Goal: Task Accomplishment & Management: Complete application form

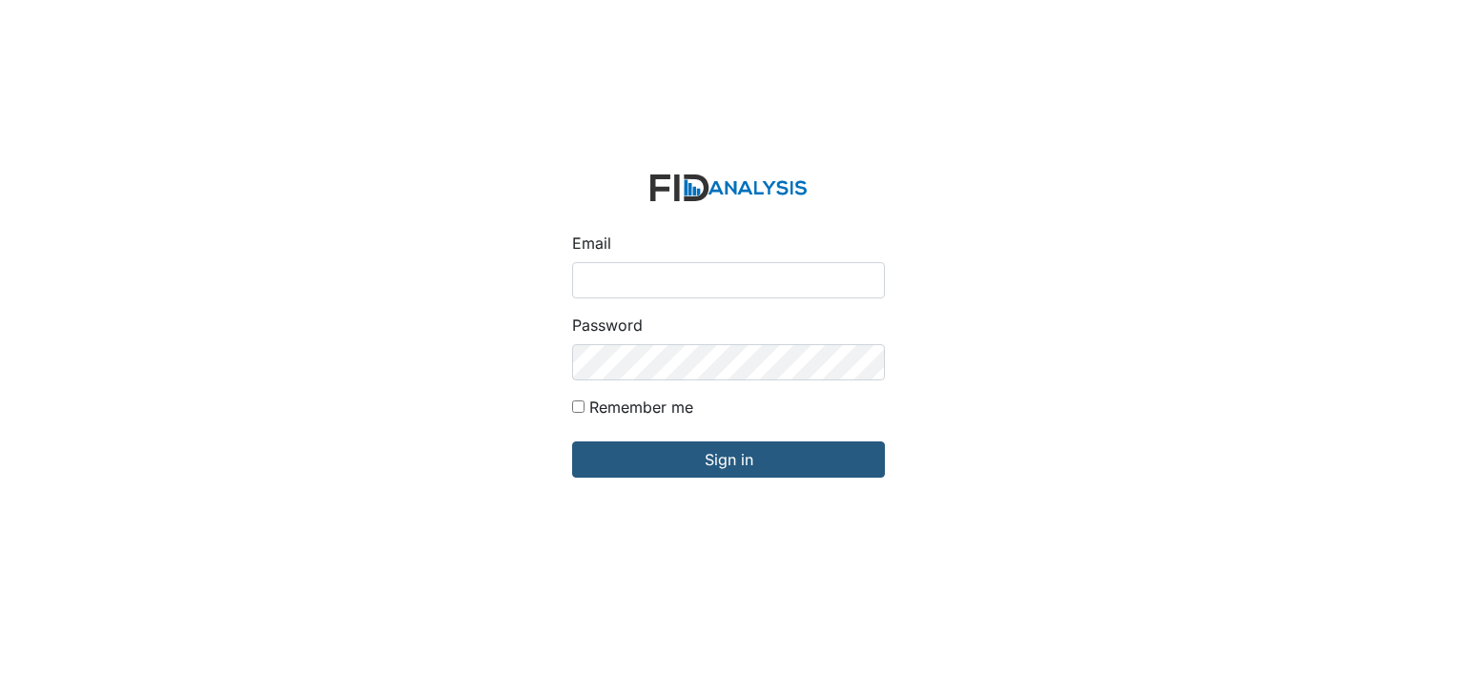
click at [574, 277] on input "Email" at bounding box center [728, 280] width 313 height 36
type input "[EMAIL_ADDRESS][DOMAIN_NAME]"
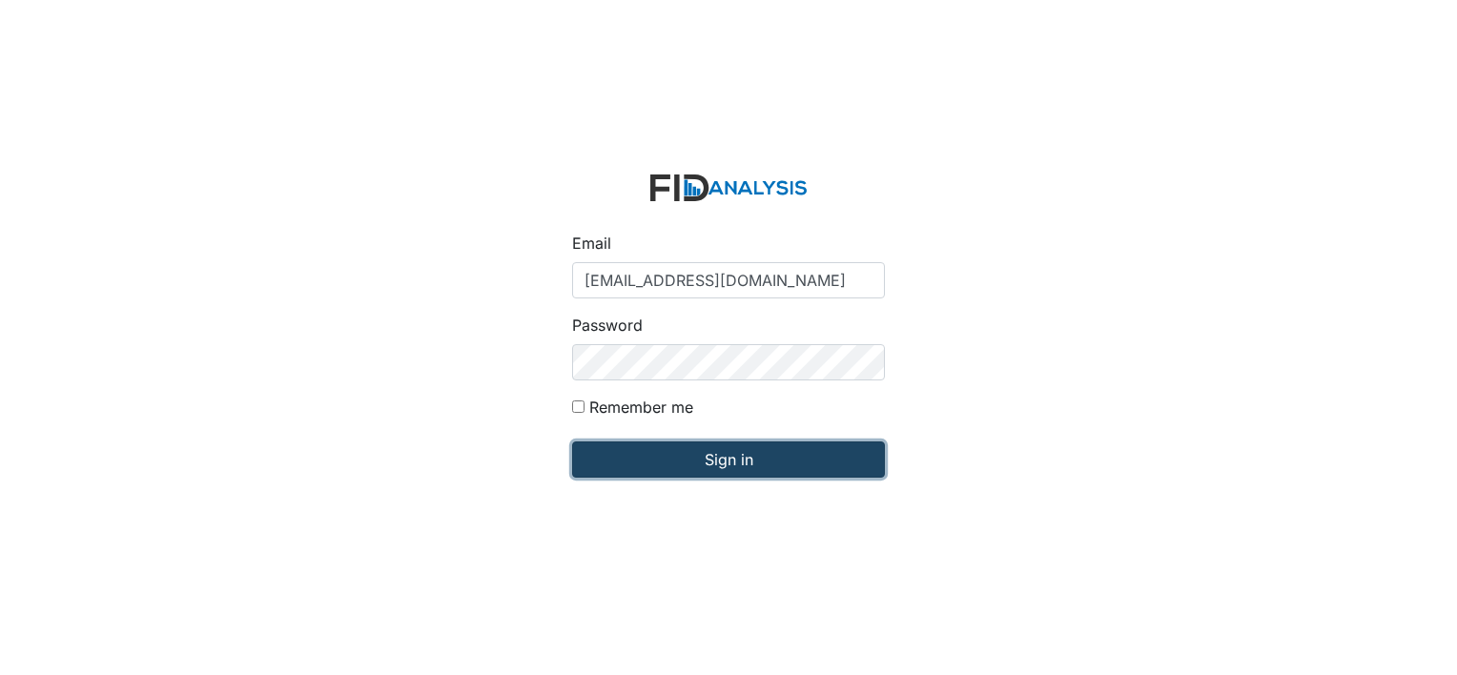
click at [716, 472] on input "Sign in" at bounding box center [728, 459] width 313 height 36
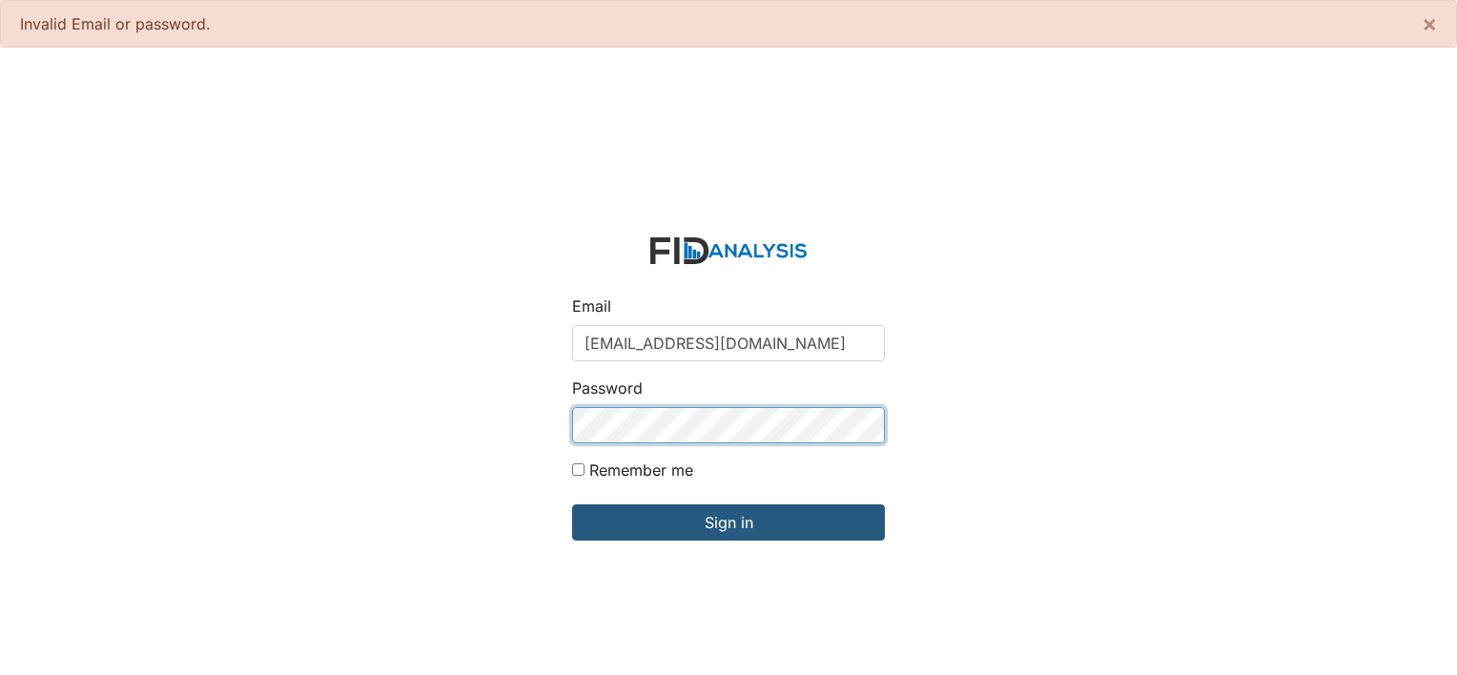
click at [572, 504] on input "Sign in" at bounding box center [728, 522] width 313 height 36
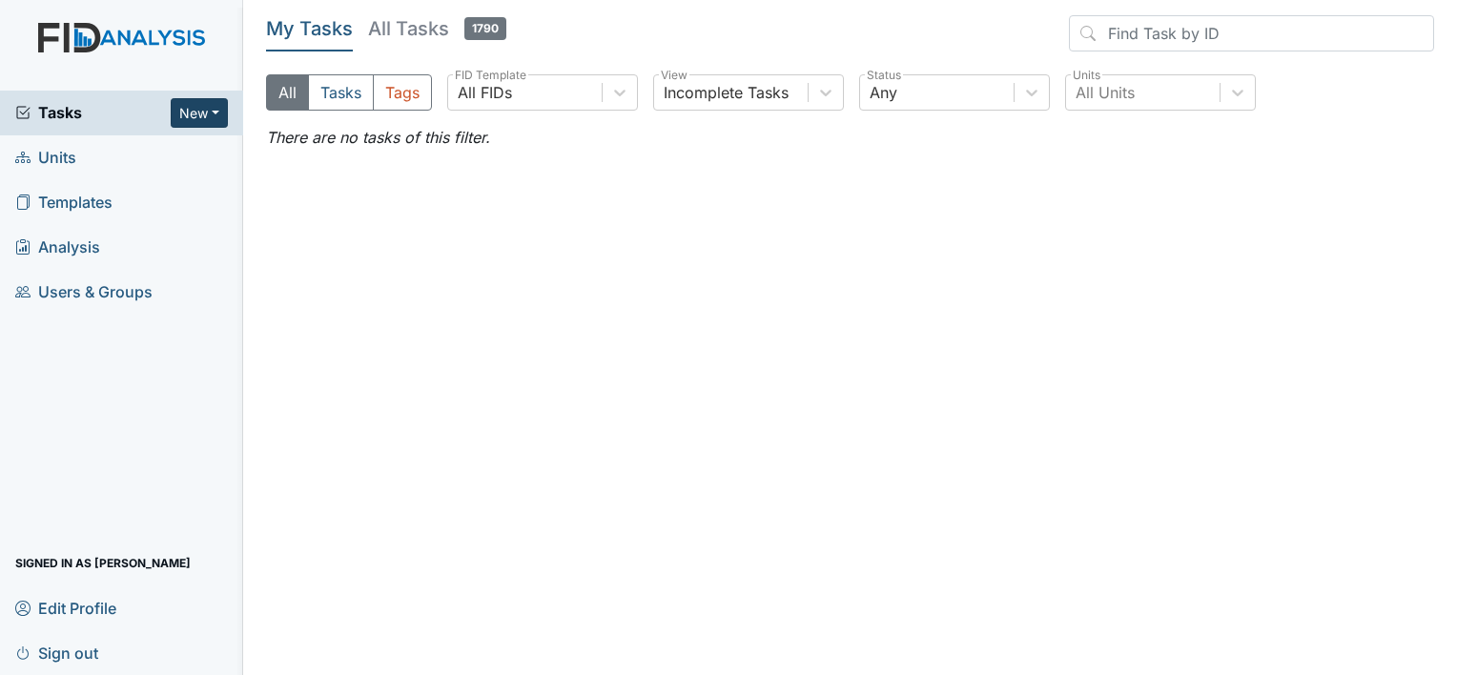
click at [189, 111] on button "New" at bounding box center [199, 113] width 57 height 30
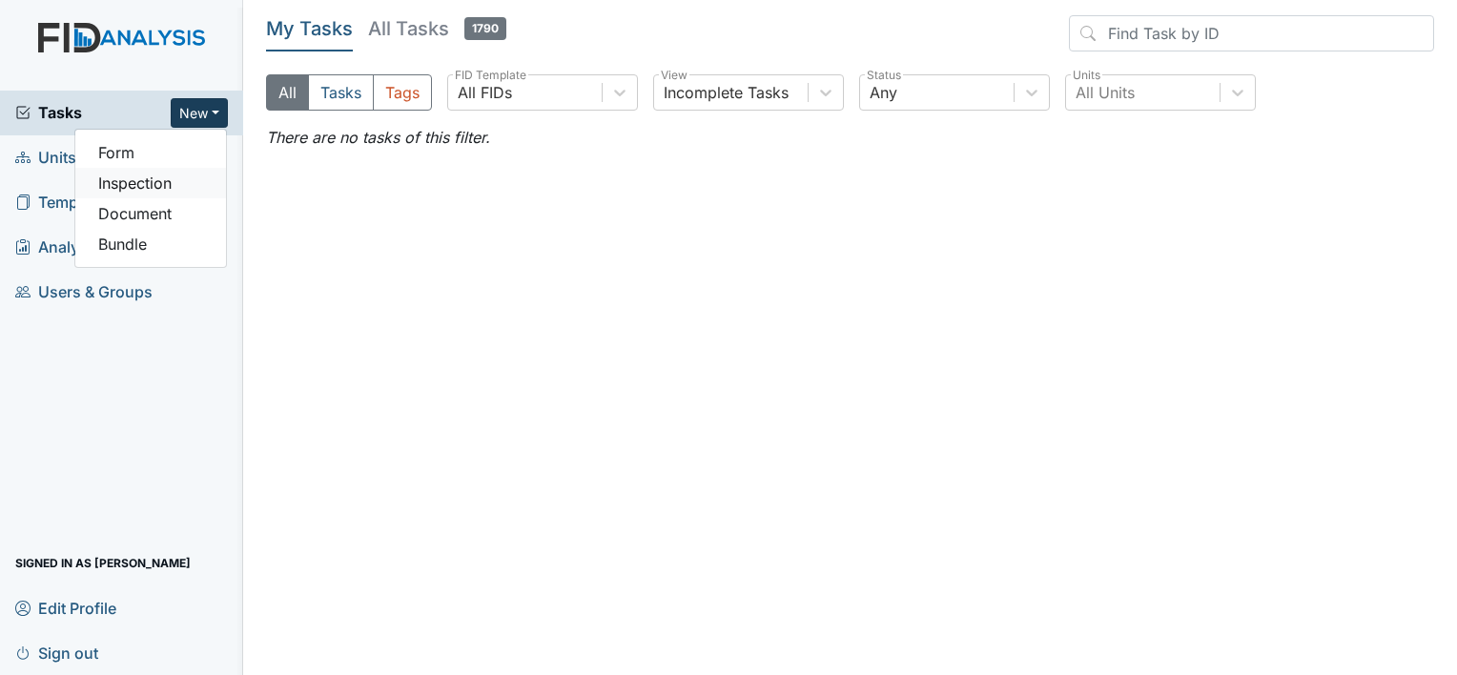
click at [168, 174] on link "Inspection" at bounding box center [150, 183] width 151 height 31
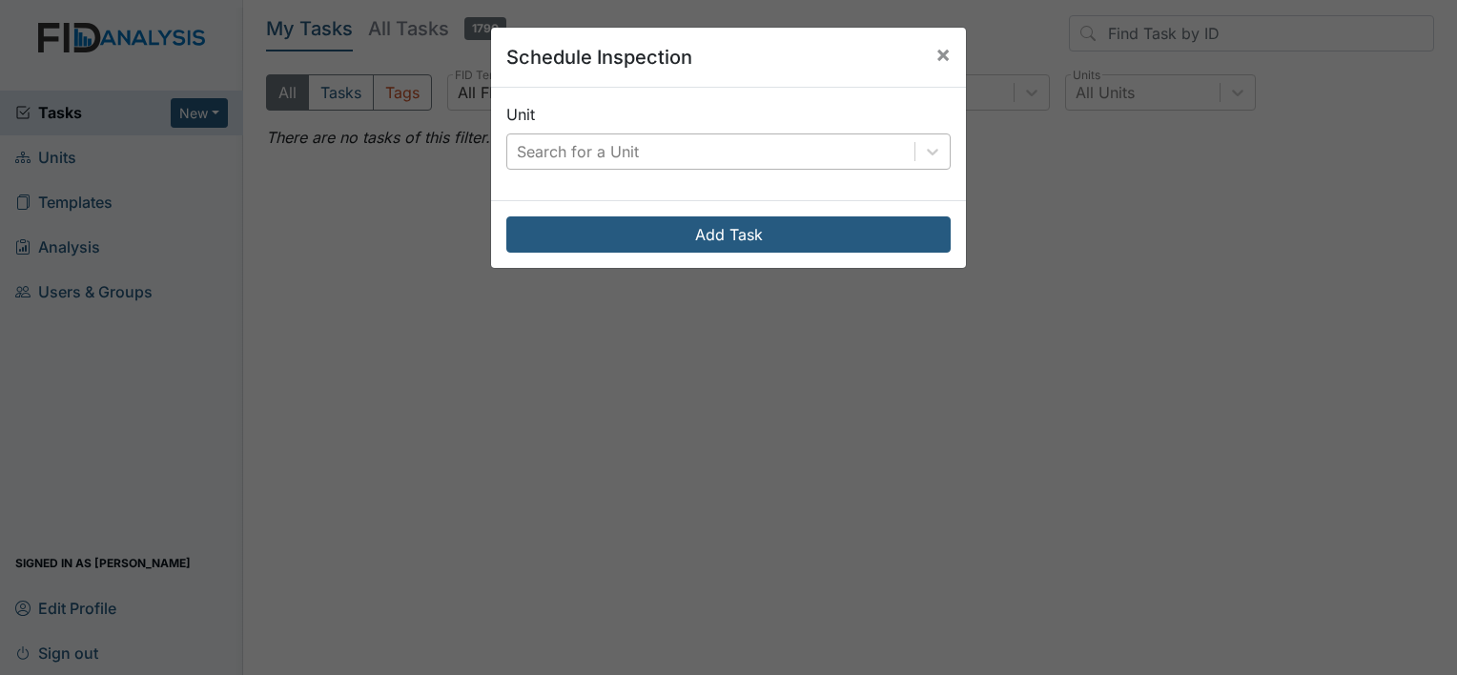
click at [527, 156] on div "Search for a Unit" at bounding box center [578, 151] width 122 height 23
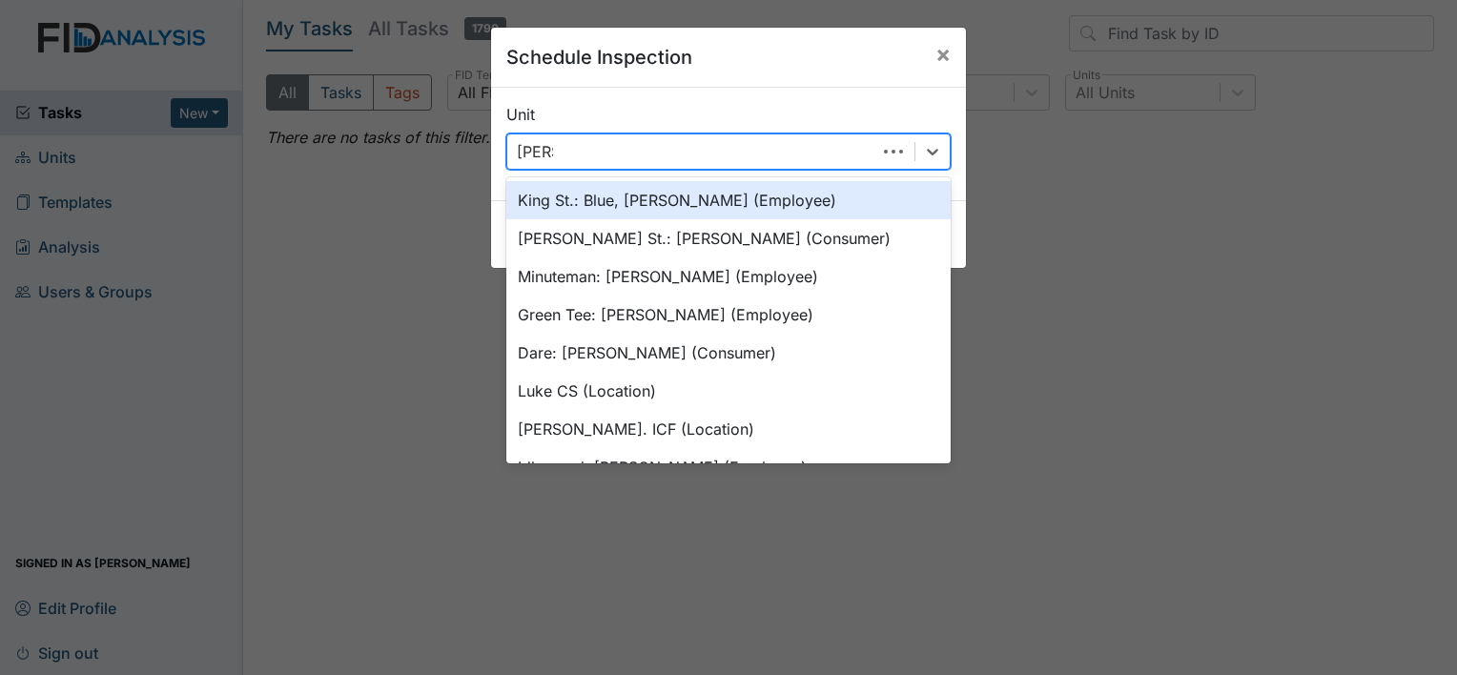
type input "Luke"
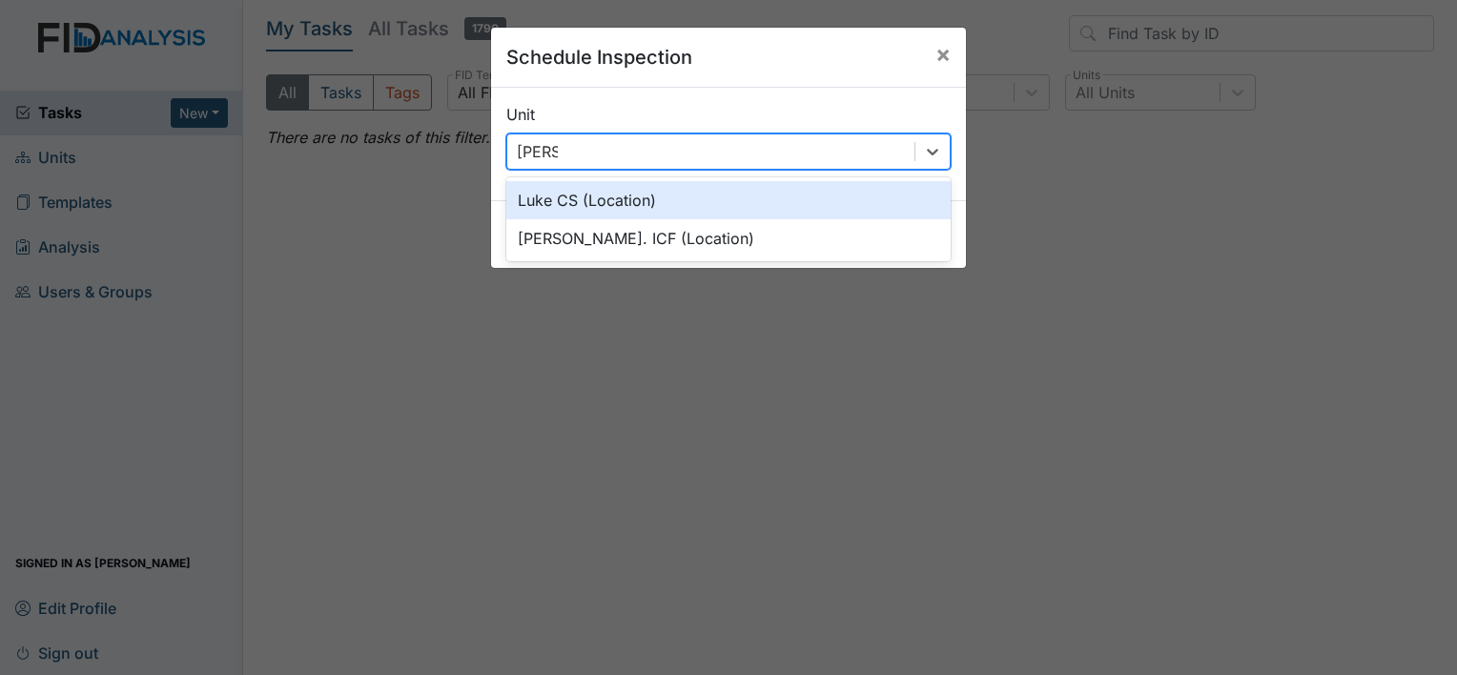
click at [578, 202] on div "Luke CS (Location)" at bounding box center [728, 200] width 444 height 38
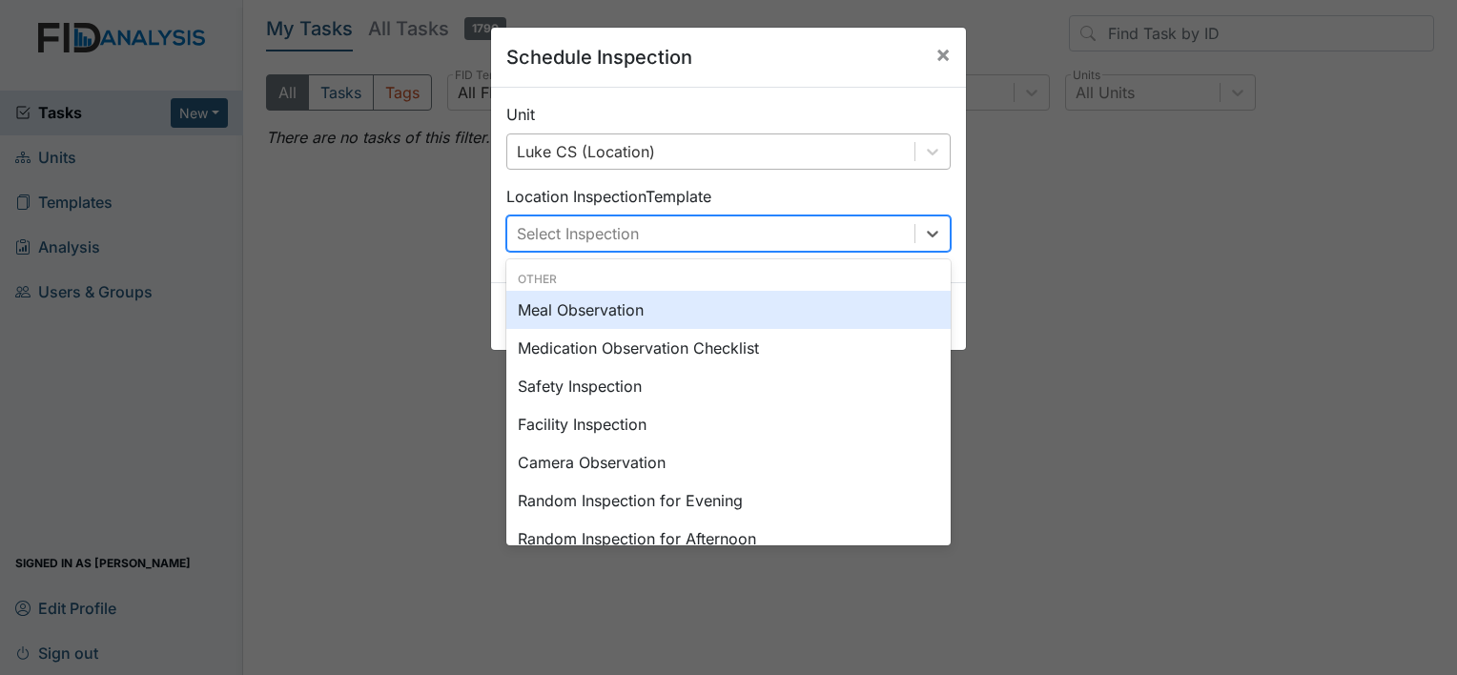
click at [574, 227] on div "Select Inspection" at bounding box center [578, 233] width 122 height 23
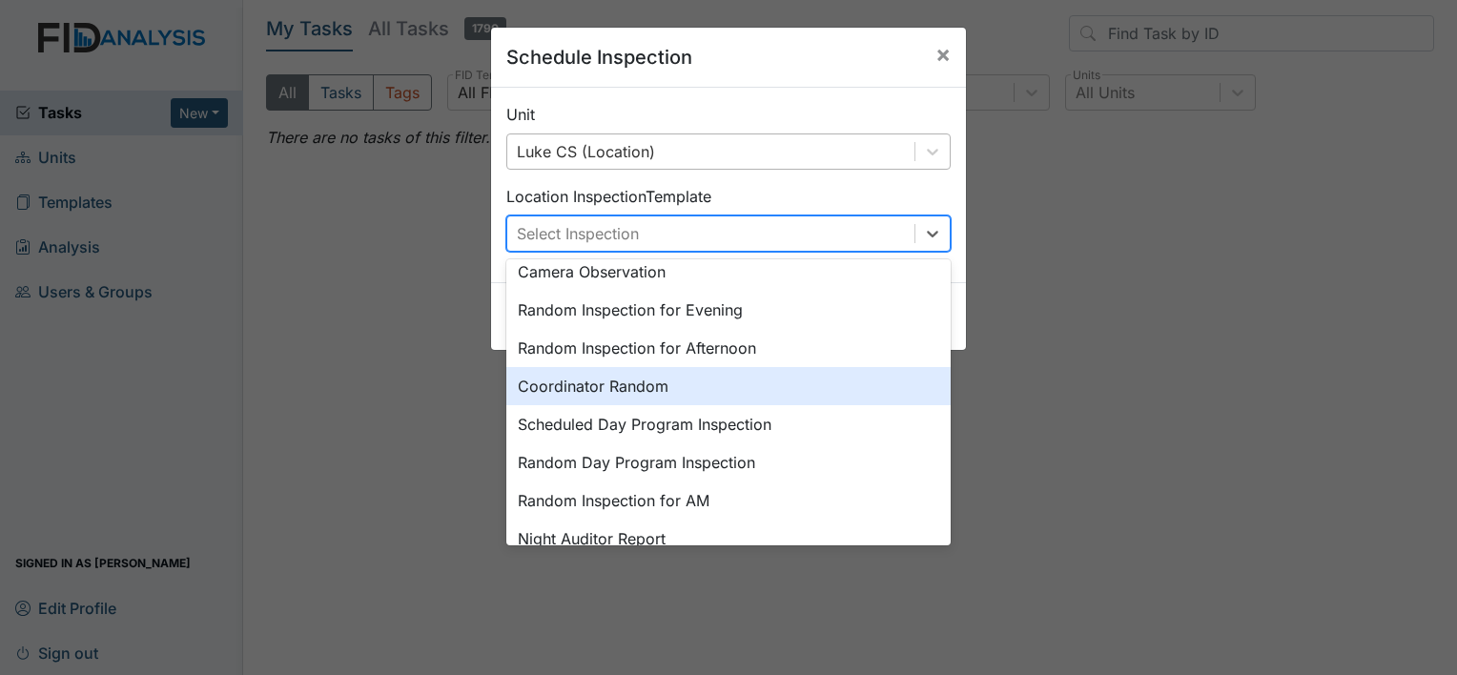
scroll to position [286, 0]
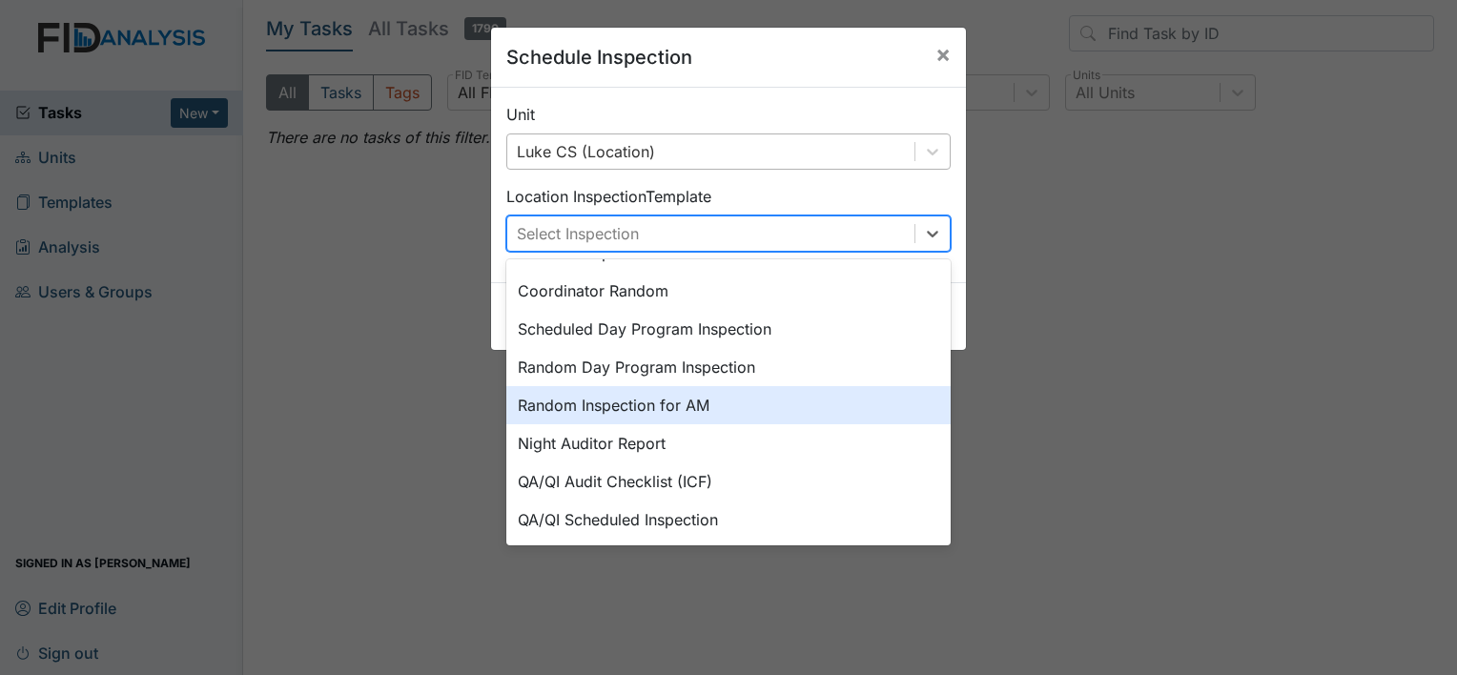
click at [694, 408] on div "Random Inspection for AM" at bounding box center [728, 405] width 444 height 38
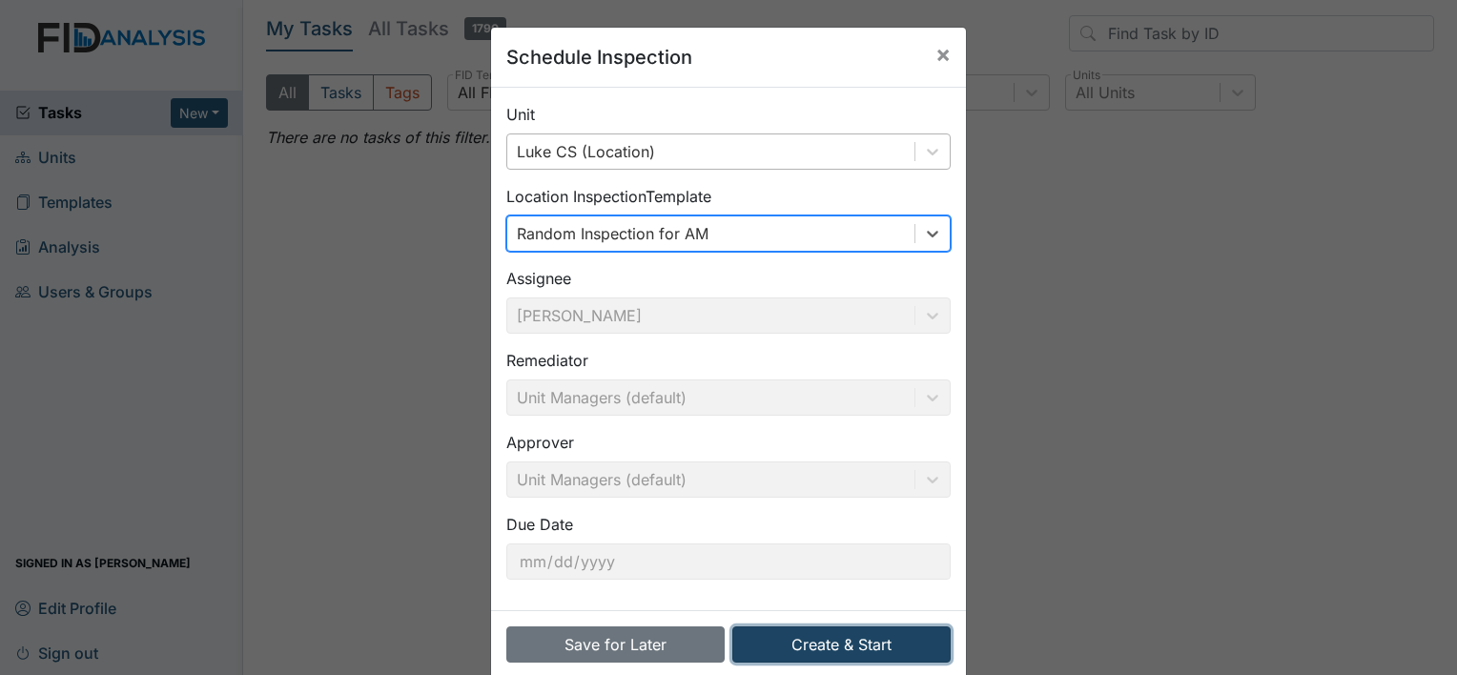
click at [862, 640] on button "Create & Start" at bounding box center [841, 644] width 218 height 36
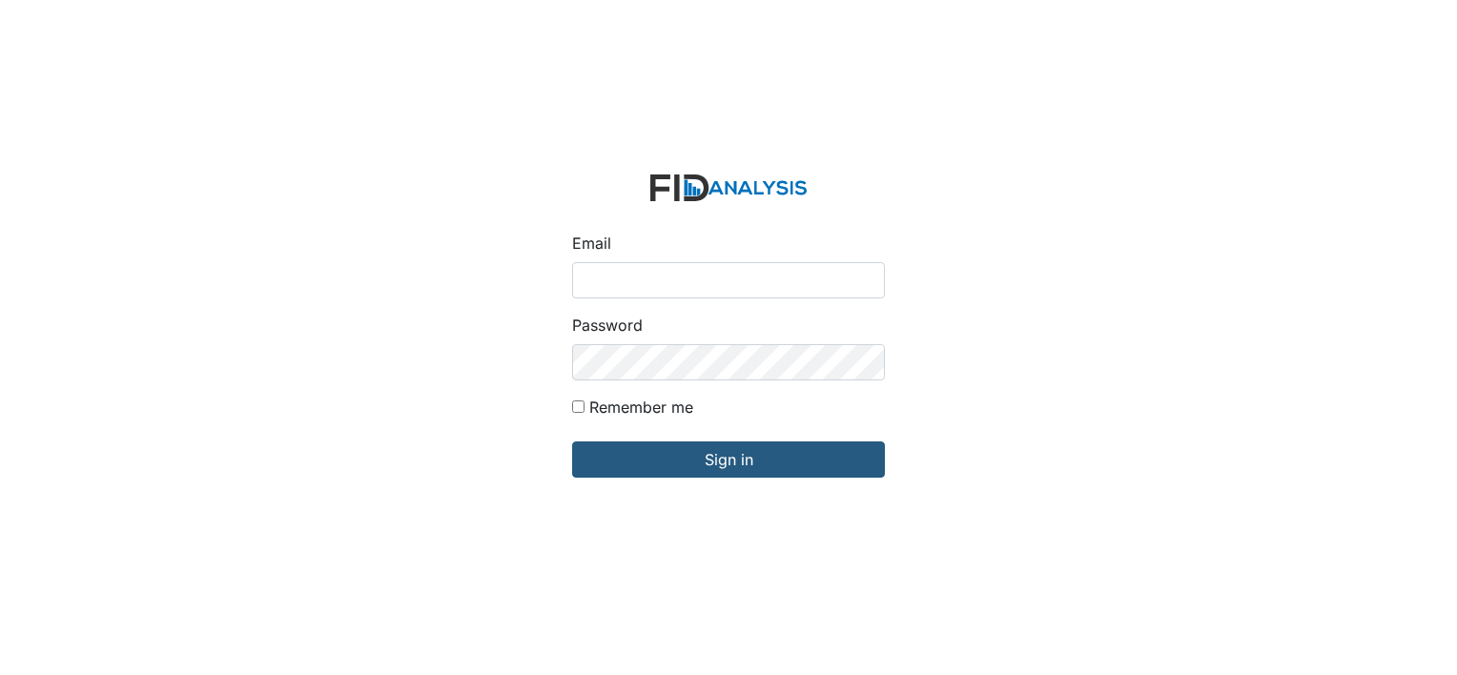
click at [614, 263] on input "Email" at bounding box center [728, 280] width 313 height 36
type input "[EMAIL_ADDRESS][DOMAIN_NAME]"
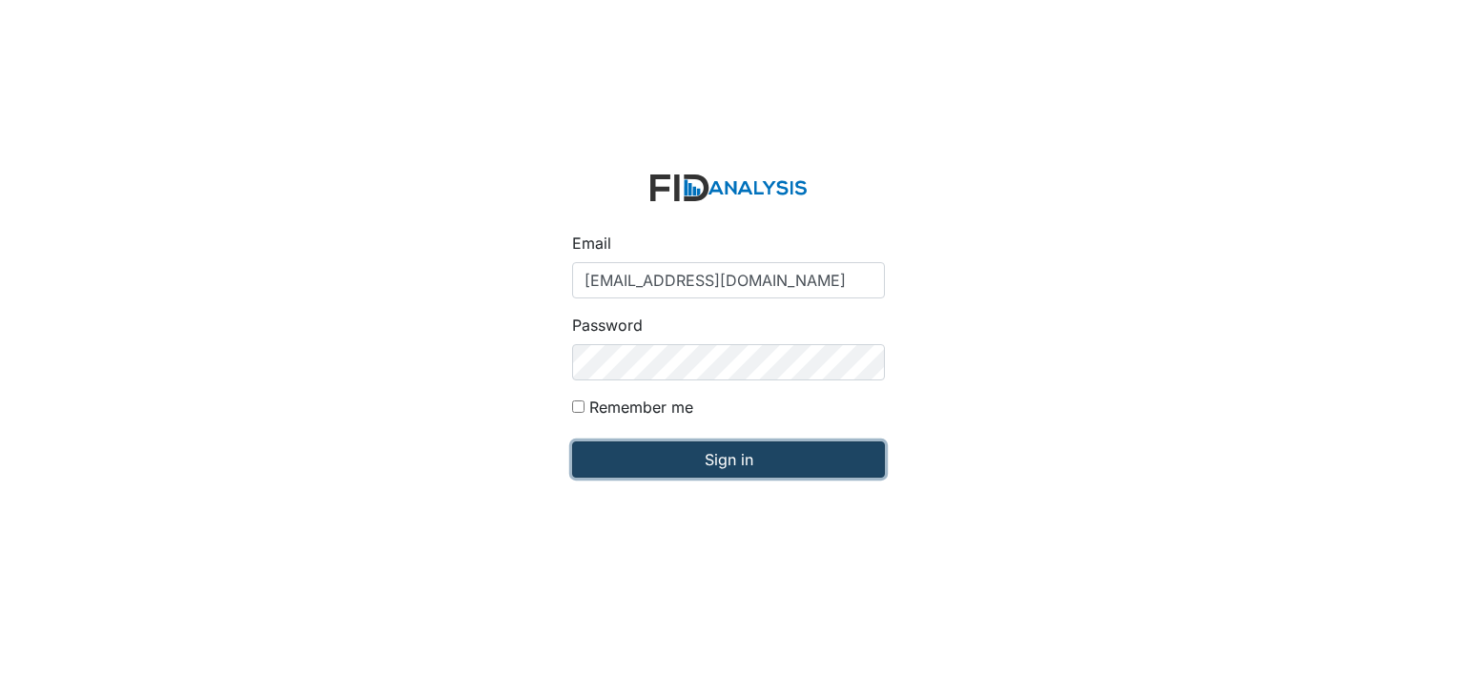
click at [614, 450] on input "Sign in" at bounding box center [728, 459] width 313 height 36
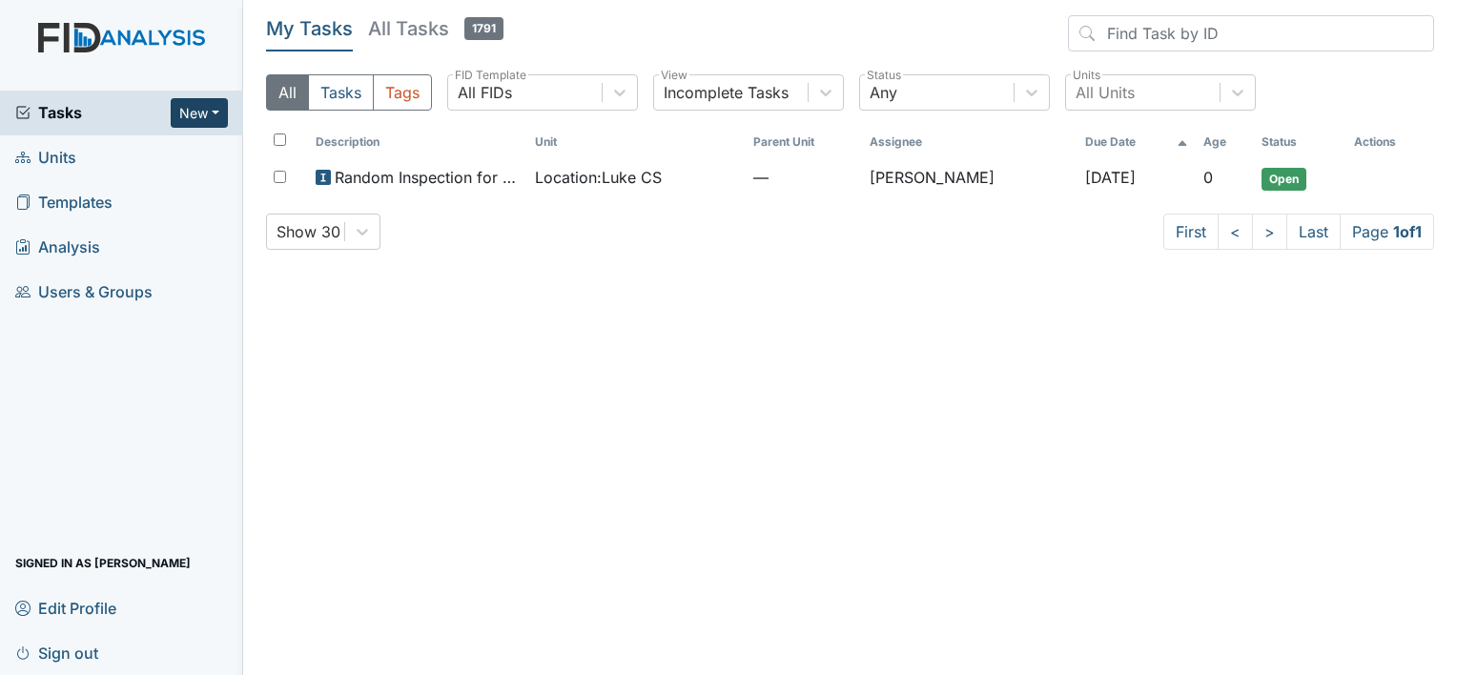
click at [174, 104] on button "New" at bounding box center [199, 113] width 57 height 30
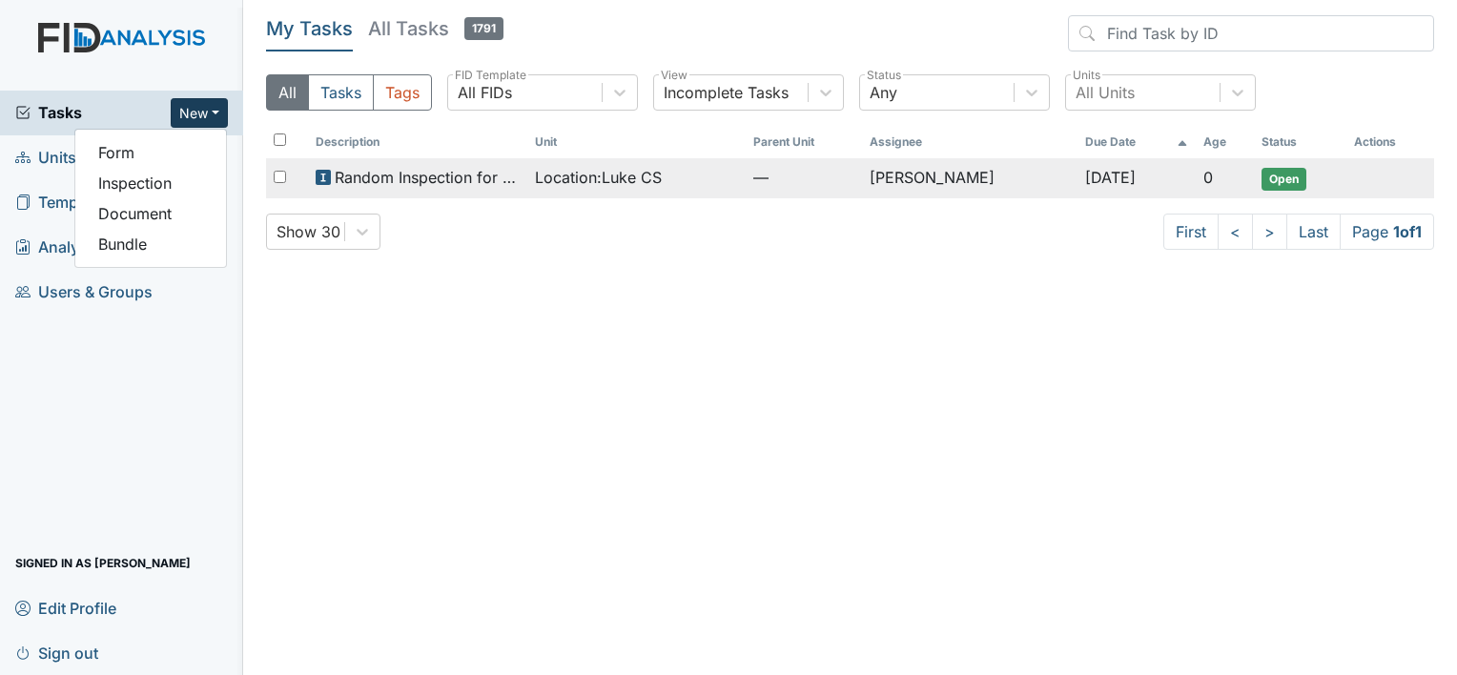
click at [1281, 179] on span "Open" at bounding box center [1283, 179] width 45 height 23
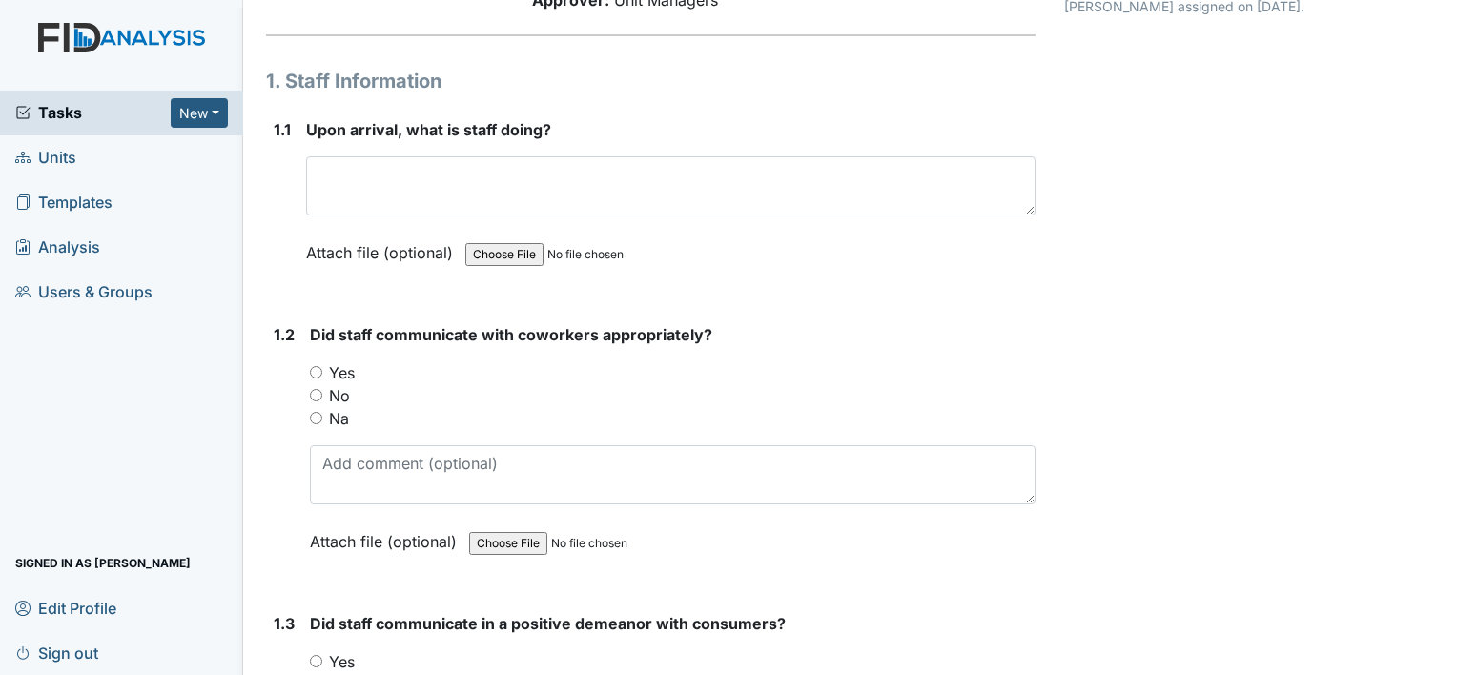
scroll to position [95, 0]
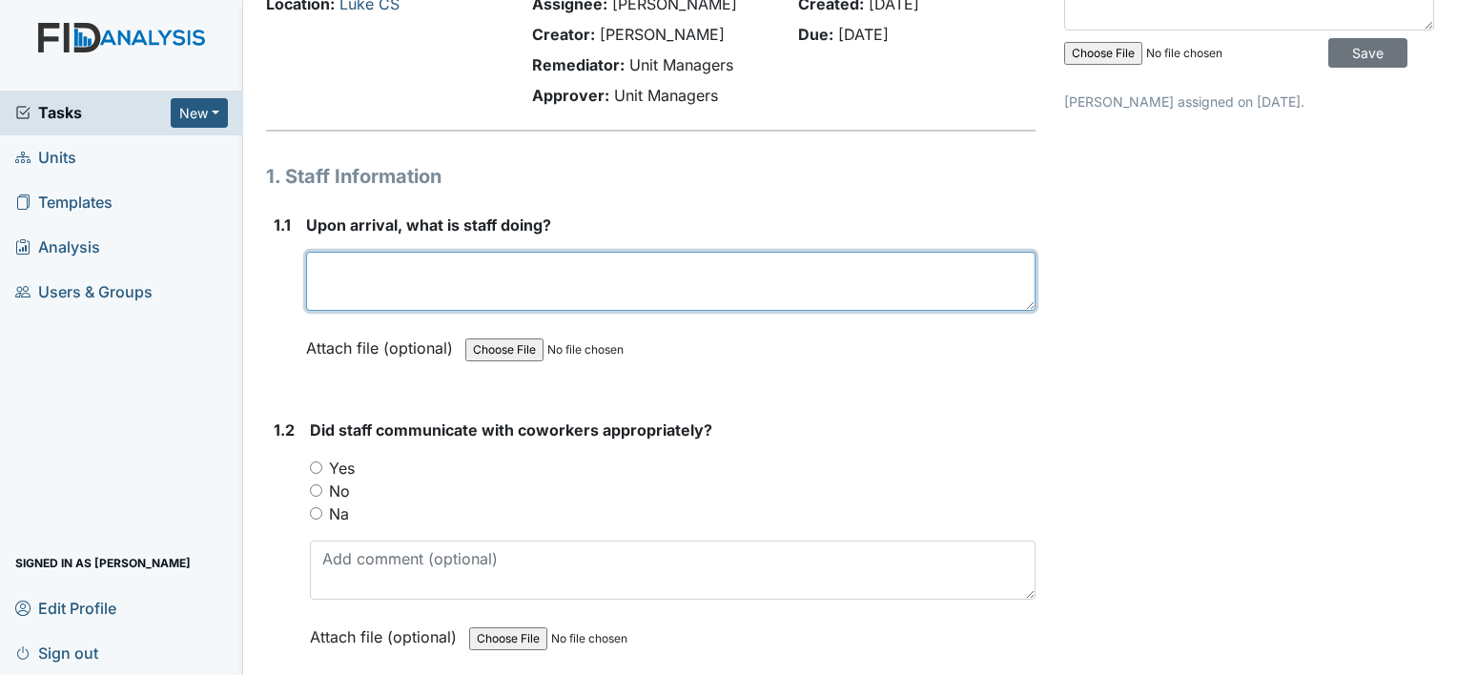
click at [363, 263] on textarea at bounding box center [670, 281] width 729 height 59
type textarea "c"
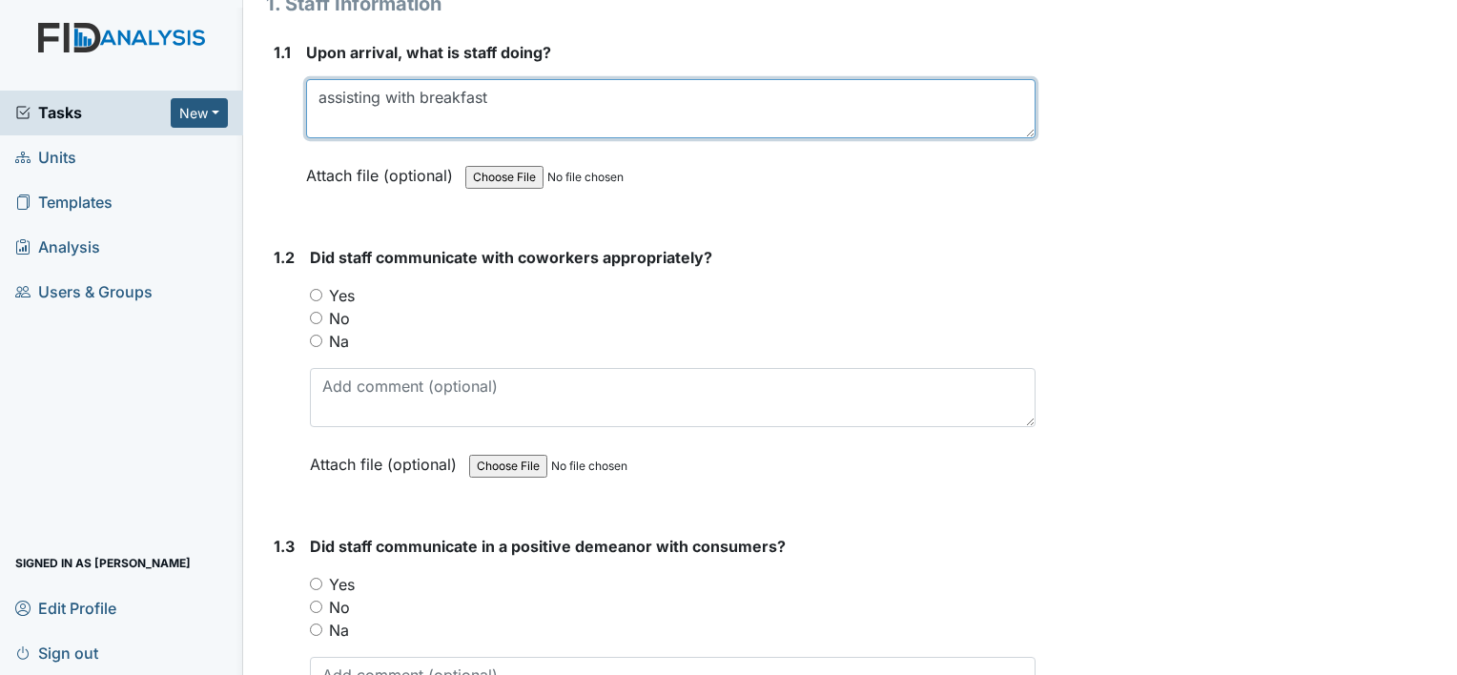
scroll to position [286, 0]
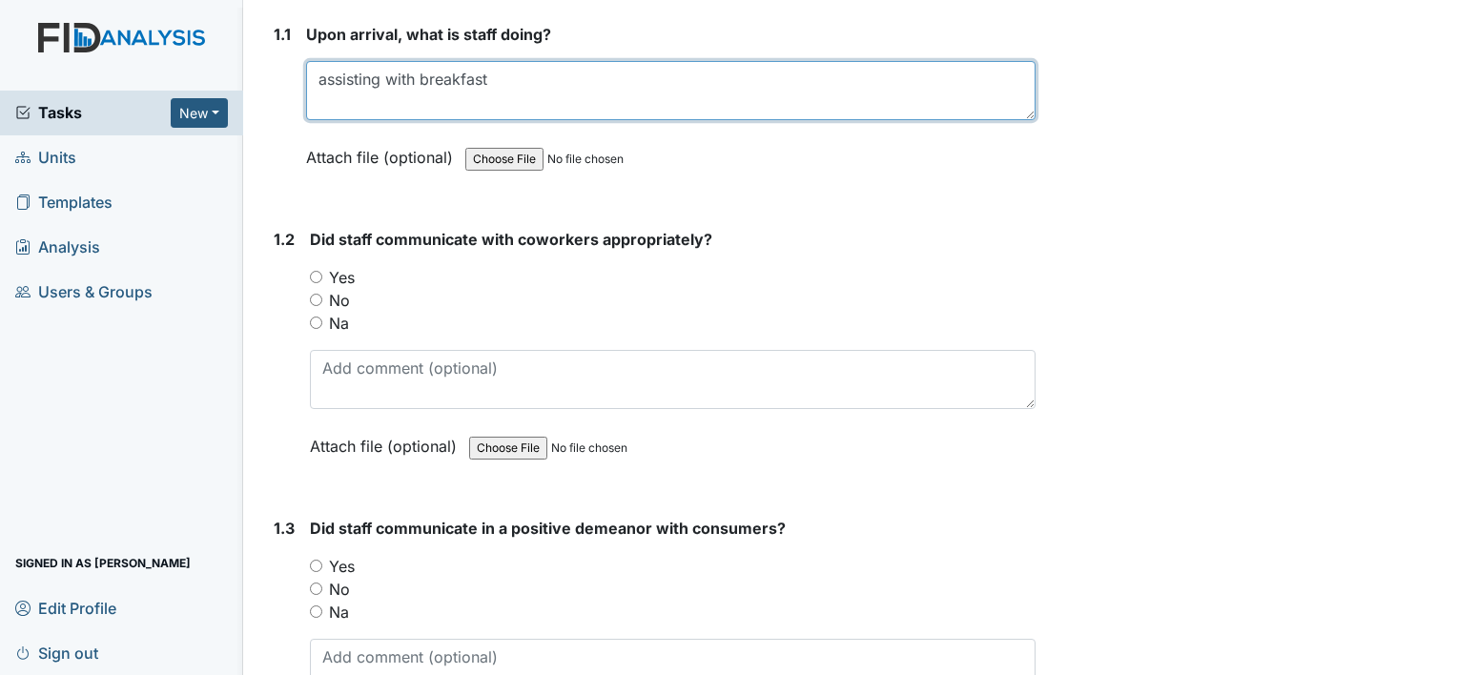
type textarea "assisting with breakfast"
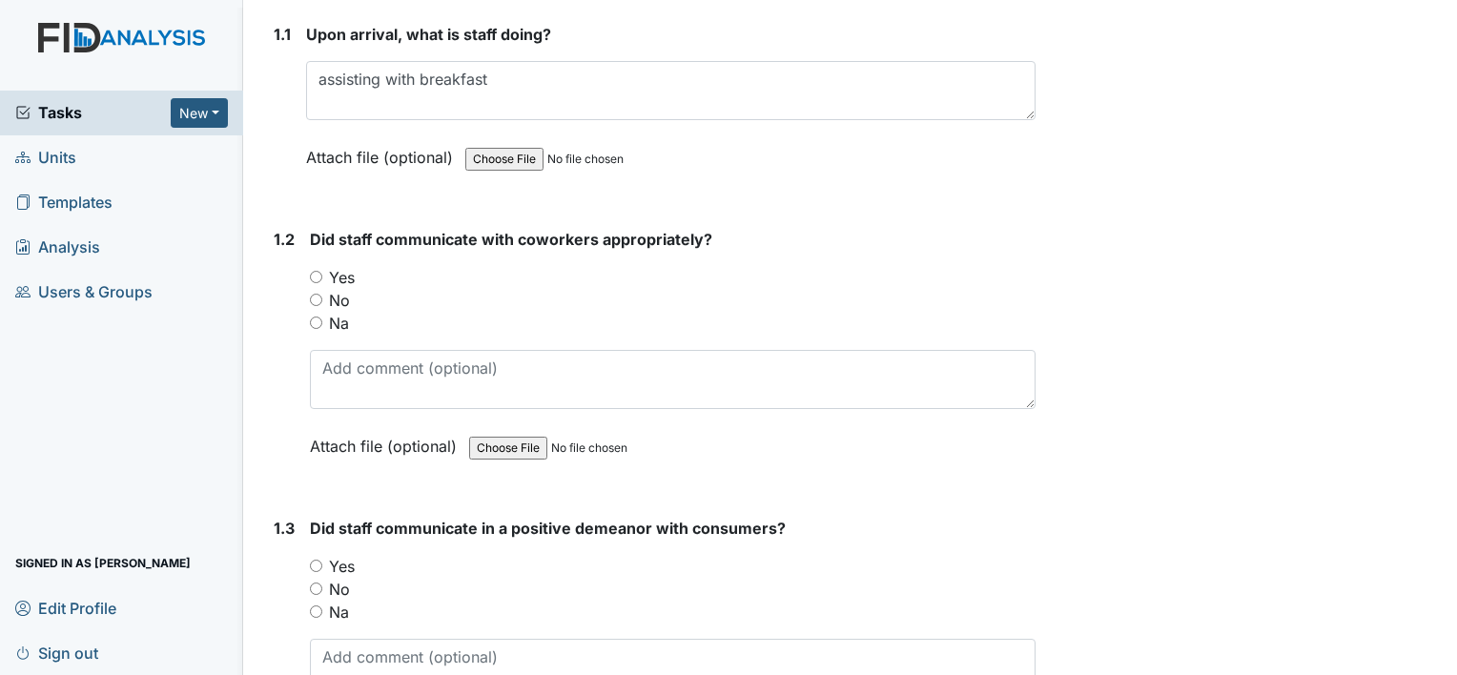
click at [314, 276] on input "Yes" at bounding box center [316, 277] width 12 height 12
radio input "true"
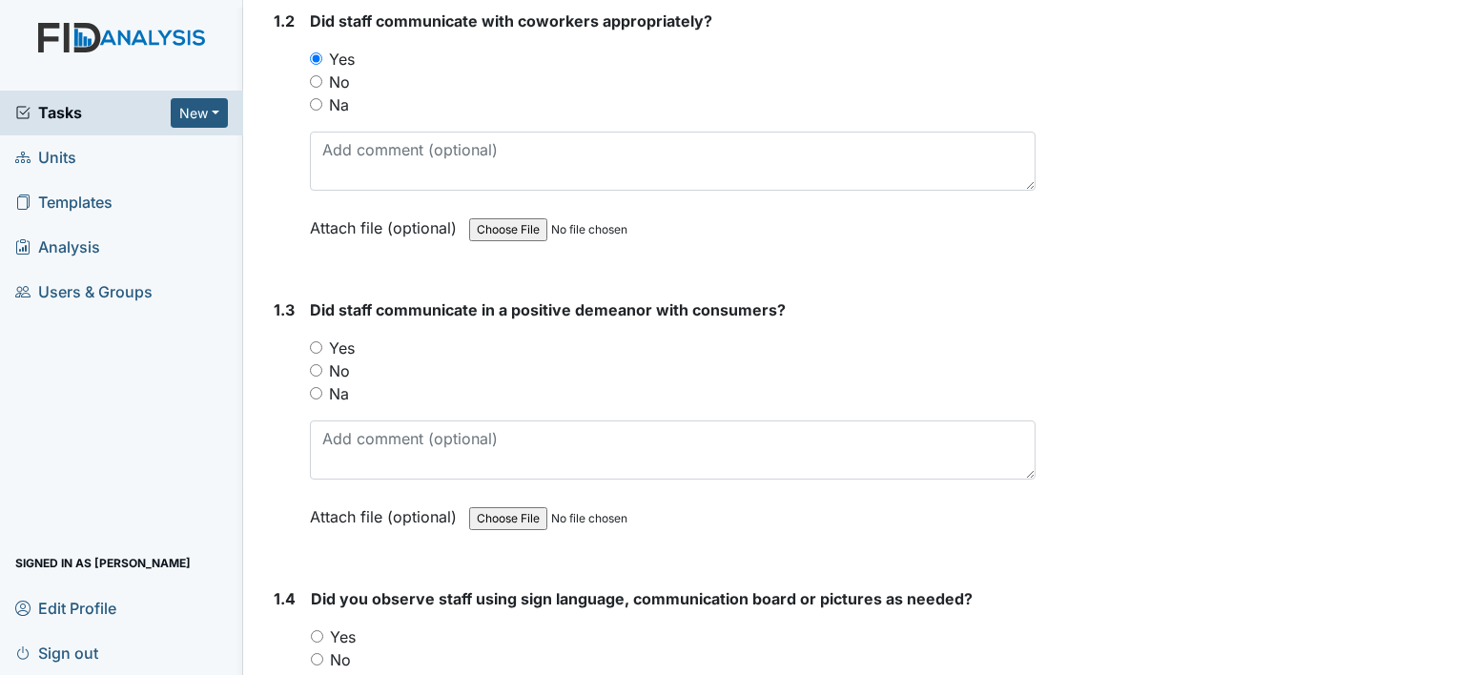
scroll to position [572, 0]
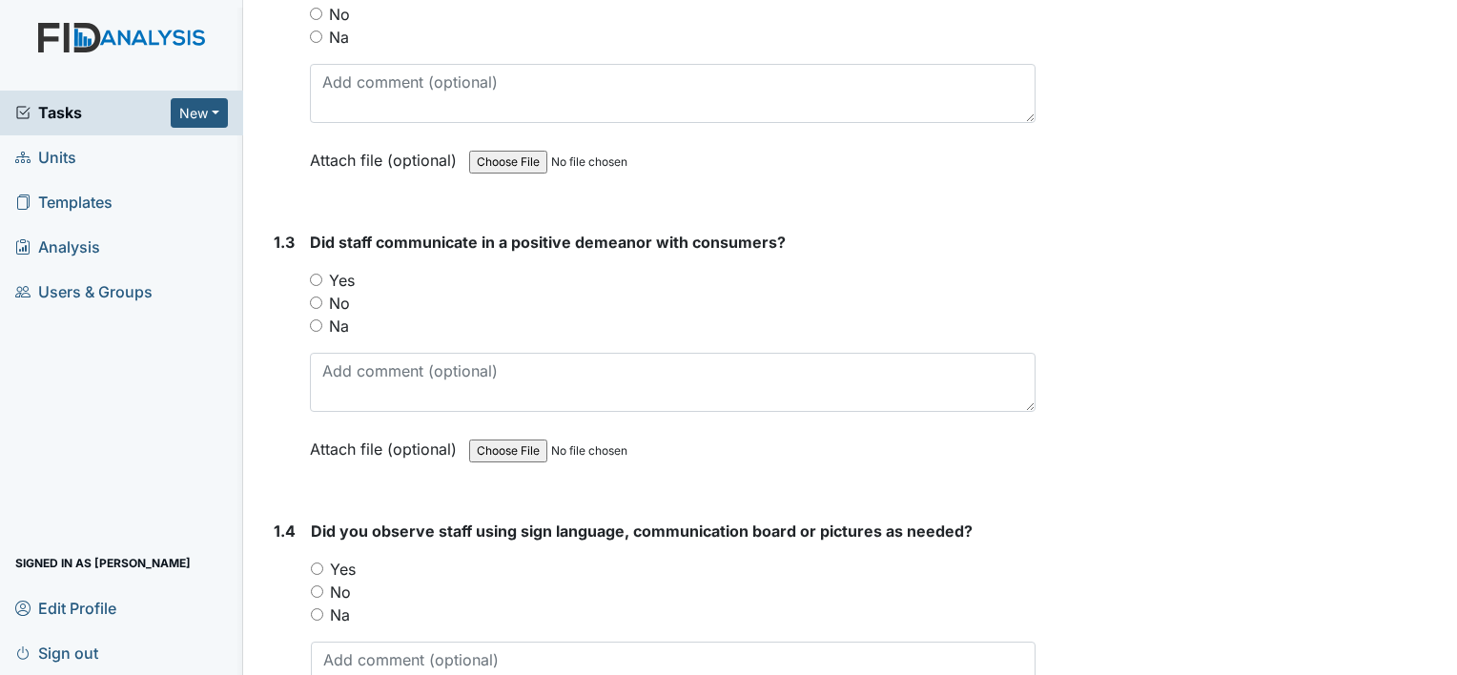
click at [321, 275] on div "Yes" at bounding box center [672, 280] width 725 height 23
click at [314, 278] on input "Yes" at bounding box center [316, 280] width 12 height 12
radio input "true"
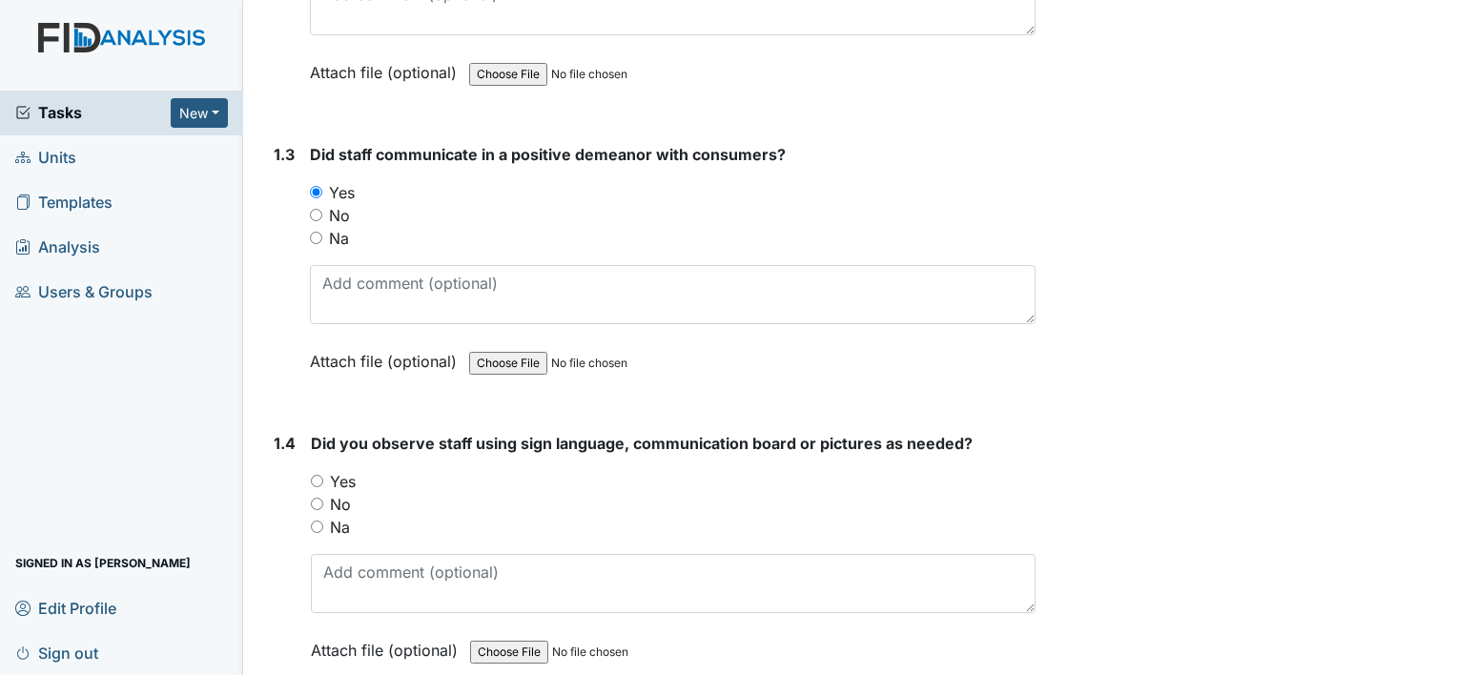
scroll to position [858, 0]
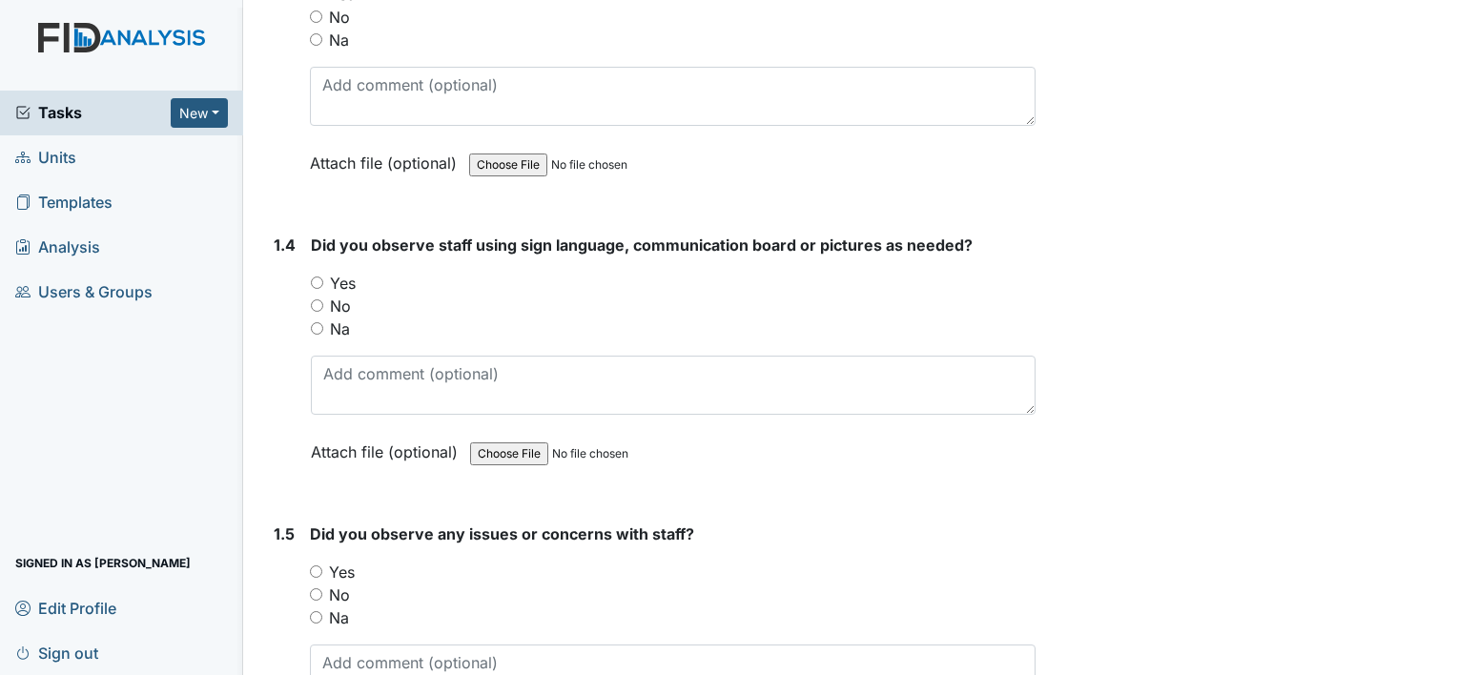
click at [315, 322] on input "Na" at bounding box center [317, 328] width 12 height 12
radio input "true"
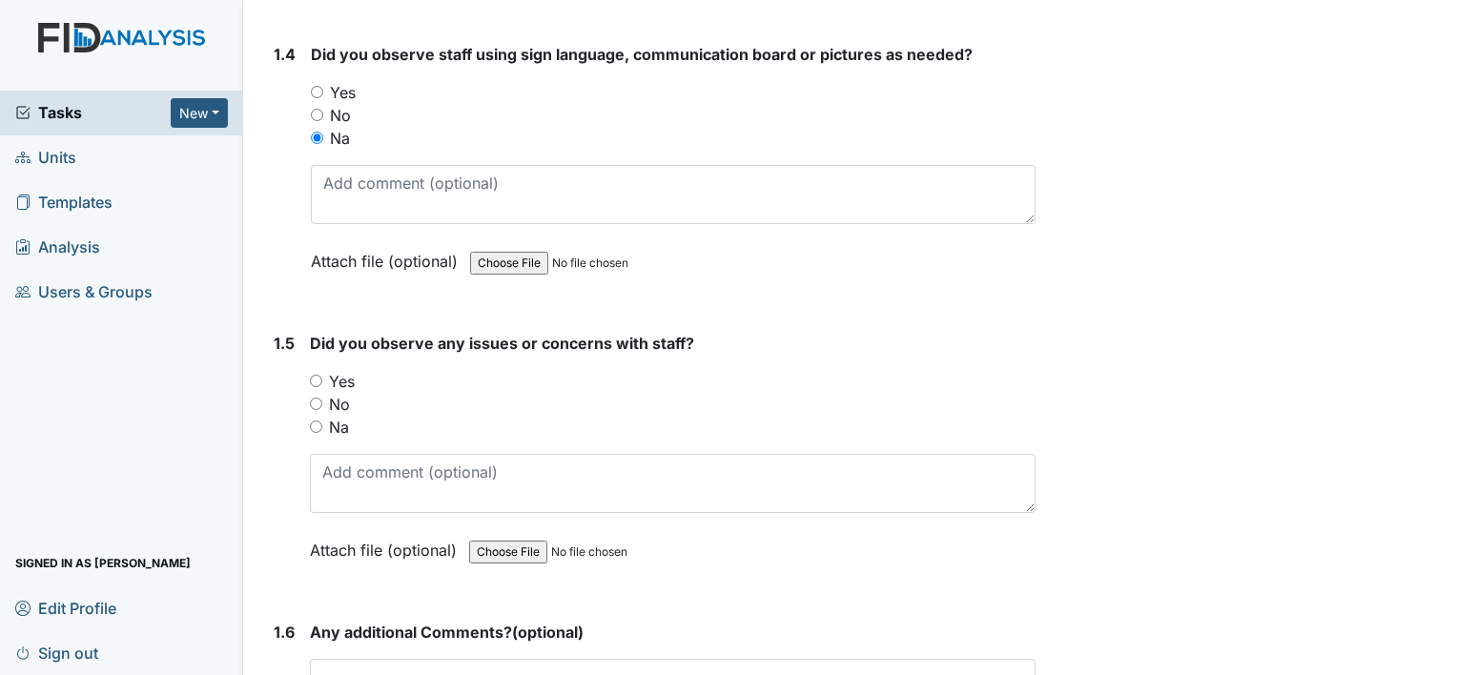
scroll to position [1144, 0]
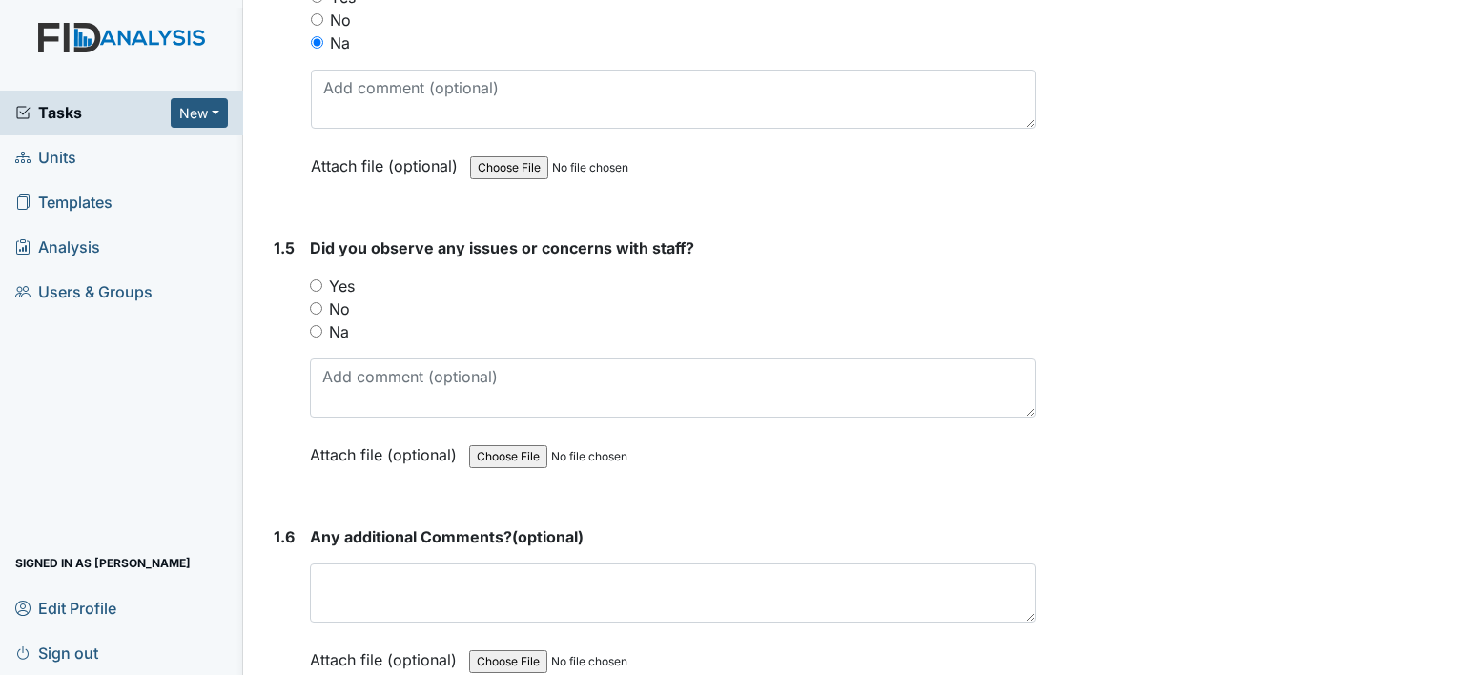
click at [312, 304] on input "No" at bounding box center [316, 308] width 12 height 12
radio input "true"
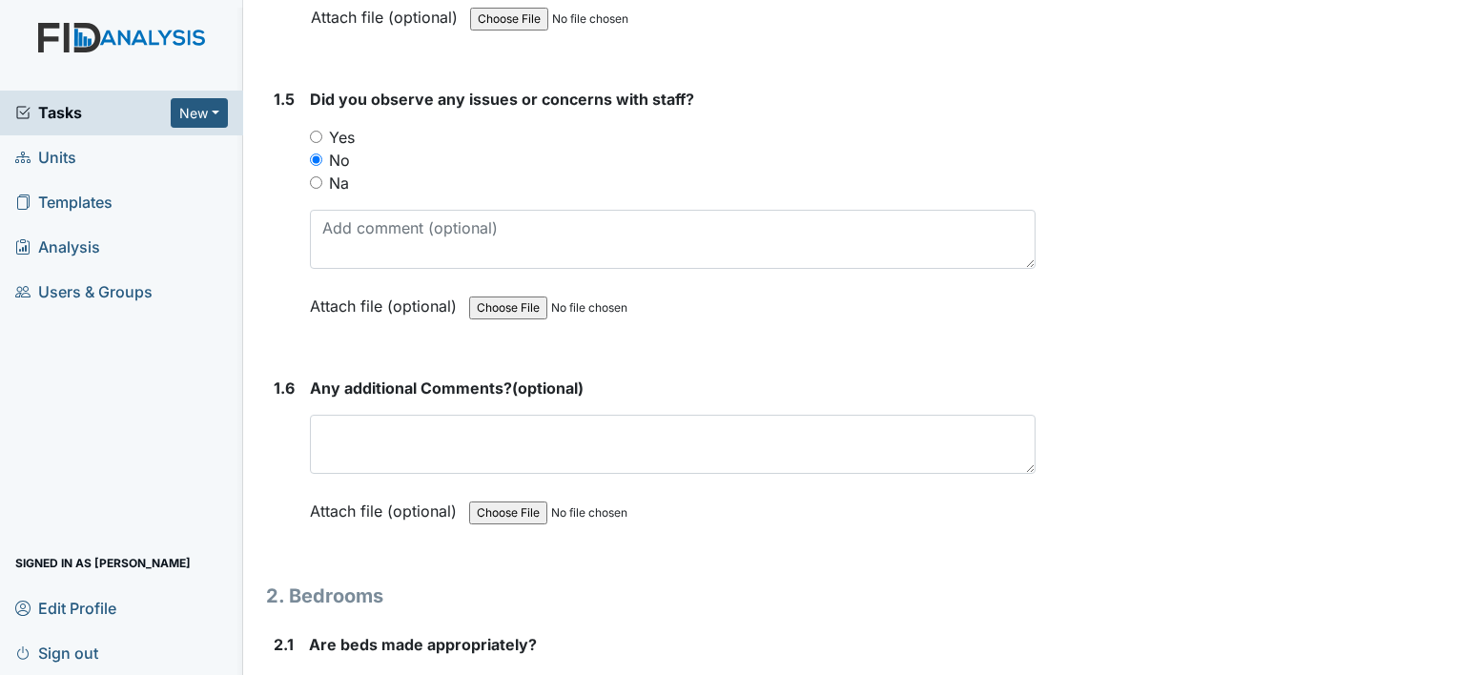
scroll to position [1430, 0]
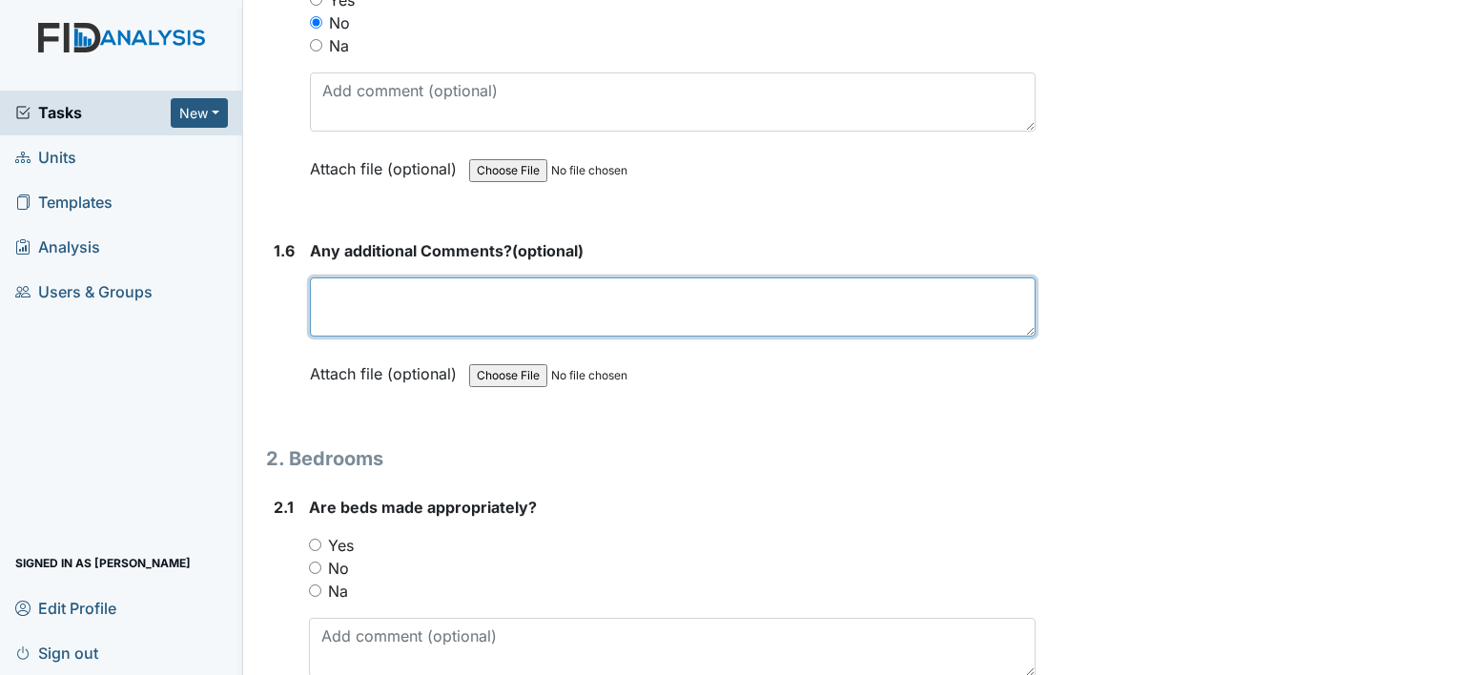
click at [328, 304] on textarea at bounding box center [672, 306] width 725 height 59
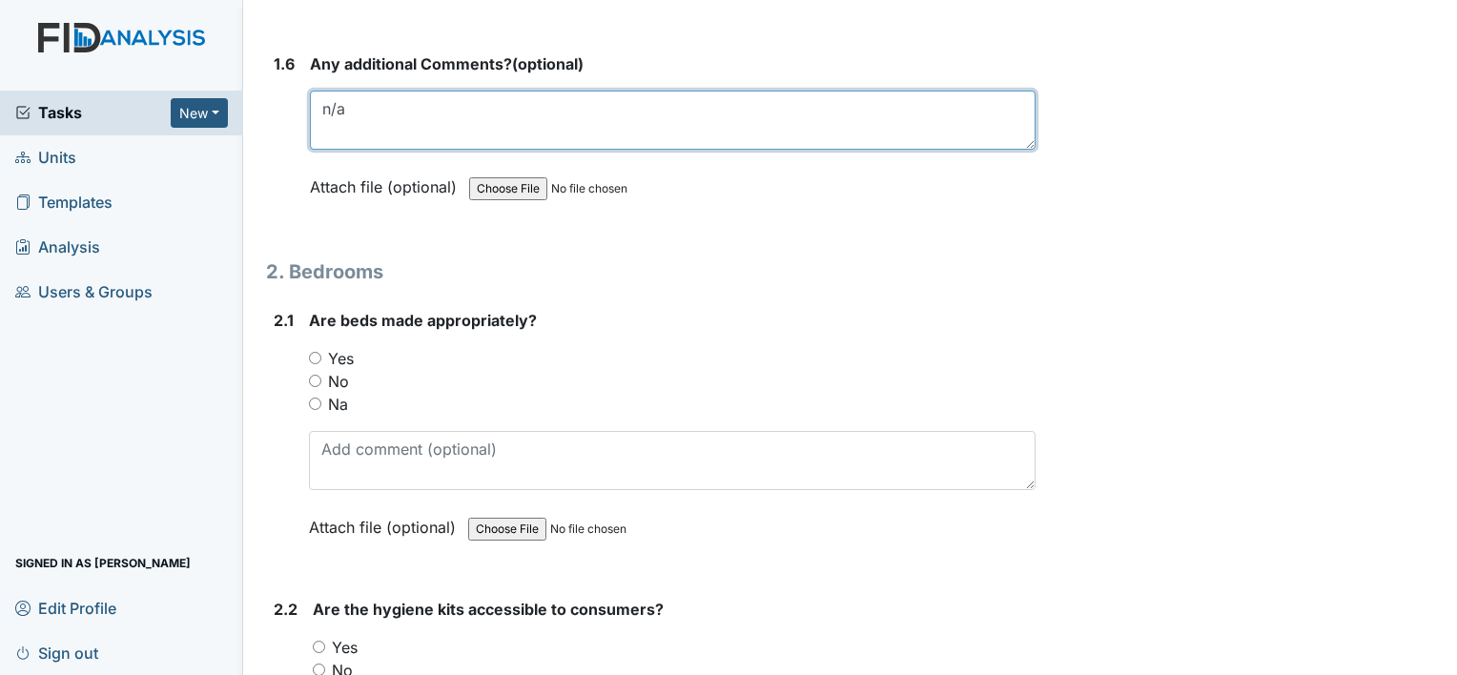
scroll to position [1621, 0]
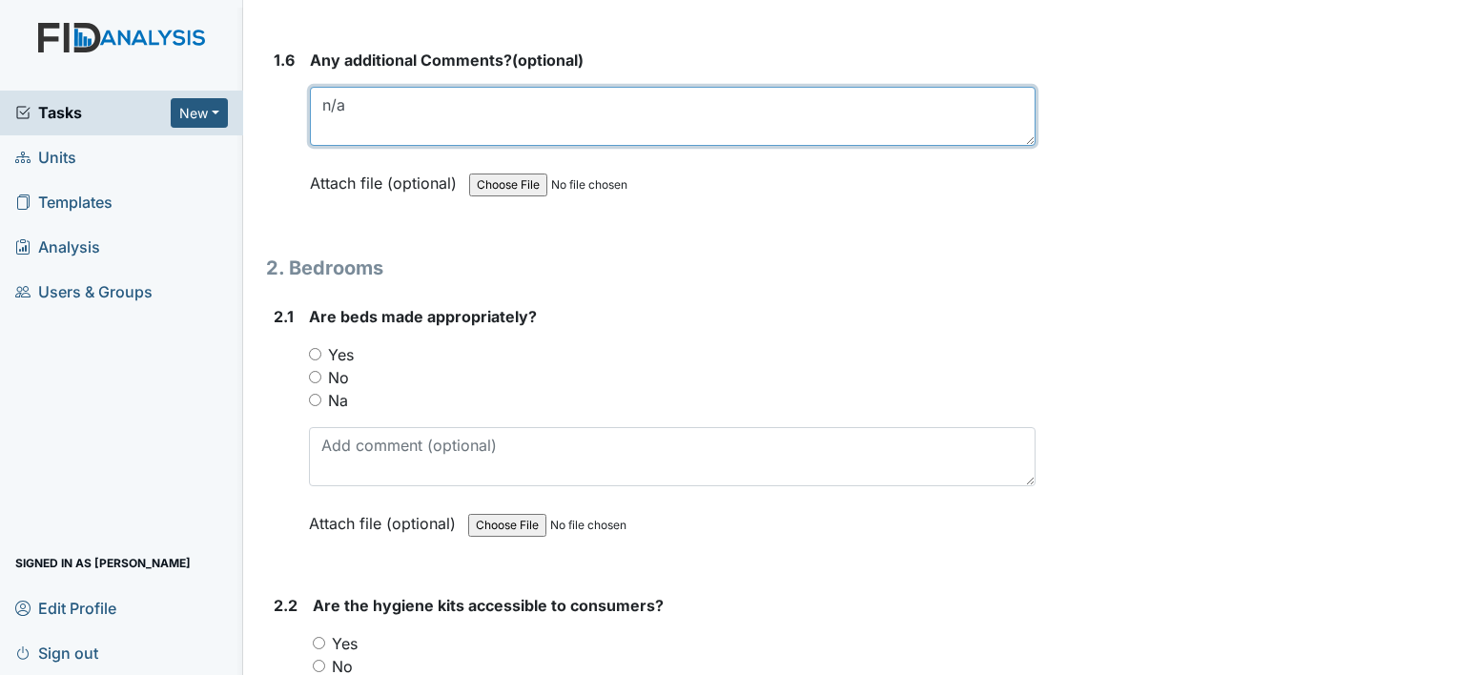
type textarea "n/a"
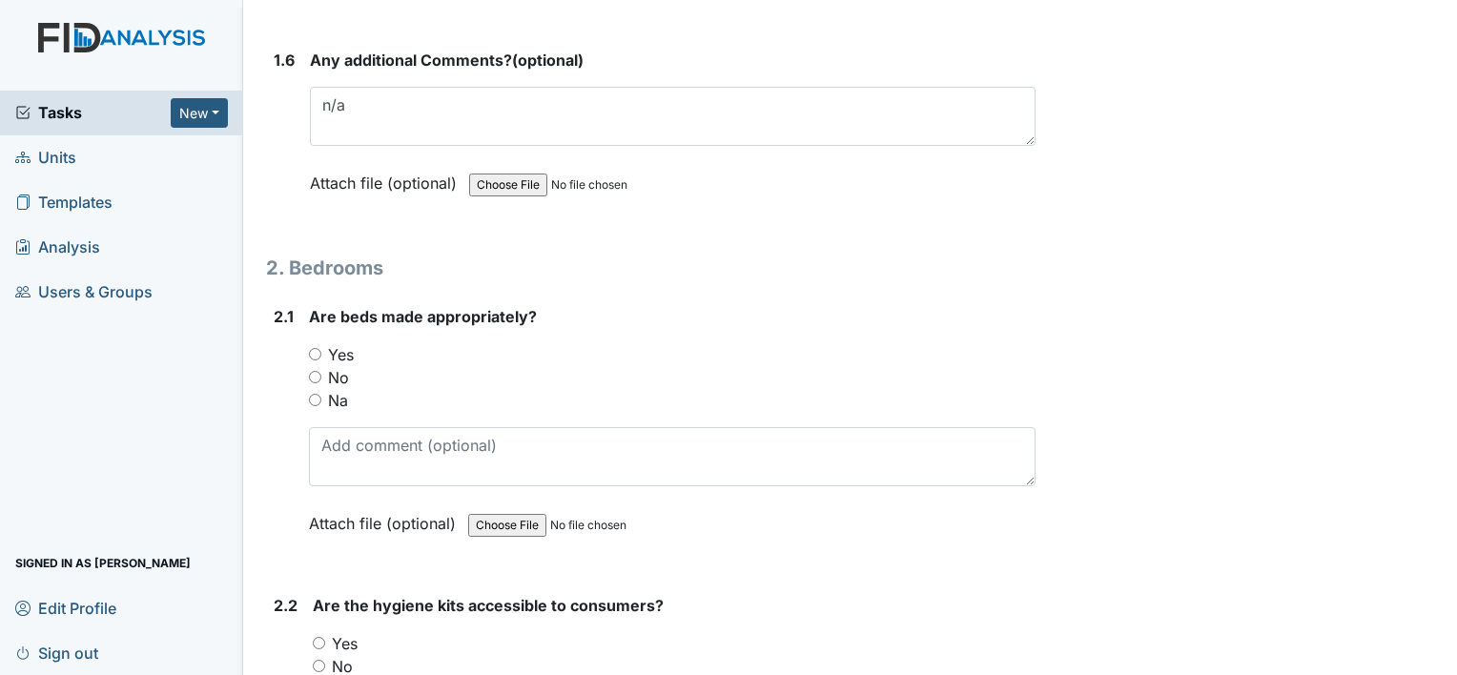
drag, startPoint x: 310, startPoint y: 350, endPoint x: 337, endPoint y: 343, distance: 27.5
click at [311, 349] on input "Yes" at bounding box center [315, 354] width 12 height 12
radio input "true"
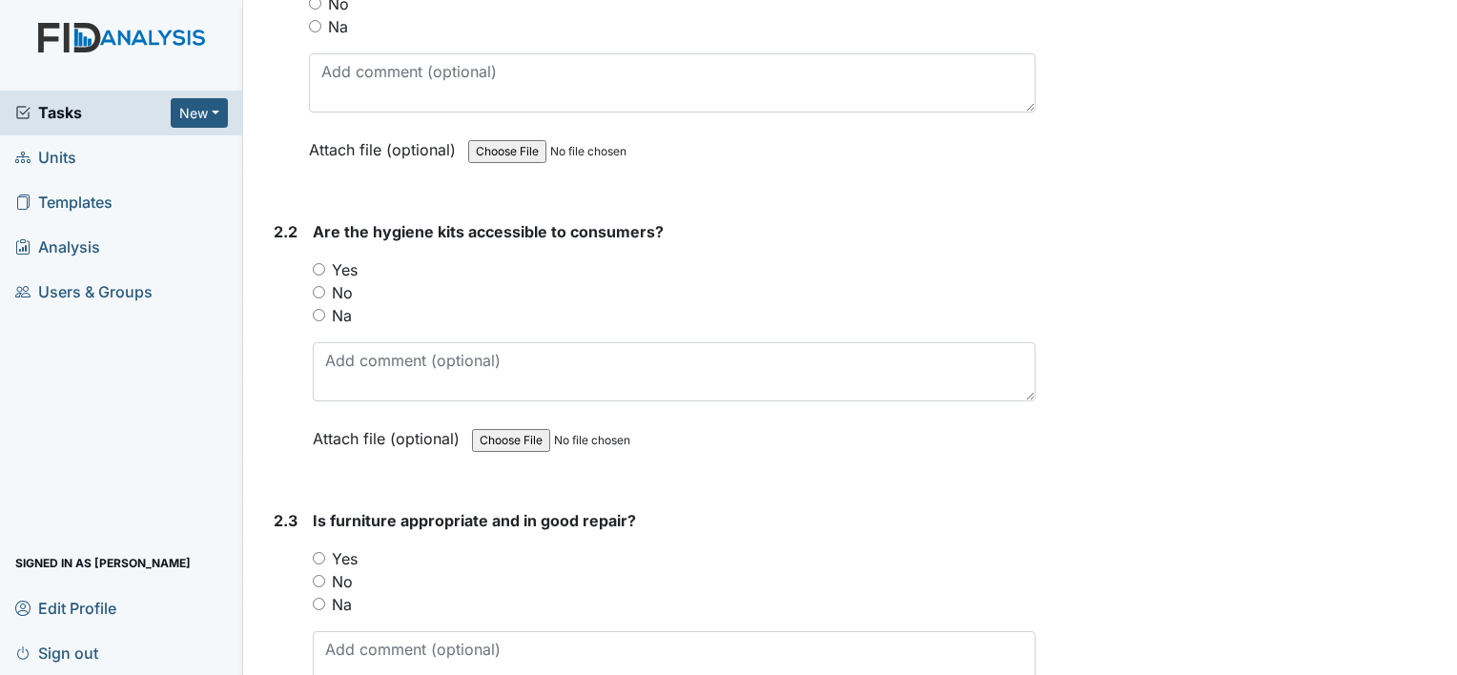
scroll to position [2002, 0]
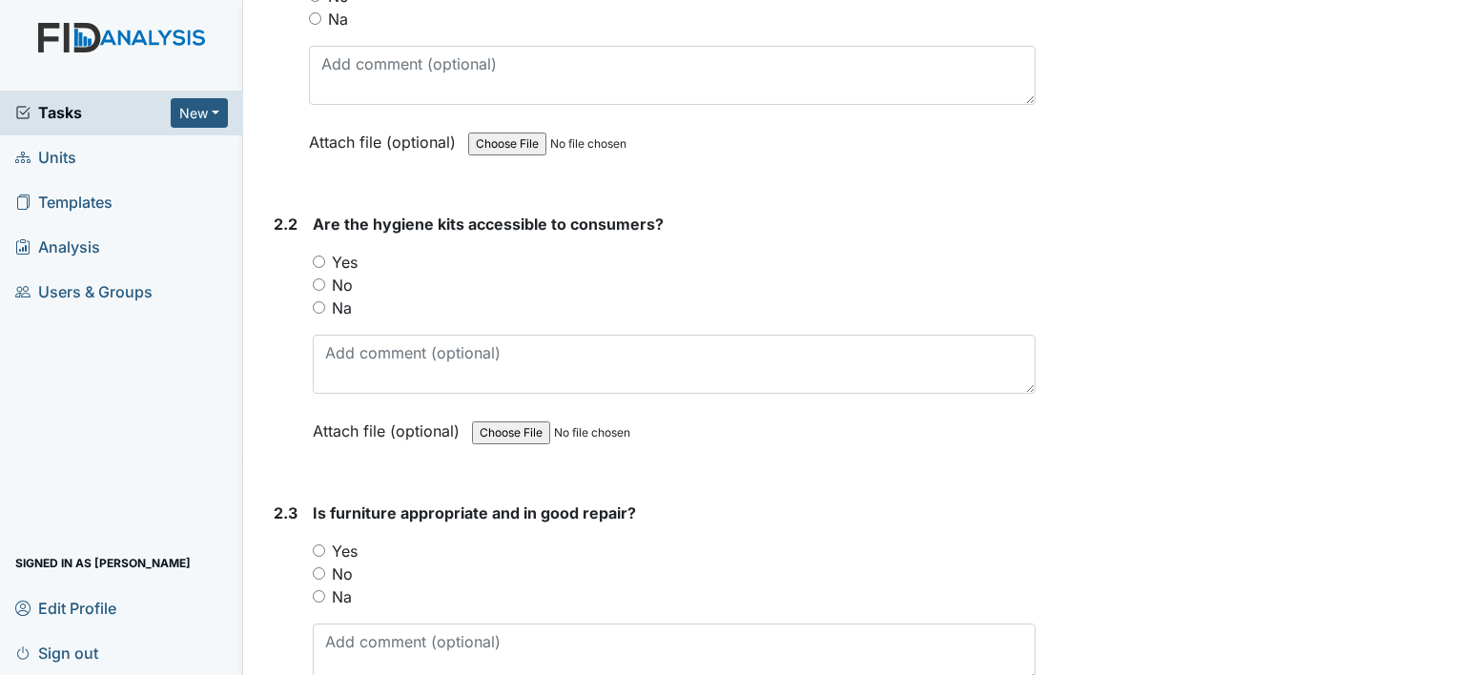
click at [317, 255] on input "Yes" at bounding box center [319, 261] width 12 height 12
radio input "true"
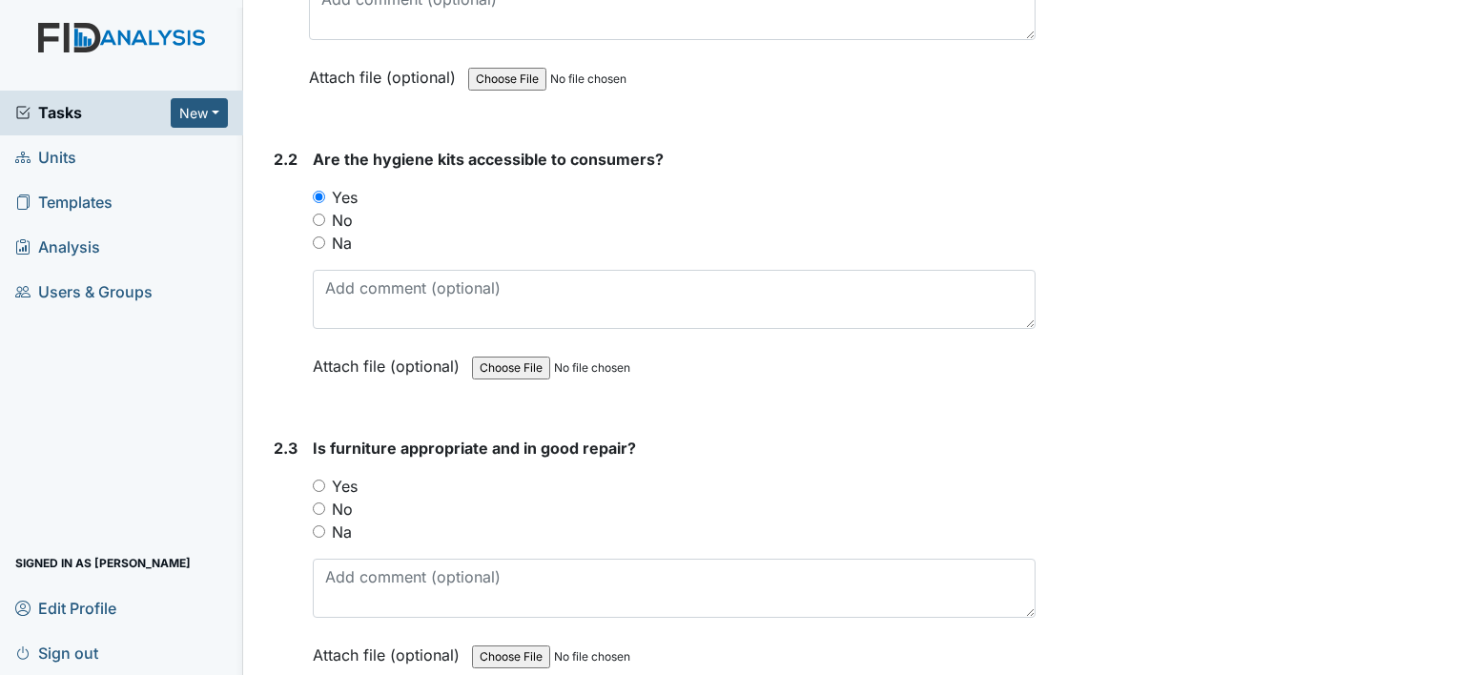
scroll to position [2193, 0]
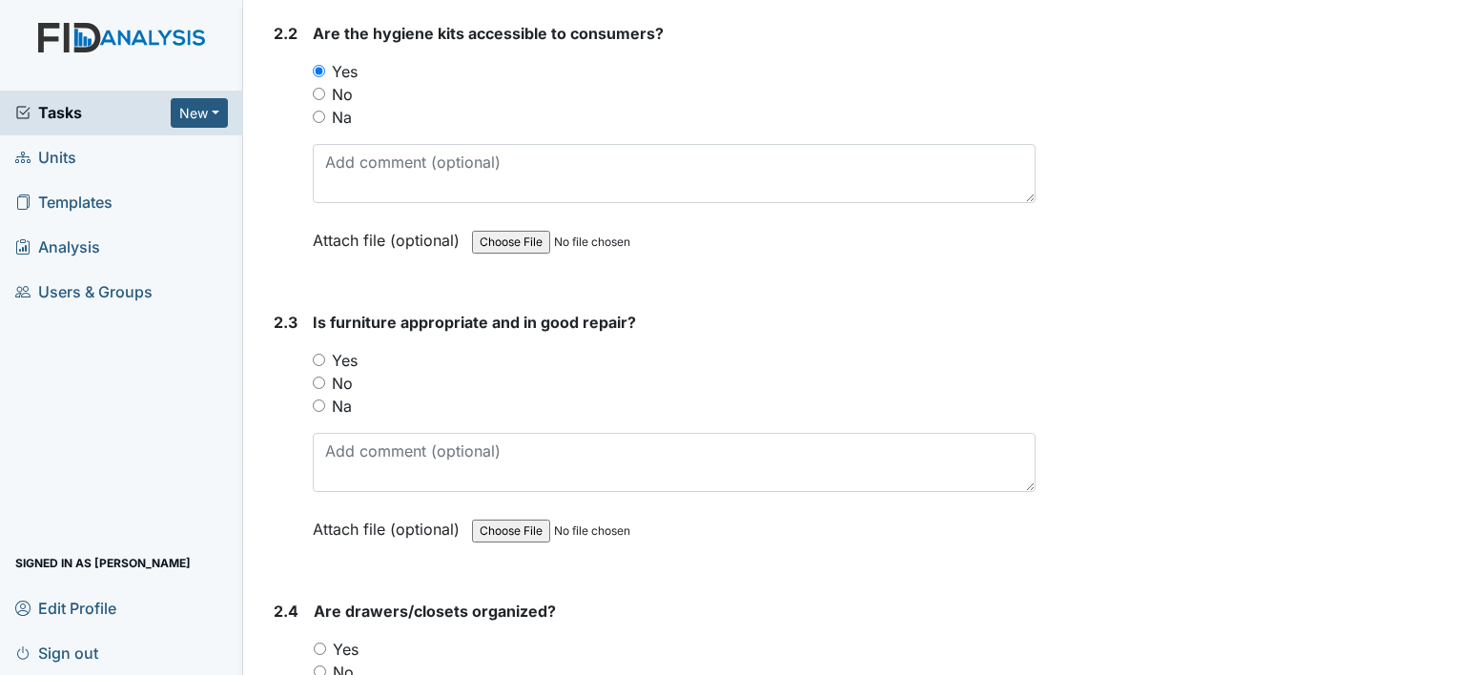
click at [321, 354] on input "Yes" at bounding box center [319, 360] width 12 height 12
radio input "true"
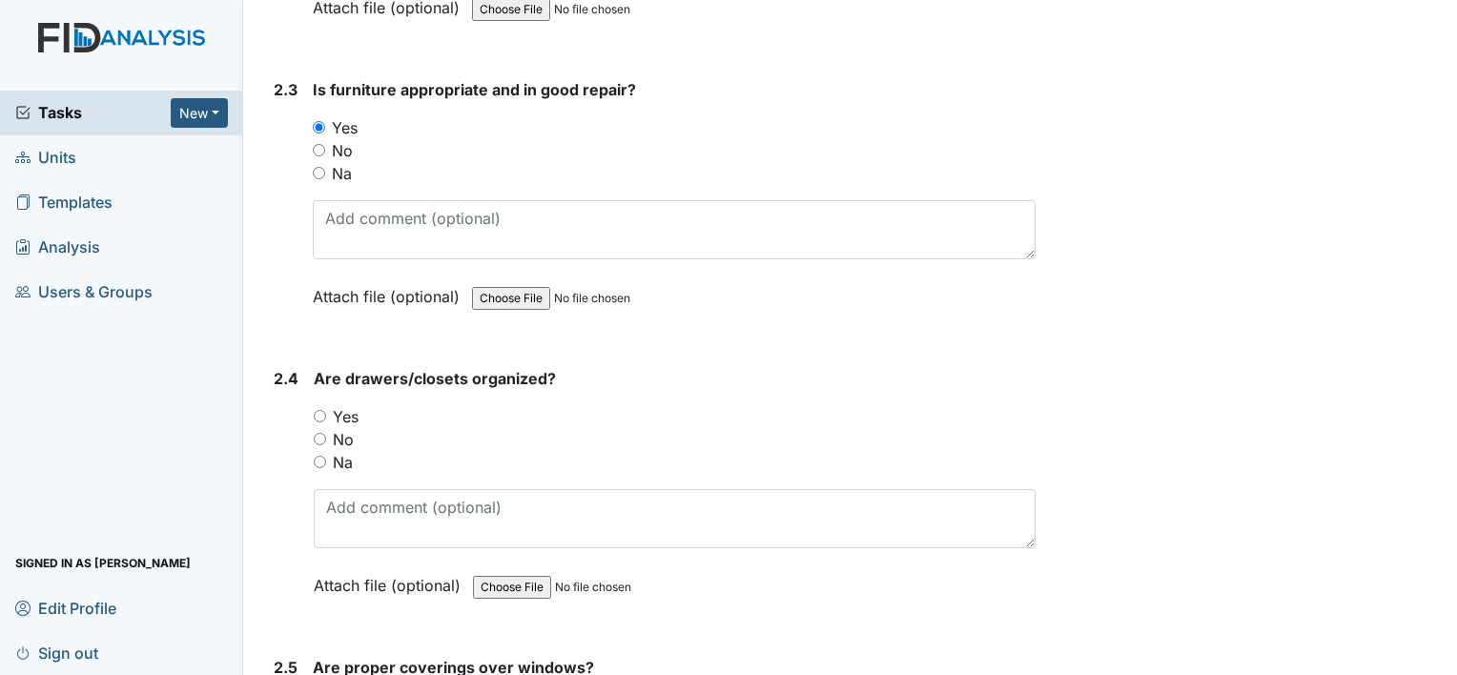
scroll to position [2479, 0]
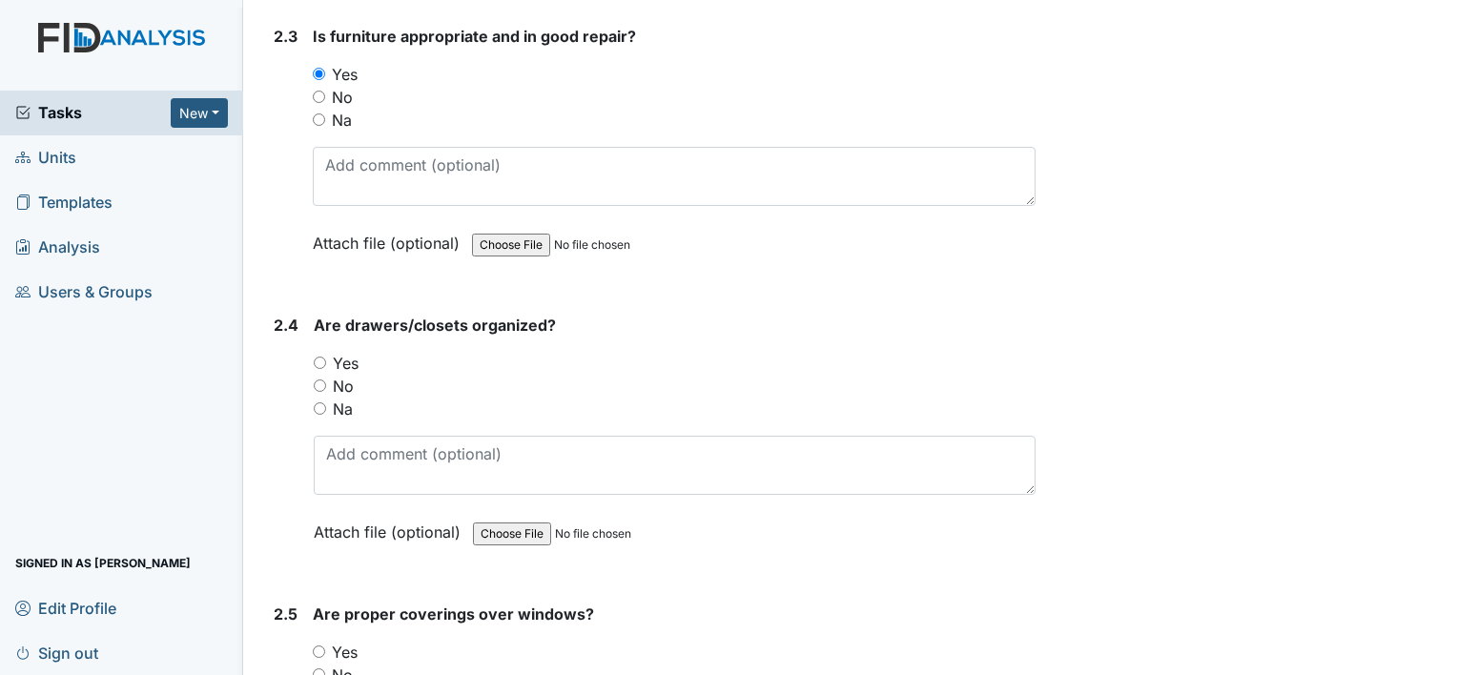
click at [323, 357] on input "Yes" at bounding box center [320, 363] width 12 height 12
radio input "true"
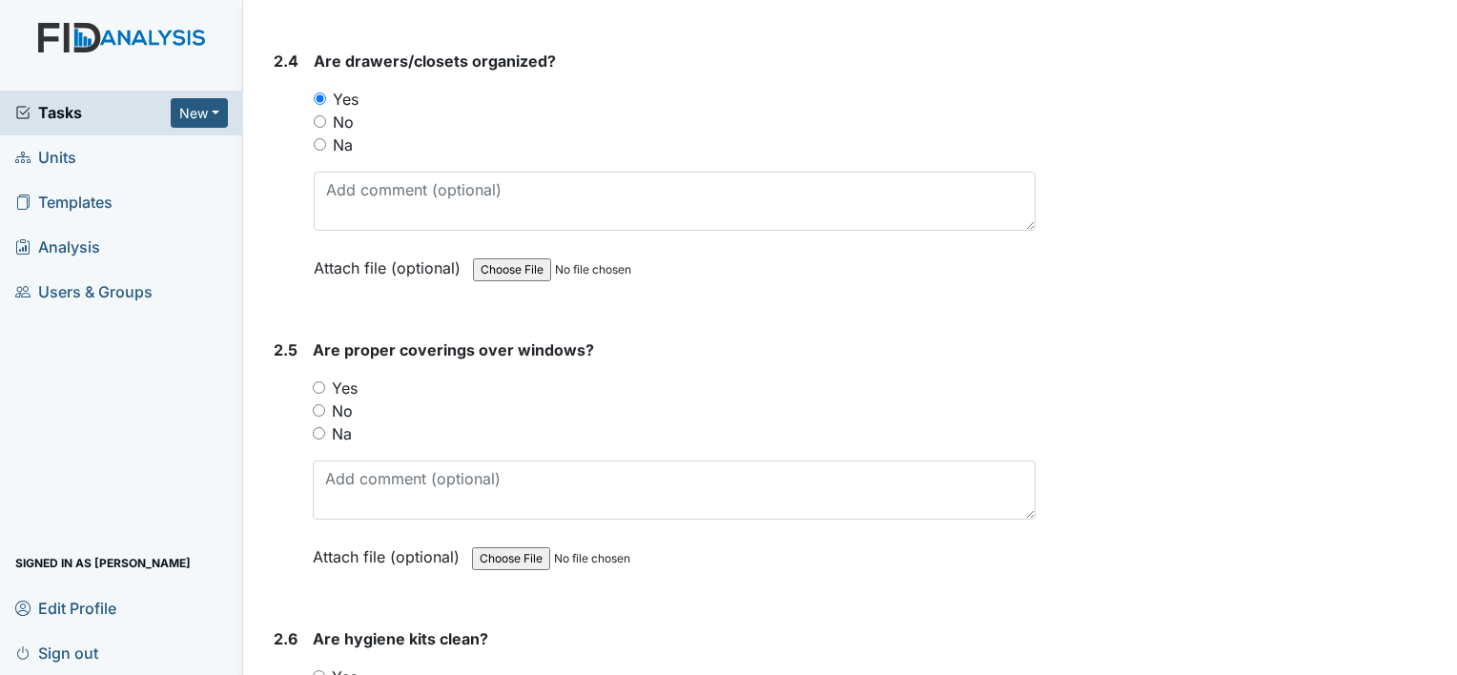
scroll to position [2860, 0]
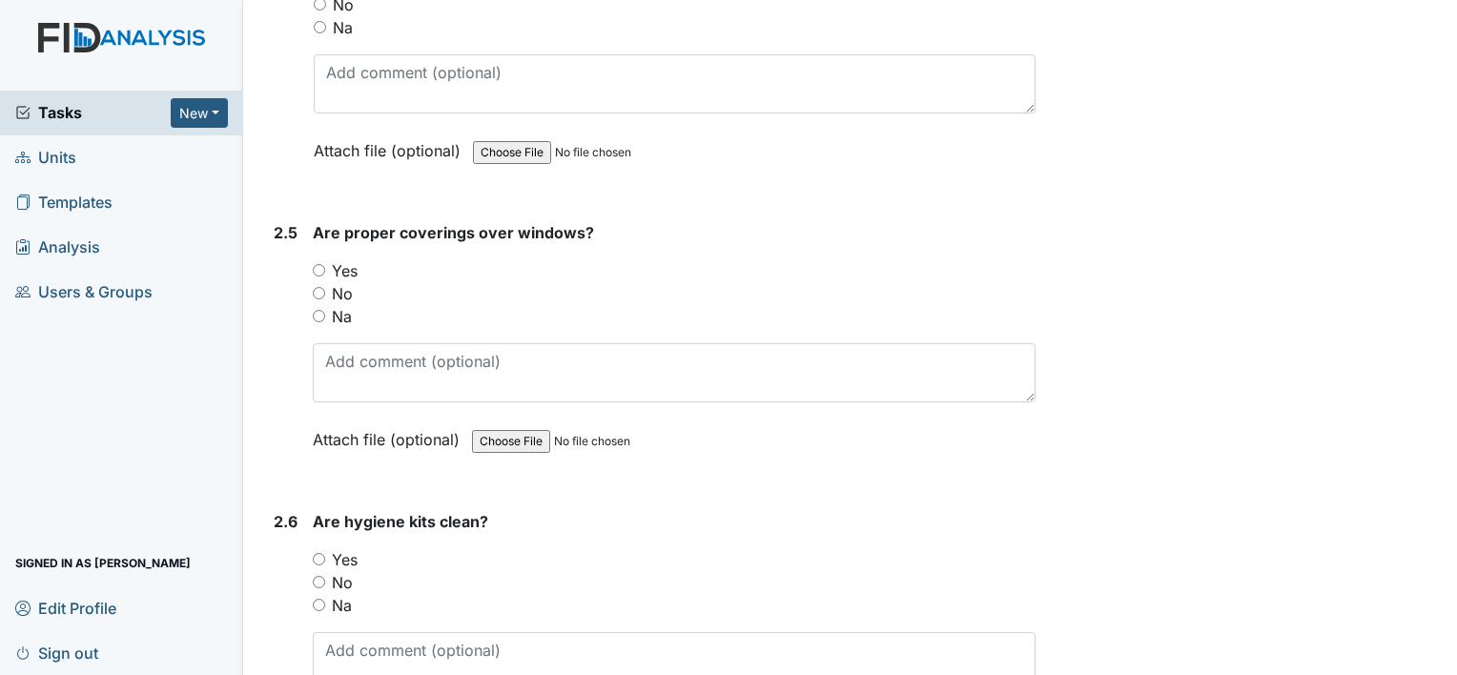
click at [320, 264] on input "Yes" at bounding box center [319, 270] width 12 height 12
radio input "true"
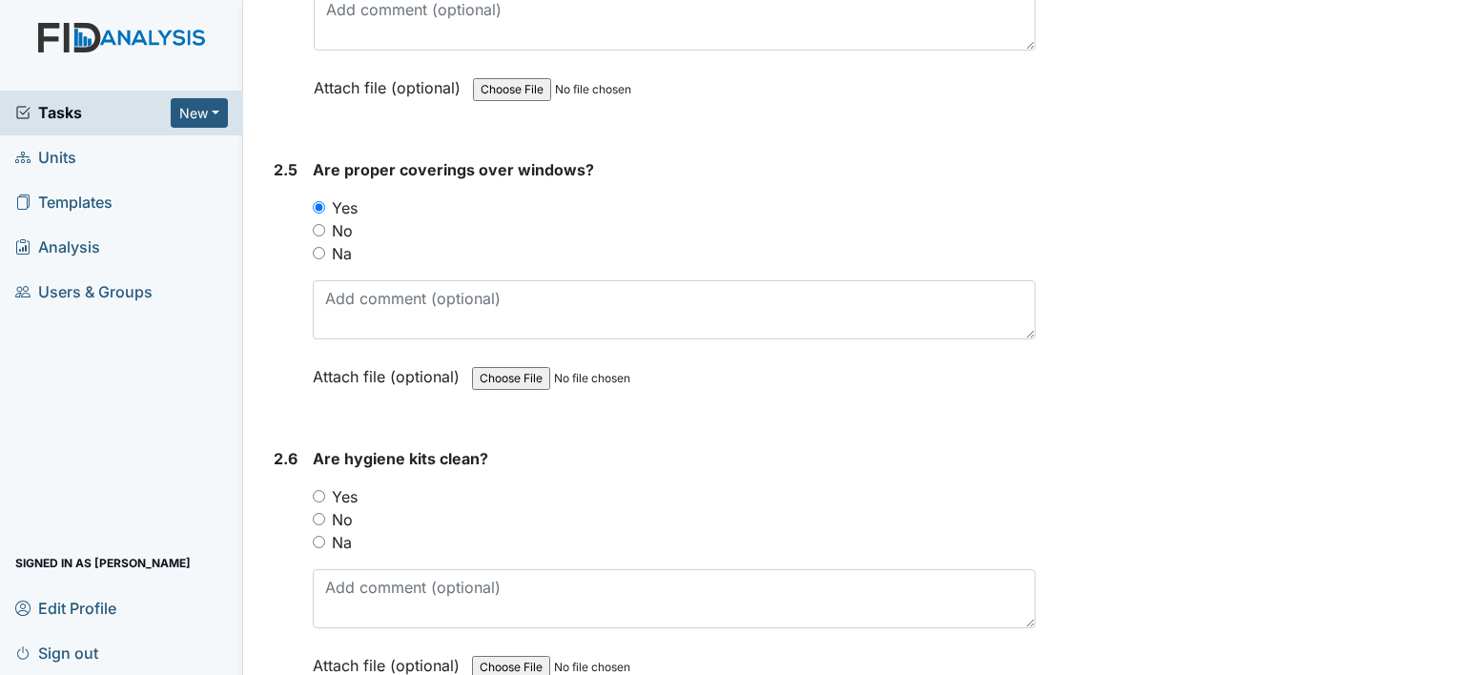
scroll to position [3051, 0]
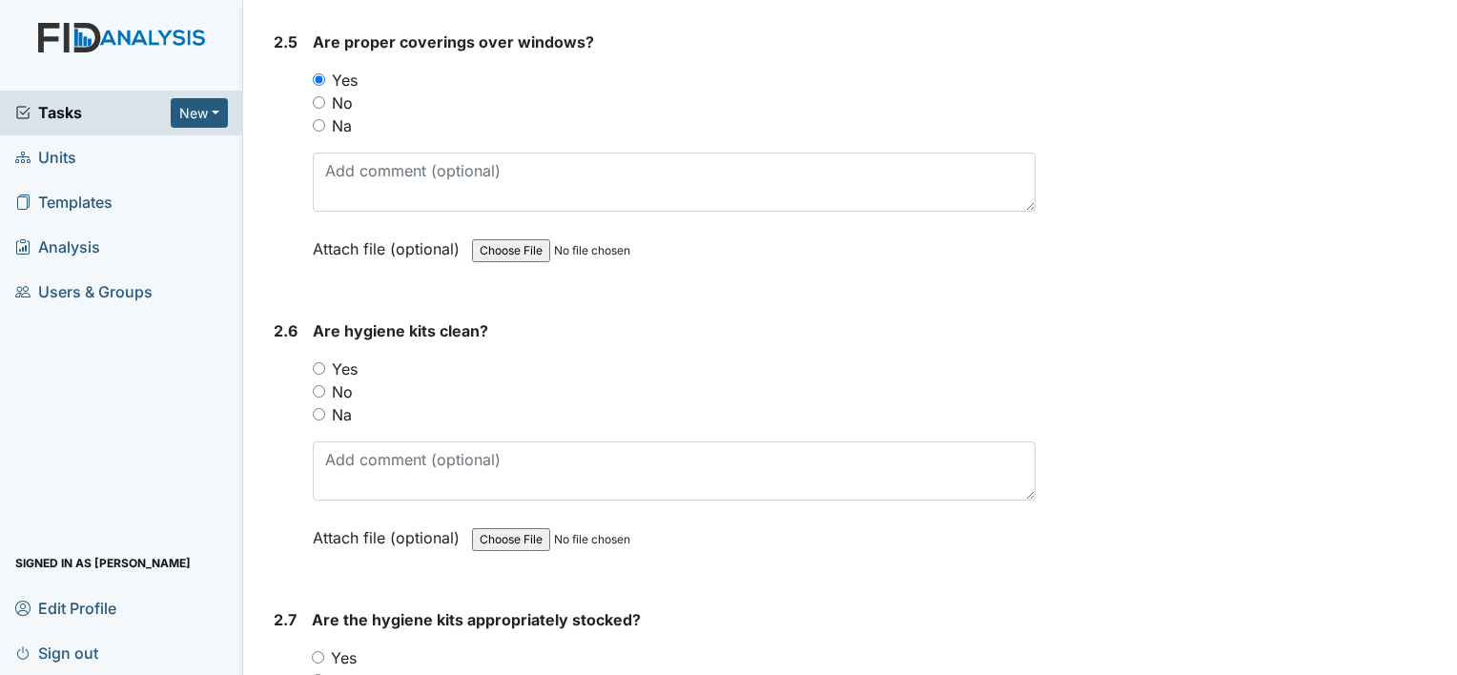
click at [325, 358] on div "Yes" at bounding box center [674, 369] width 723 height 23
click at [319, 362] on input "Yes" at bounding box center [319, 368] width 12 height 12
radio input "true"
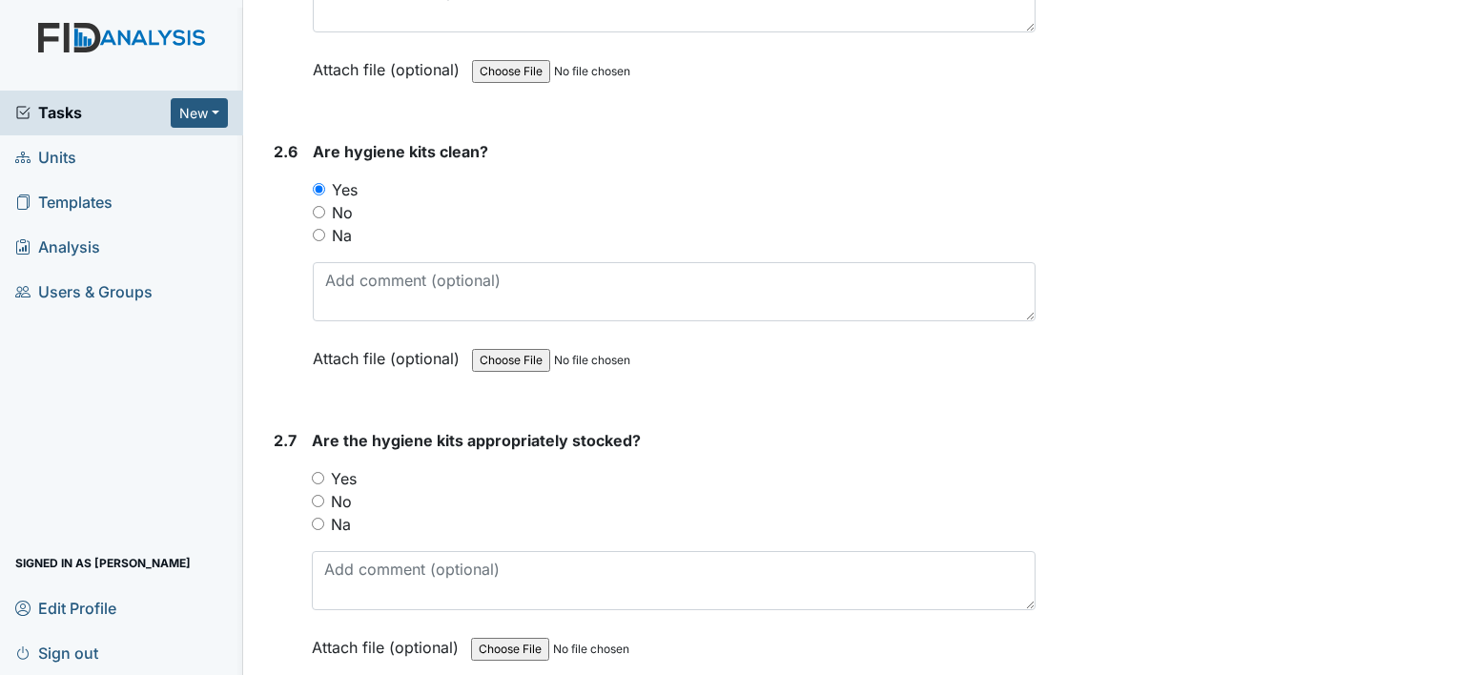
scroll to position [3337, 0]
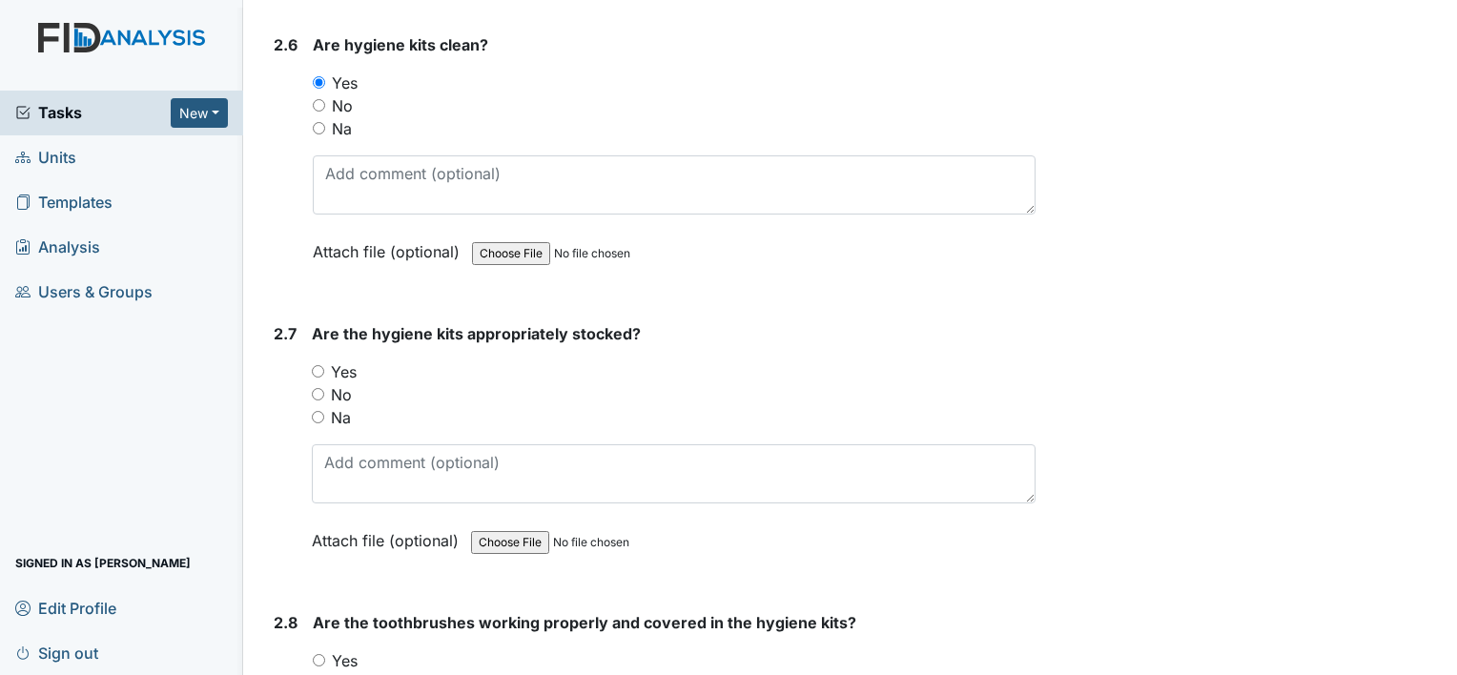
click at [320, 365] on input "Yes" at bounding box center [318, 371] width 12 height 12
radio input "true"
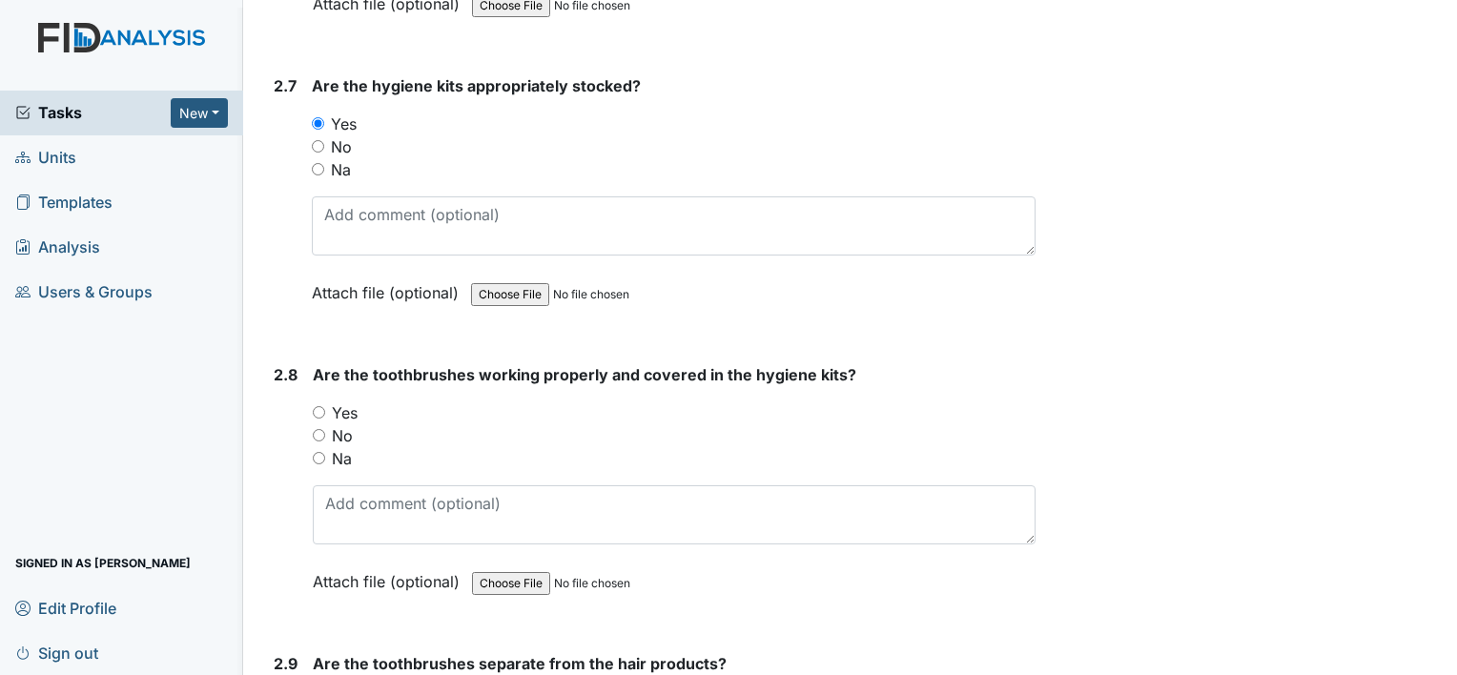
scroll to position [3623, 0]
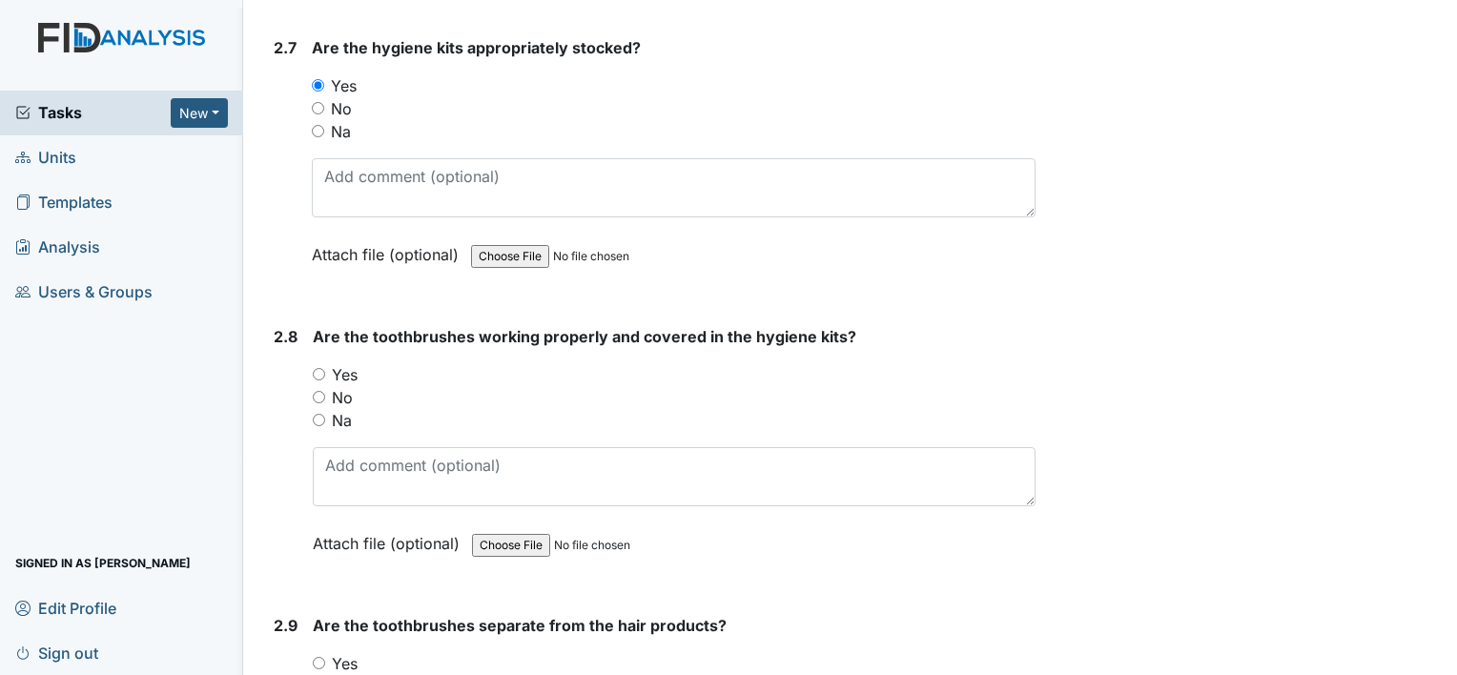
click at [321, 368] on input "Yes" at bounding box center [319, 374] width 12 height 12
radio input "true"
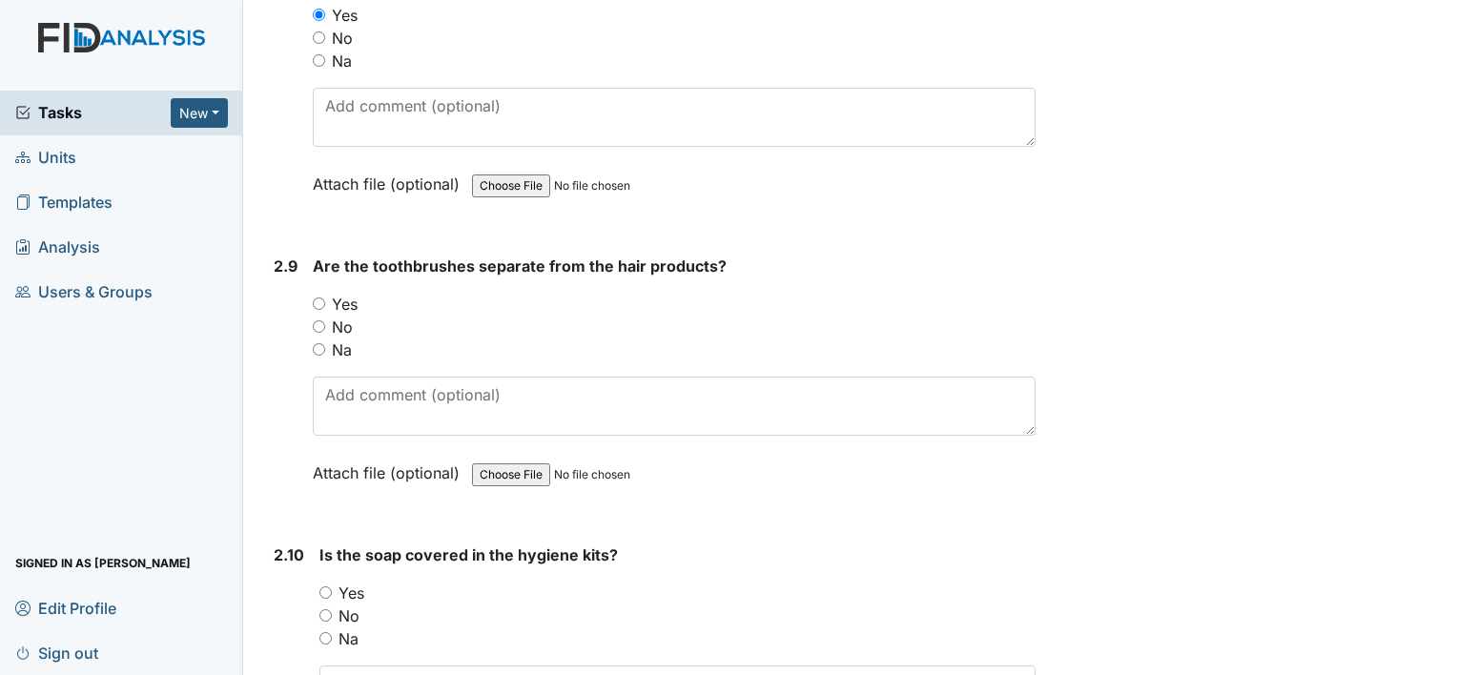
scroll to position [4004, 0]
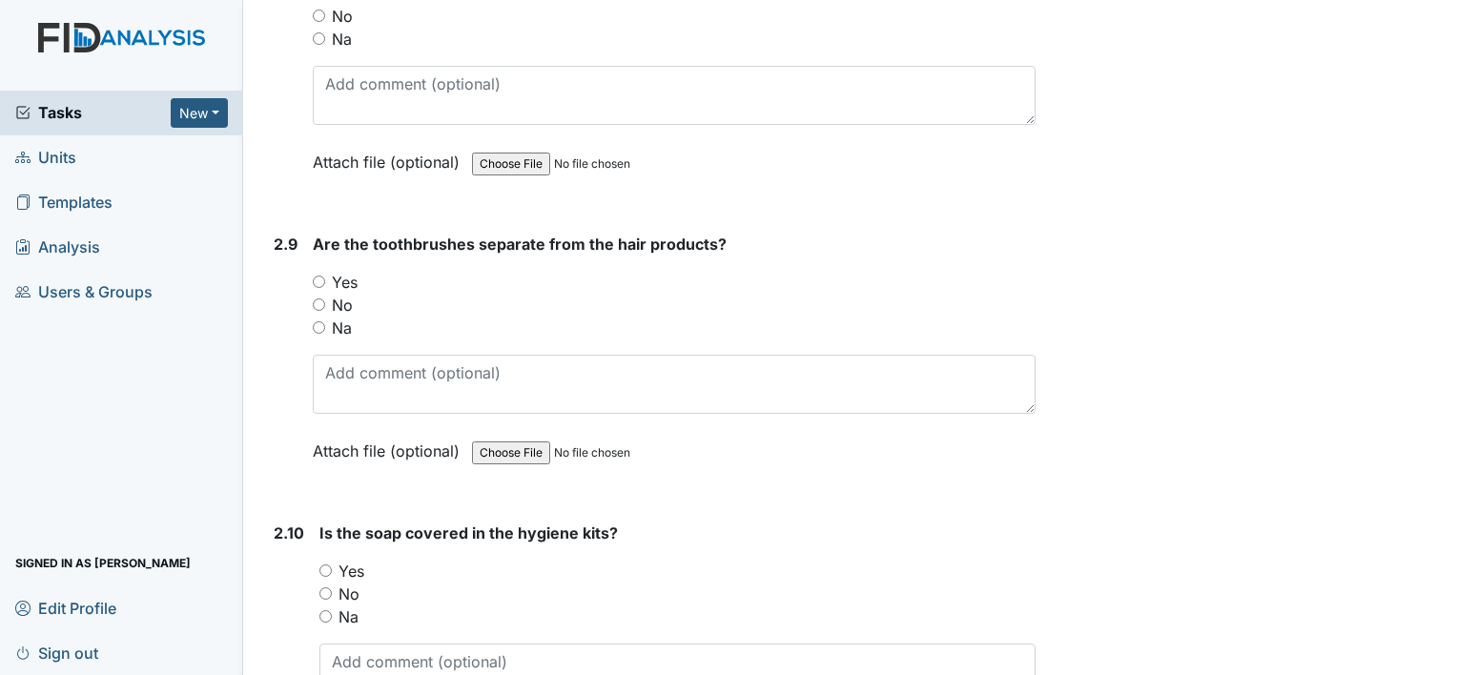
click at [317, 271] on div "Yes" at bounding box center [674, 282] width 723 height 23
click at [319, 276] on input "Yes" at bounding box center [319, 282] width 12 height 12
radio input "true"
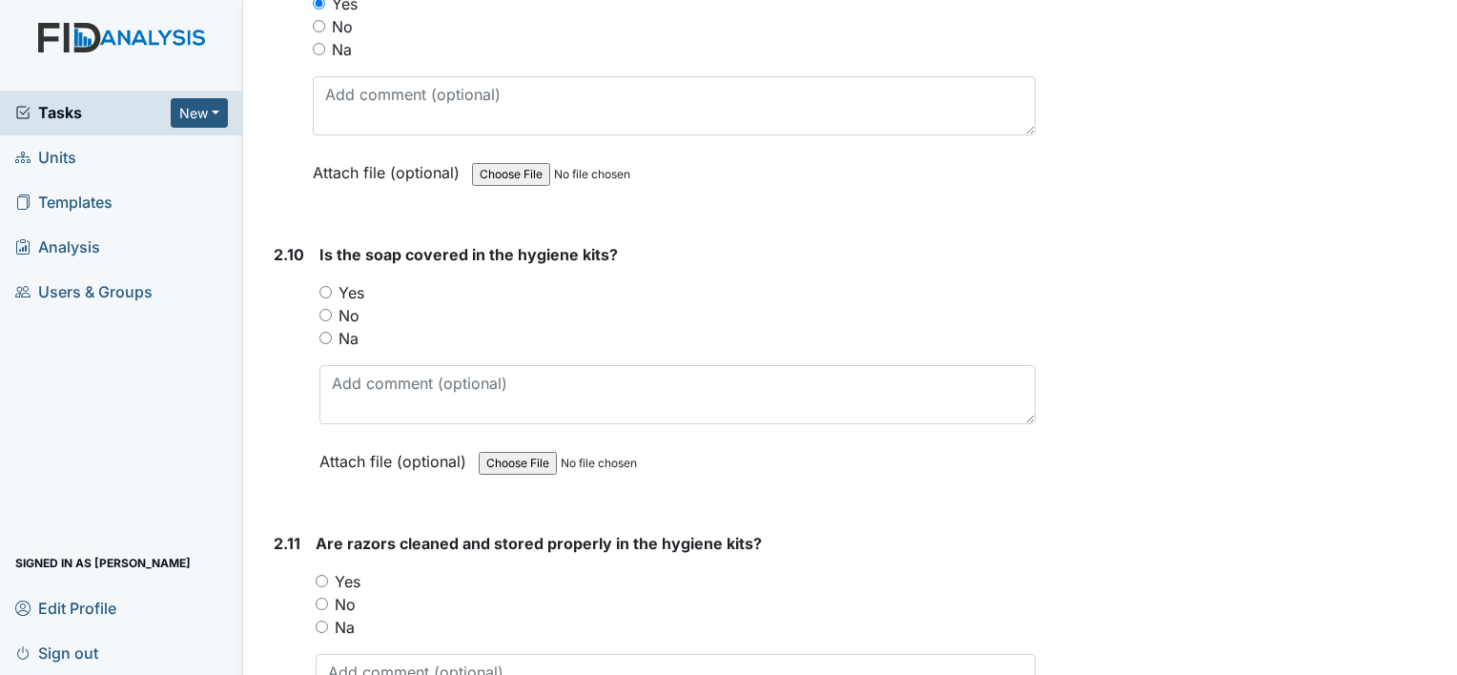
scroll to position [4290, 0]
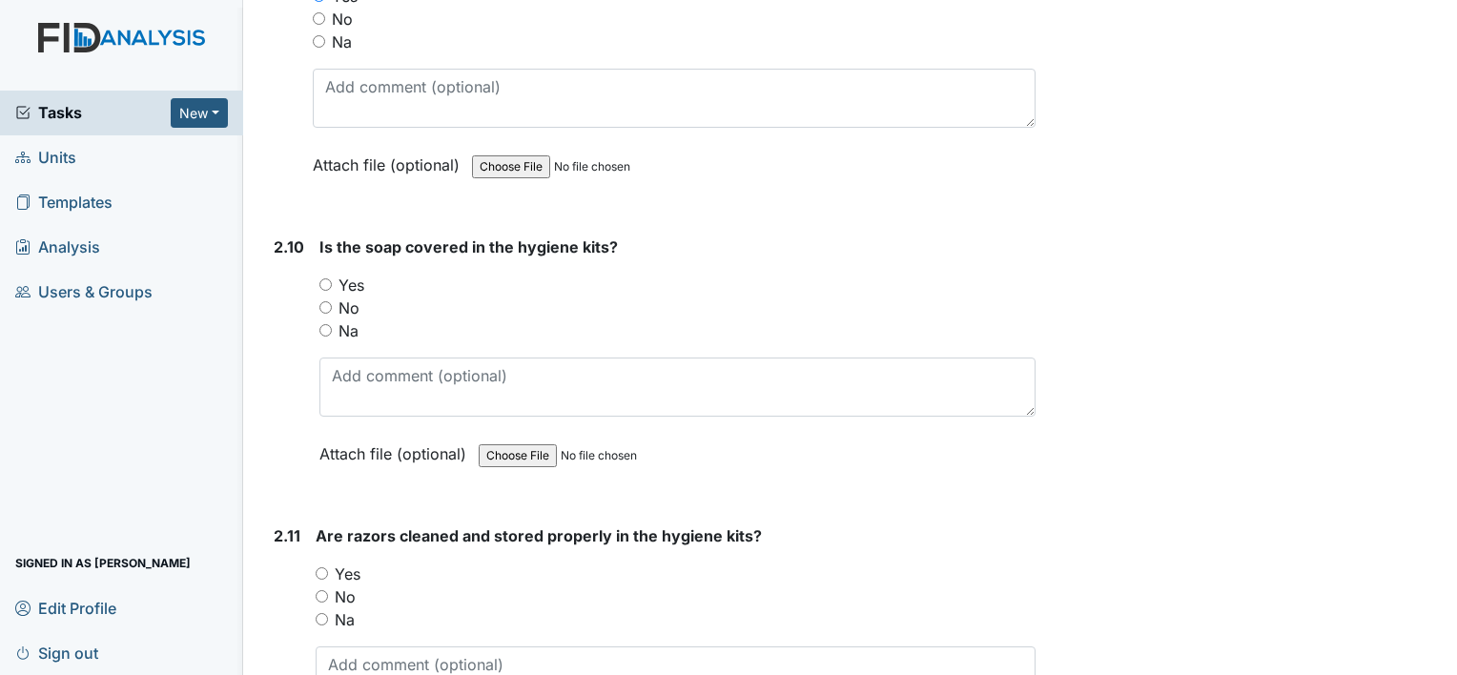
click at [321, 278] on input "Yes" at bounding box center [325, 284] width 12 height 12
radio input "true"
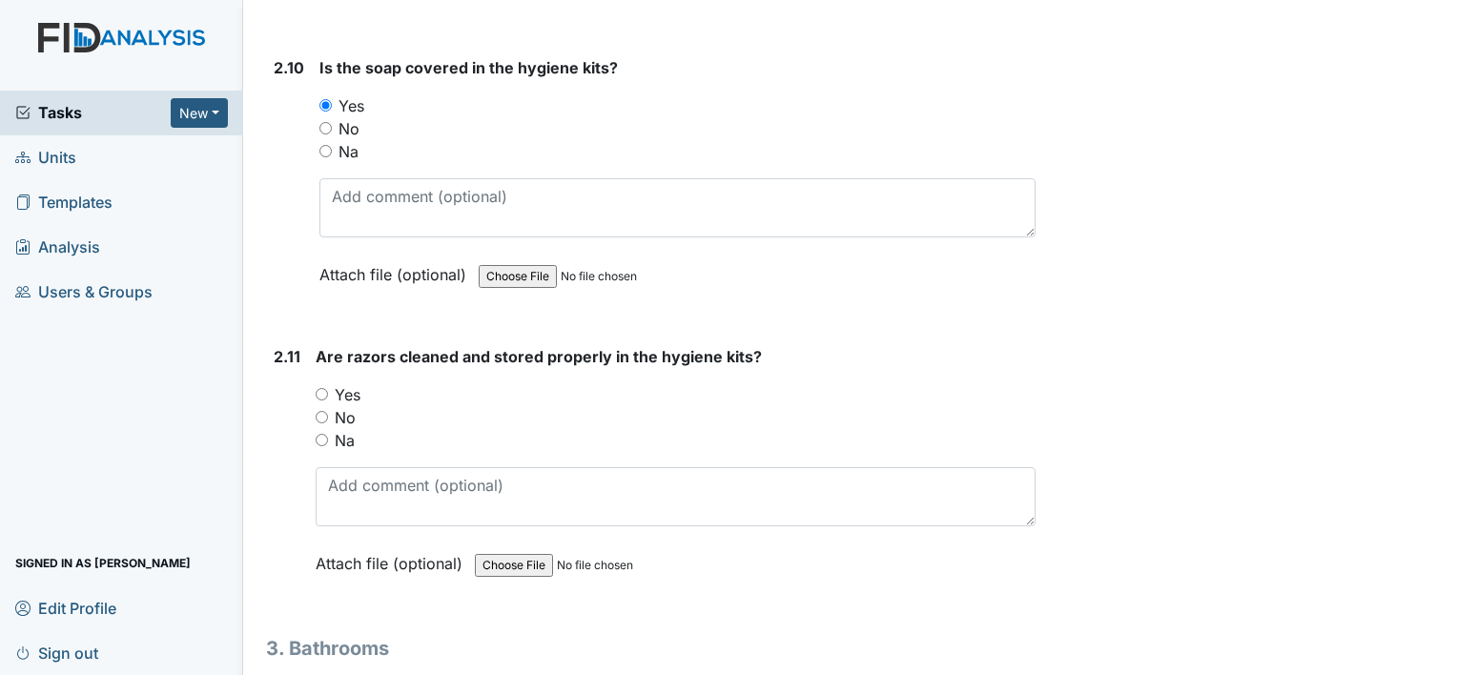
scroll to position [4481, 0]
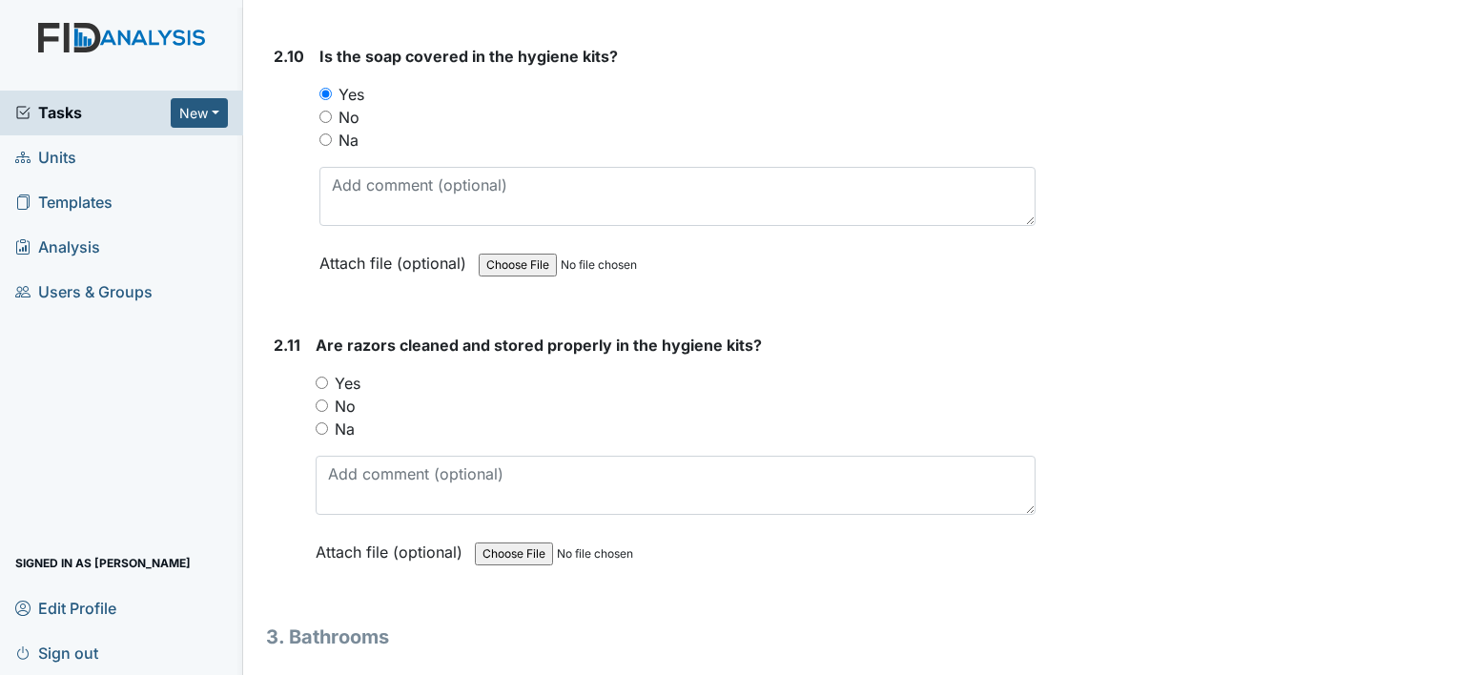
click at [324, 377] on input "Yes" at bounding box center [322, 383] width 12 height 12
radio input "true"
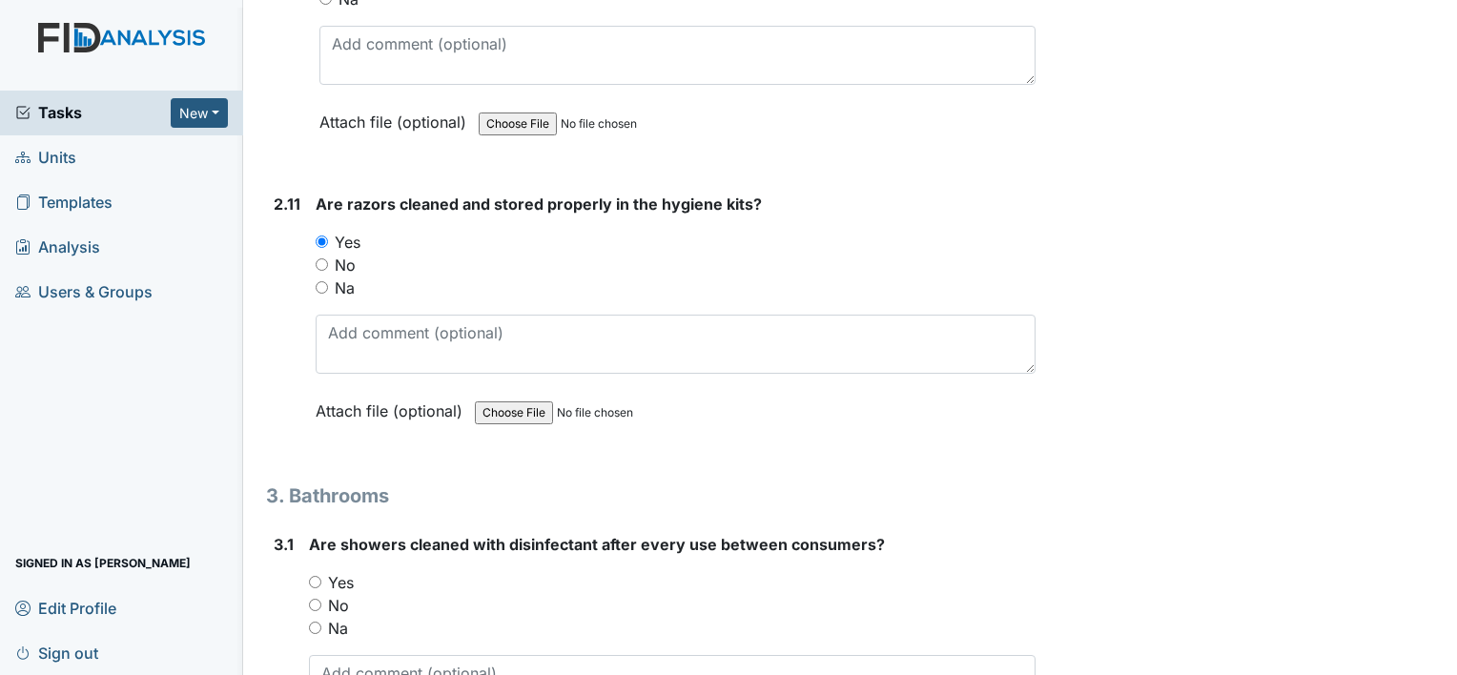
scroll to position [4862, 0]
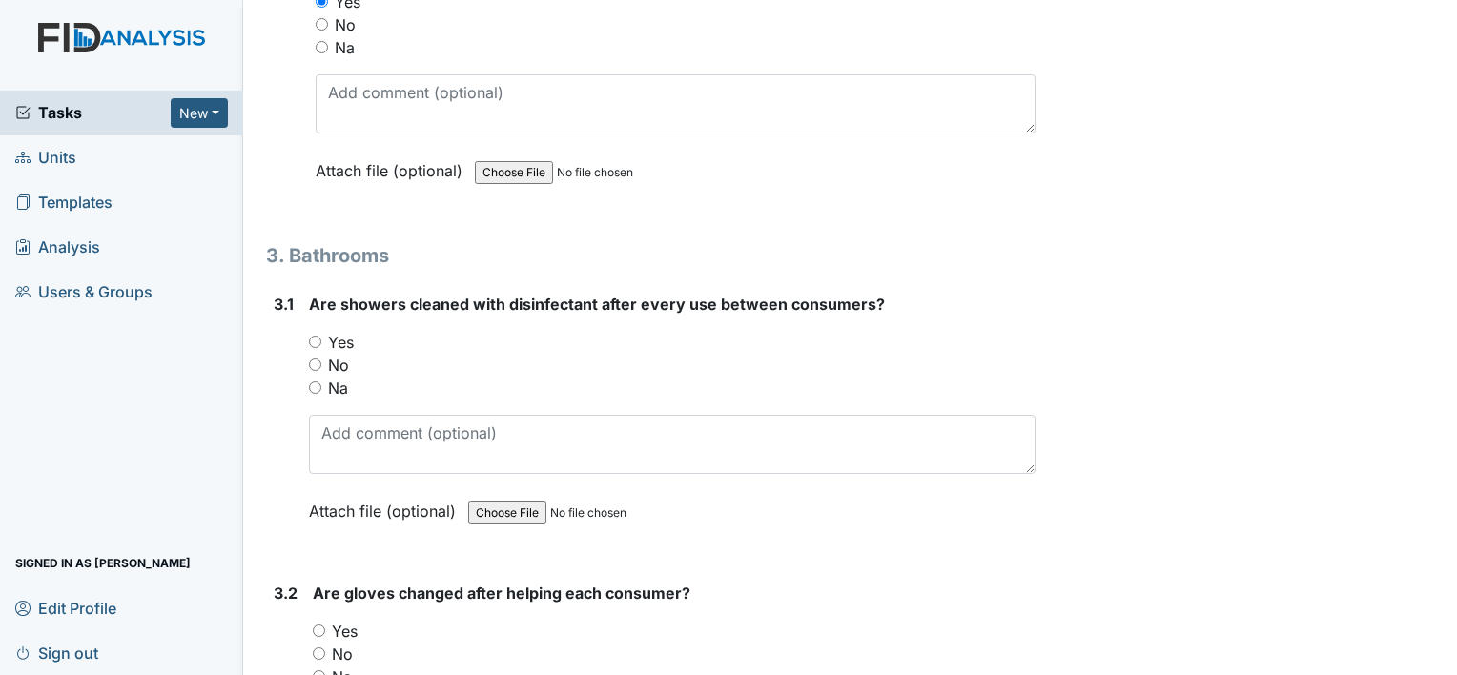
click at [313, 336] on input "Yes" at bounding box center [315, 342] width 12 height 12
radio input "true"
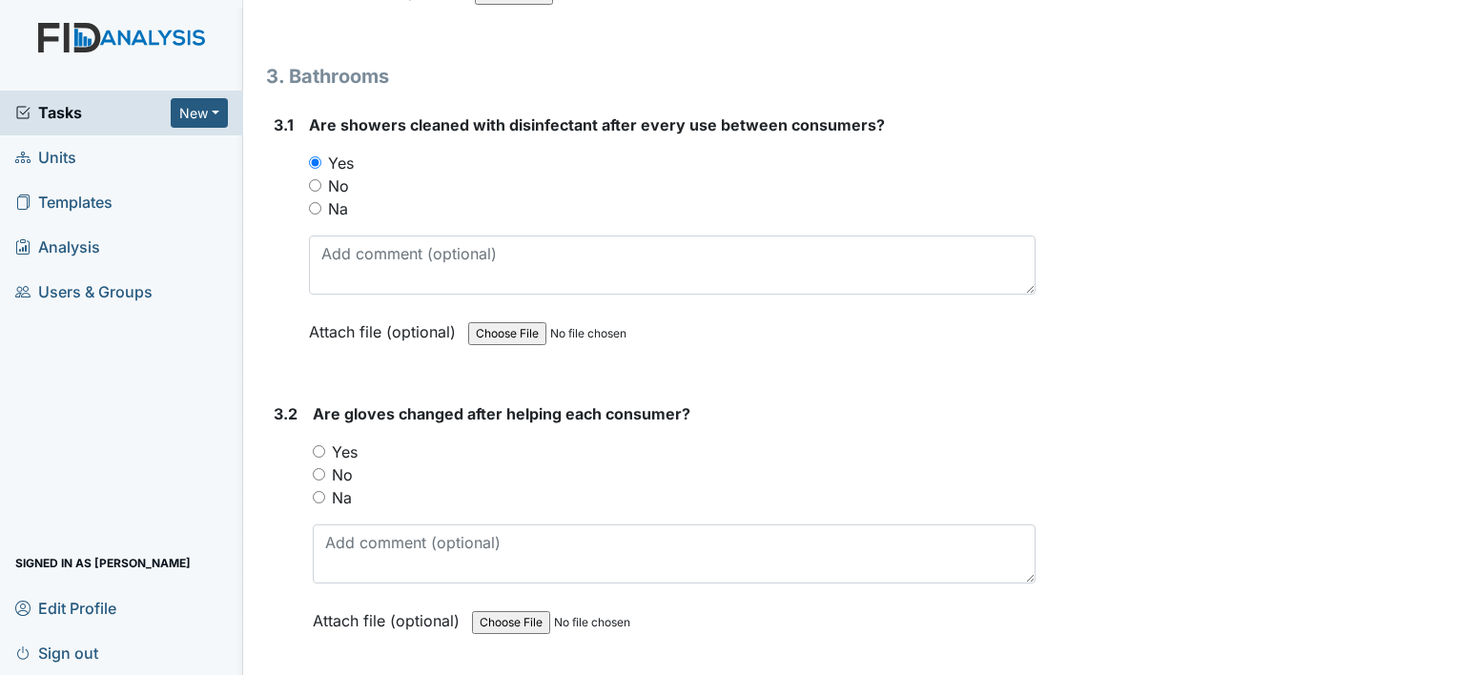
scroll to position [5148, 0]
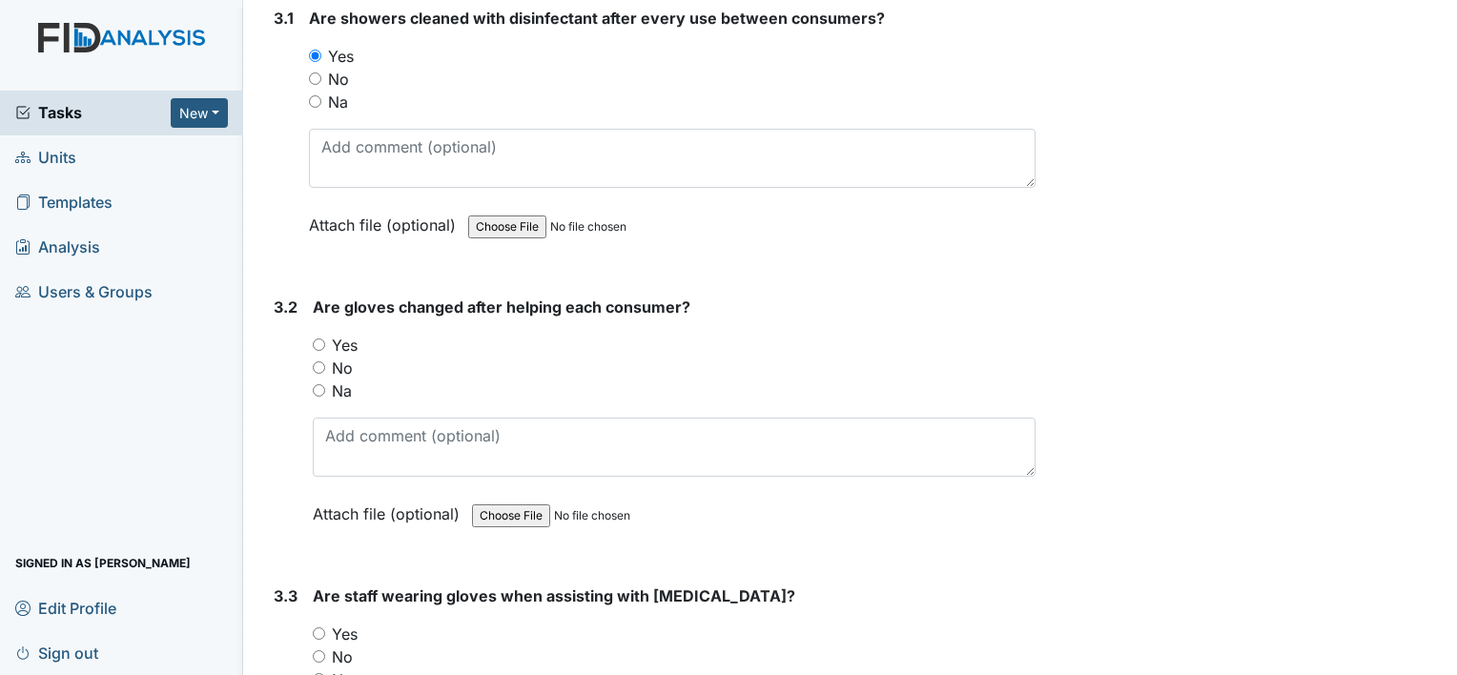
click at [317, 338] on input "Yes" at bounding box center [319, 344] width 12 height 12
radio input "true"
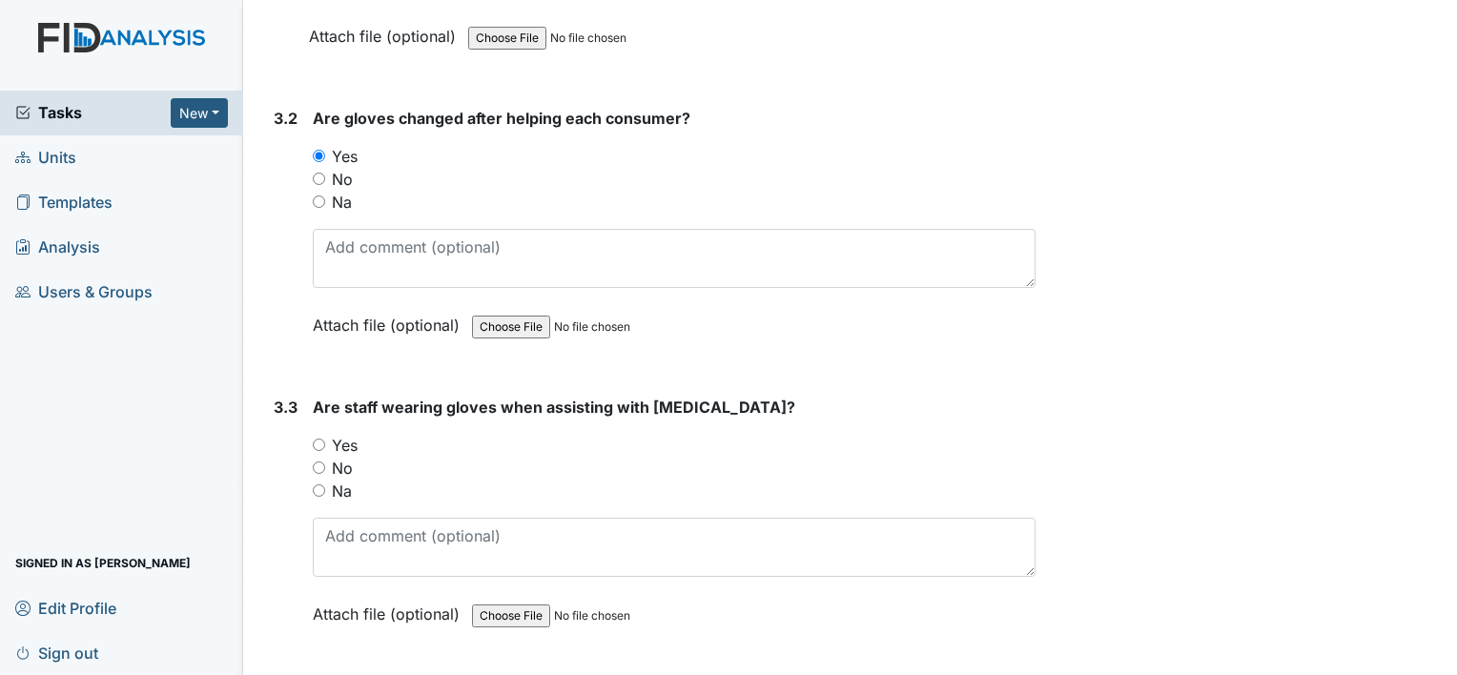
scroll to position [5434, 0]
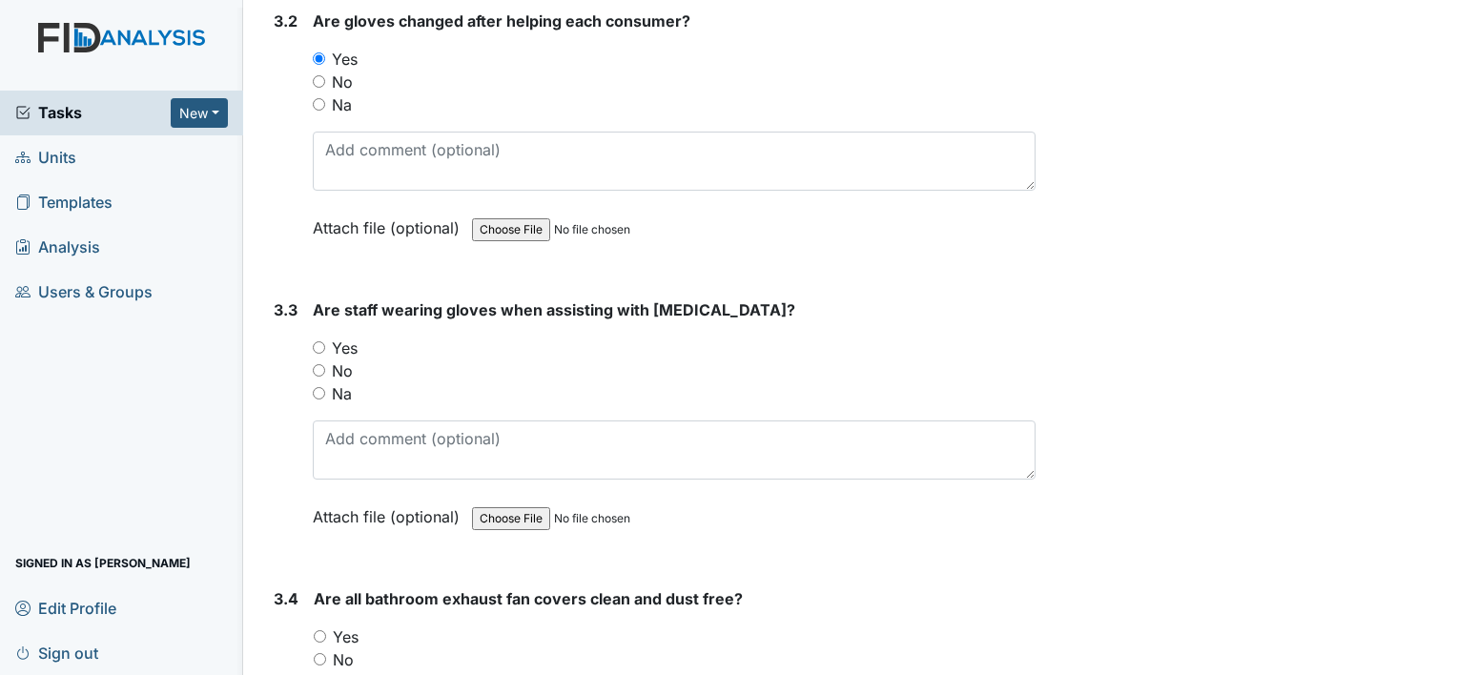
click at [317, 341] on input "Yes" at bounding box center [319, 347] width 12 height 12
radio input "true"
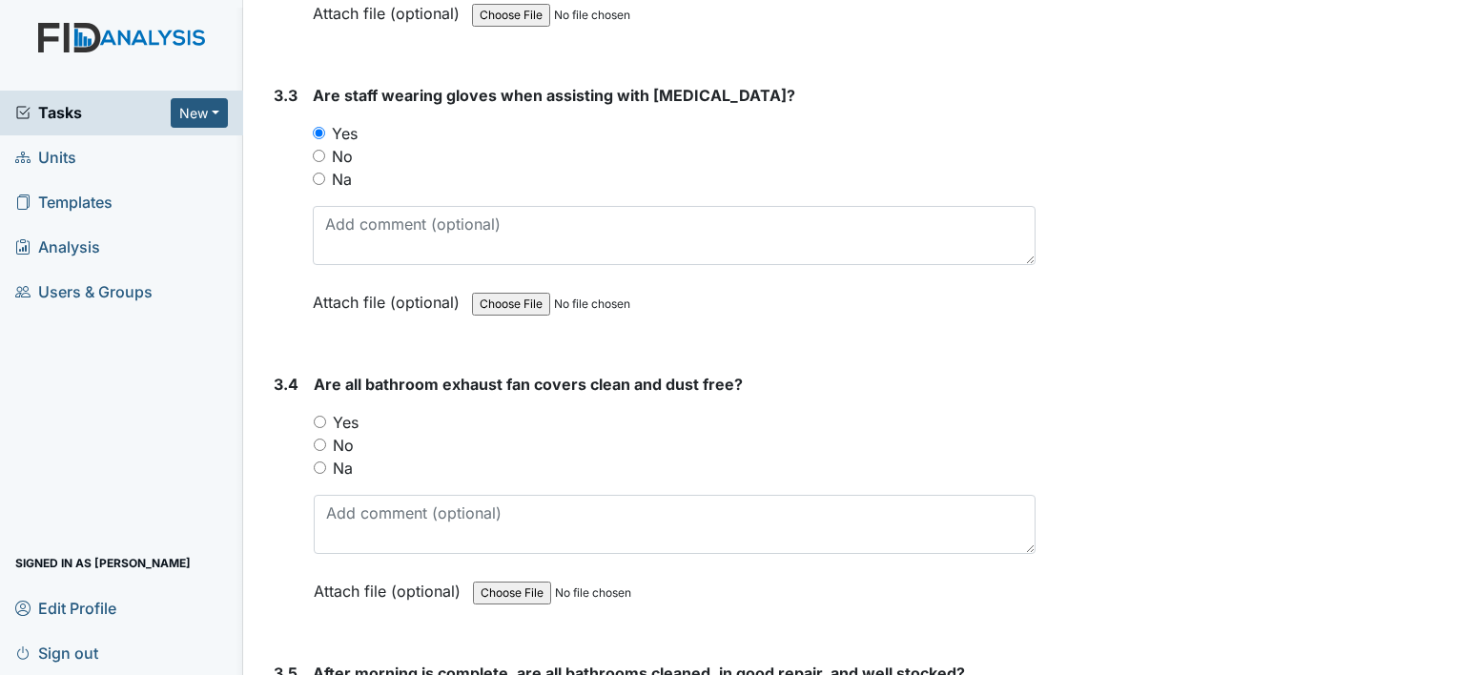
scroll to position [5720, 0]
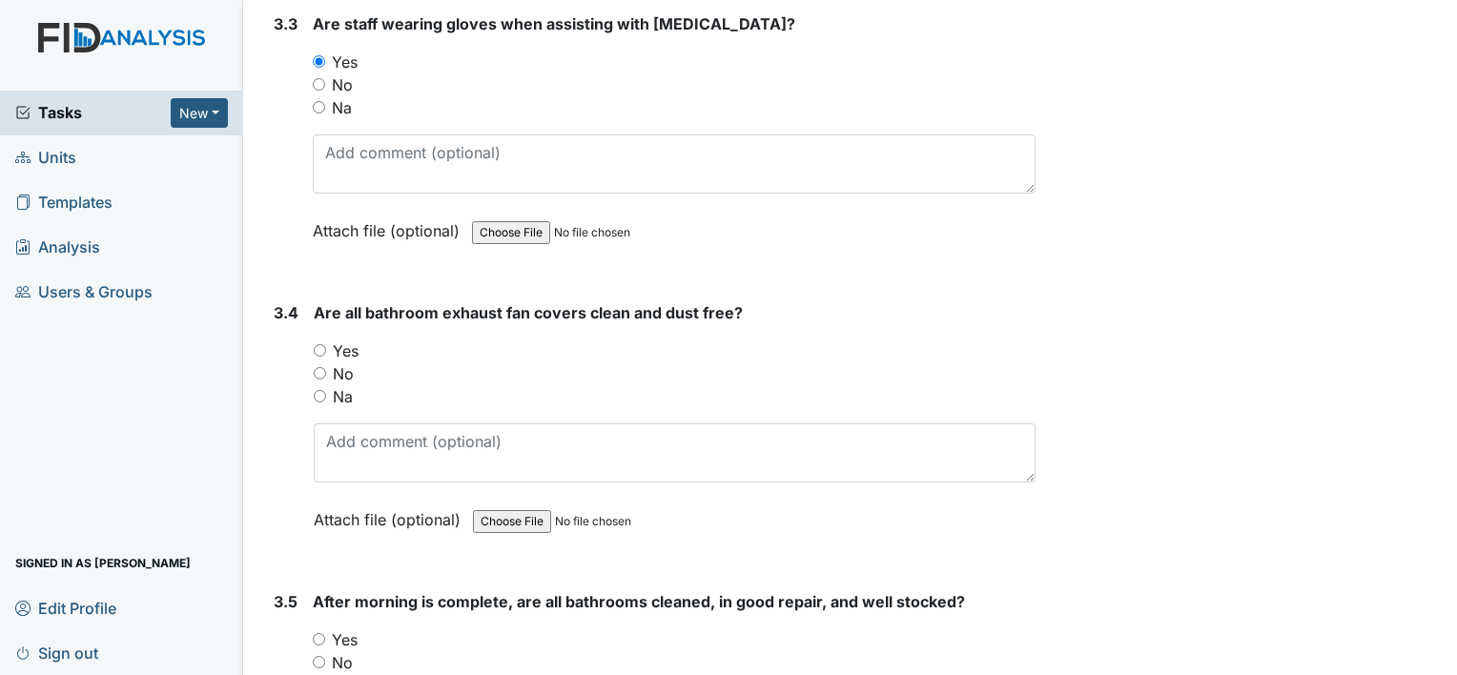
click at [319, 344] on input "Yes" at bounding box center [320, 350] width 12 height 12
radio input "true"
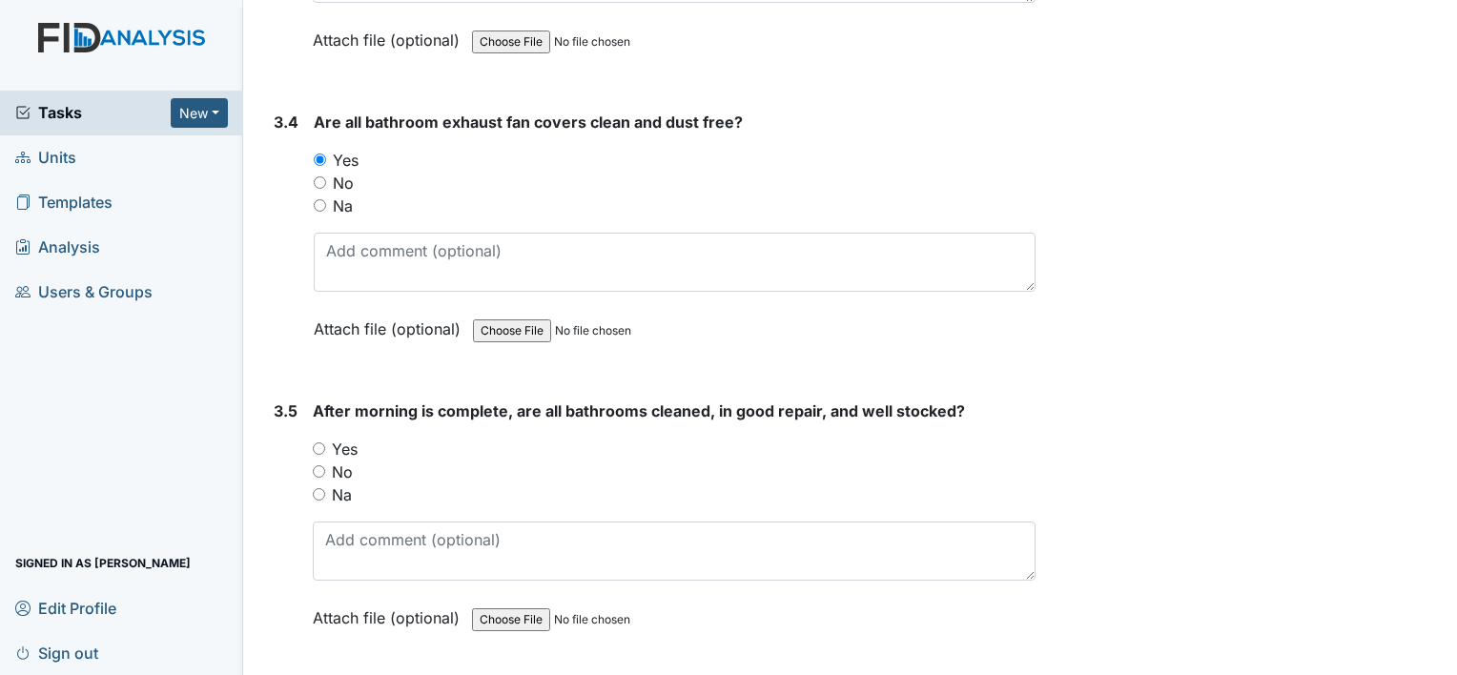
scroll to position [6006, 0]
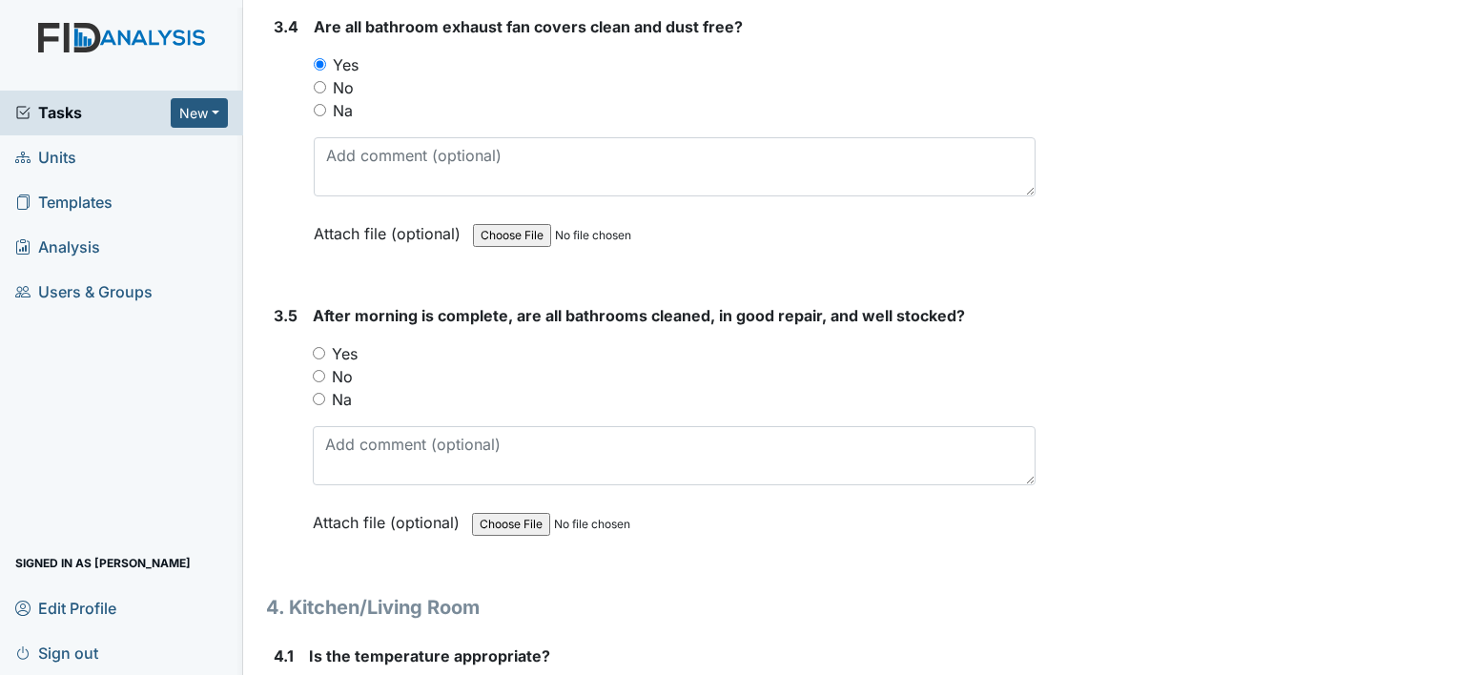
click at [320, 347] on input "Yes" at bounding box center [319, 353] width 12 height 12
radio input "true"
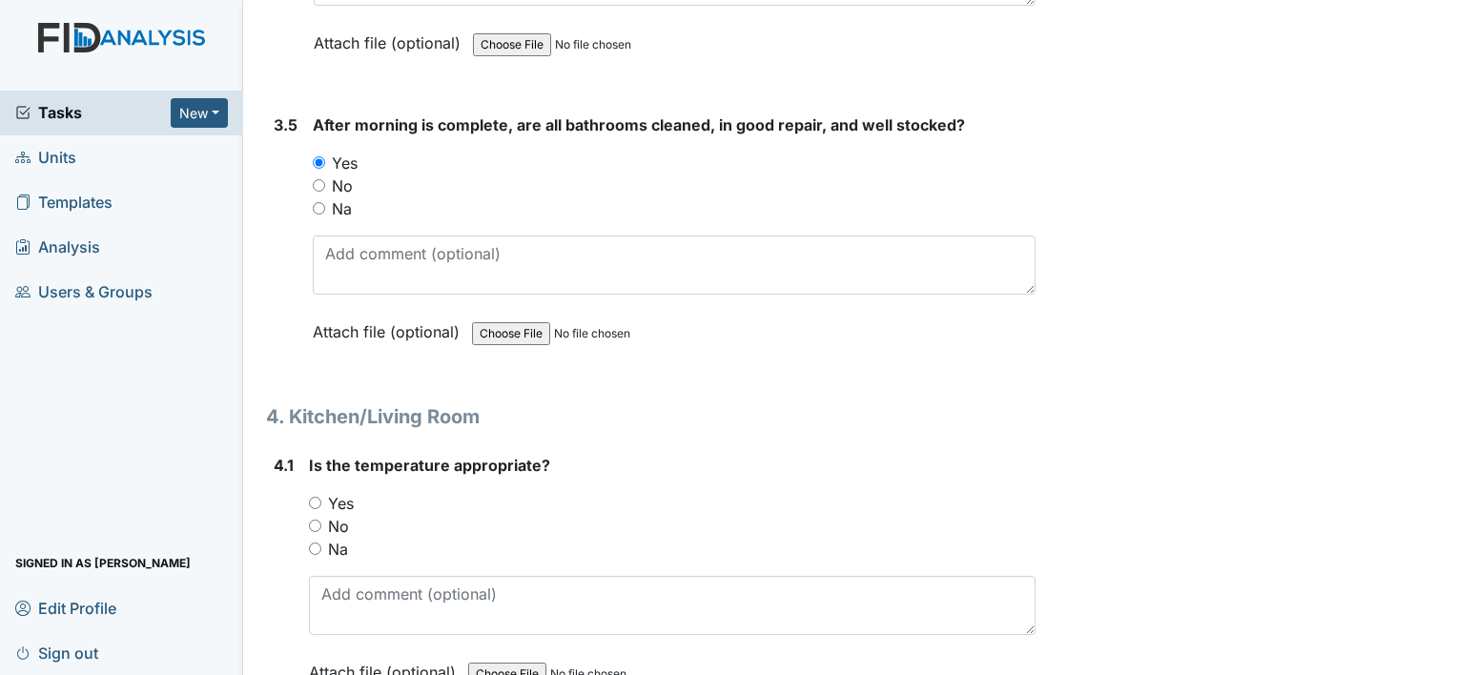
scroll to position [6292, 0]
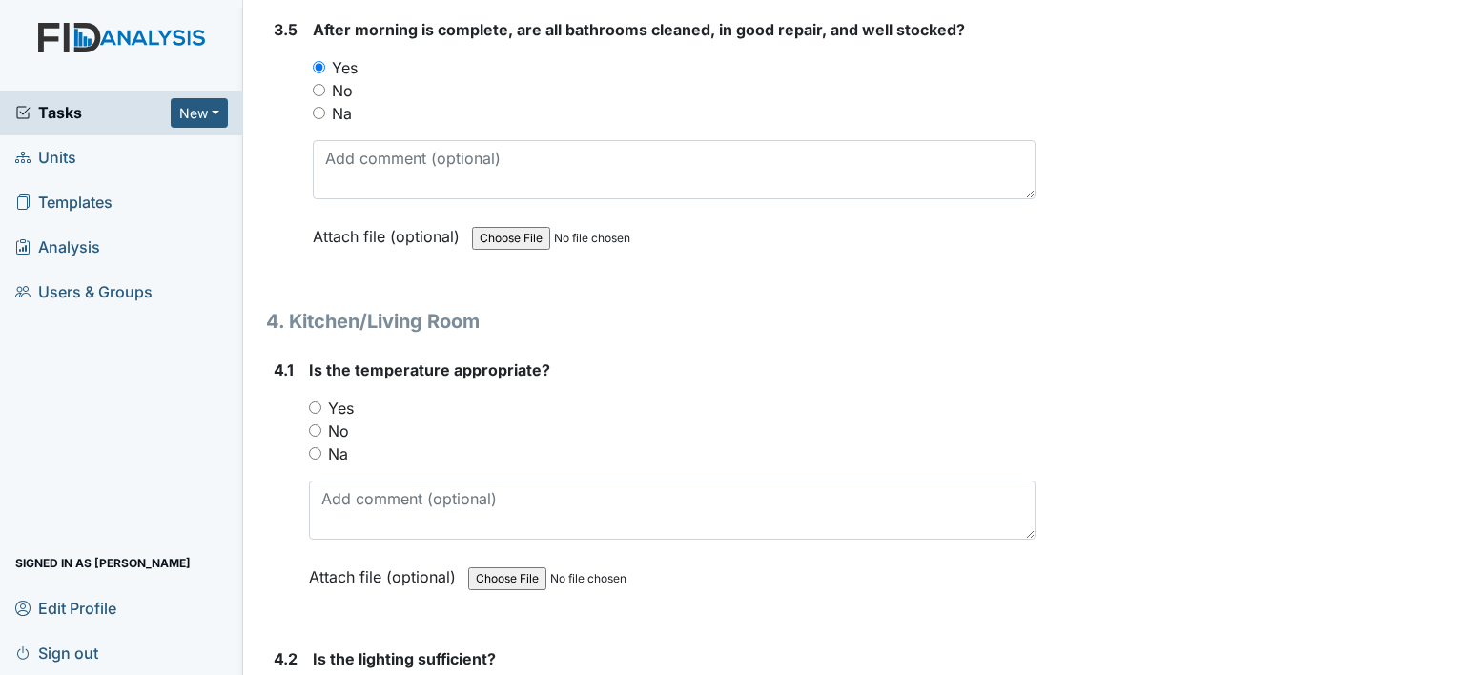
click at [317, 401] on input "Yes" at bounding box center [315, 407] width 12 height 12
radio input "true"
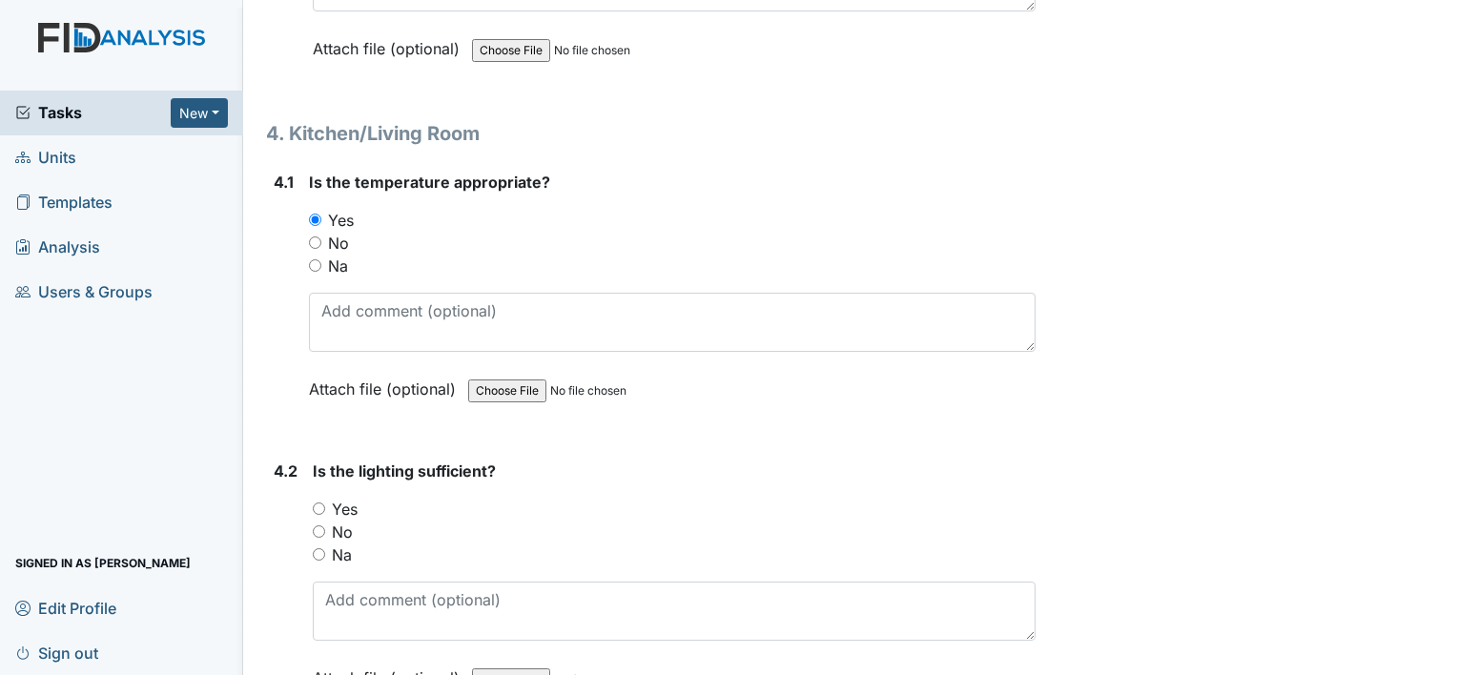
scroll to position [6483, 0]
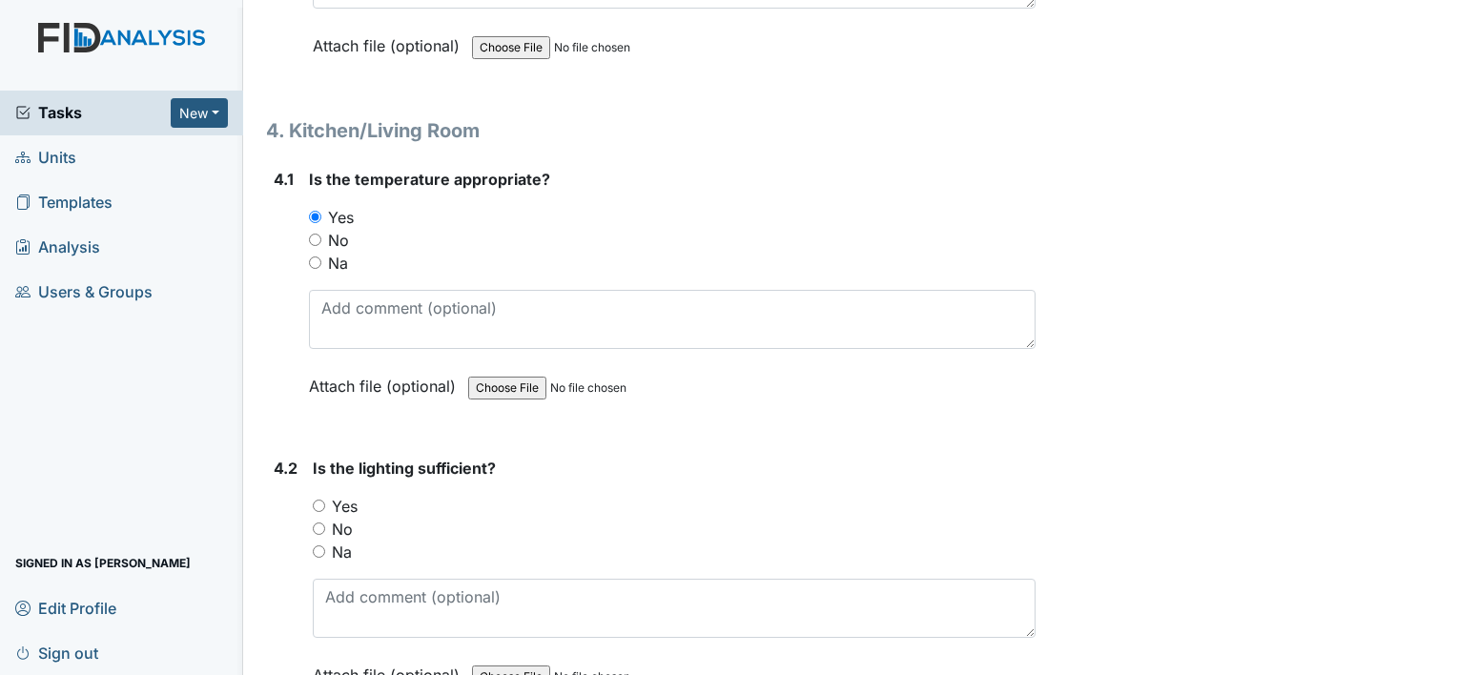
click at [317, 500] on input "Yes" at bounding box center [319, 506] width 12 height 12
radio input "true"
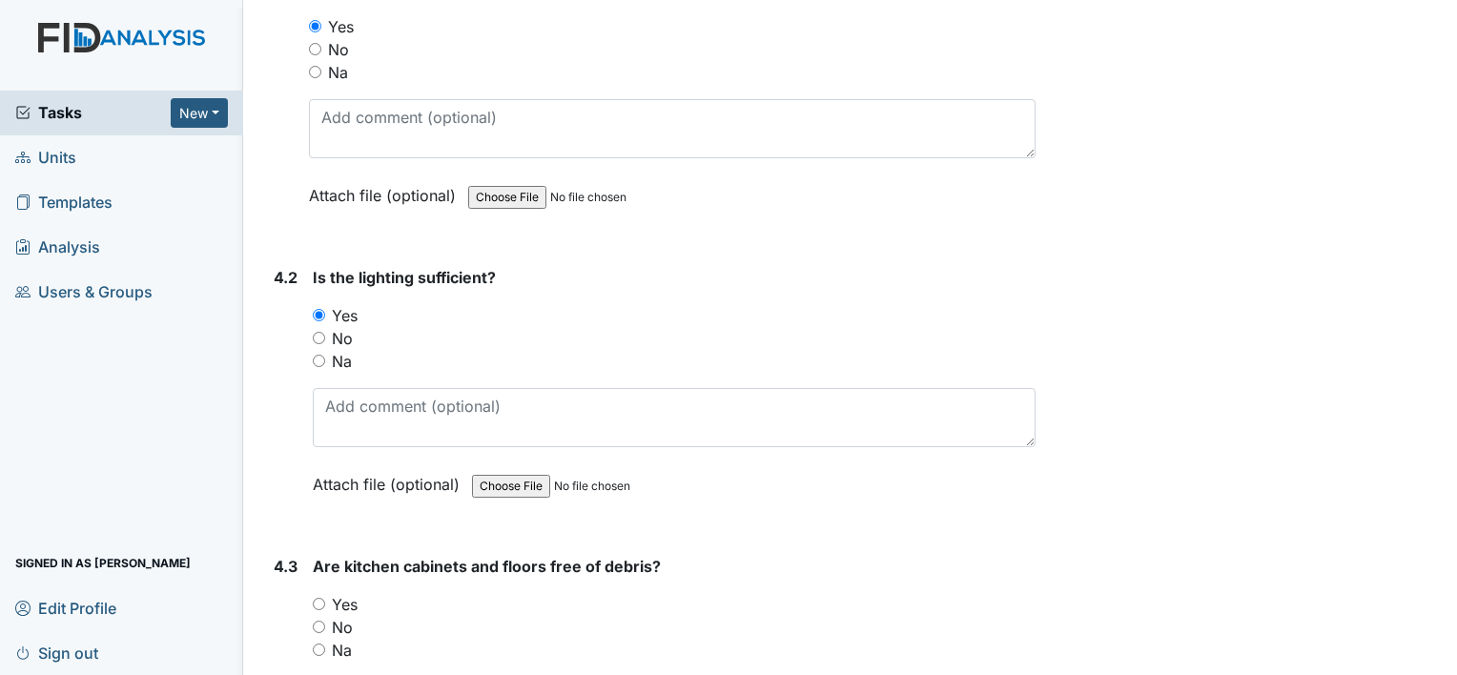
scroll to position [6769, 0]
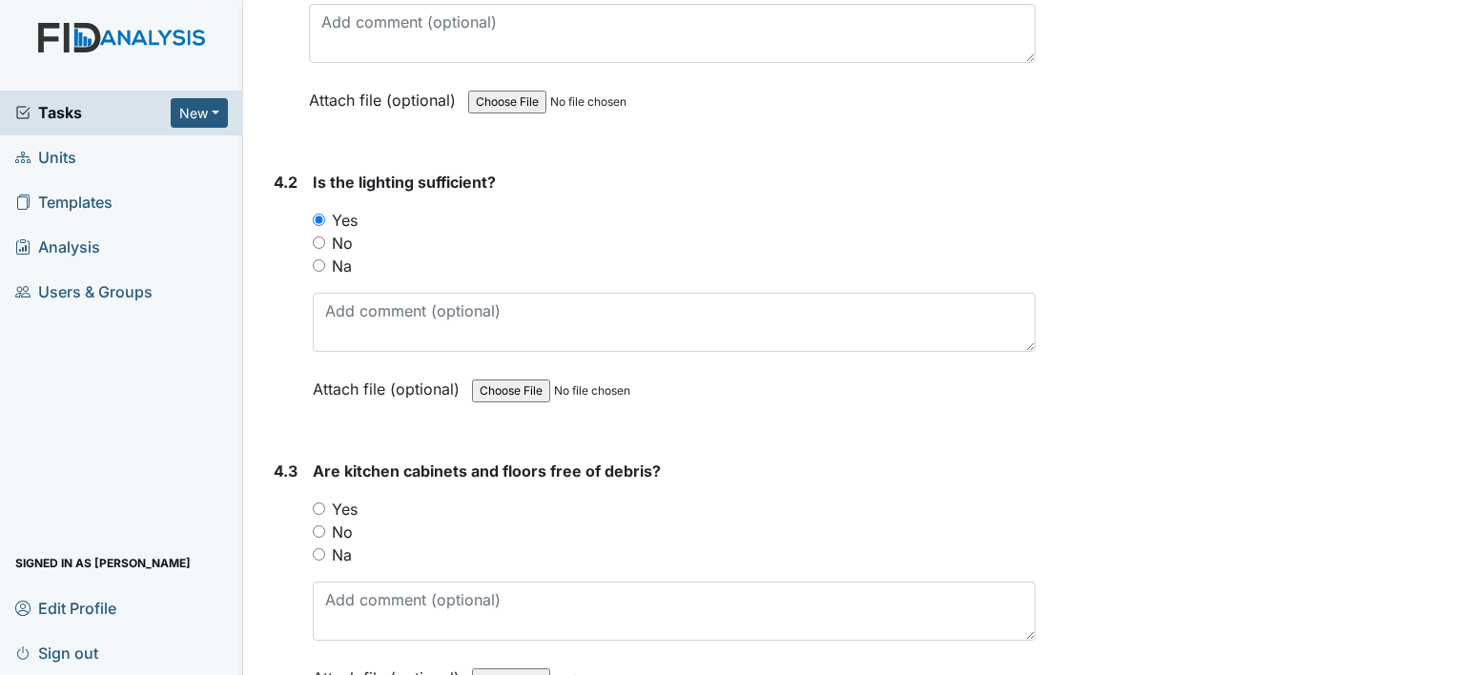
click at [320, 502] on input "Yes" at bounding box center [319, 508] width 12 height 12
radio input "true"
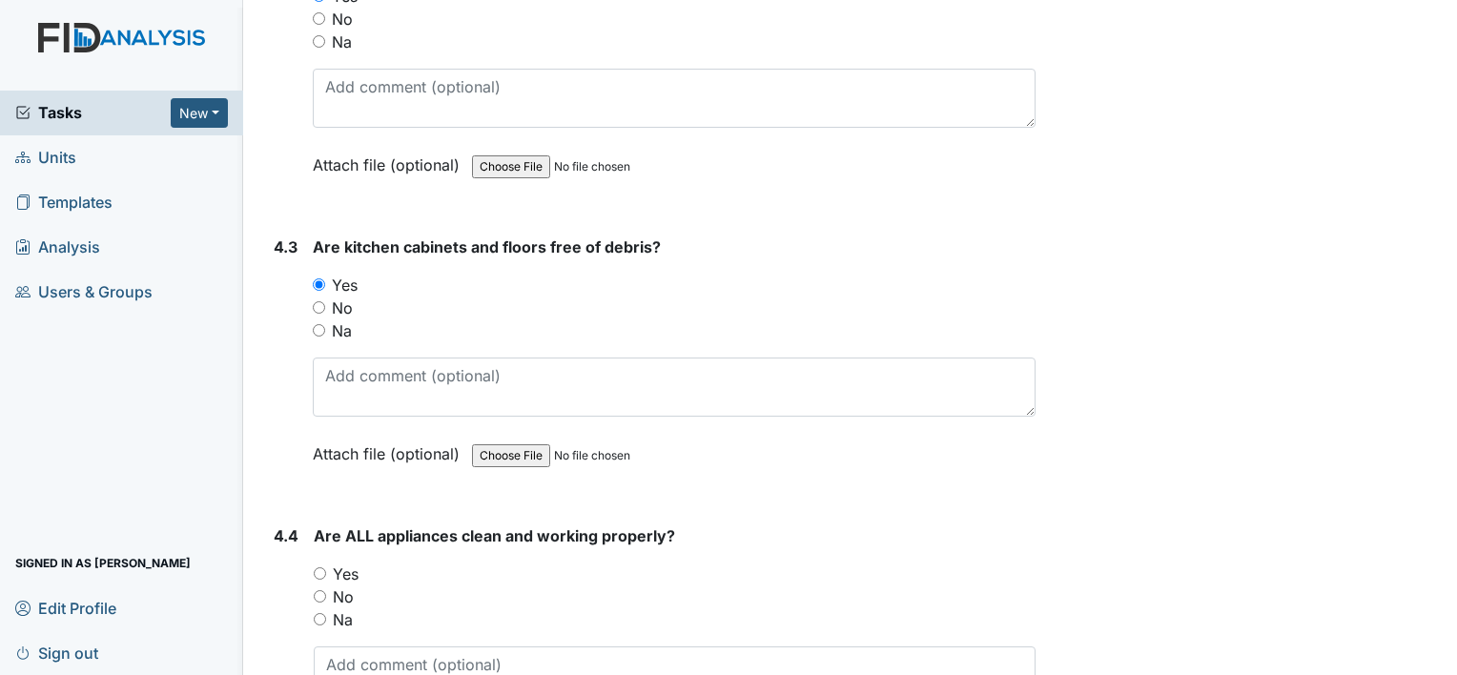
scroll to position [7055, 0]
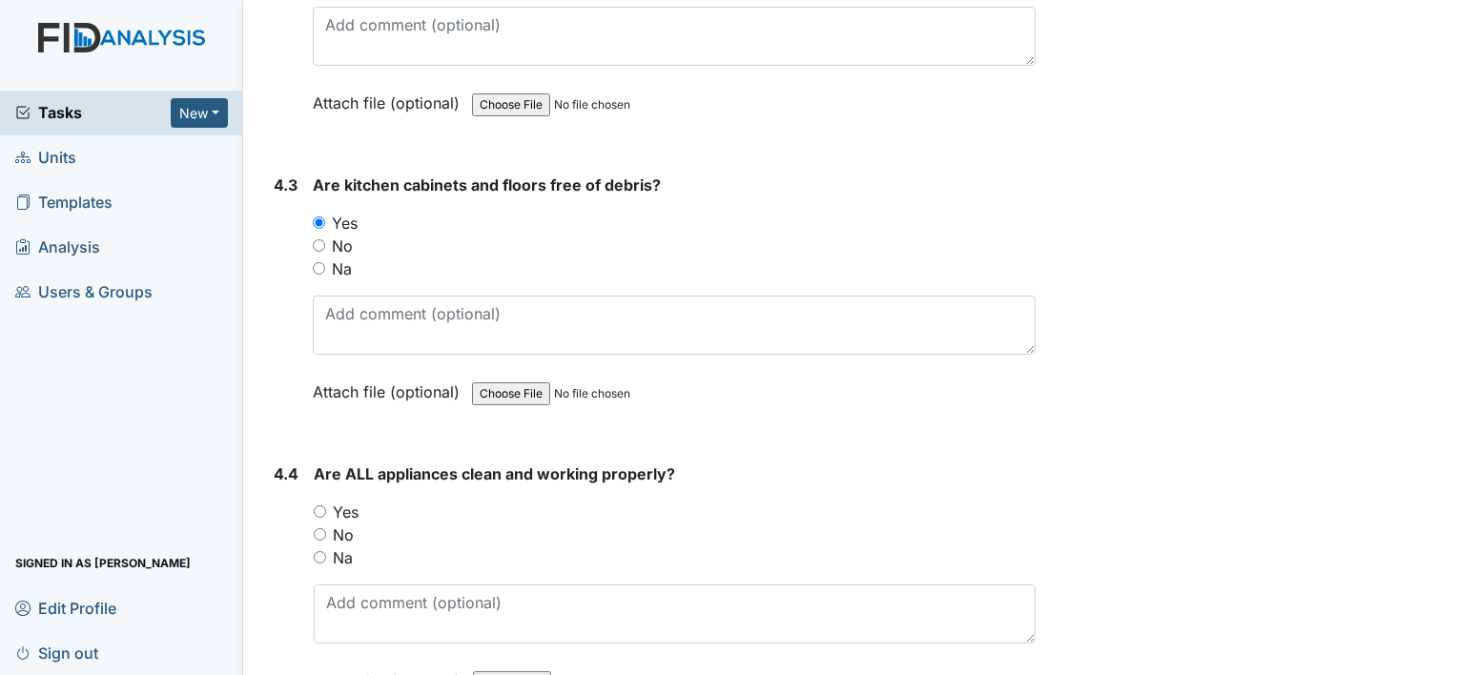
click at [317, 505] on input "Yes" at bounding box center [320, 511] width 12 height 12
radio input "true"
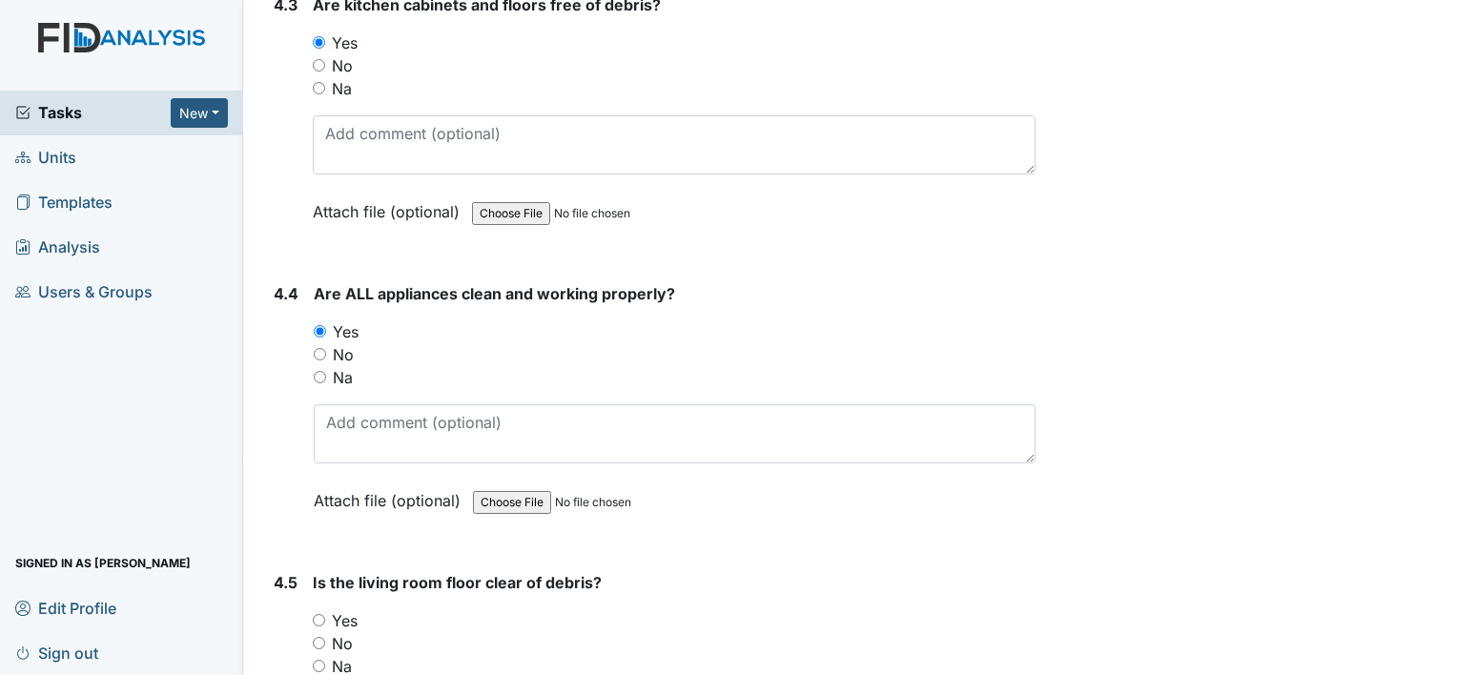
scroll to position [7341, 0]
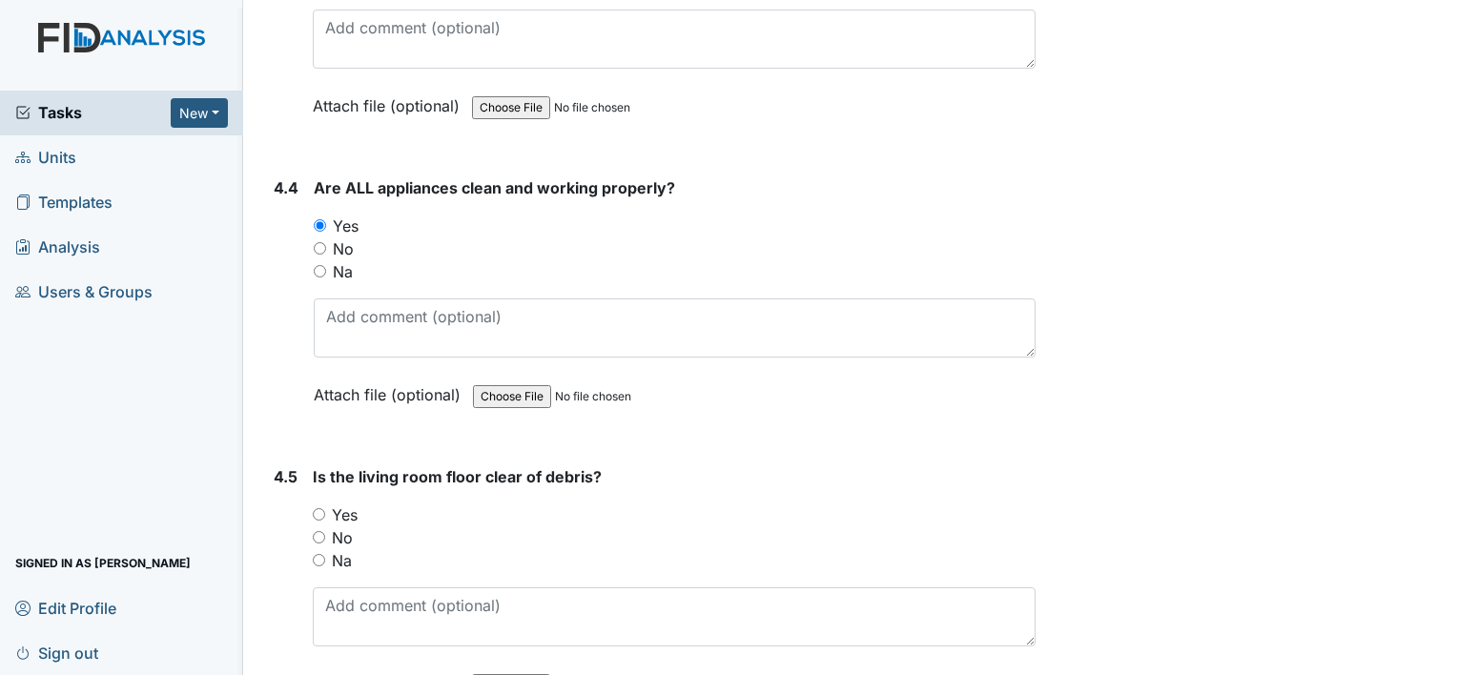
click at [319, 508] on input "Yes" at bounding box center [319, 514] width 12 height 12
radio input "true"
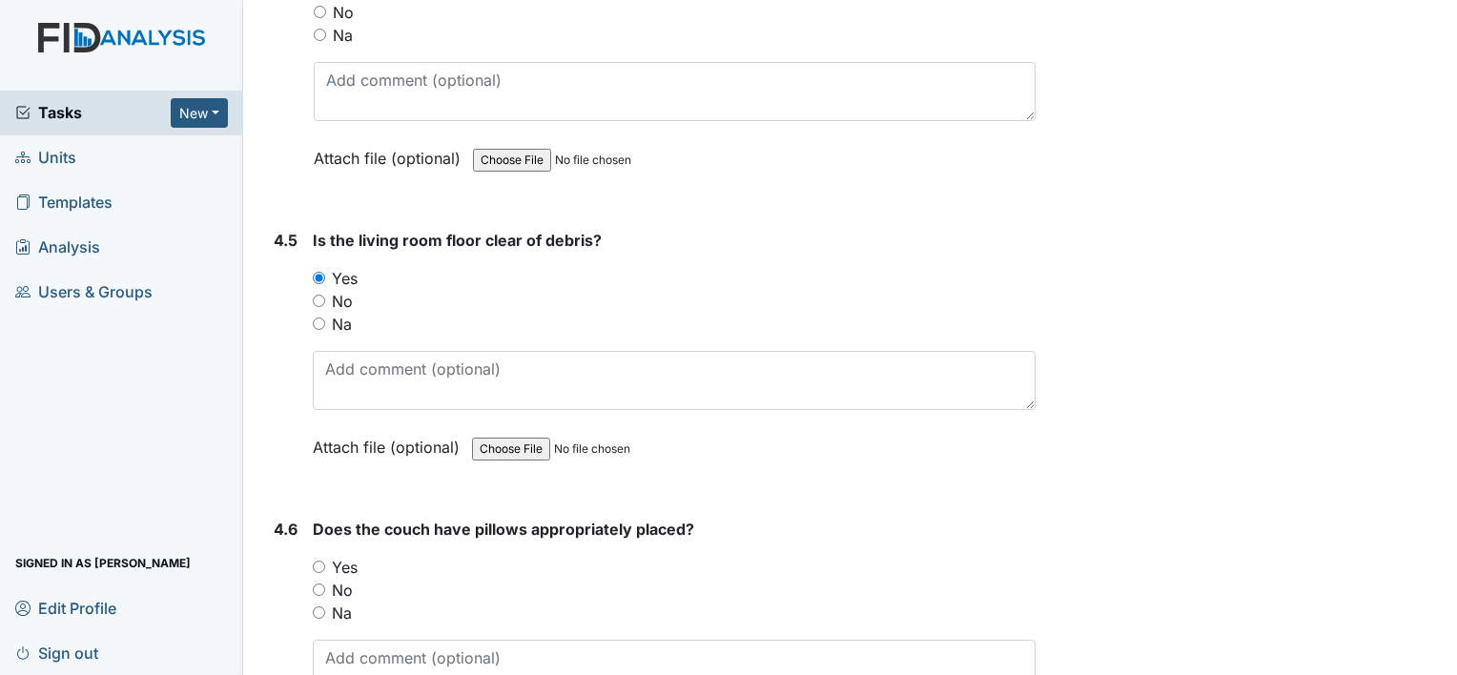
scroll to position [7627, 0]
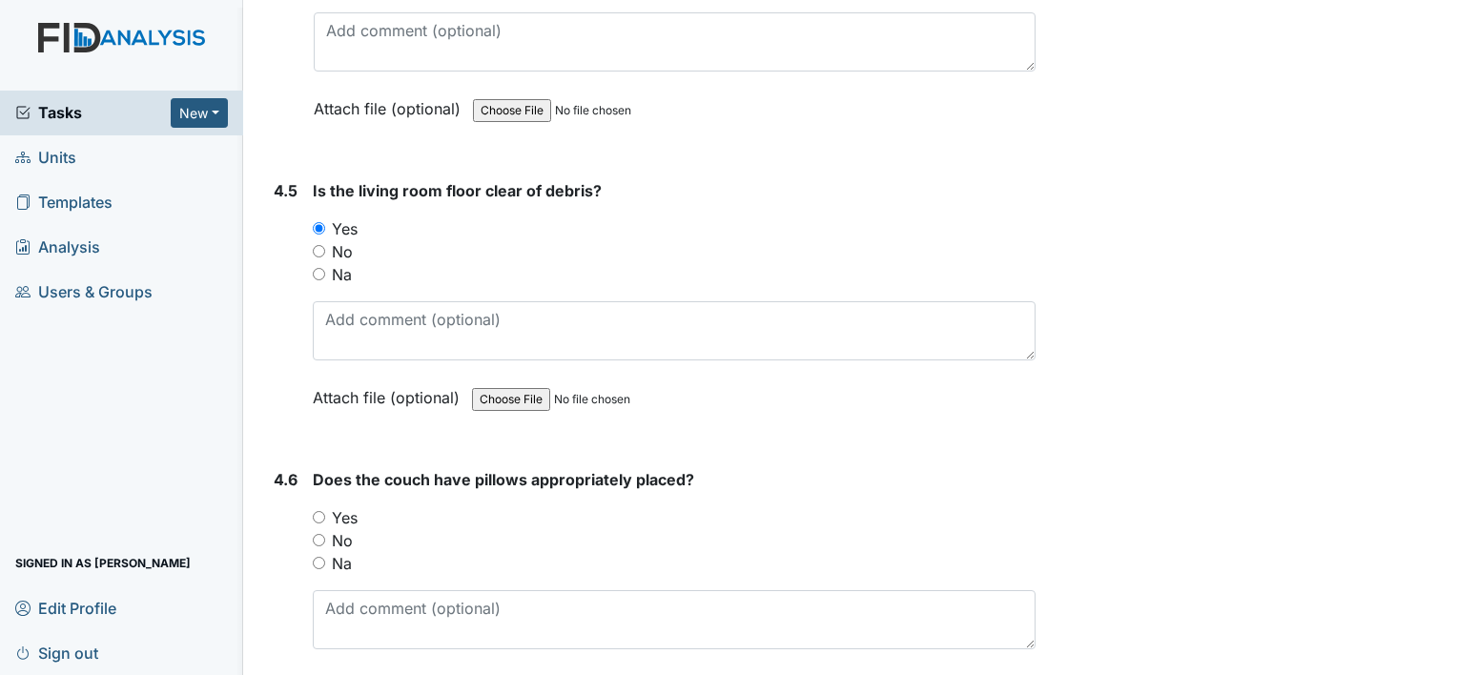
click at [317, 511] on input "Yes" at bounding box center [319, 517] width 12 height 12
radio input "true"
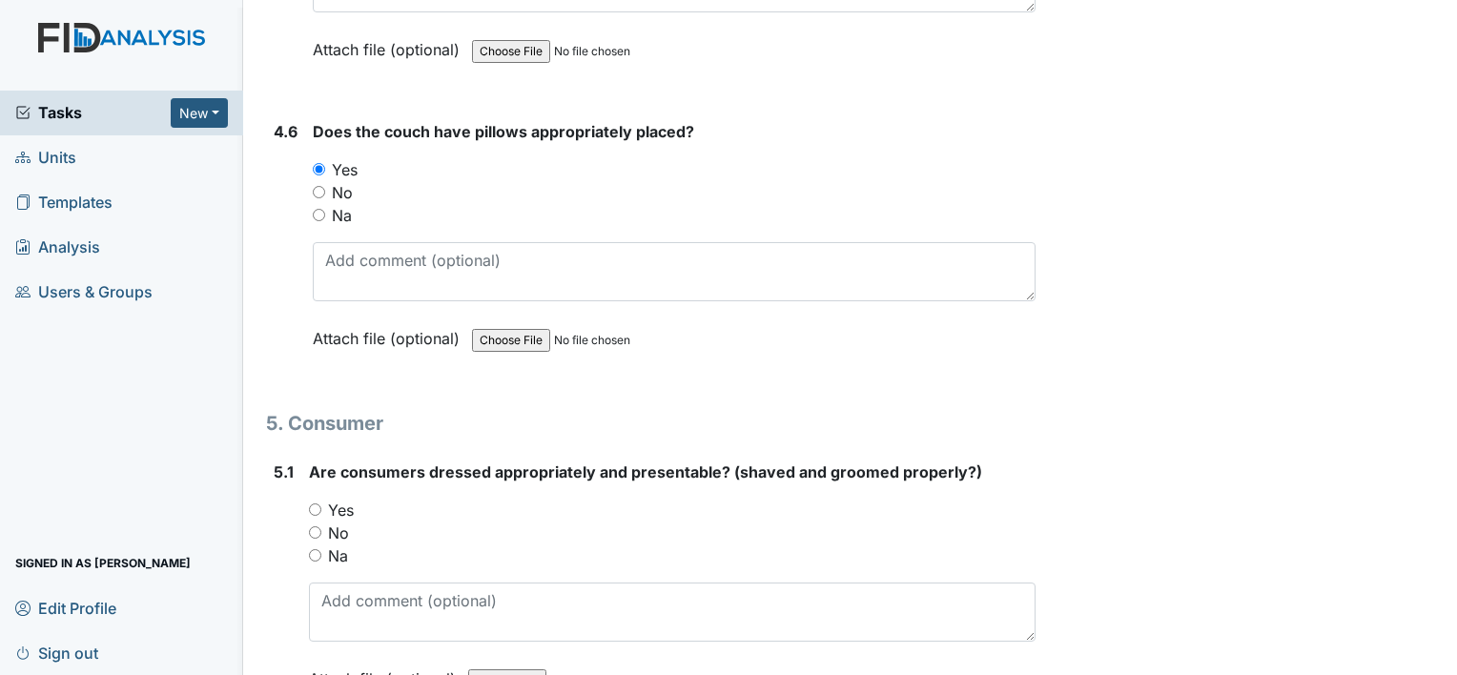
scroll to position [8008, 0]
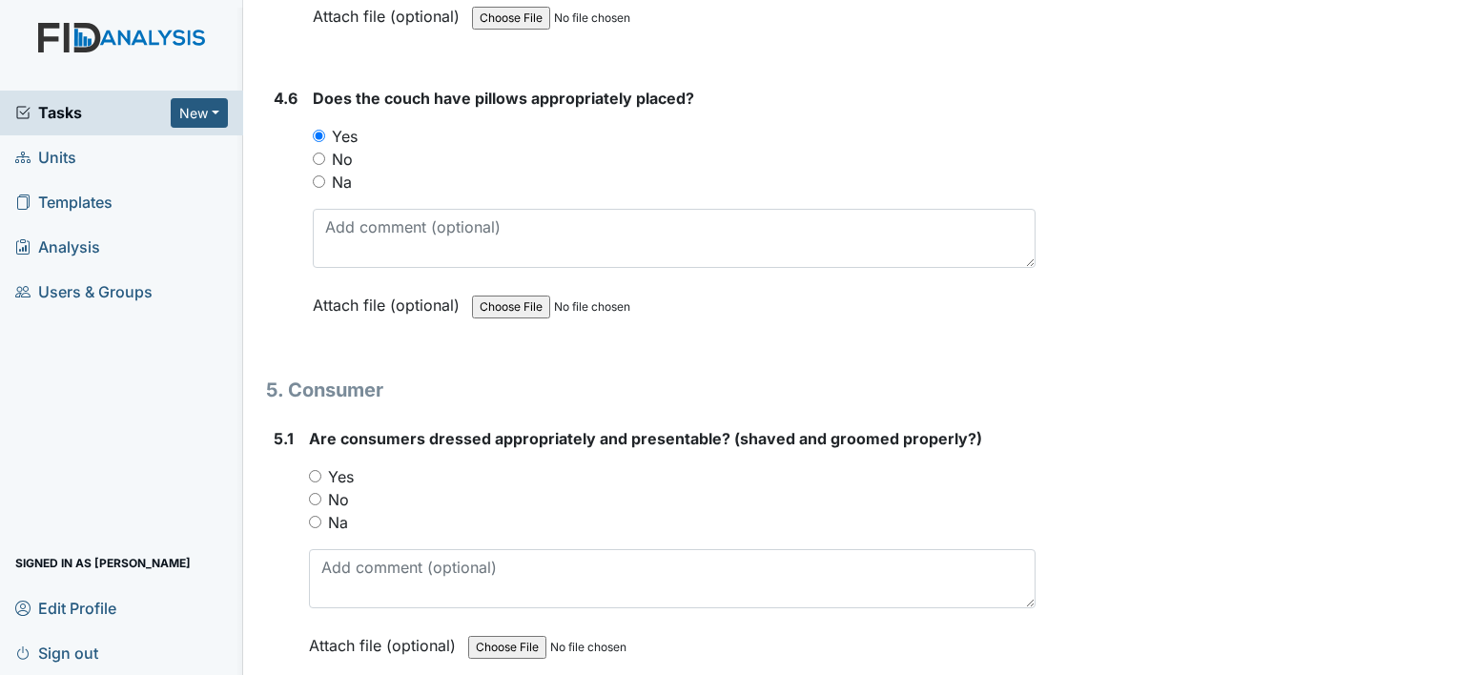
click at [316, 470] on input "Yes" at bounding box center [315, 476] width 12 height 12
radio input "true"
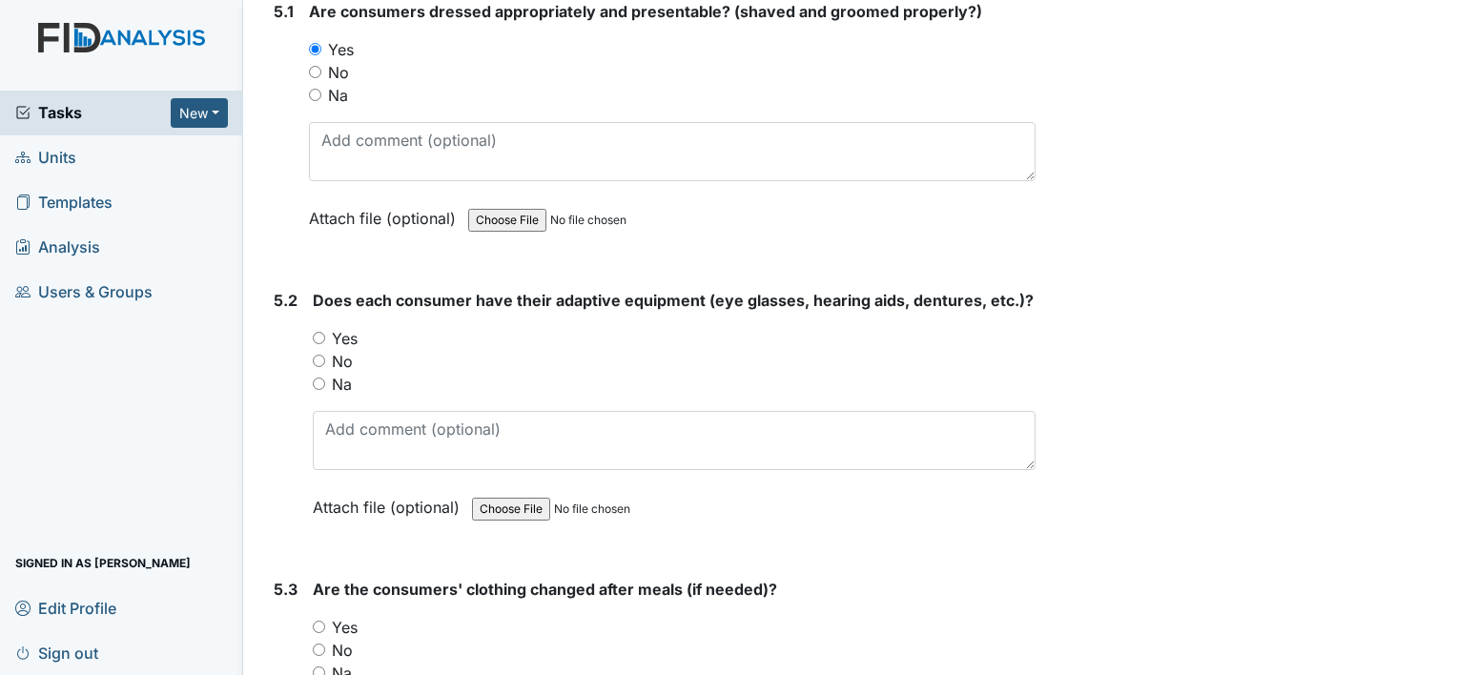
scroll to position [8485, 0]
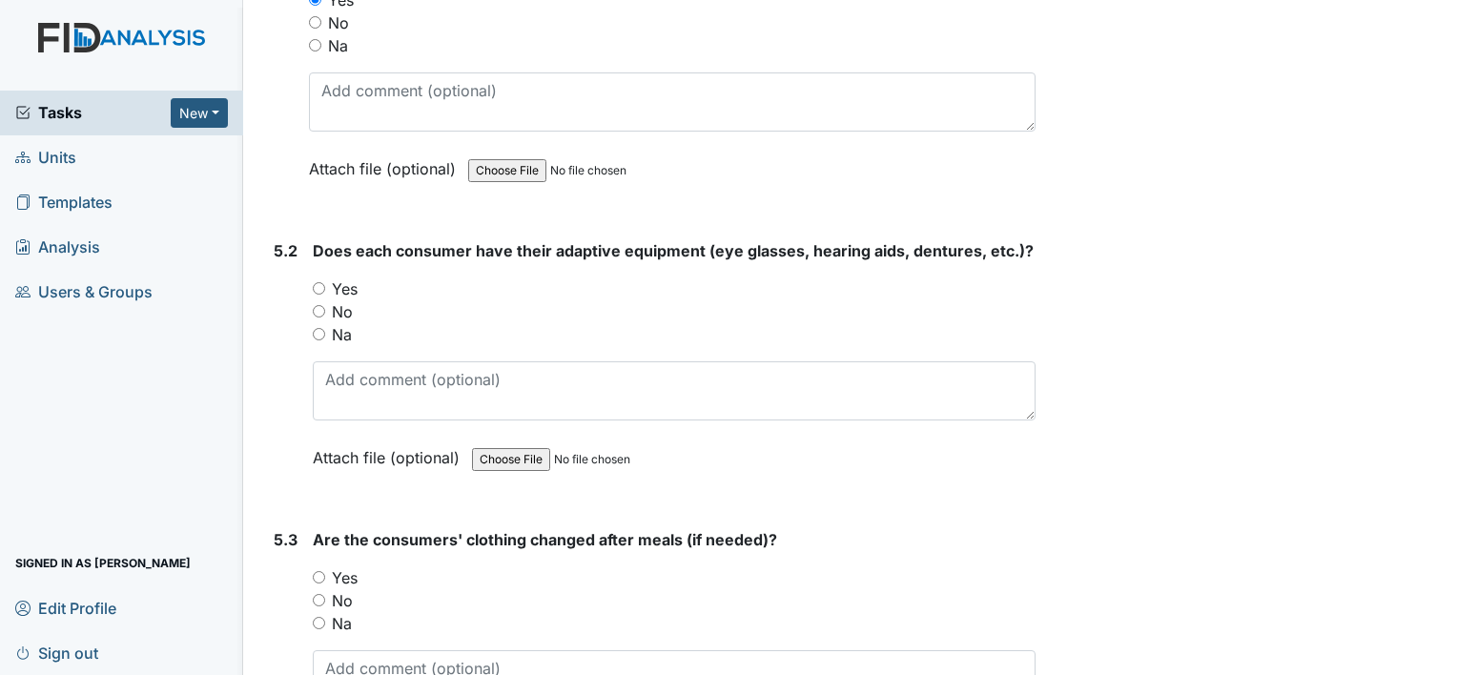
click at [316, 282] on input "Yes" at bounding box center [319, 288] width 12 height 12
radio input "true"
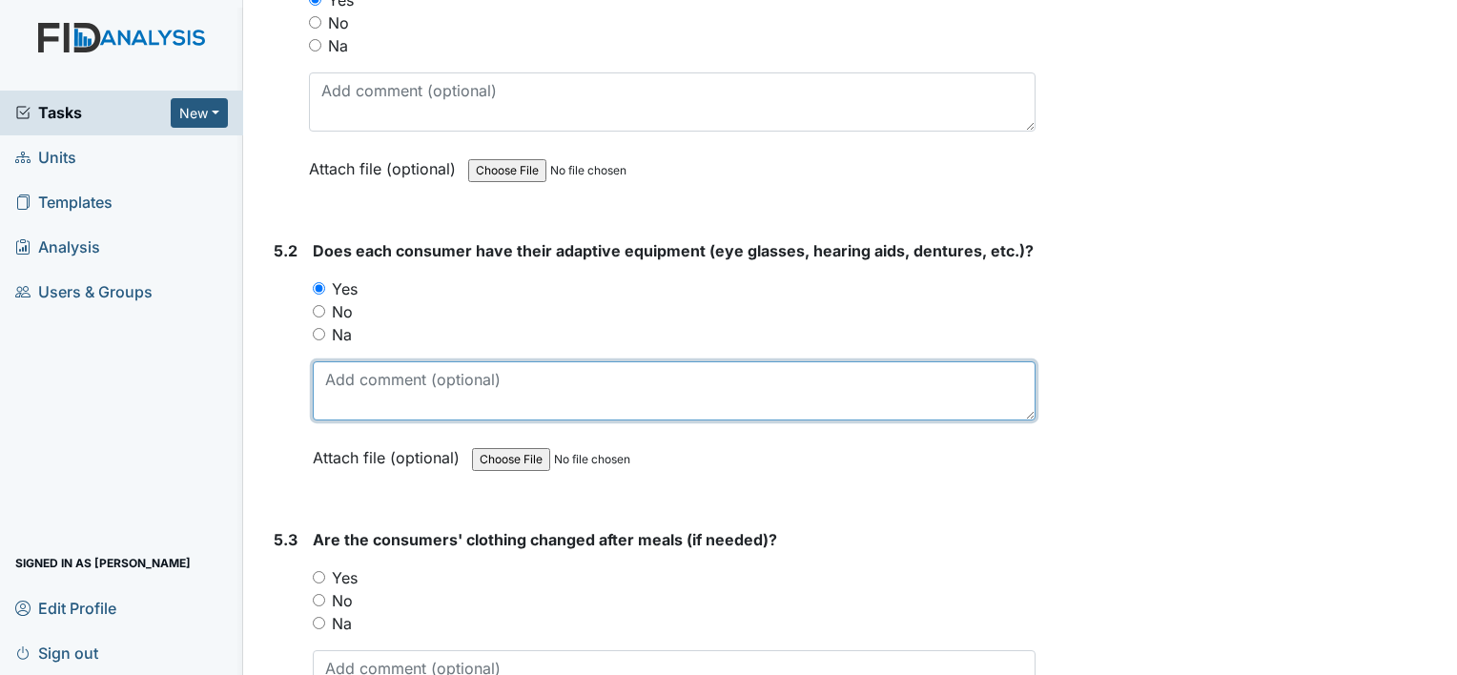
click at [336, 365] on textarea at bounding box center [674, 390] width 723 height 59
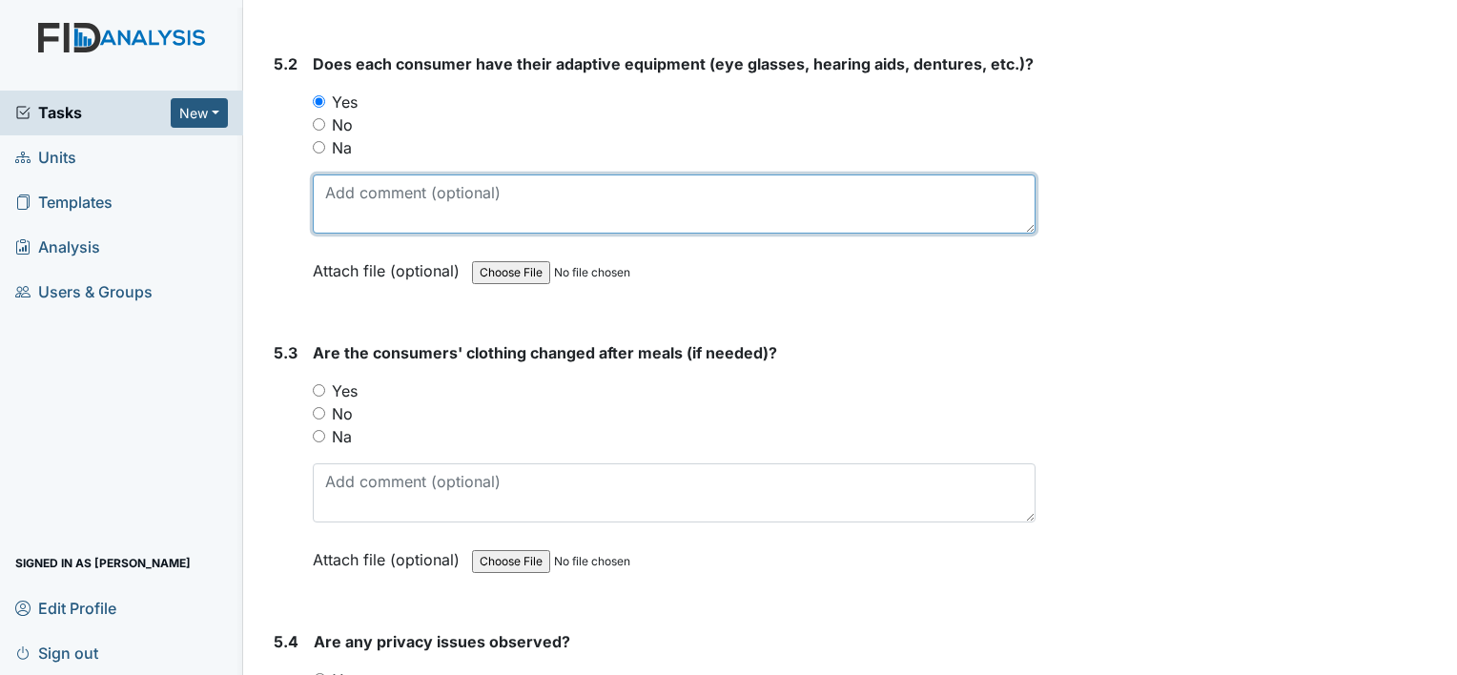
scroll to position [8675, 0]
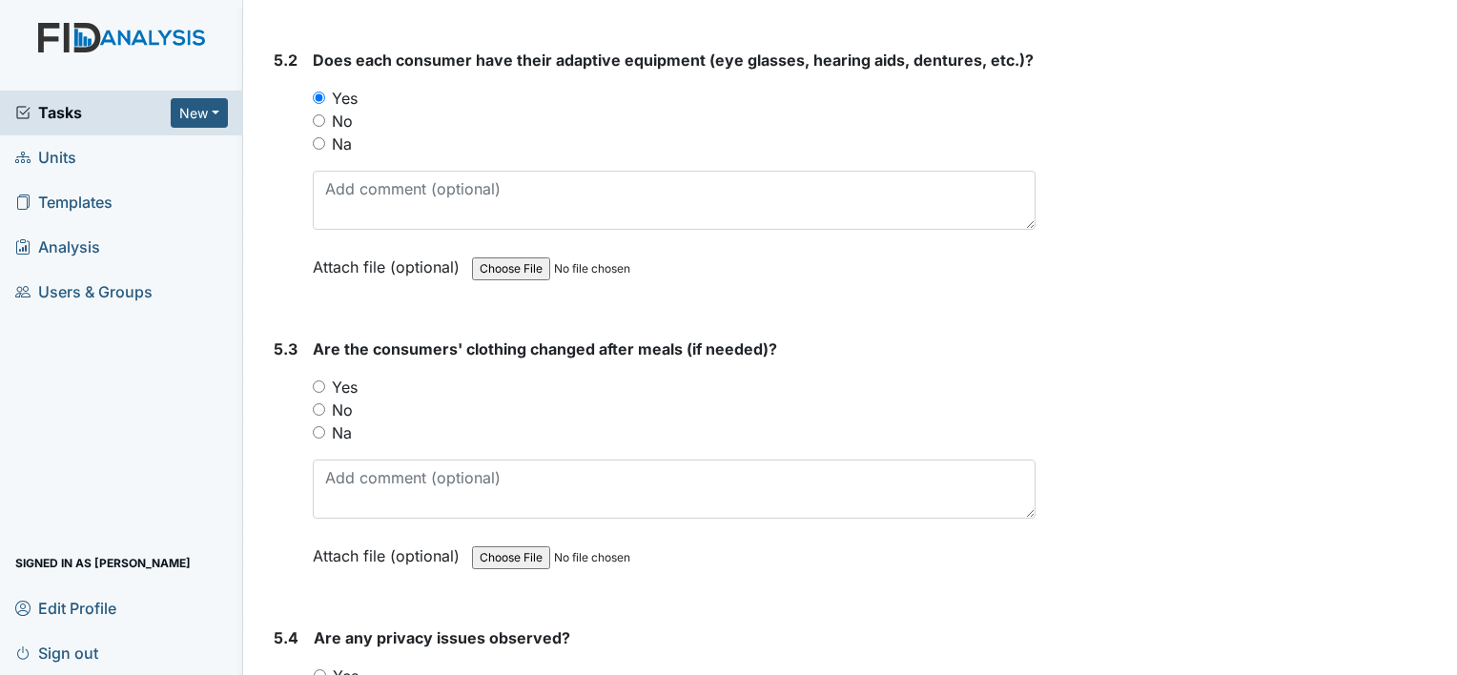
click at [317, 426] on input "Na" at bounding box center [319, 432] width 12 height 12
radio input "true"
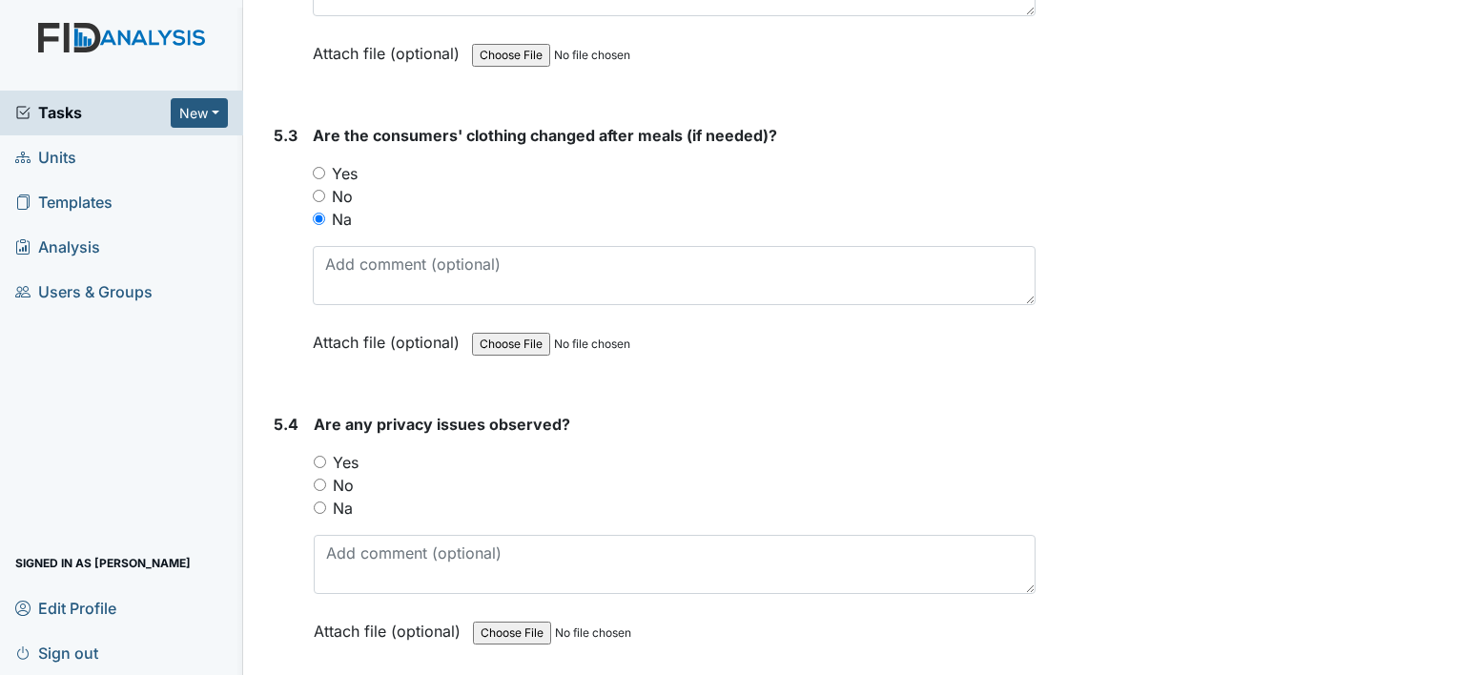
scroll to position [8961, 0]
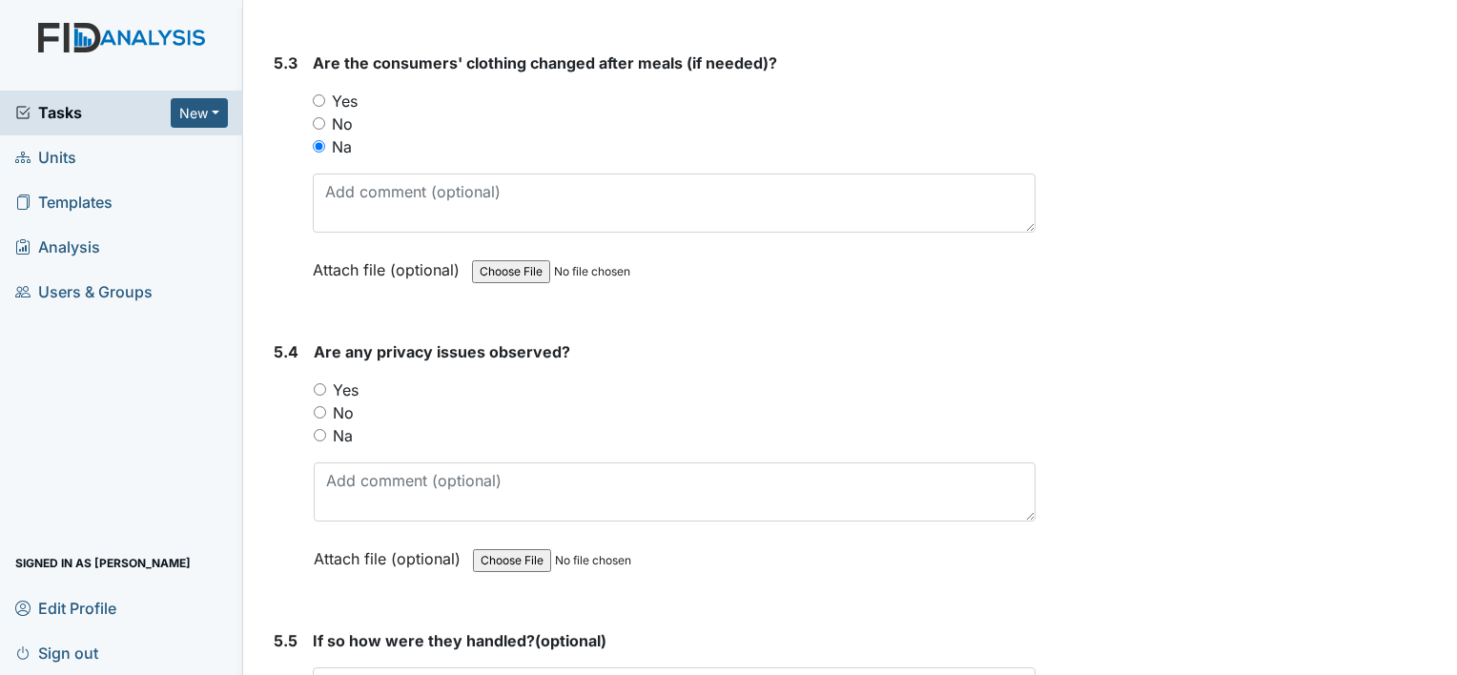
click at [320, 406] on input "No" at bounding box center [320, 412] width 12 height 12
radio input "true"
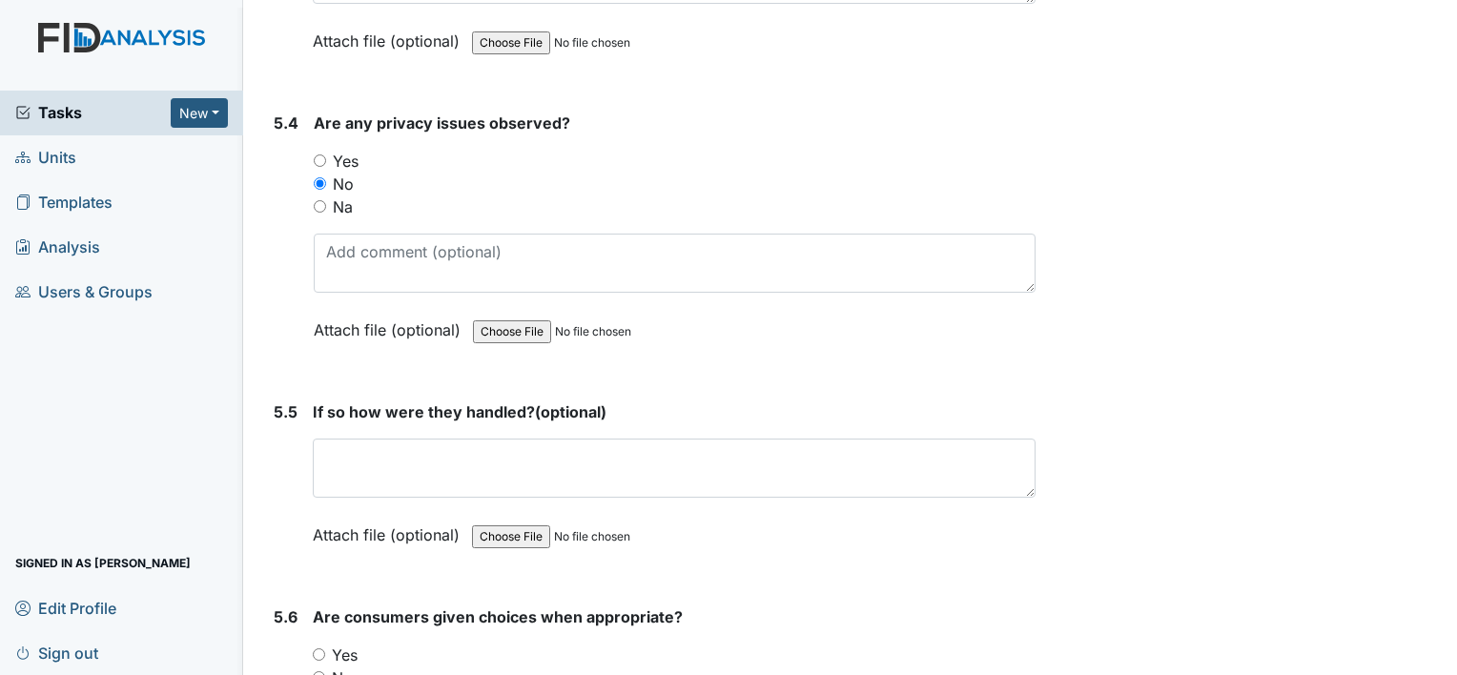
scroll to position [9247, 0]
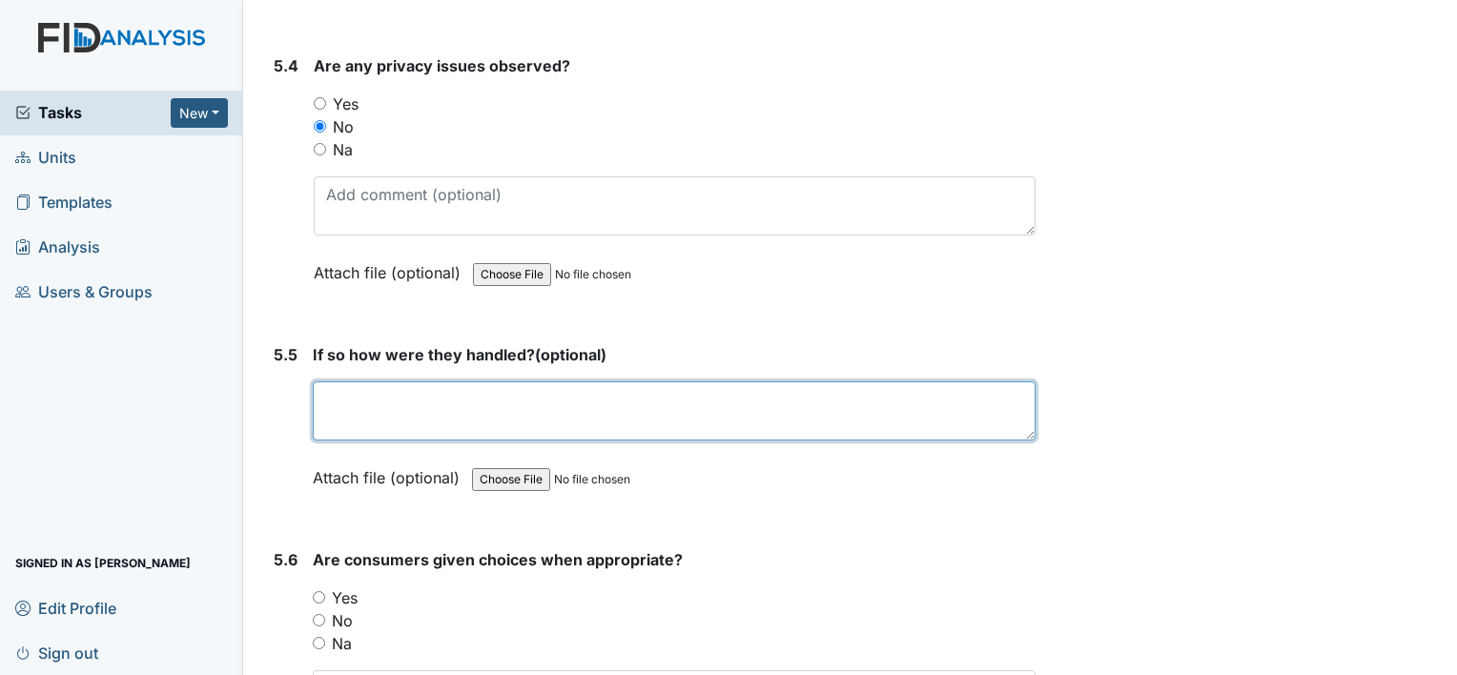
click at [324, 381] on textarea at bounding box center [674, 410] width 723 height 59
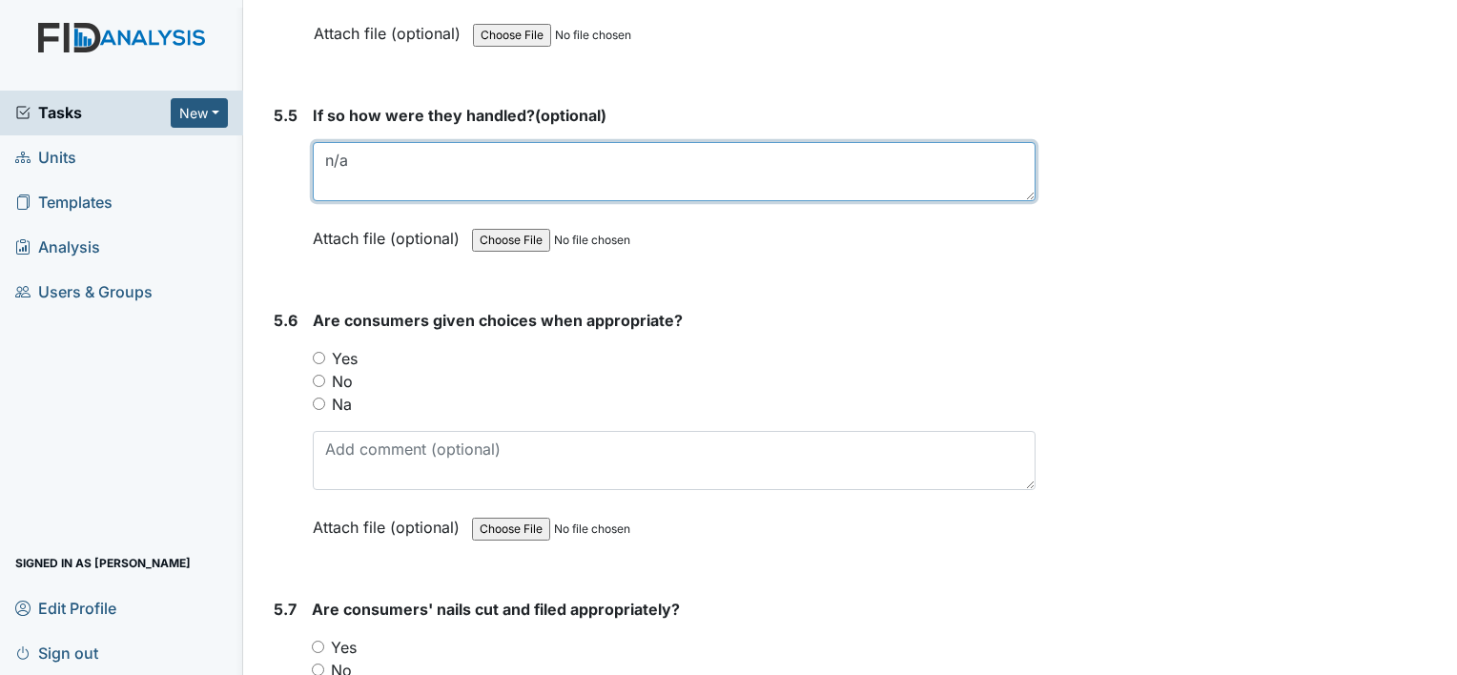
scroll to position [9533, 0]
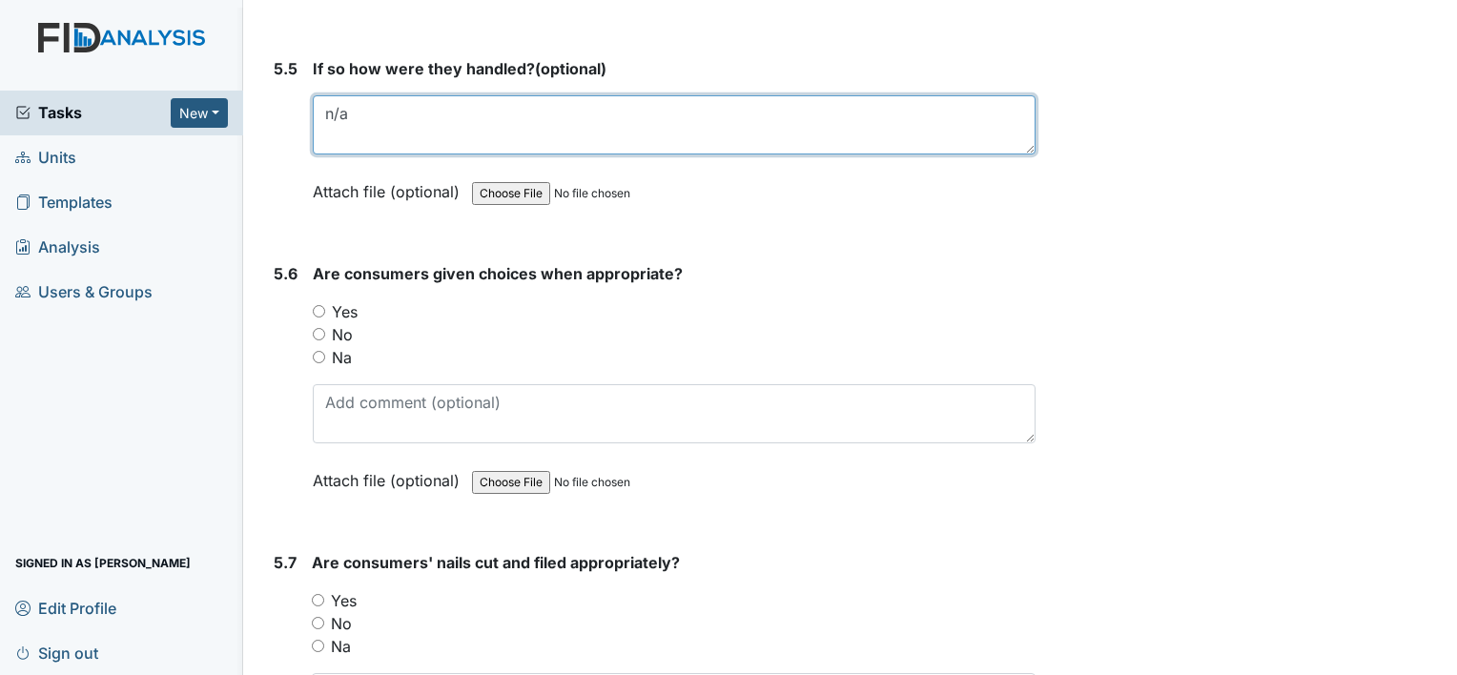
type textarea "n/a"
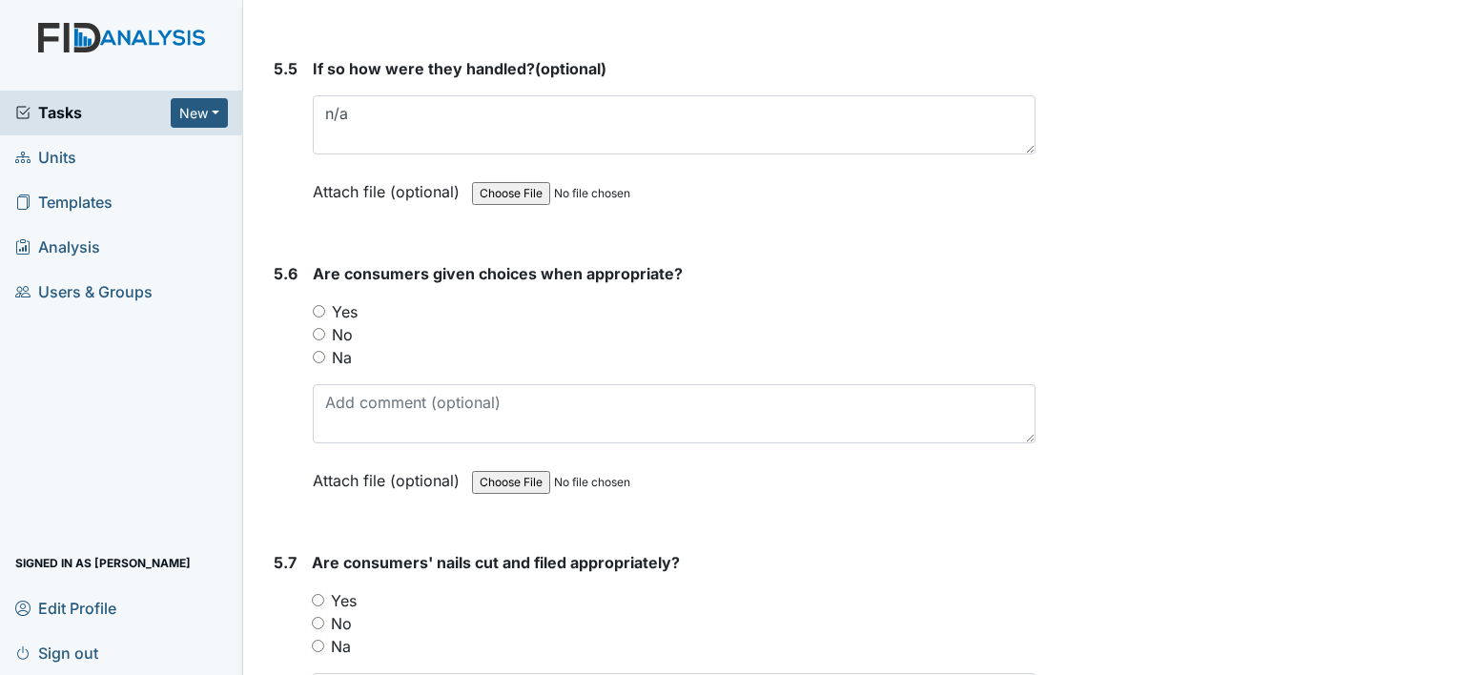
click at [316, 305] on input "Yes" at bounding box center [319, 311] width 12 height 12
radio input "true"
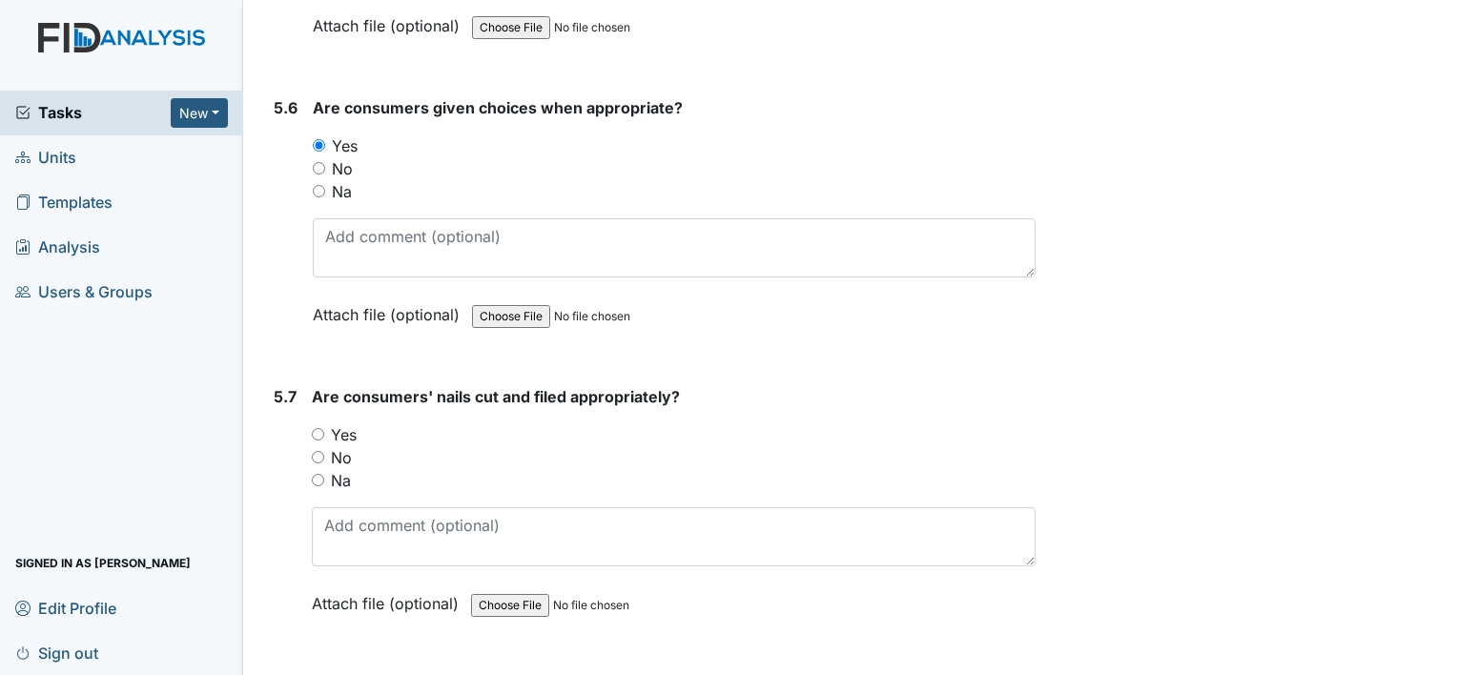
scroll to position [9724, 0]
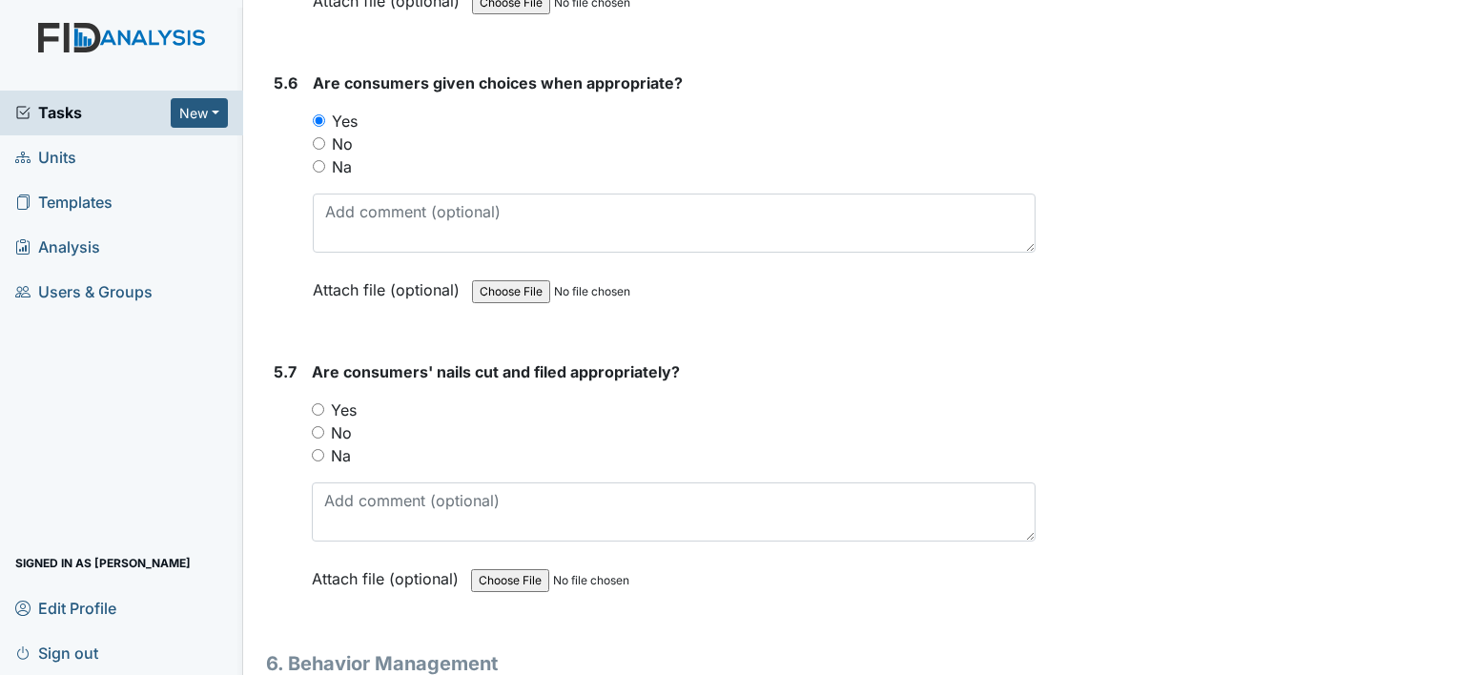
click at [315, 403] on input "Yes" at bounding box center [318, 409] width 12 height 12
radio input "true"
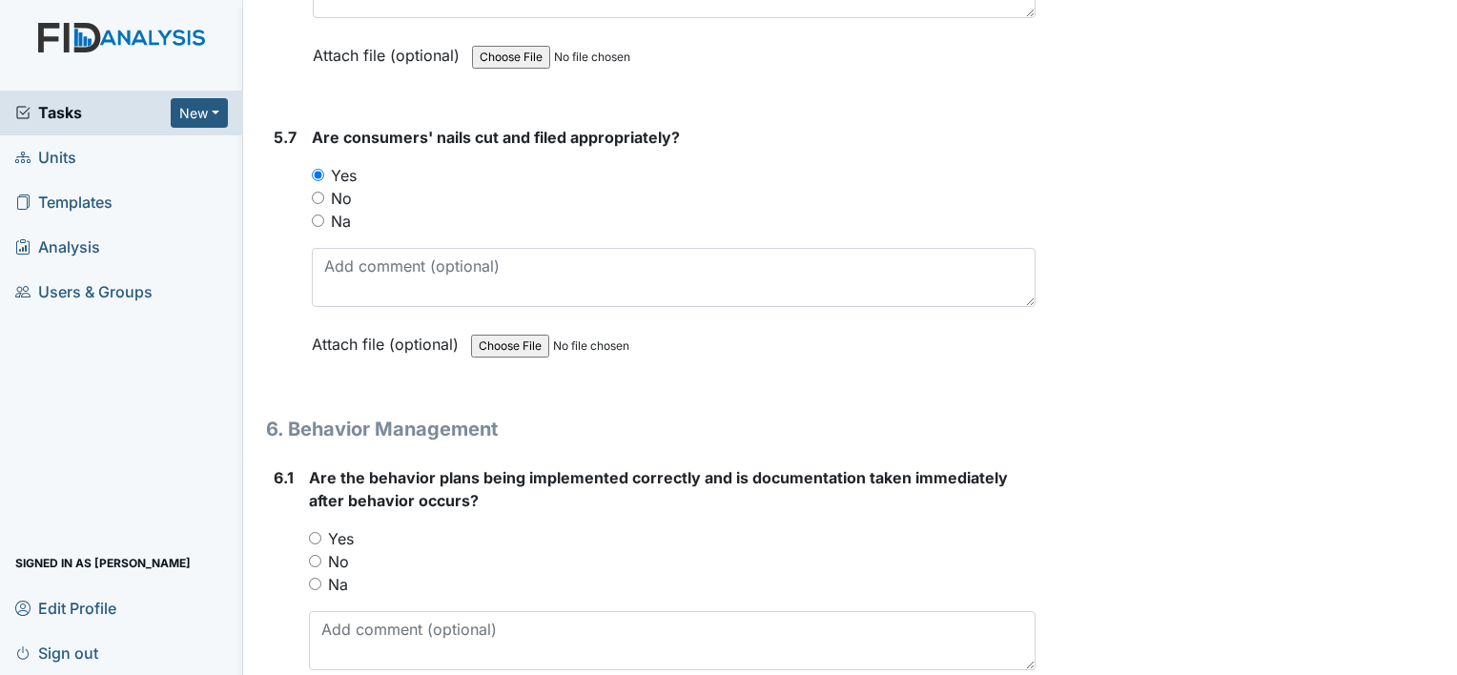
scroll to position [10010, 0]
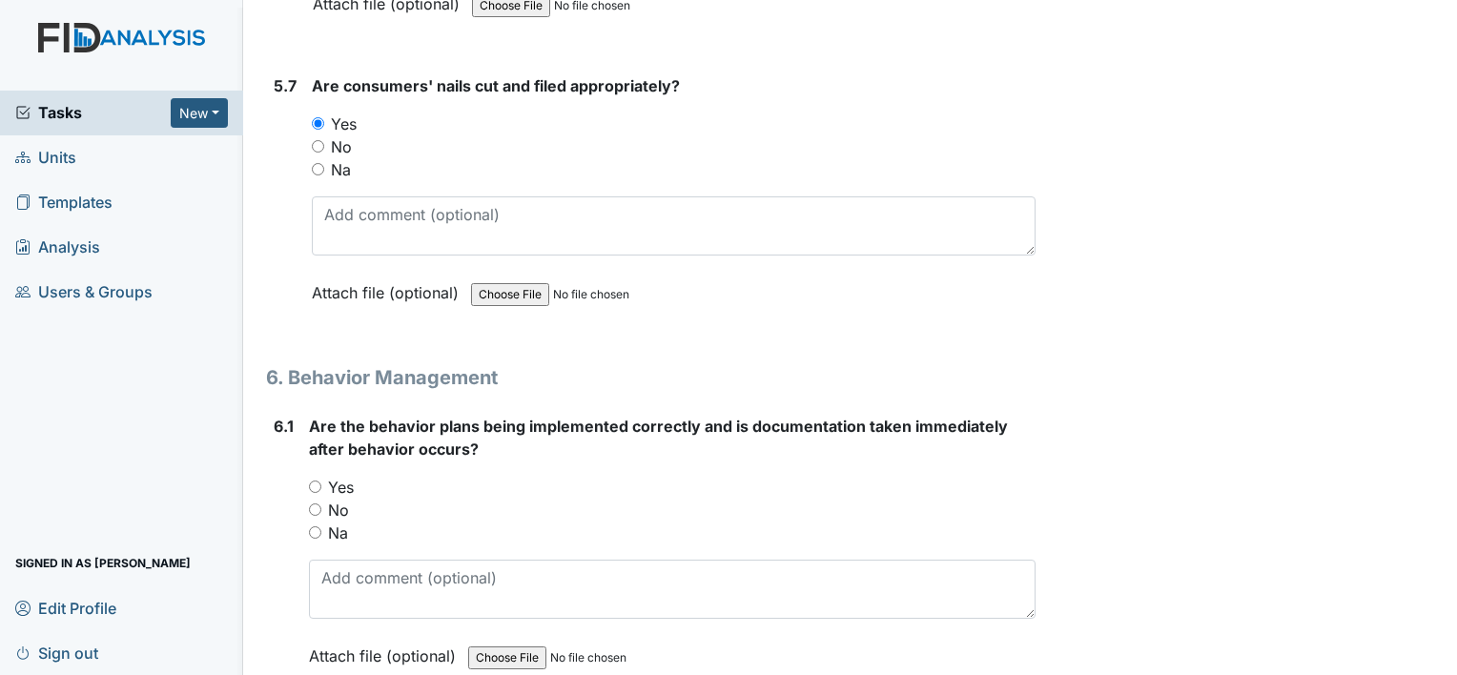
click at [307, 495] on div "6.1 Are the behavior plans being implemented correctly and is documentation tak…" at bounding box center [650, 555] width 769 height 281
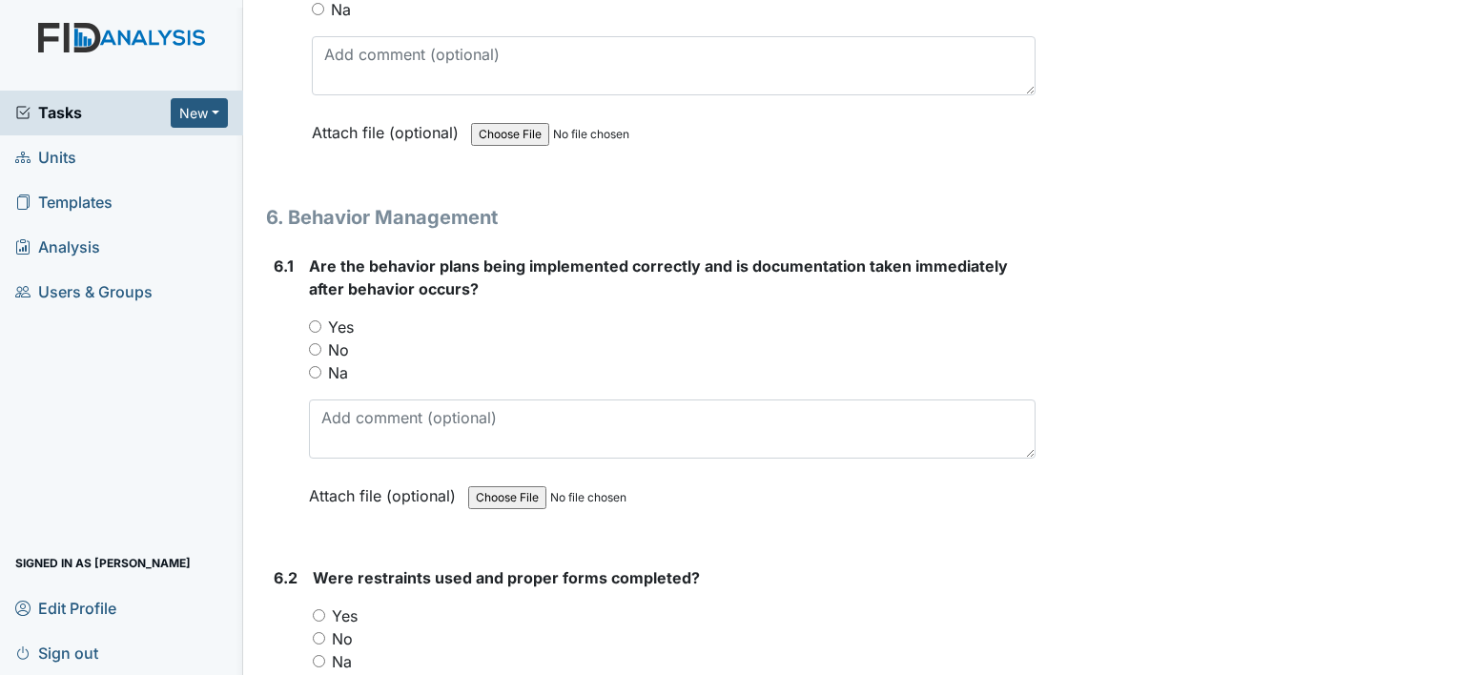
scroll to position [10201, 0]
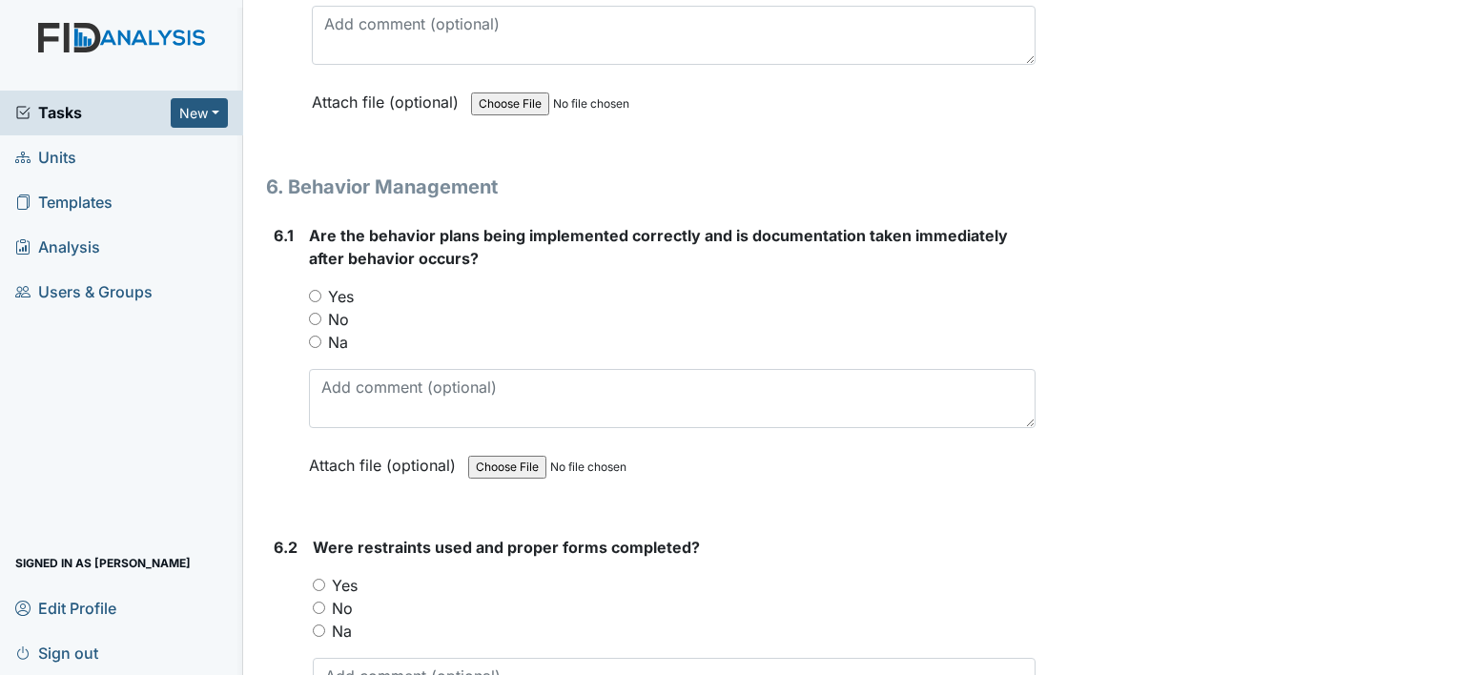
click at [313, 336] on input "Na" at bounding box center [315, 342] width 12 height 12
radio input "true"
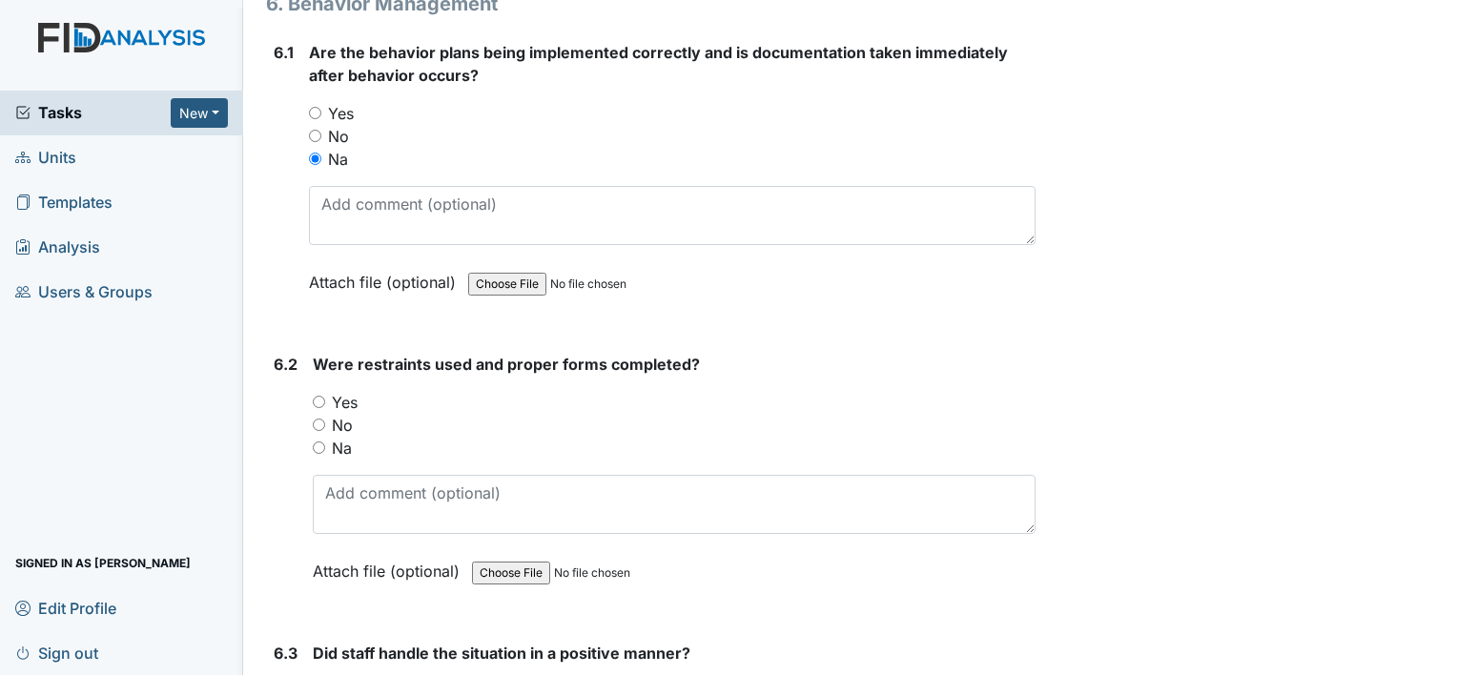
scroll to position [10392, 0]
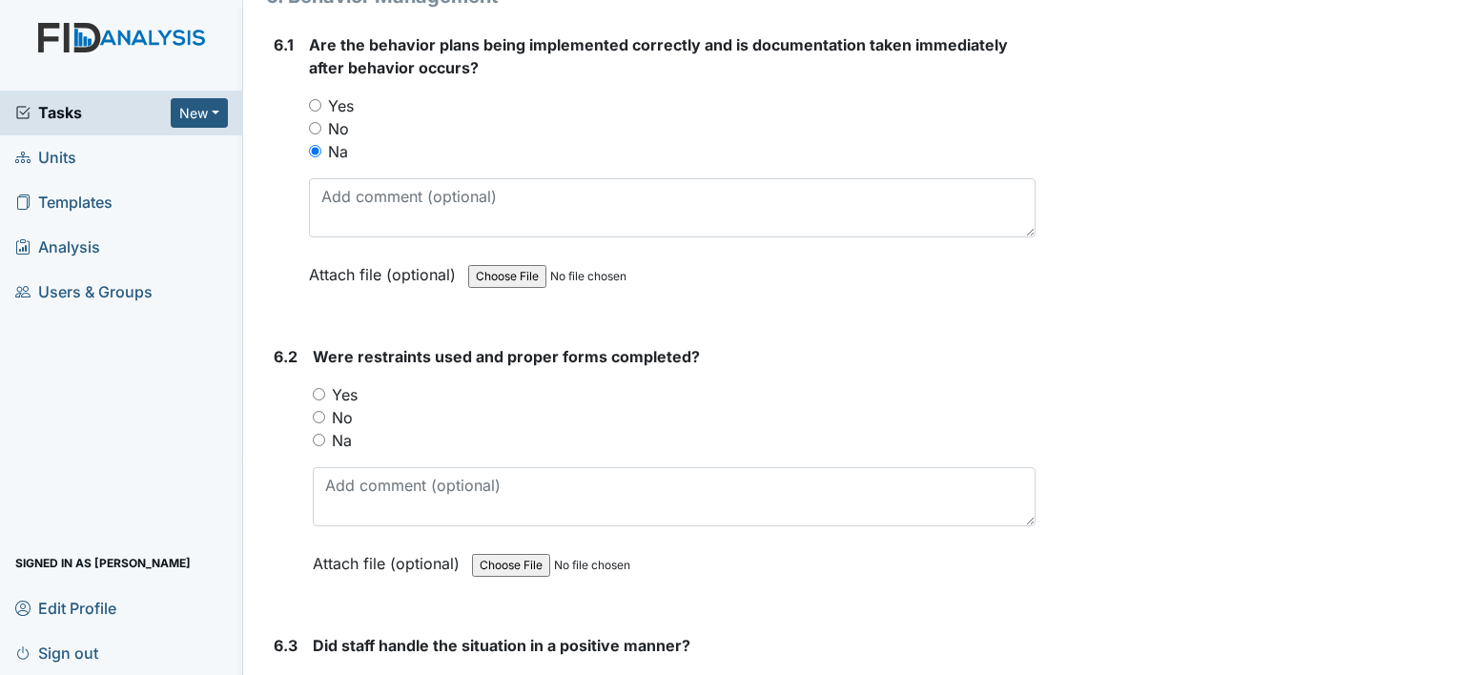
click at [320, 434] on input "Na" at bounding box center [319, 440] width 12 height 12
radio input "true"
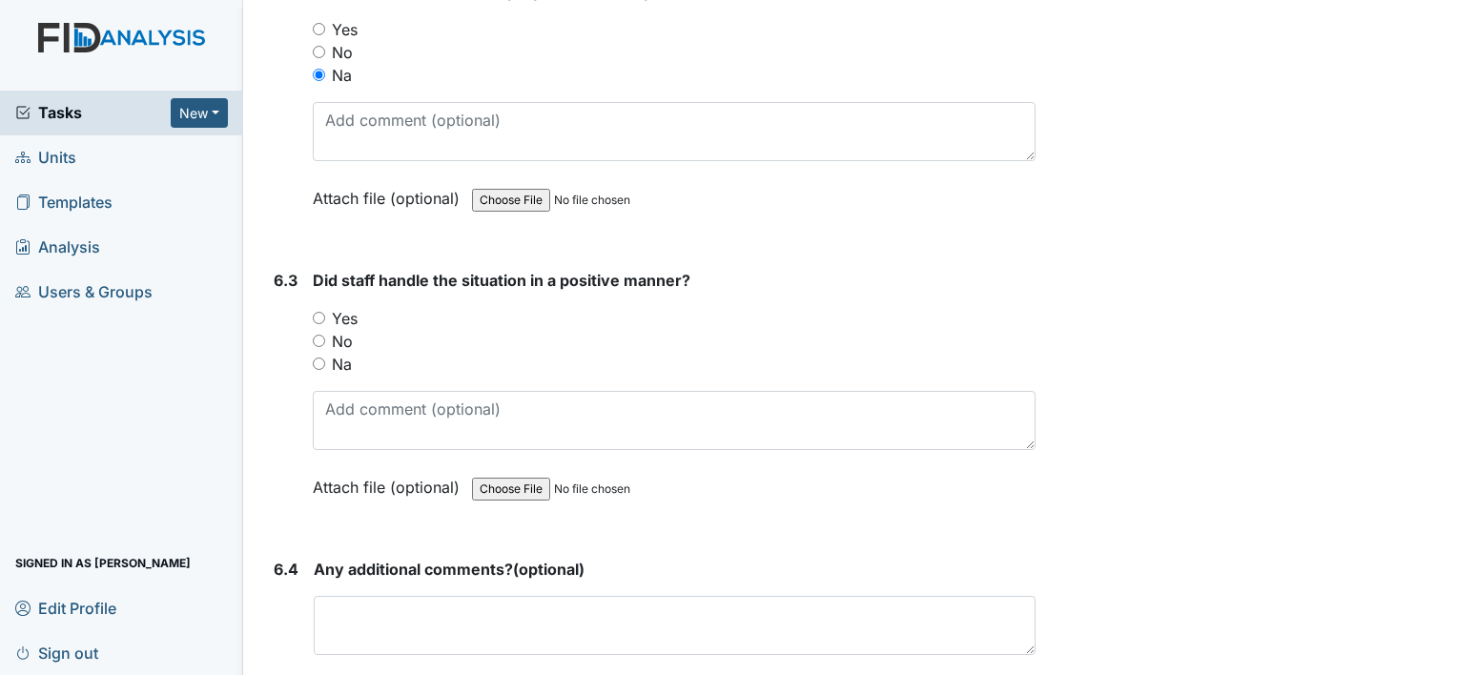
scroll to position [10773, 0]
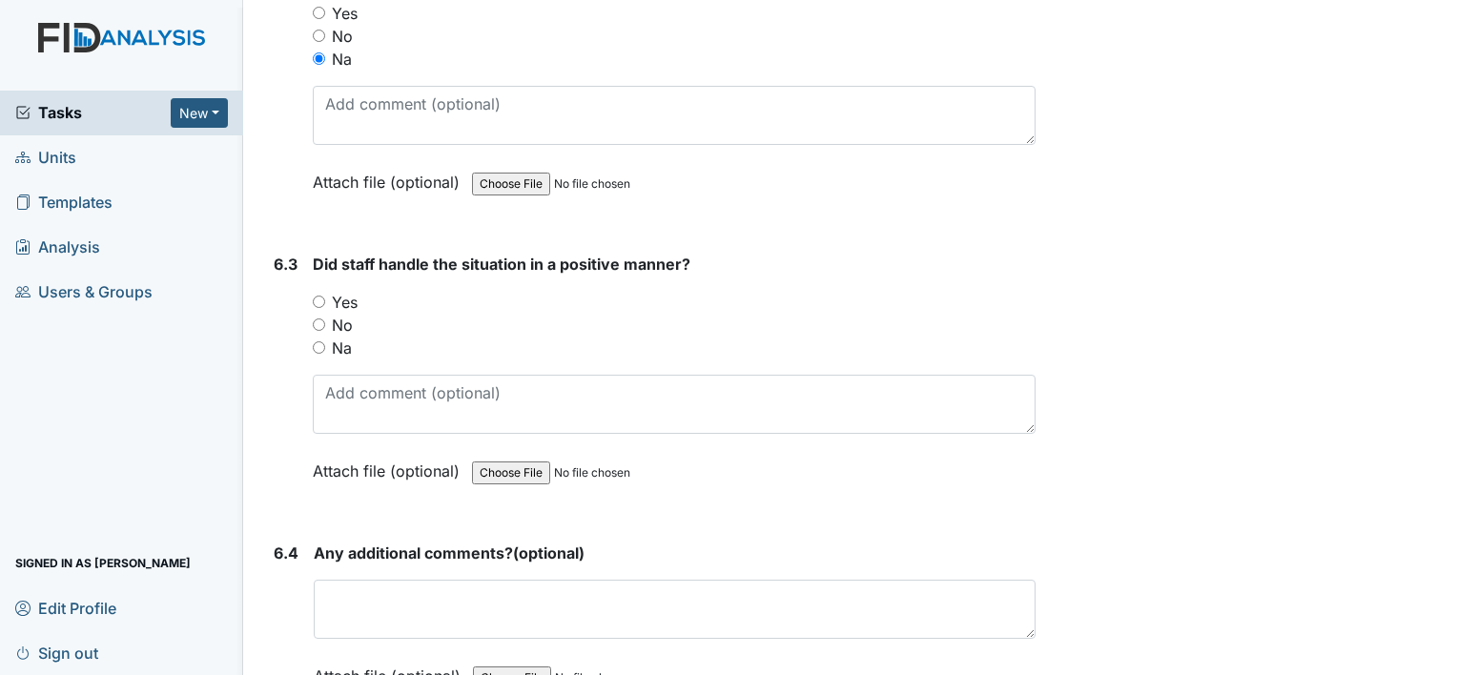
click at [320, 337] on div "Na" at bounding box center [674, 348] width 723 height 23
click at [319, 341] on input "Na" at bounding box center [319, 347] width 12 height 12
radio input "true"
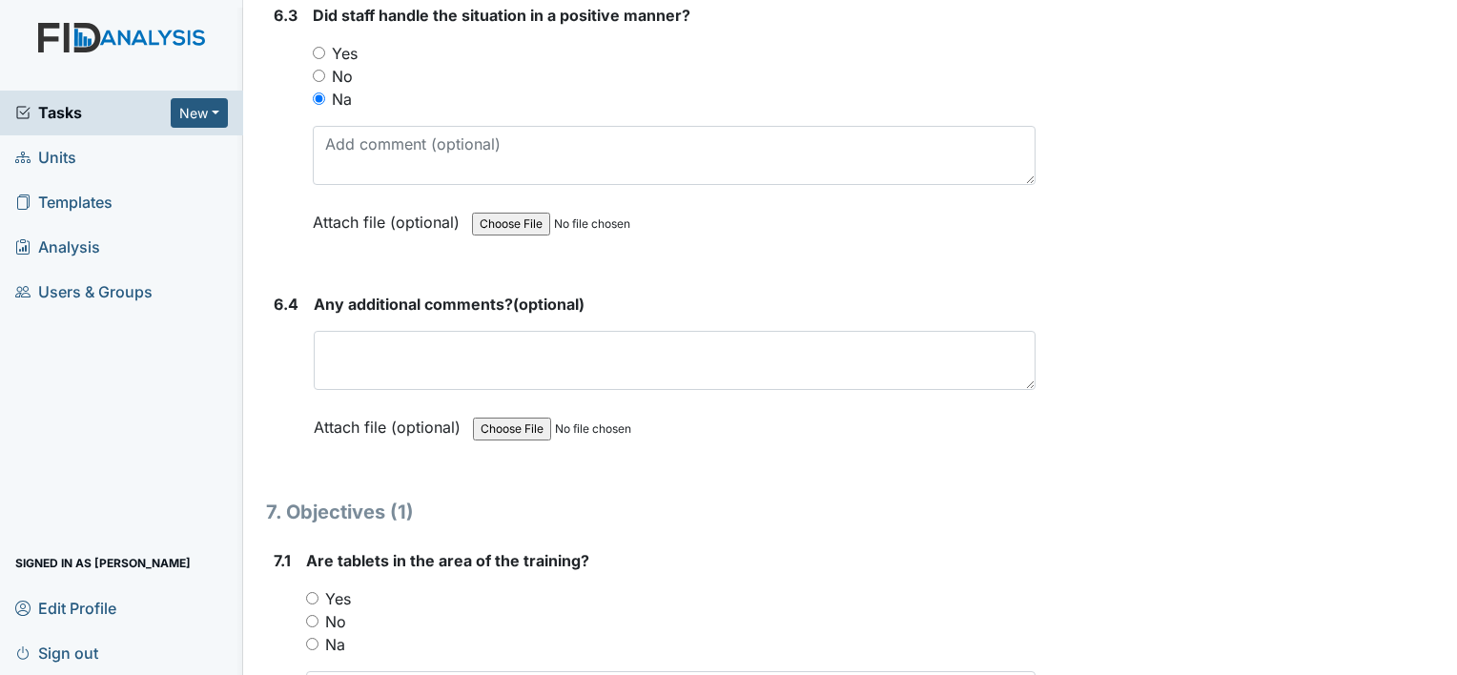
scroll to position [11059, 0]
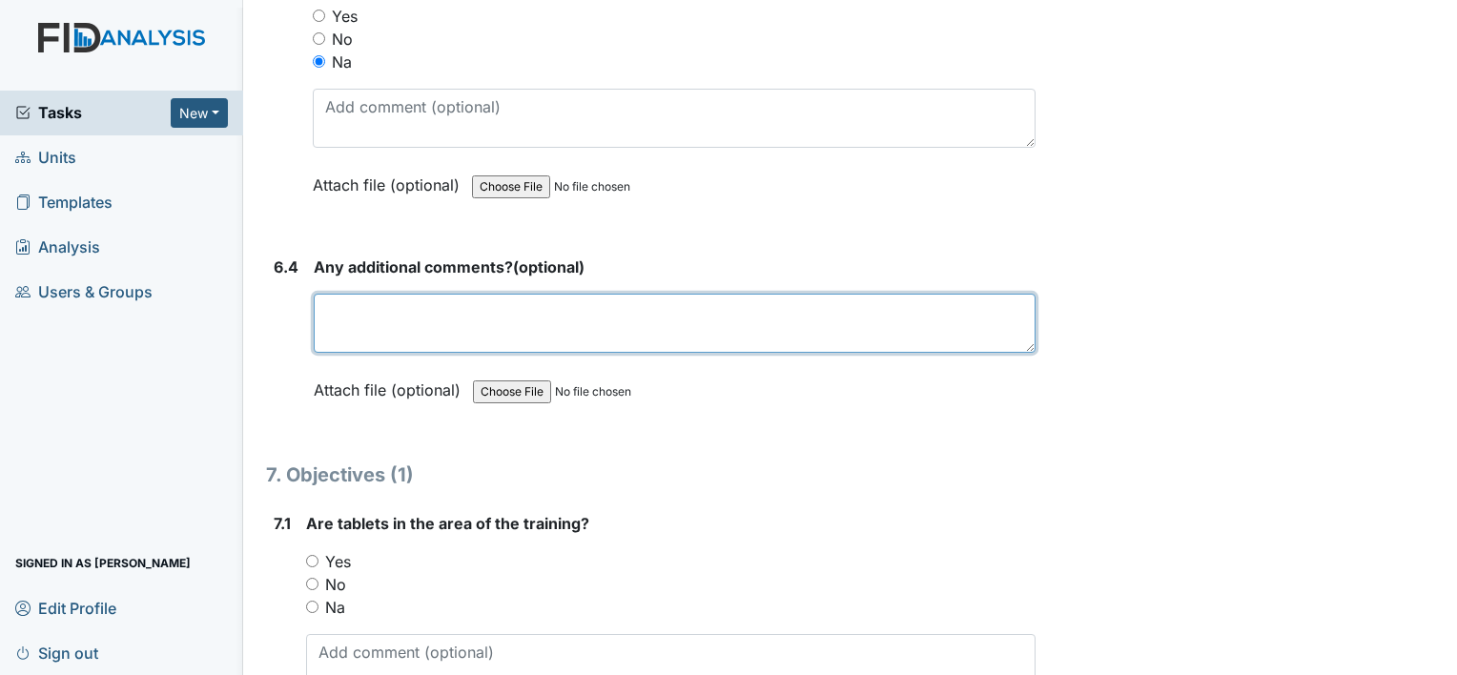
click at [348, 294] on textarea at bounding box center [675, 323] width 722 height 59
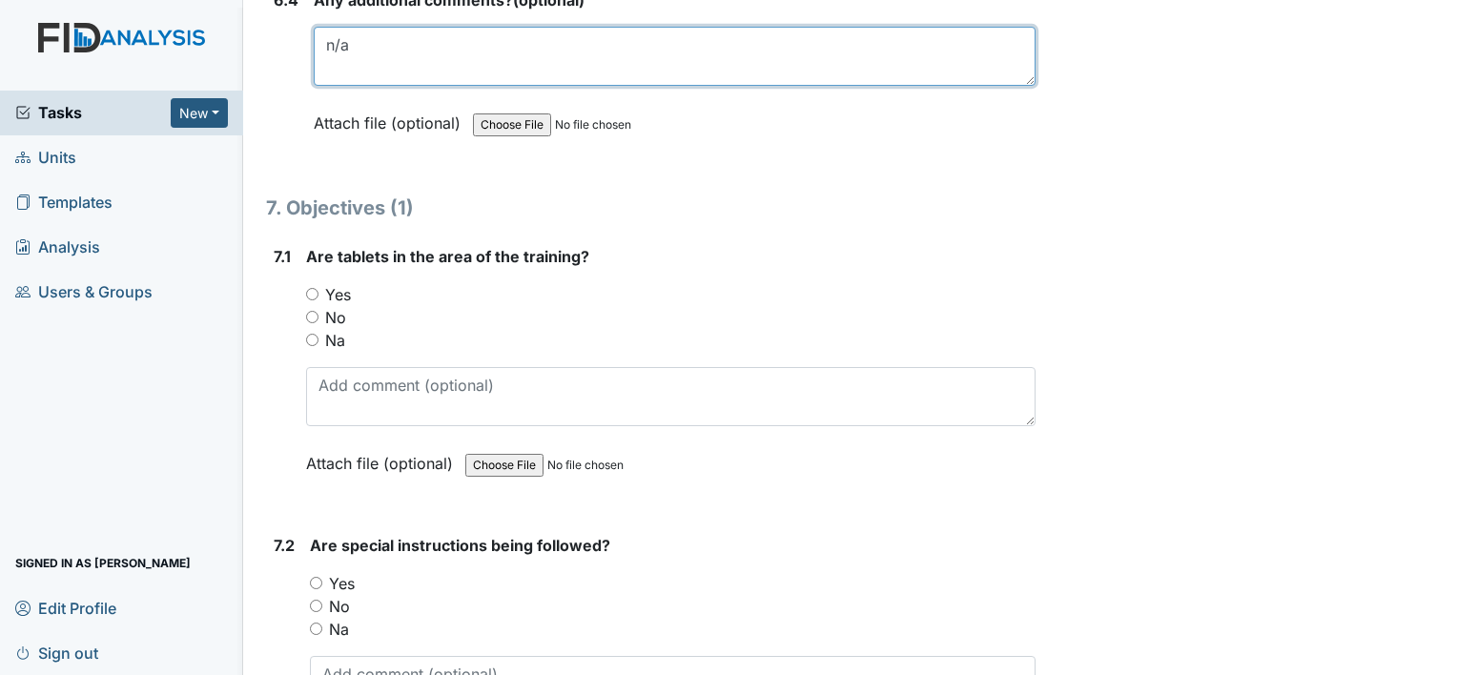
scroll to position [11345, 0]
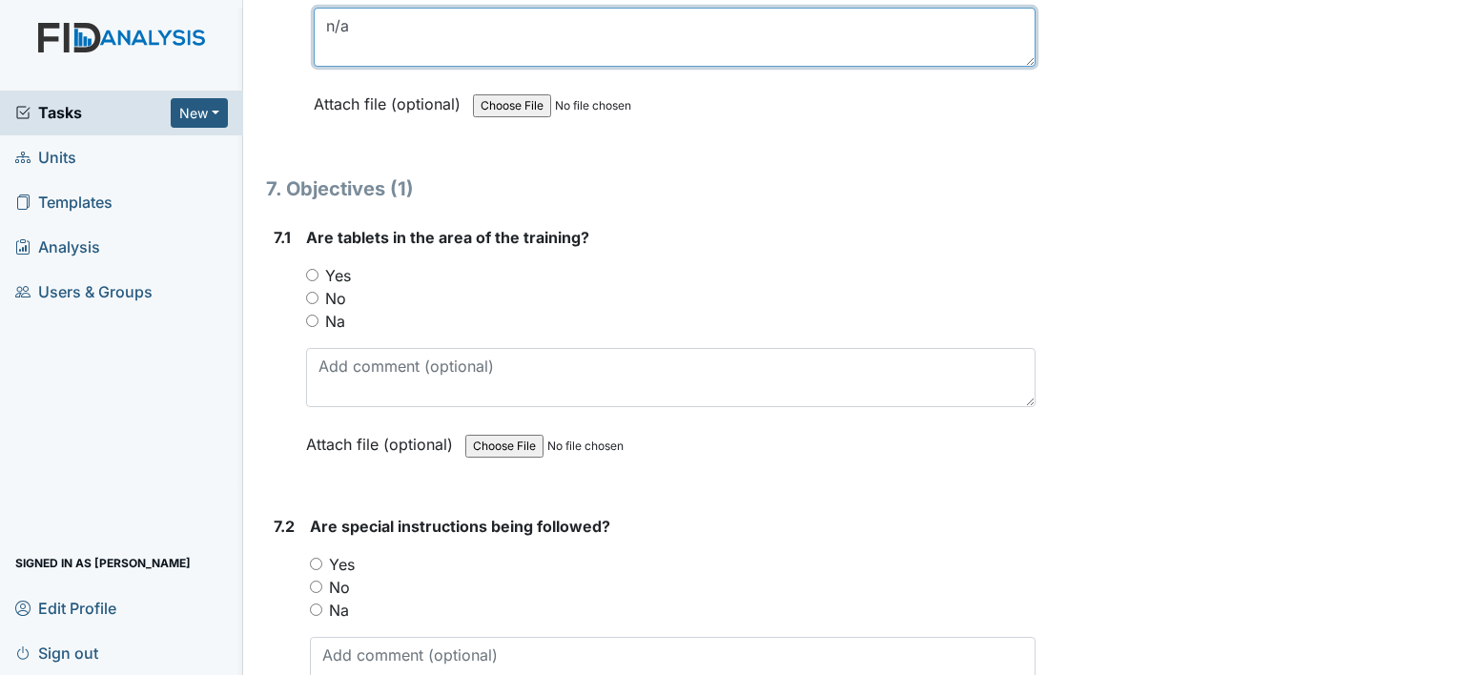
type textarea "n/a"
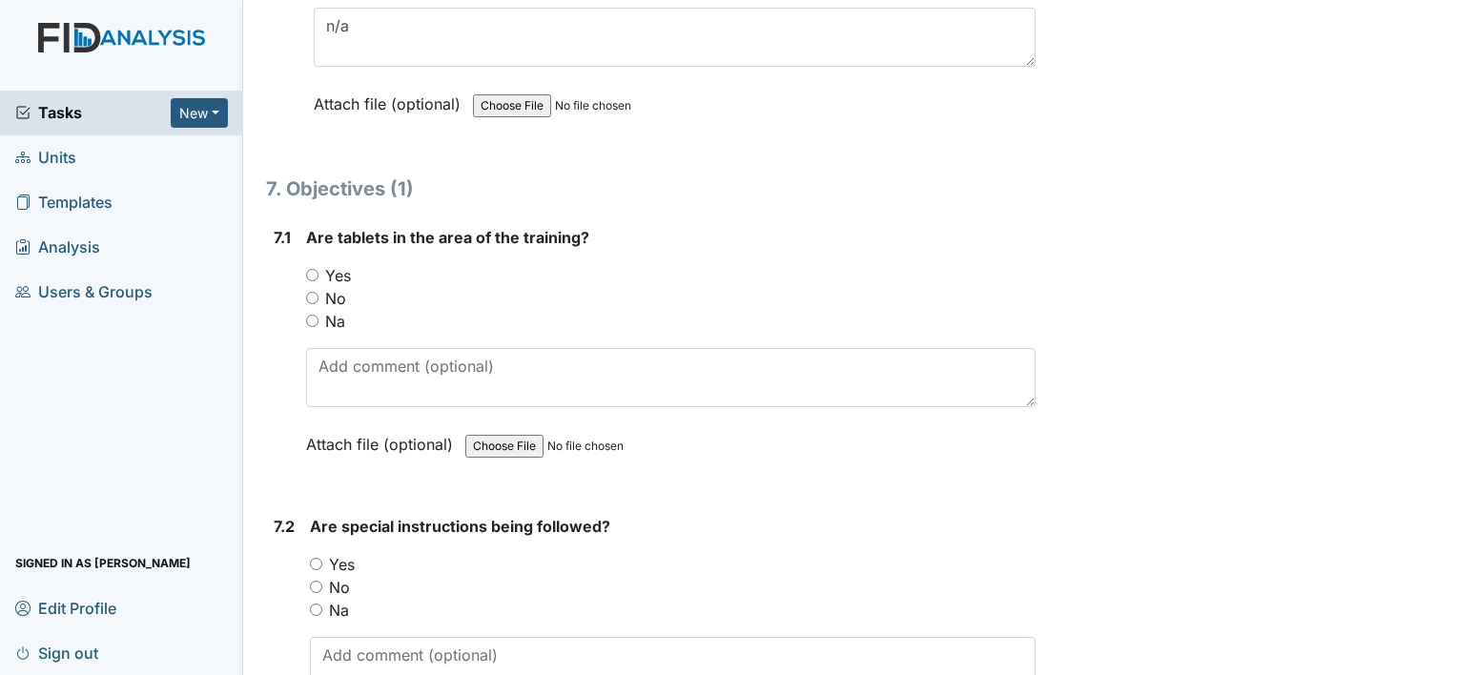
click at [311, 269] on input "Yes" at bounding box center [312, 275] width 12 height 12
radio input "true"
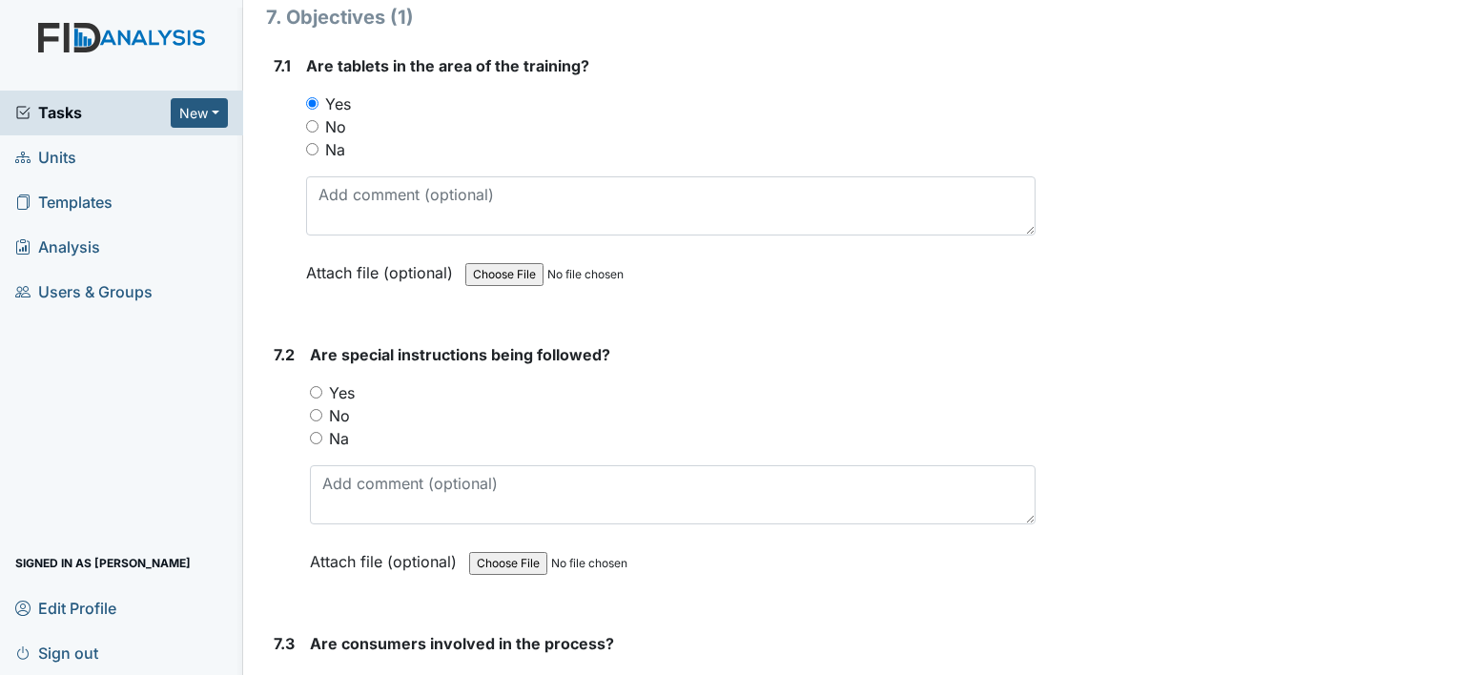
scroll to position [11536, 0]
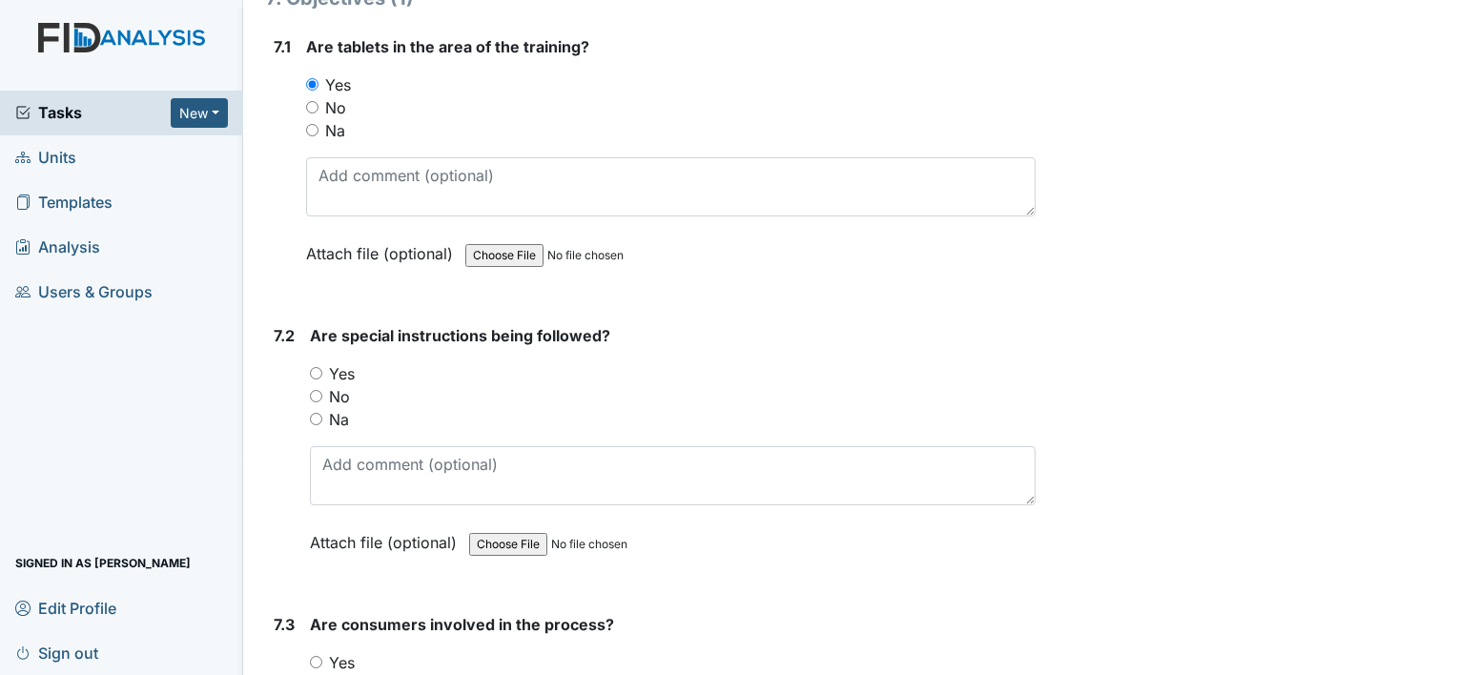
click at [320, 413] on input "Na" at bounding box center [316, 419] width 12 height 12
radio input "true"
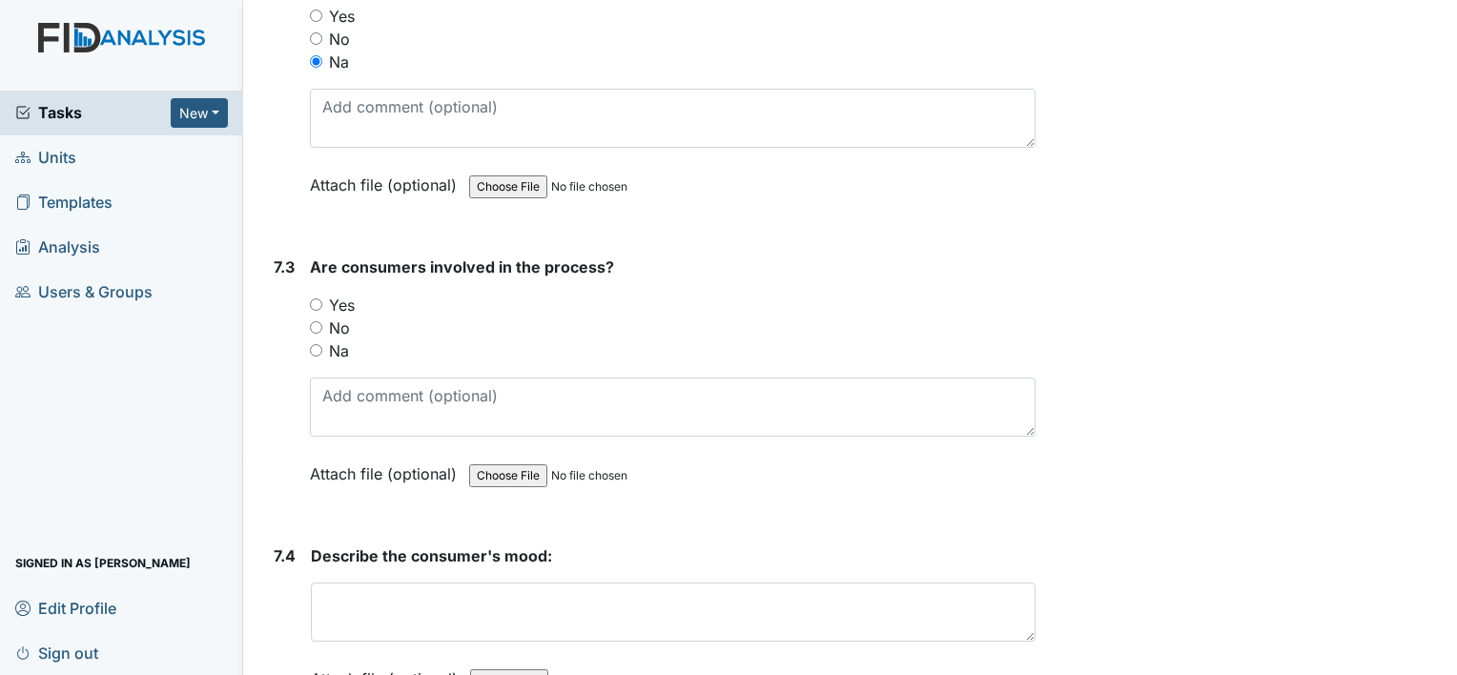
scroll to position [11917, 0]
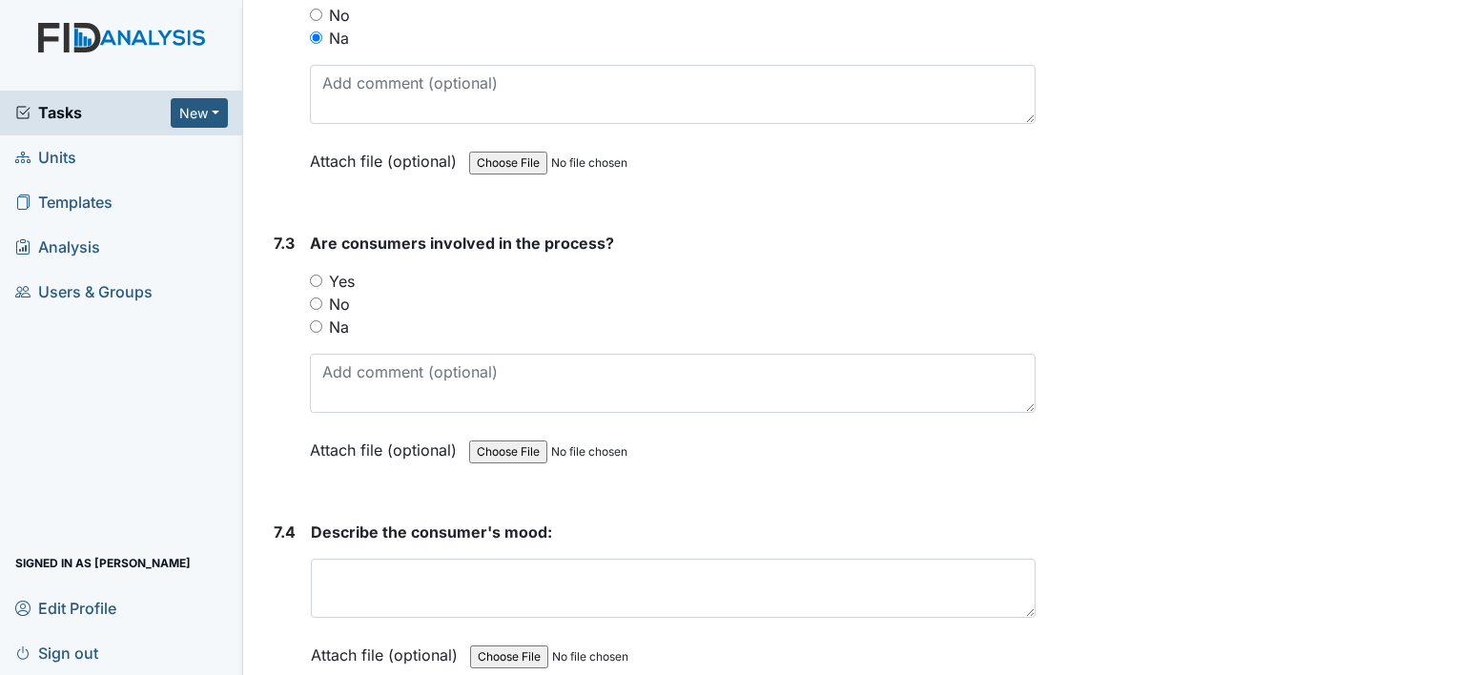
drag, startPoint x: 317, startPoint y: 283, endPoint x: 332, endPoint y: 282, distance: 15.3
click at [323, 316] on div "Na" at bounding box center [672, 327] width 725 height 23
click at [317, 316] on div "Na" at bounding box center [672, 327] width 725 height 23
click at [319, 316] on div "Na" at bounding box center [672, 327] width 725 height 23
click at [313, 320] on input "Na" at bounding box center [316, 326] width 12 height 12
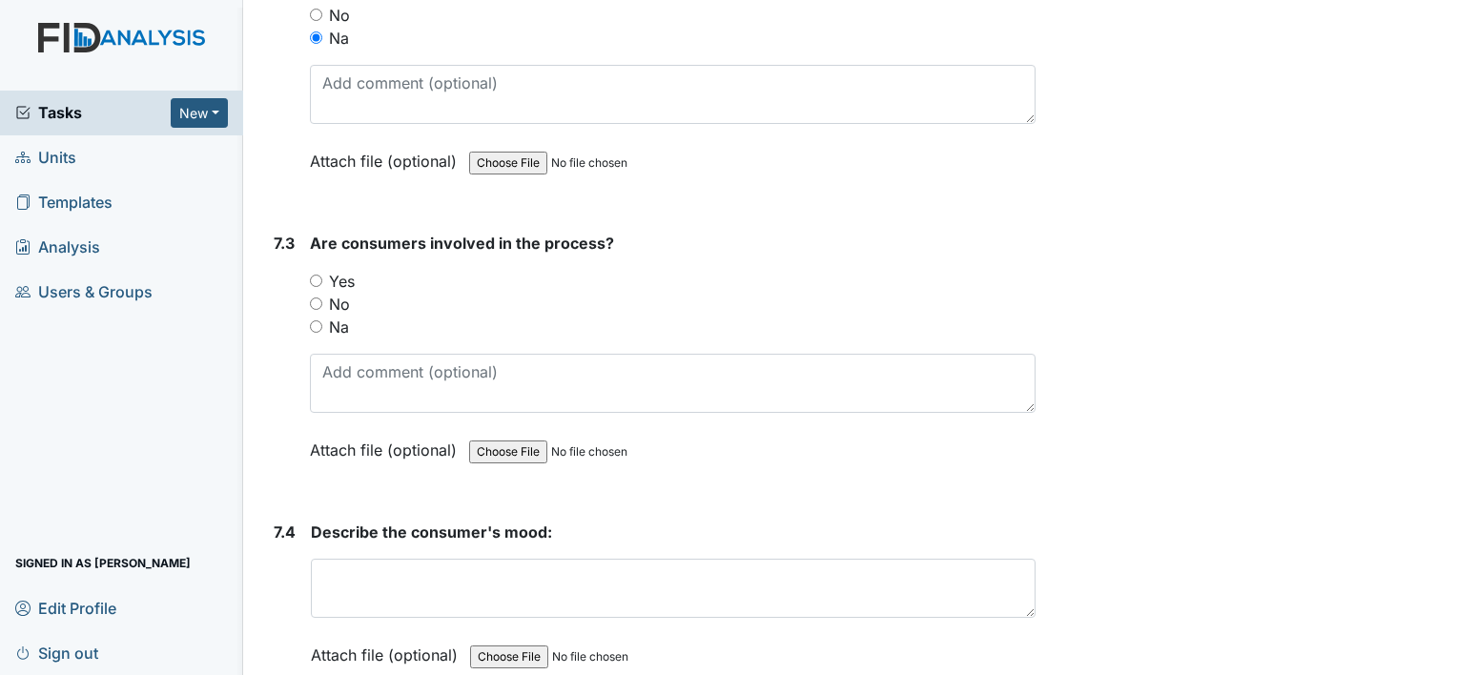
radio input "true"
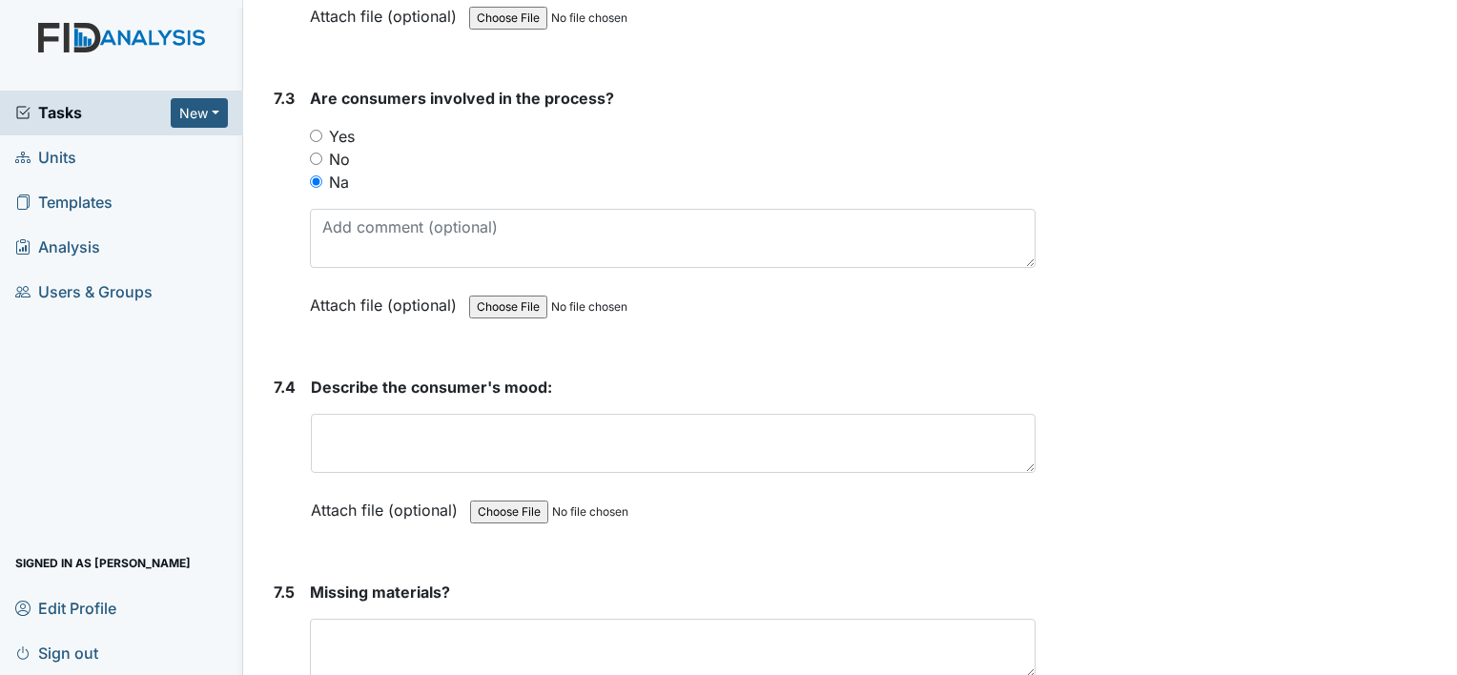
scroll to position [12108, 0]
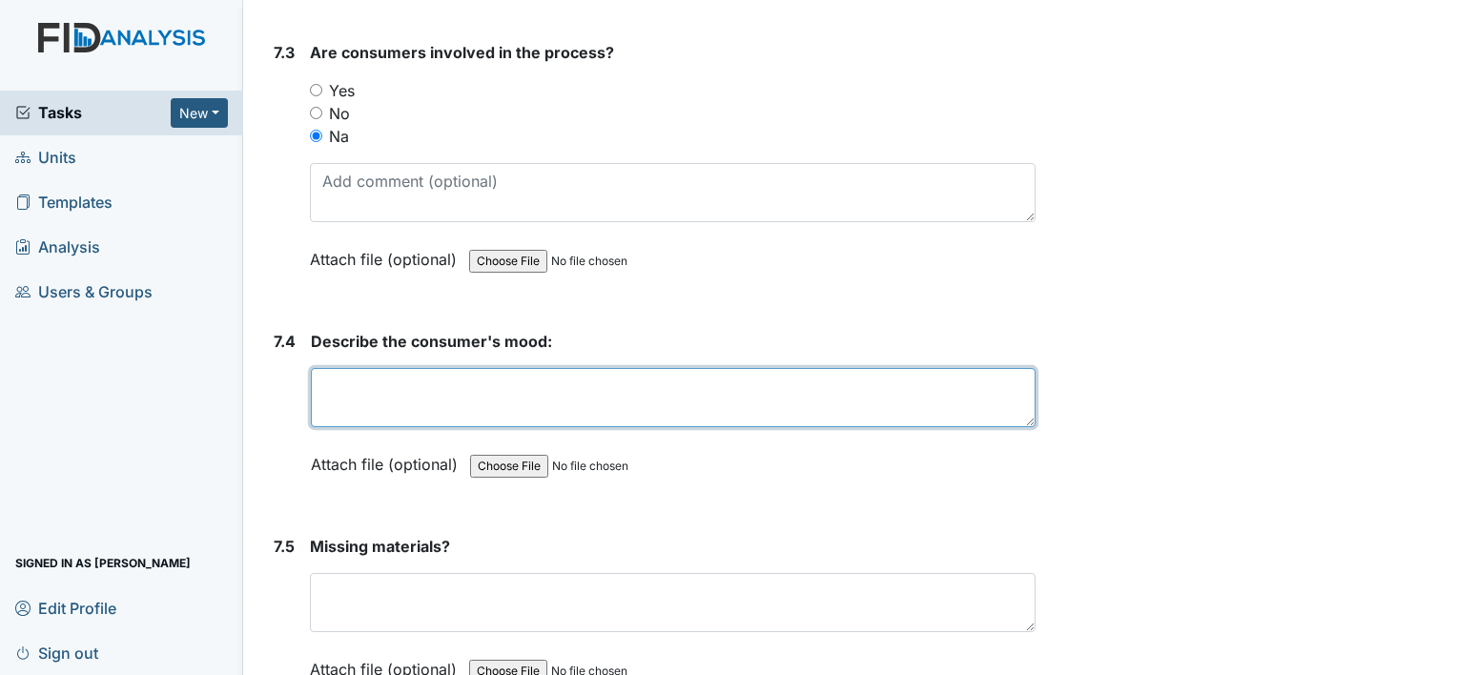
click at [355, 368] on textarea at bounding box center [673, 397] width 725 height 59
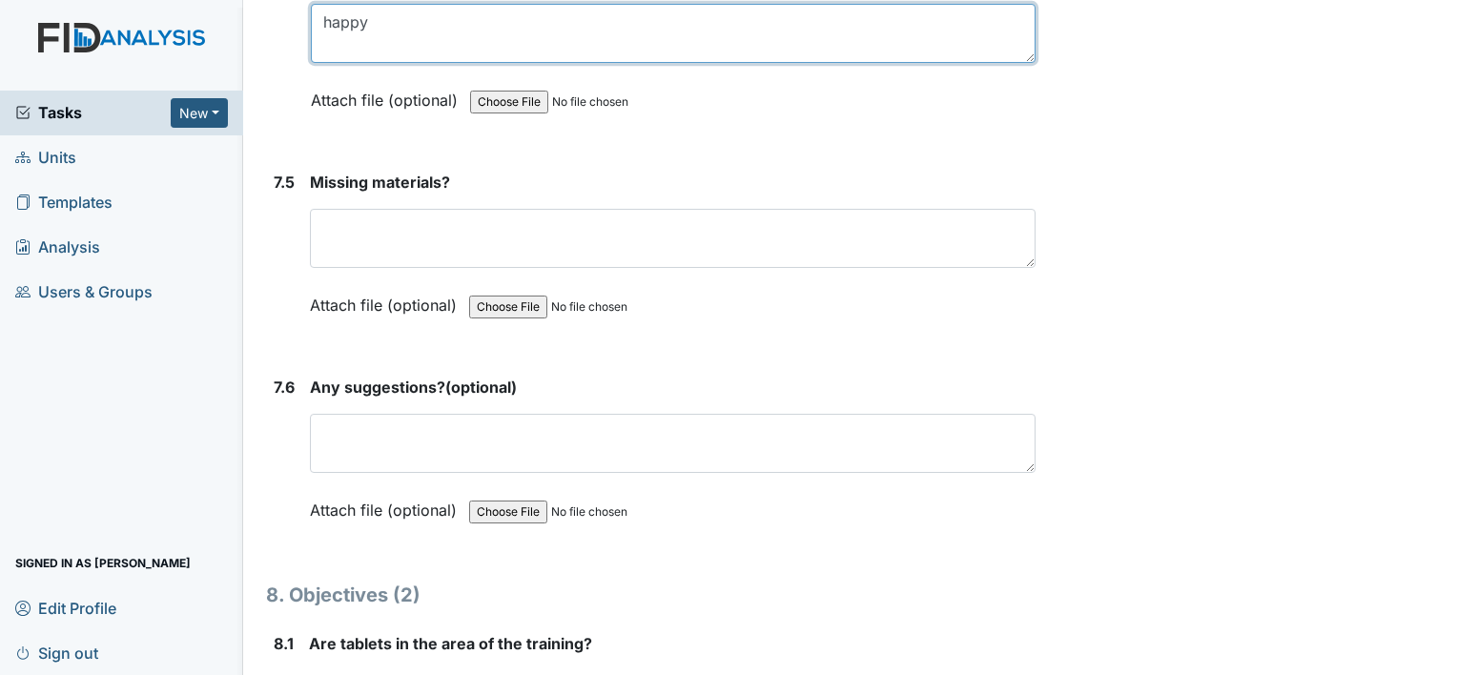
scroll to position [12489, 0]
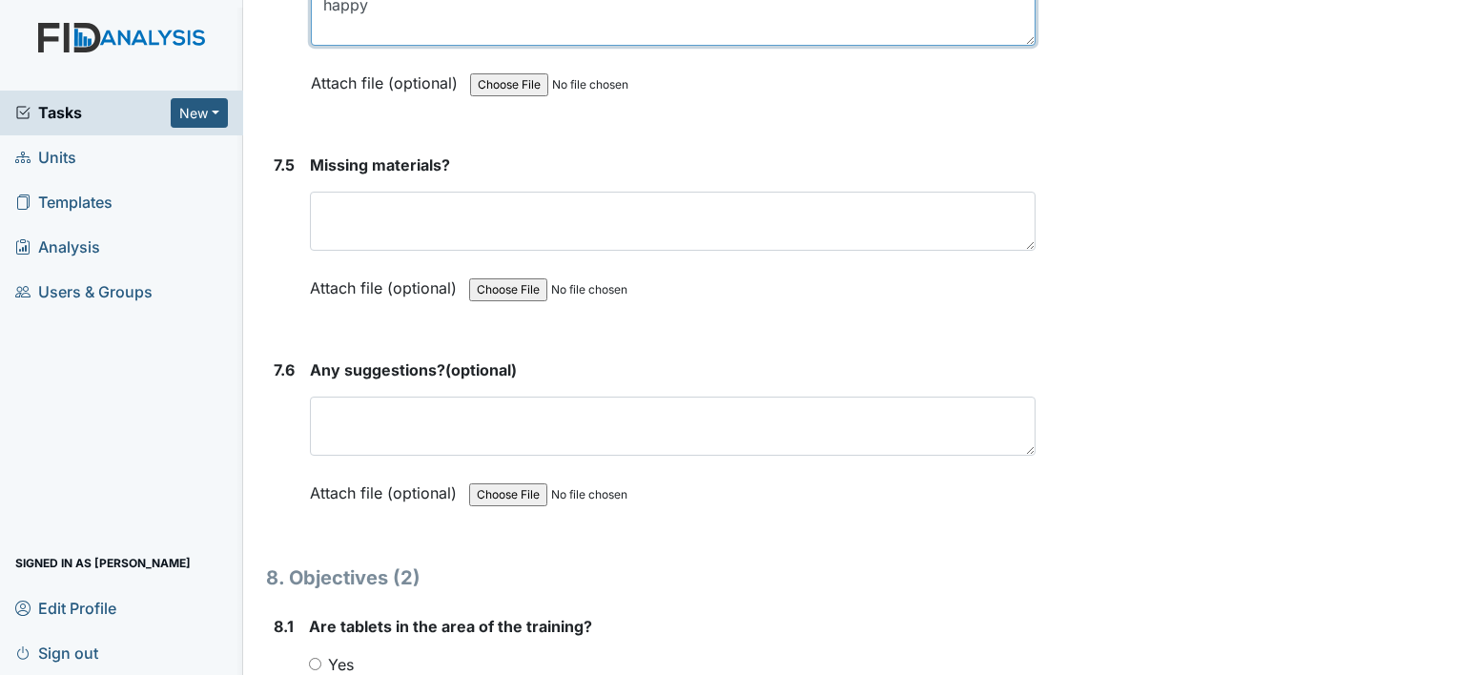
type textarea "happy"
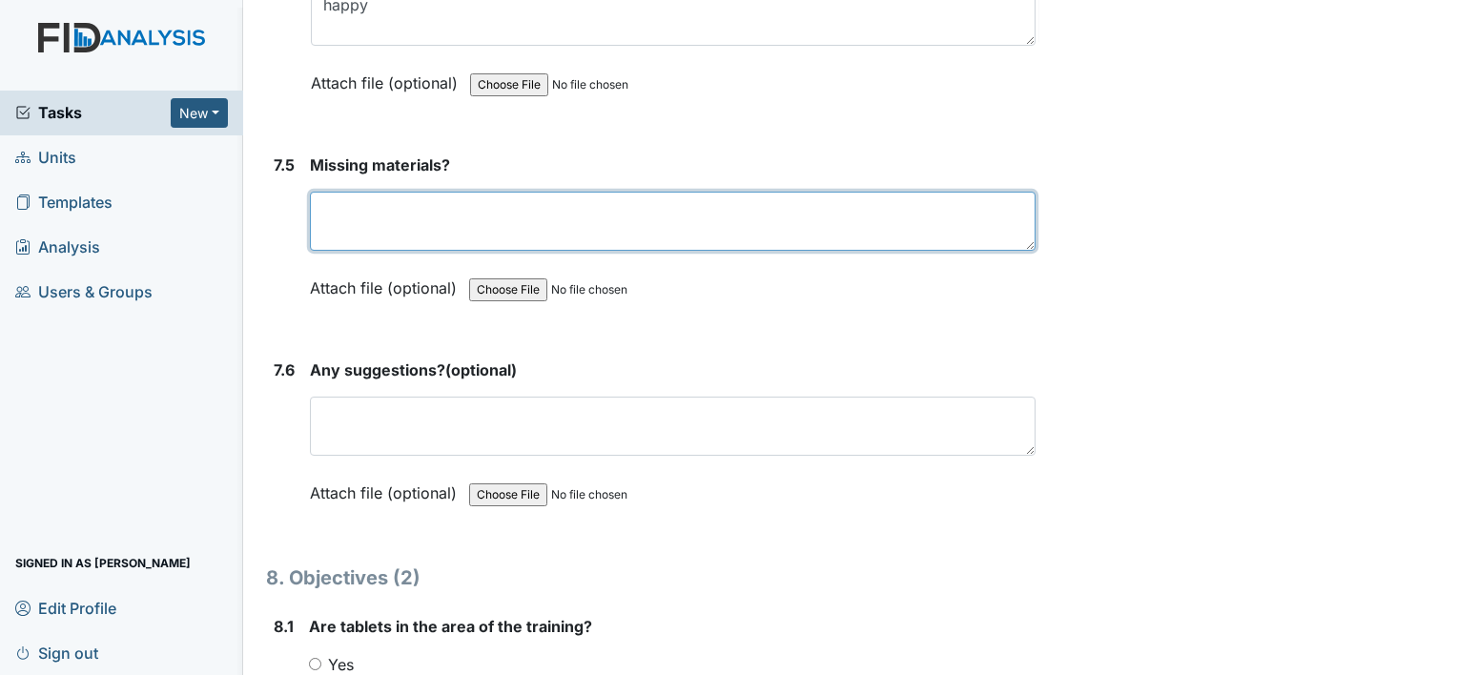
click at [458, 192] on textarea at bounding box center [672, 221] width 725 height 59
type textarea "n/a"
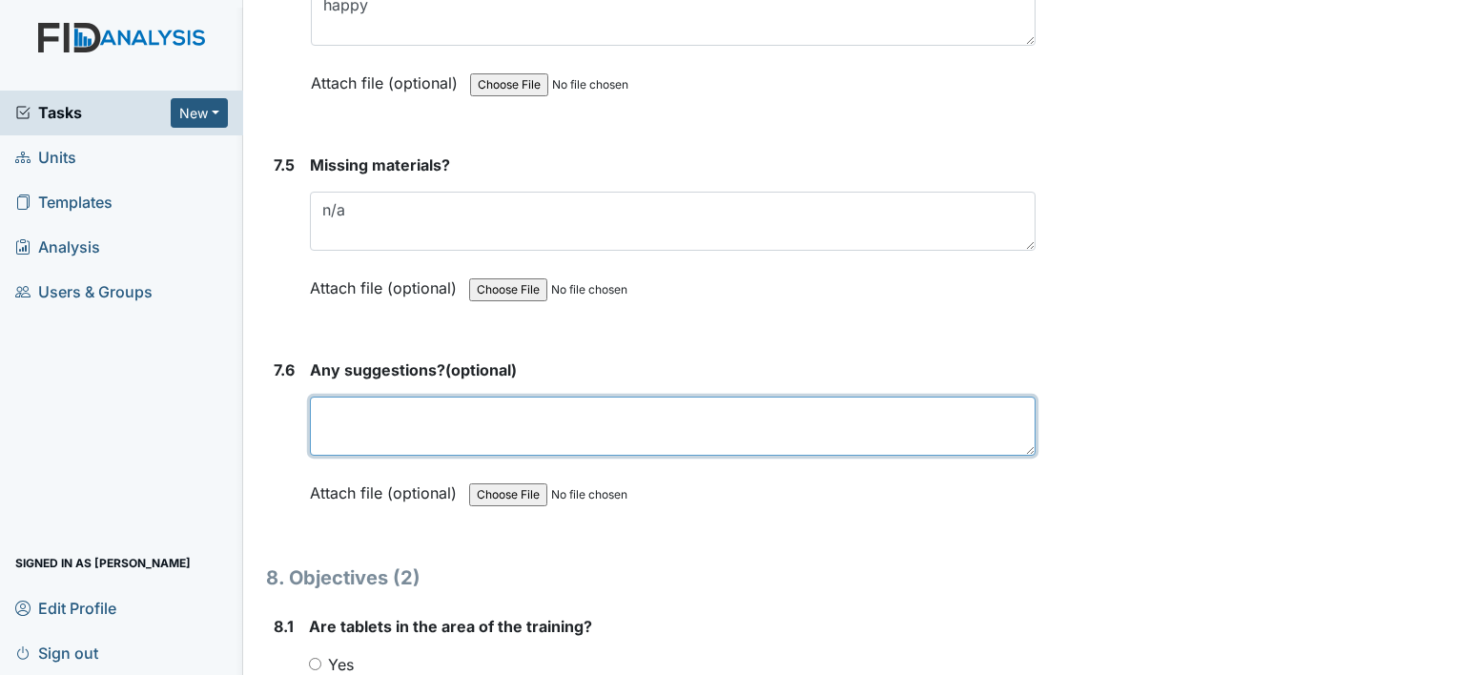
click at [407, 410] on textarea at bounding box center [672, 426] width 725 height 59
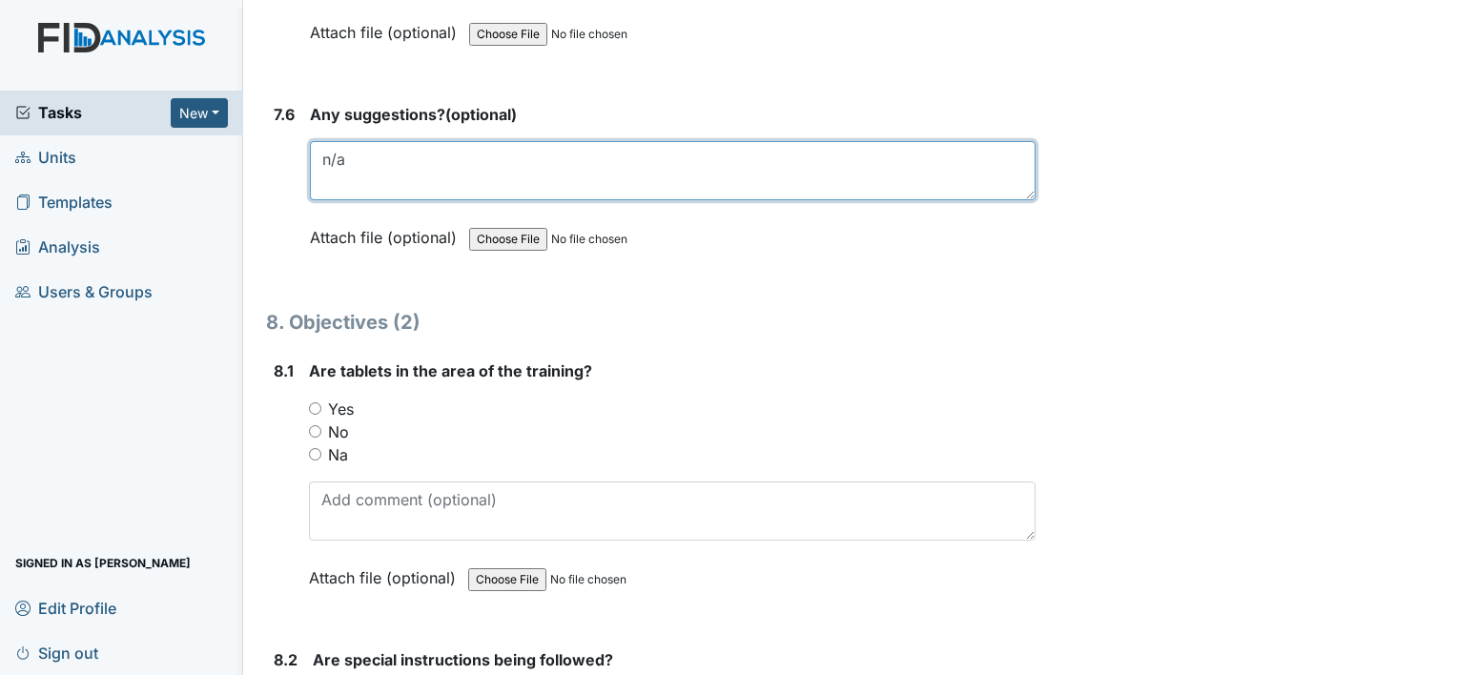
scroll to position [12775, 0]
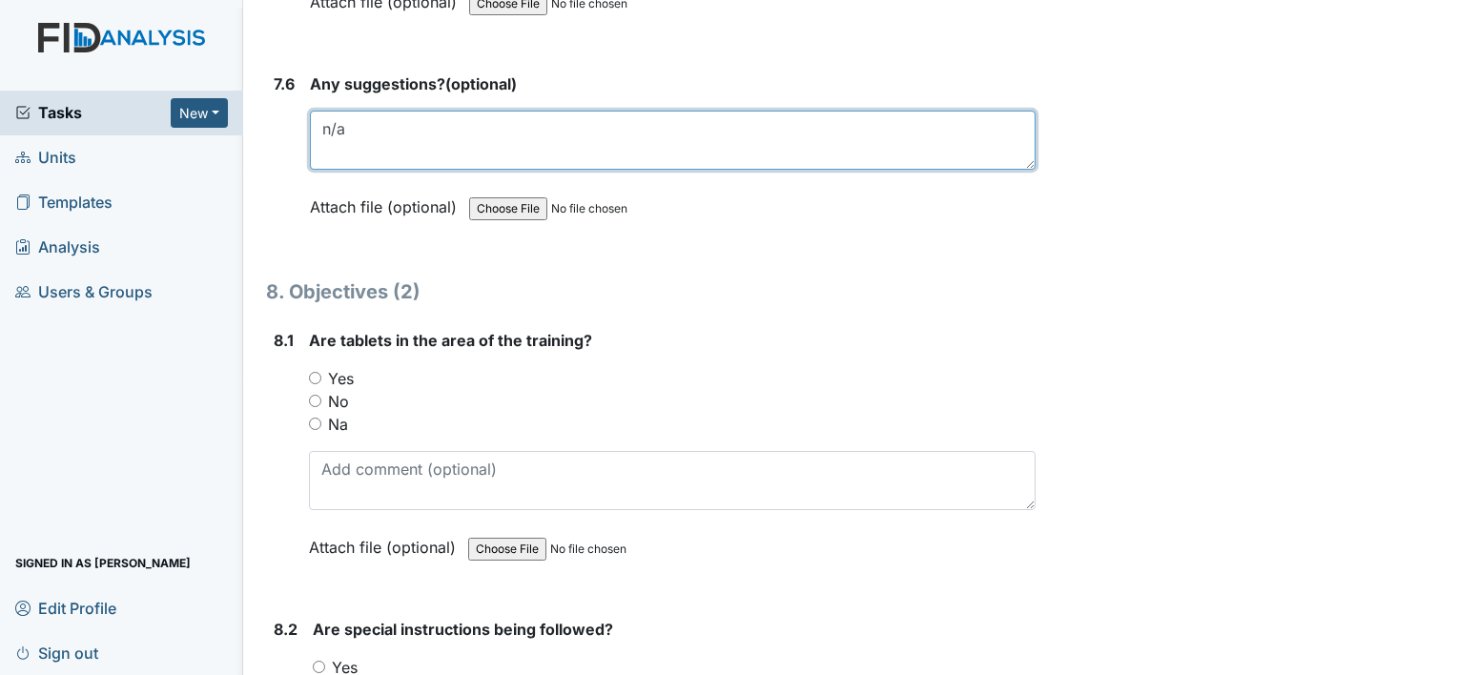
type textarea "n/a"
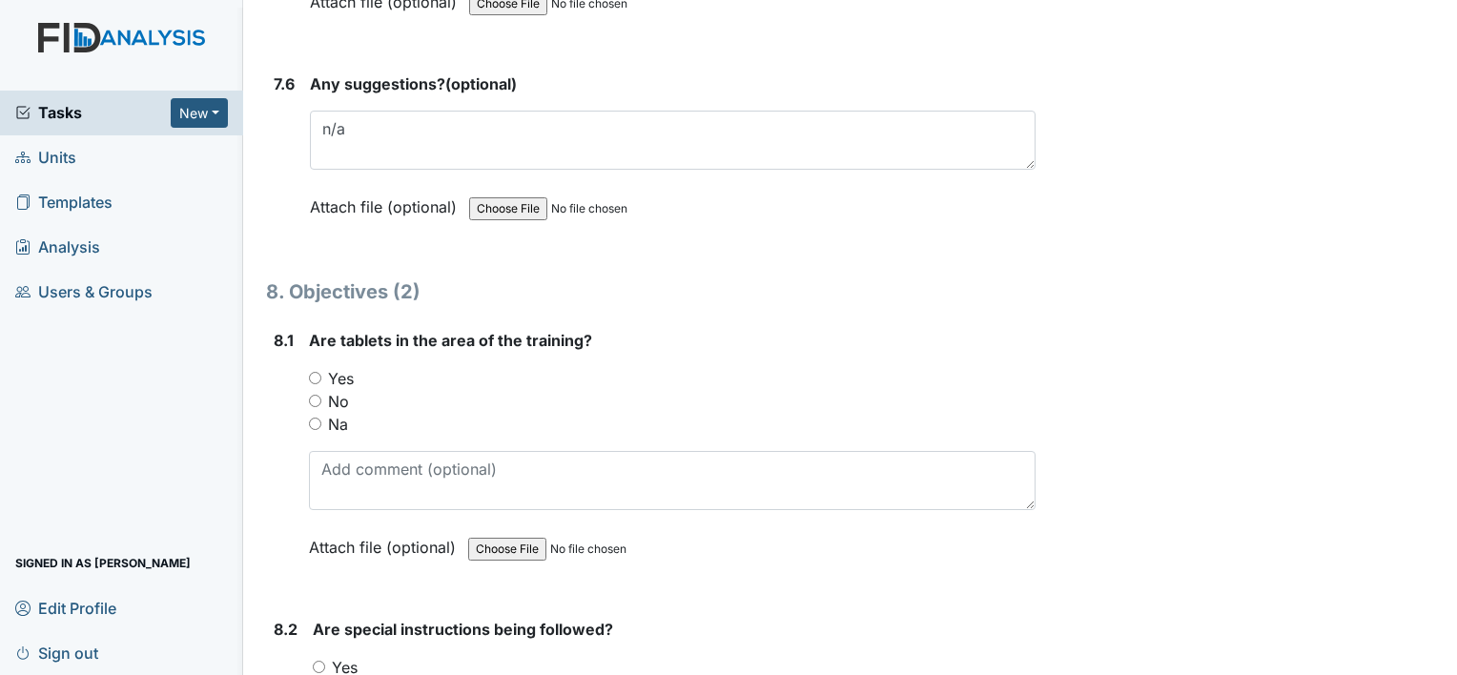
click at [313, 372] on input "Yes" at bounding box center [315, 378] width 12 height 12
radio input "true"
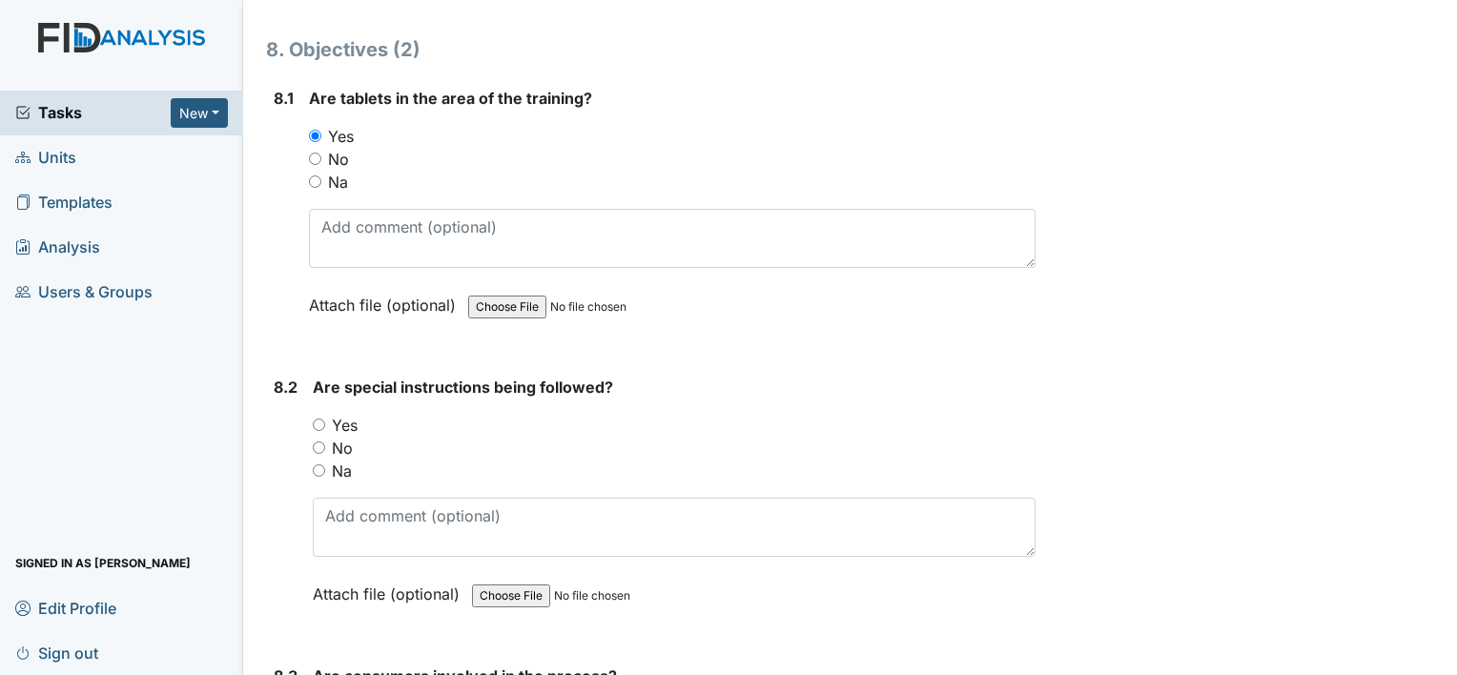
scroll to position [13061, 0]
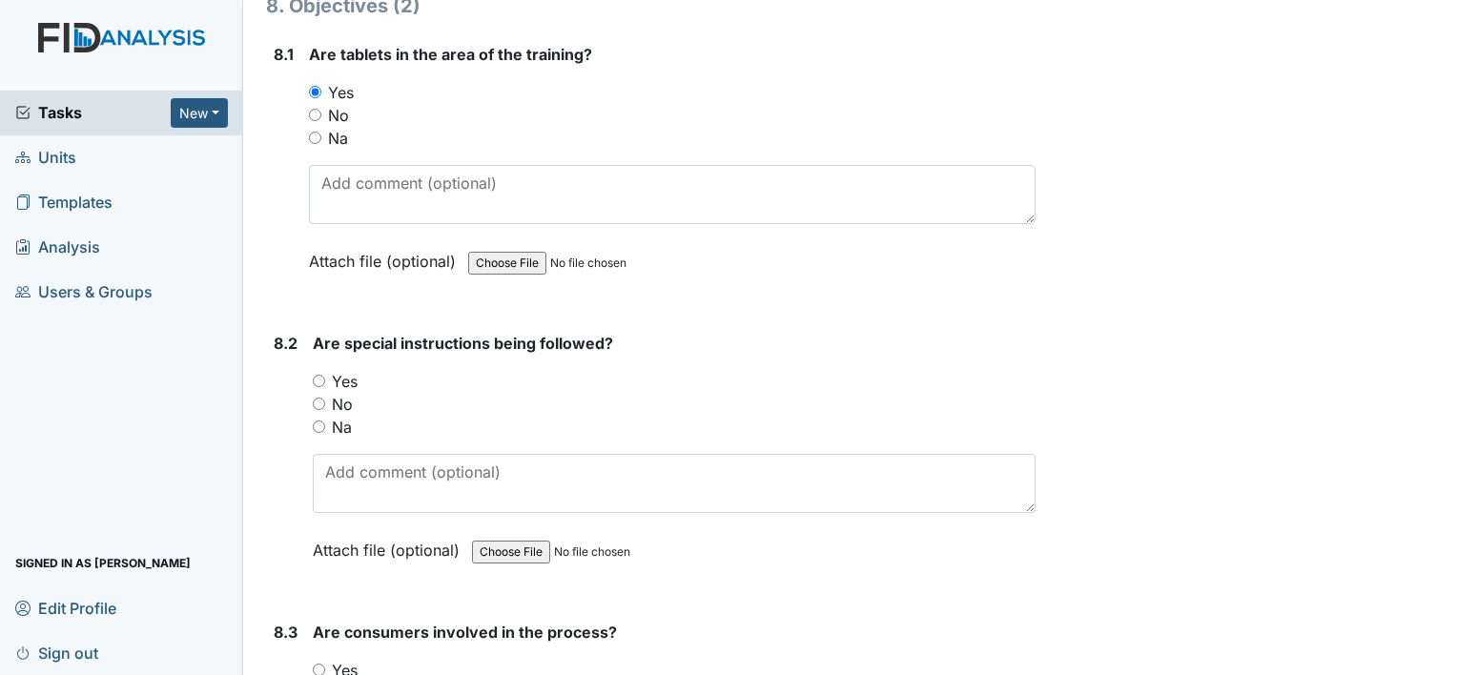
click at [316, 420] on input "Na" at bounding box center [319, 426] width 12 height 12
radio input "true"
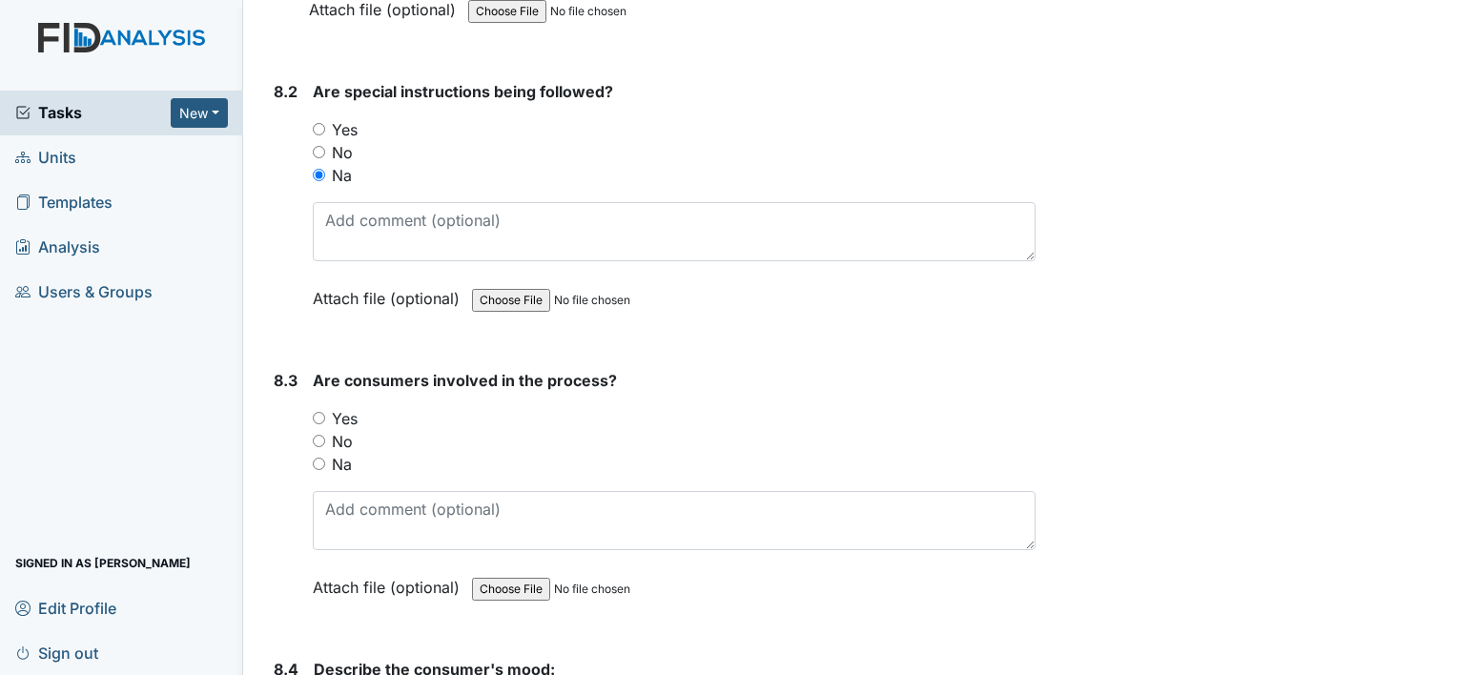
scroll to position [13347, 0]
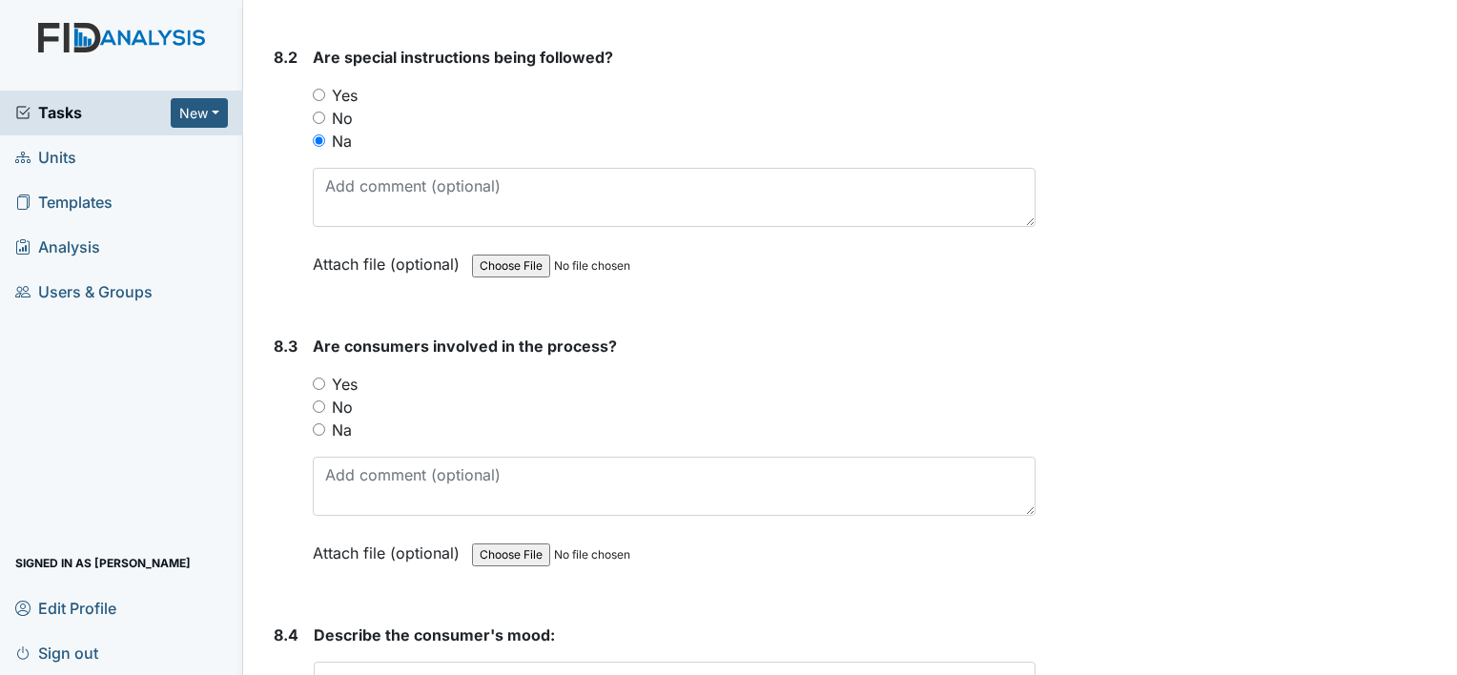
click at [313, 373] on div "Yes" at bounding box center [674, 384] width 723 height 23
click at [319, 378] on input "Yes" at bounding box center [319, 384] width 12 height 12
radio input "true"
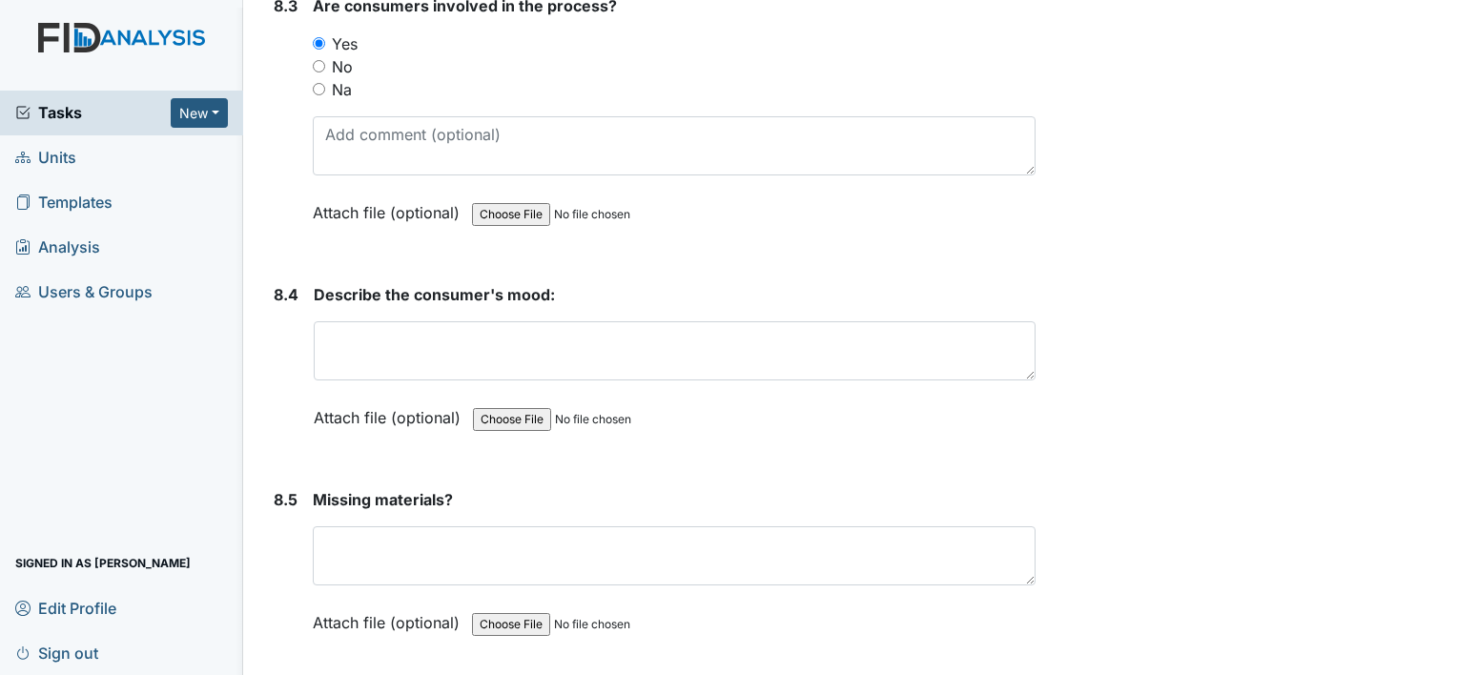
scroll to position [13728, 0]
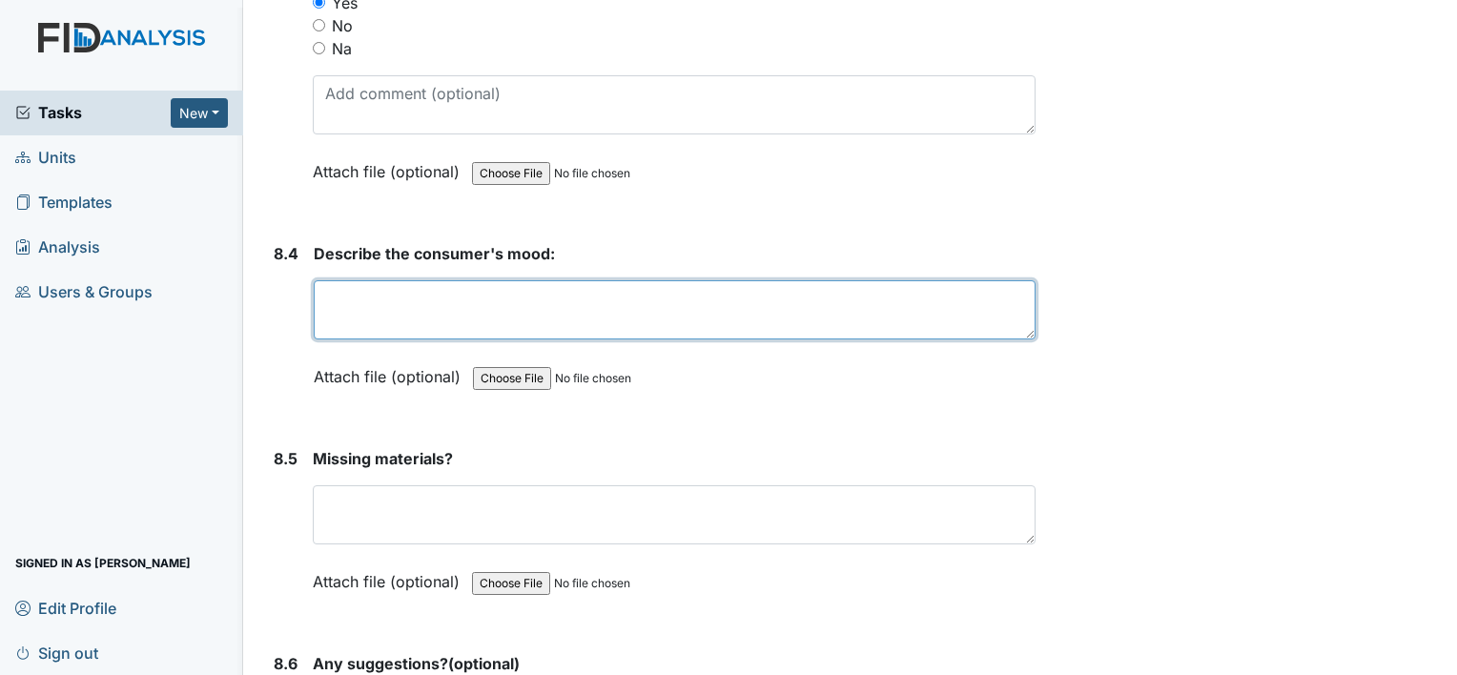
click at [364, 280] on textarea at bounding box center [675, 309] width 722 height 59
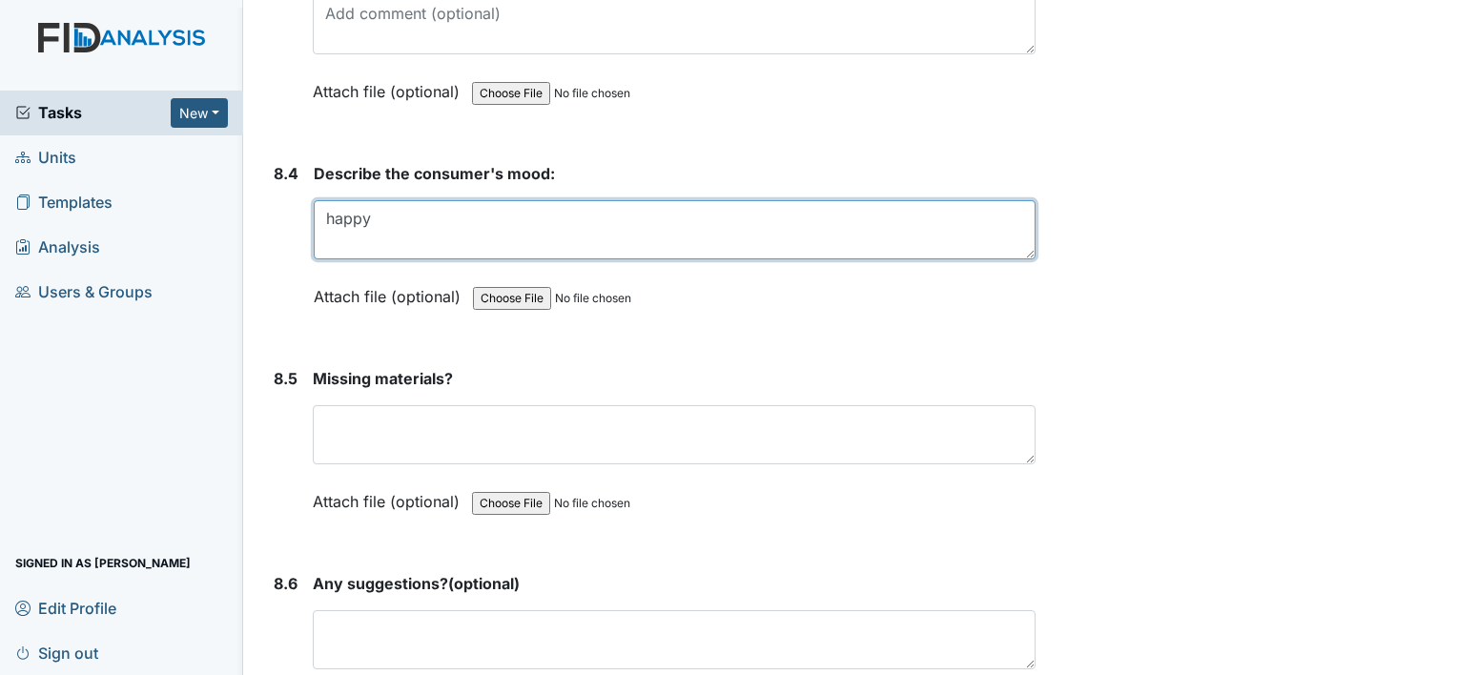
scroll to position [13919, 0]
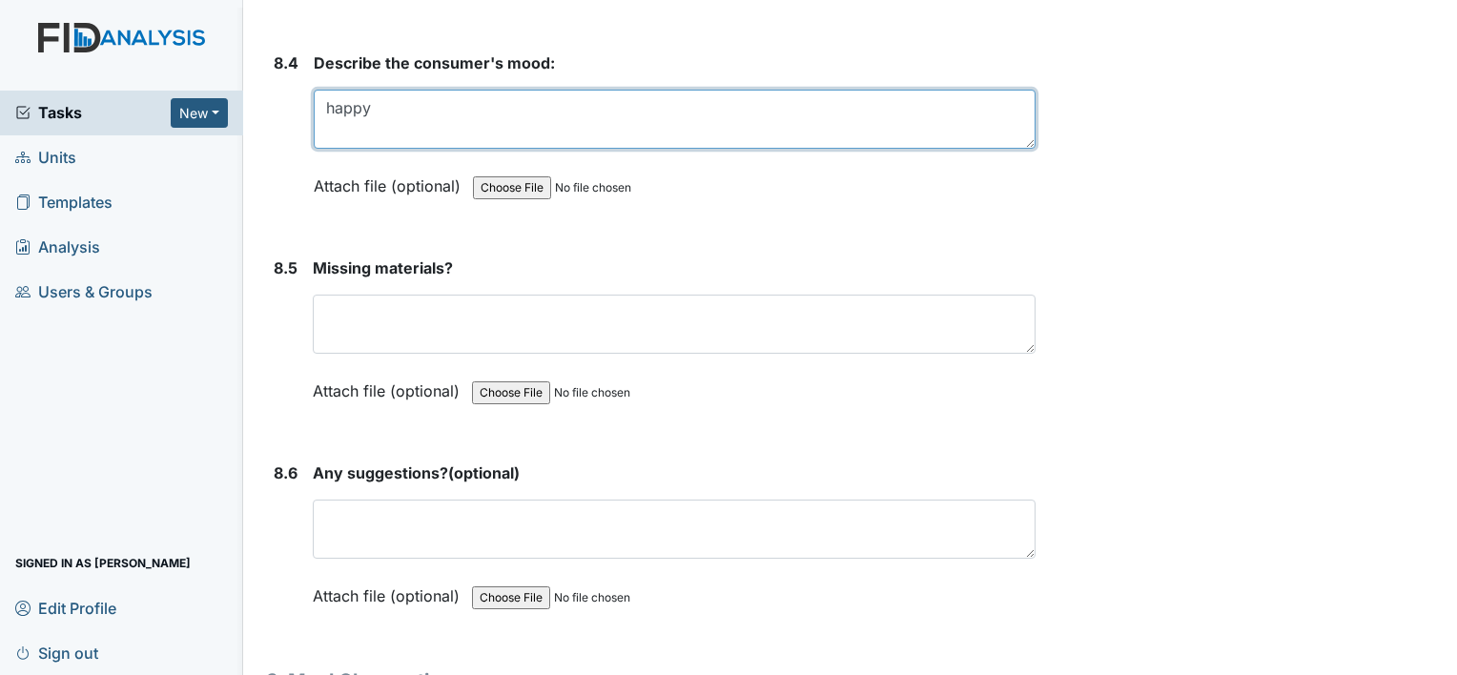
type textarea "happy"
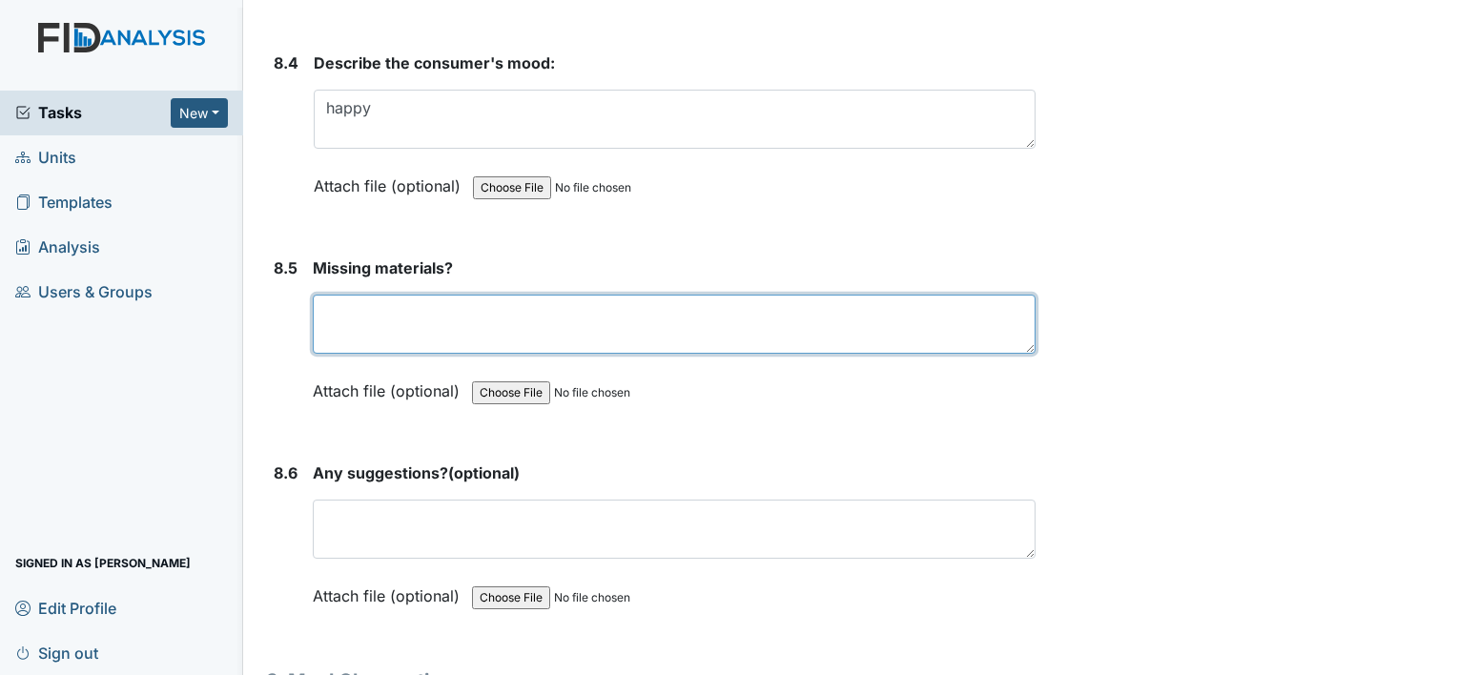
click at [362, 295] on textarea at bounding box center [674, 324] width 723 height 59
type textarea "n/a"
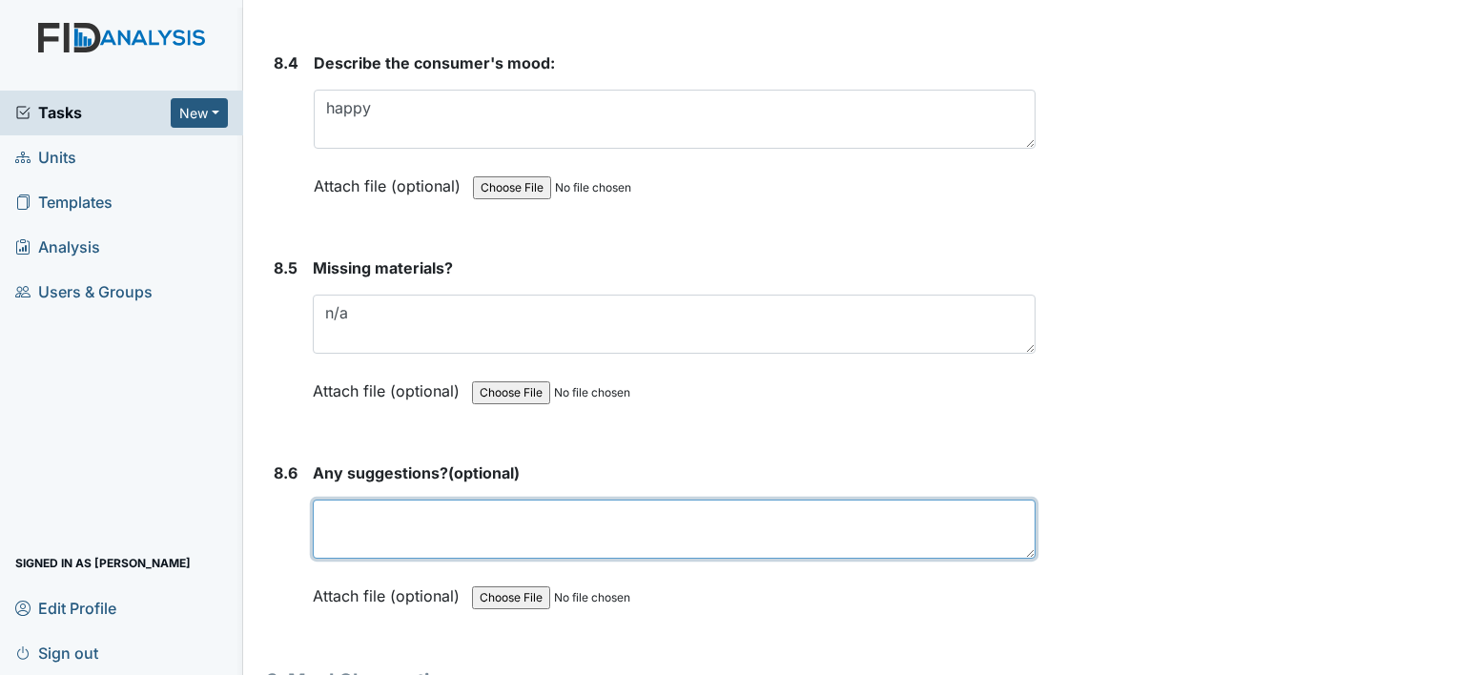
click at [396, 500] on textarea at bounding box center [674, 529] width 723 height 59
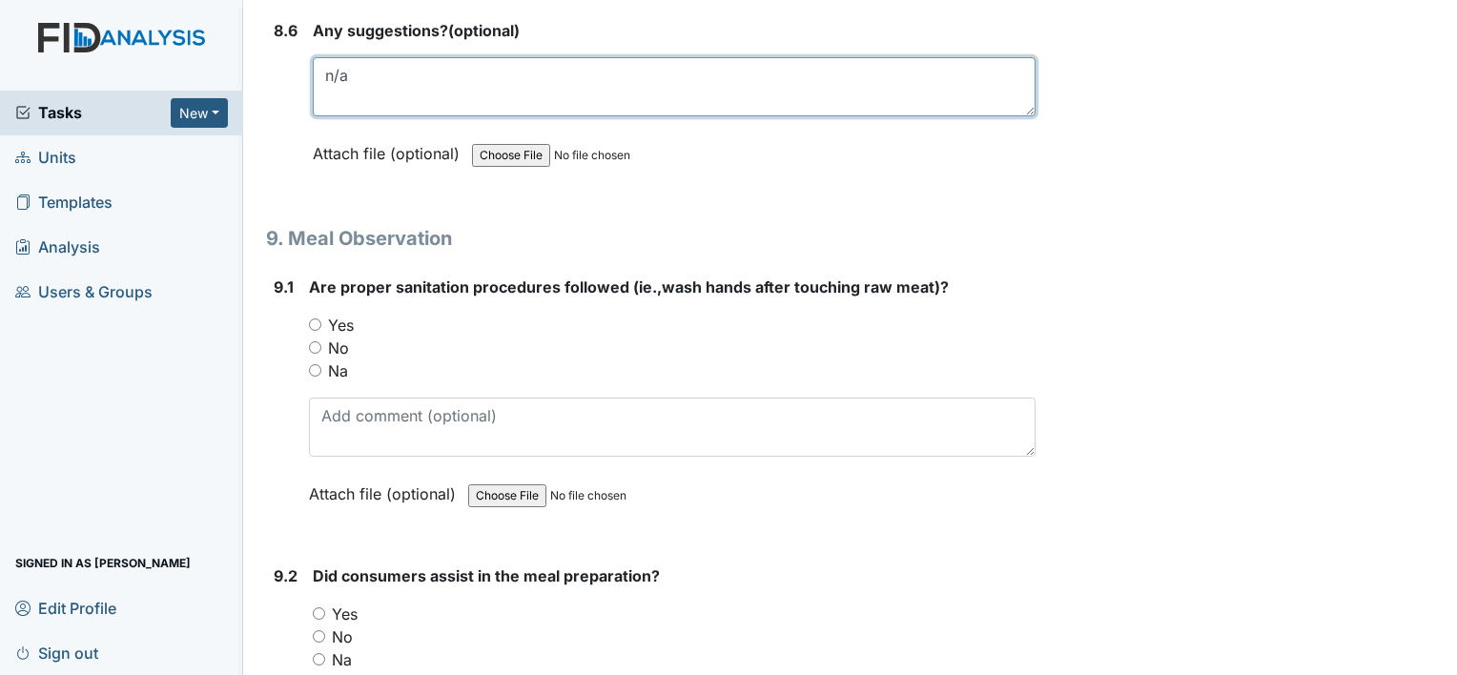
scroll to position [14396, 0]
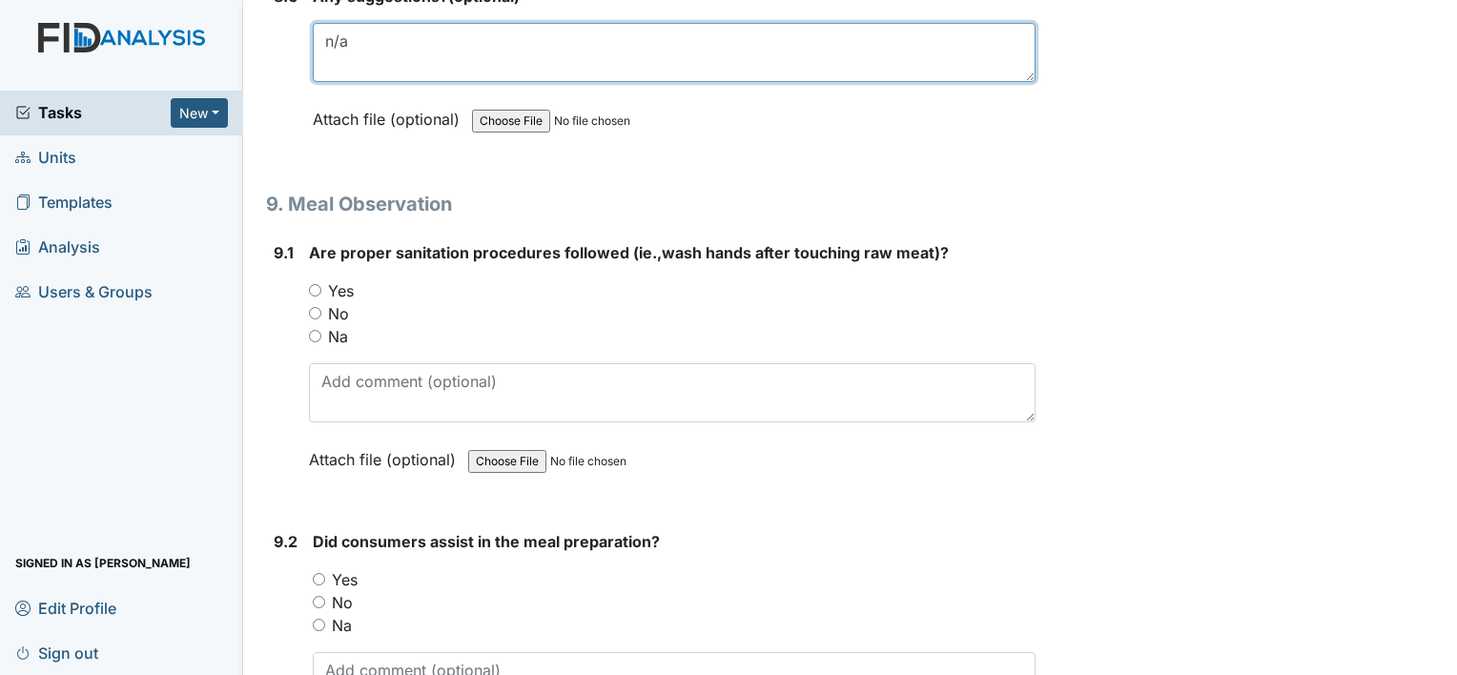
type textarea "n/a"
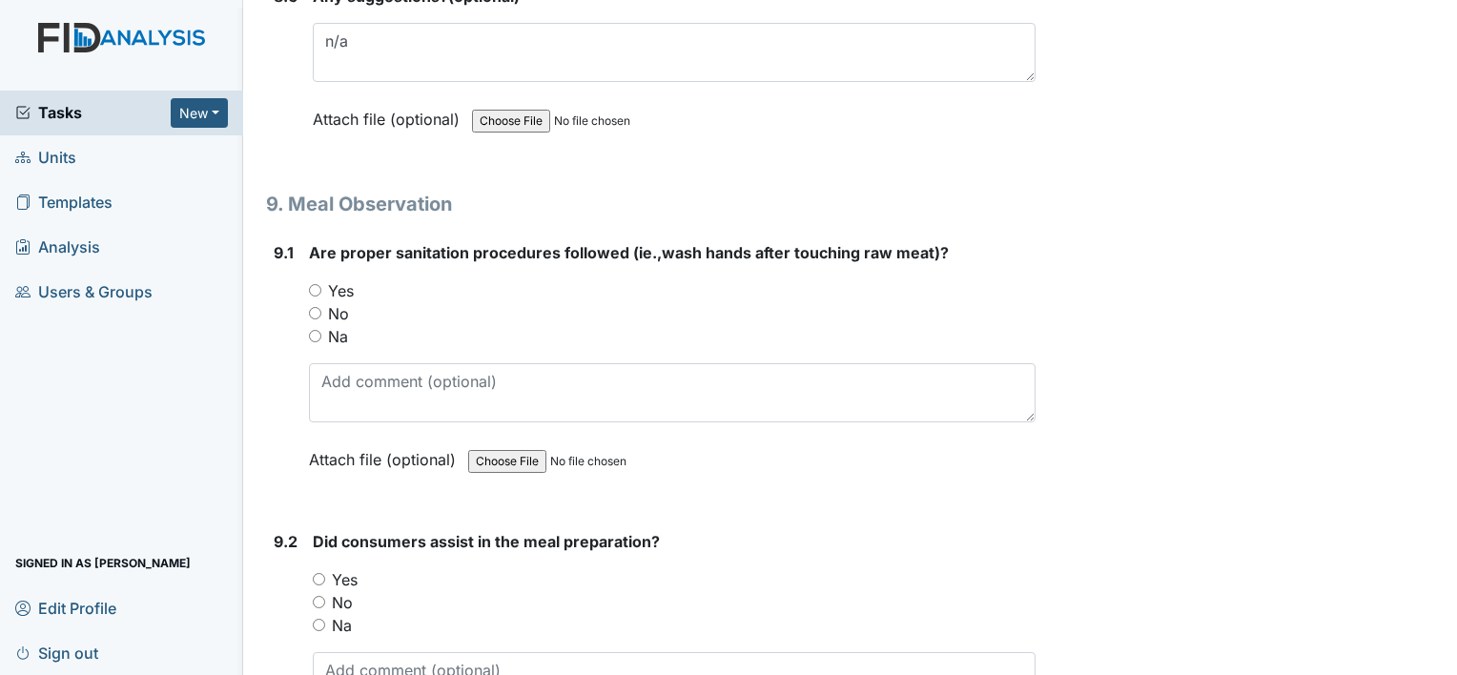
click at [309, 284] on input "Yes" at bounding box center [315, 290] width 12 height 12
radio input "true"
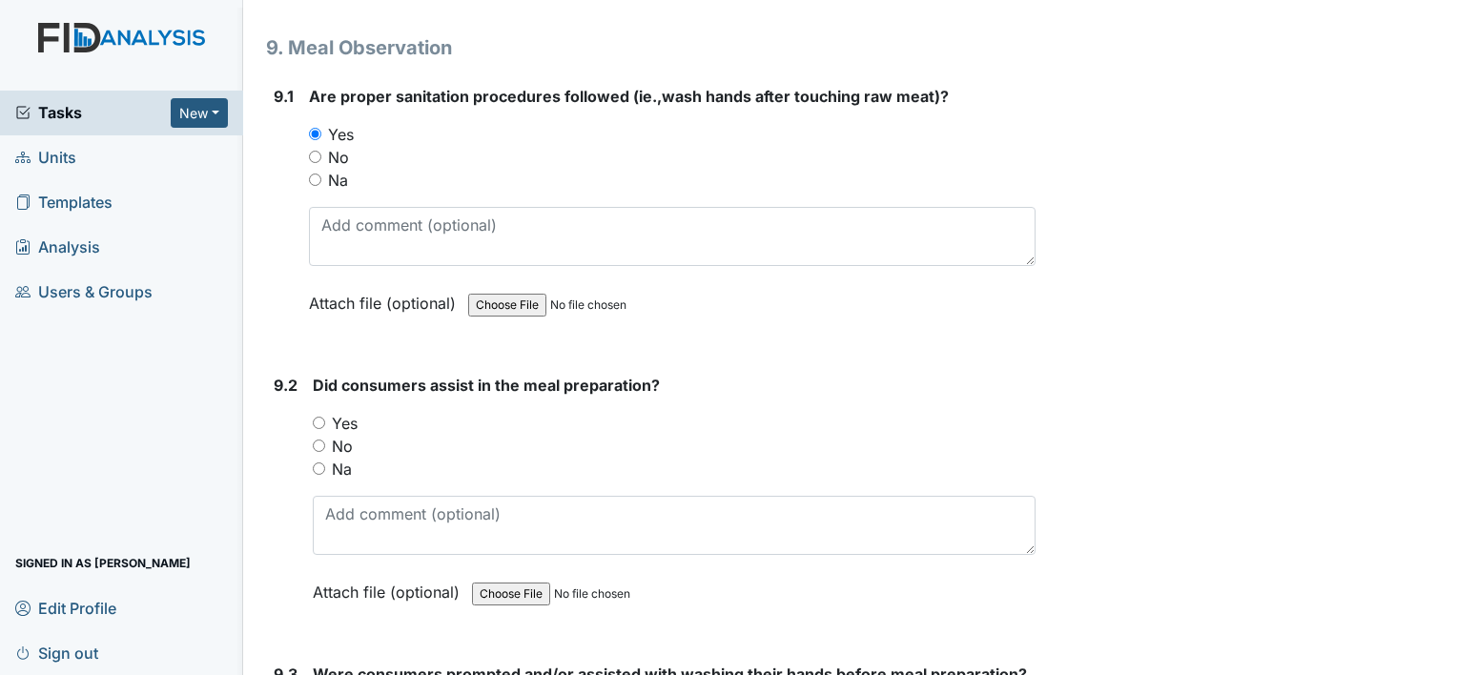
scroll to position [14586, 0]
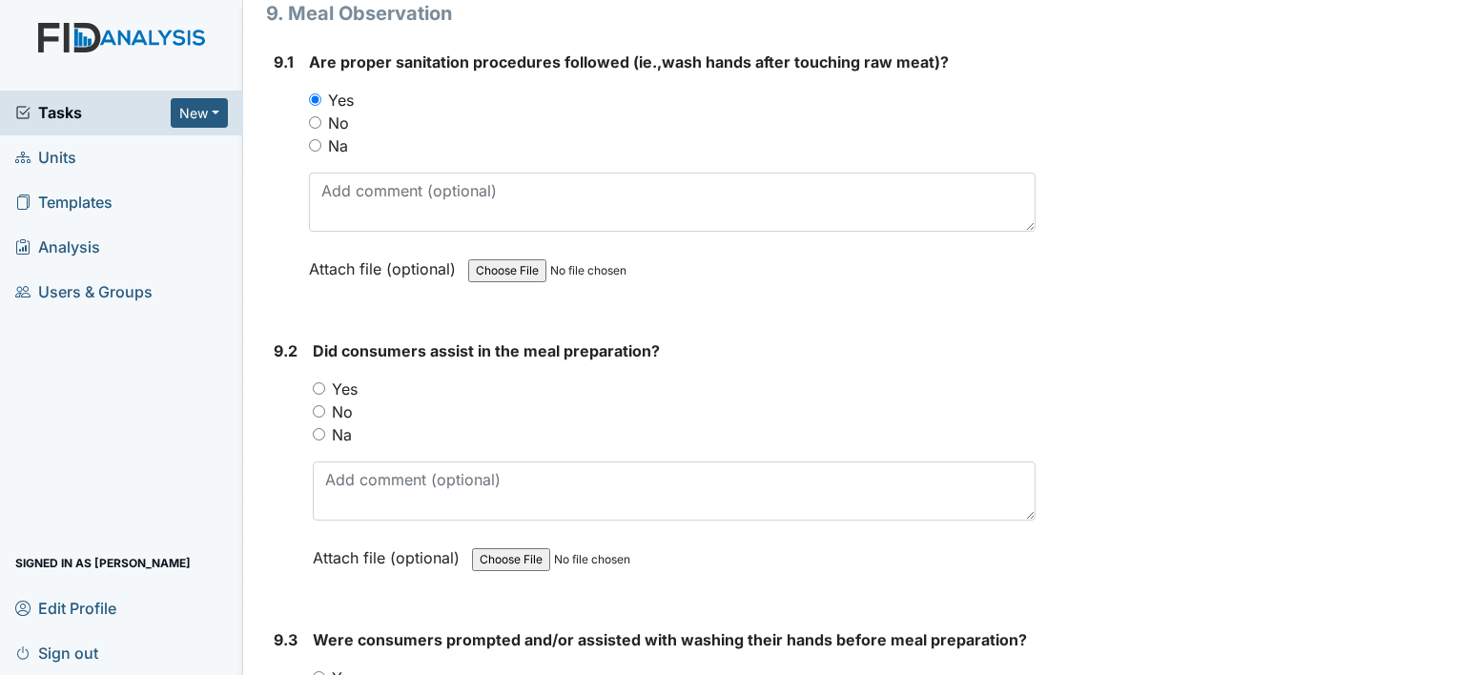
click at [318, 382] on input "Yes" at bounding box center [319, 388] width 12 height 12
radio input "true"
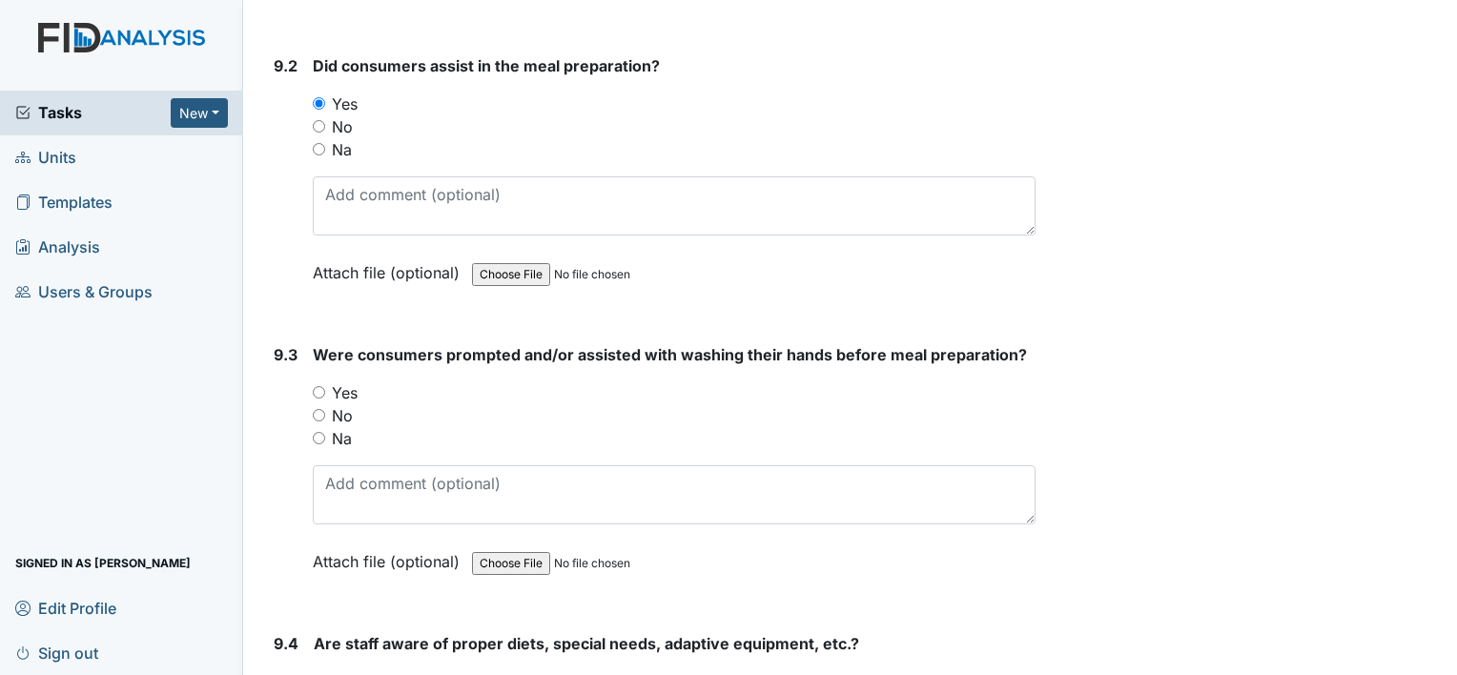
scroll to position [14872, 0]
click at [324, 385] on input "Yes" at bounding box center [319, 391] width 12 height 12
radio input "true"
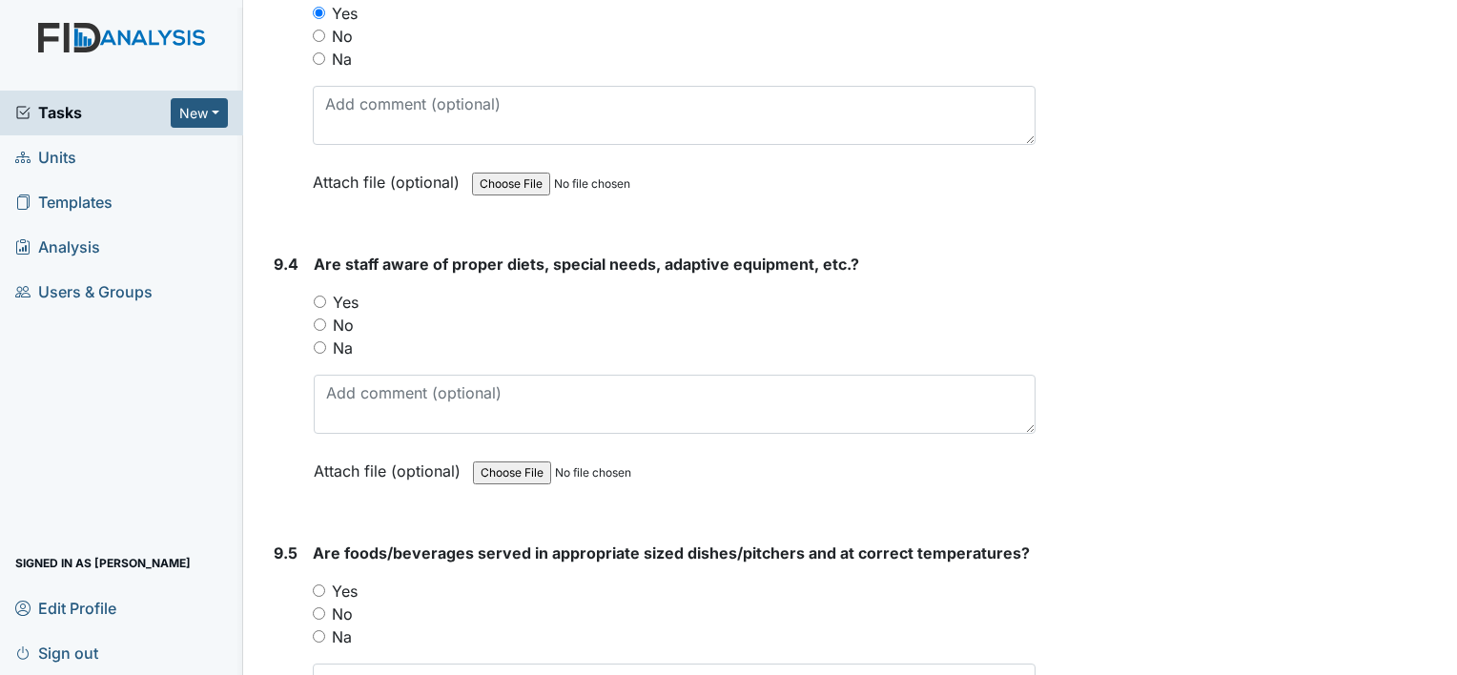
scroll to position [15254, 0]
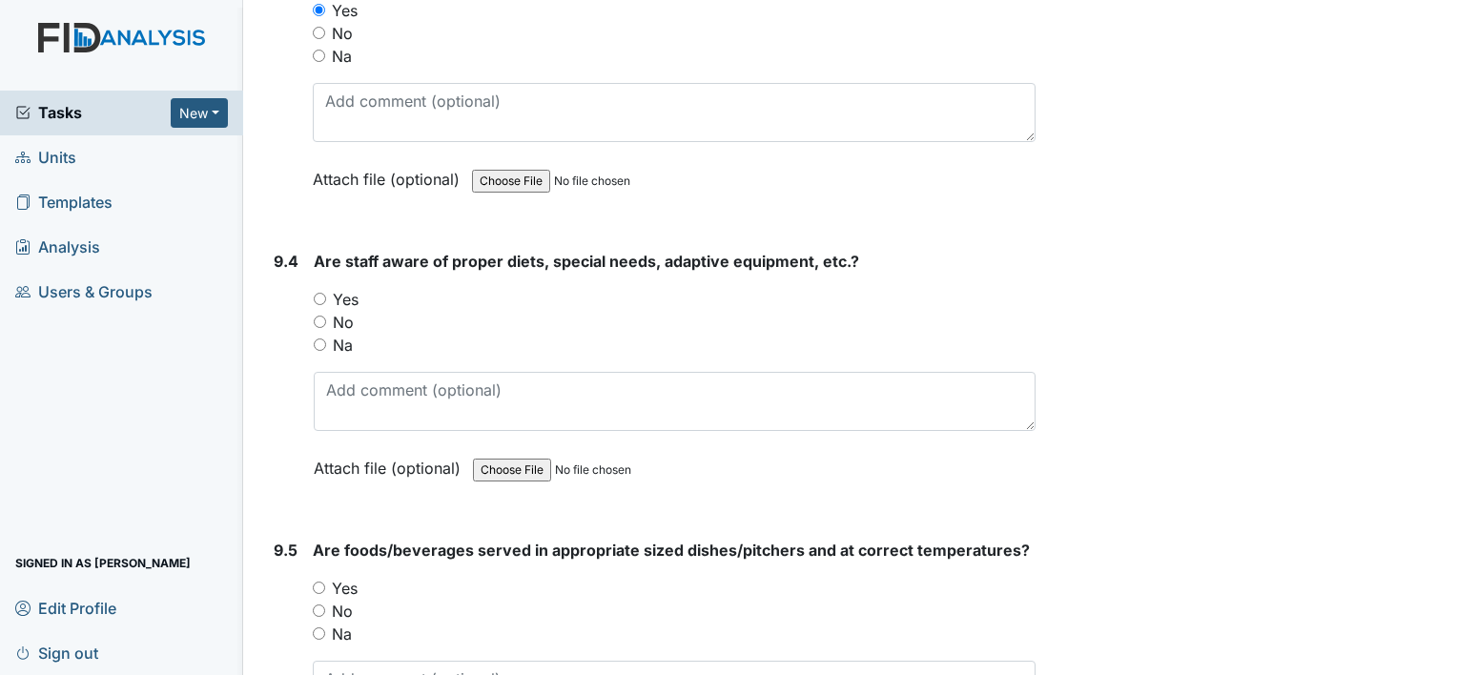
click at [314, 293] on input "Yes" at bounding box center [320, 299] width 12 height 12
radio input "true"
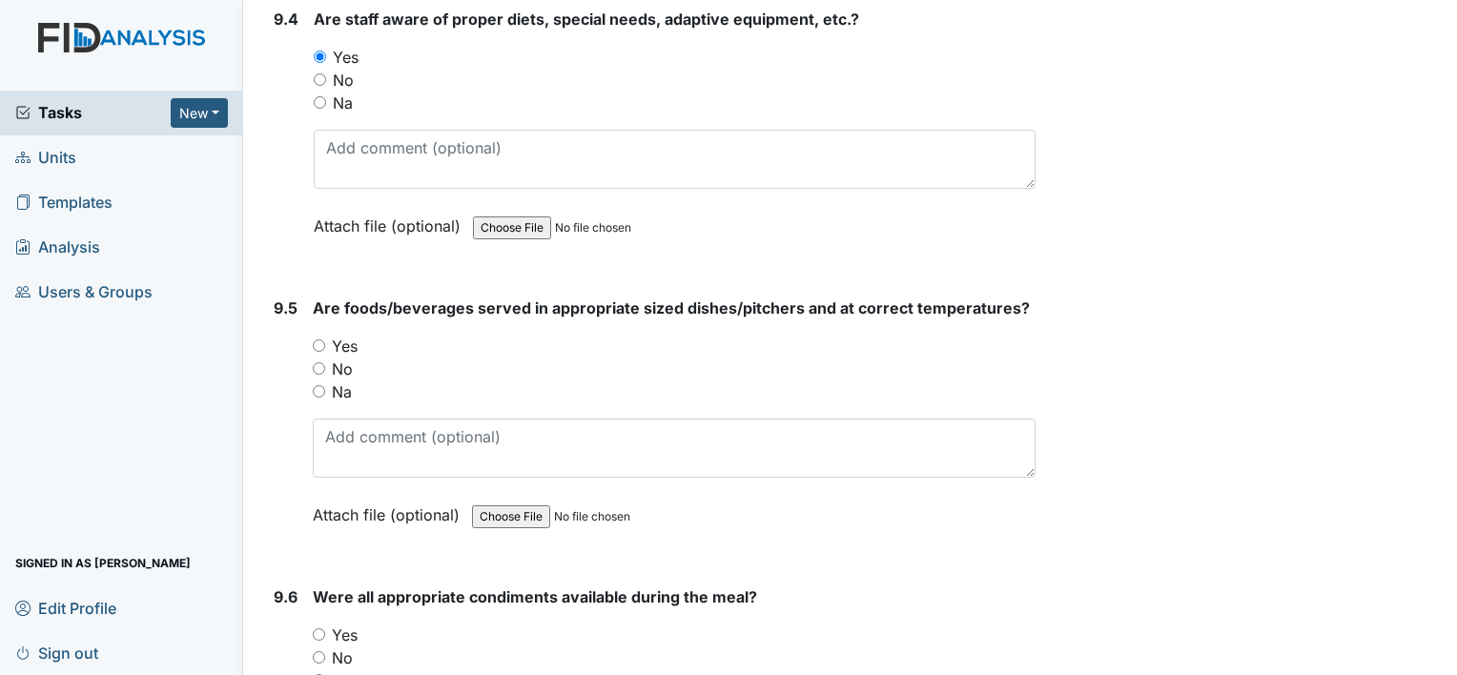
scroll to position [15540, 0]
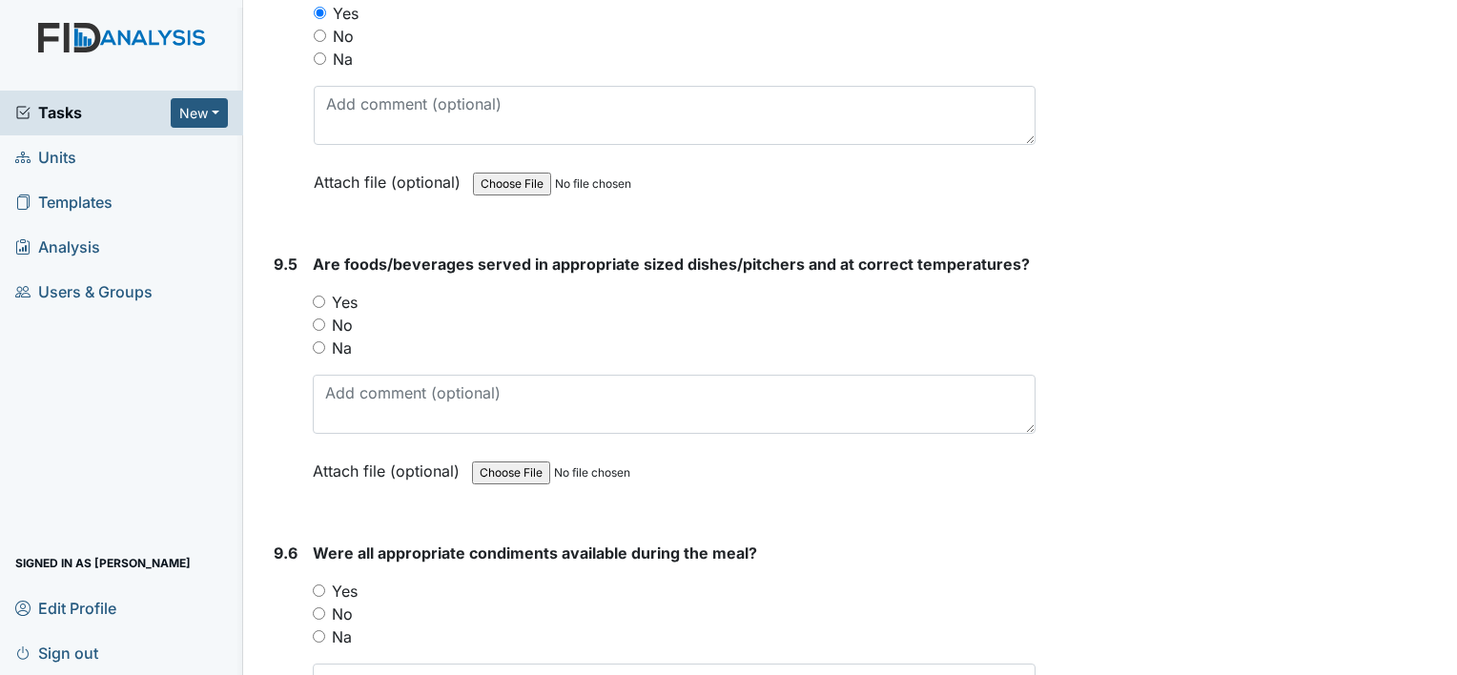
click at [317, 296] on input "Yes" at bounding box center [319, 302] width 12 height 12
radio input "true"
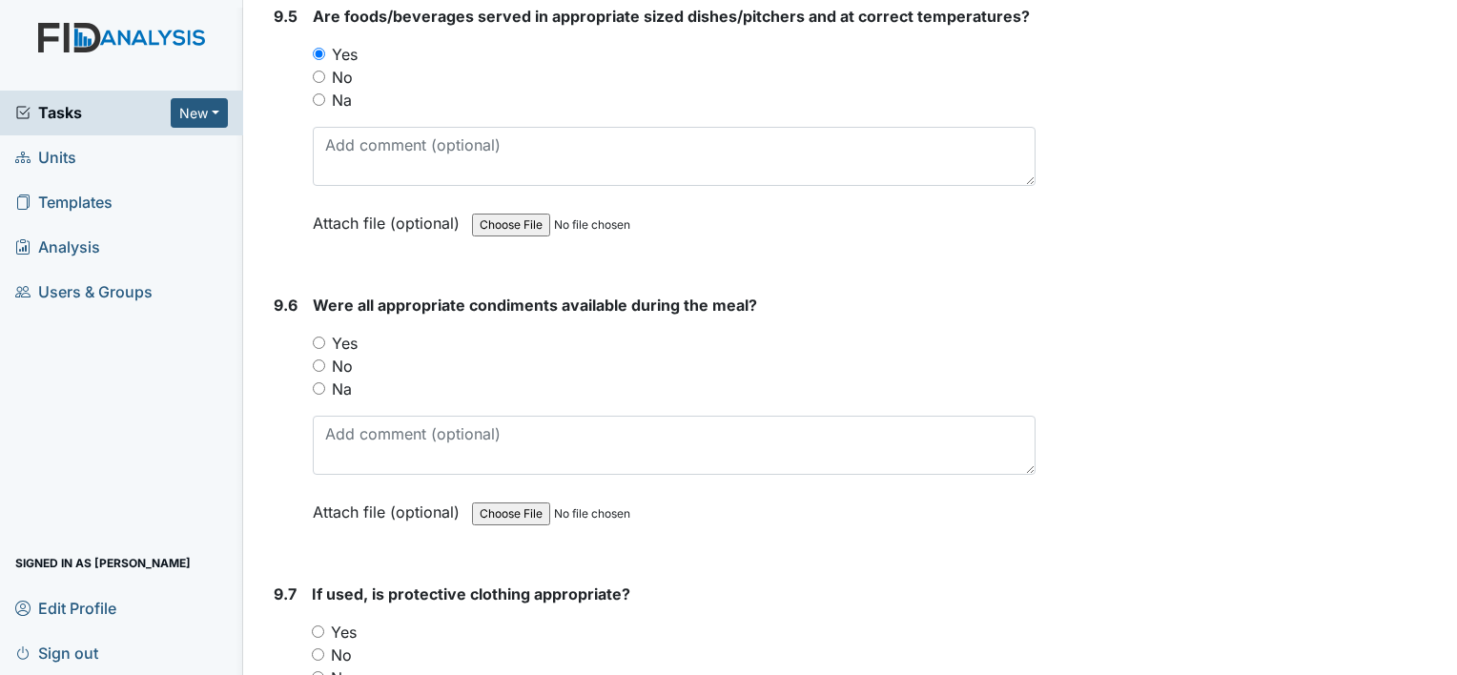
scroll to position [15826, 0]
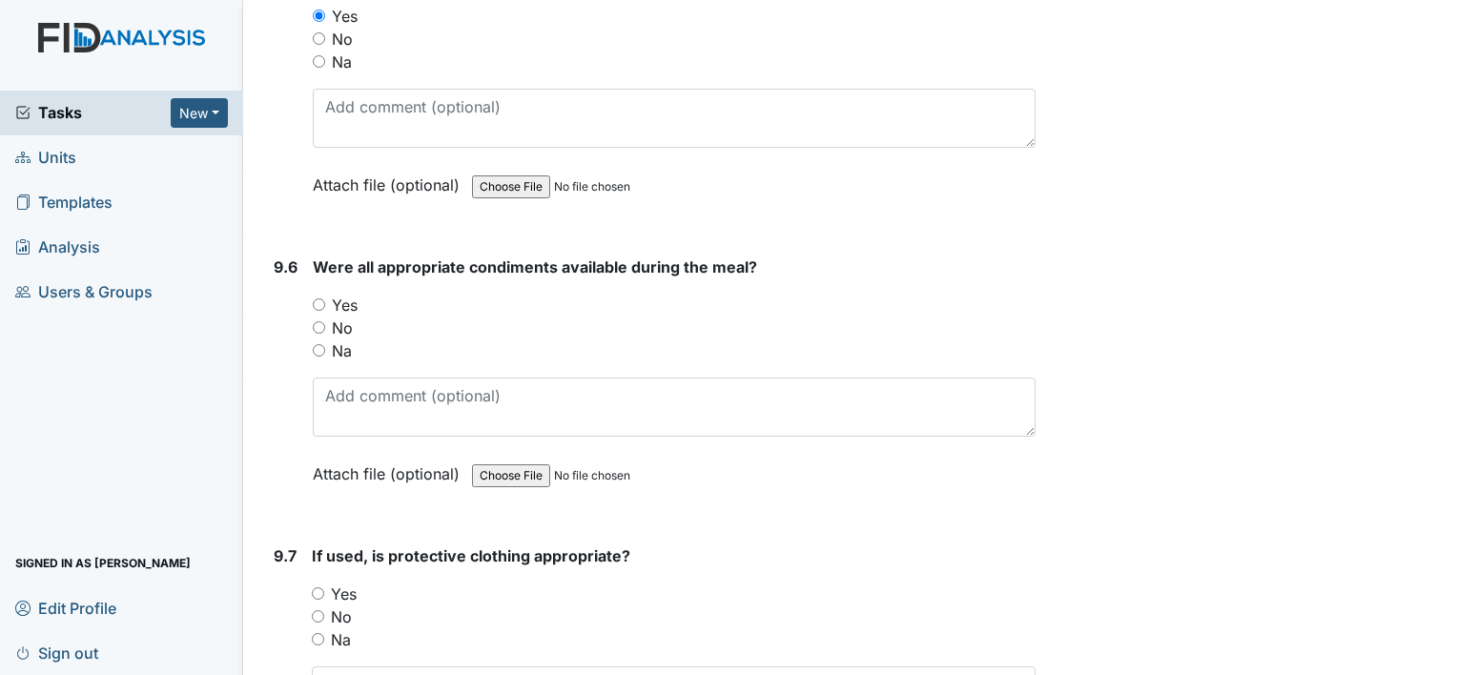
click at [317, 298] on input "Yes" at bounding box center [319, 304] width 12 height 12
radio input "true"
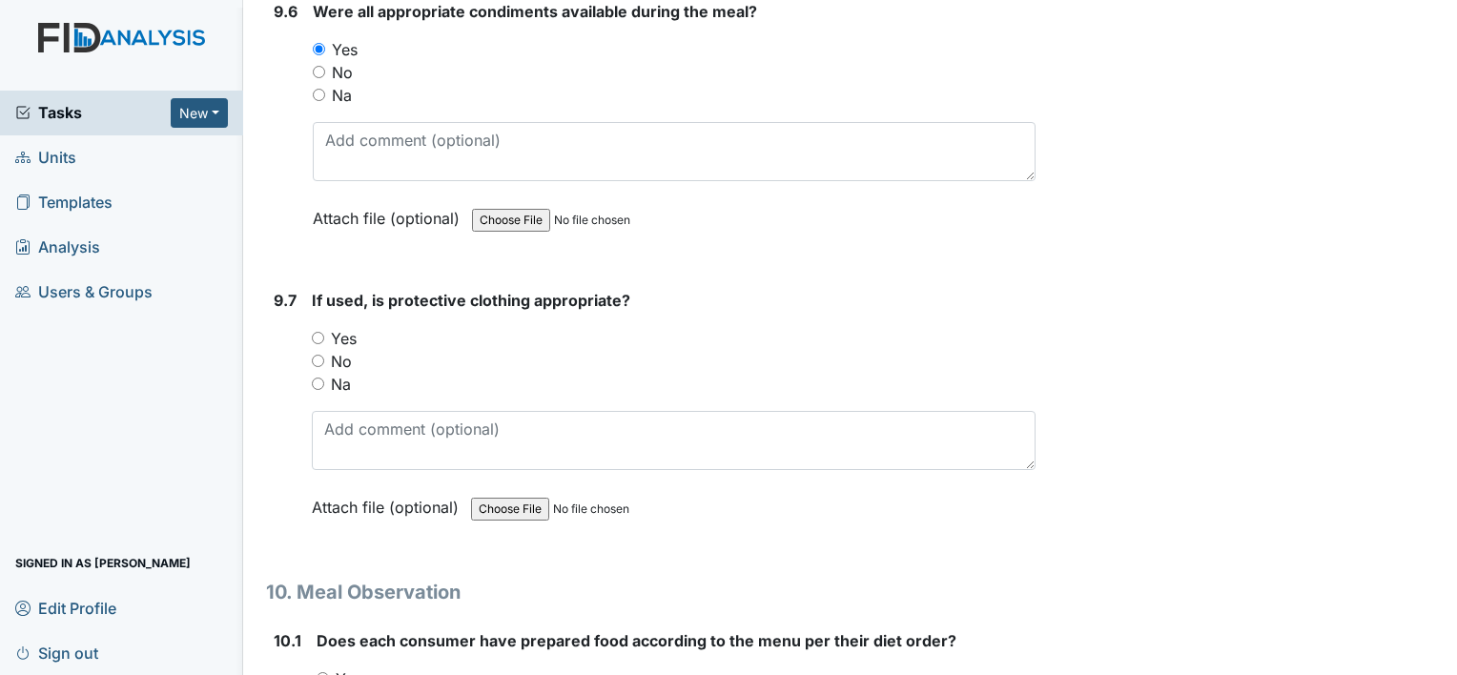
scroll to position [16112, 0]
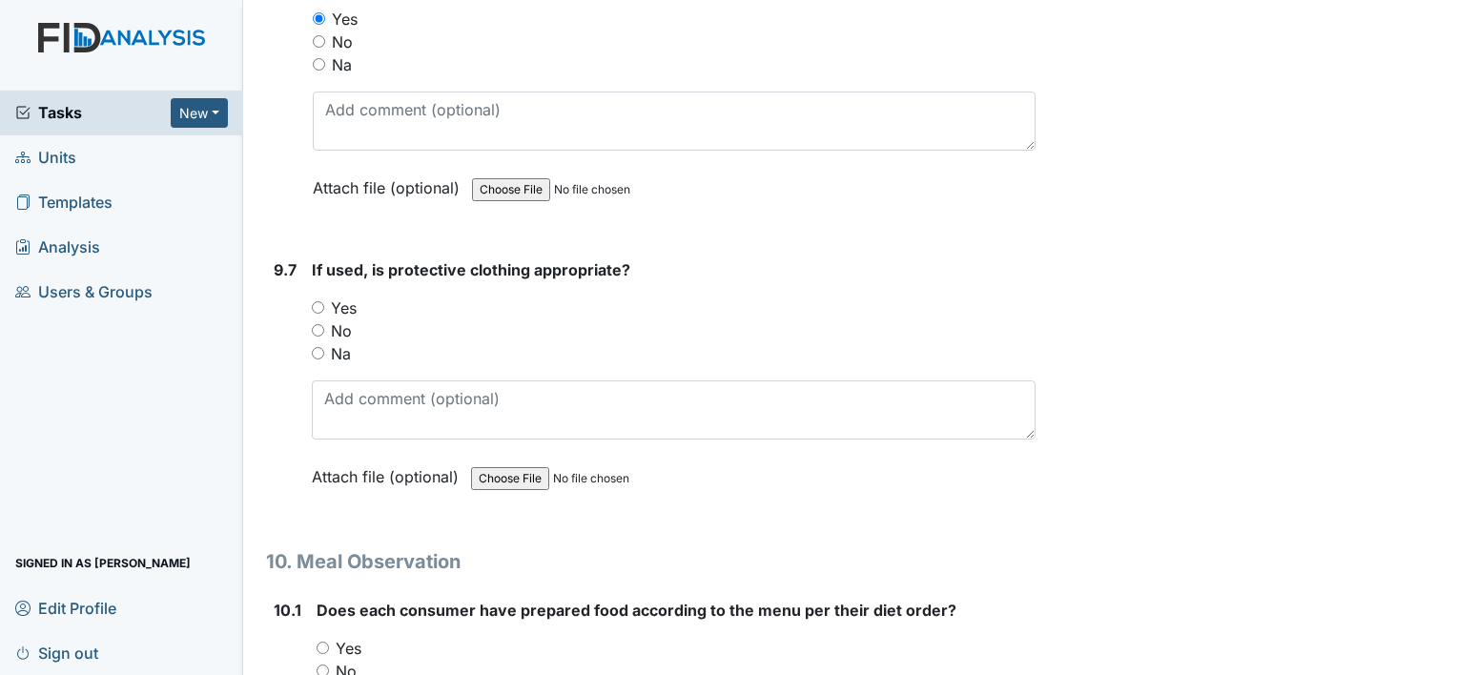
click at [317, 347] on input "Na" at bounding box center [318, 353] width 12 height 12
radio input "true"
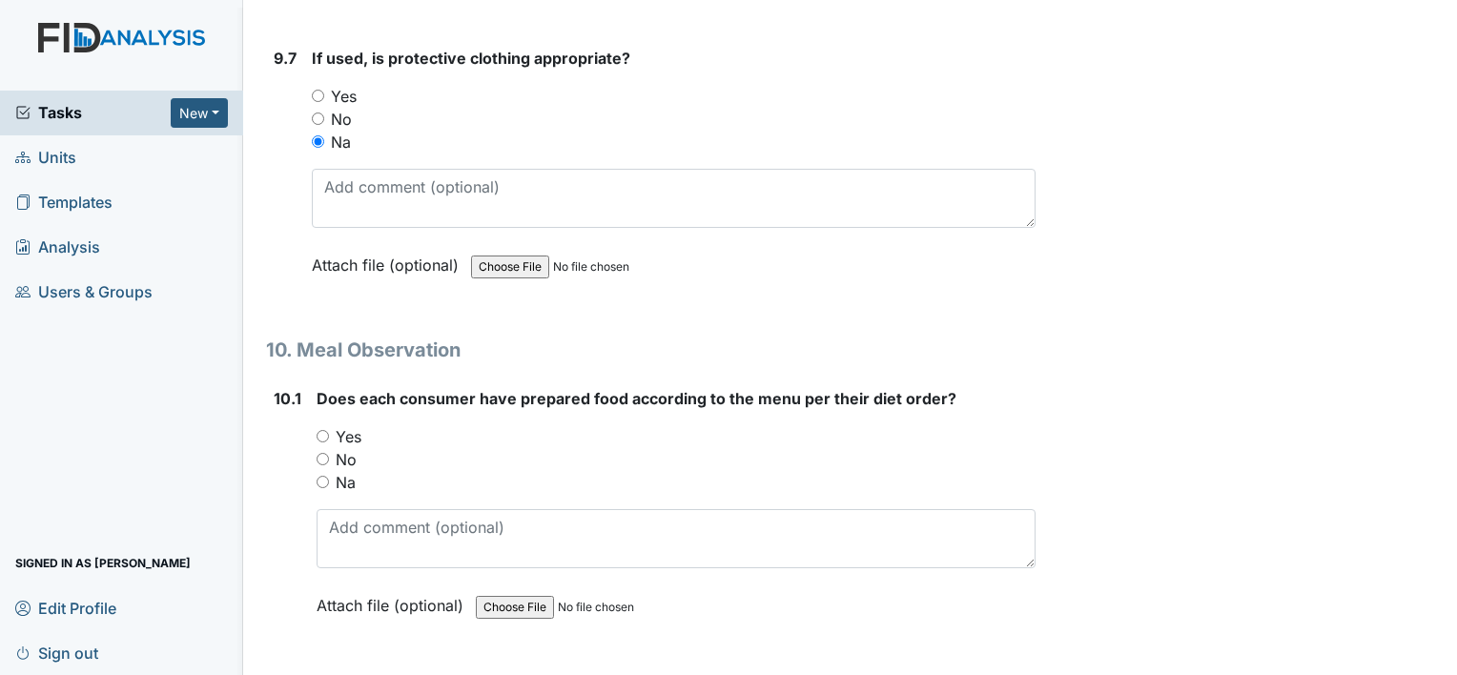
scroll to position [16398, 0]
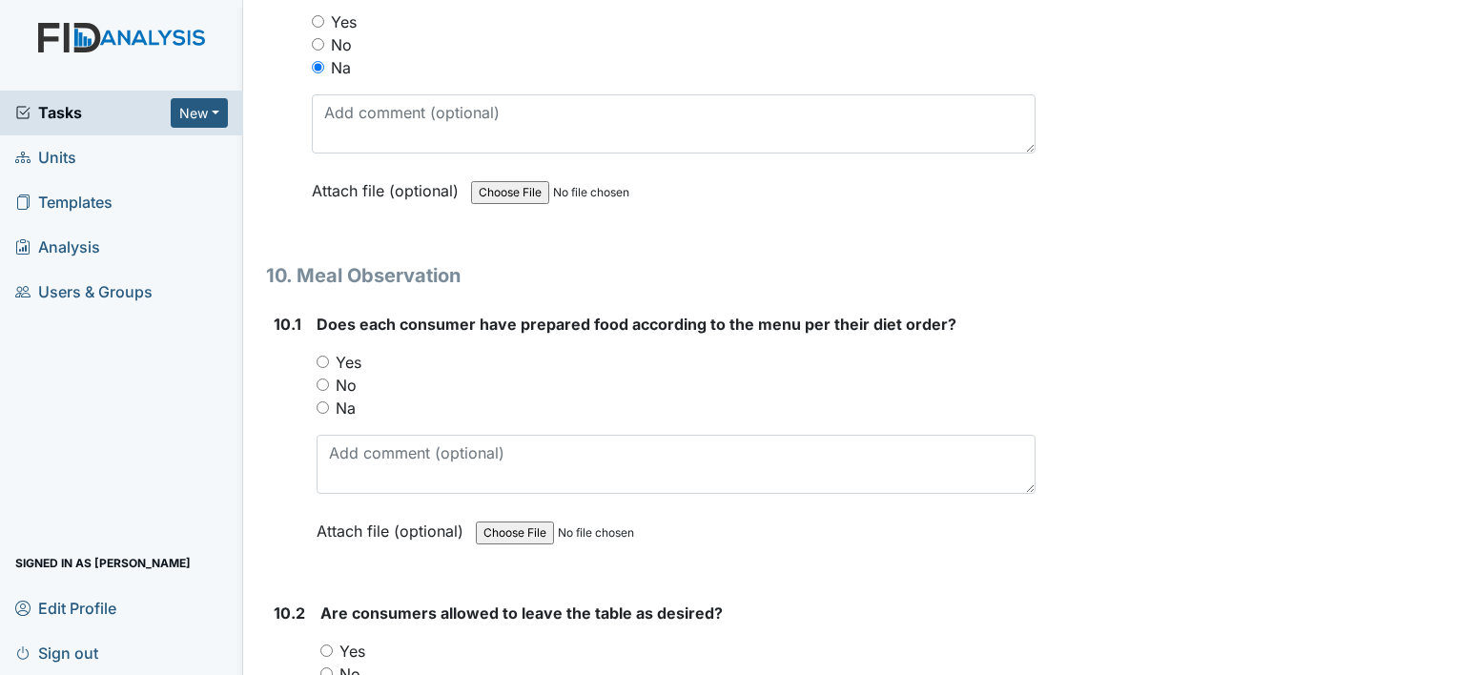
click at [323, 356] on input "Yes" at bounding box center [323, 362] width 12 height 12
radio input "true"
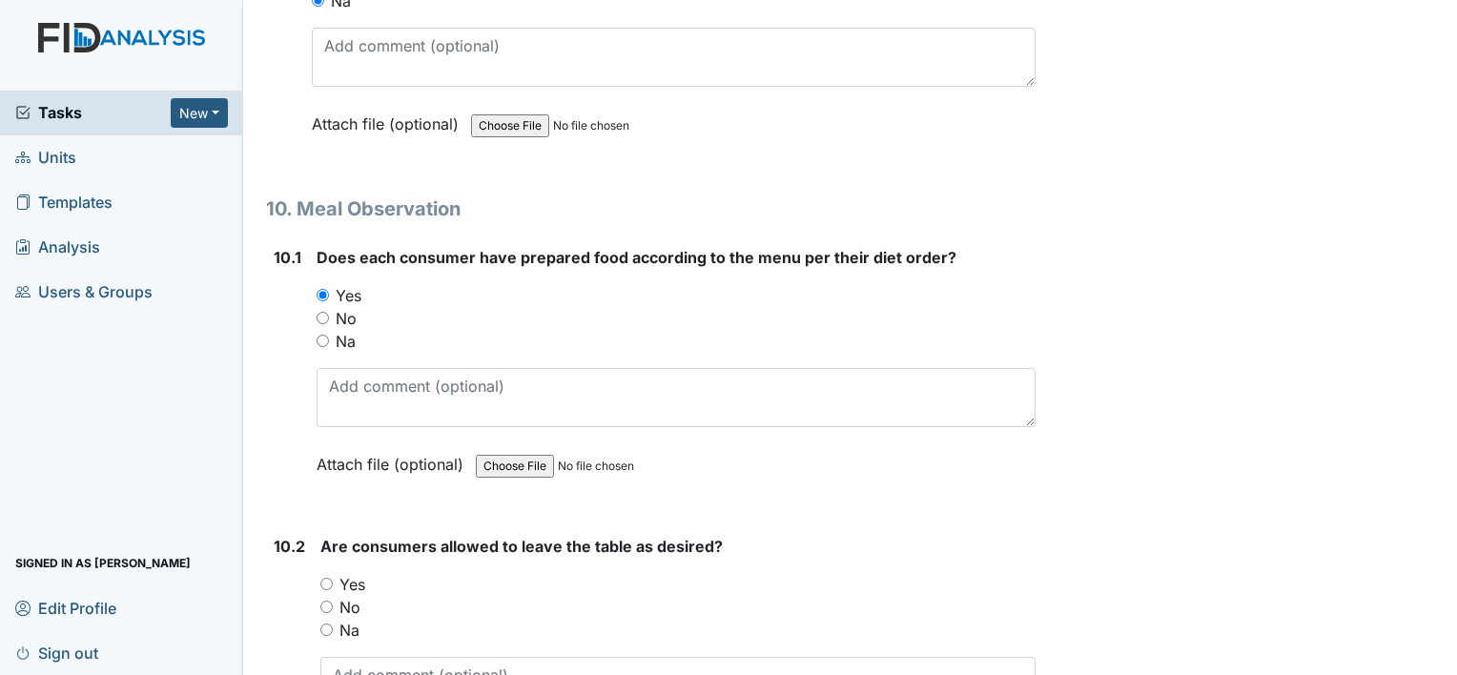
scroll to position [16588, 0]
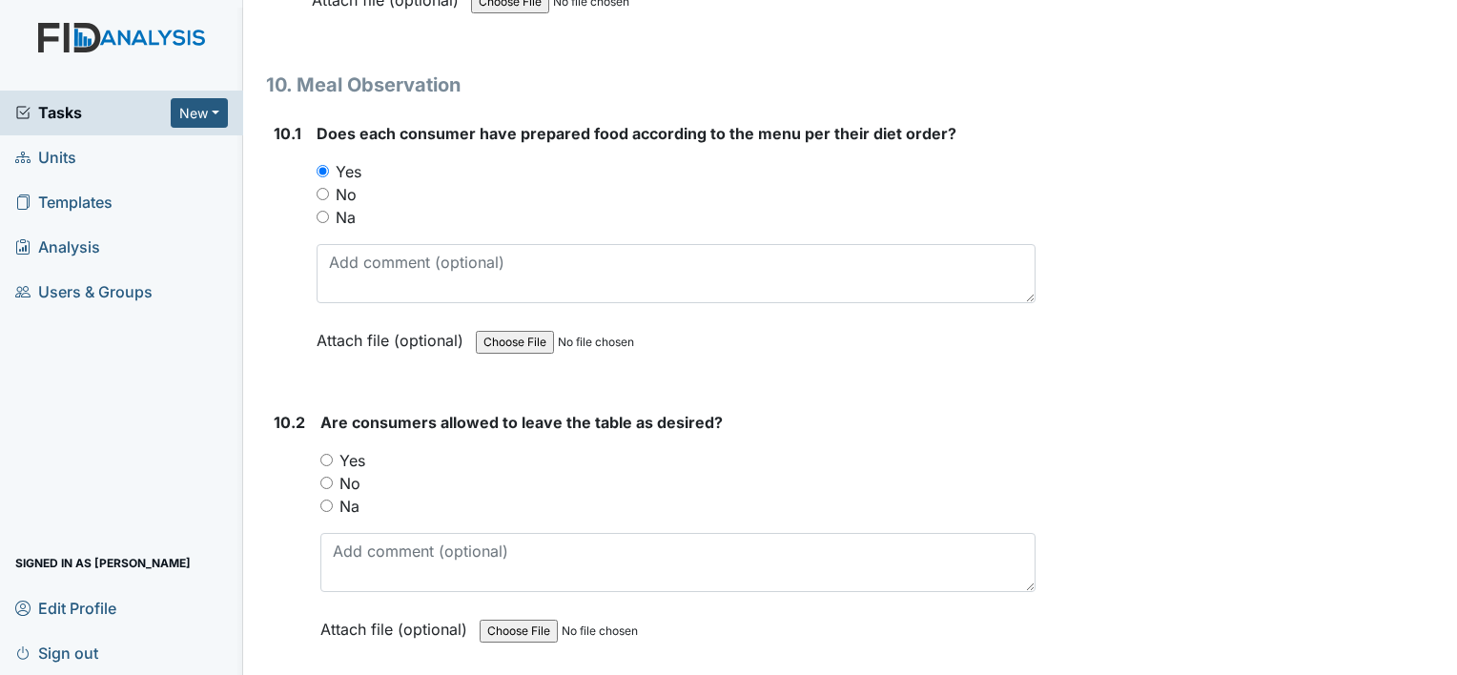
click at [322, 454] on input "Yes" at bounding box center [326, 460] width 12 height 12
radio input "true"
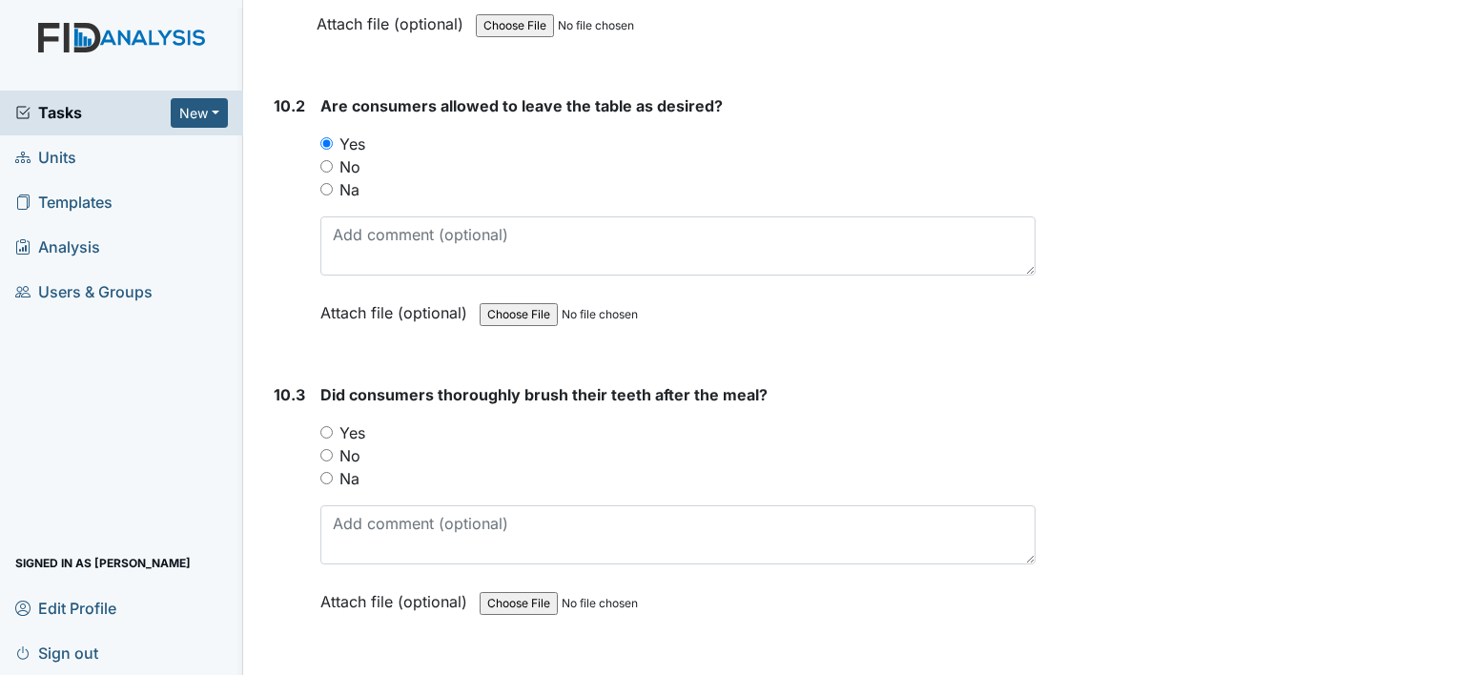
scroll to position [16970, 0]
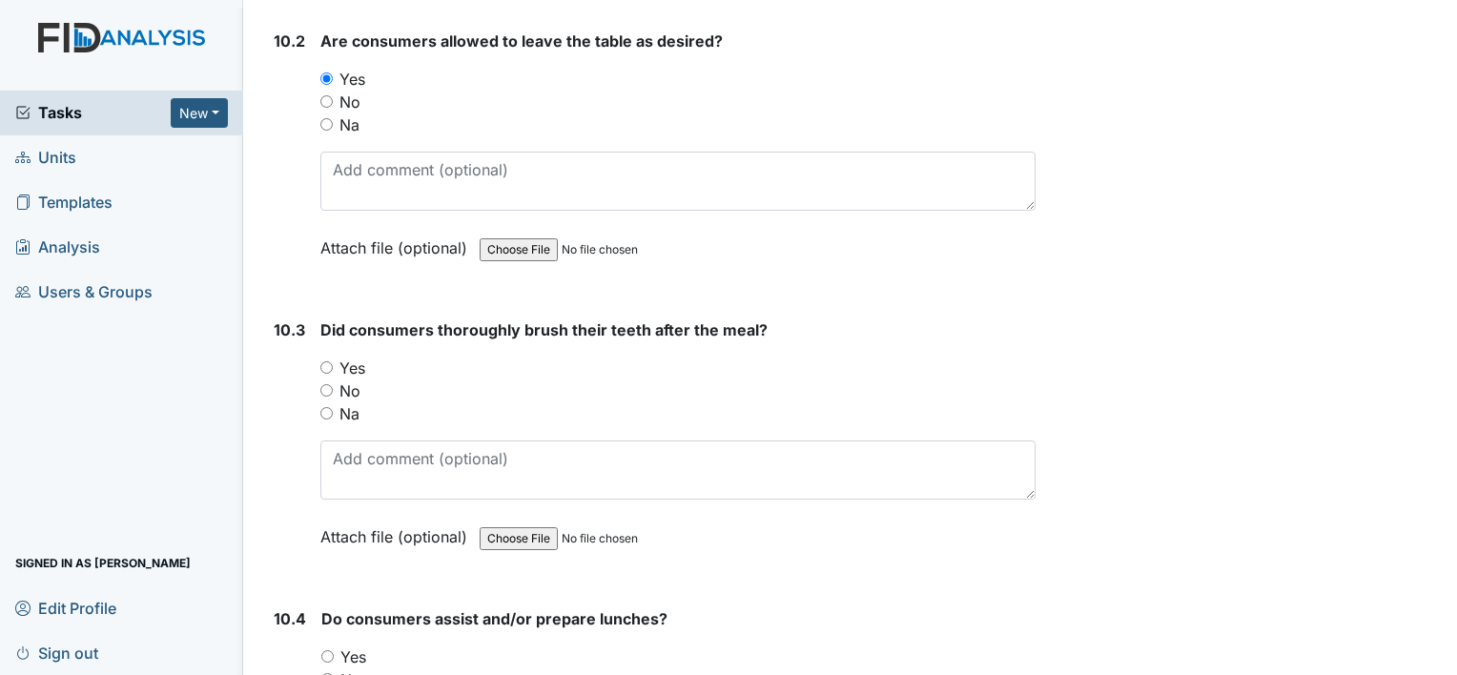
click at [325, 361] on input "Yes" at bounding box center [326, 367] width 12 height 12
radio input "true"
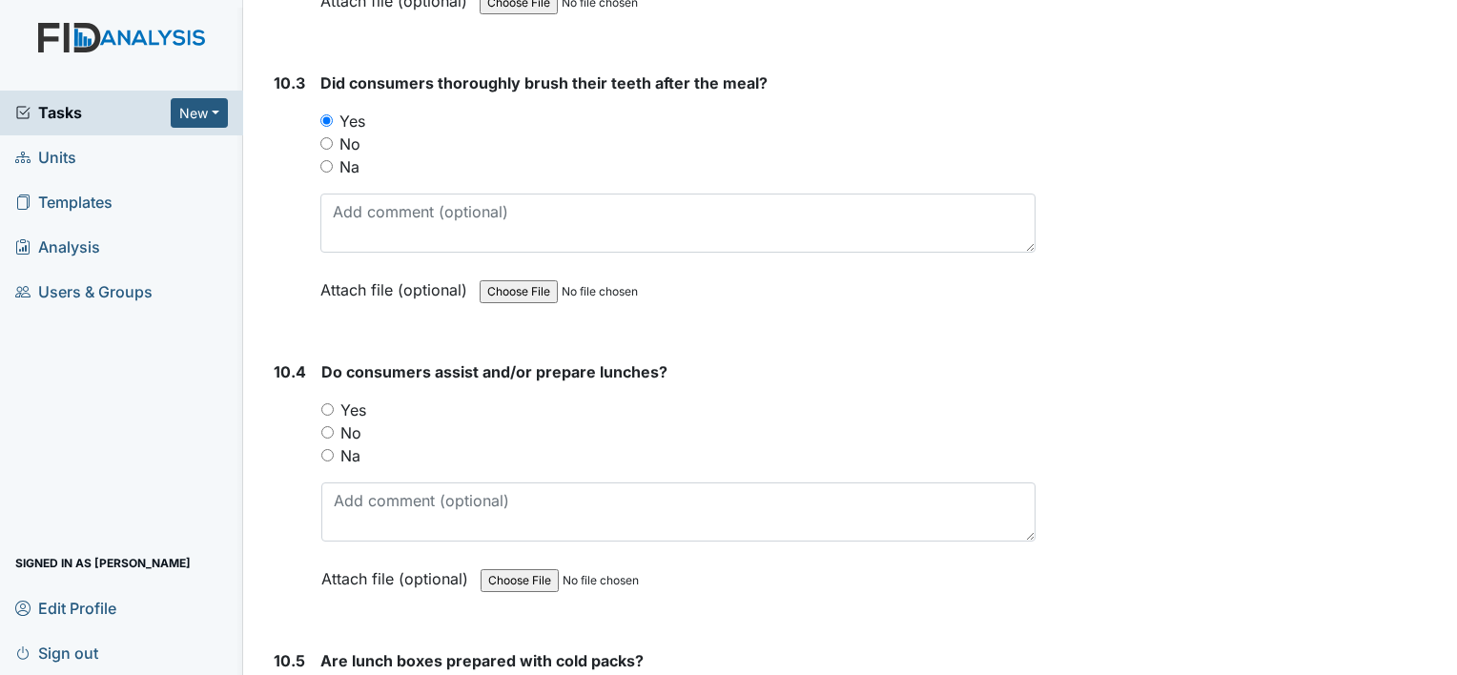
scroll to position [17256, 0]
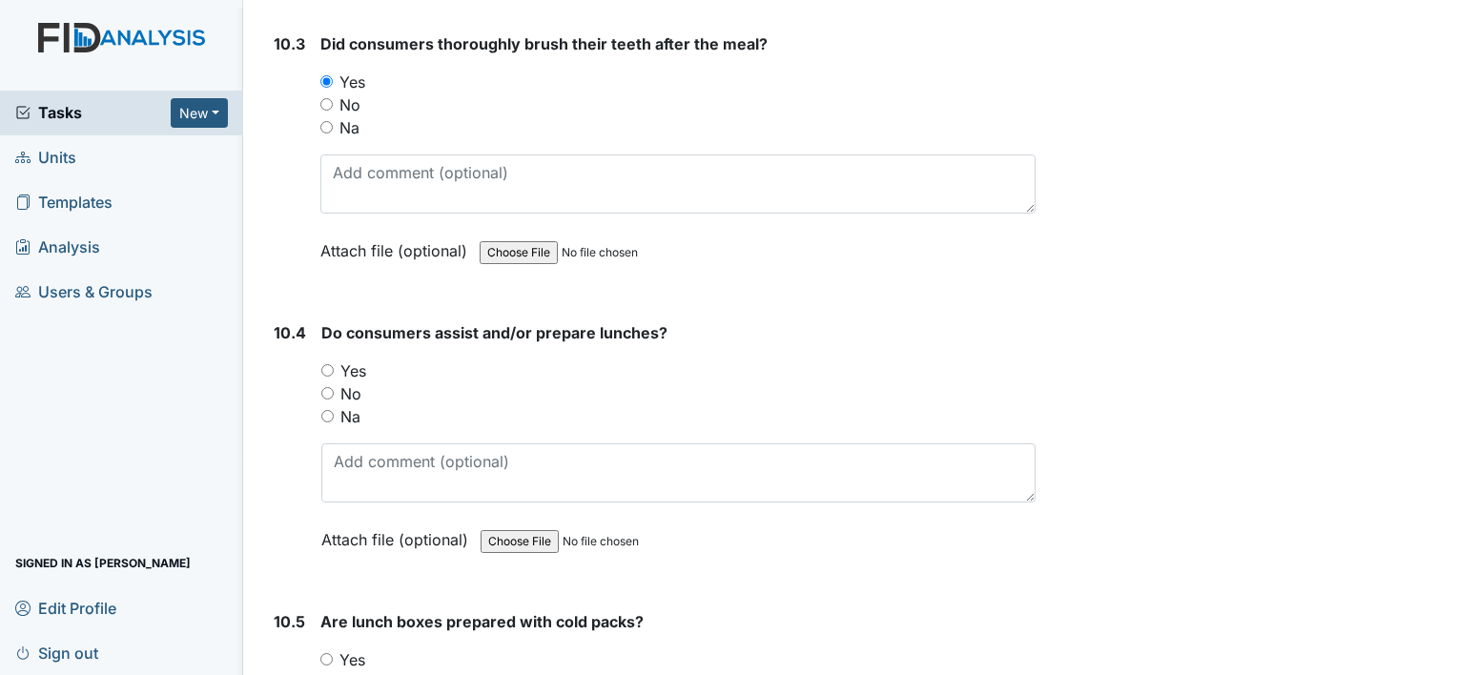
click at [328, 410] on input "Na" at bounding box center [327, 416] width 12 height 12
radio input "true"
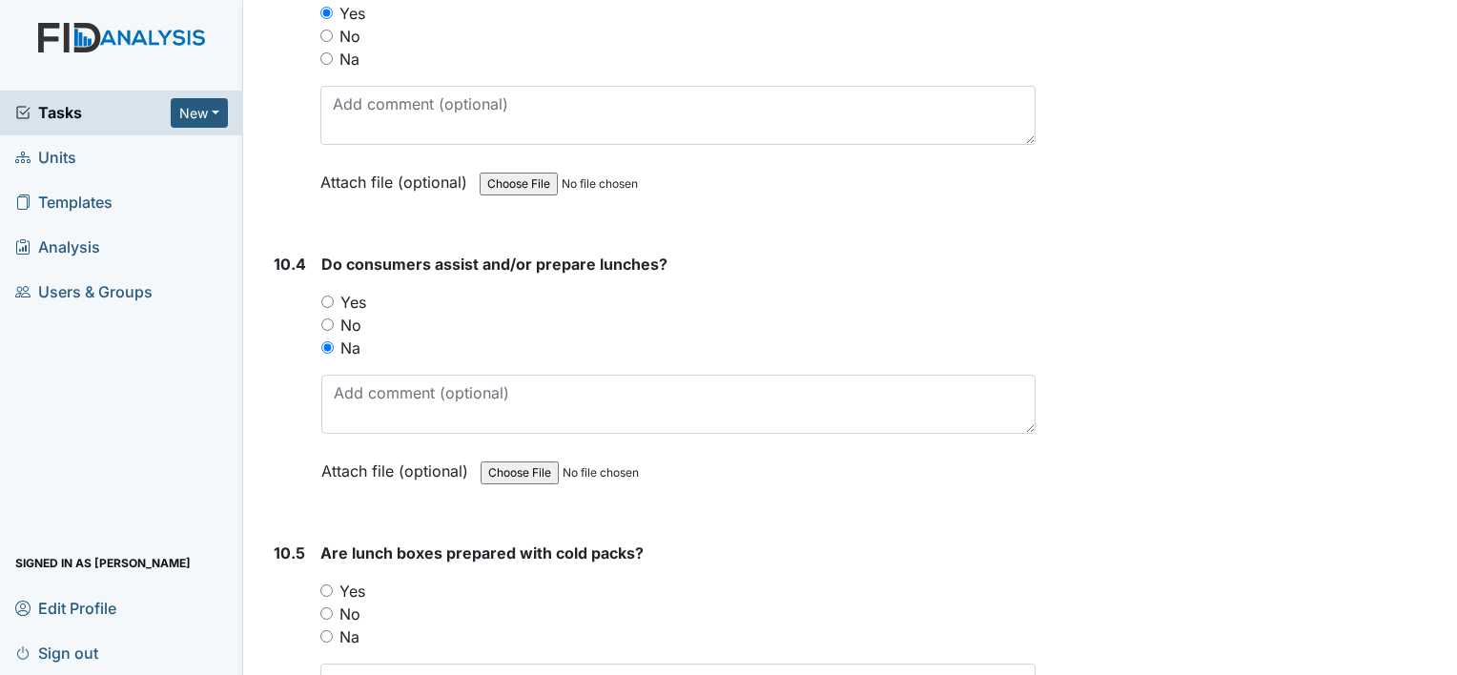
scroll to position [17446, 0]
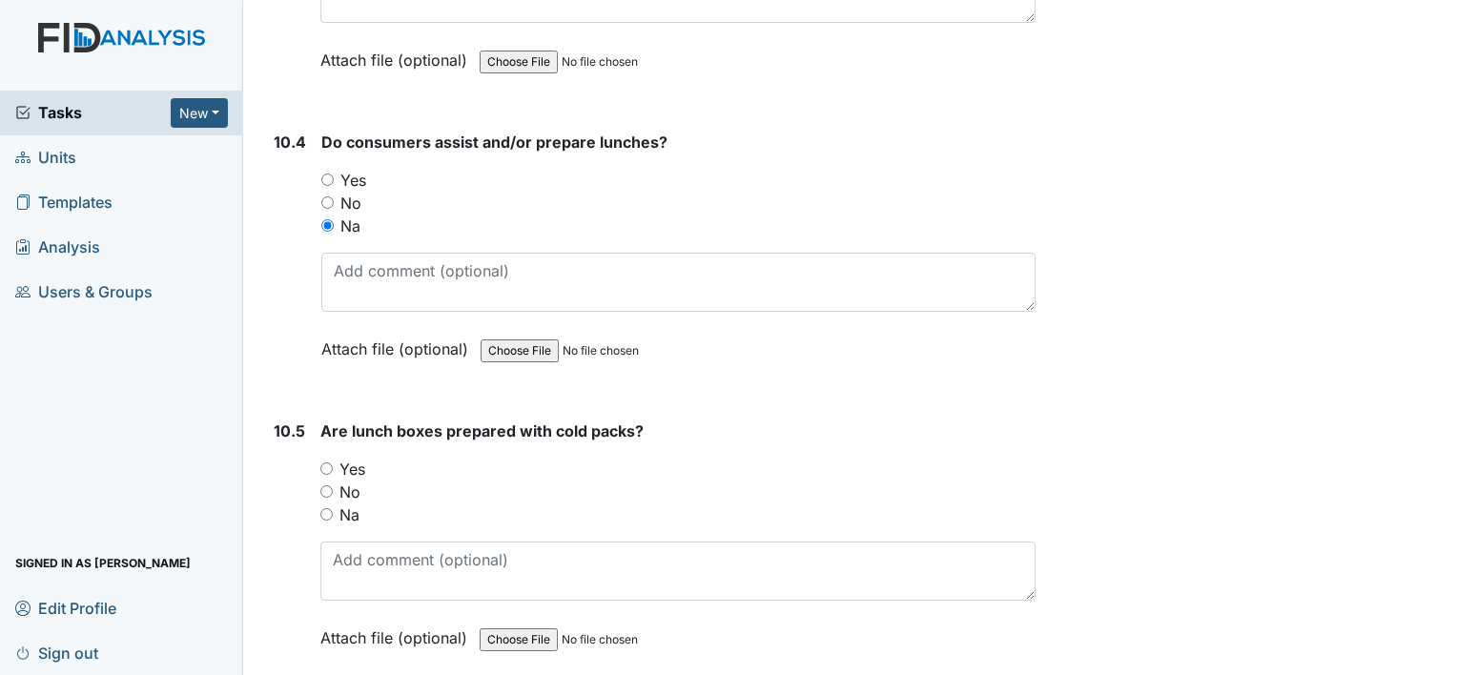
click at [330, 508] on input "Na" at bounding box center [326, 514] width 12 height 12
radio input "true"
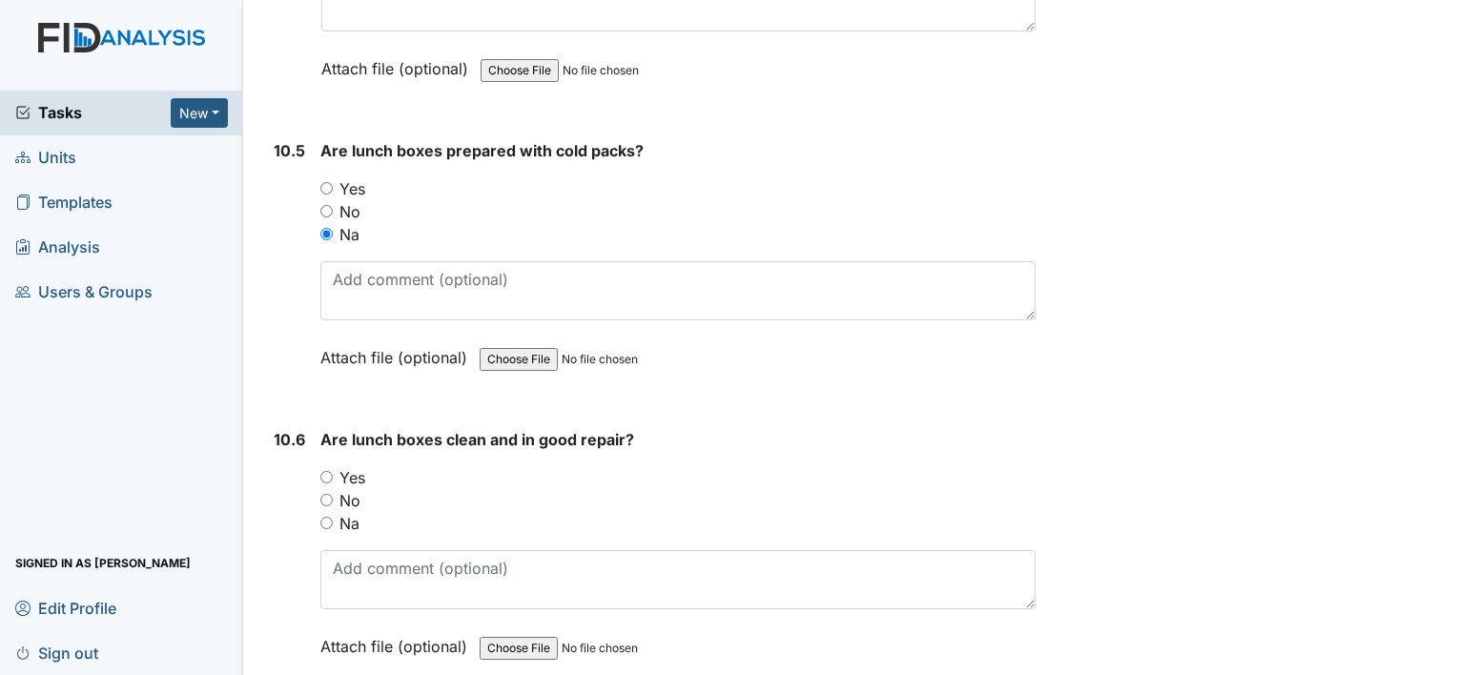
scroll to position [17732, 0]
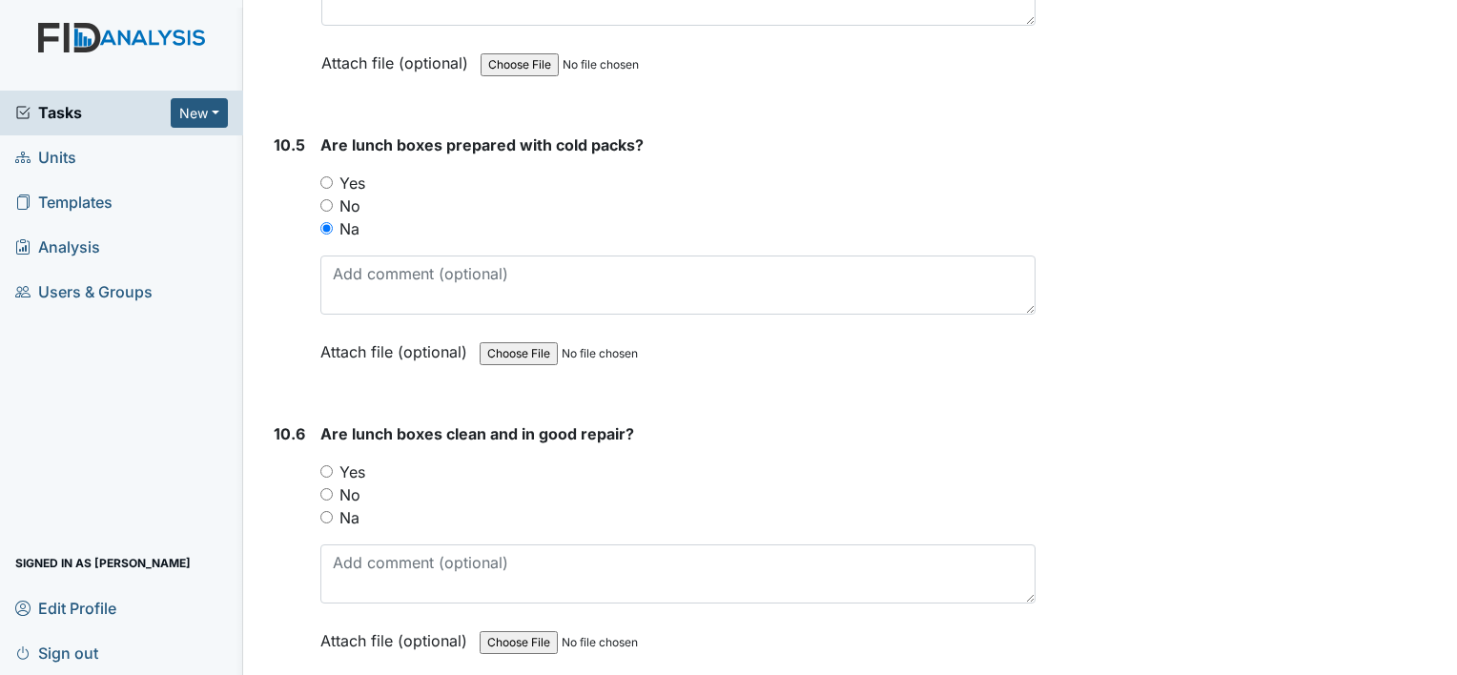
click at [328, 511] on input "Na" at bounding box center [326, 517] width 12 height 12
radio input "true"
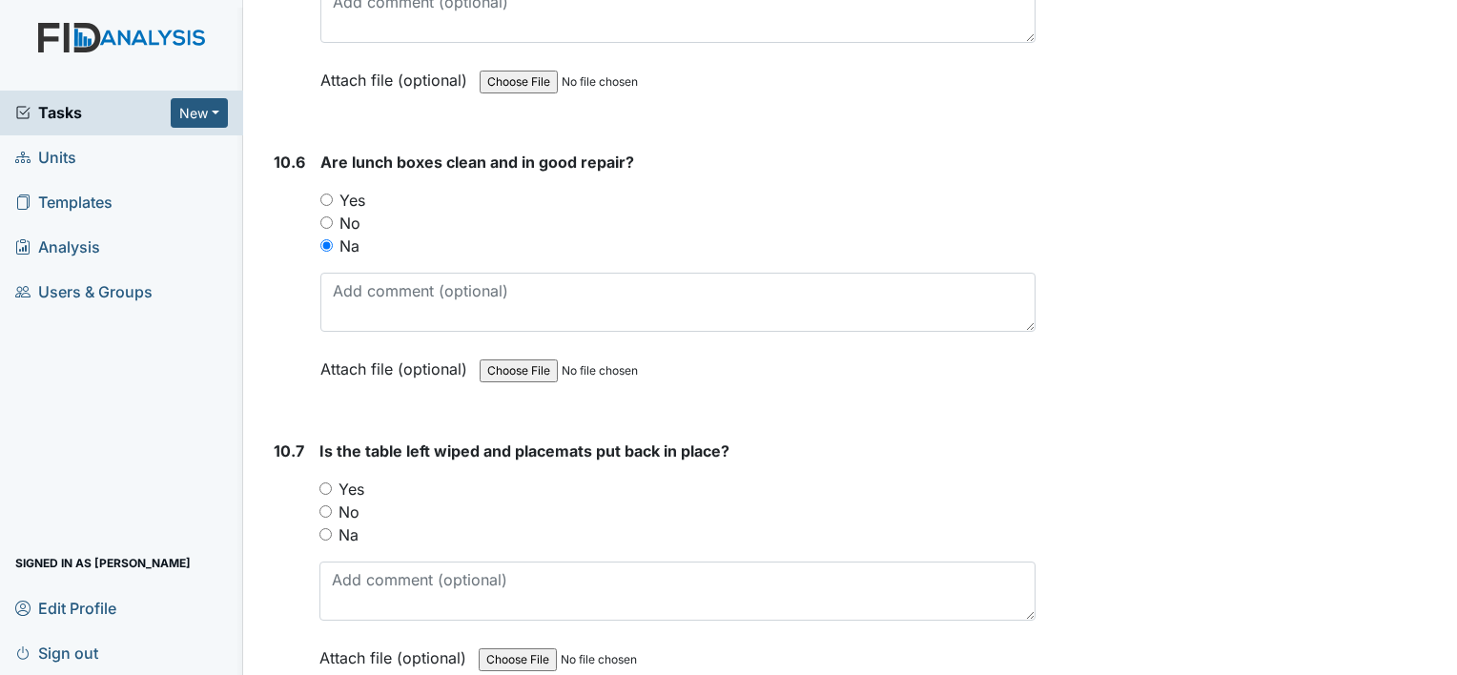
scroll to position [18018, 0]
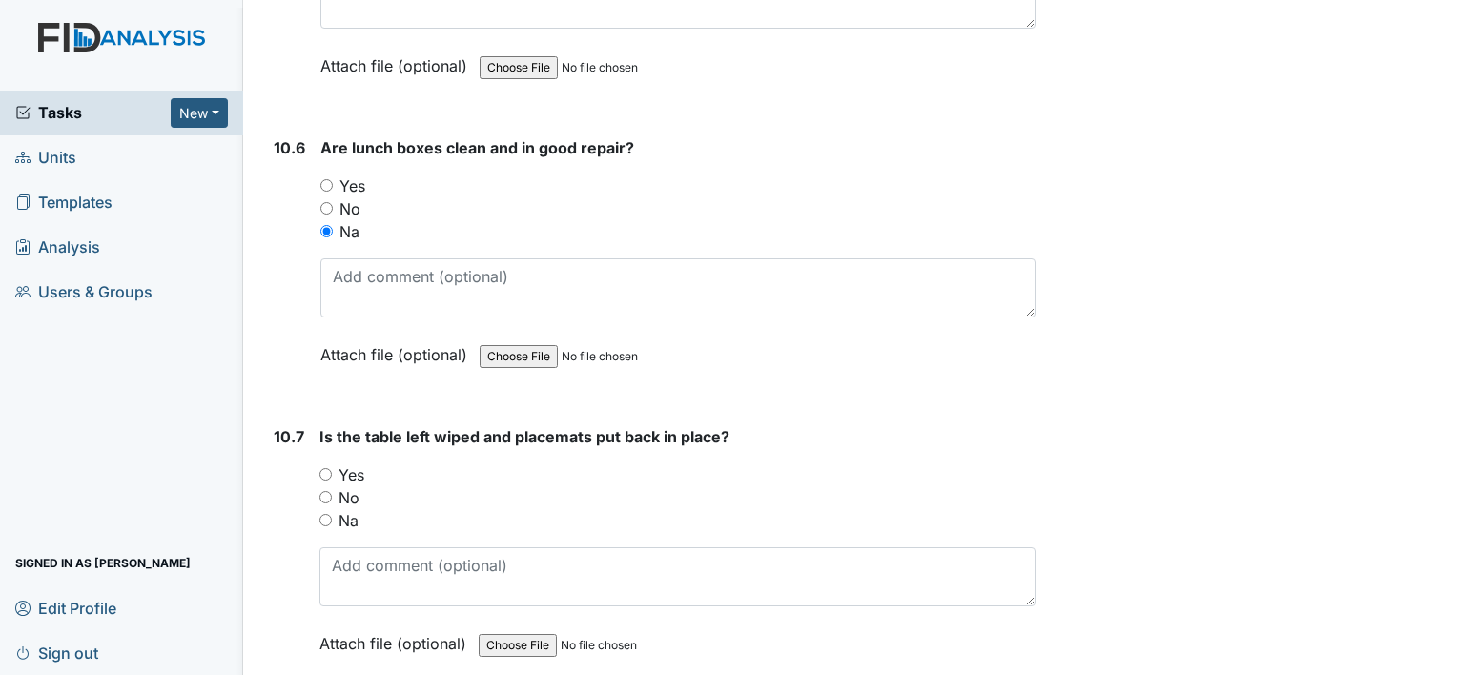
click at [325, 468] on input "Yes" at bounding box center [325, 474] width 12 height 12
radio input "true"
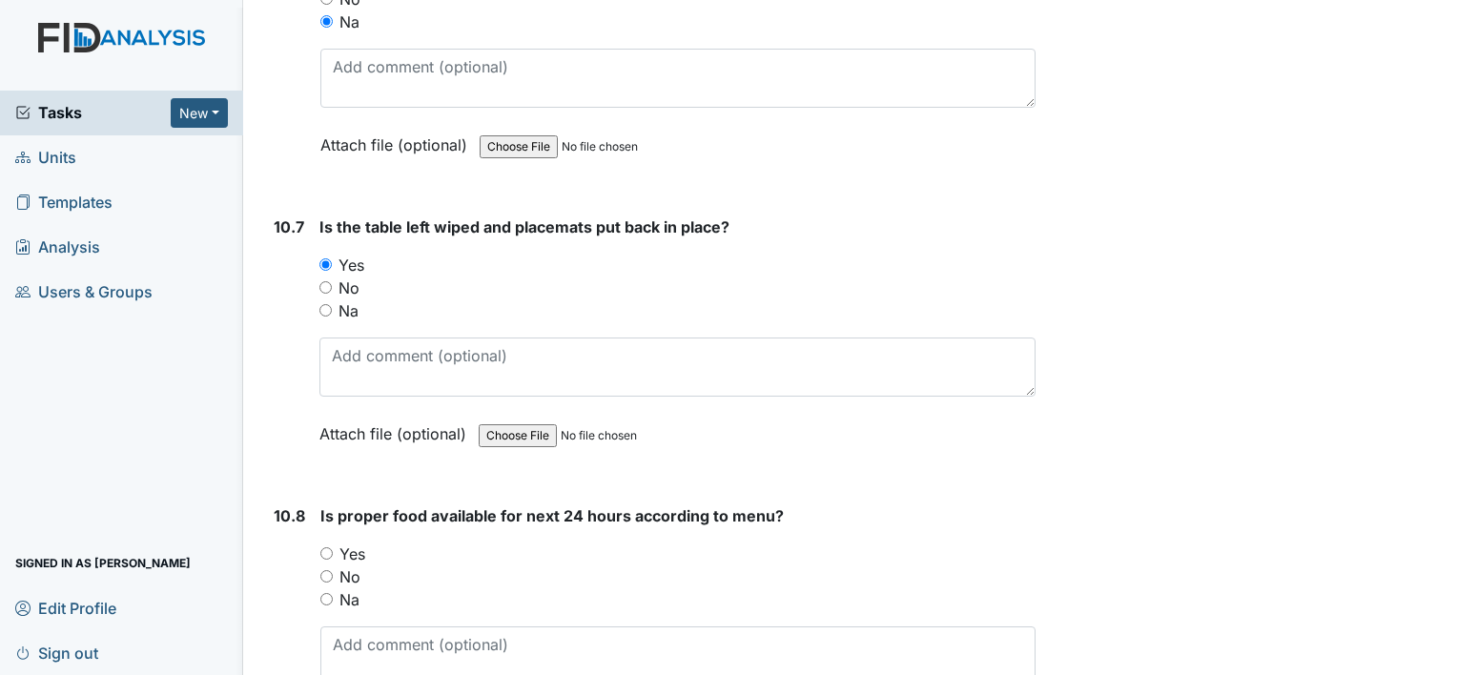
scroll to position [18304, 0]
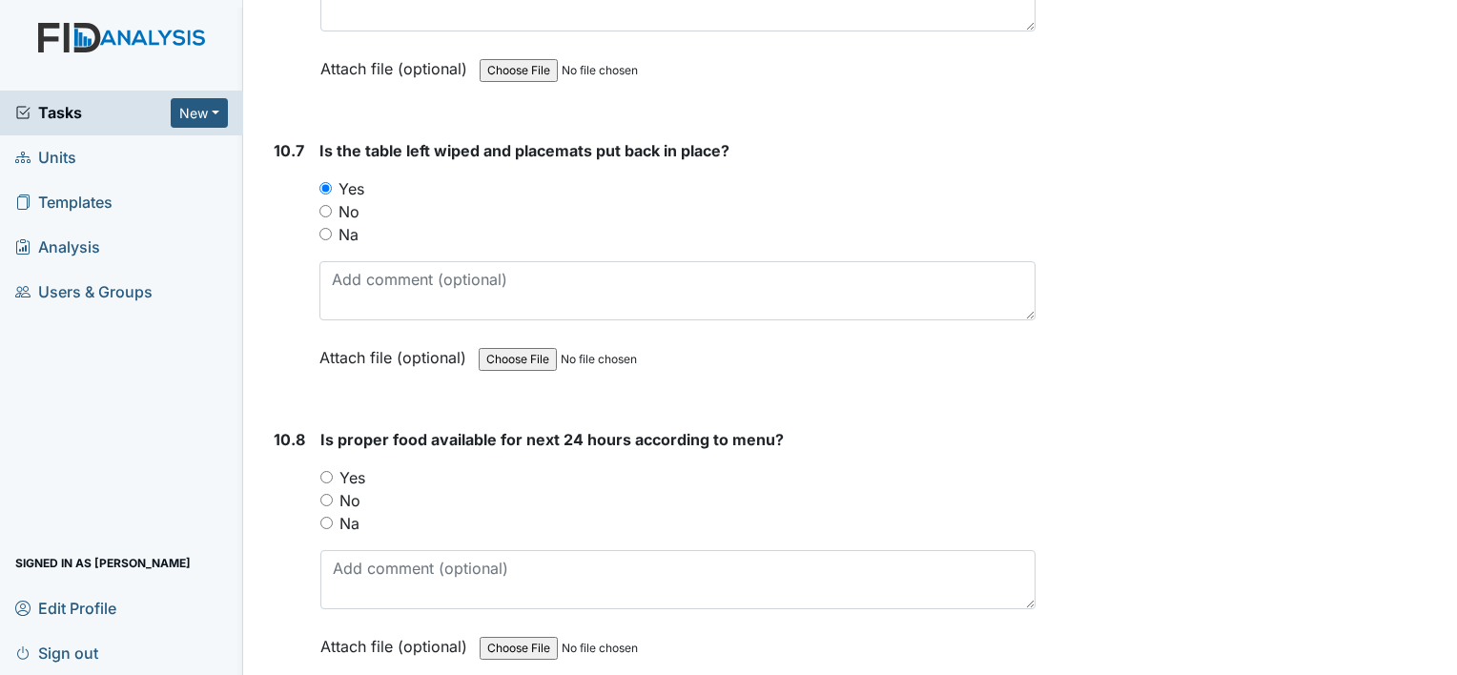
click at [326, 471] on input "Yes" at bounding box center [326, 477] width 12 height 12
radio input "true"
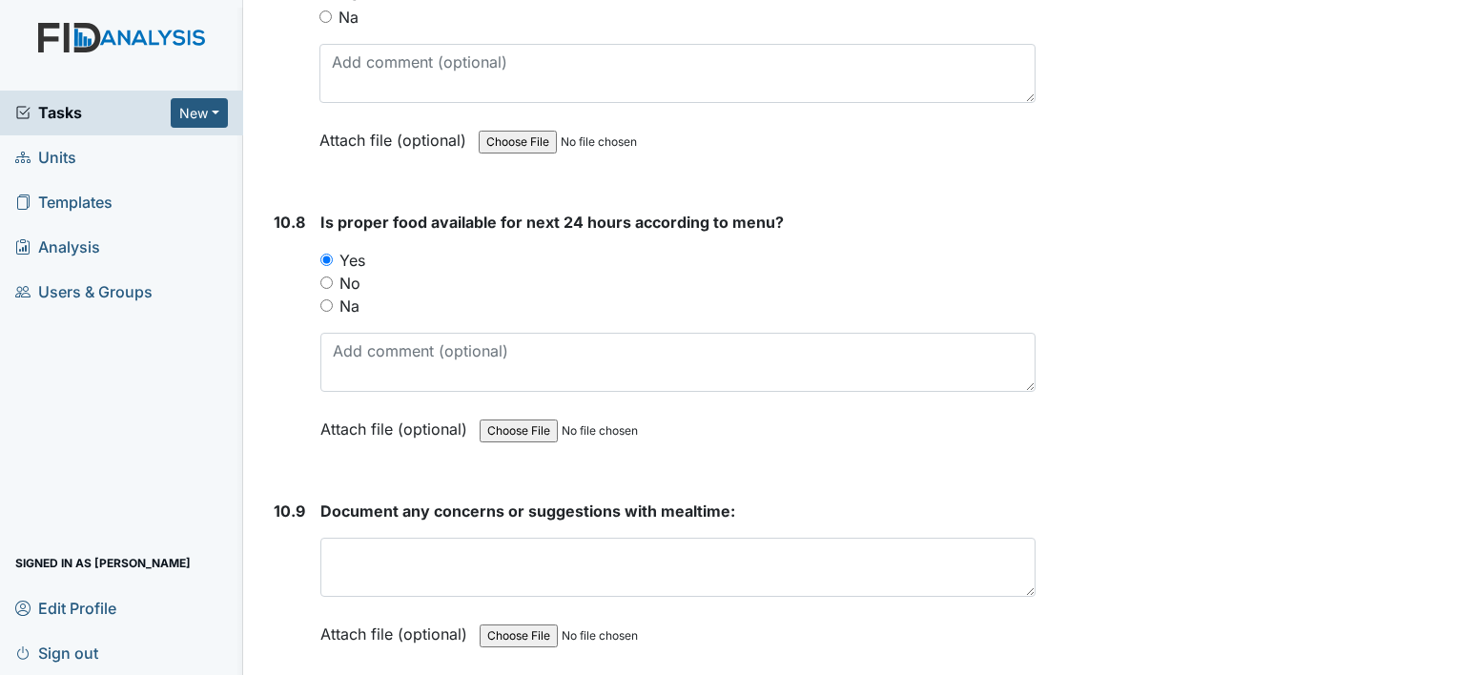
scroll to position [18590, 0]
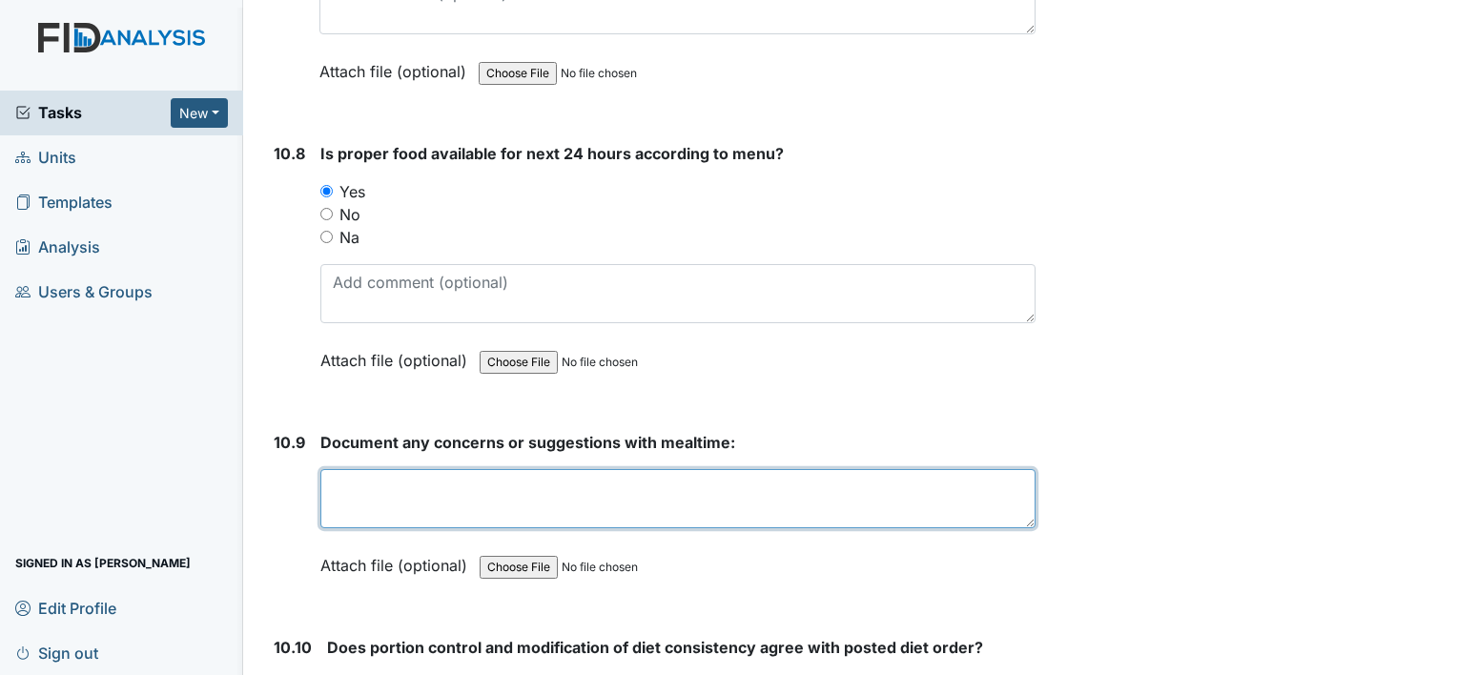
click at [335, 469] on textarea at bounding box center [677, 498] width 715 height 59
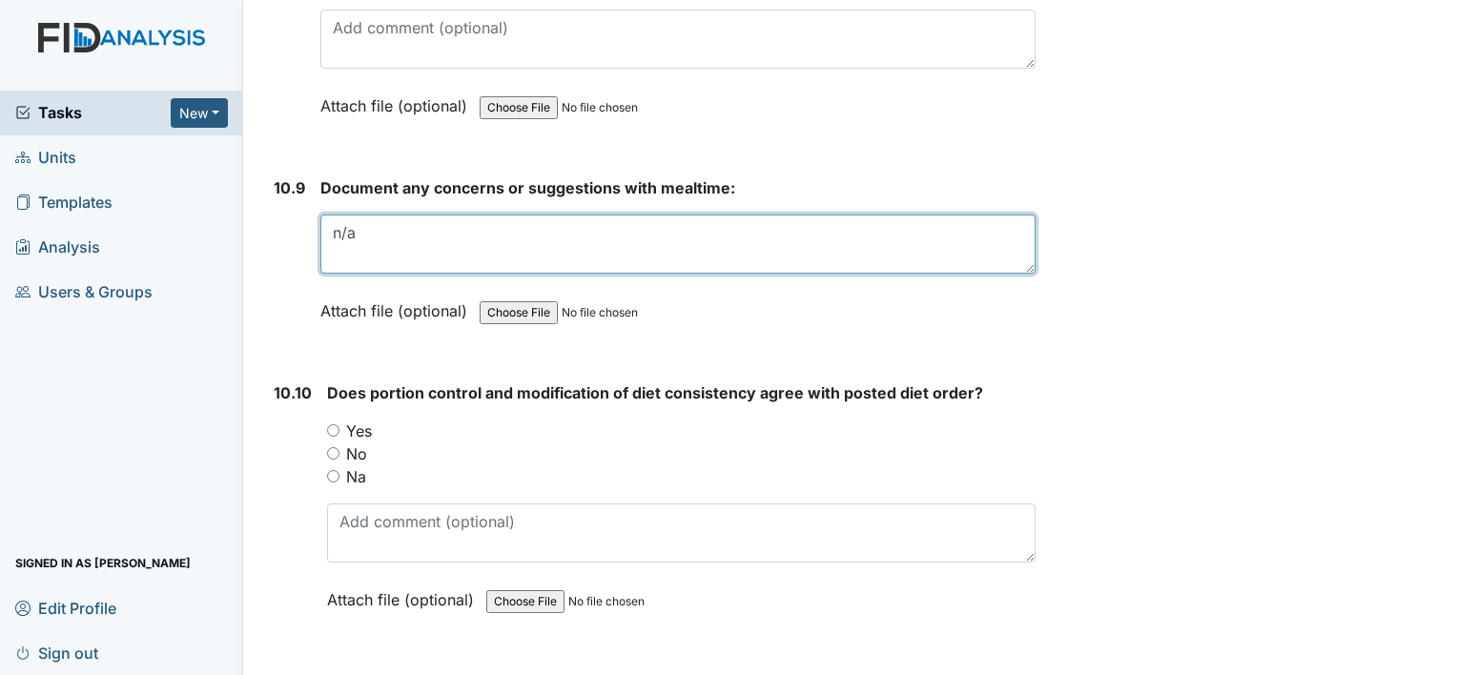
scroll to position [18876, 0]
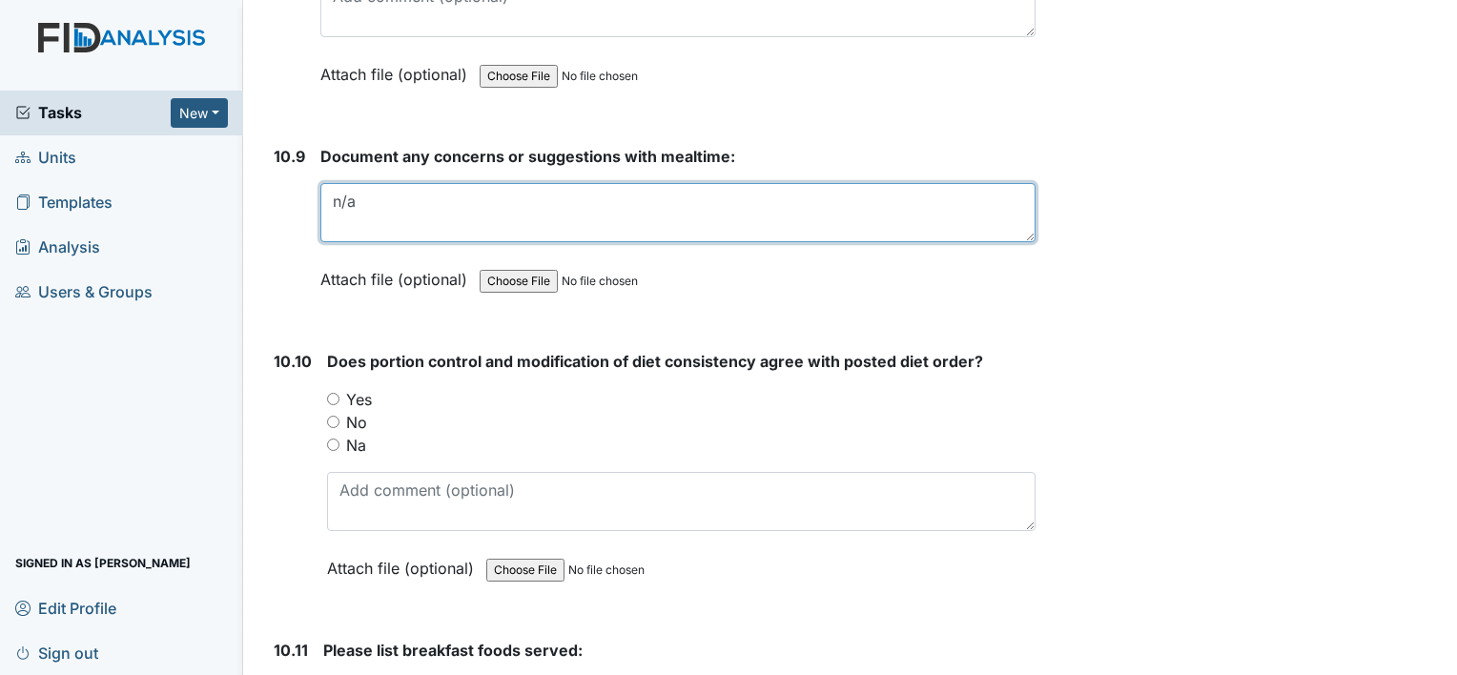
type textarea "n/a"
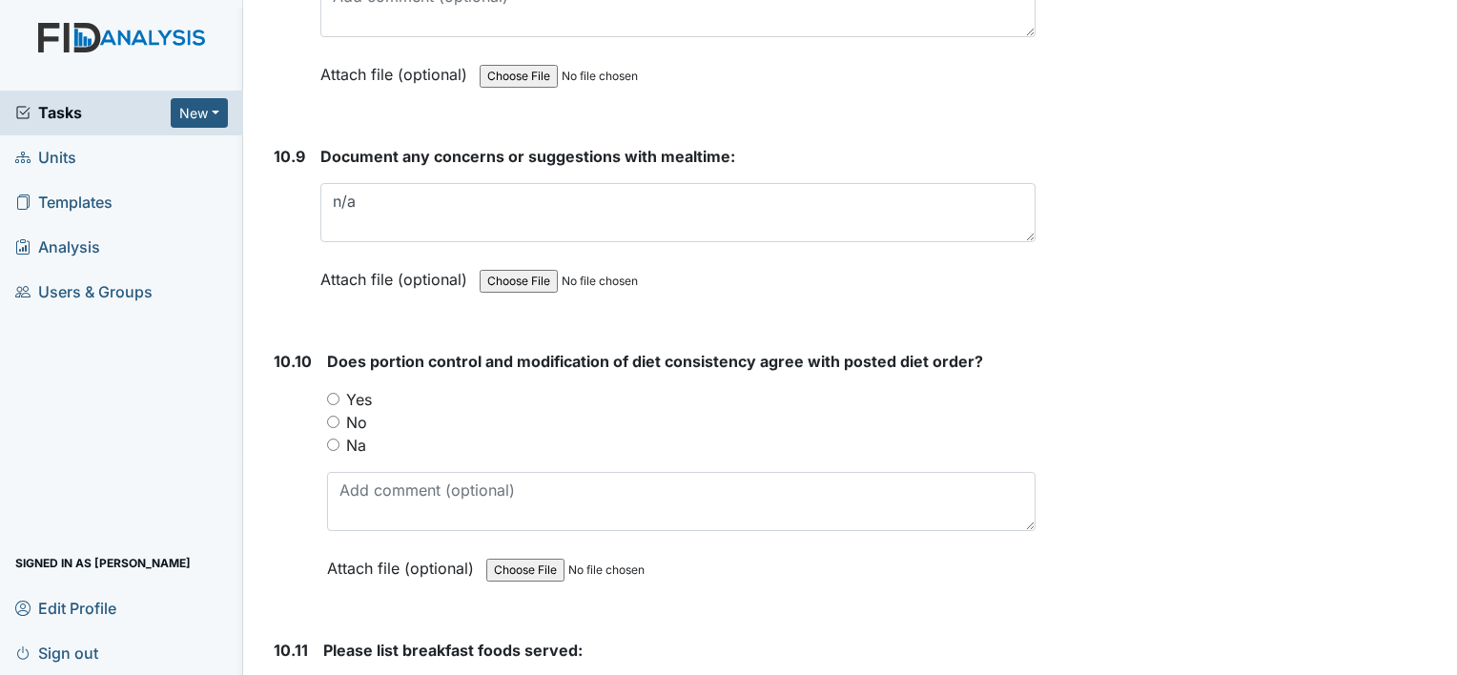
click at [334, 393] on input "Yes" at bounding box center [333, 399] width 12 height 12
radio input "true"
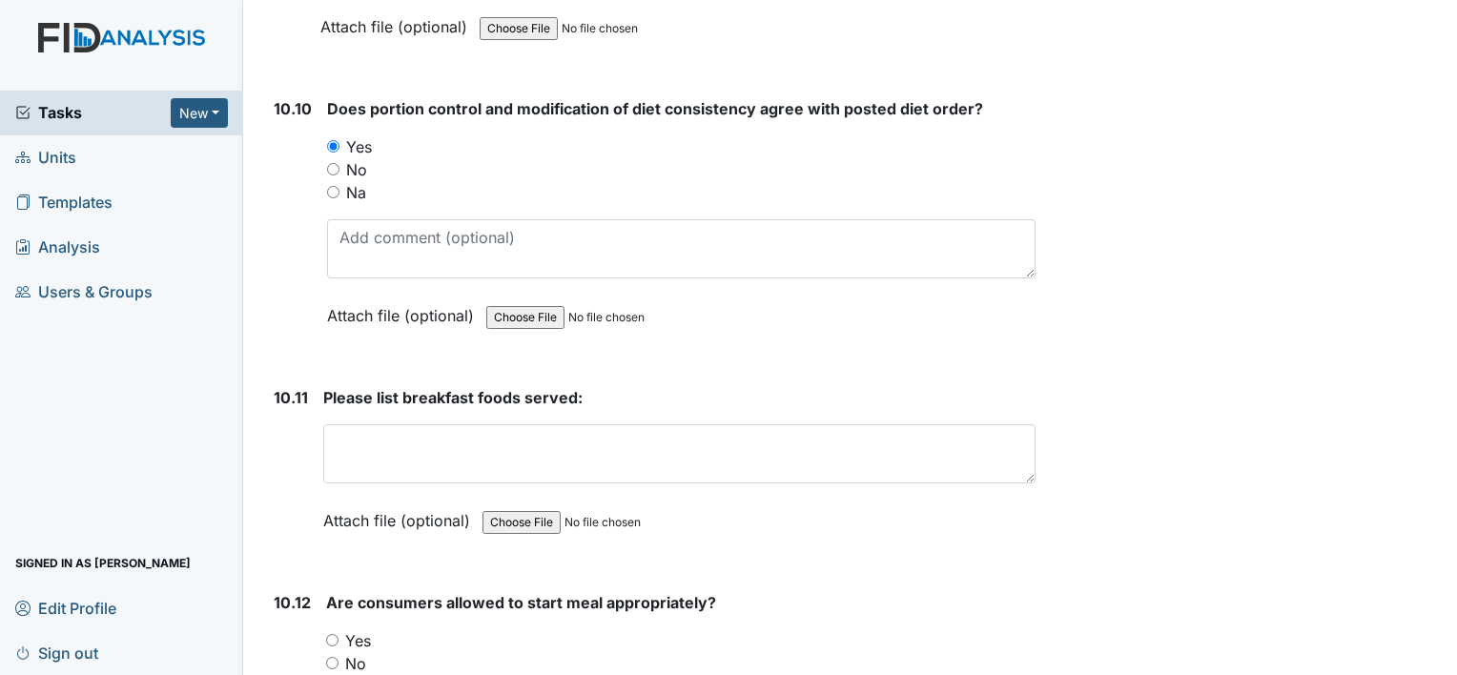
scroll to position [19162, 0]
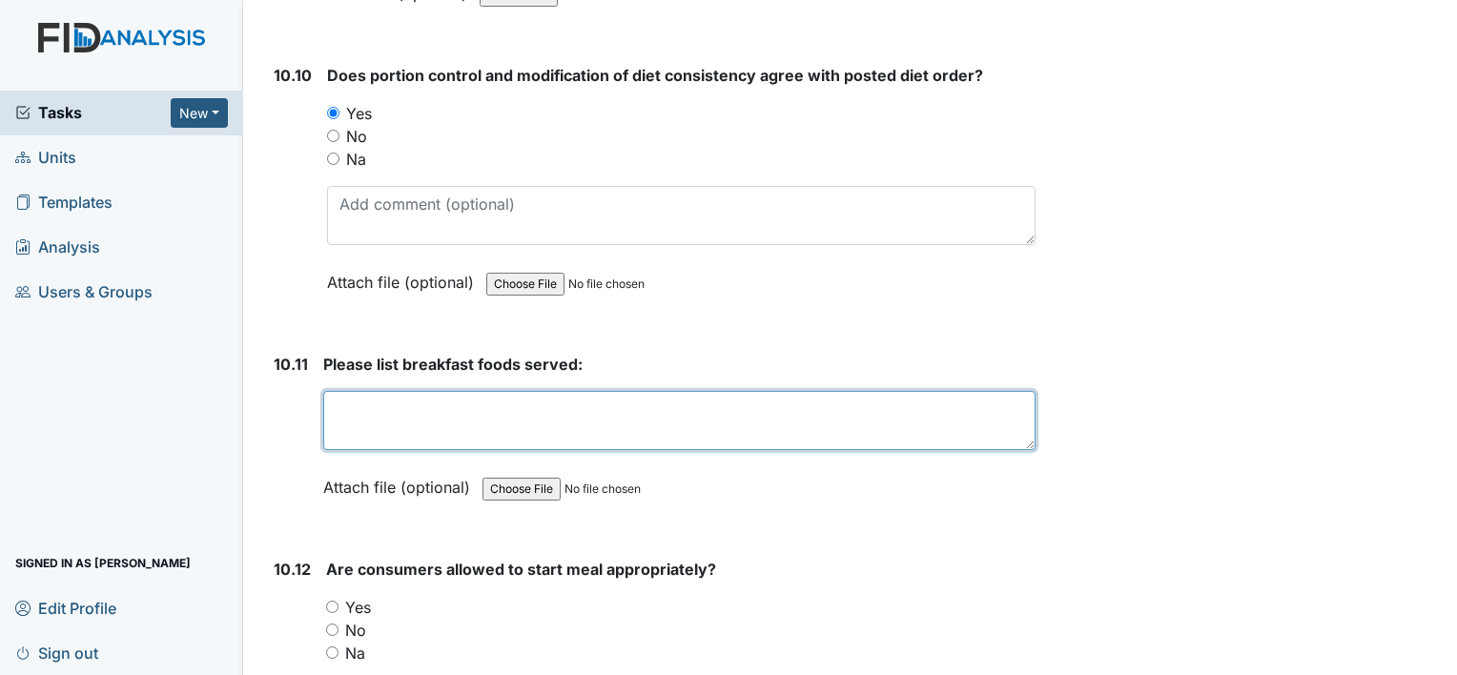
click at [354, 391] on textarea at bounding box center [679, 420] width 712 height 59
click at [469, 391] on textarea "eggs, toast, ham" at bounding box center [679, 420] width 712 height 59
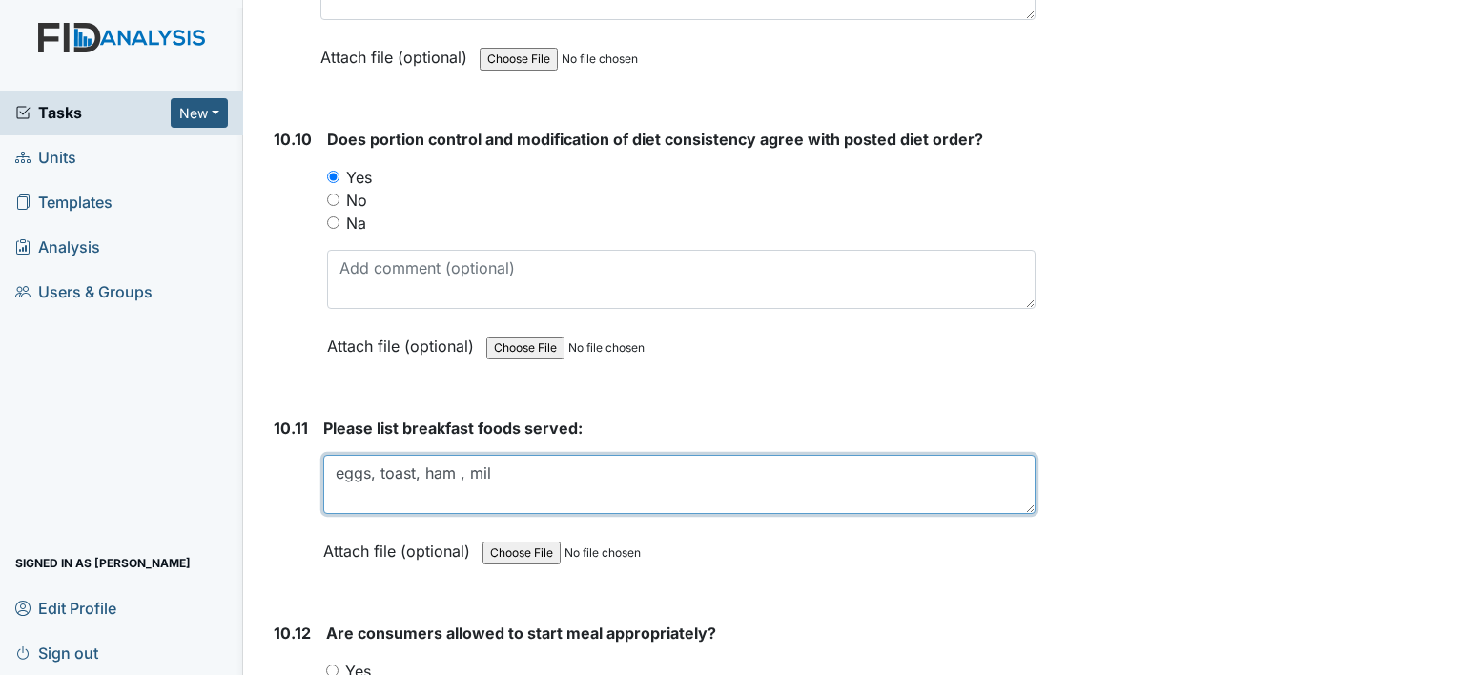
scroll to position [19067, 0]
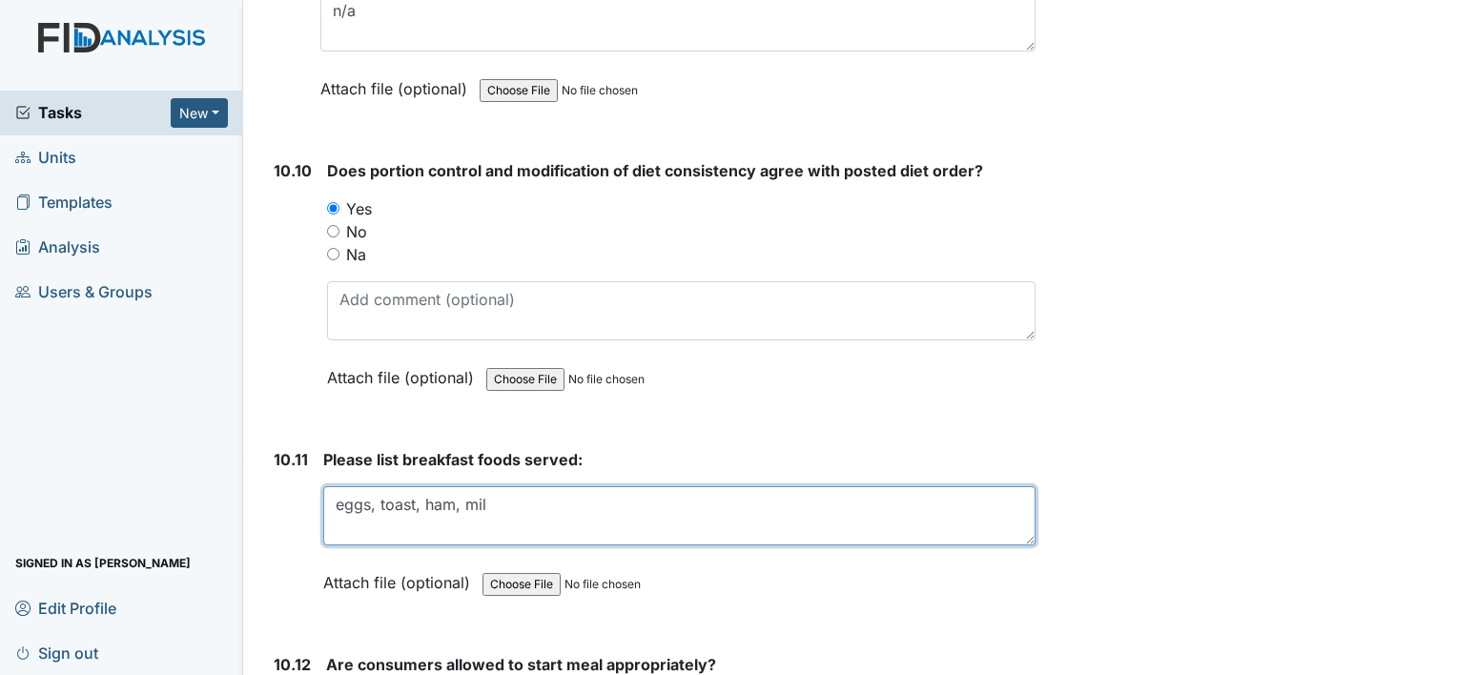
click at [503, 486] on textarea "eggs, toast, ham, mil" at bounding box center [679, 515] width 712 height 59
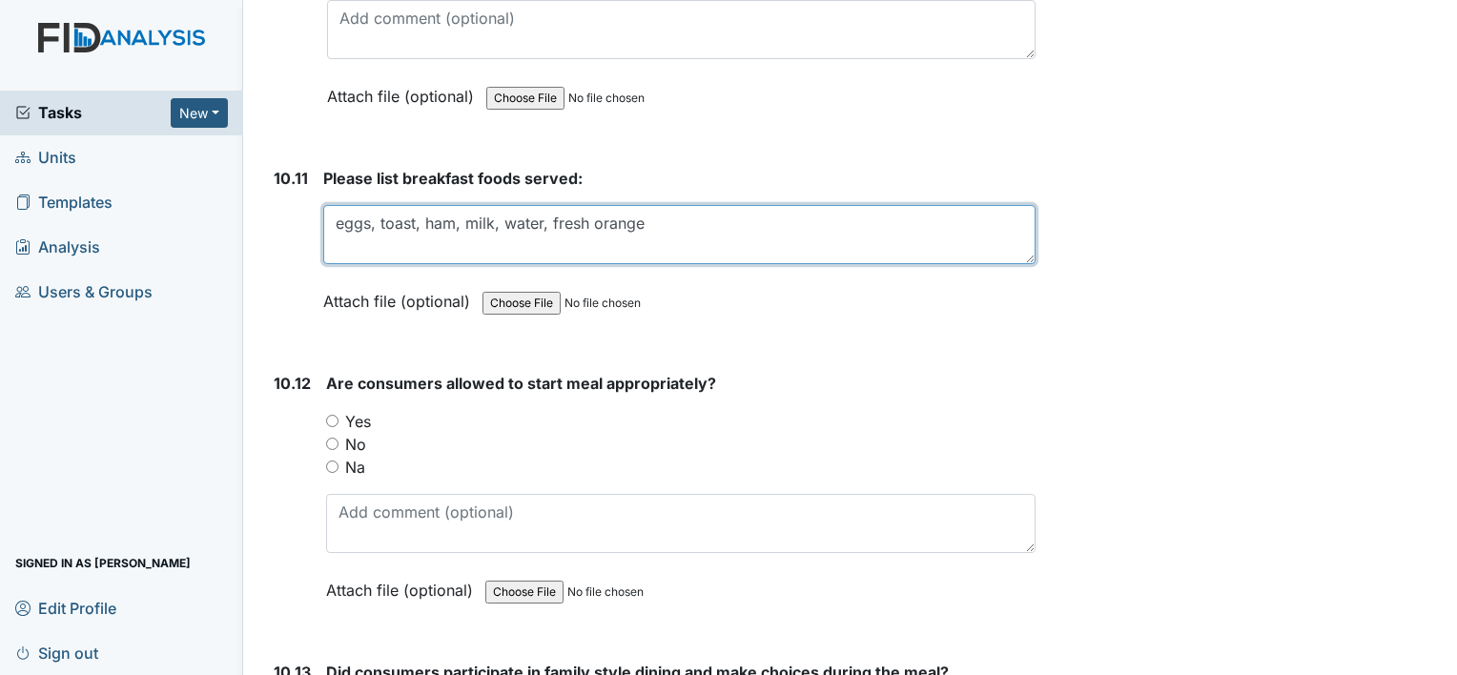
scroll to position [19353, 0]
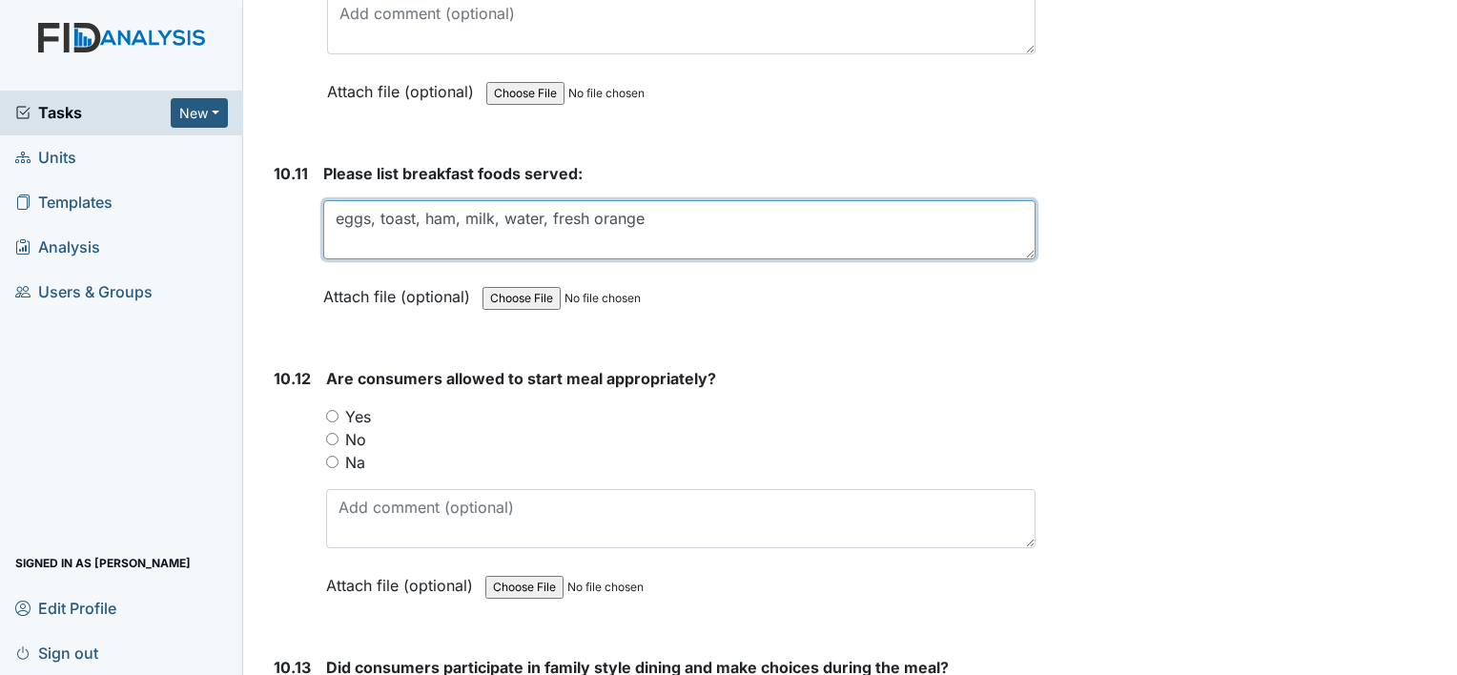
type textarea "eggs, toast, ham, milk, water, fresh orange"
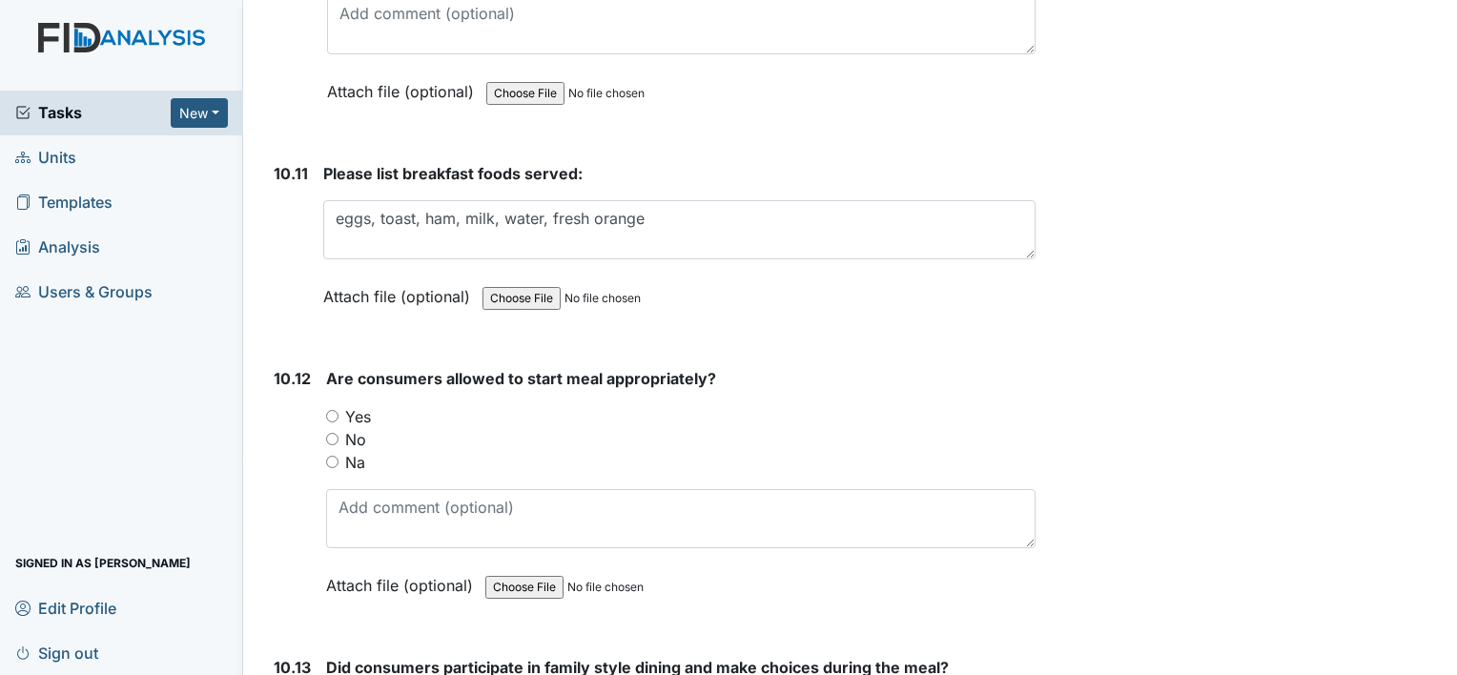
click at [319, 367] on div "10.12 Are consumers allowed to start meal appropriately? You must select one of…" at bounding box center [650, 496] width 769 height 258
click at [326, 410] on input "Yes" at bounding box center [332, 416] width 12 height 12
radio input "true"
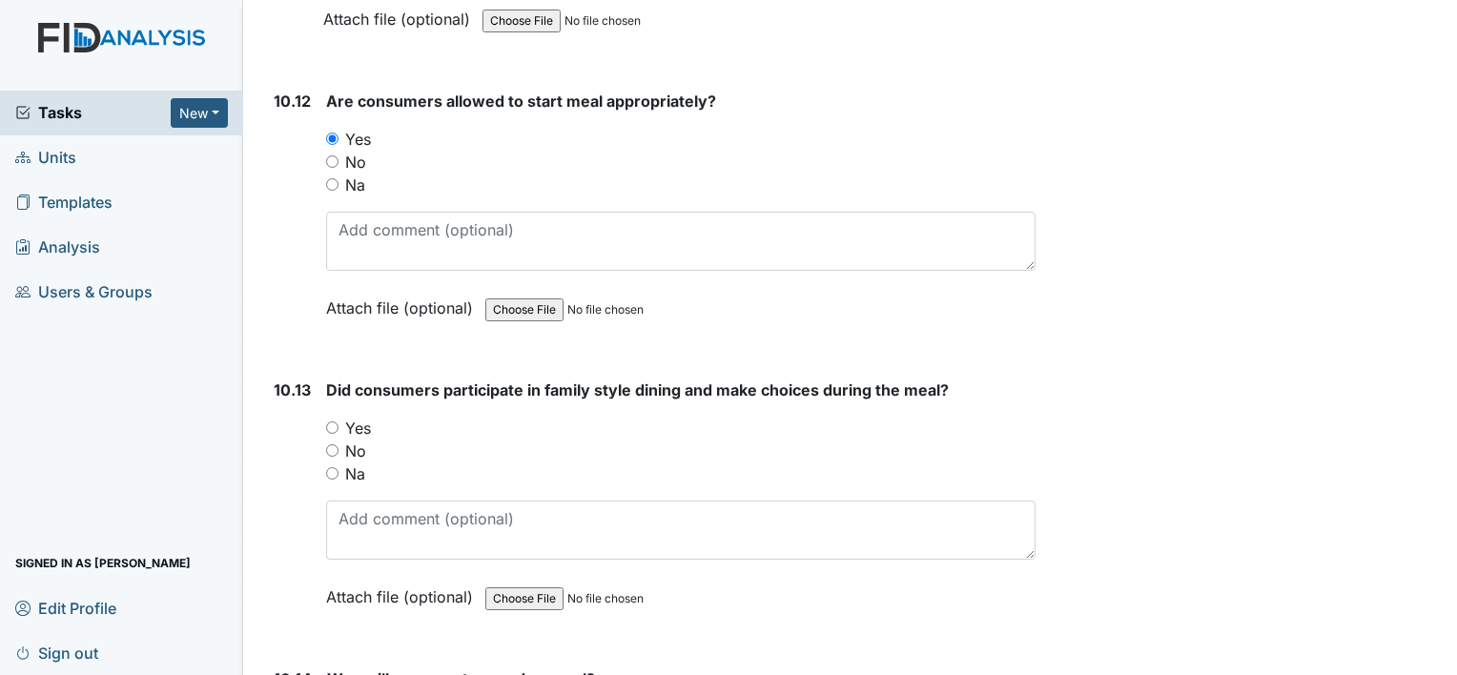
scroll to position [19639, 0]
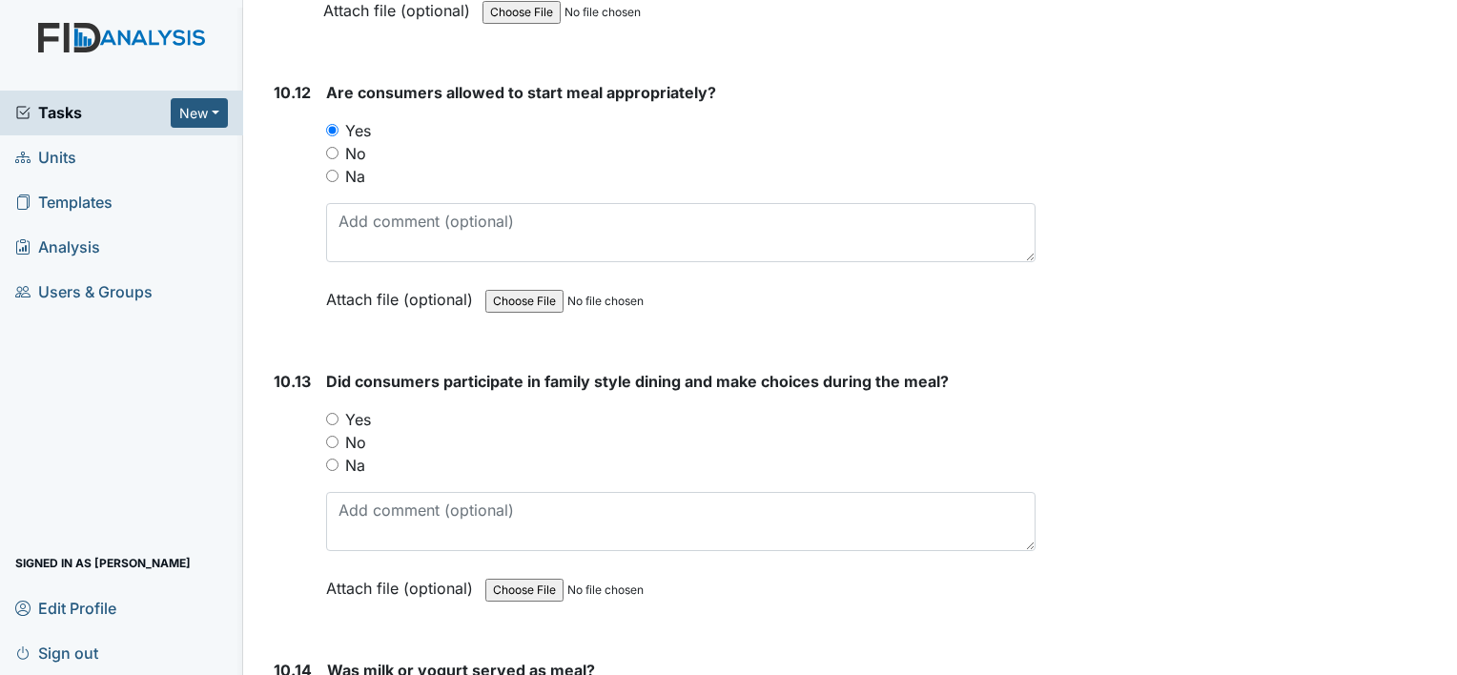
drag, startPoint x: 330, startPoint y: 347, endPoint x: 339, endPoint y: 342, distance: 10.7
click at [328, 408] on div "Yes" at bounding box center [680, 419] width 709 height 23
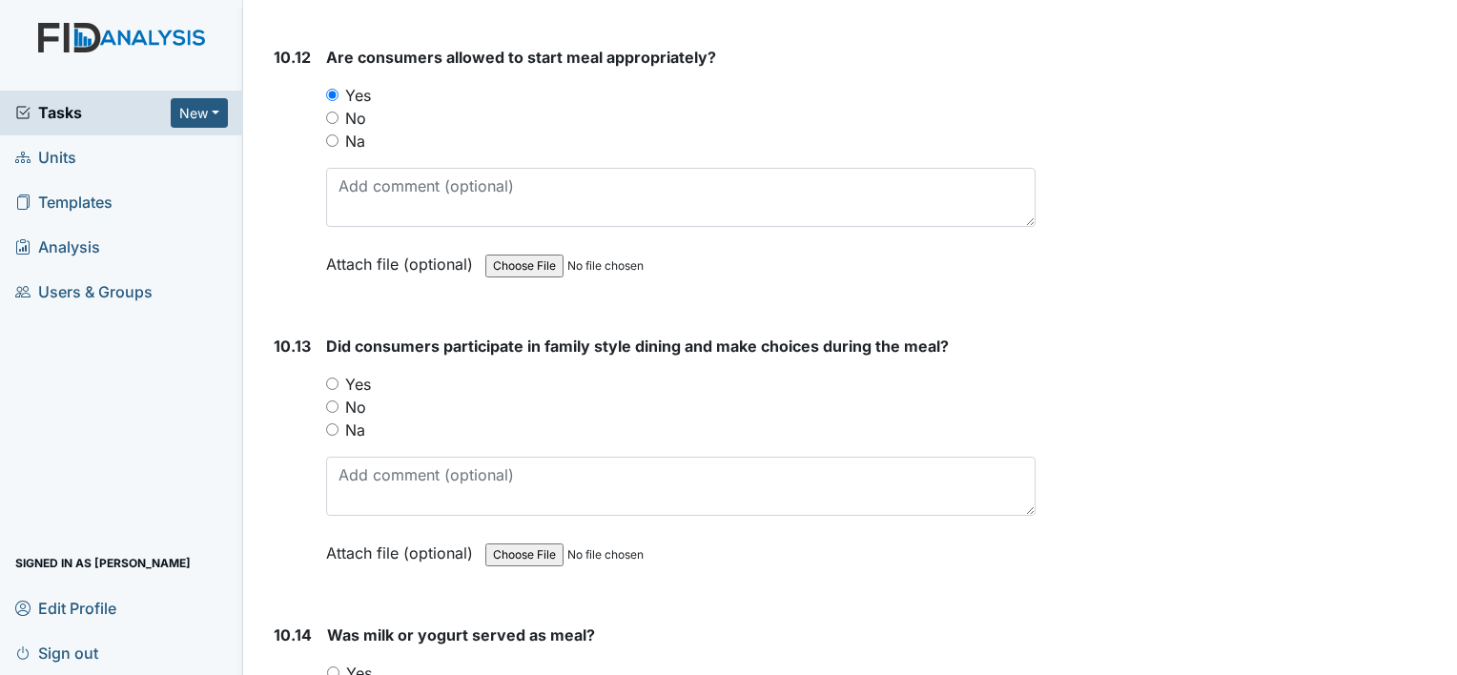
scroll to position [19734, 0]
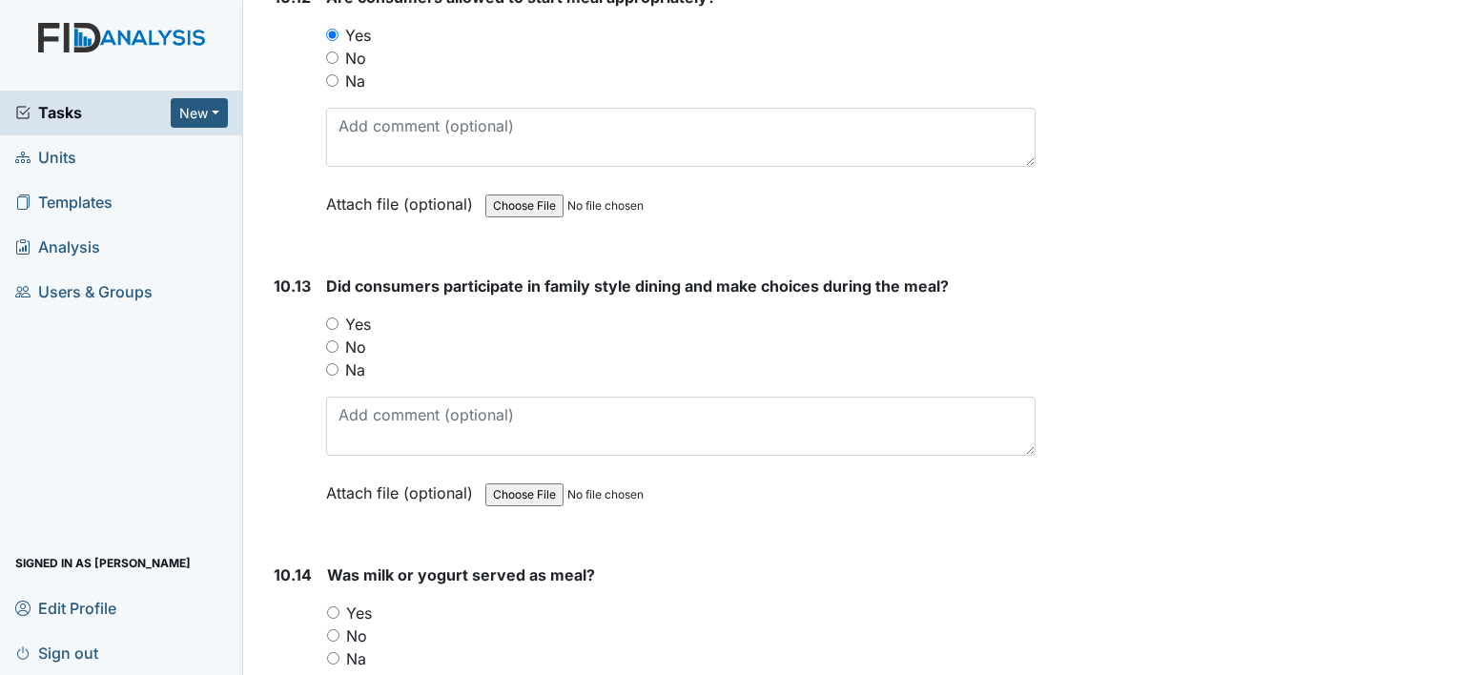
click at [331, 317] on input "Yes" at bounding box center [332, 323] width 12 height 12
radio input "true"
click at [327, 606] on input "Yes" at bounding box center [333, 612] width 12 height 12
radio input "true"
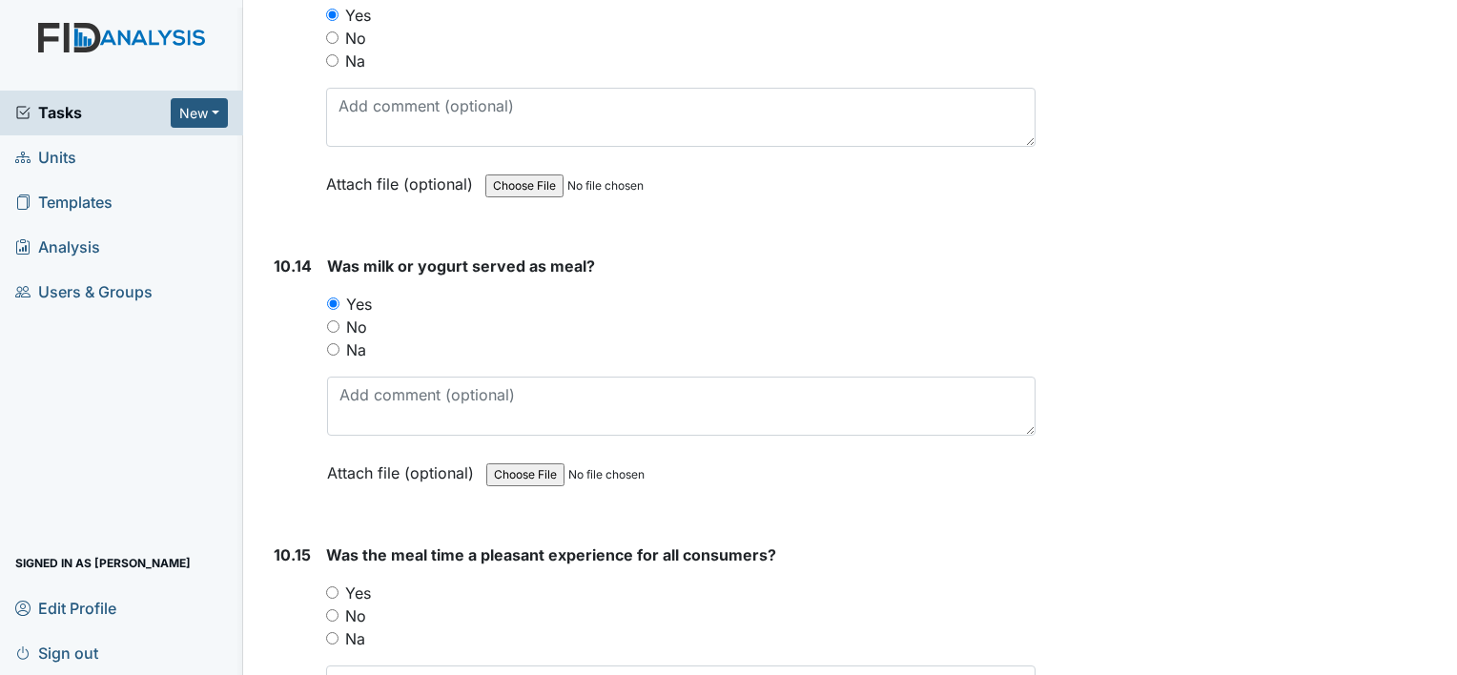
scroll to position [20116, 0]
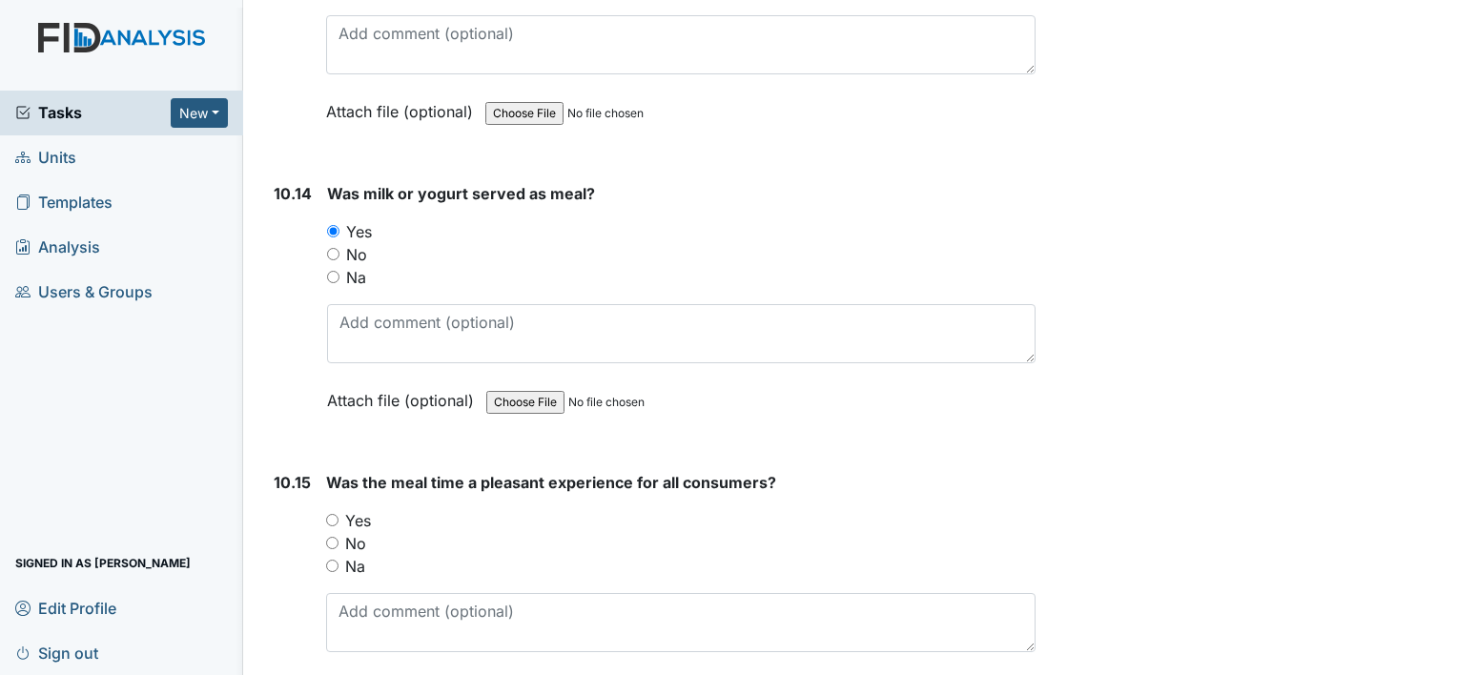
click at [331, 514] on input "Yes" at bounding box center [332, 520] width 12 height 12
radio input "true"
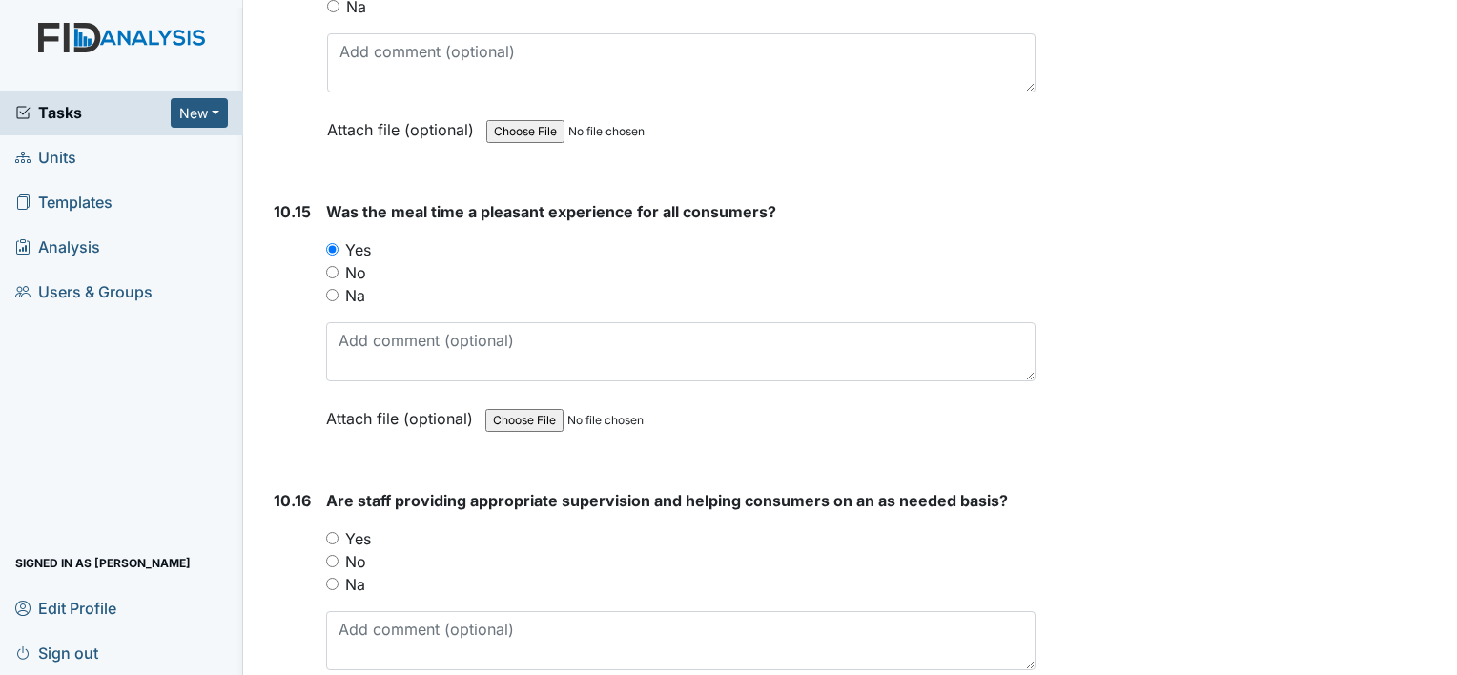
scroll to position [20402, 0]
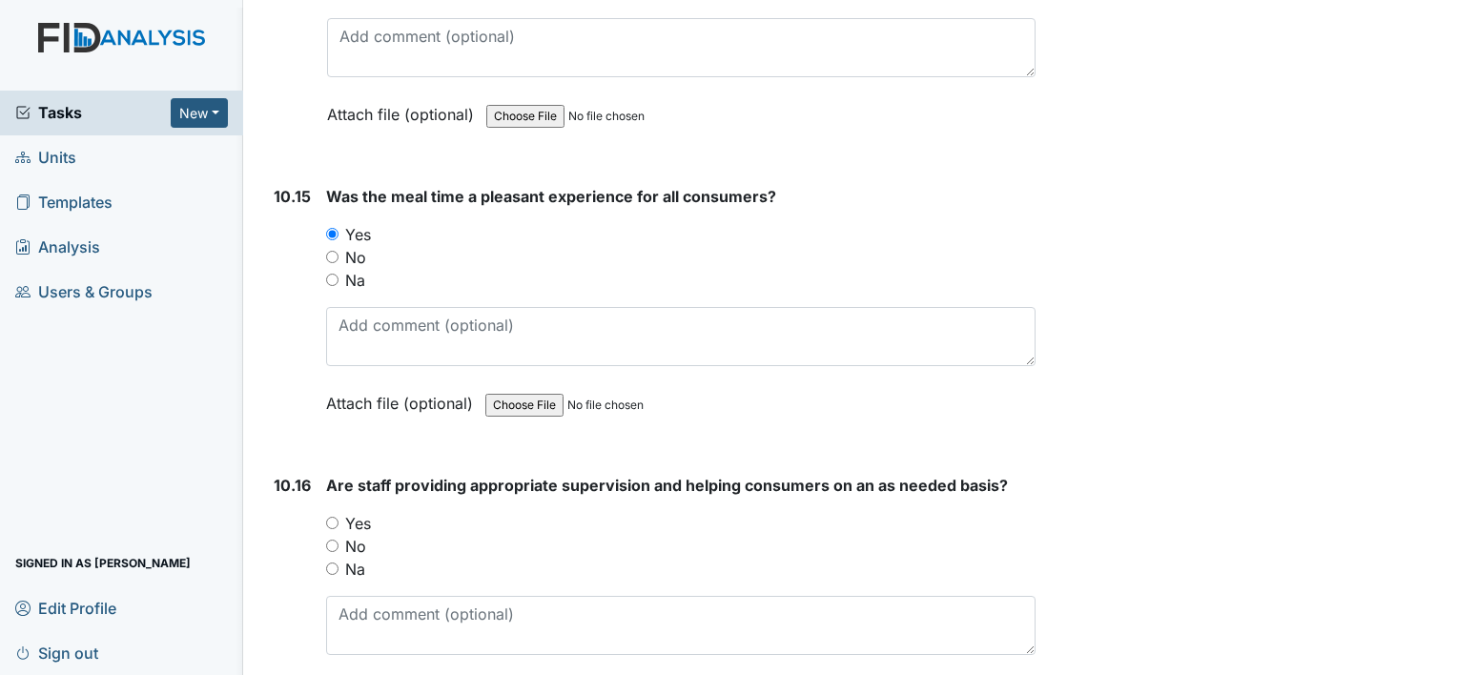
click at [332, 517] on input "Yes" at bounding box center [332, 523] width 12 height 12
radio input "true"
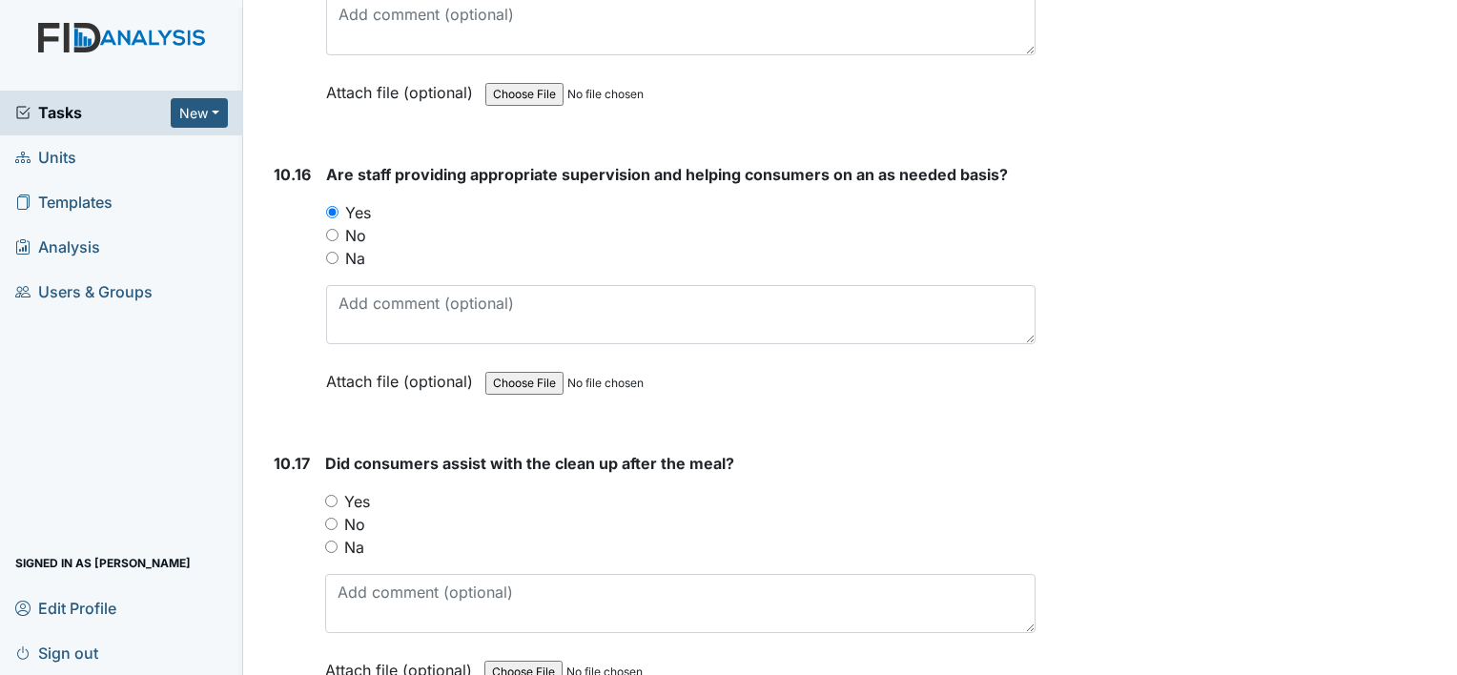
scroll to position [20783, 0]
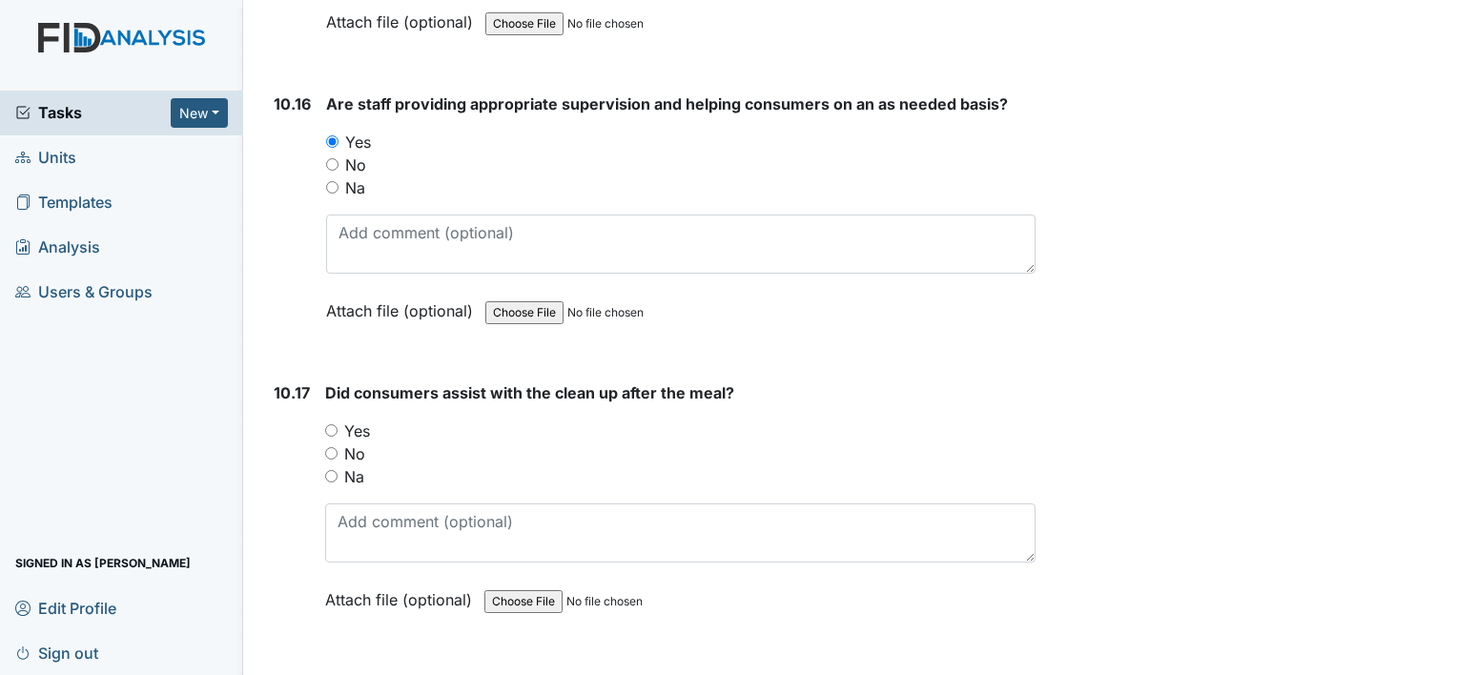
click at [332, 424] on input "Yes" at bounding box center [331, 430] width 12 height 12
radio input "true"
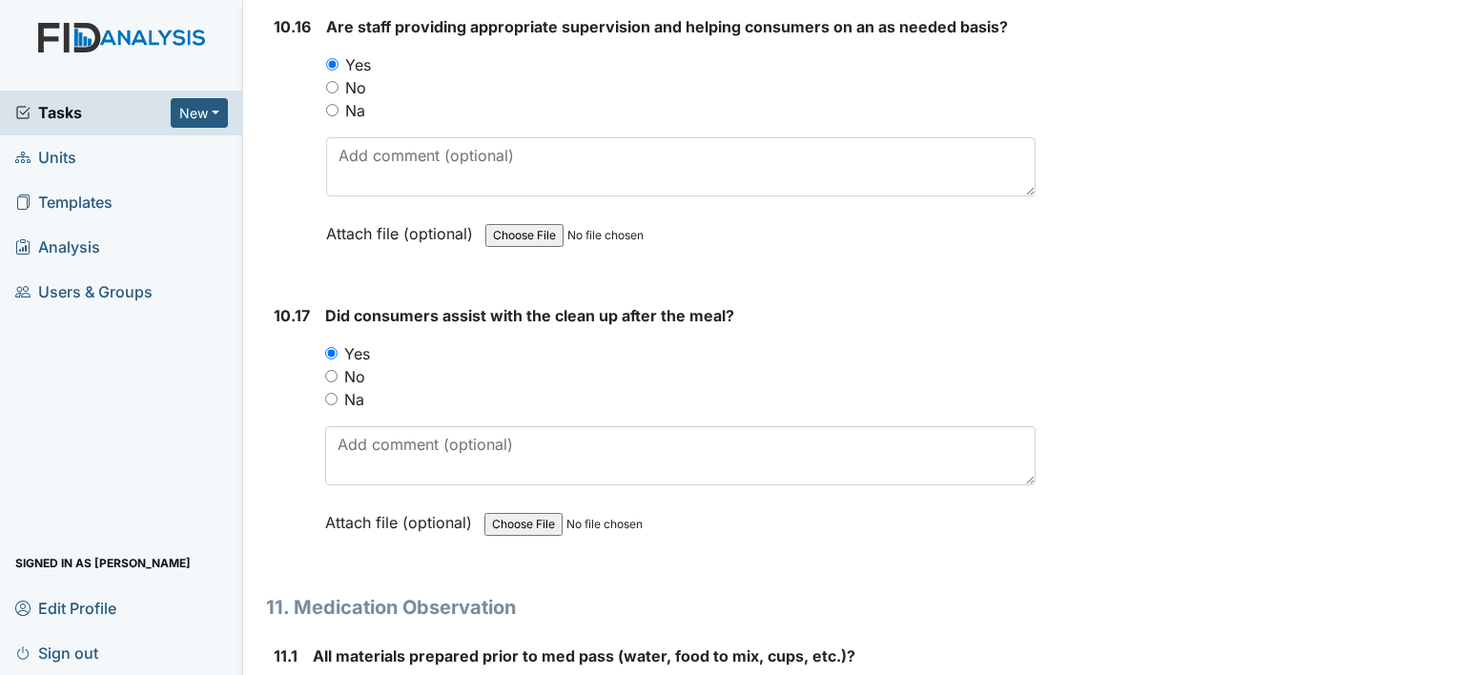
scroll to position [21069, 0]
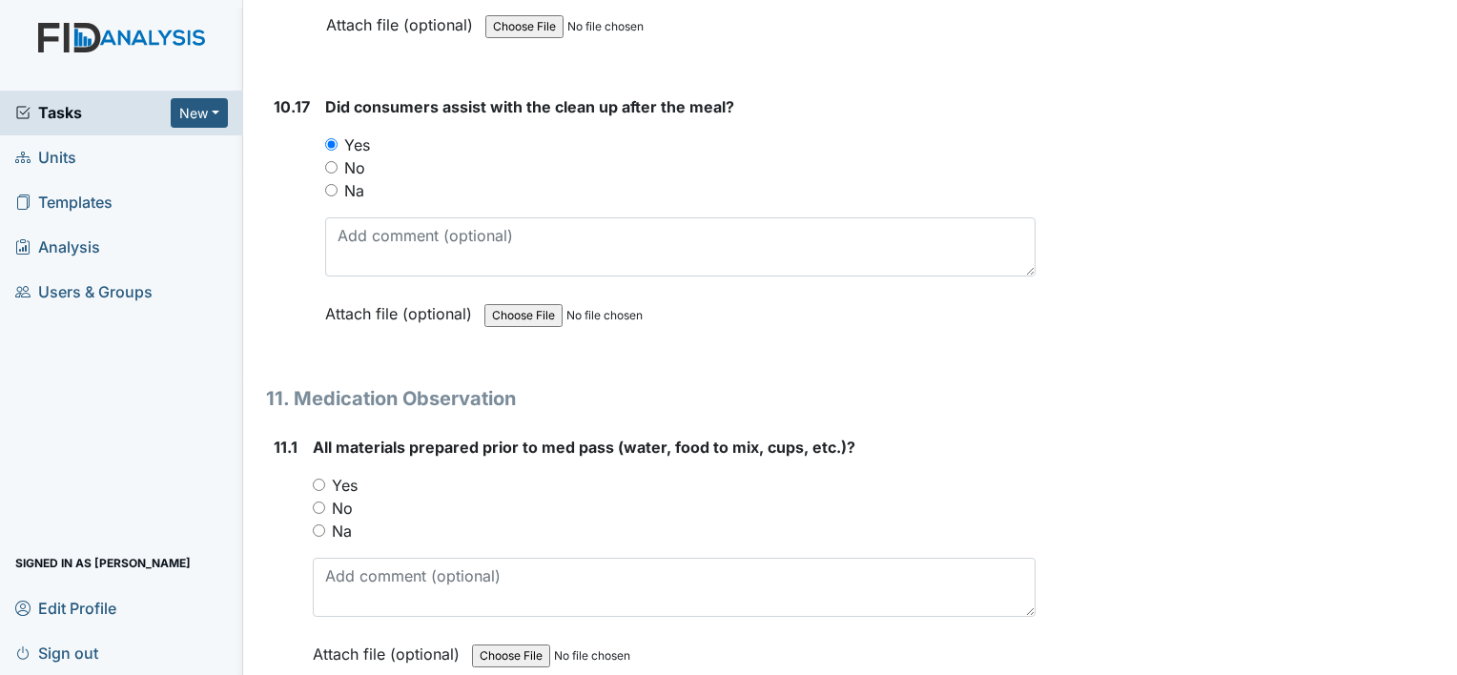
click at [314, 479] on input "Yes" at bounding box center [319, 485] width 12 height 12
radio input "true"
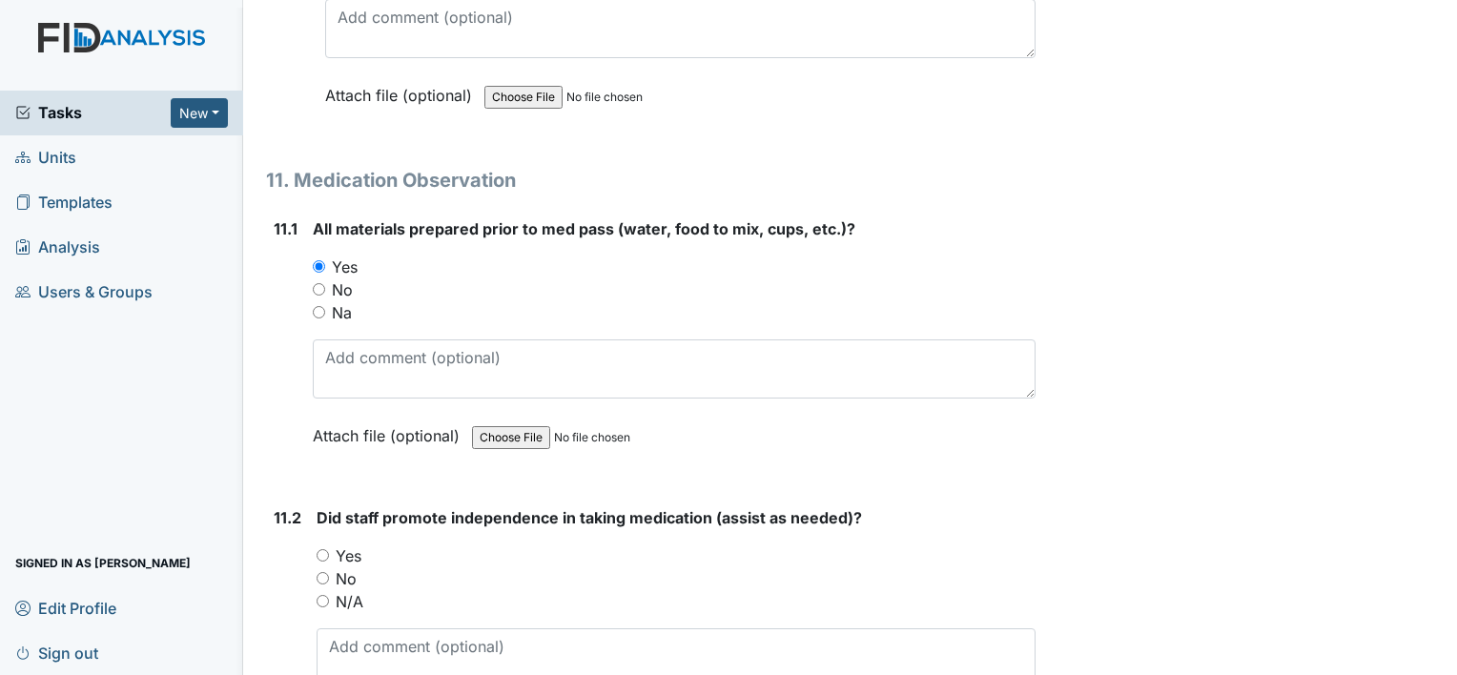
scroll to position [21355, 0]
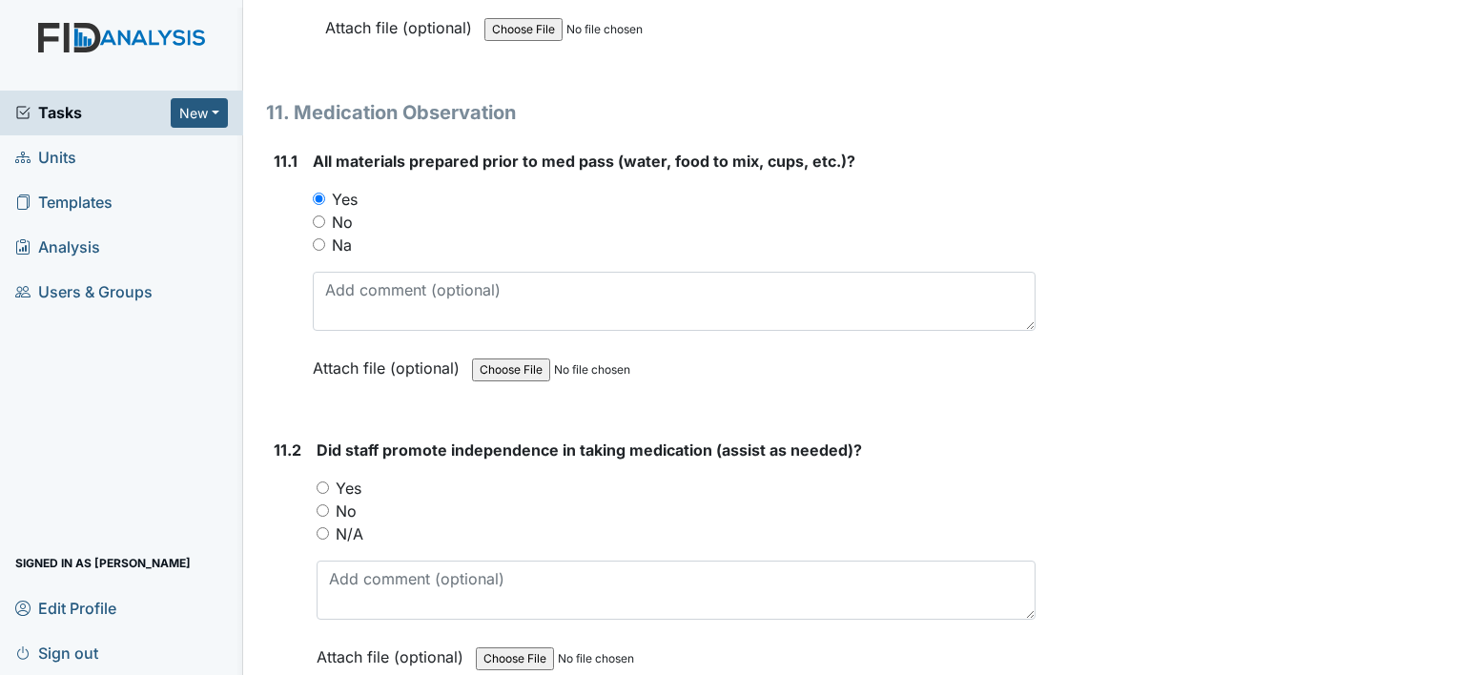
click at [320, 481] on input "Yes" at bounding box center [323, 487] width 12 height 12
radio input "true"
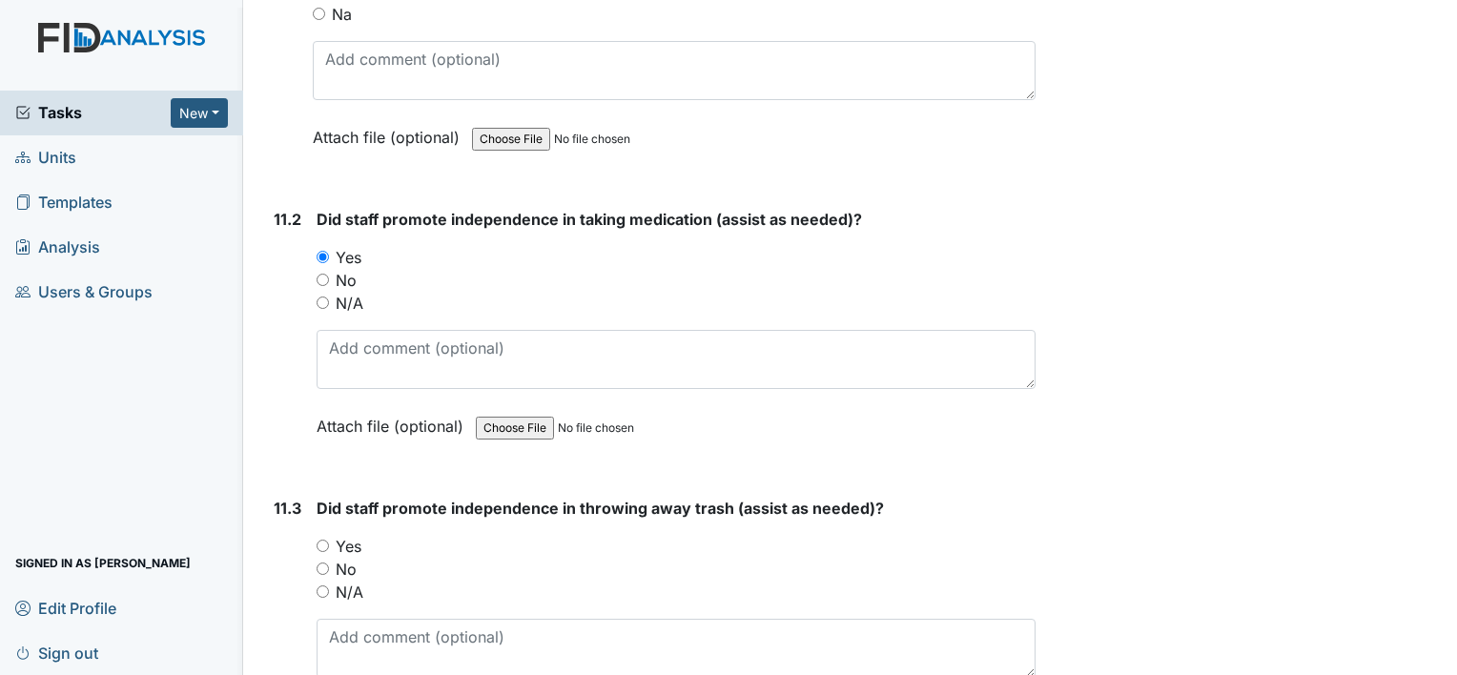
scroll to position [21641, 0]
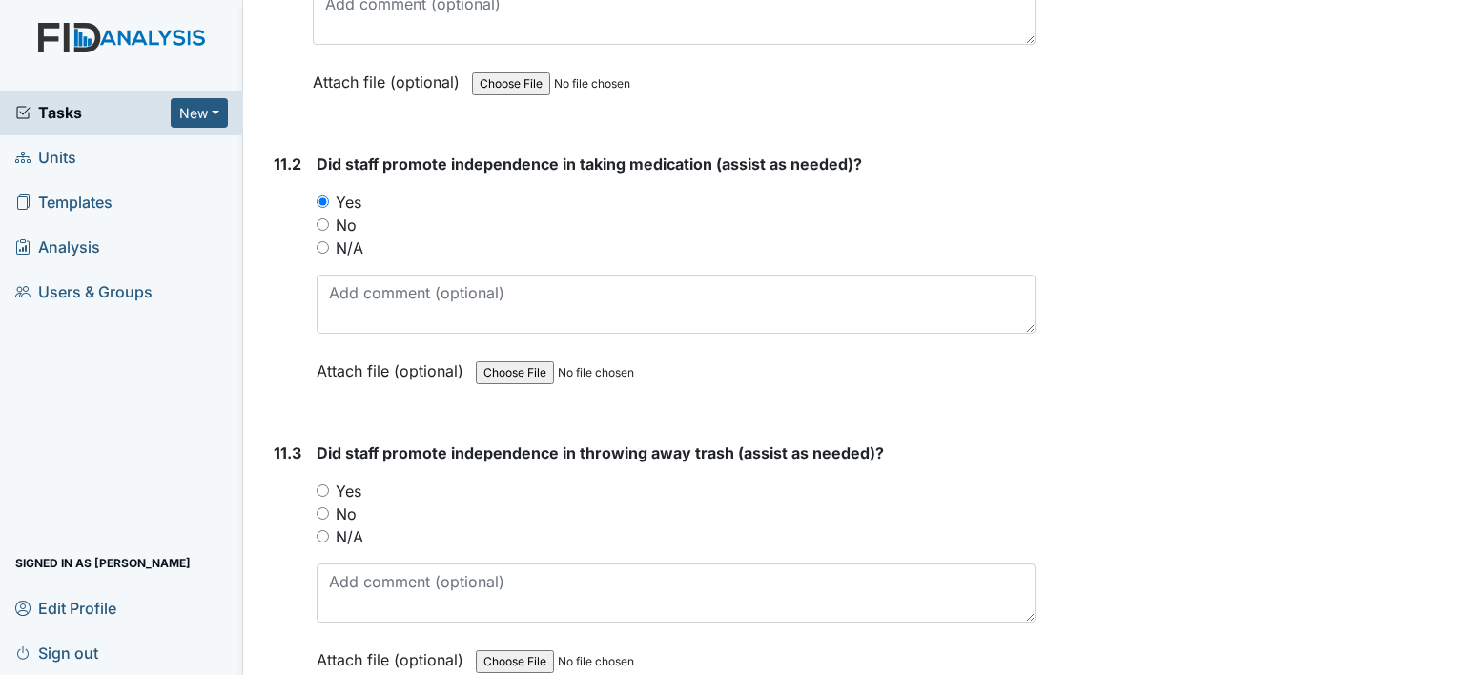
click at [320, 484] on input "Yes" at bounding box center [323, 490] width 12 height 12
radio input "true"
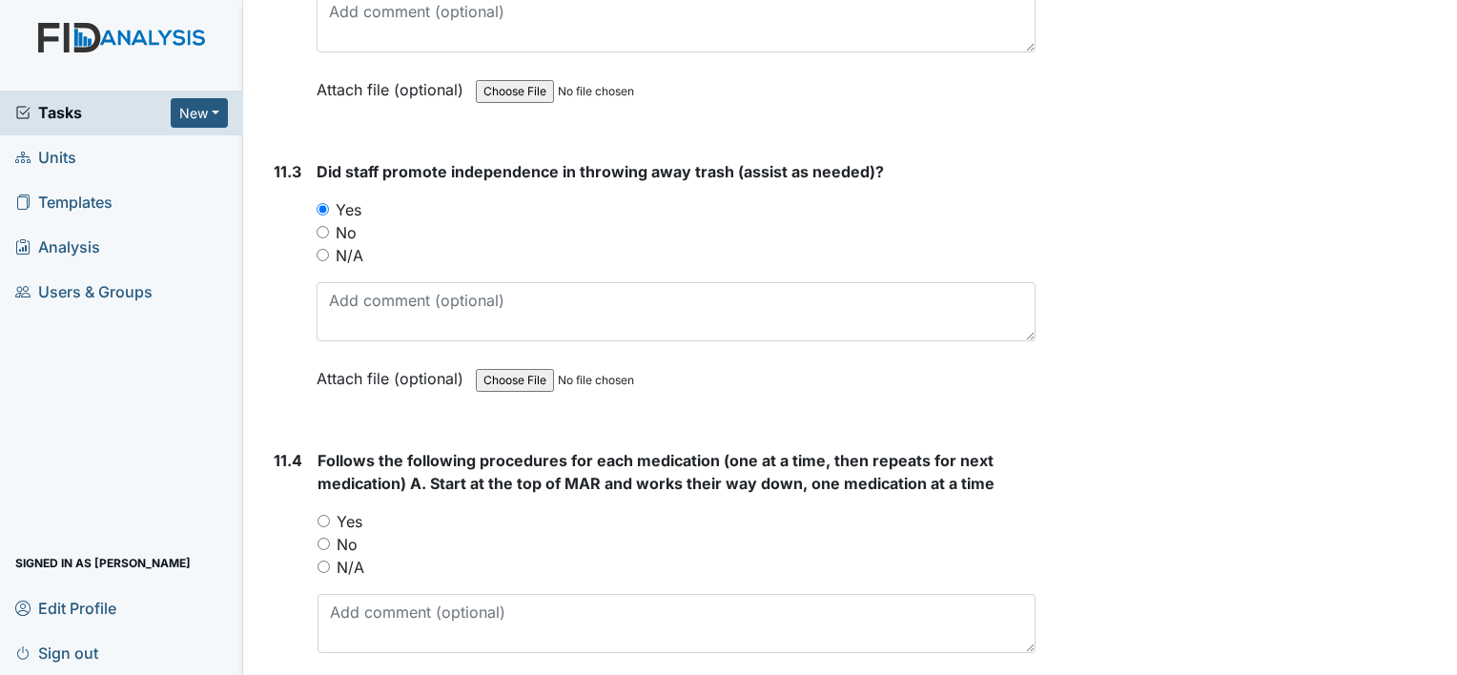
scroll to position [21927, 0]
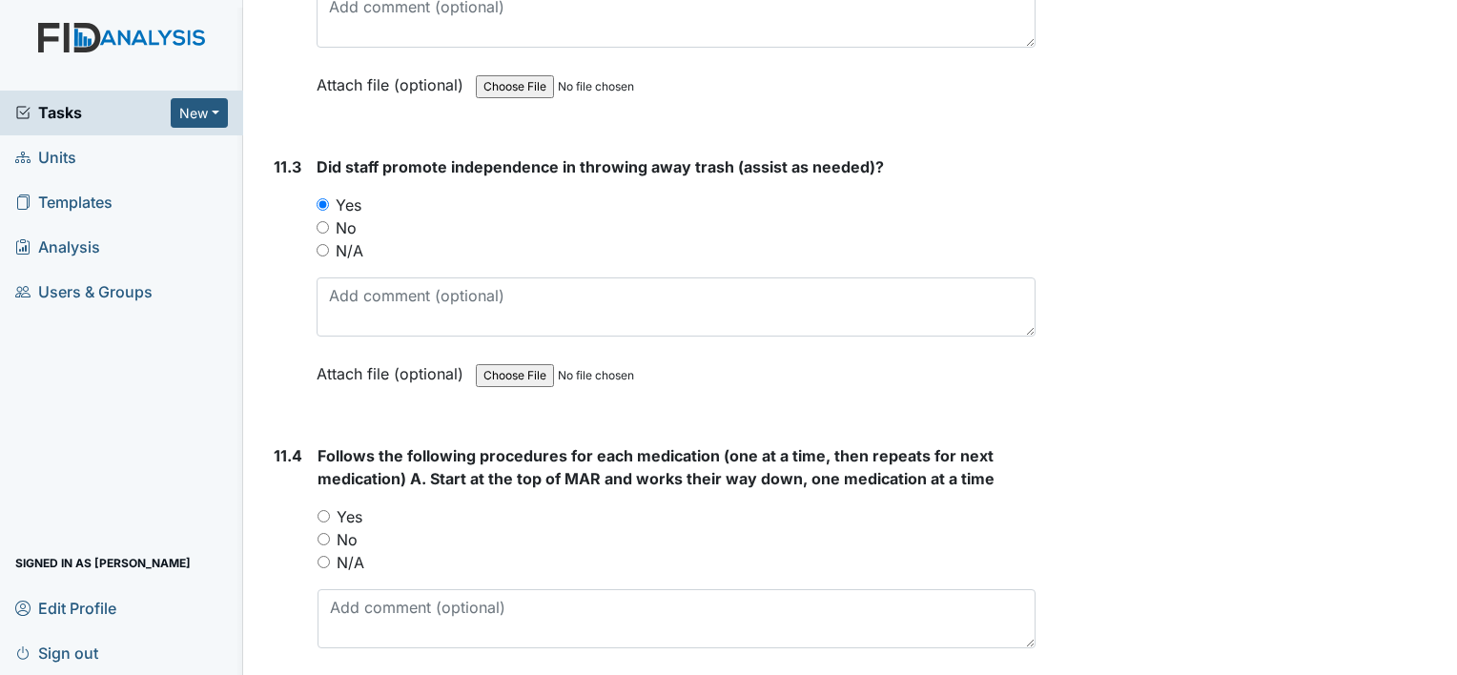
click at [323, 510] on input "Yes" at bounding box center [323, 516] width 12 height 12
radio input "true"
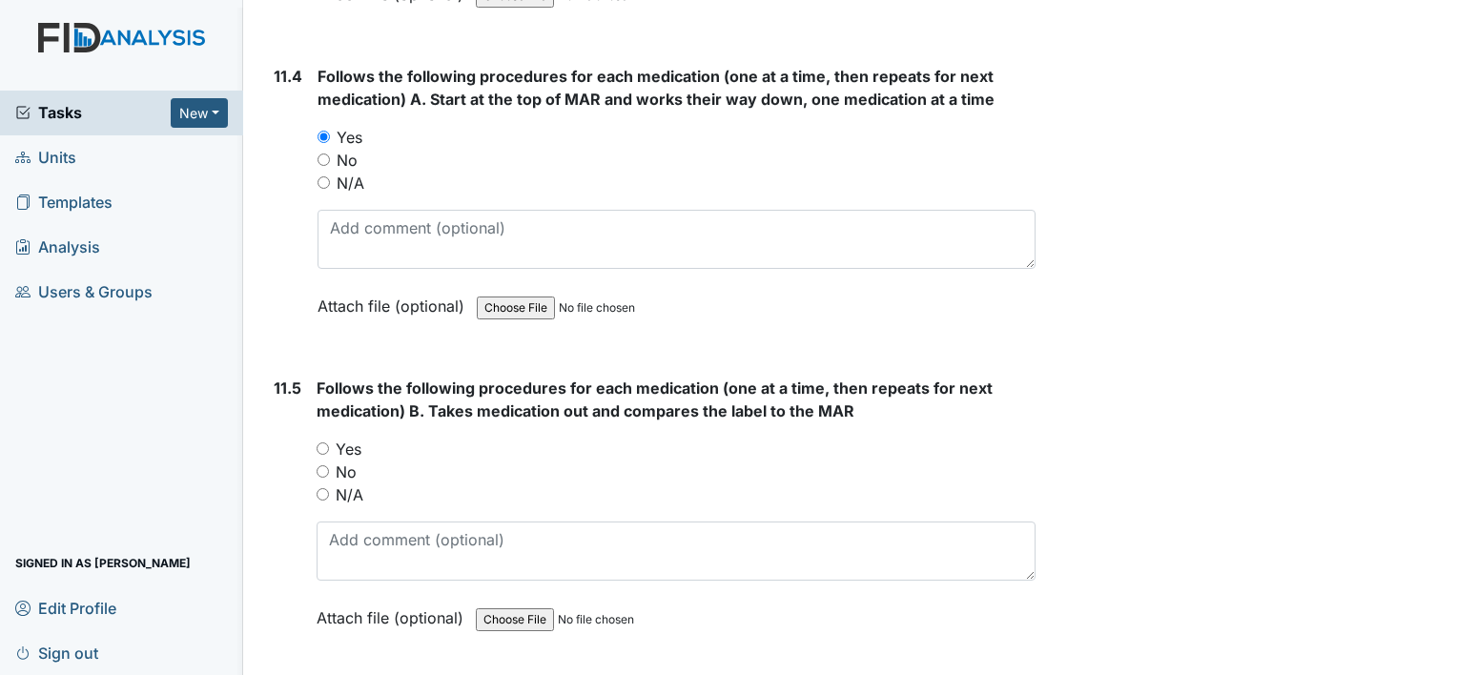
scroll to position [22308, 0]
click at [327, 440] on input "Yes" at bounding box center [323, 446] width 12 height 12
radio input "true"
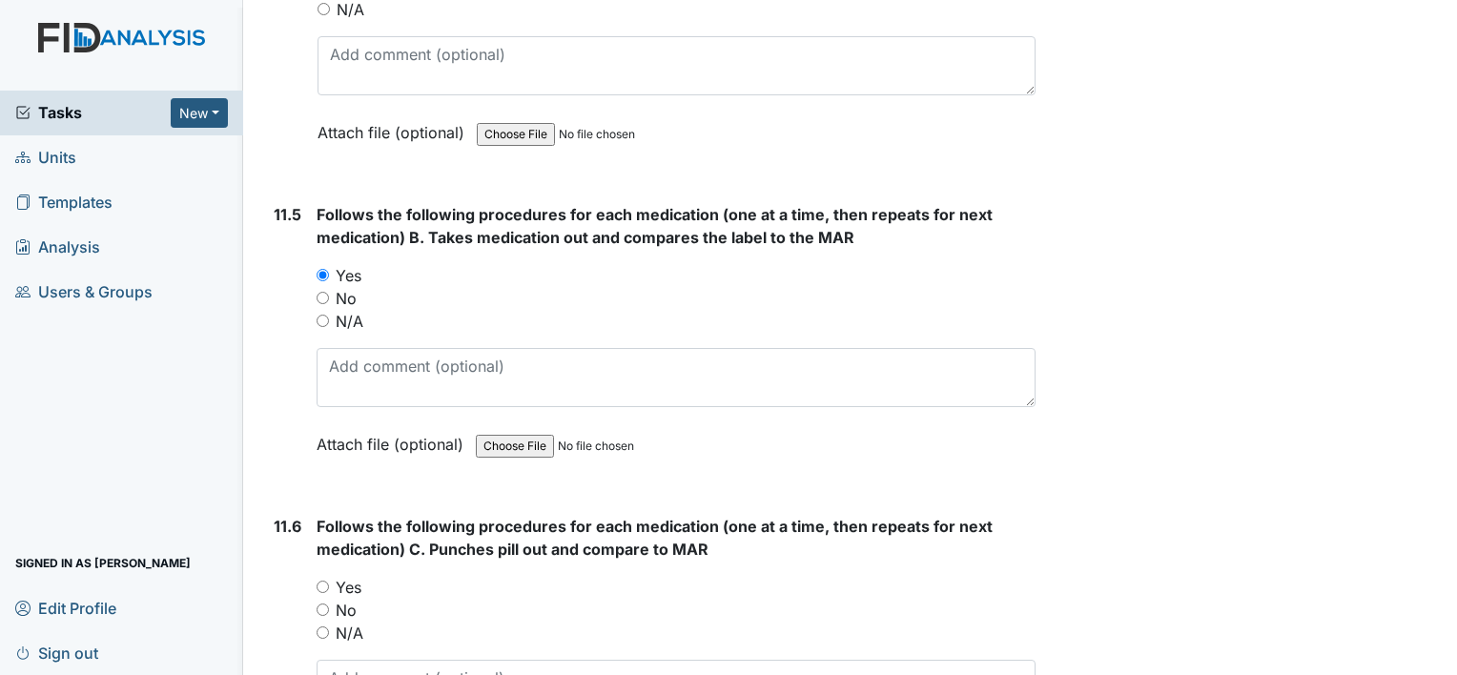
scroll to position [22594, 0]
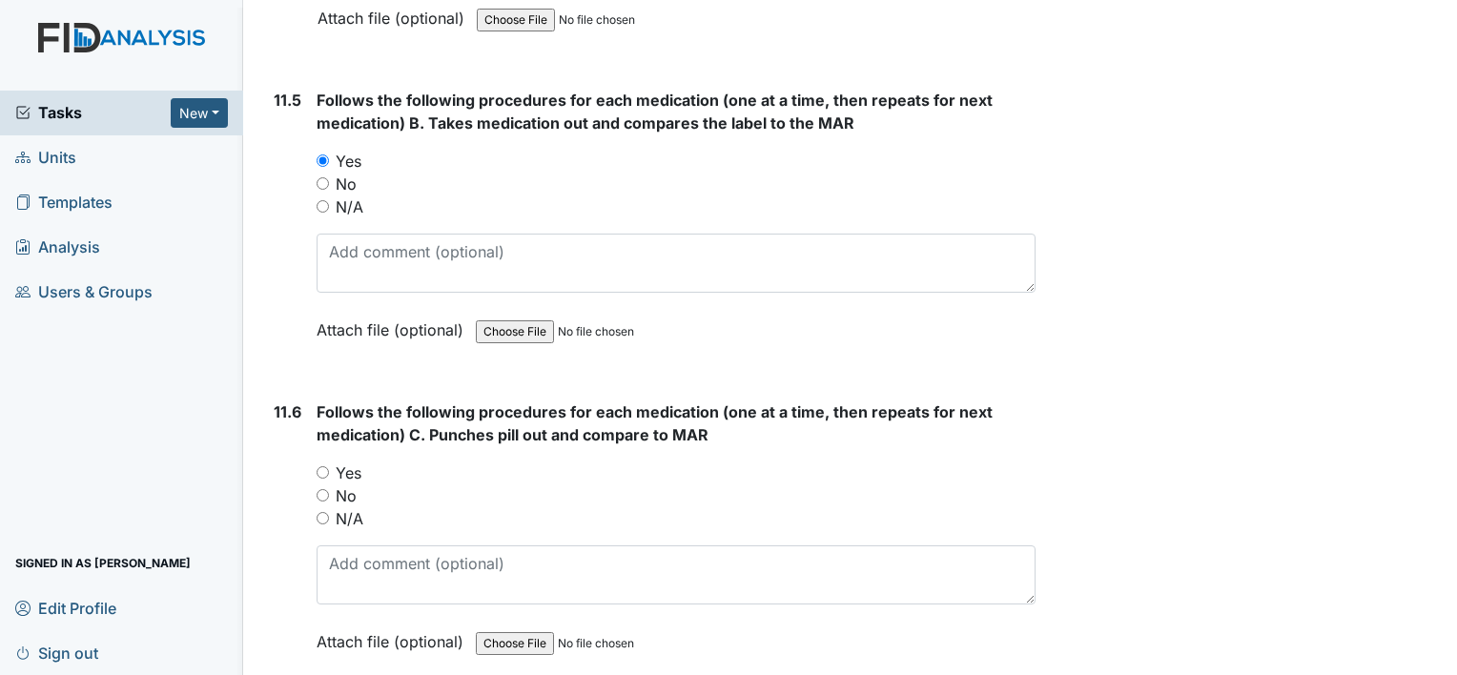
click at [320, 466] on input "Yes" at bounding box center [323, 472] width 12 height 12
radio input "true"
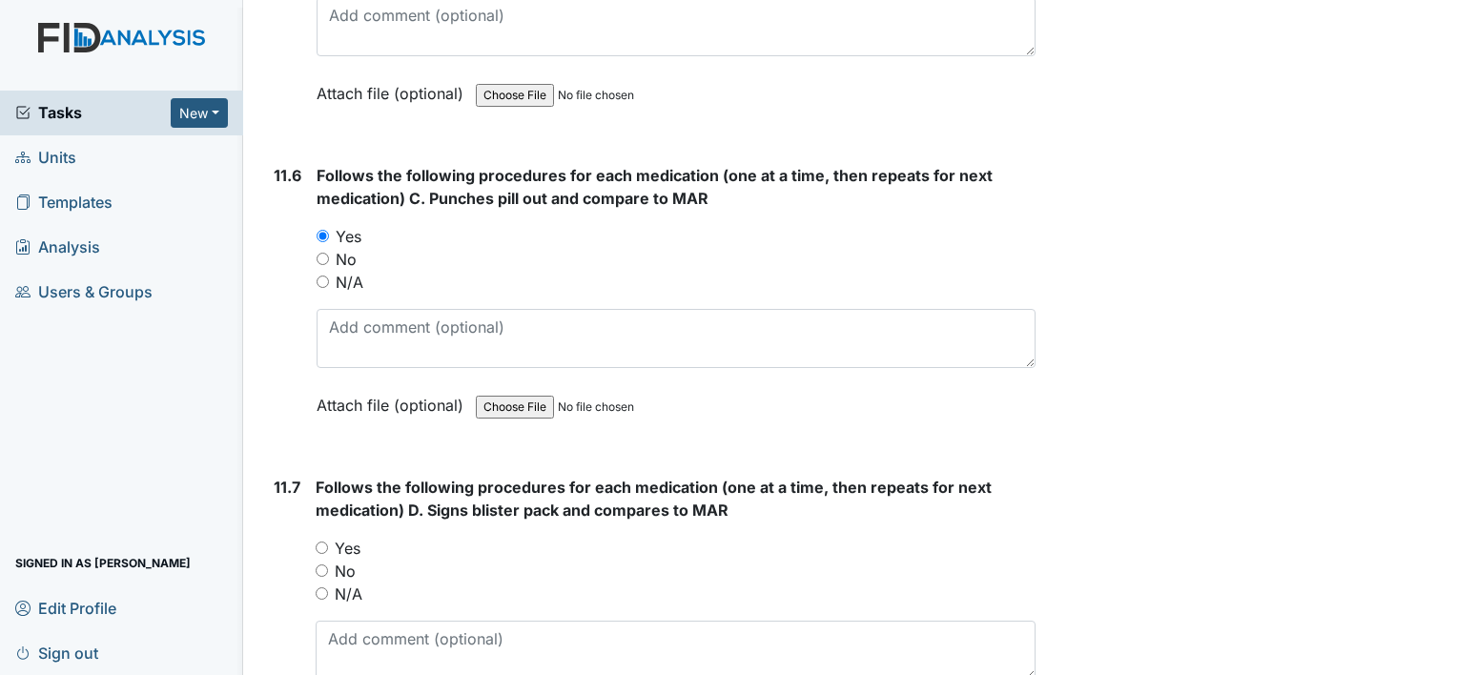
scroll to position [22880, 0]
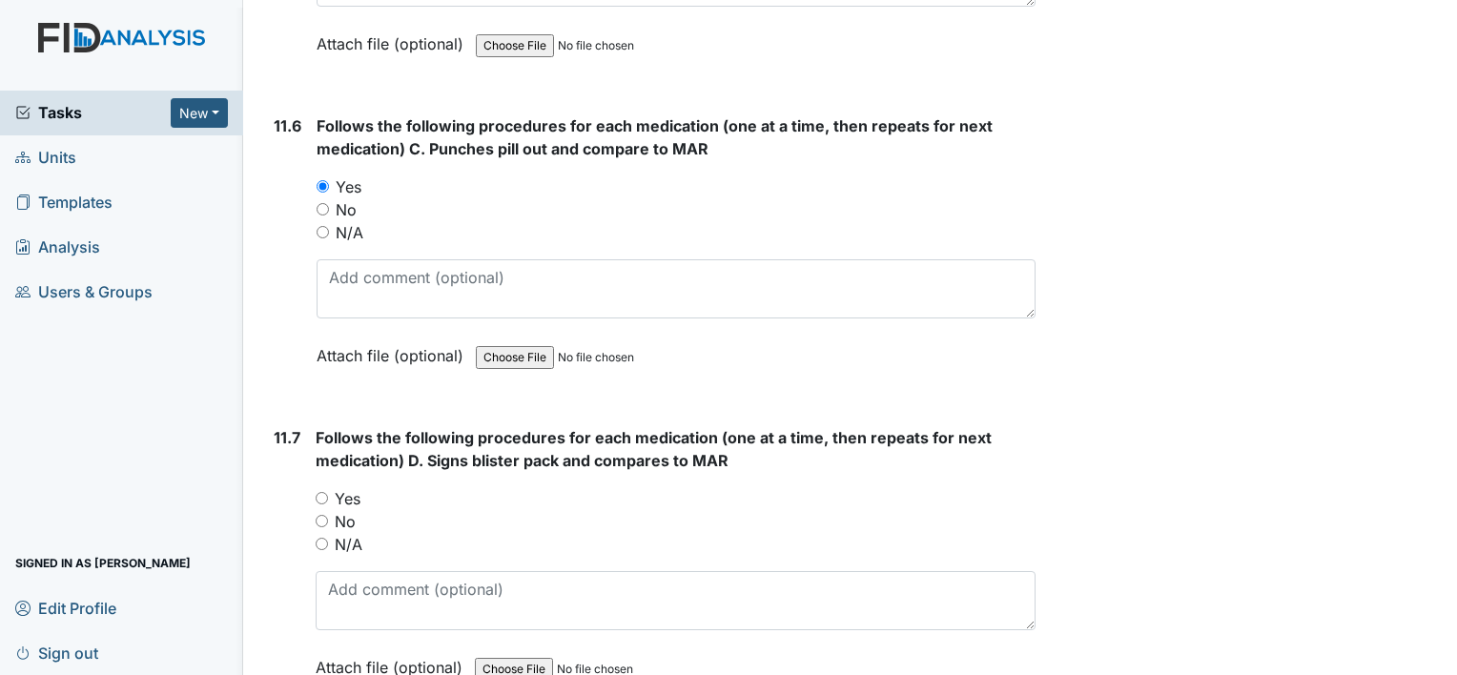
click at [325, 492] on input "Yes" at bounding box center [322, 498] width 12 height 12
radio input "true"
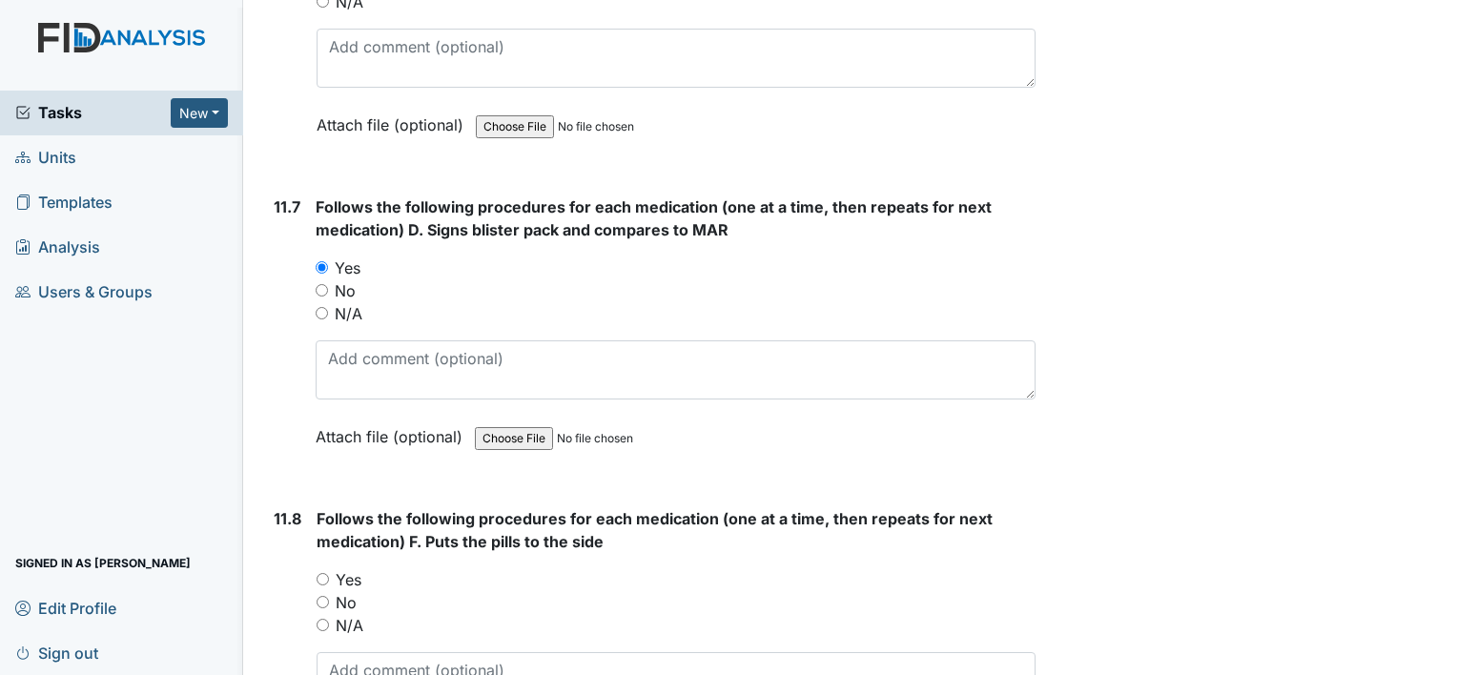
scroll to position [23166, 0]
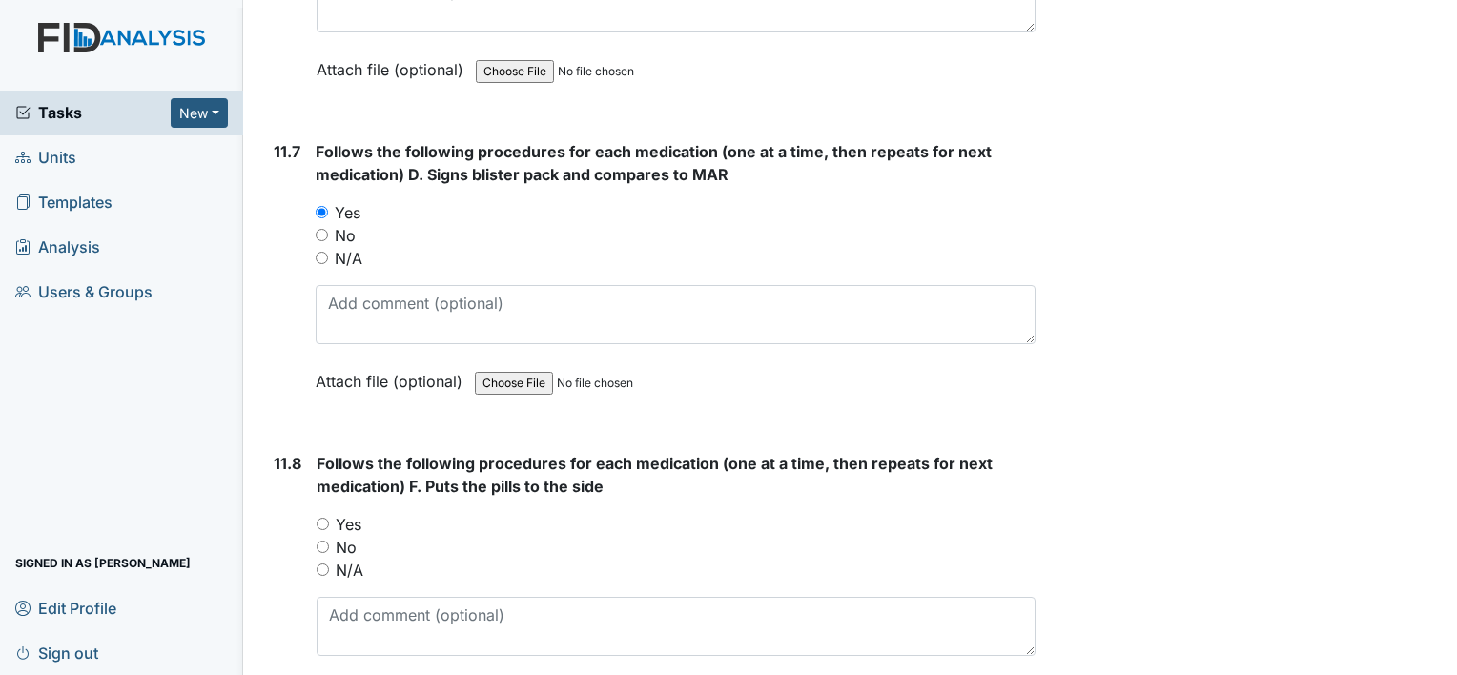
click at [320, 518] on input "Yes" at bounding box center [323, 524] width 12 height 12
radio input "true"
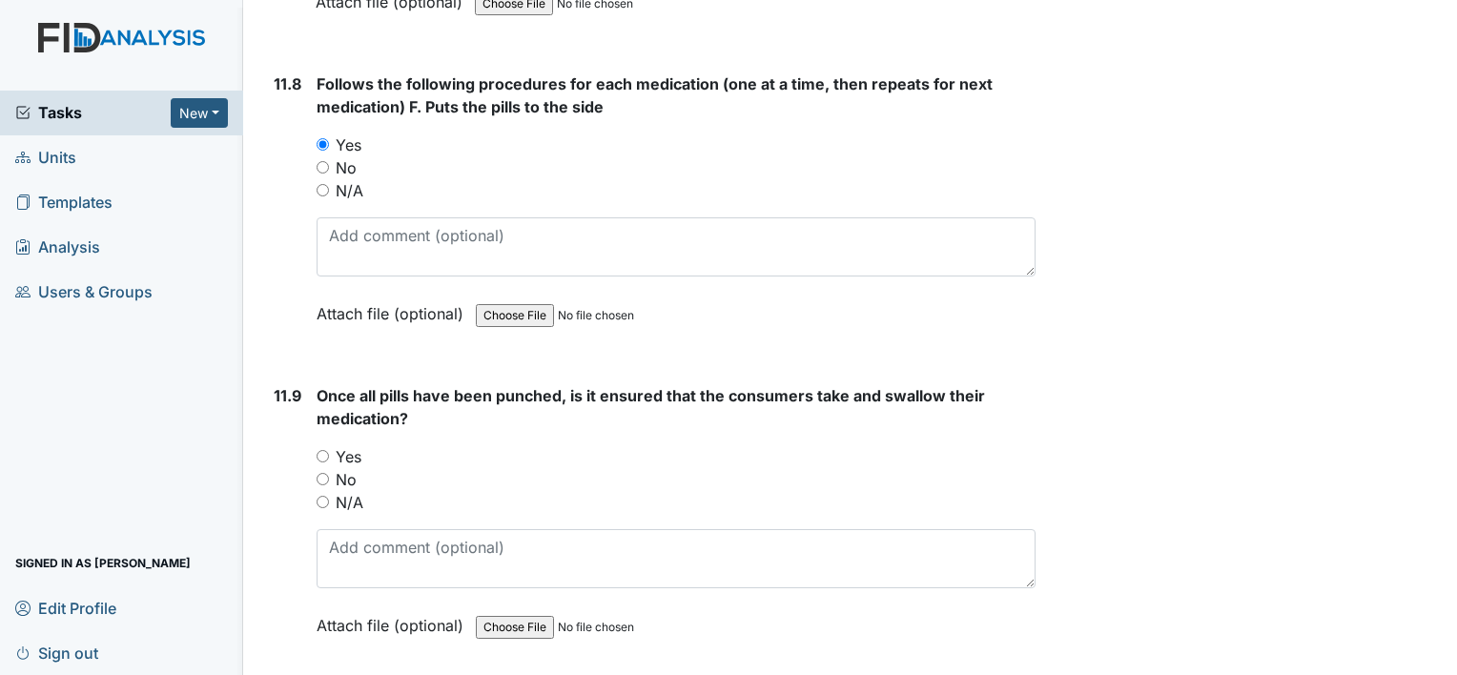
scroll to position [23548, 0]
click at [323, 448] on input "Yes" at bounding box center [323, 454] width 12 height 12
radio input "true"
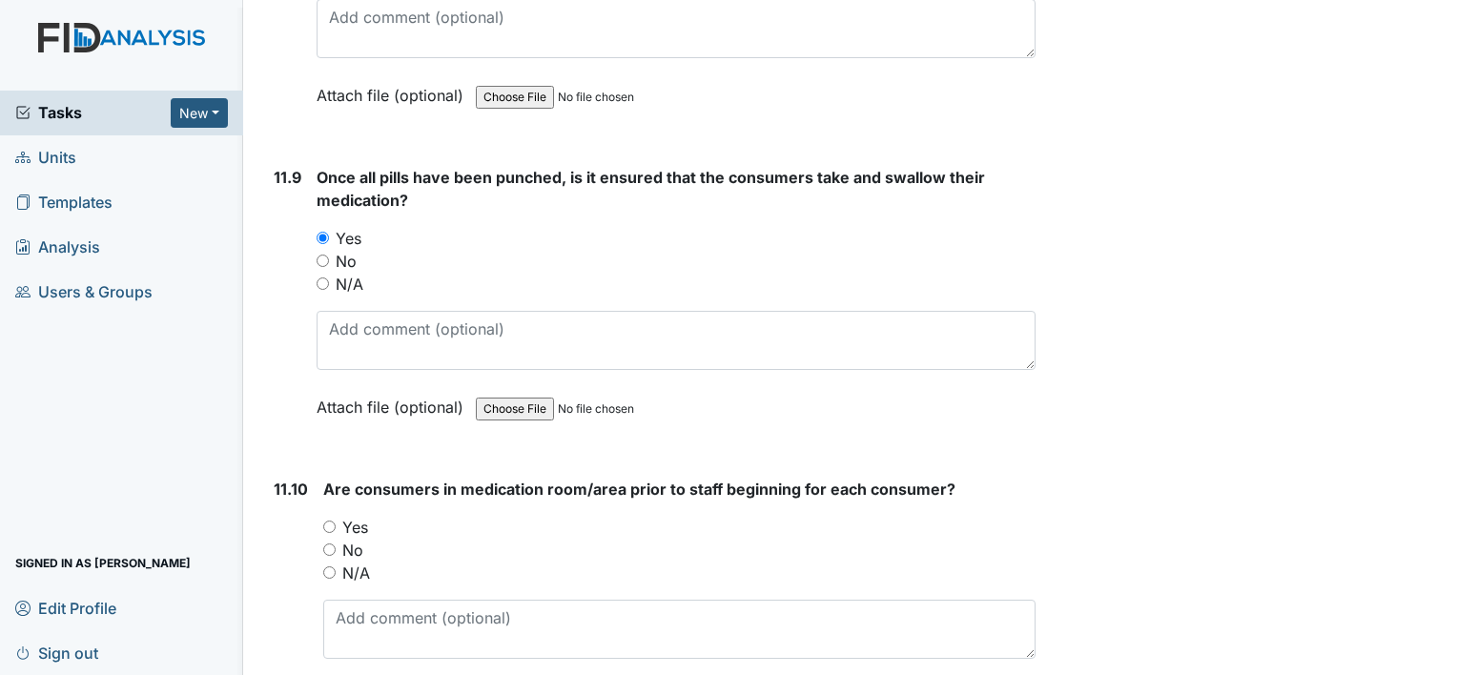
scroll to position [23834, 0]
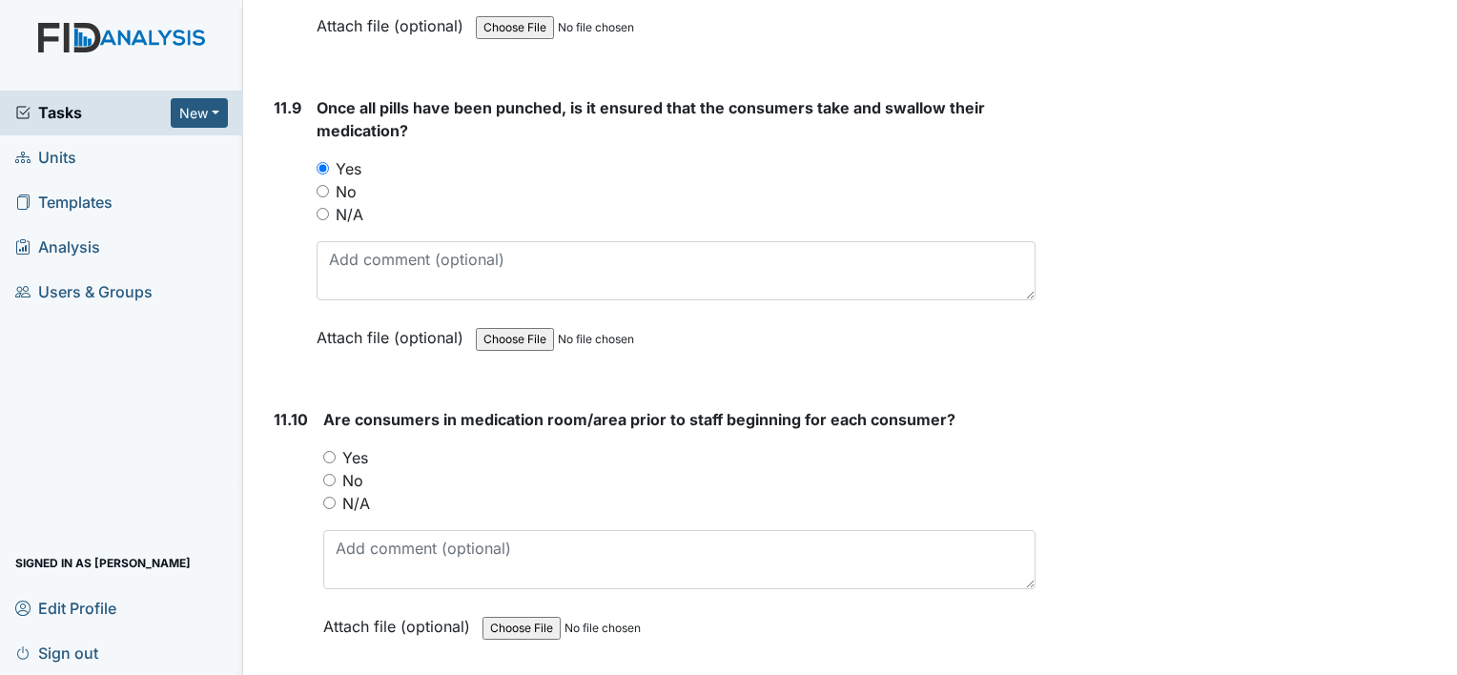
click at [323, 446] on div "Yes" at bounding box center [679, 457] width 712 height 23
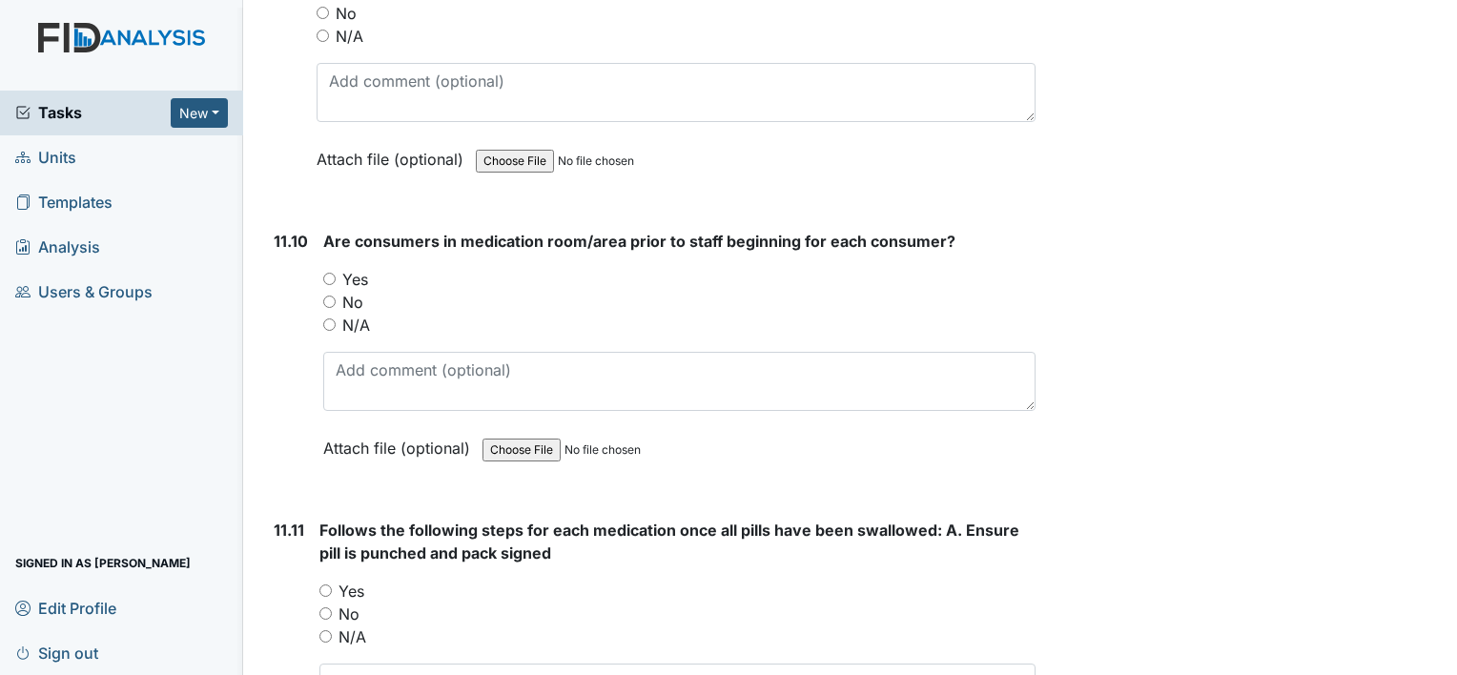
scroll to position [24024, 0]
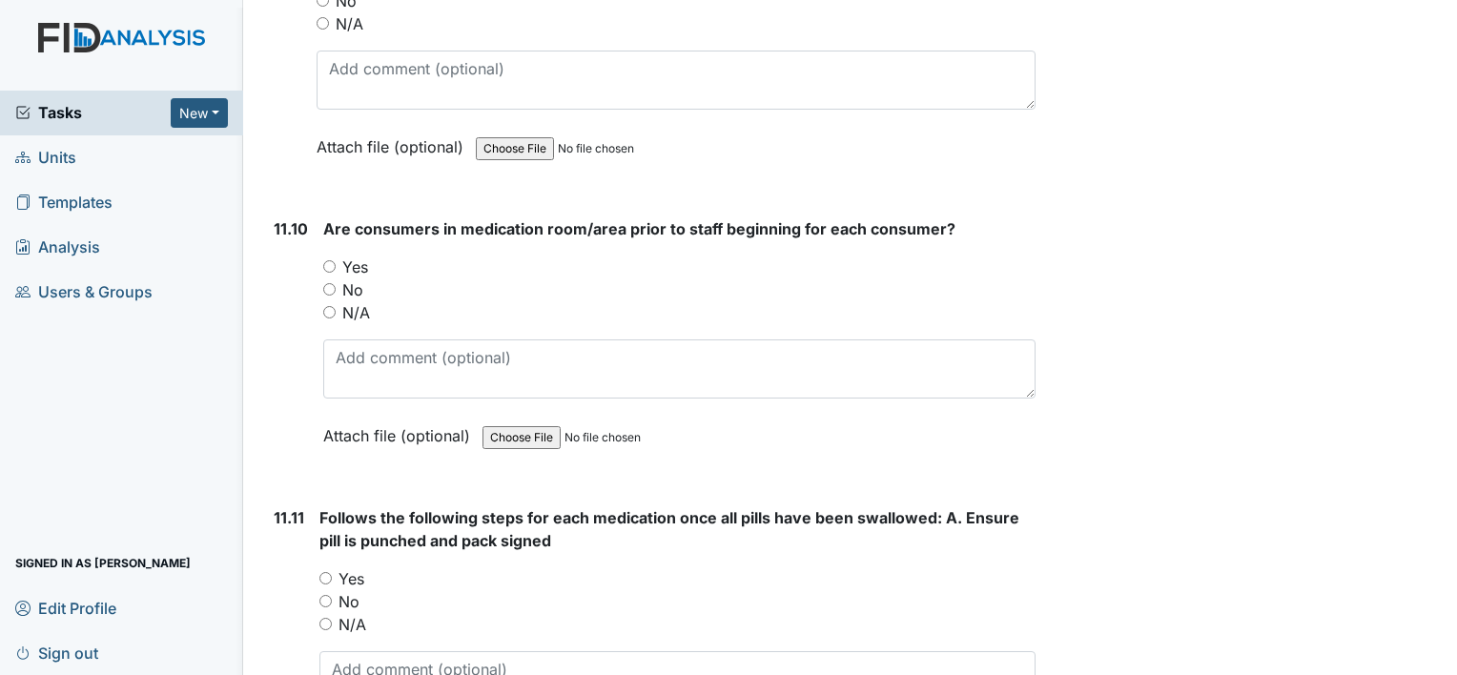
click at [325, 260] on input "Yes" at bounding box center [329, 266] width 12 height 12
radio input "true"
click at [325, 572] on input "Yes" at bounding box center [325, 578] width 12 height 12
radio input "true"
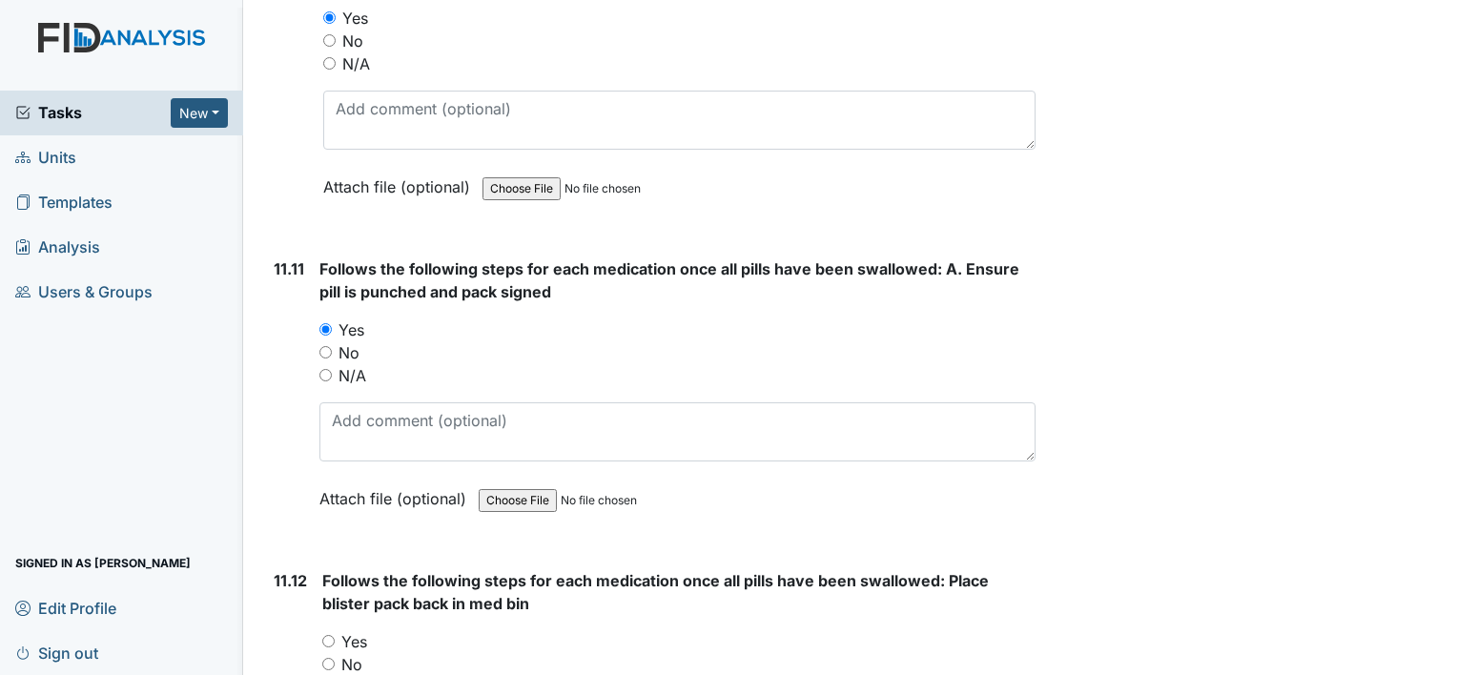
scroll to position [24406, 0]
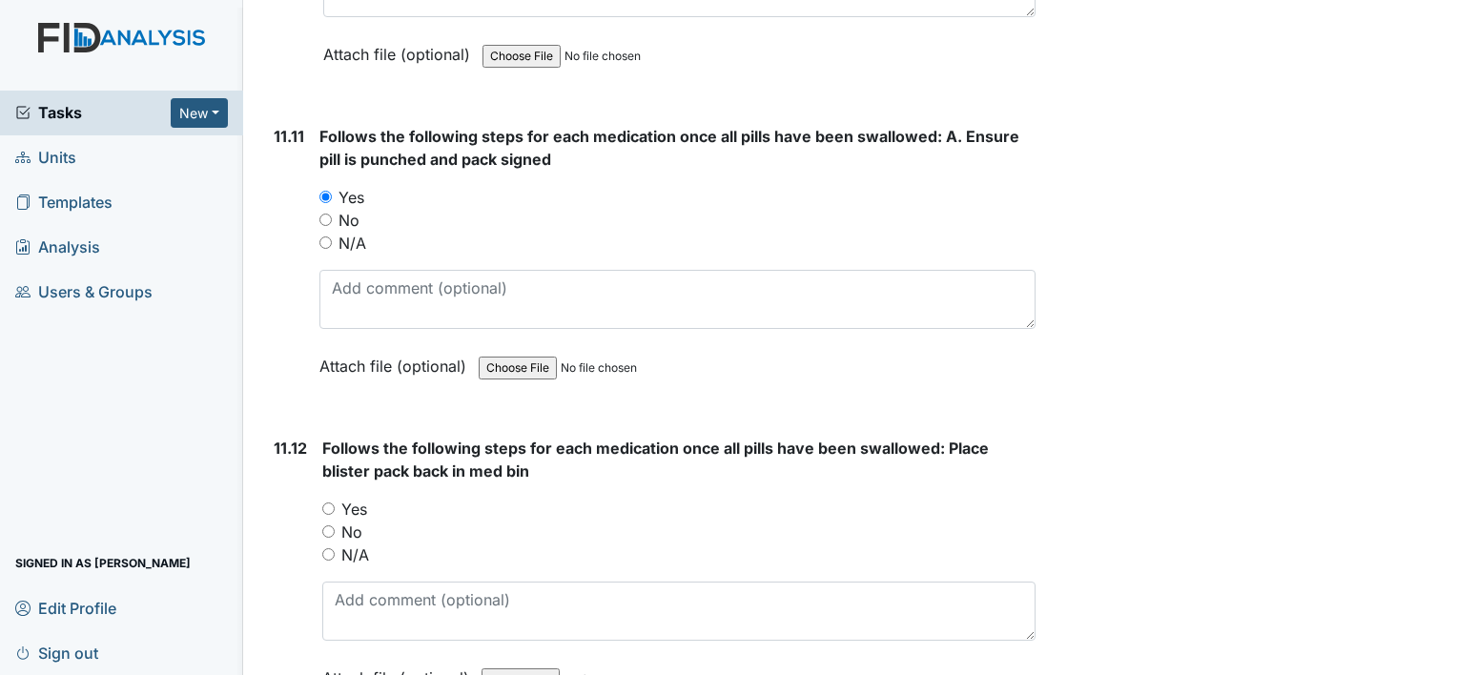
click at [322, 502] on input "Yes" at bounding box center [328, 508] width 12 height 12
radio input "true"
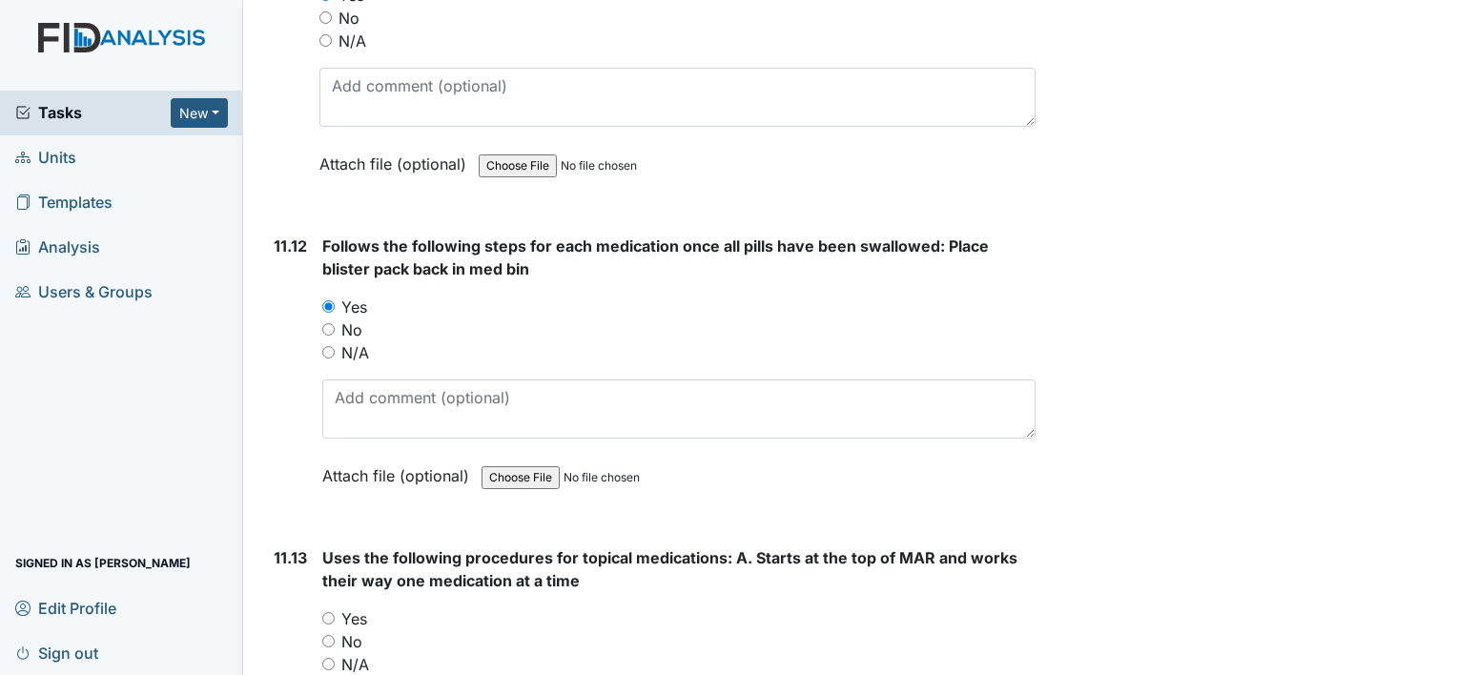
scroll to position [24692, 0]
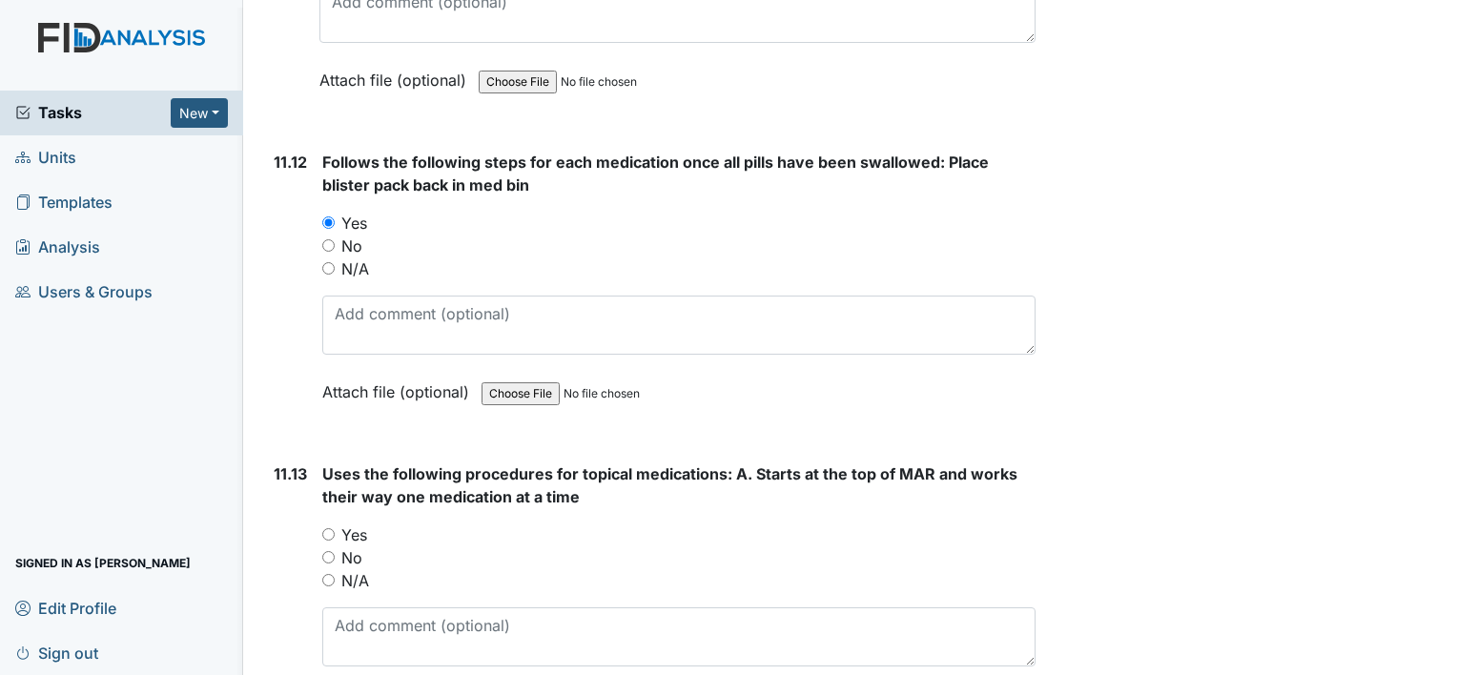
click at [328, 528] on input "Yes" at bounding box center [328, 534] width 12 height 12
radio input "true"
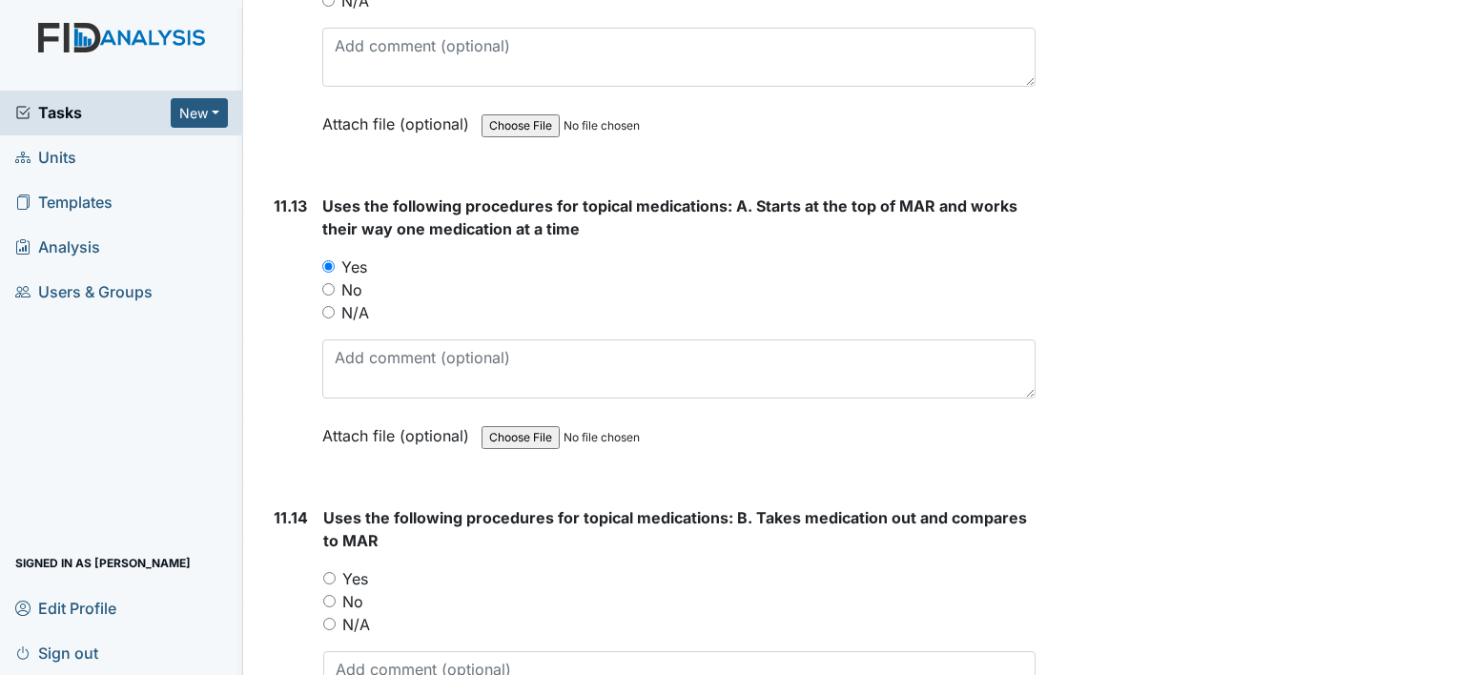
scroll to position [24978, 0]
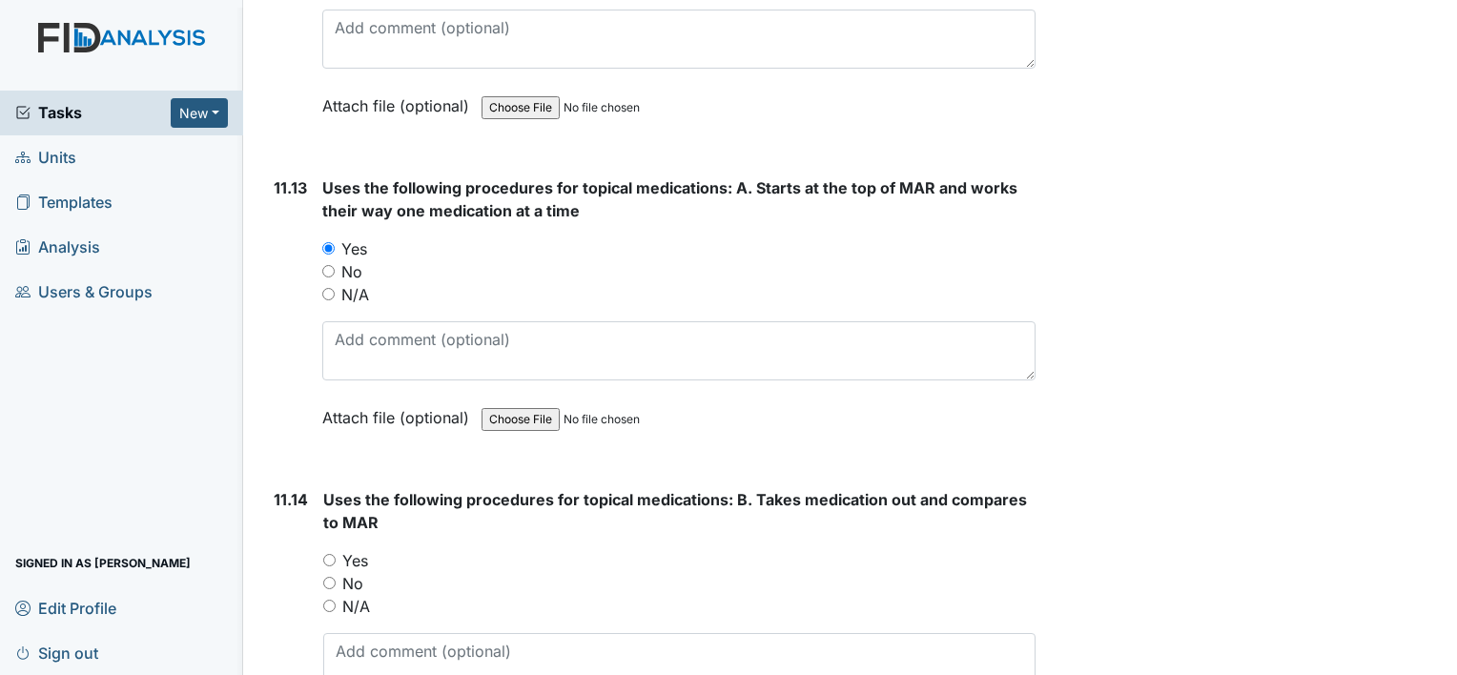
click at [327, 554] on input "Yes" at bounding box center [329, 560] width 12 height 12
radio input "true"
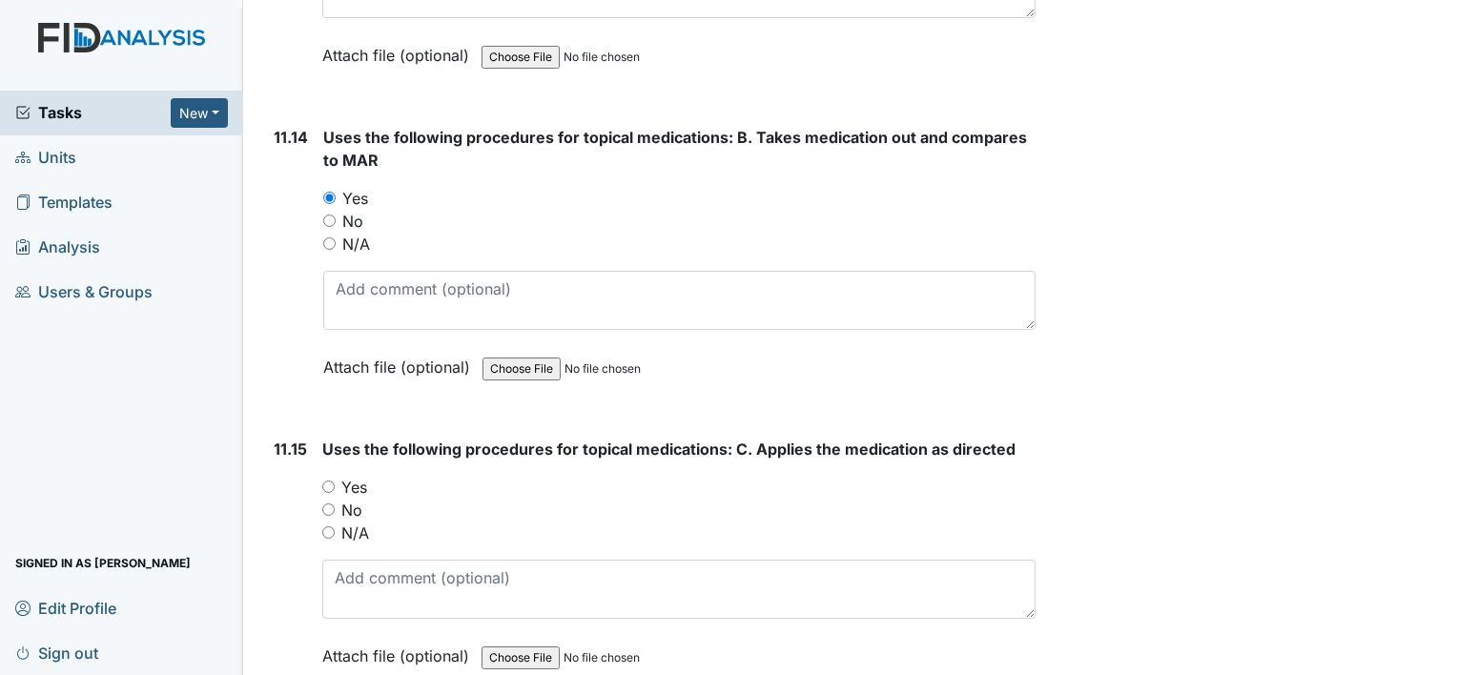
scroll to position [25359, 0]
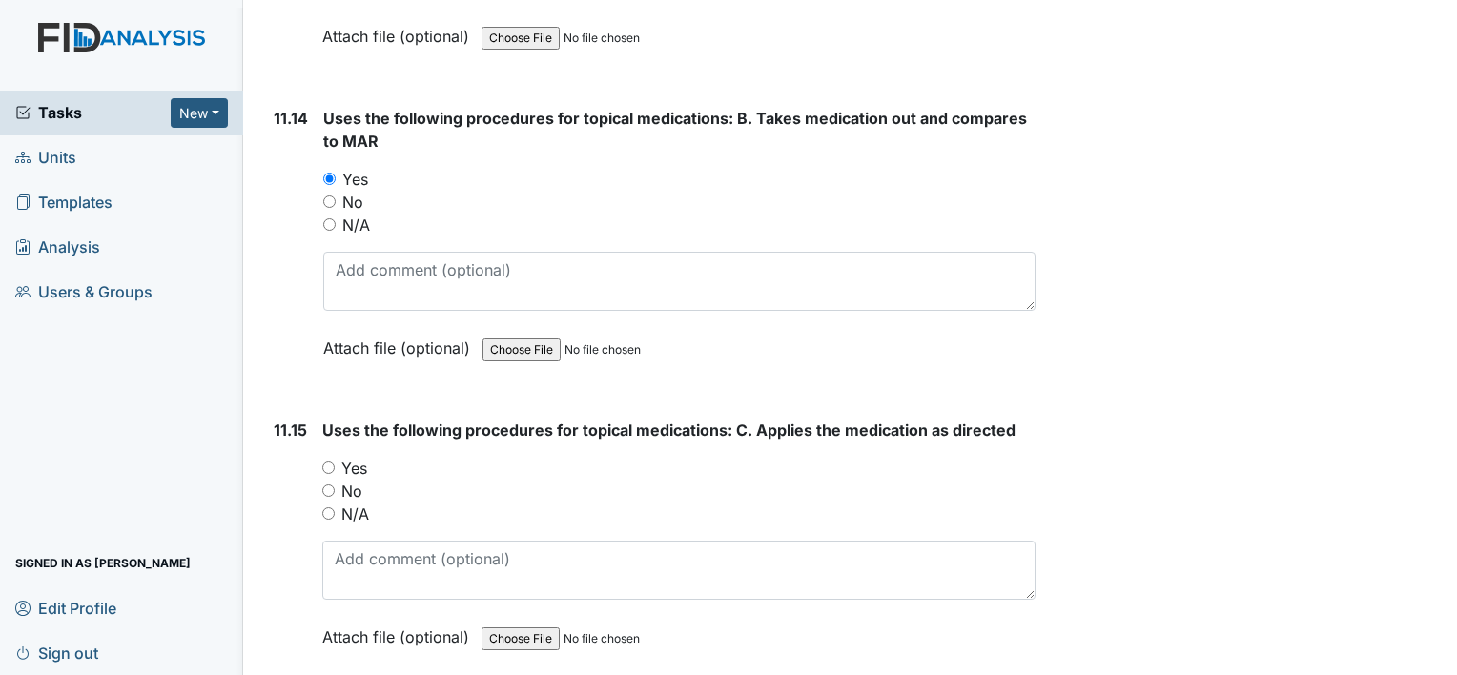
click at [328, 457] on div "Yes" at bounding box center [678, 468] width 713 height 23
click at [332, 461] on input "Yes" at bounding box center [328, 467] width 12 height 12
radio input "true"
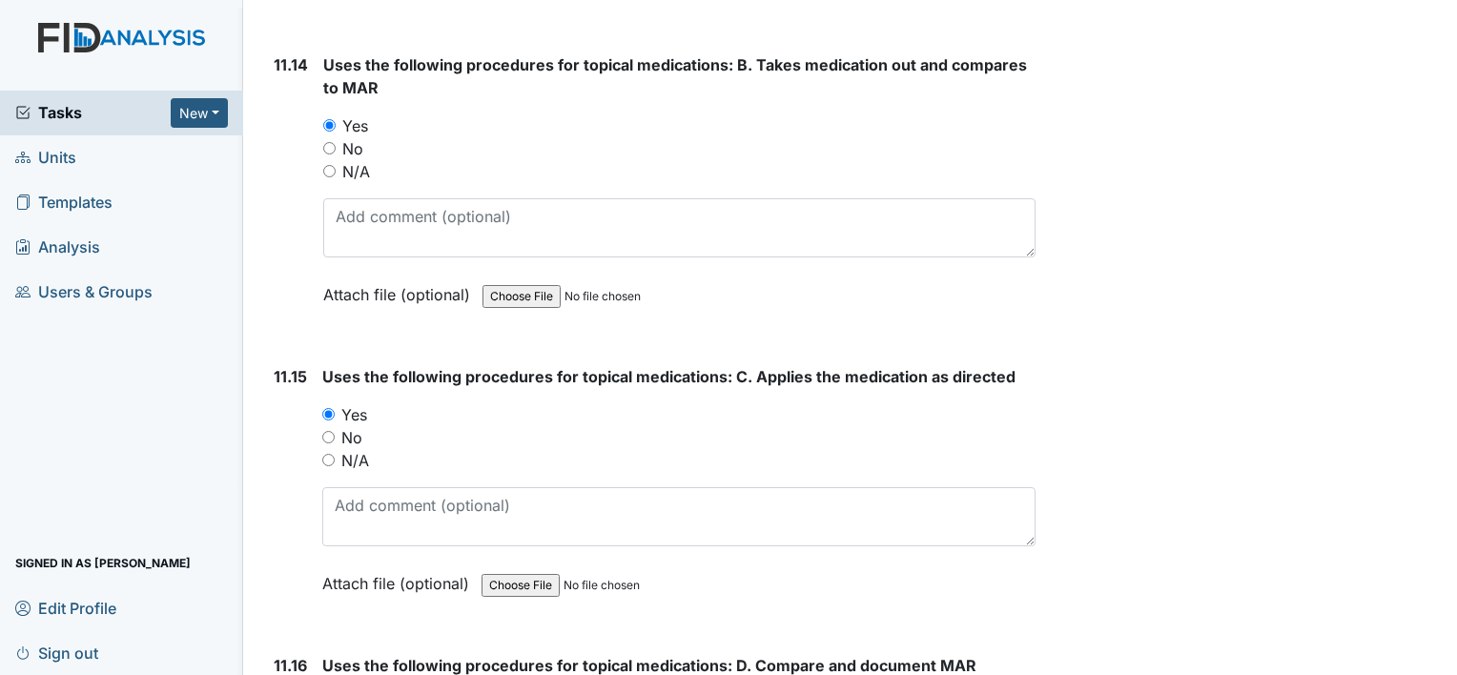
scroll to position [25550, 0]
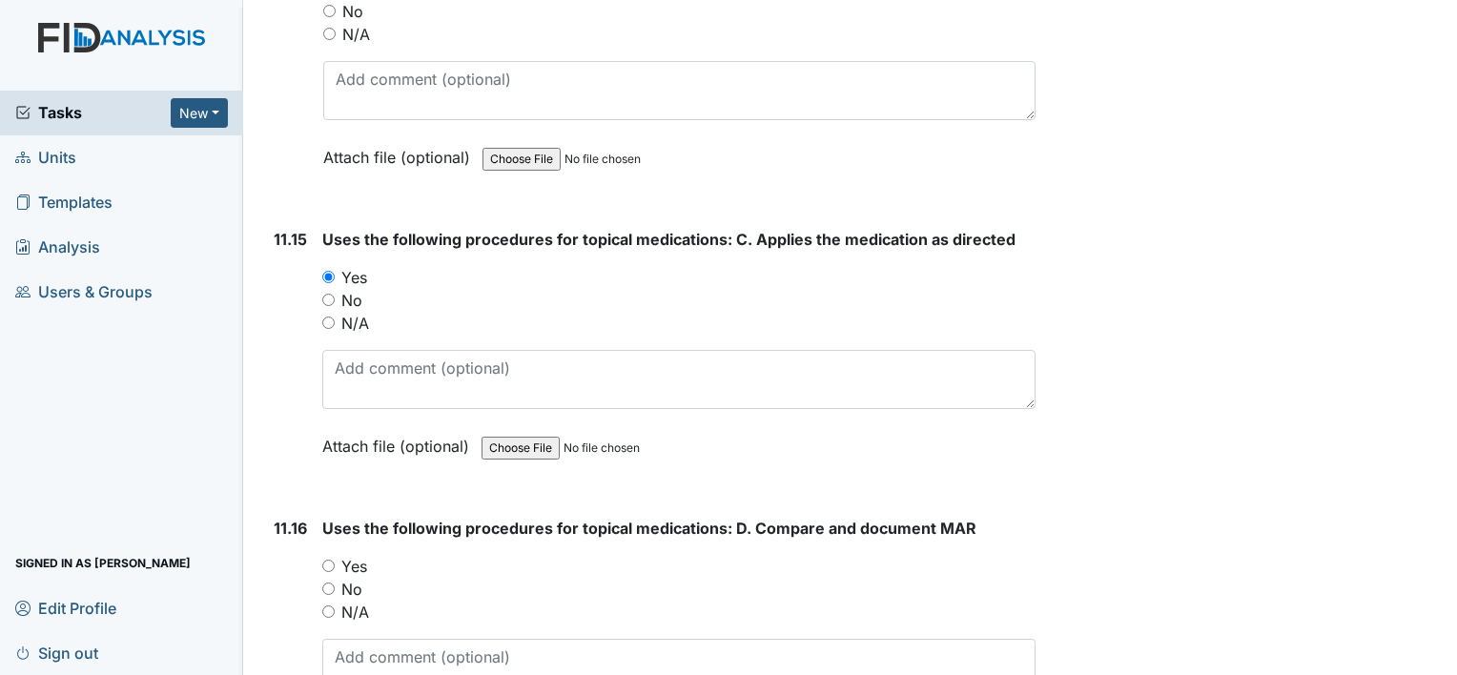
click at [325, 560] on input "Yes" at bounding box center [328, 566] width 12 height 12
radio input "true"
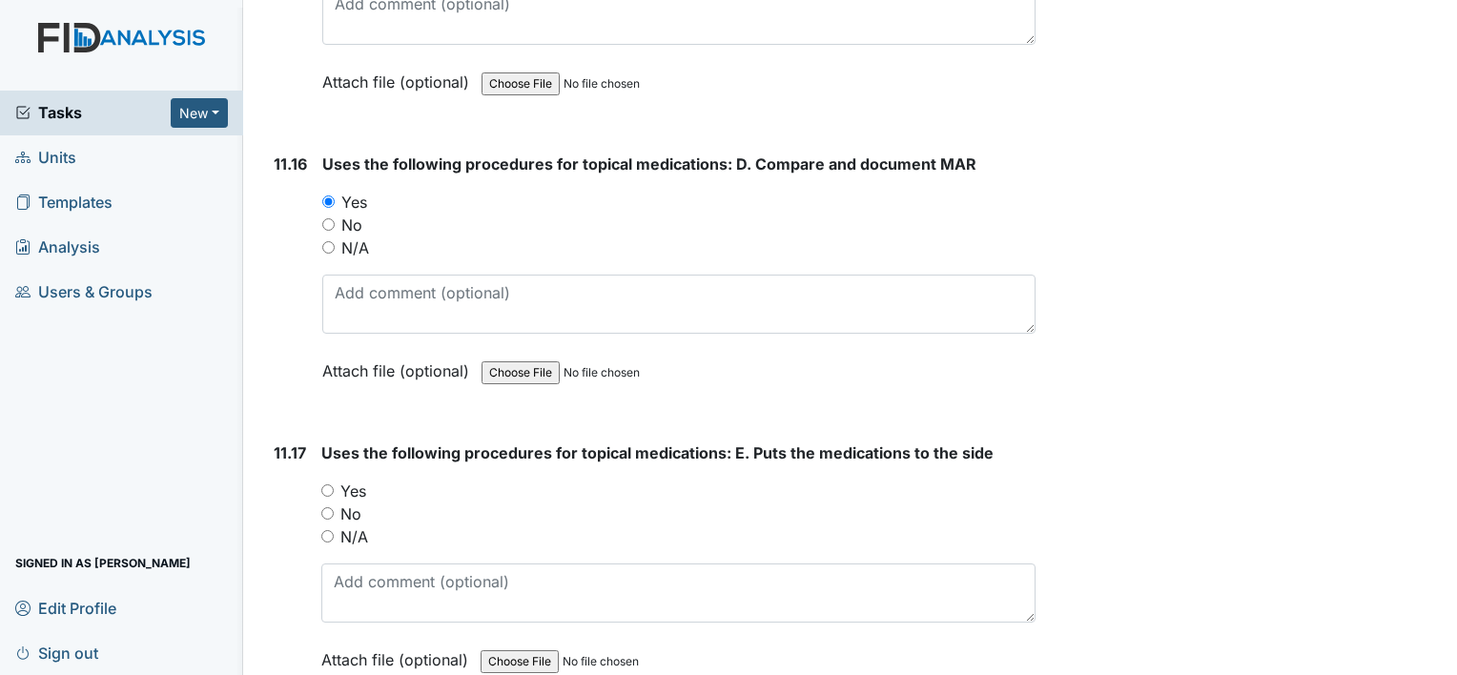
scroll to position [25931, 0]
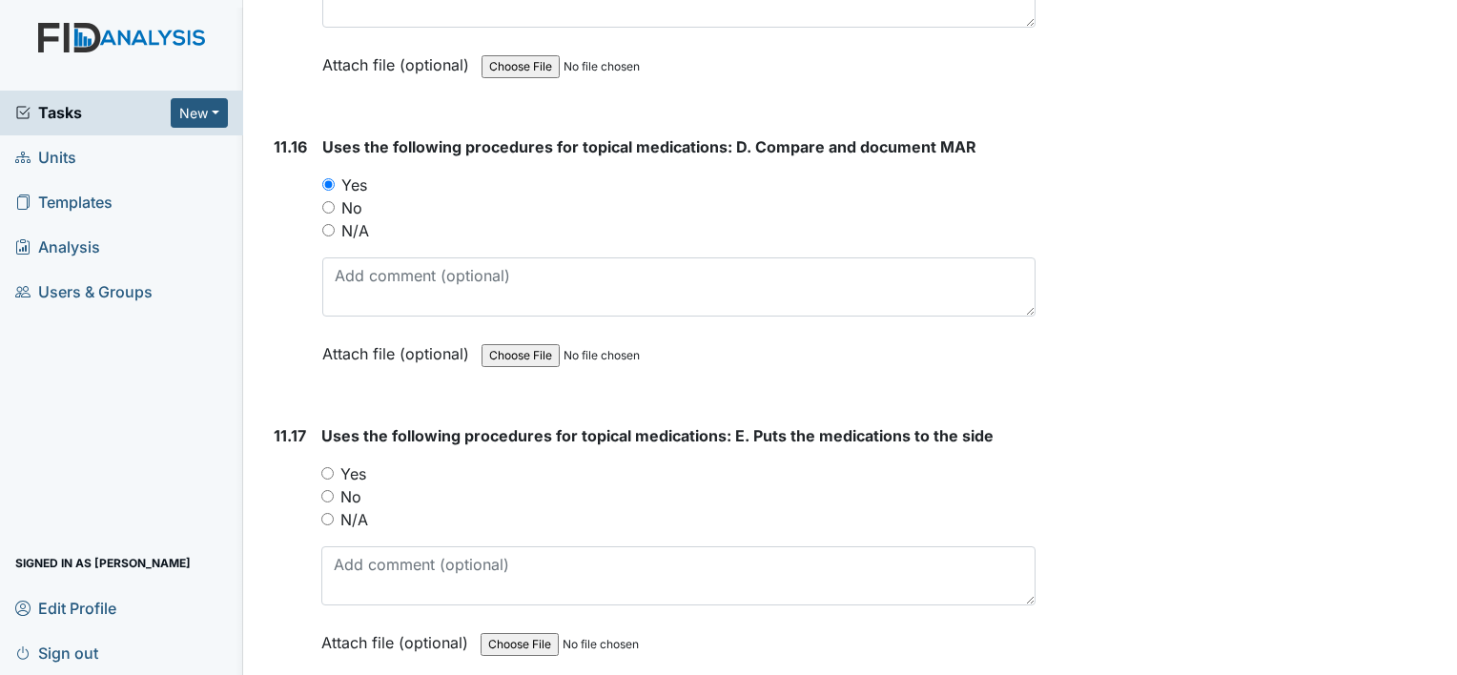
click at [322, 467] on input "Yes" at bounding box center [327, 473] width 12 height 12
radio input "true"
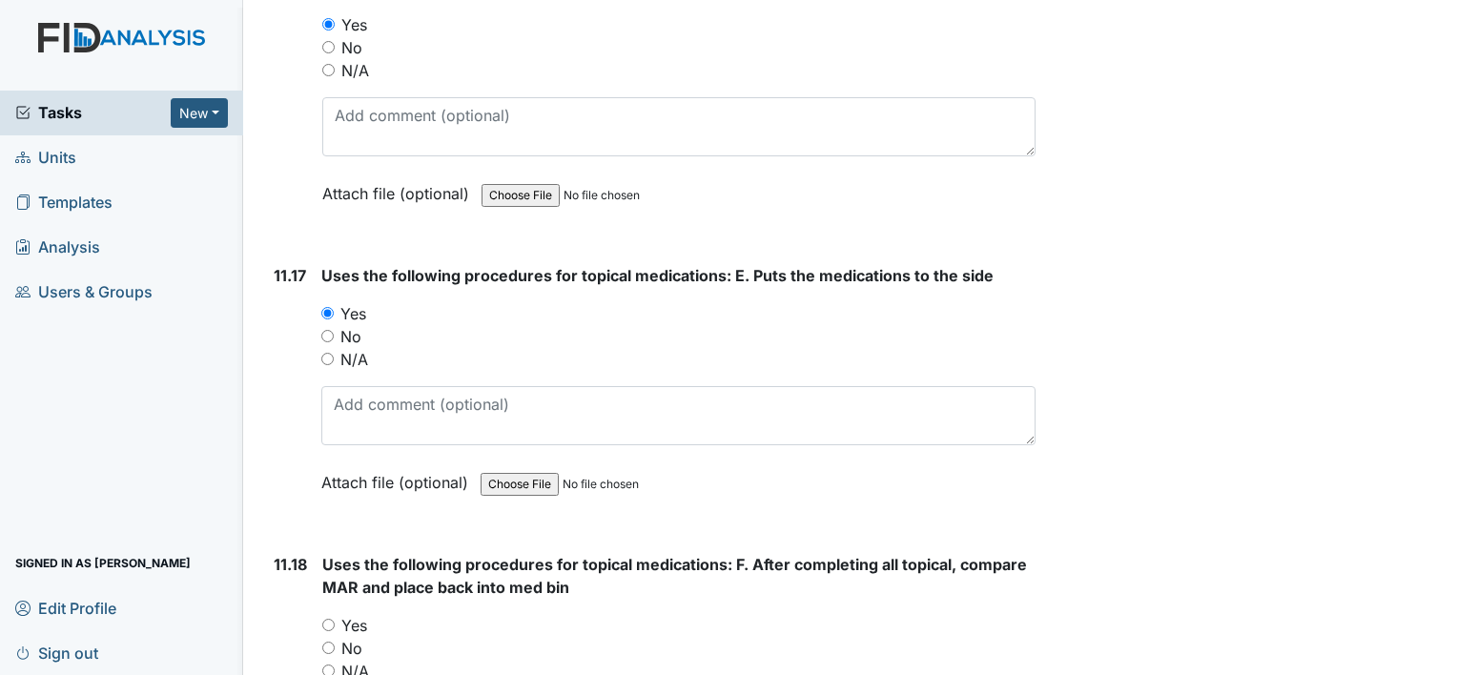
scroll to position [26122, 0]
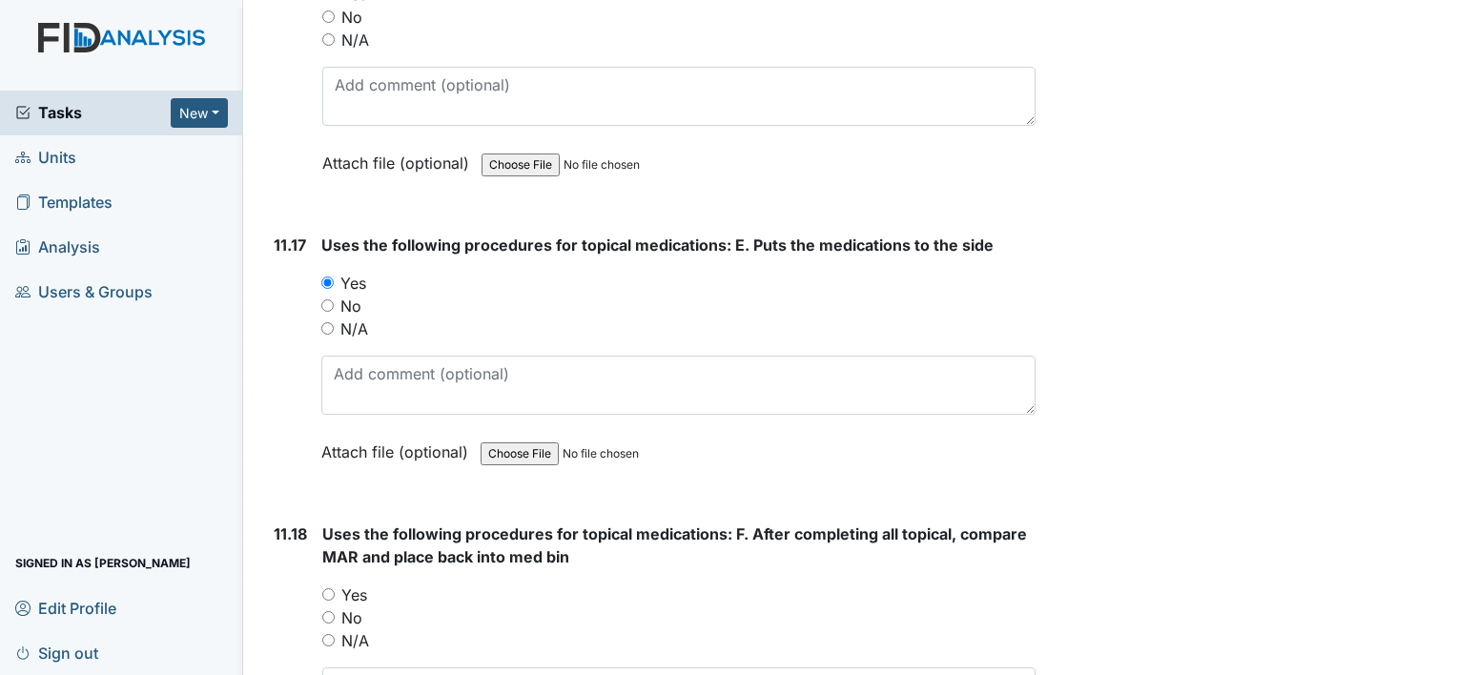
click at [329, 588] on input "Yes" at bounding box center [328, 594] width 12 height 12
radio input "true"
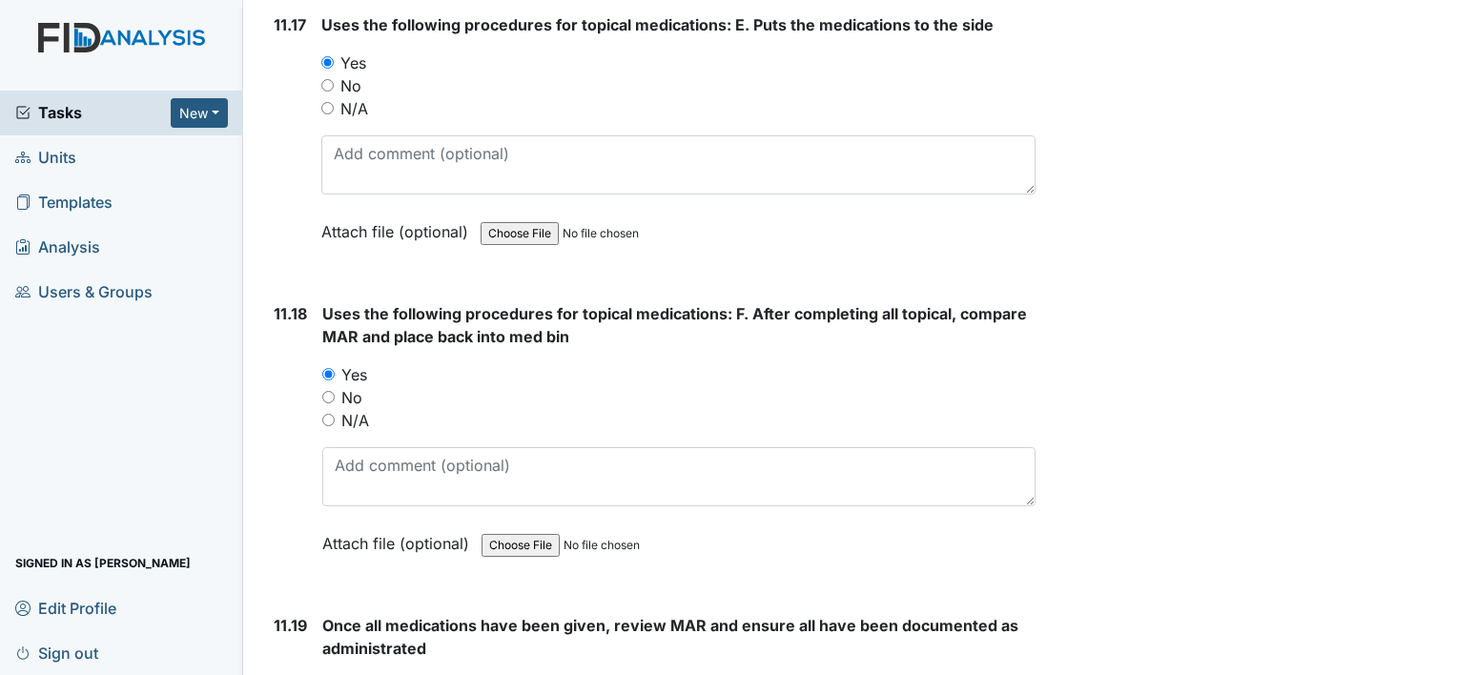
scroll to position [26503, 0]
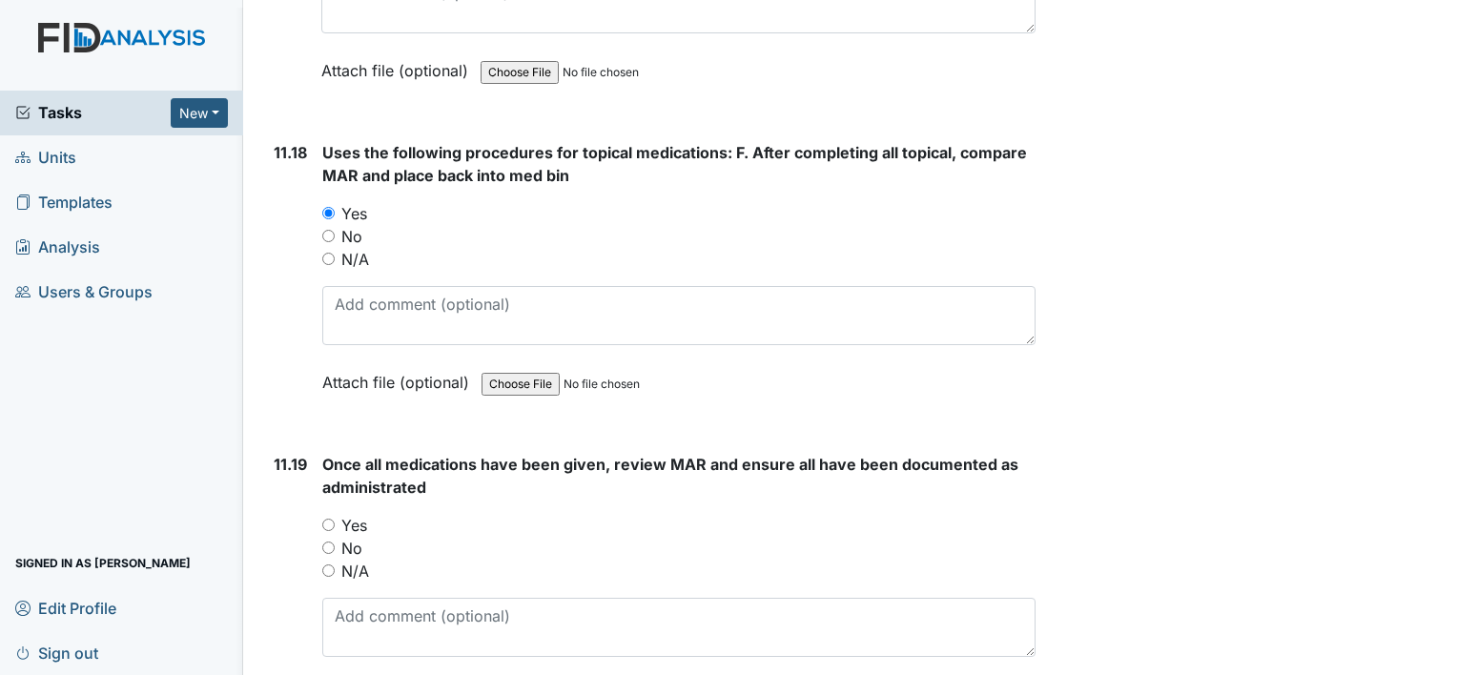
click at [329, 519] on input "Yes" at bounding box center [328, 525] width 12 height 12
radio input "true"
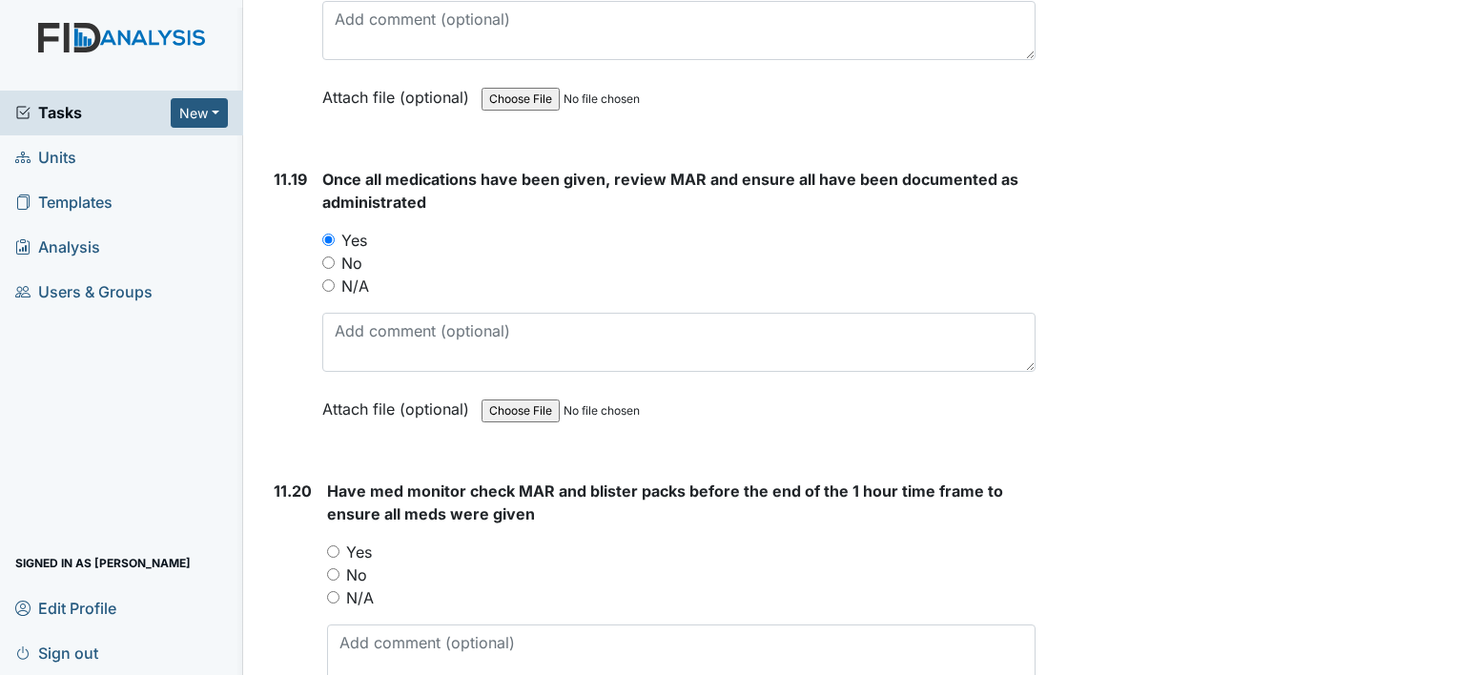
scroll to position [26789, 0]
click at [335, 544] on input "Yes" at bounding box center [333, 550] width 12 height 12
radio input "true"
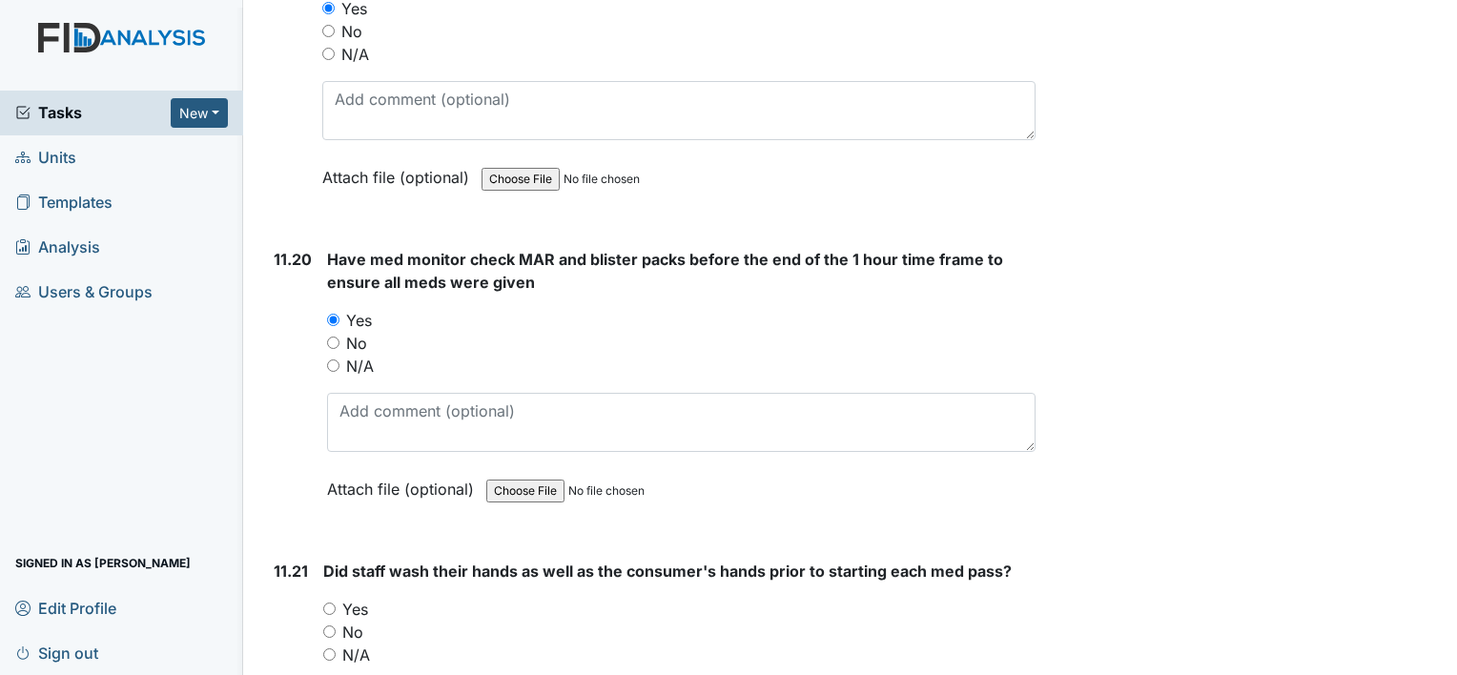
scroll to position [27075, 0]
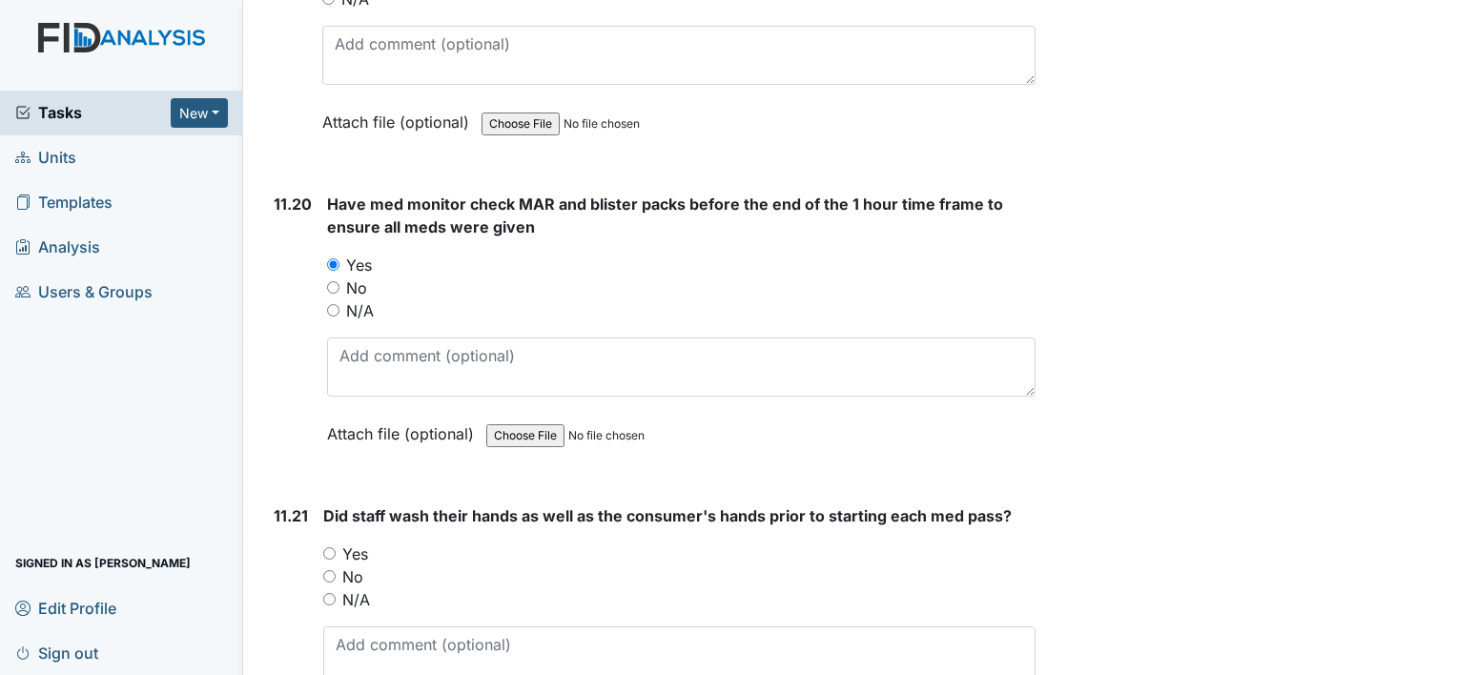
click at [329, 304] on input "N/A" at bounding box center [333, 310] width 12 height 12
radio input "true"
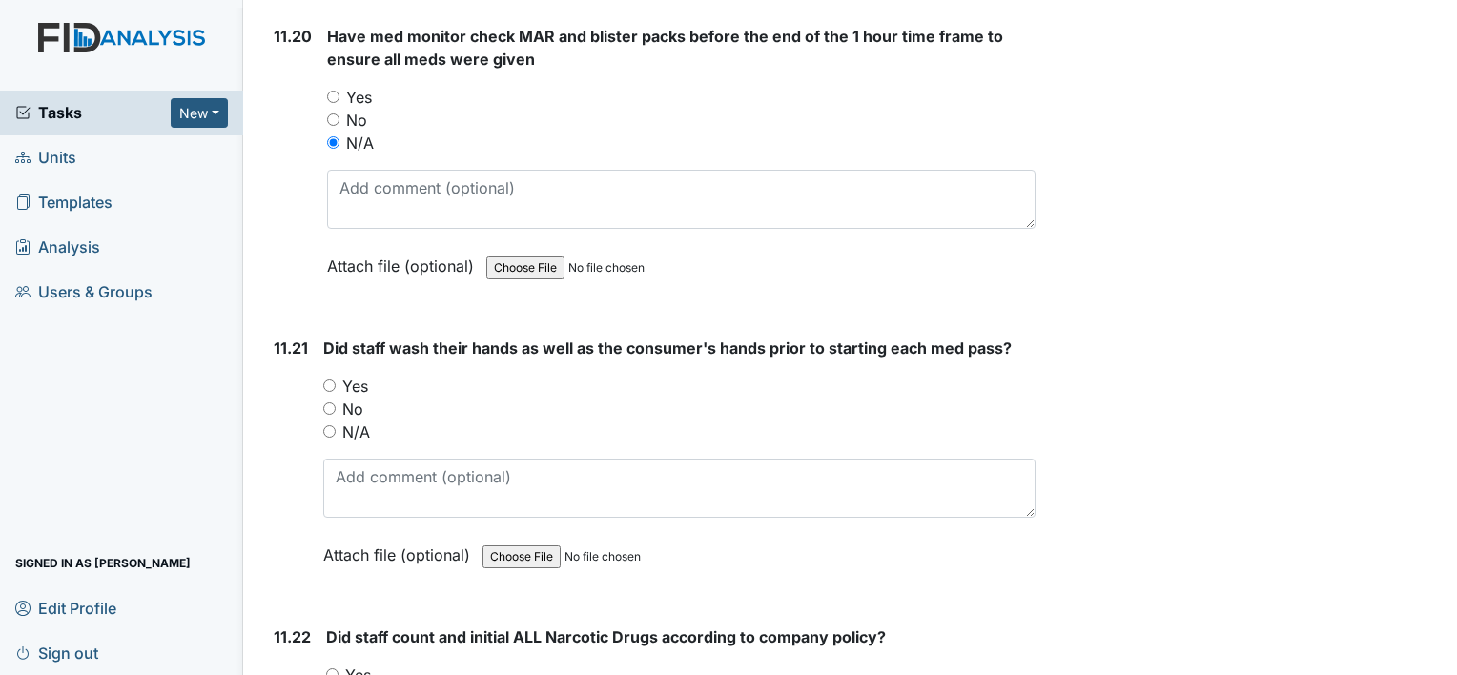
scroll to position [27266, 0]
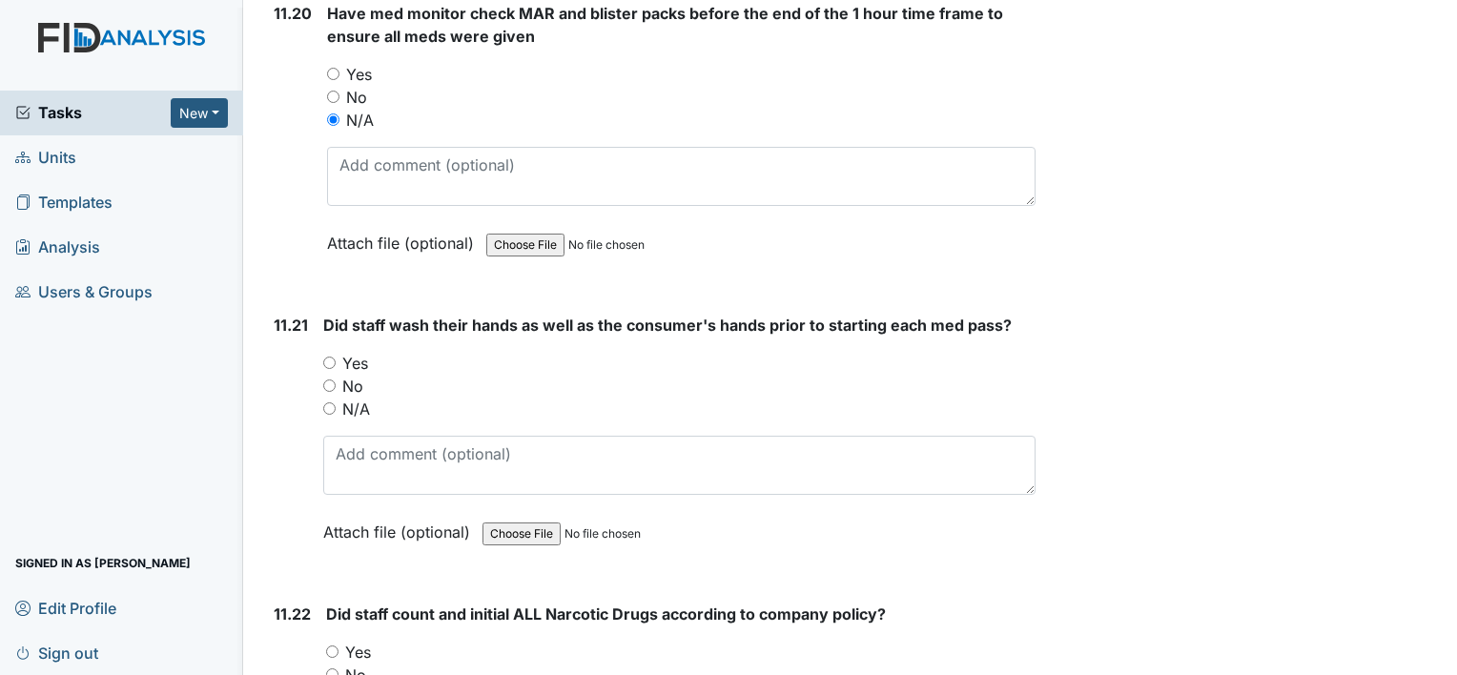
drag, startPoint x: 320, startPoint y: 264, endPoint x: 332, endPoint y: 270, distance: 12.8
click at [322, 314] on div "11.21 Did staff wash their hands as well as the consumer's hands prior to start…" at bounding box center [650, 443] width 769 height 258
click at [332, 357] on input "Yes" at bounding box center [329, 363] width 12 height 12
radio input "true"
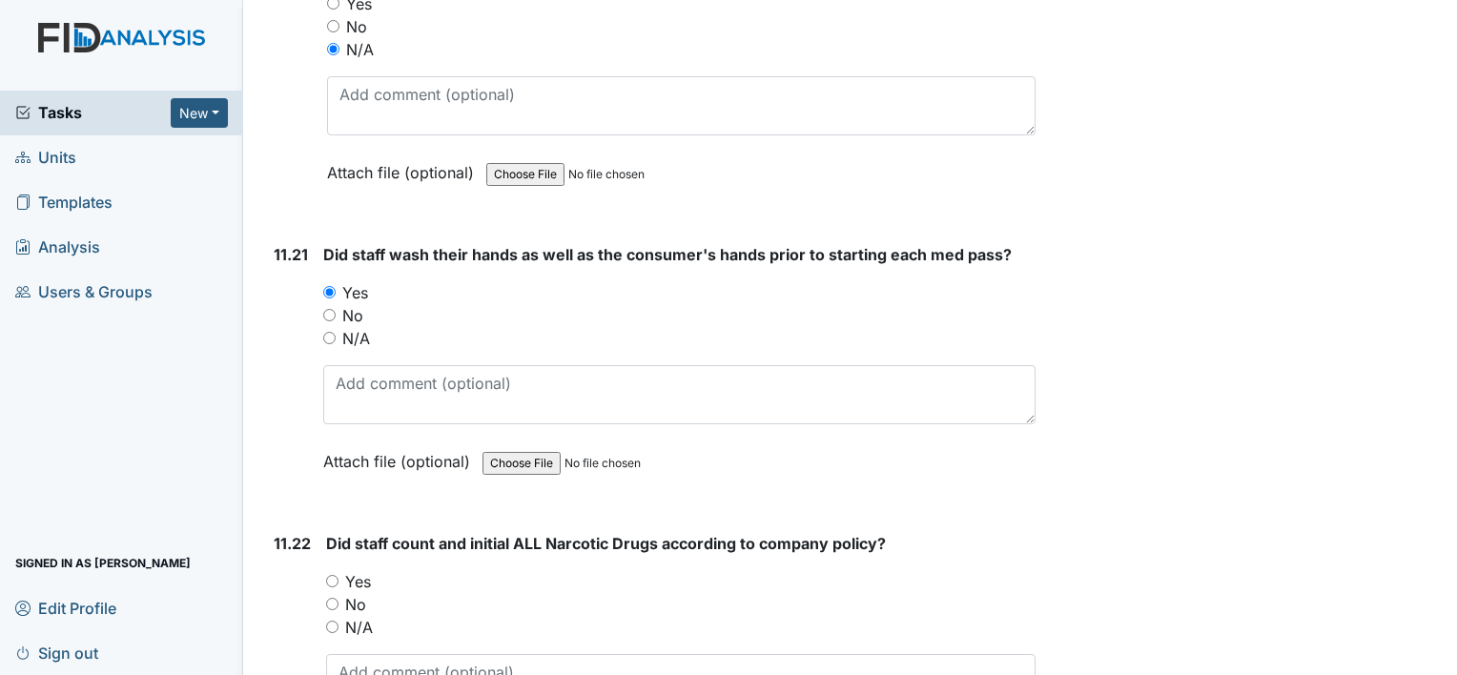
scroll to position [27552, 0]
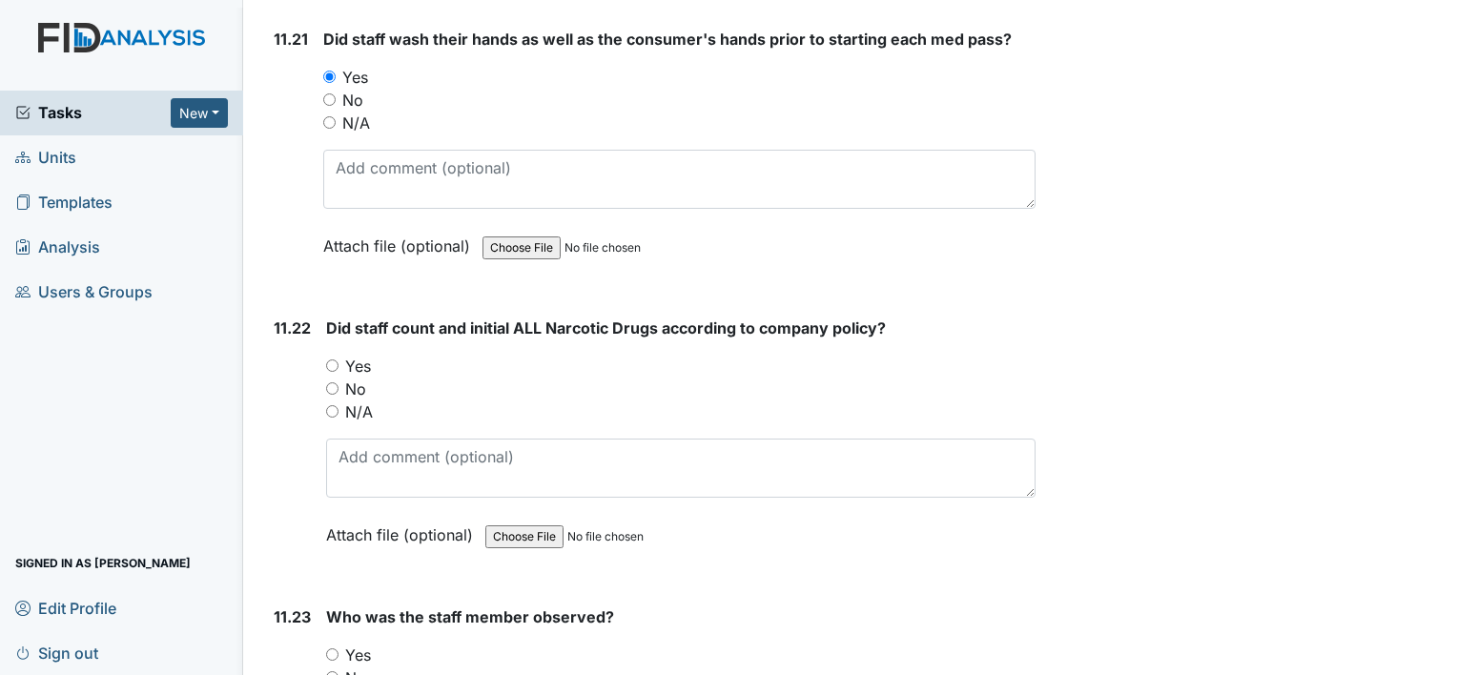
click at [328, 359] on input "Yes" at bounding box center [332, 365] width 12 height 12
radio input "true"
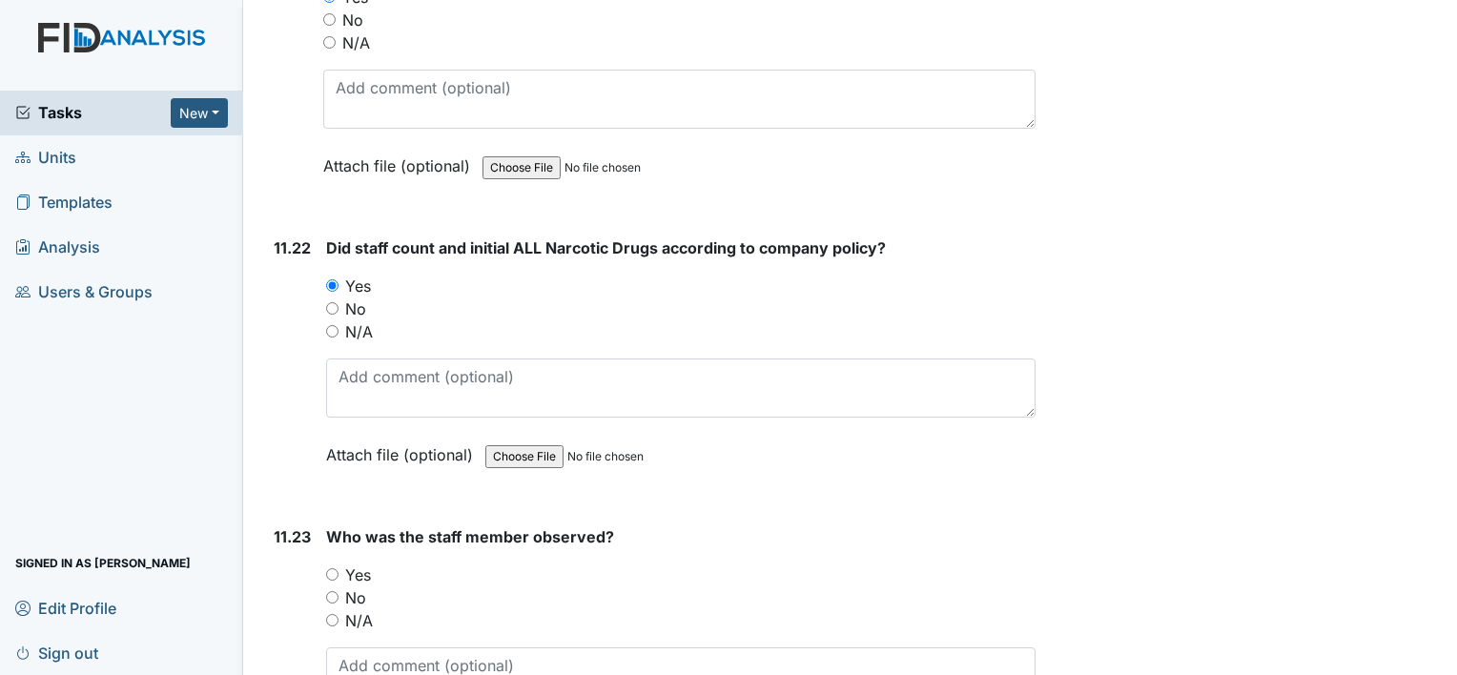
scroll to position [27742, 0]
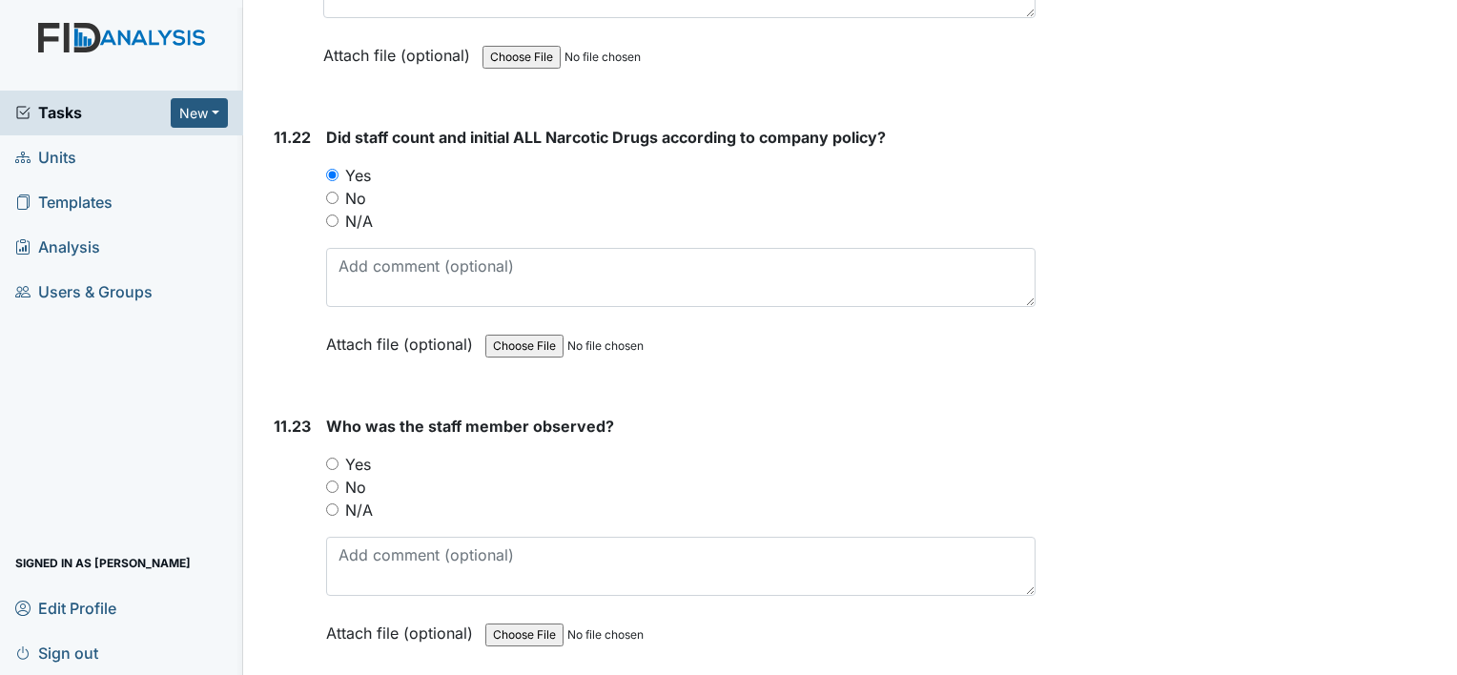
drag, startPoint x: 332, startPoint y: 369, endPoint x: 337, endPoint y: 389, distance: 20.6
click at [332, 458] on input "Yes" at bounding box center [332, 464] width 12 height 12
radio input "true"
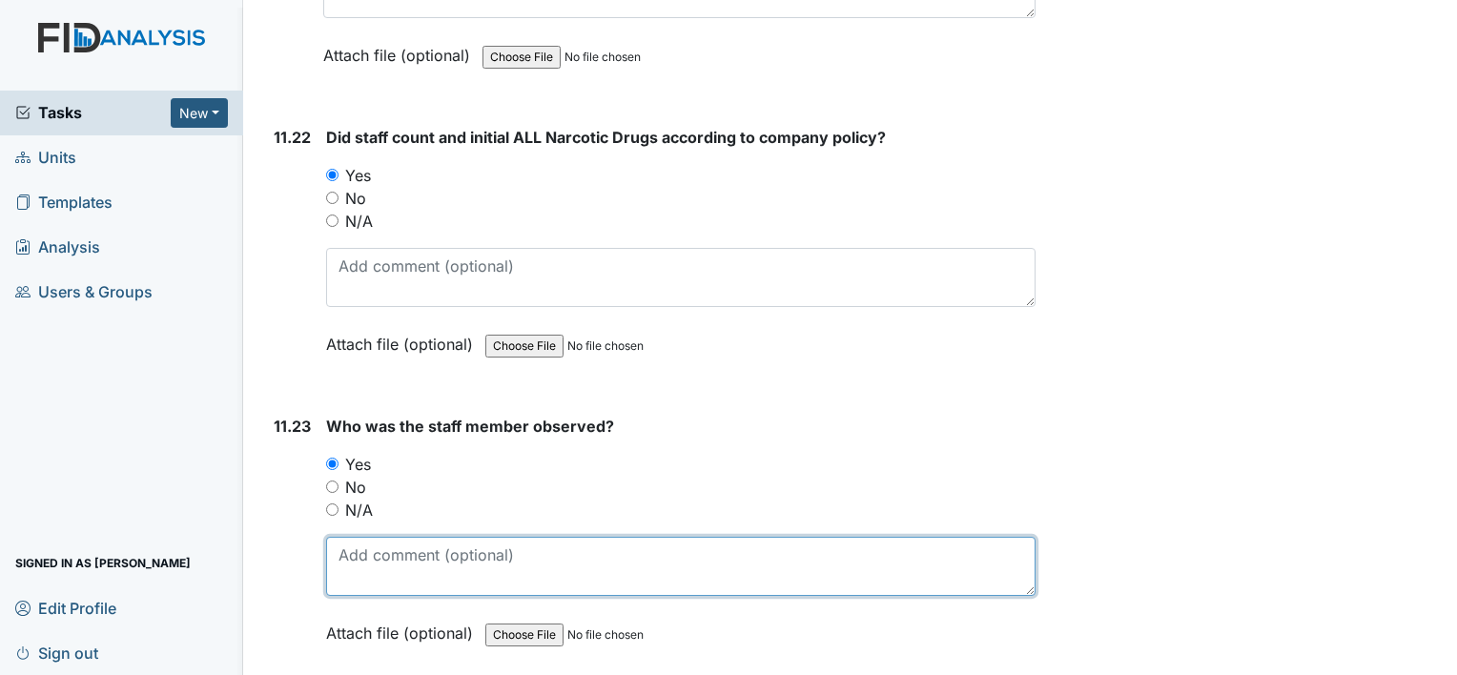
click at [360, 537] on textarea at bounding box center [680, 566] width 709 height 59
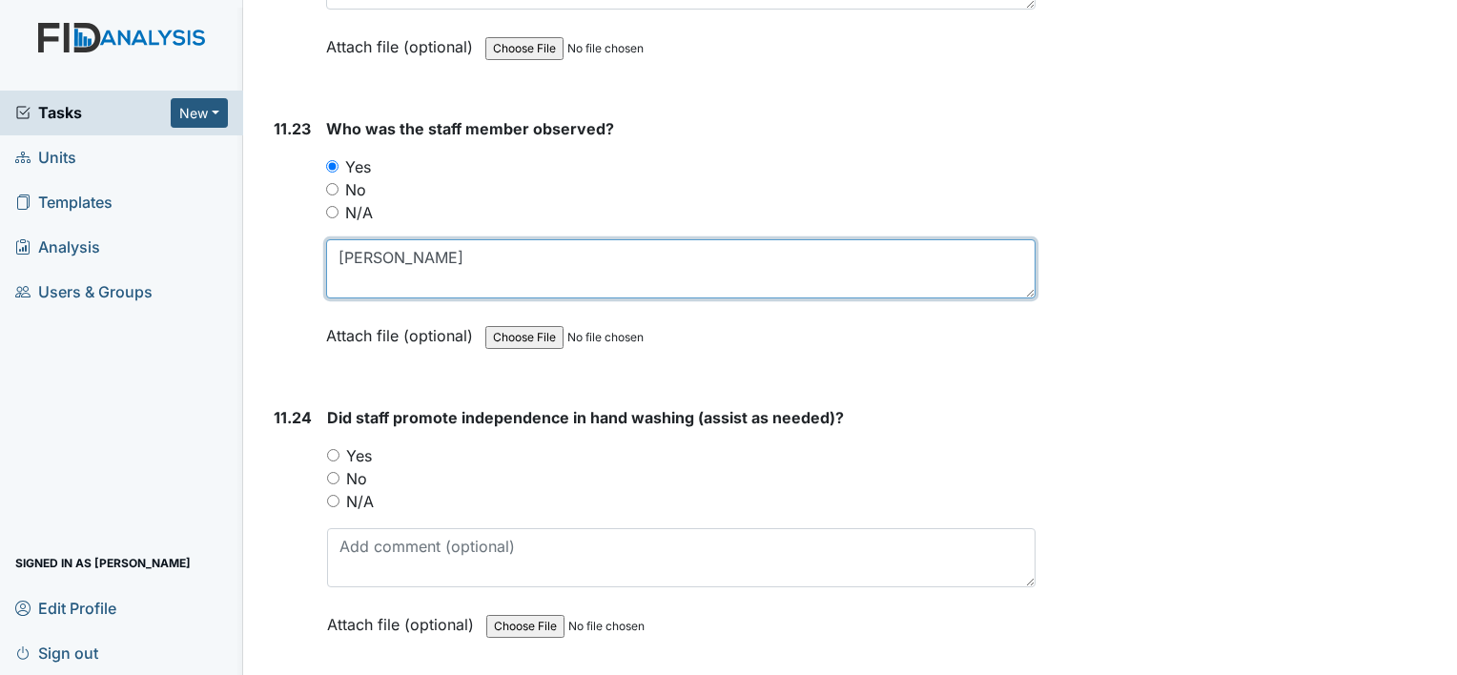
scroll to position [28124, 0]
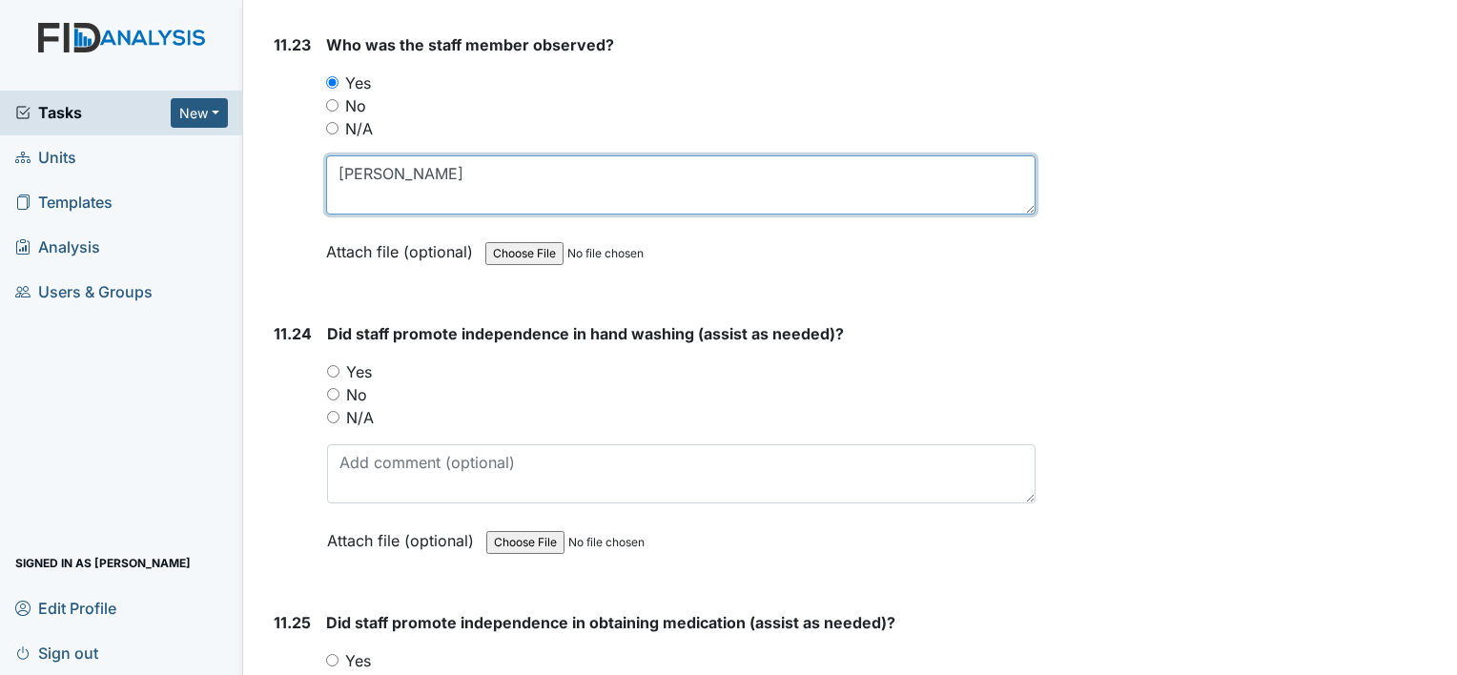
type textarea "Shaquela Glasper"
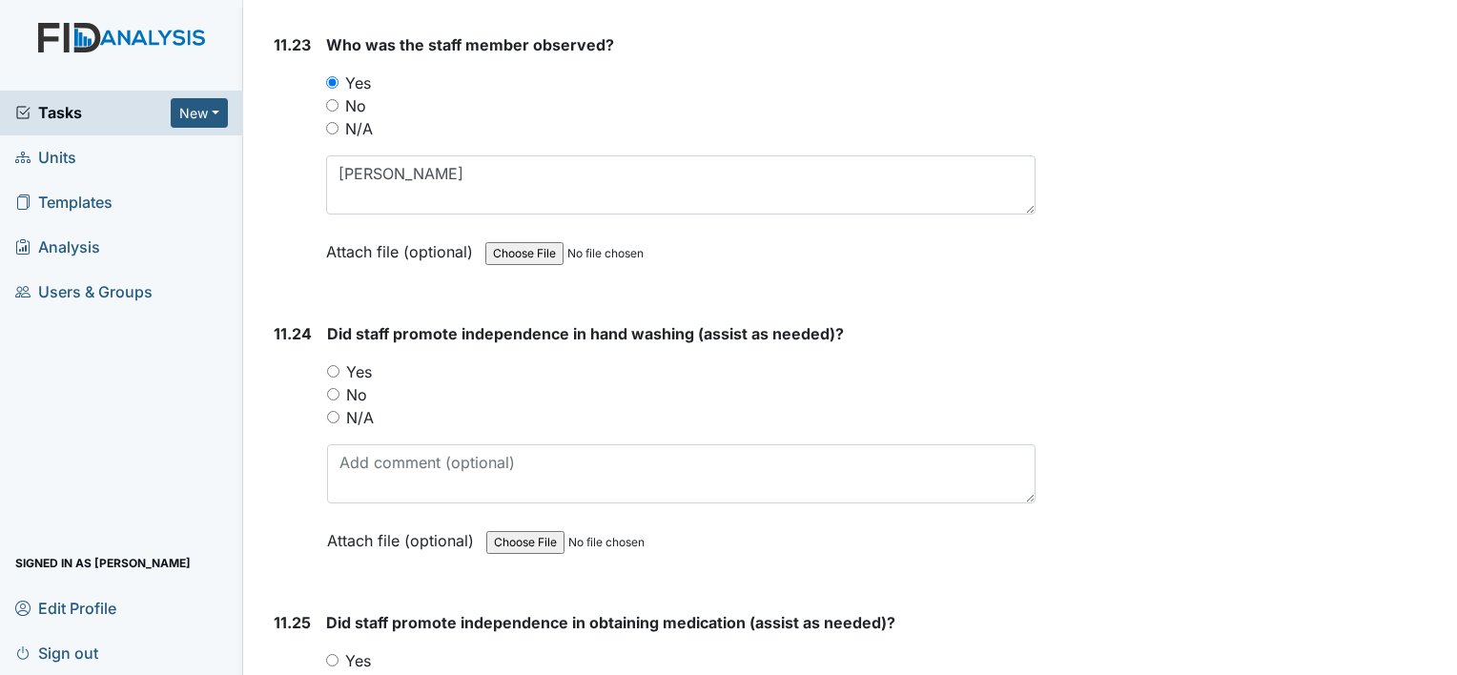
click at [333, 365] on input "Yes" at bounding box center [333, 371] width 12 height 12
radio input "true"
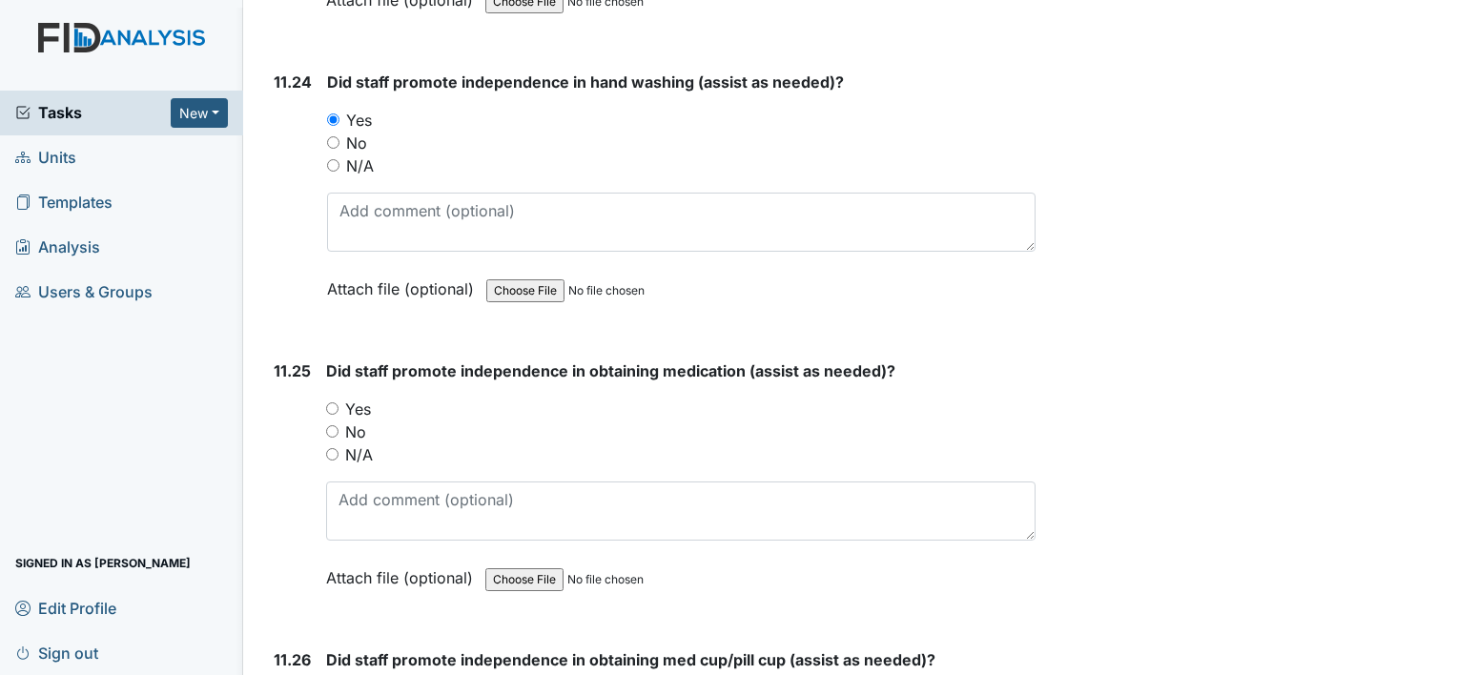
scroll to position [28410, 0]
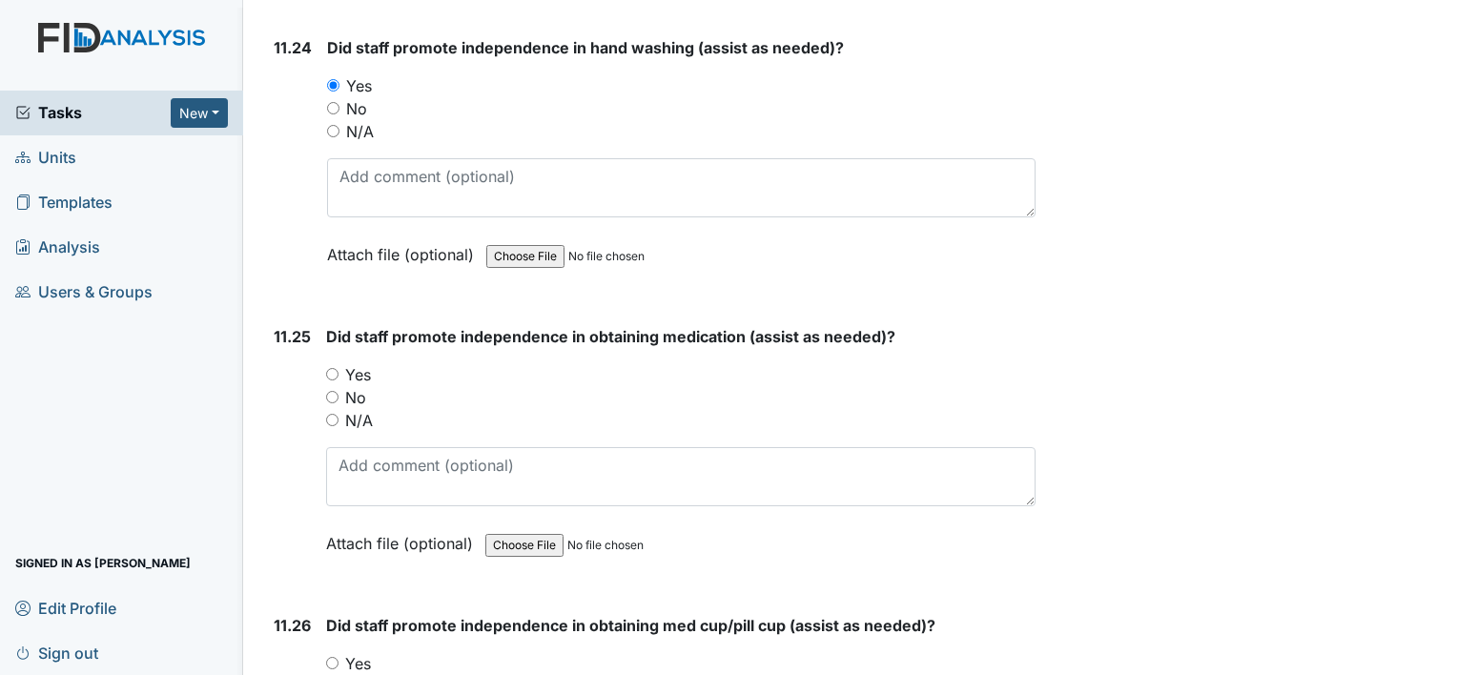
click at [333, 368] on input "Yes" at bounding box center [332, 374] width 12 height 12
radio input "true"
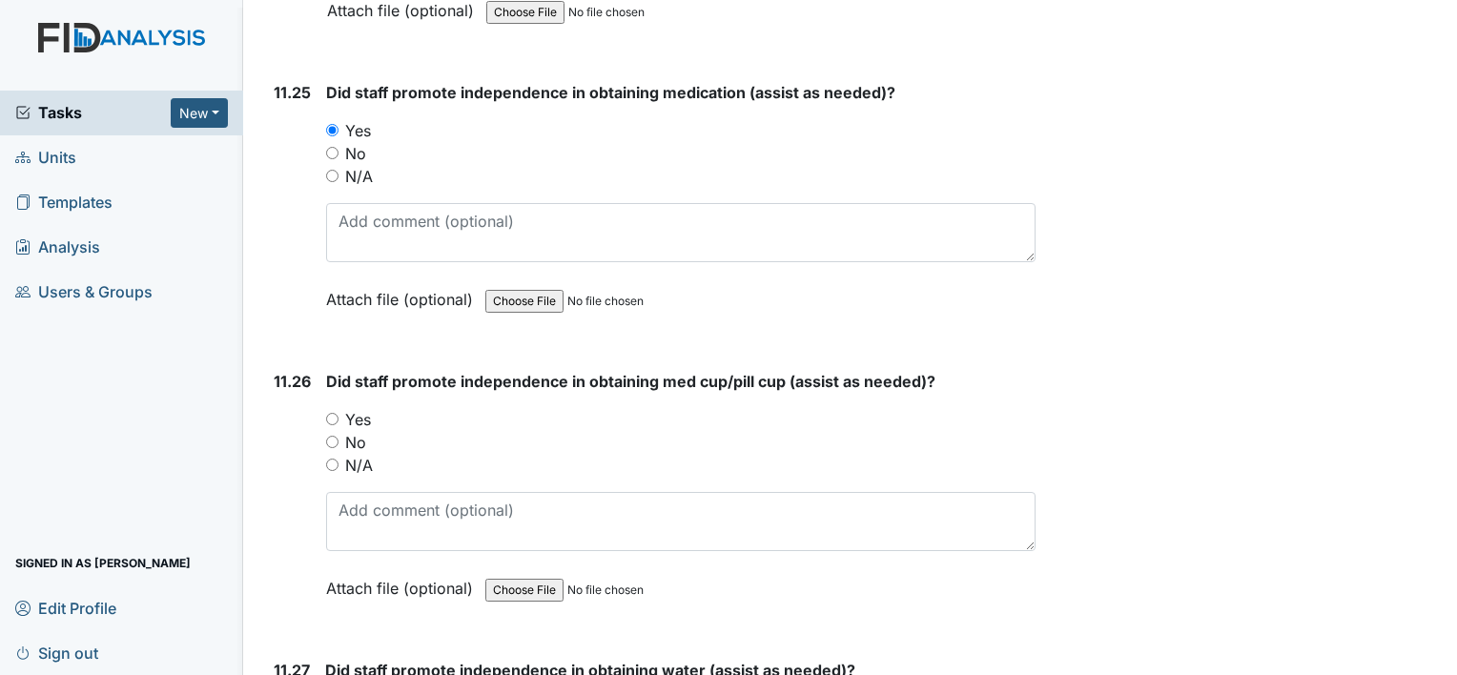
scroll to position [28696, 0]
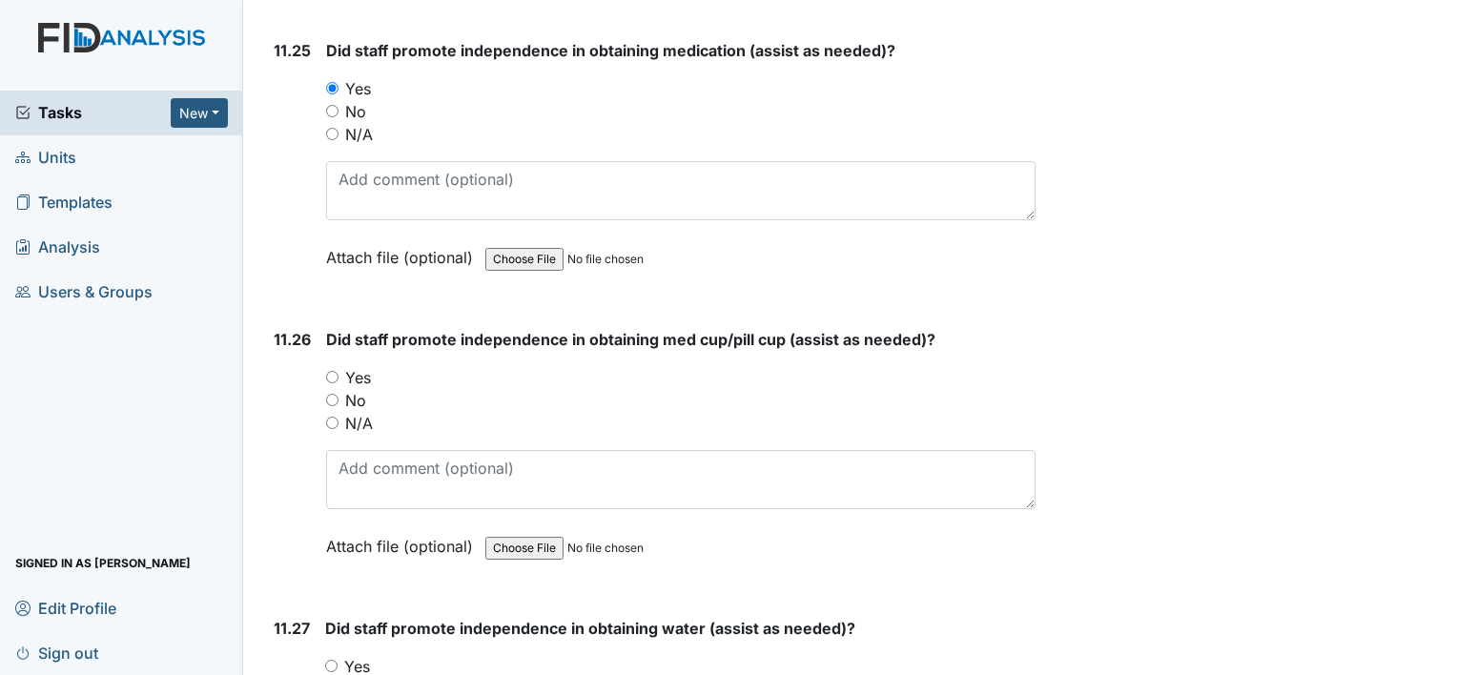
click at [329, 371] on input "Yes" at bounding box center [332, 377] width 12 height 12
radio input "true"
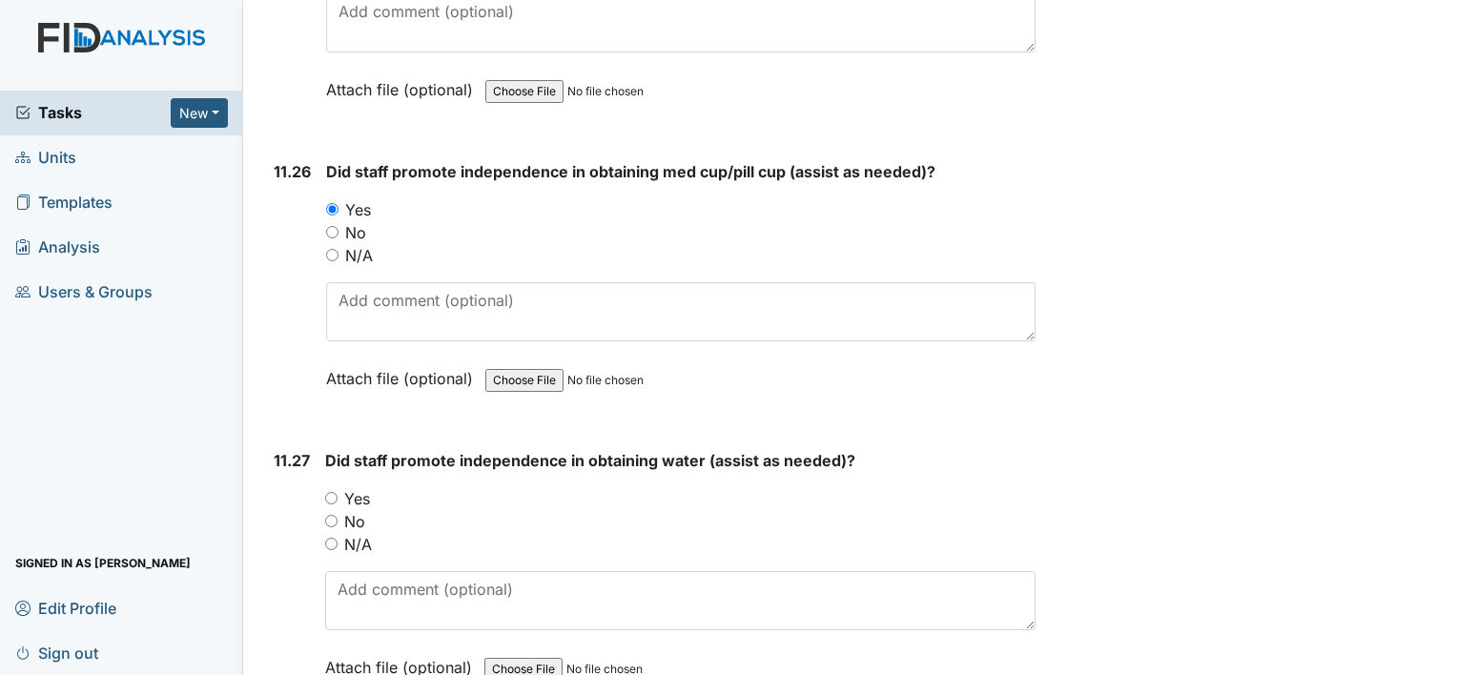
scroll to position [28886, 0]
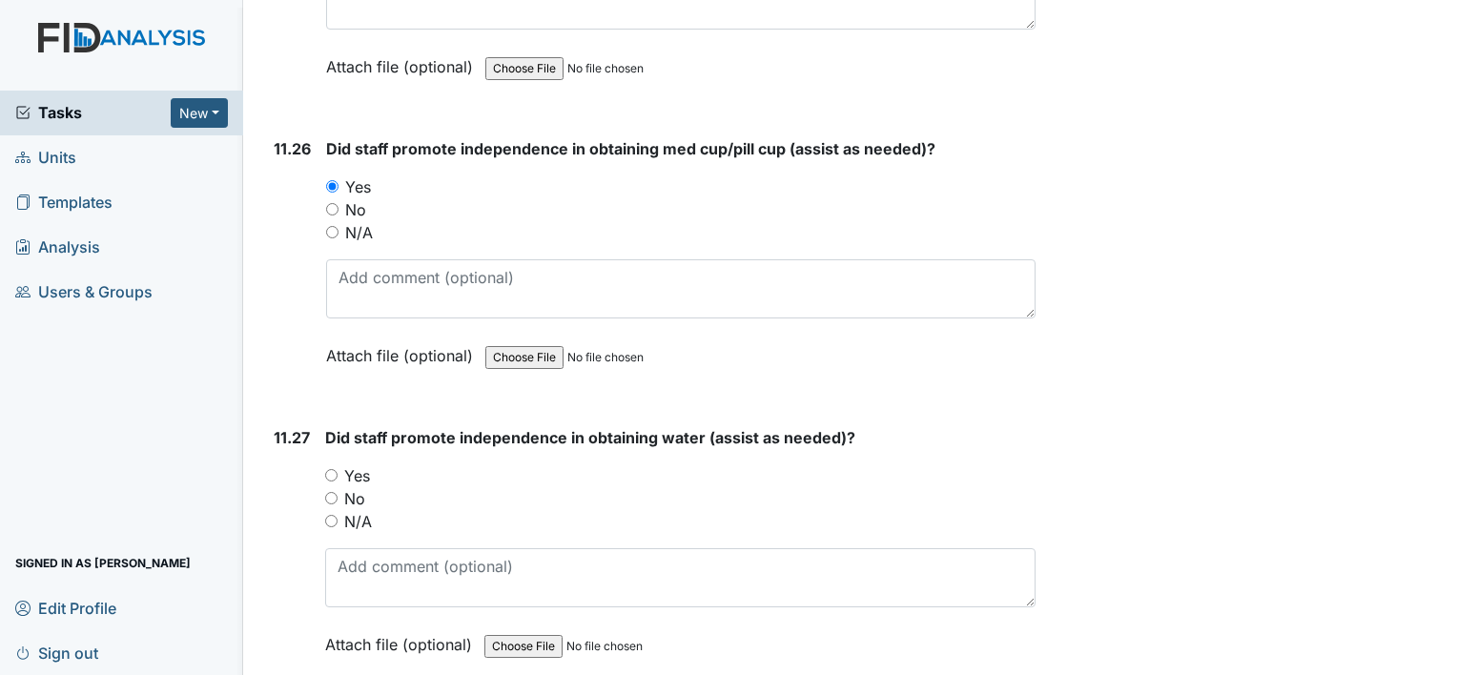
click at [334, 469] on input "Yes" at bounding box center [331, 475] width 12 height 12
radio input "true"
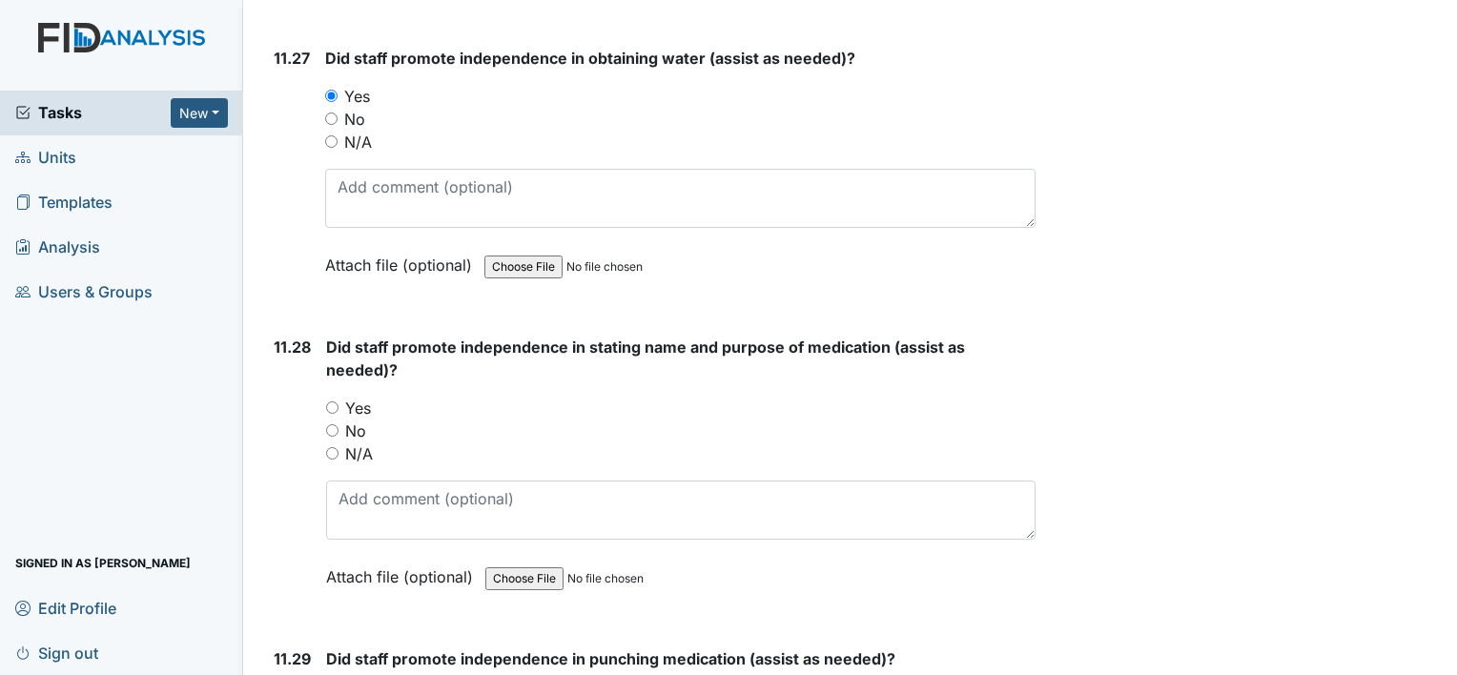
scroll to position [29268, 0]
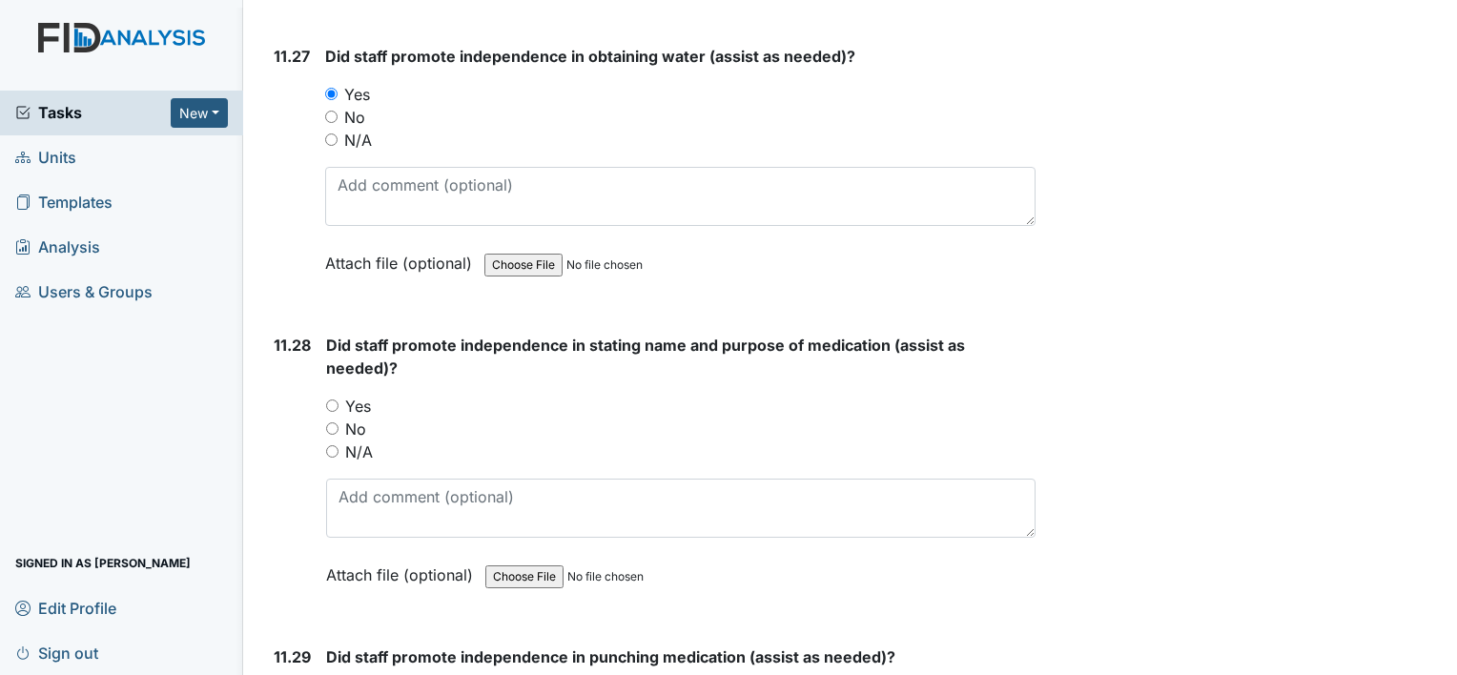
click at [330, 399] on input "Yes" at bounding box center [332, 405] width 12 height 12
radio input "true"
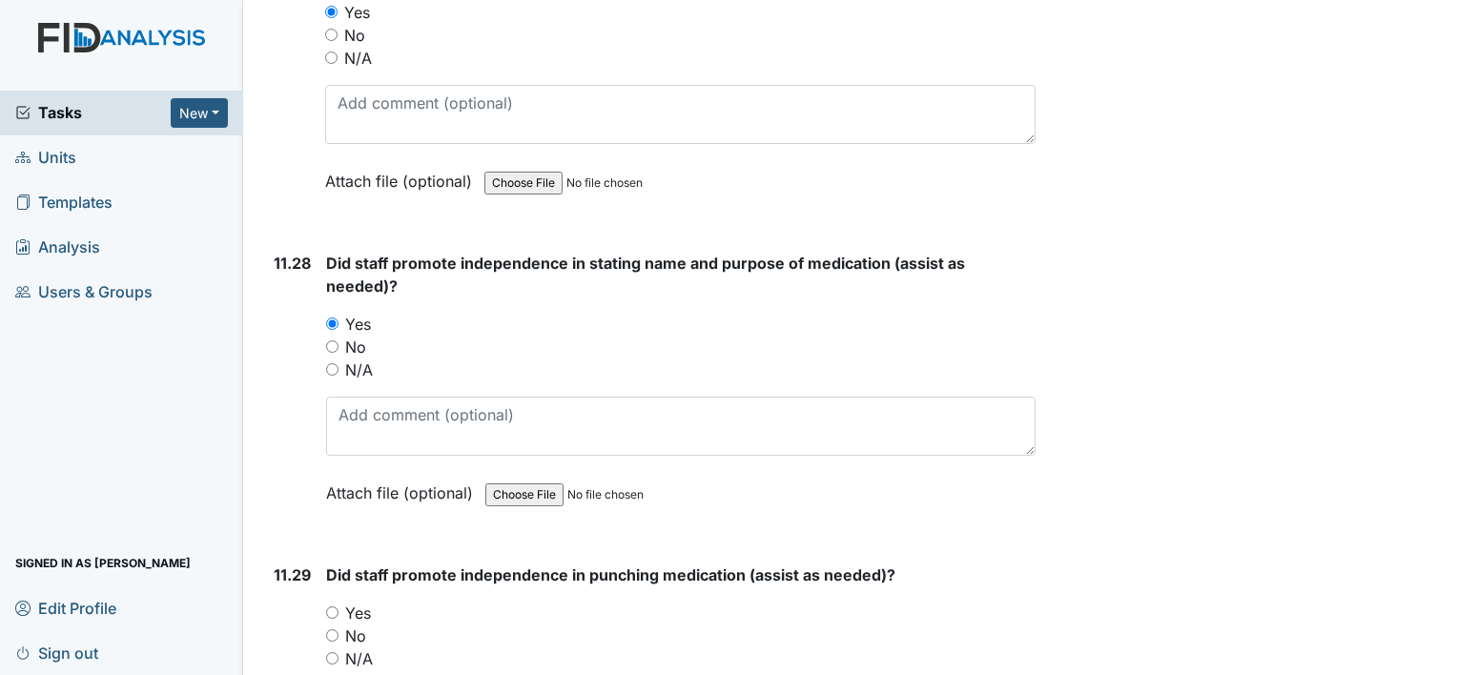
scroll to position [29554, 0]
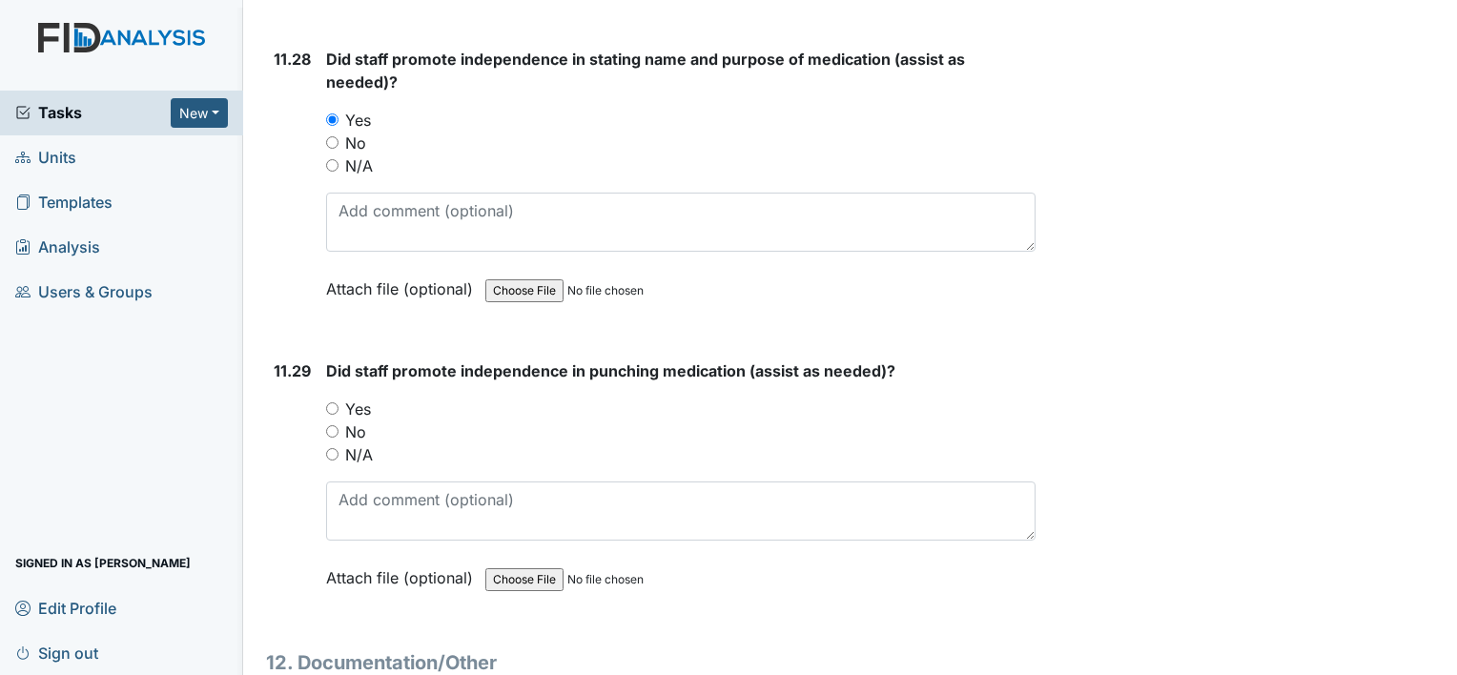
click at [334, 402] on input "Yes" at bounding box center [332, 408] width 12 height 12
radio input "true"
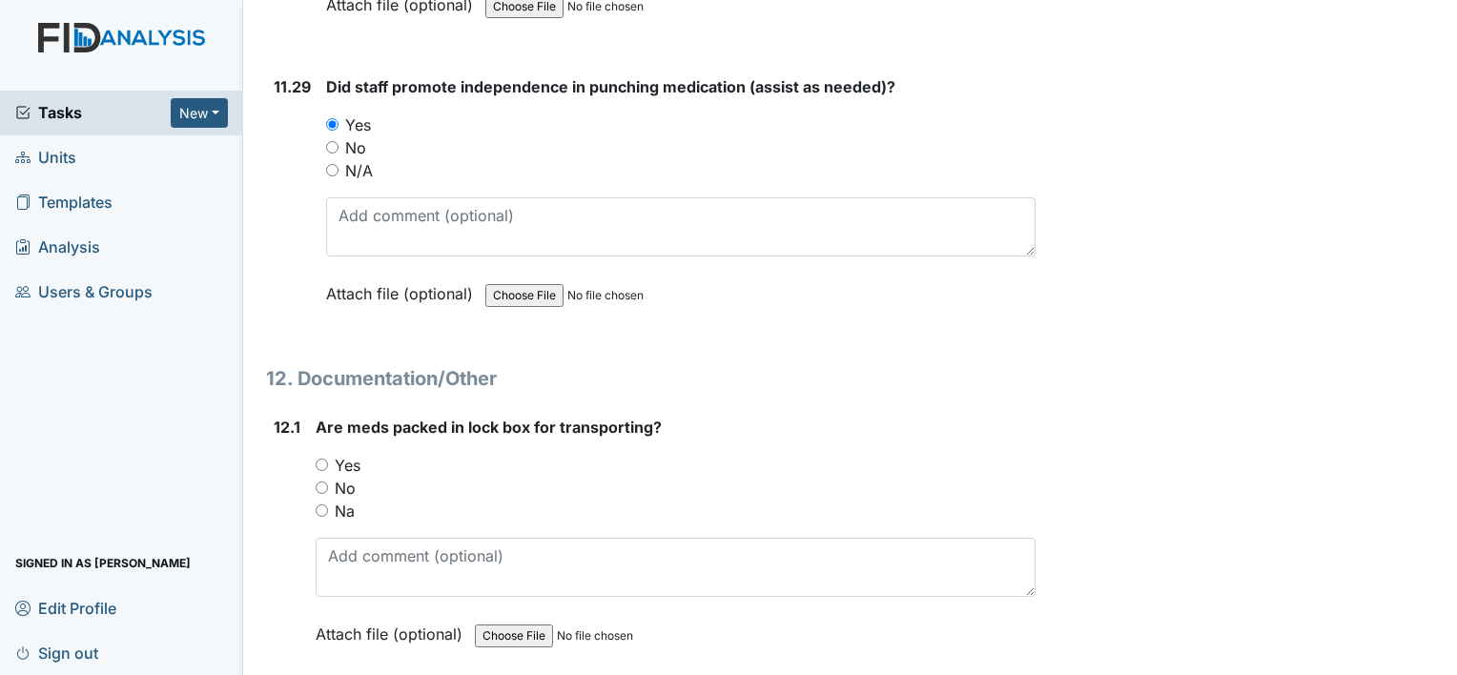
scroll to position [29840, 0]
click at [320, 457] on input "Yes" at bounding box center [322, 463] width 12 height 12
radio input "true"
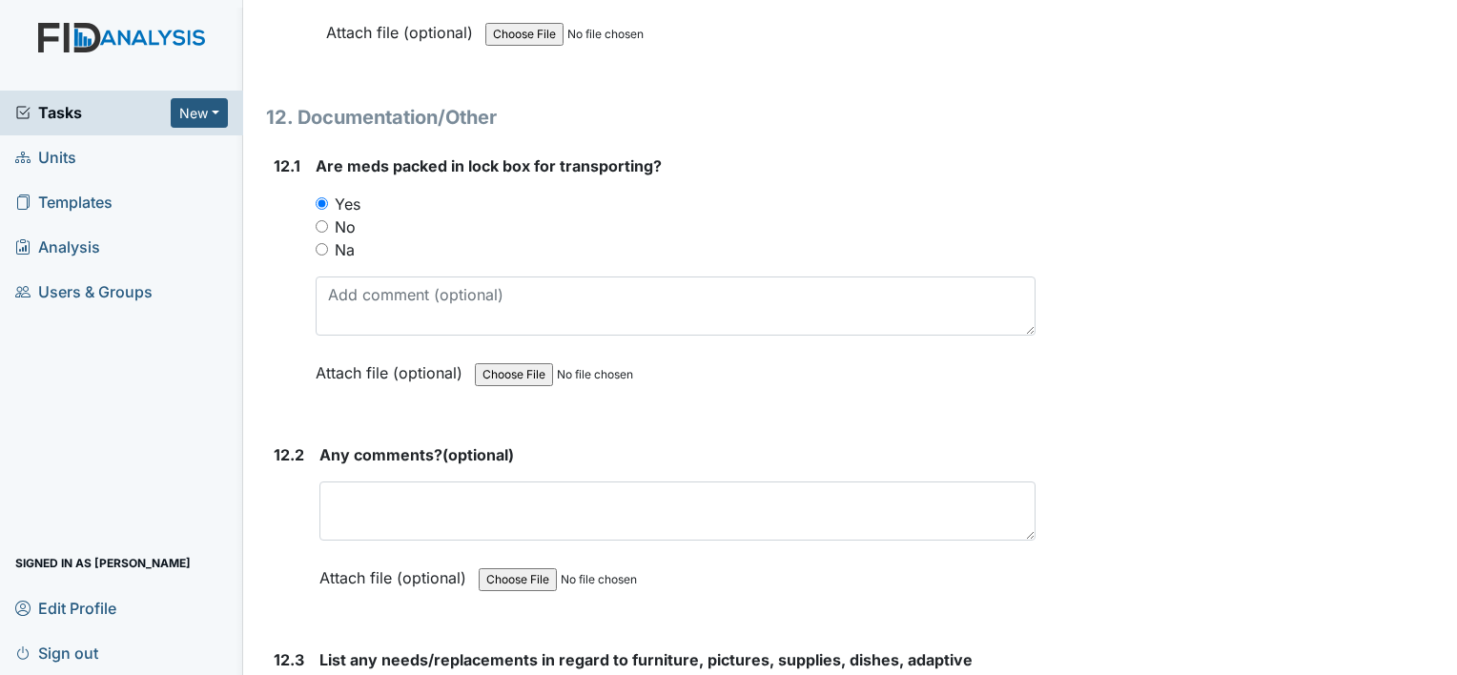
scroll to position [30126, 0]
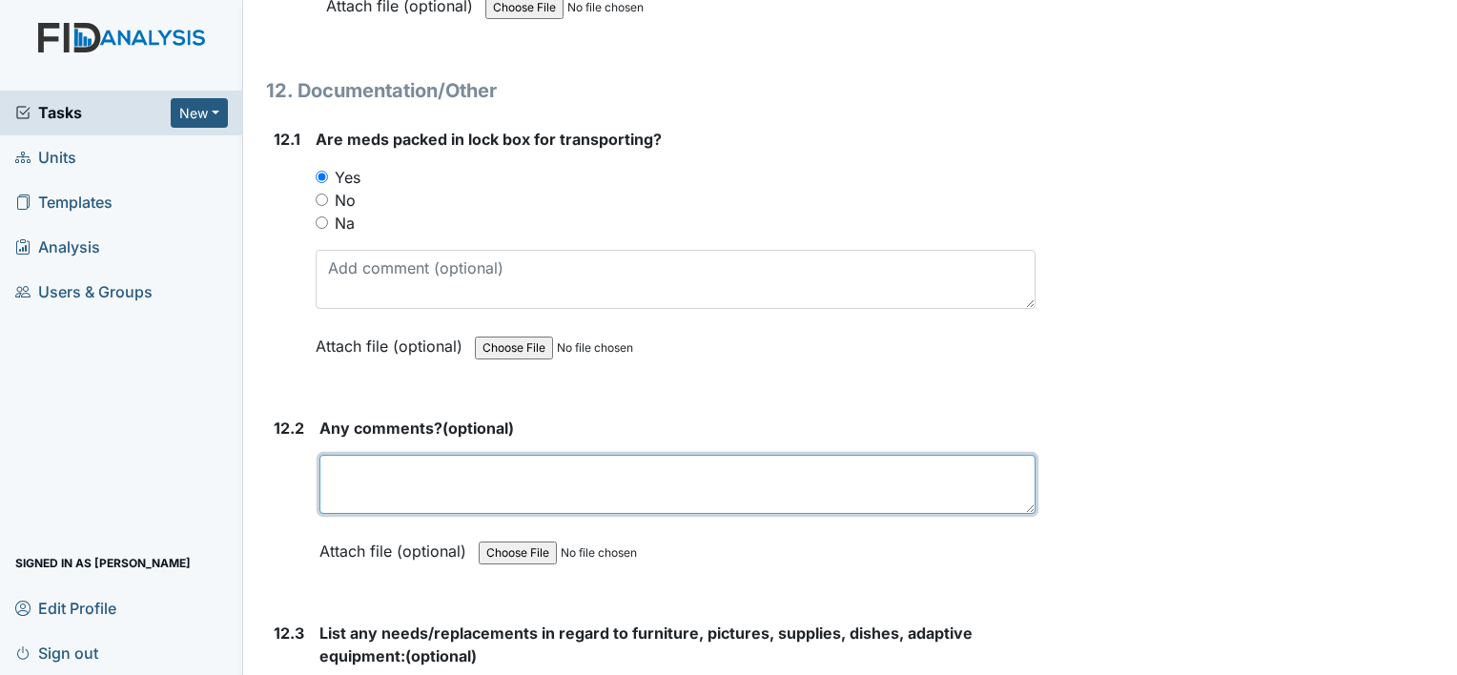
click at [331, 455] on textarea at bounding box center [677, 484] width 716 height 59
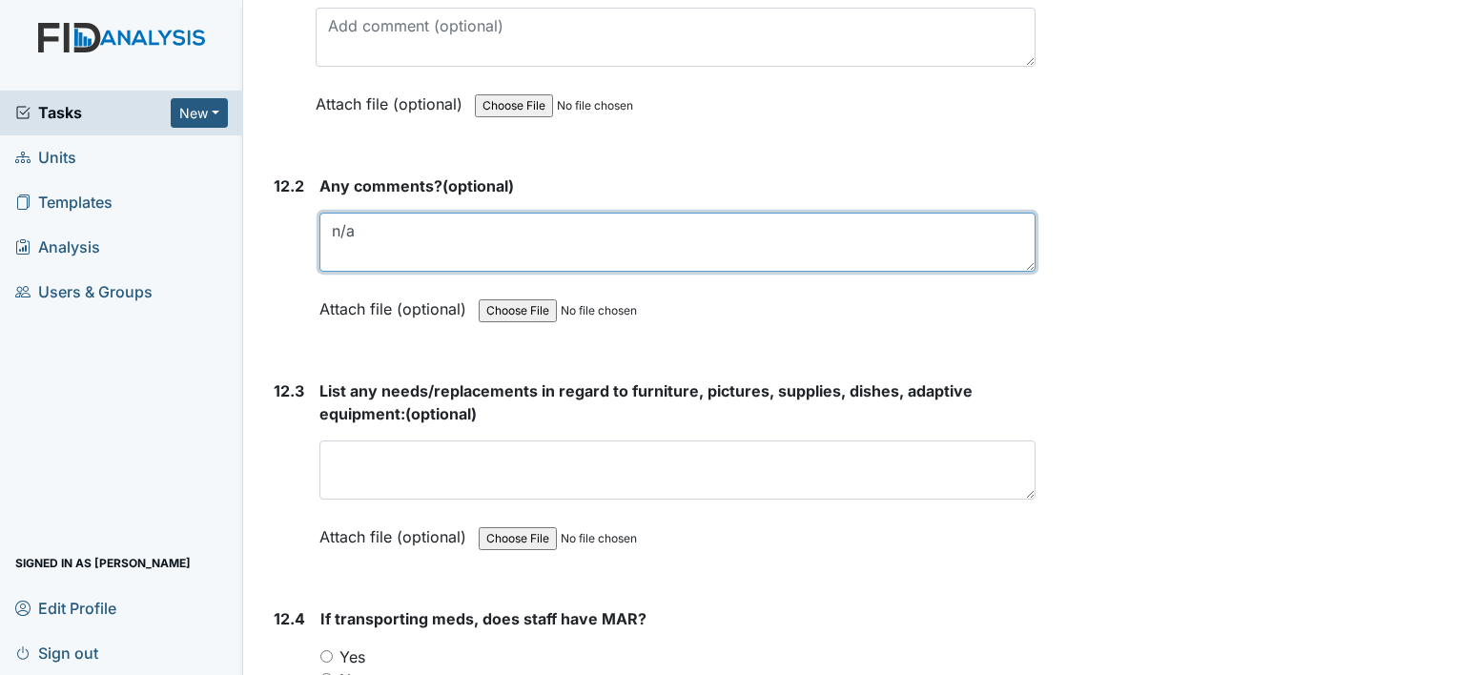
scroll to position [30412, 0]
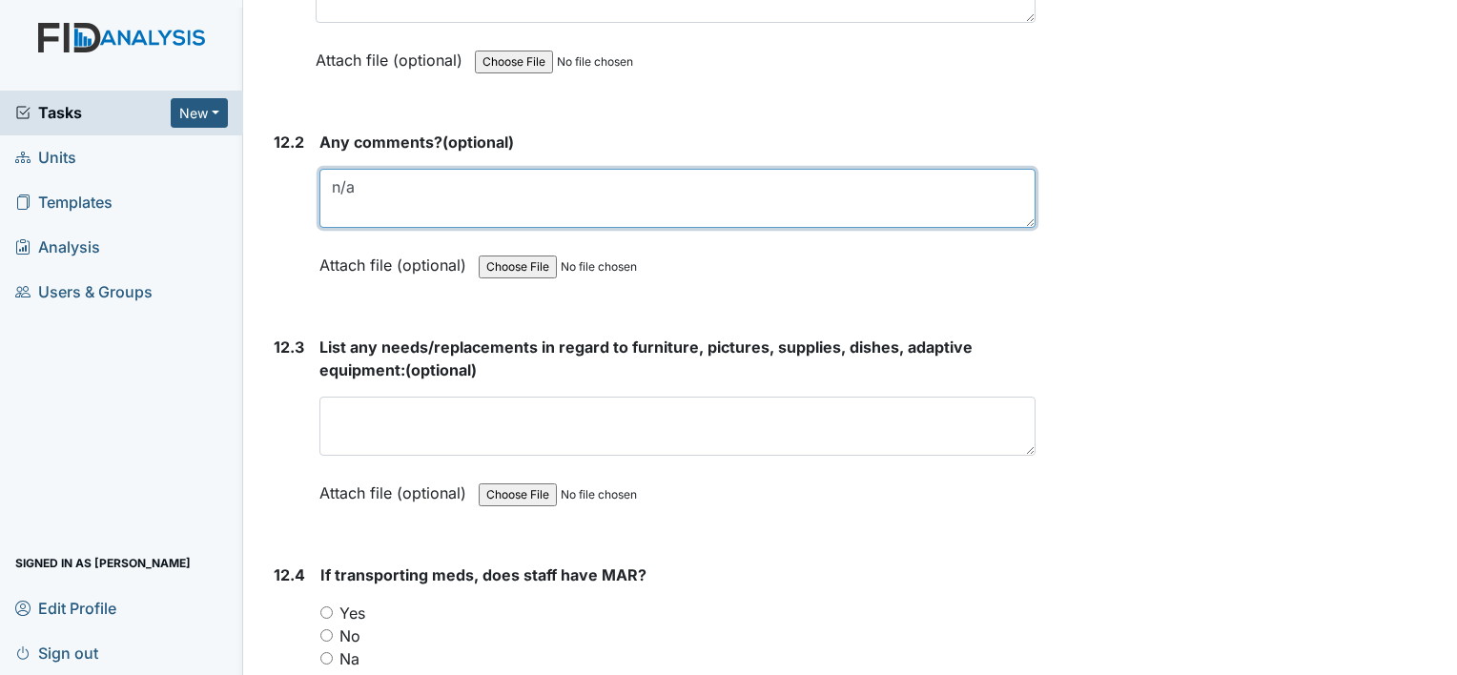
type textarea "n/a"
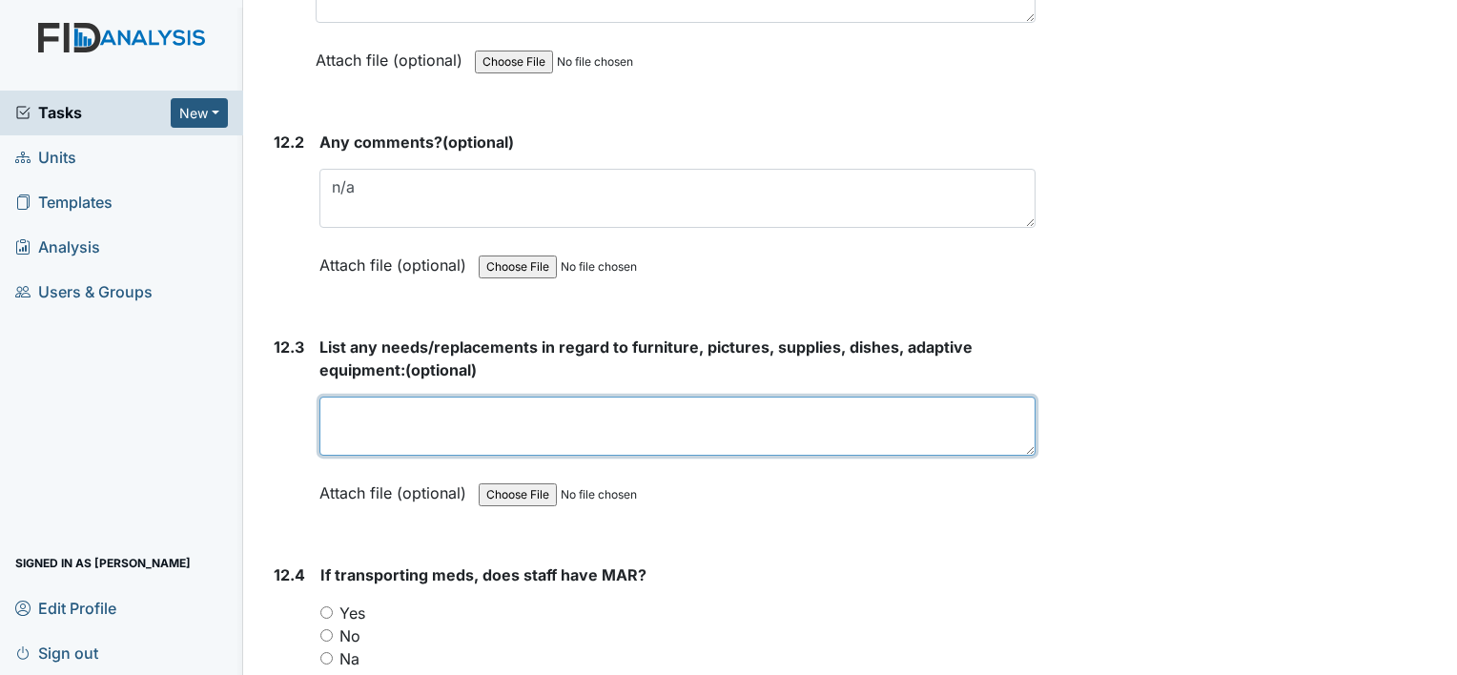
click at [366, 397] on textarea at bounding box center [677, 426] width 716 height 59
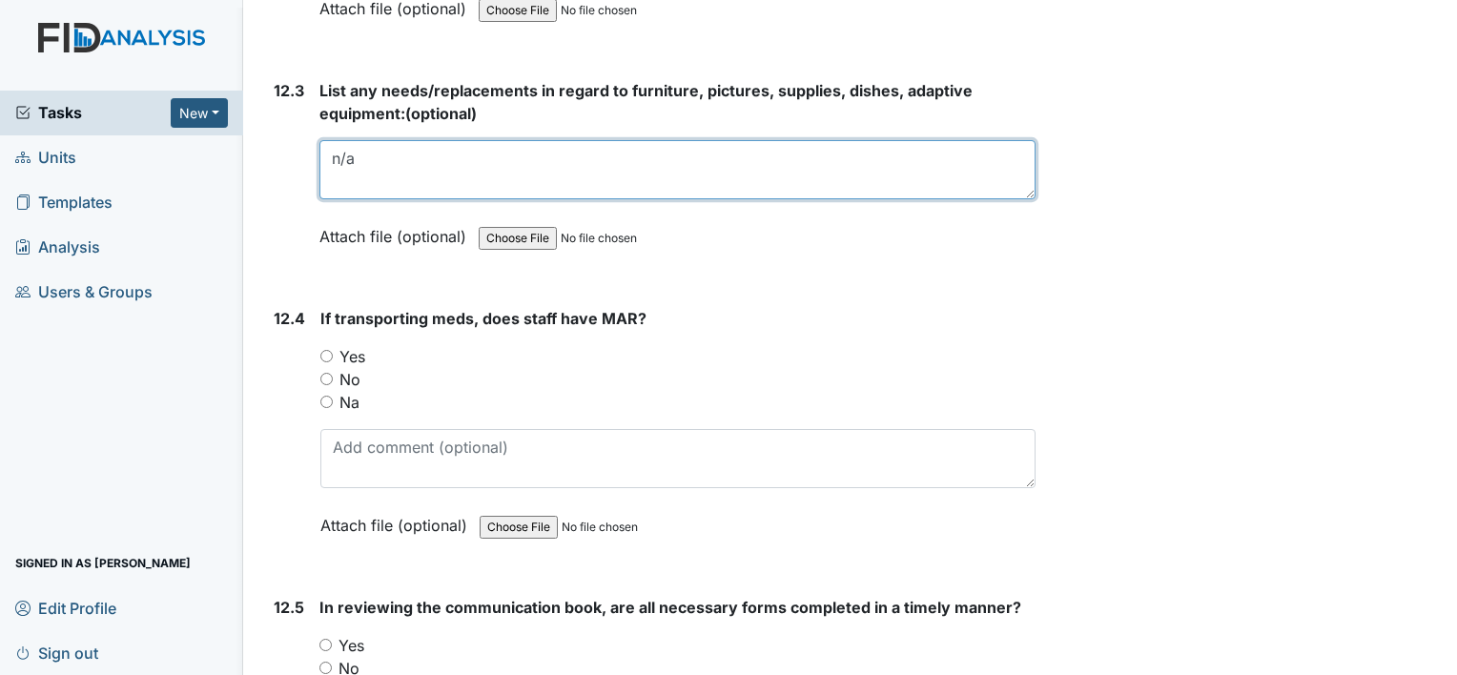
scroll to position [30698, 0]
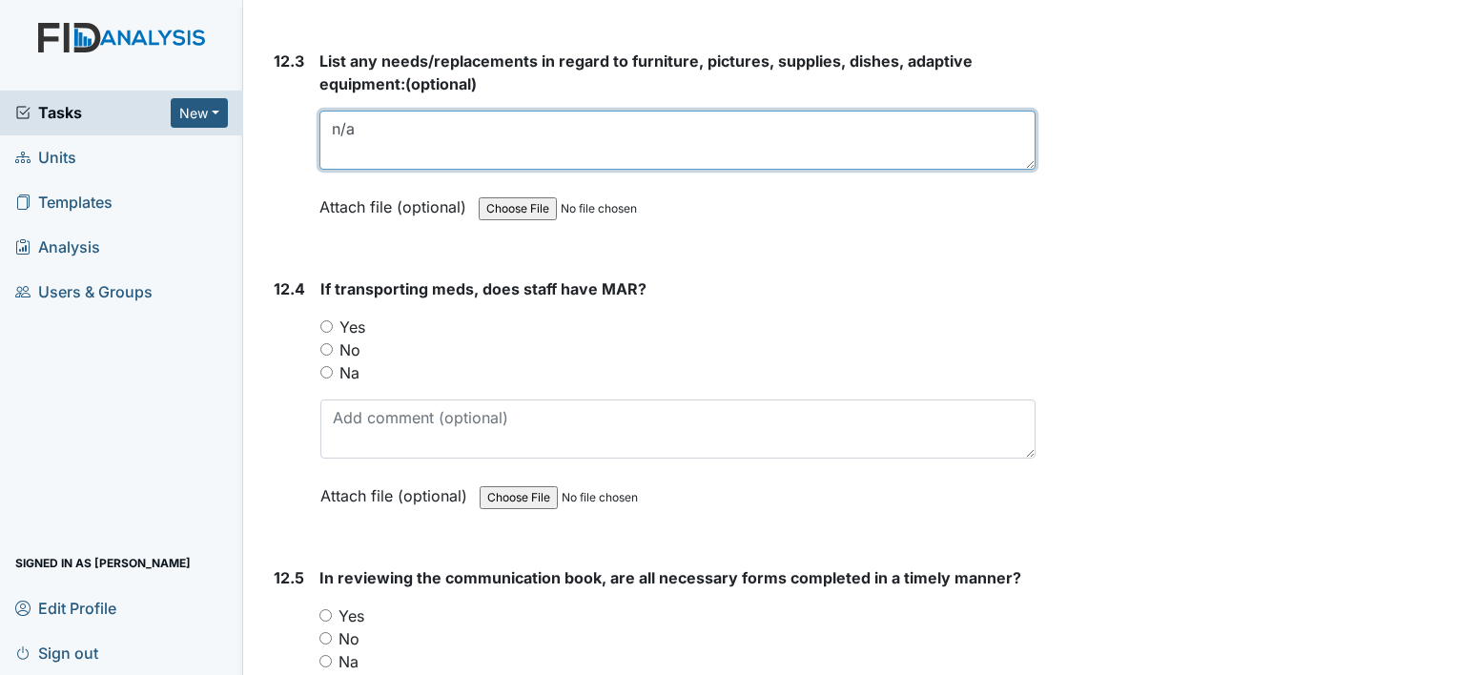
type textarea "n/a"
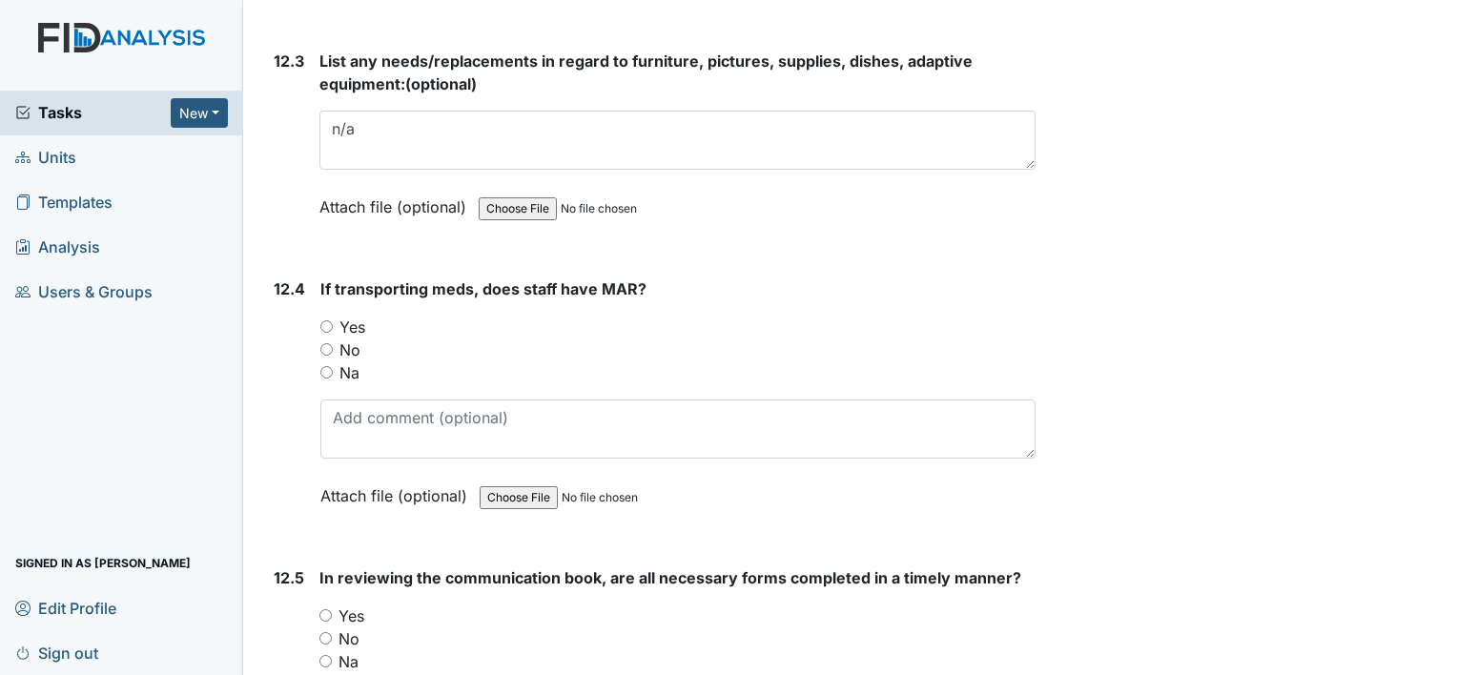
click at [320, 320] on input "Yes" at bounding box center [326, 326] width 12 height 12
radio input "true"
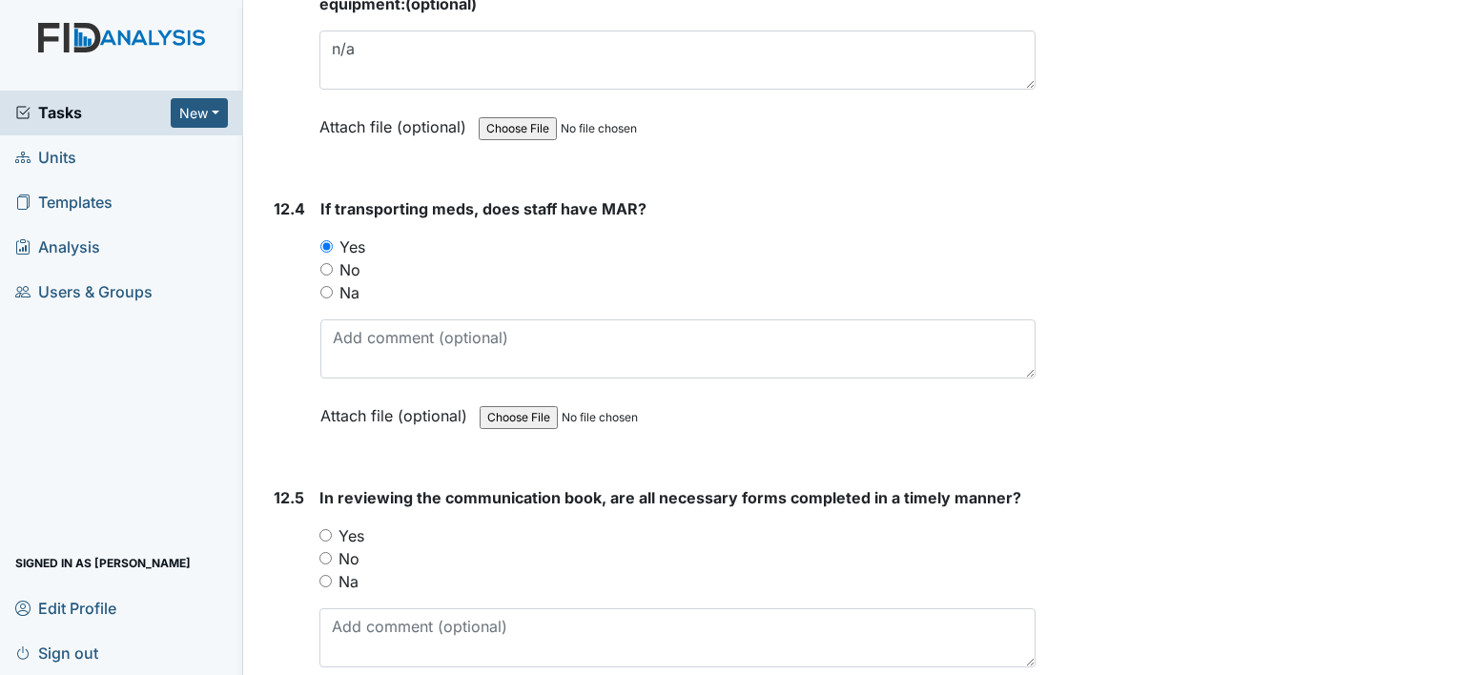
scroll to position [30889, 0]
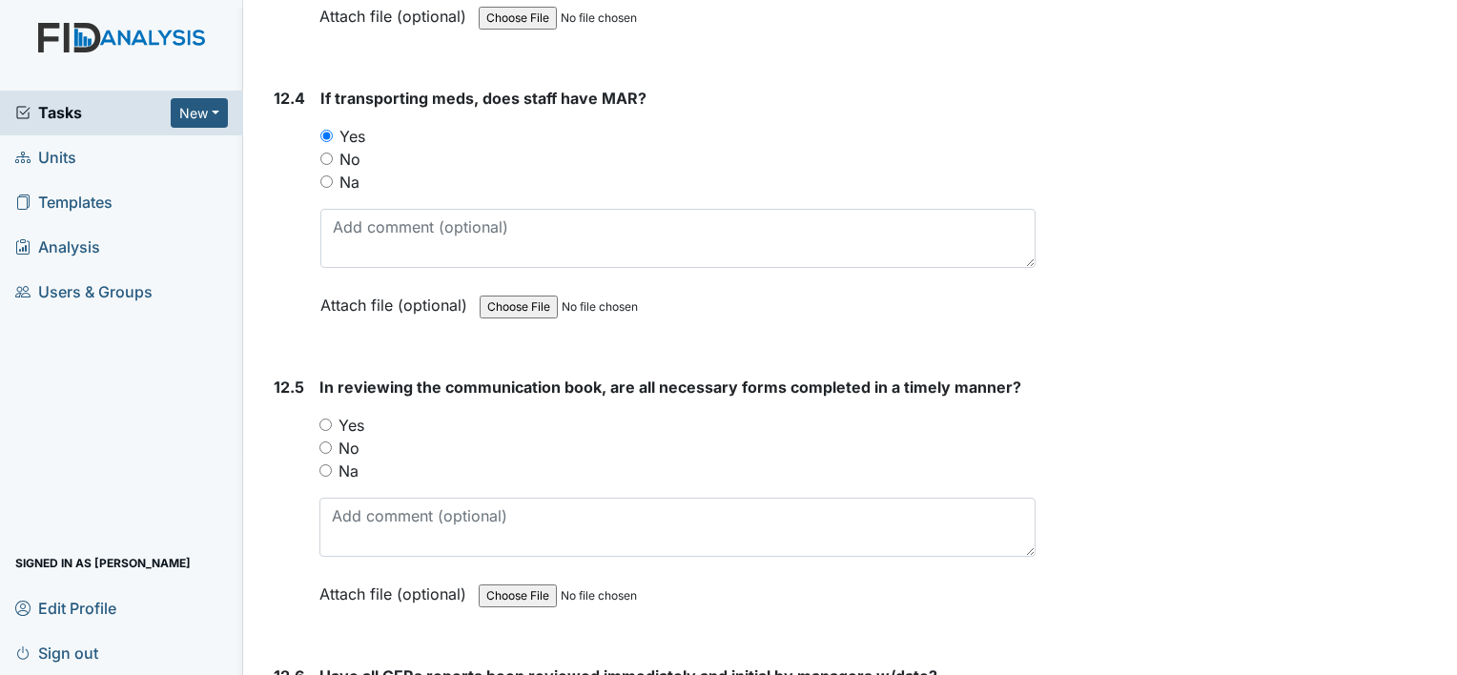
click at [326, 419] on input "Yes" at bounding box center [325, 425] width 12 height 12
radio input "true"
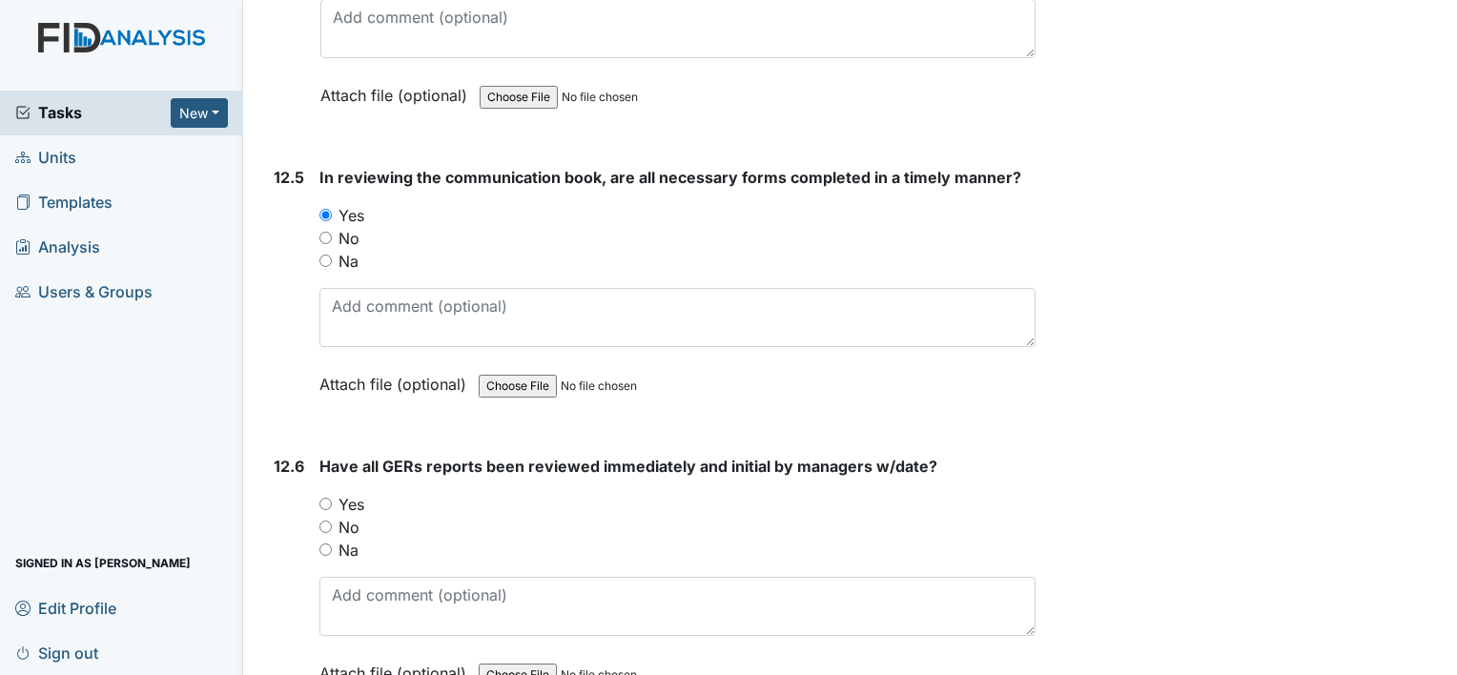
scroll to position [31175, 0]
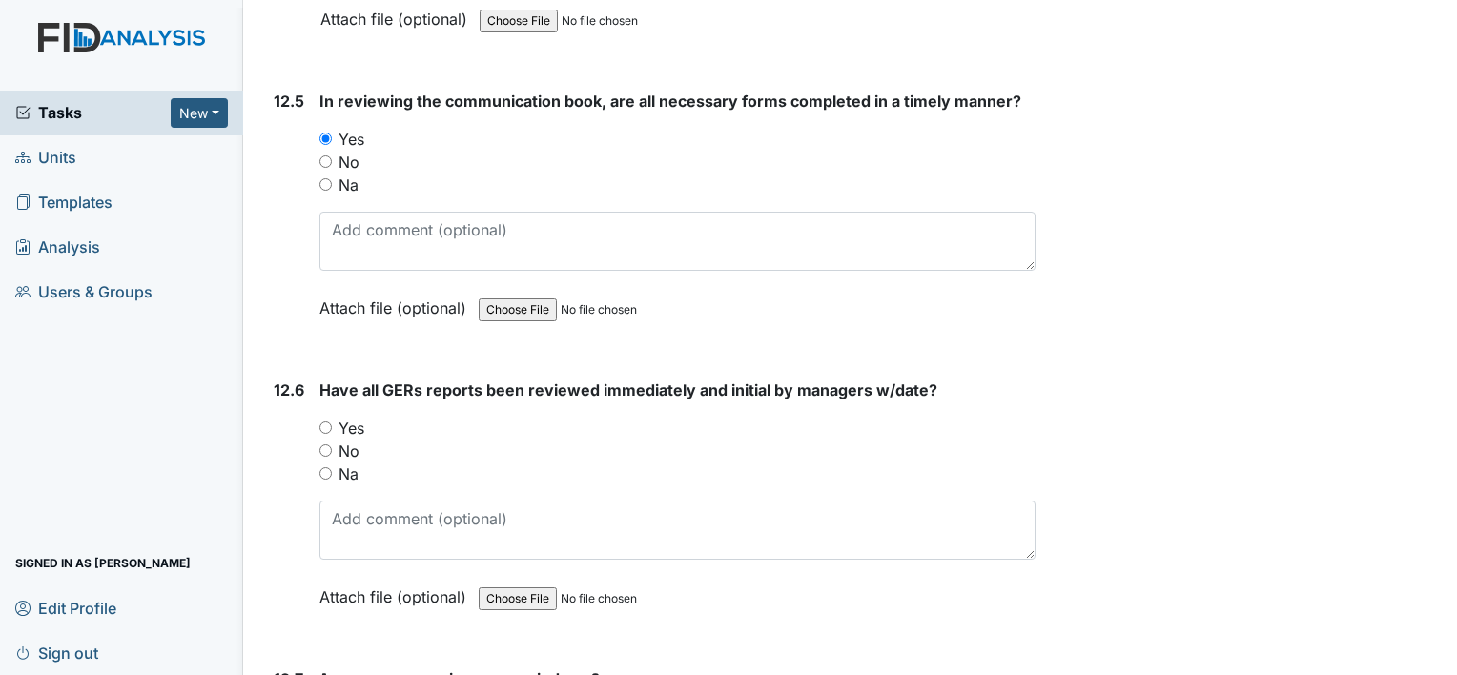
click at [332, 417] on div "Yes" at bounding box center [677, 428] width 716 height 23
click at [325, 417] on div "Yes" at bounding box center [677, 428] width 716 height 23
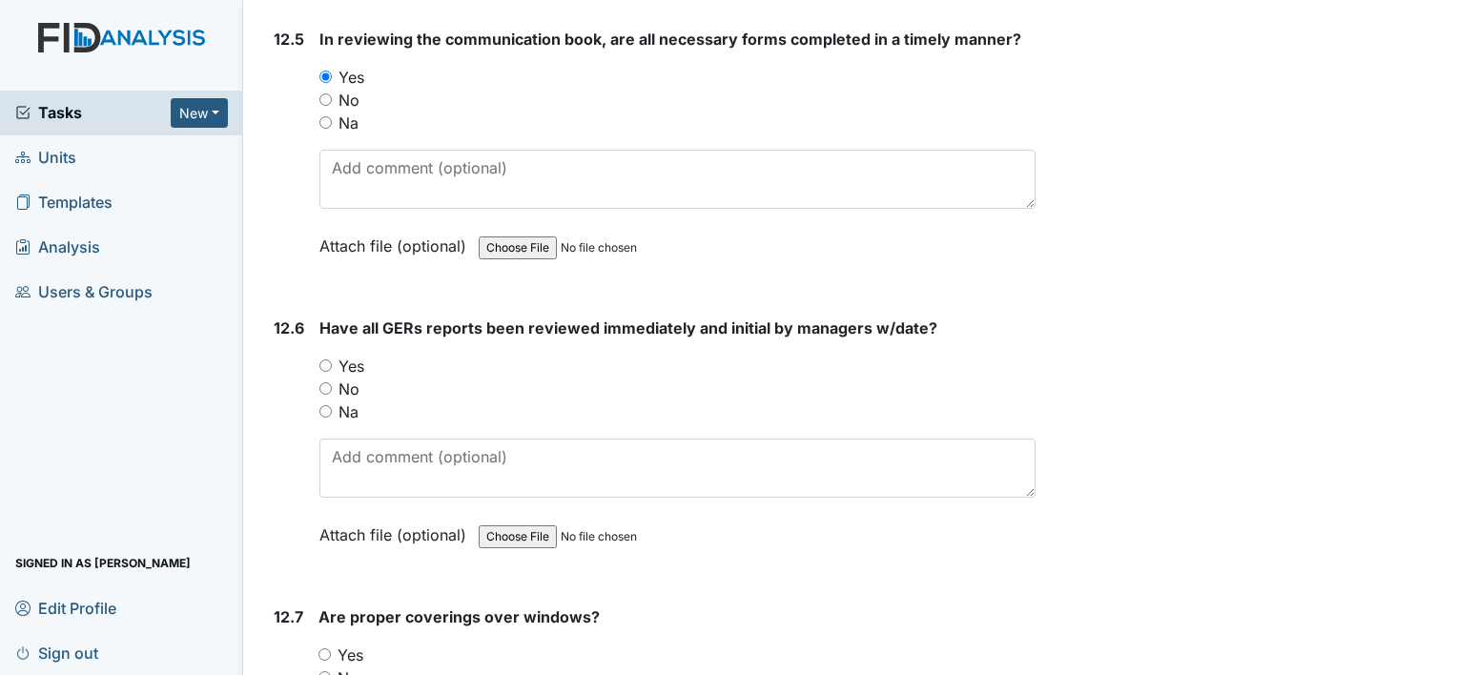
scroll to position [31270, 0]
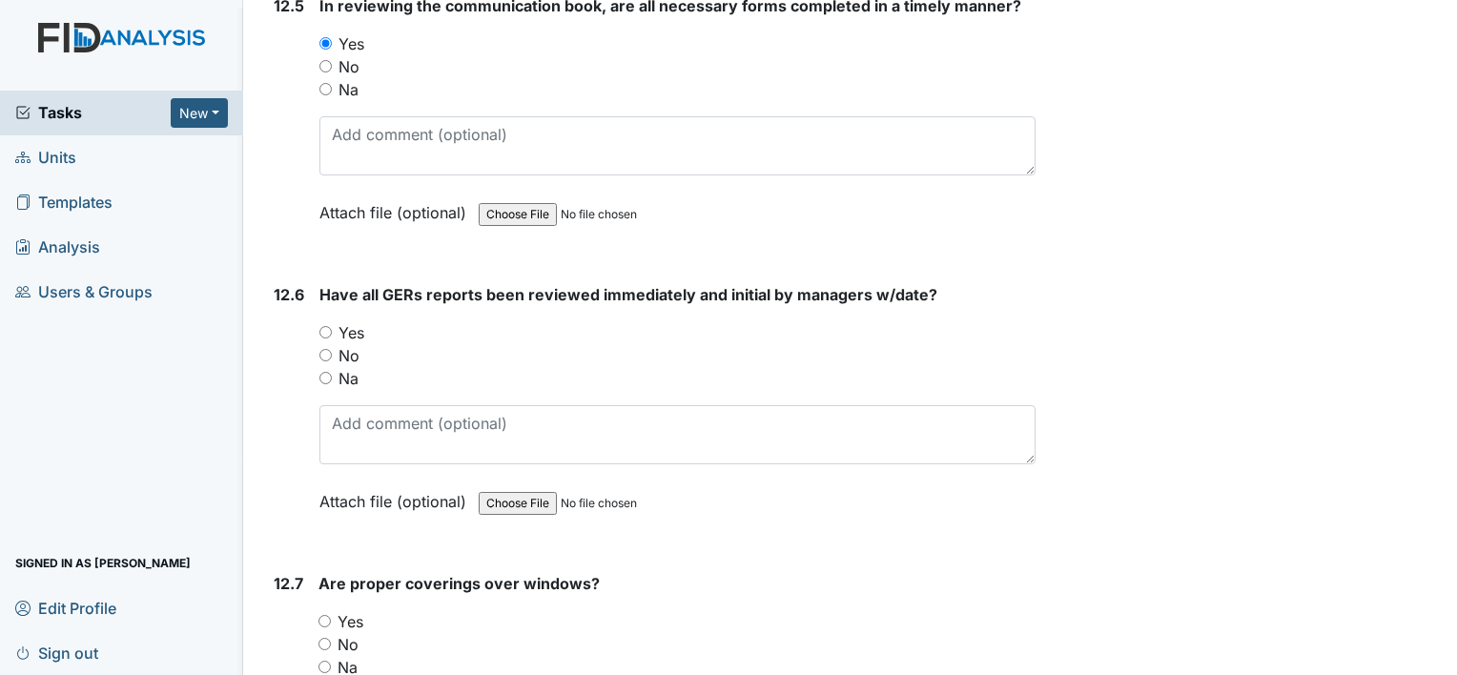
click at [321, 326] on input "Yes" at bounding box center [325, 332] width 12 height 12
radio input "true"
click at [325, 615] on input "Yes" at bounding box center [324, 621] width 12 height 12
radio input "true"
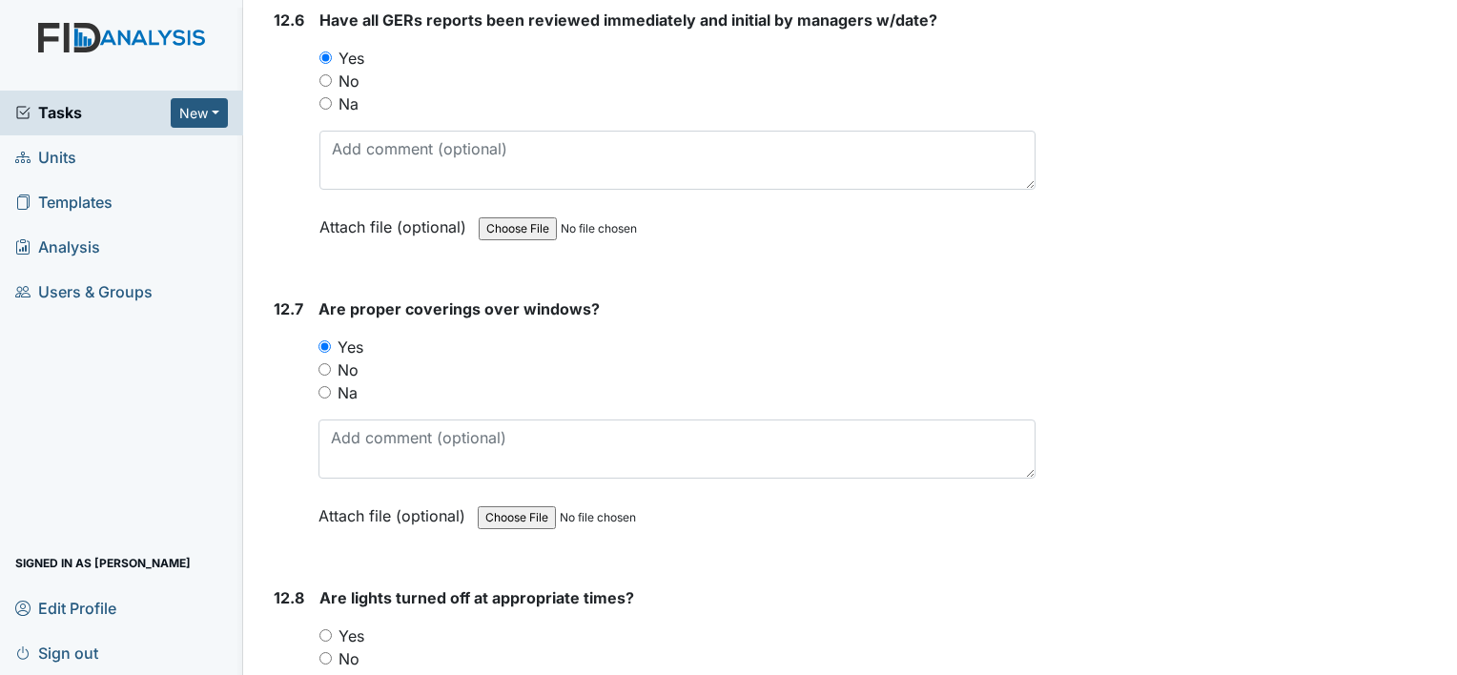
scroll to position [31556, 0]
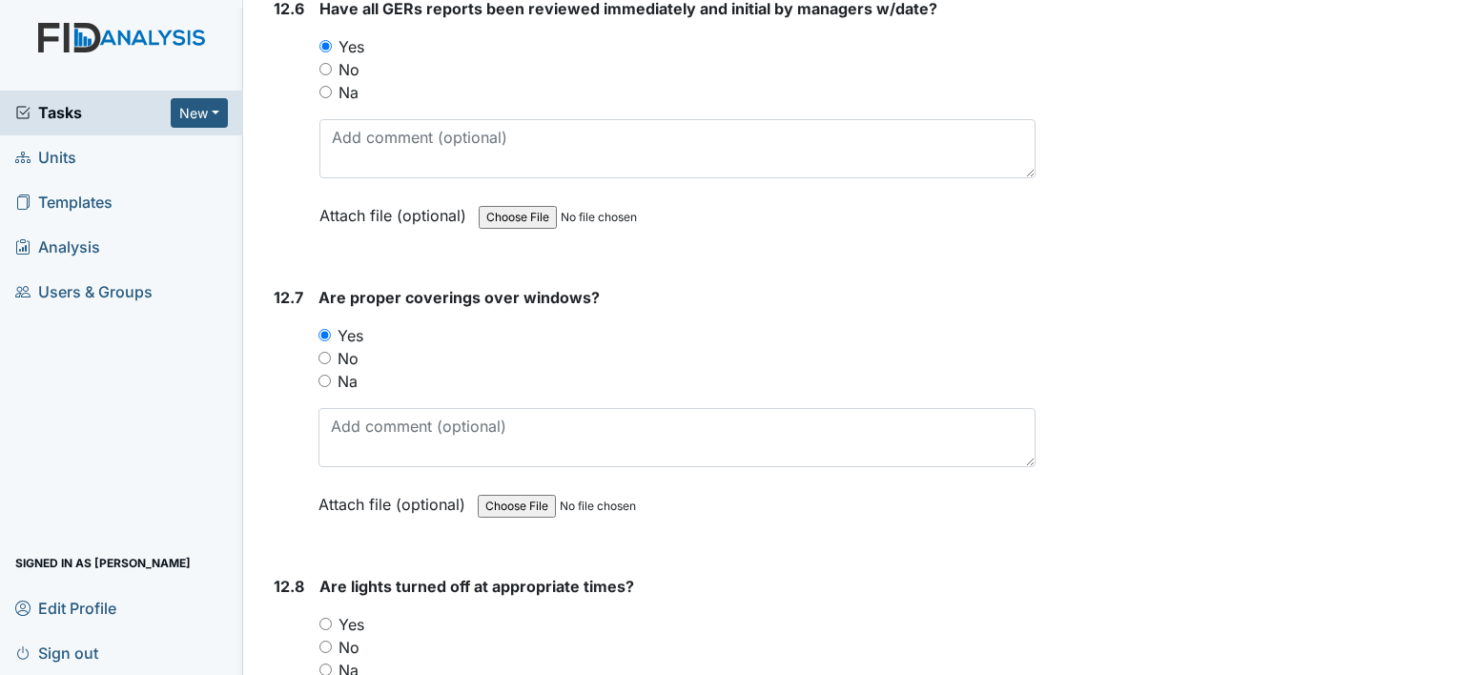
click at [324, 618] on input "Yes" at bounding box center [325, 624] width 12 height 12
radio input "true"
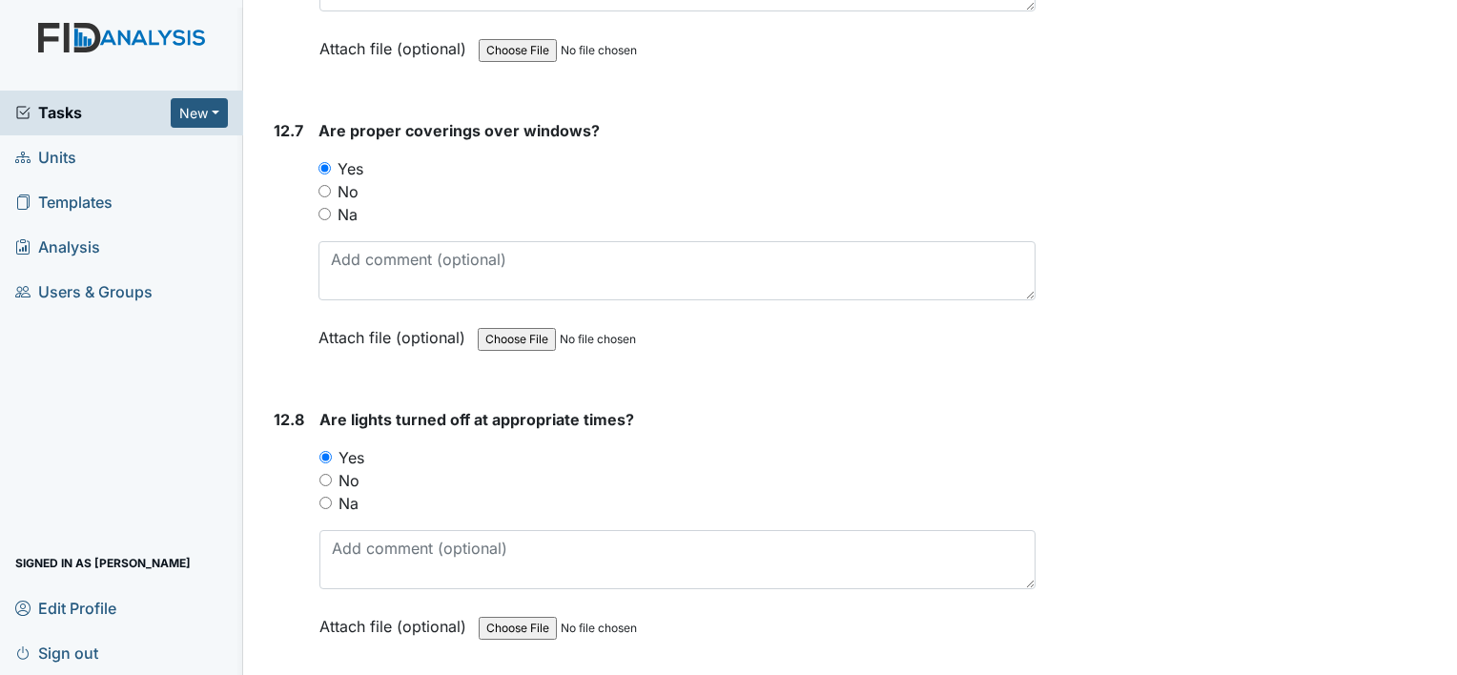
scroll to position [31842, 0]
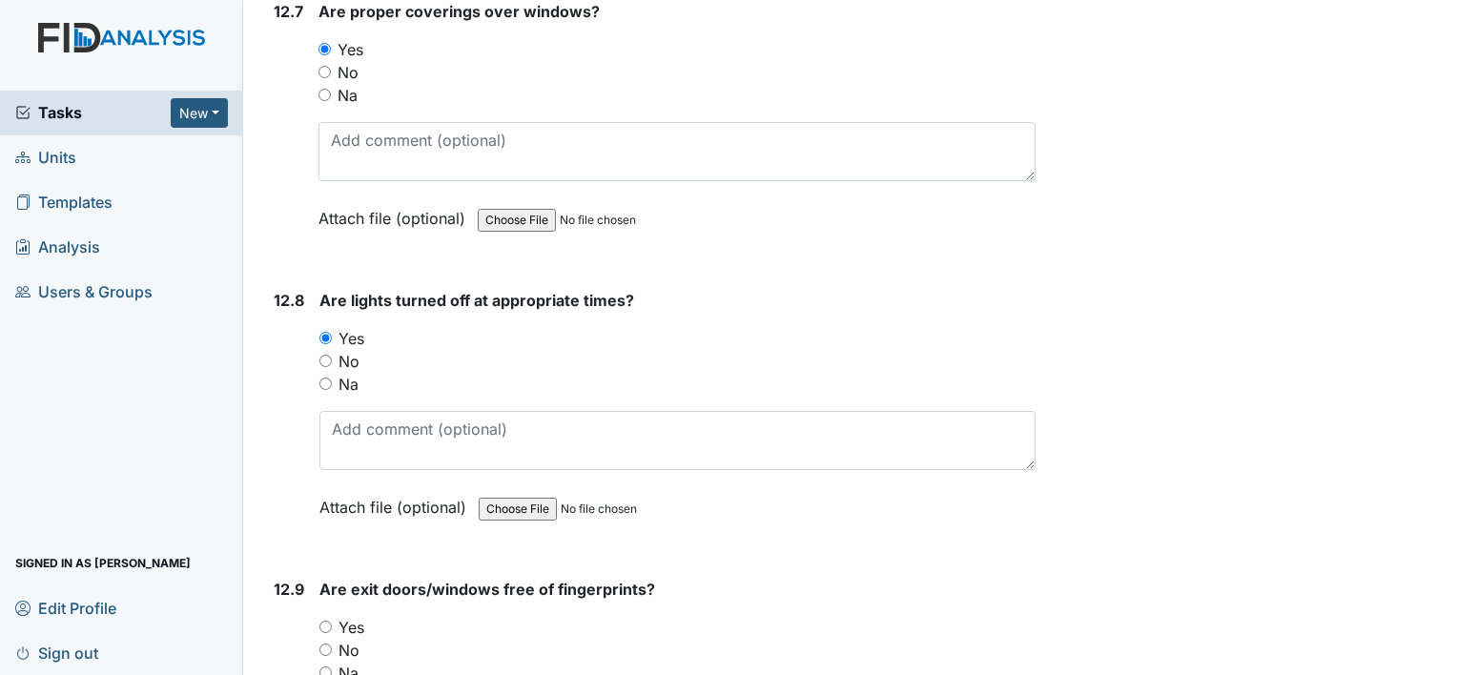
click at [324, 621] on input "Yes" at bounding box center [325, 627] width 12 height 12
radio input "true"
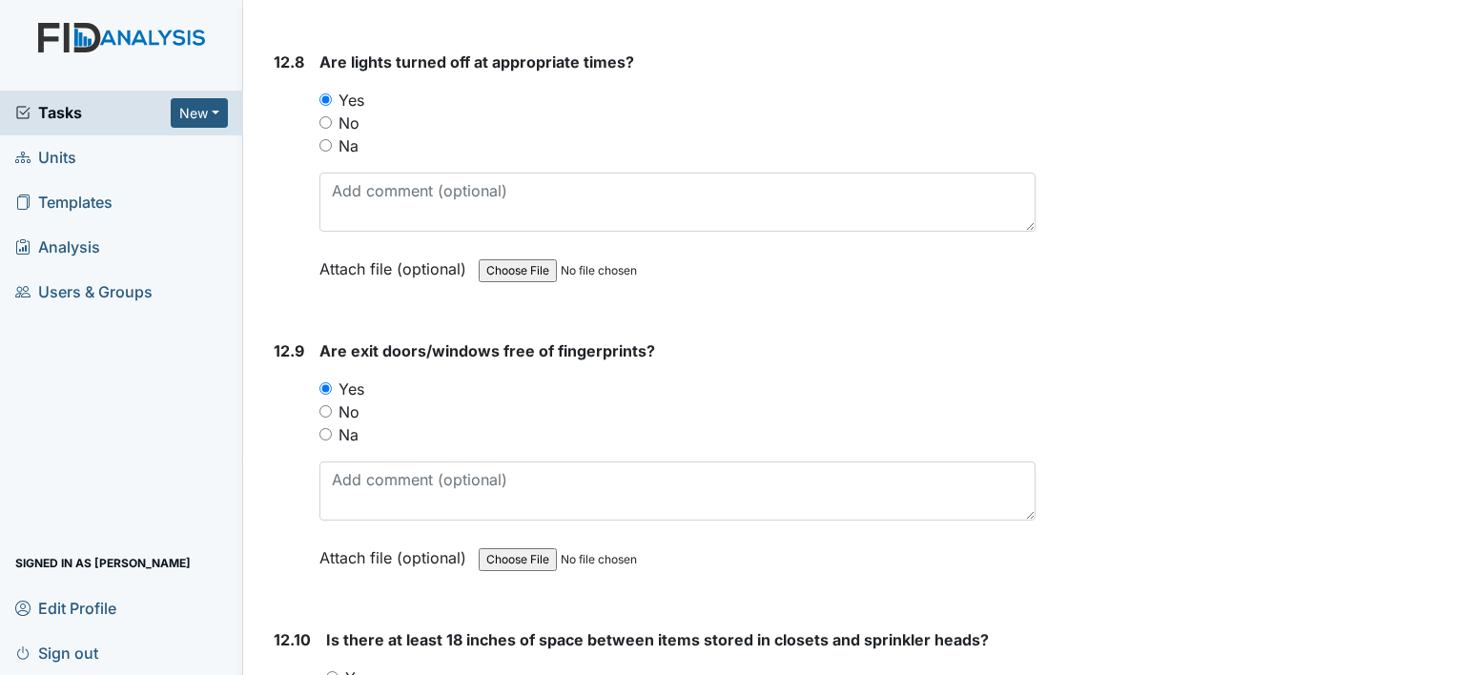
scroll to position [32128, 0]
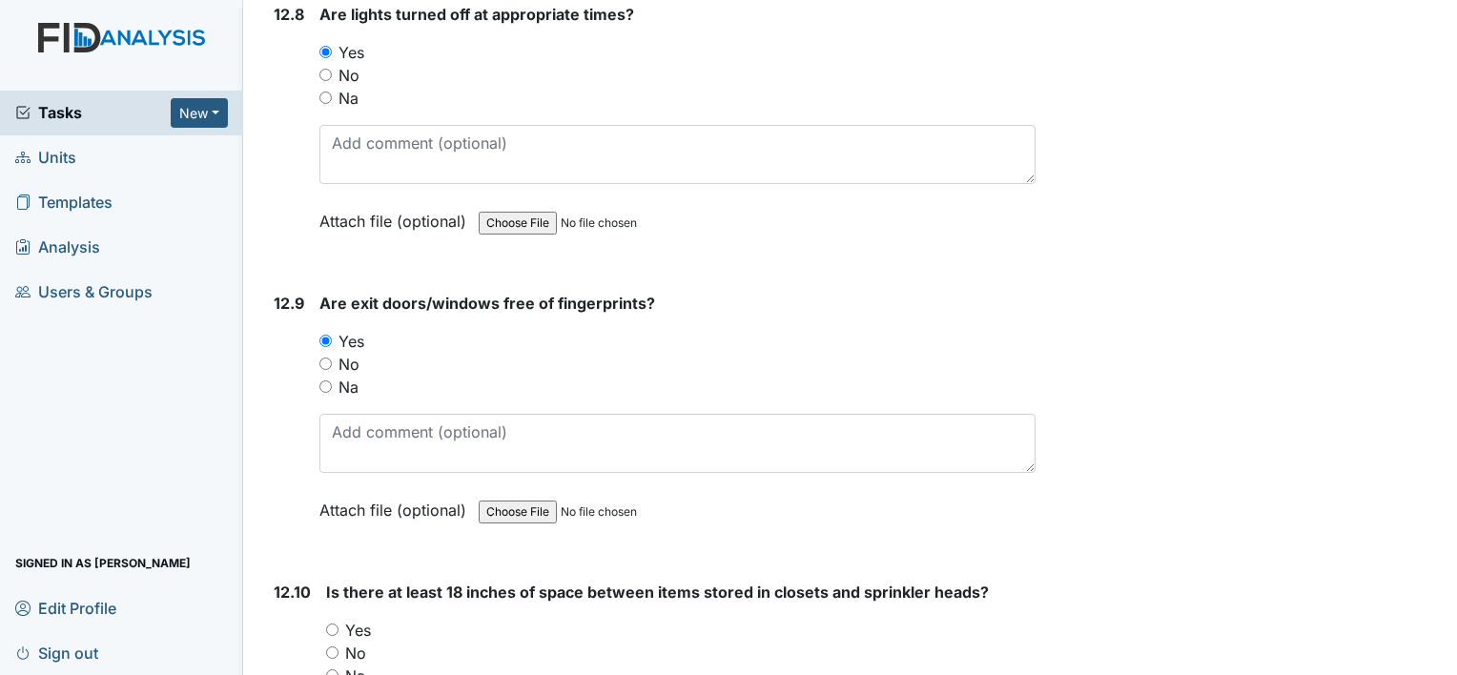
click at [331, 623] on input "Yes" at bounding box center [332, 629] width 12 height 12
radio input "true"
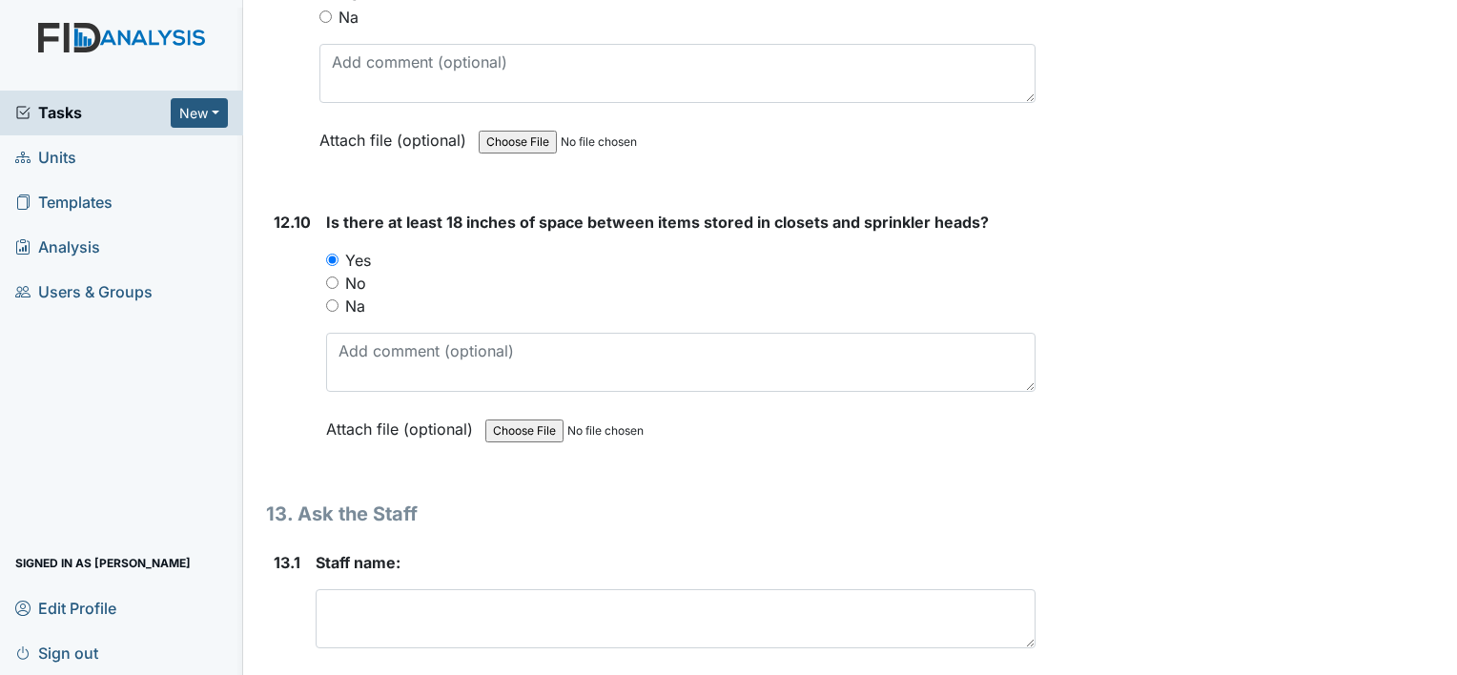
scroll to position [32509, 0]
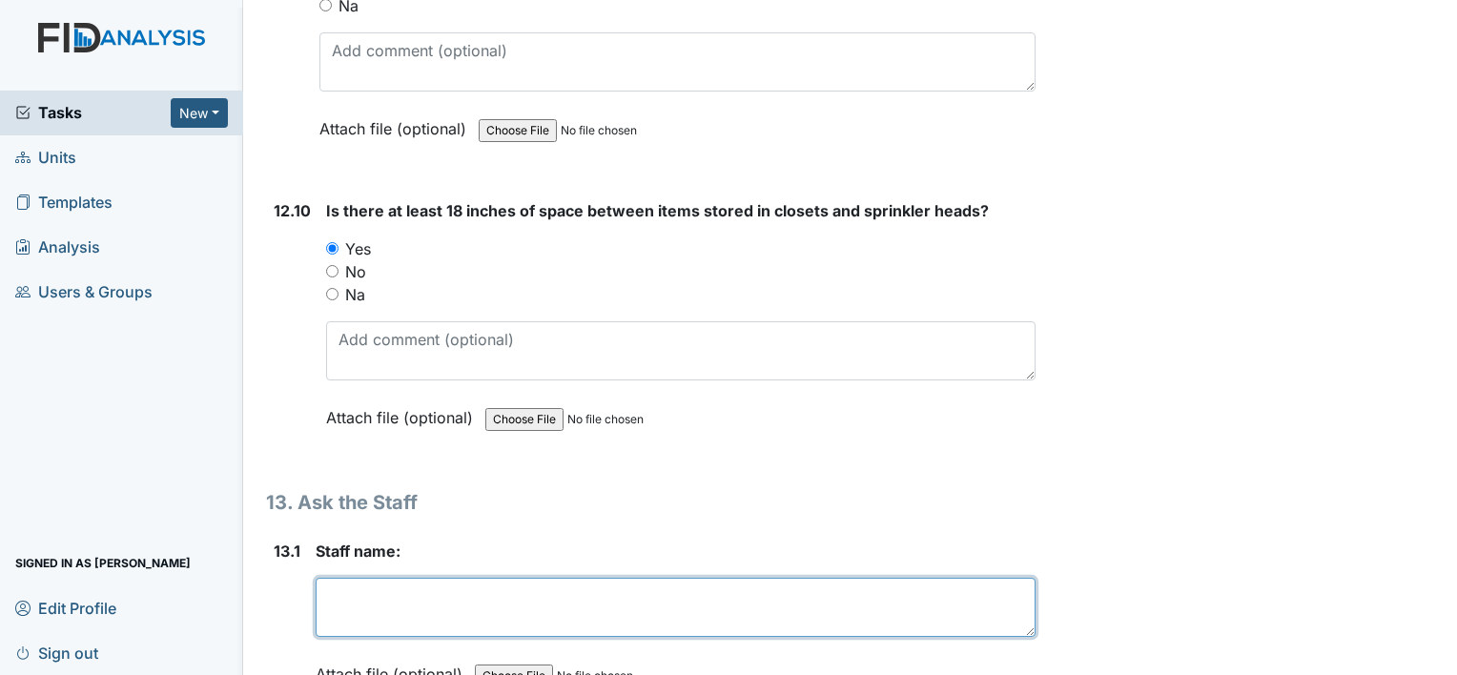
click at [344, 578] on textarea at bounding box center [676, 607] width 720 height 59
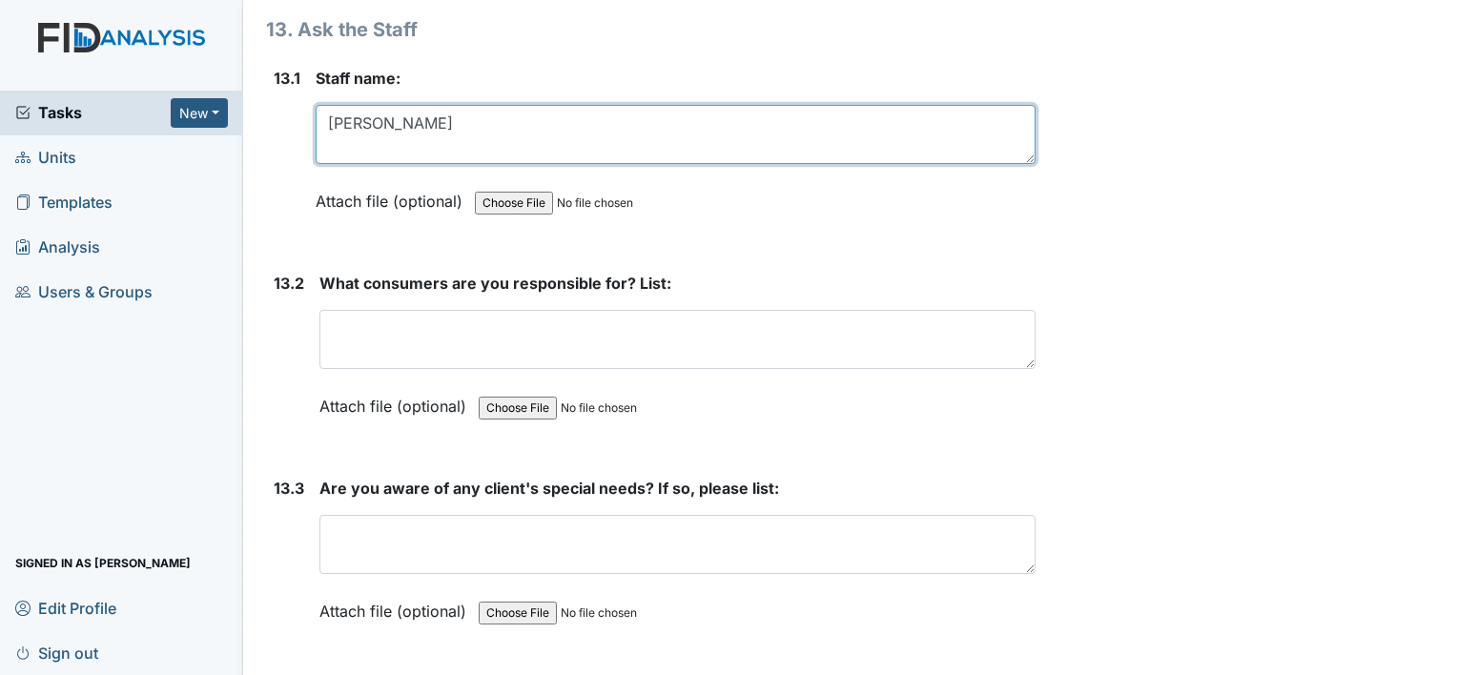
scroll to position [32986, 0]
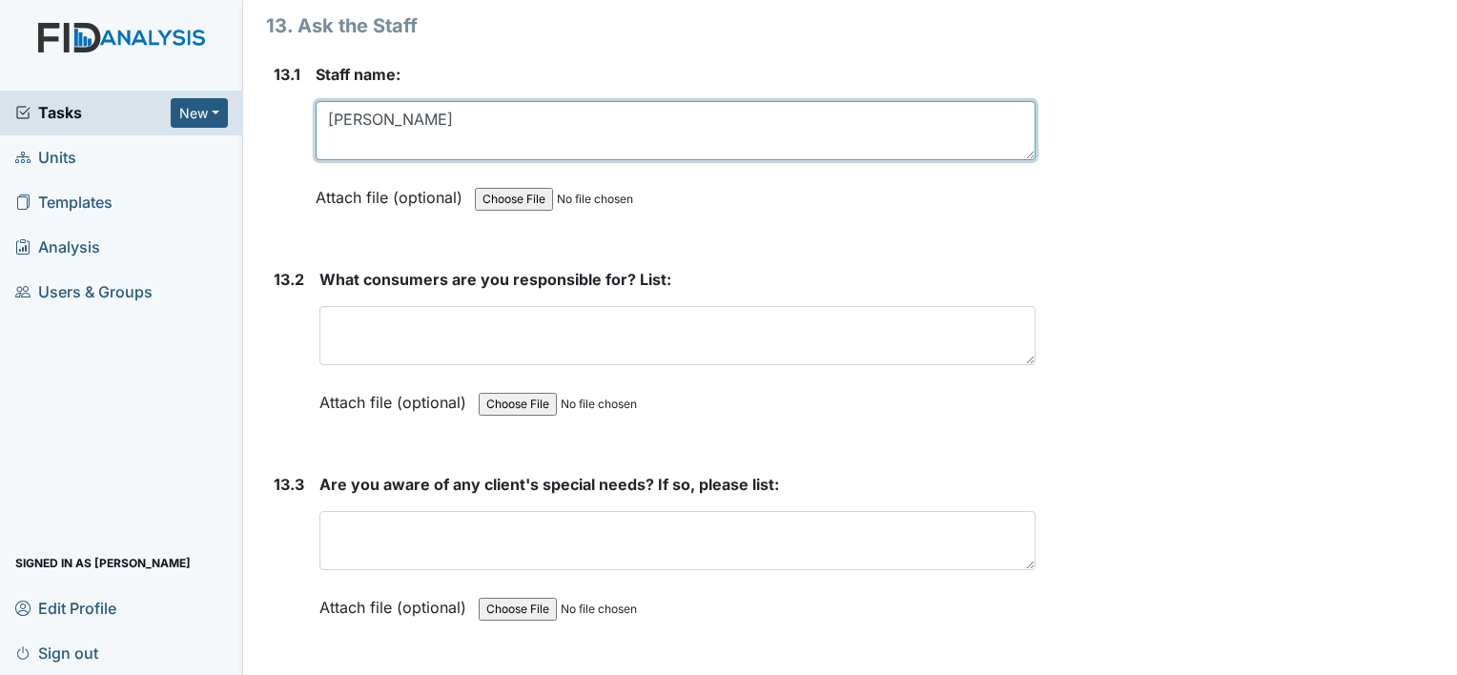
type textarea "Shaquela Glasper"
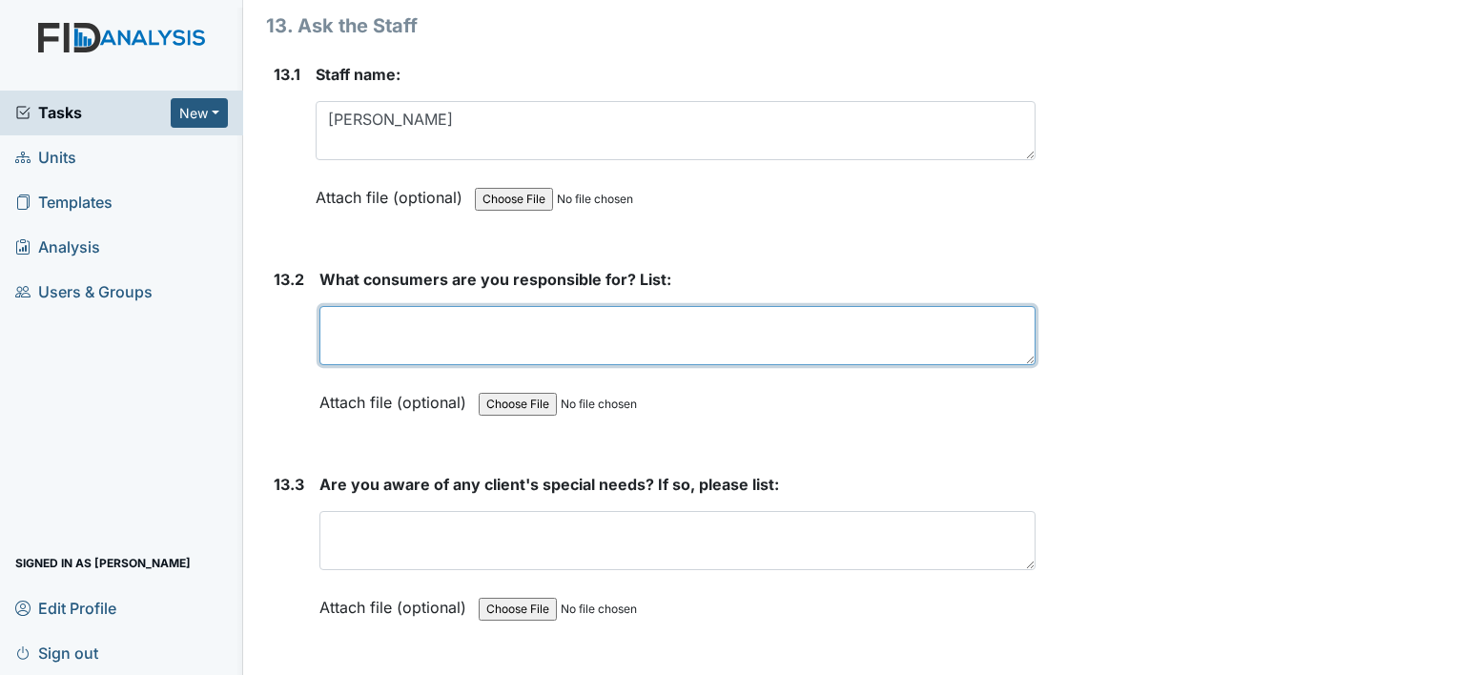
click at [355, 306] on textarea at bounding box center [677, 335] width 716 height 59
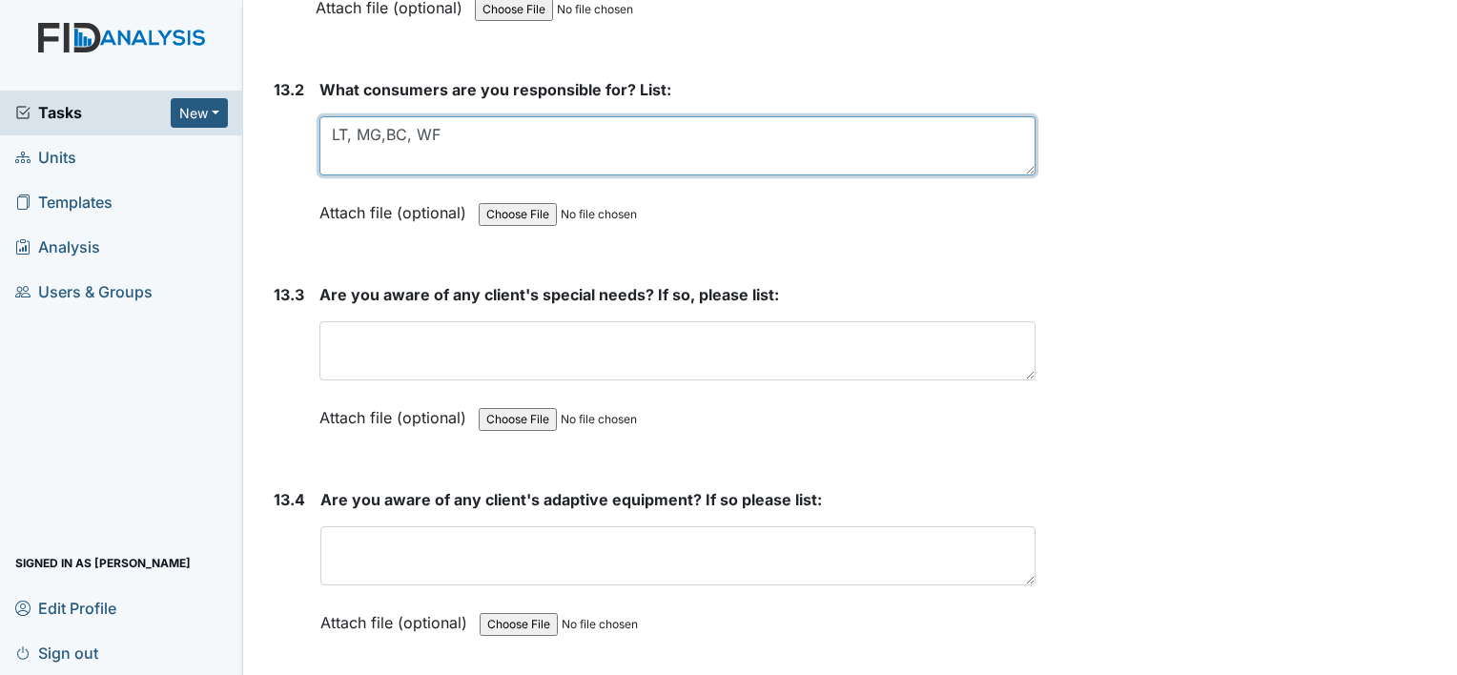
scroll to position [33177, 0]
type textarea "LT, MG,BC, WF"
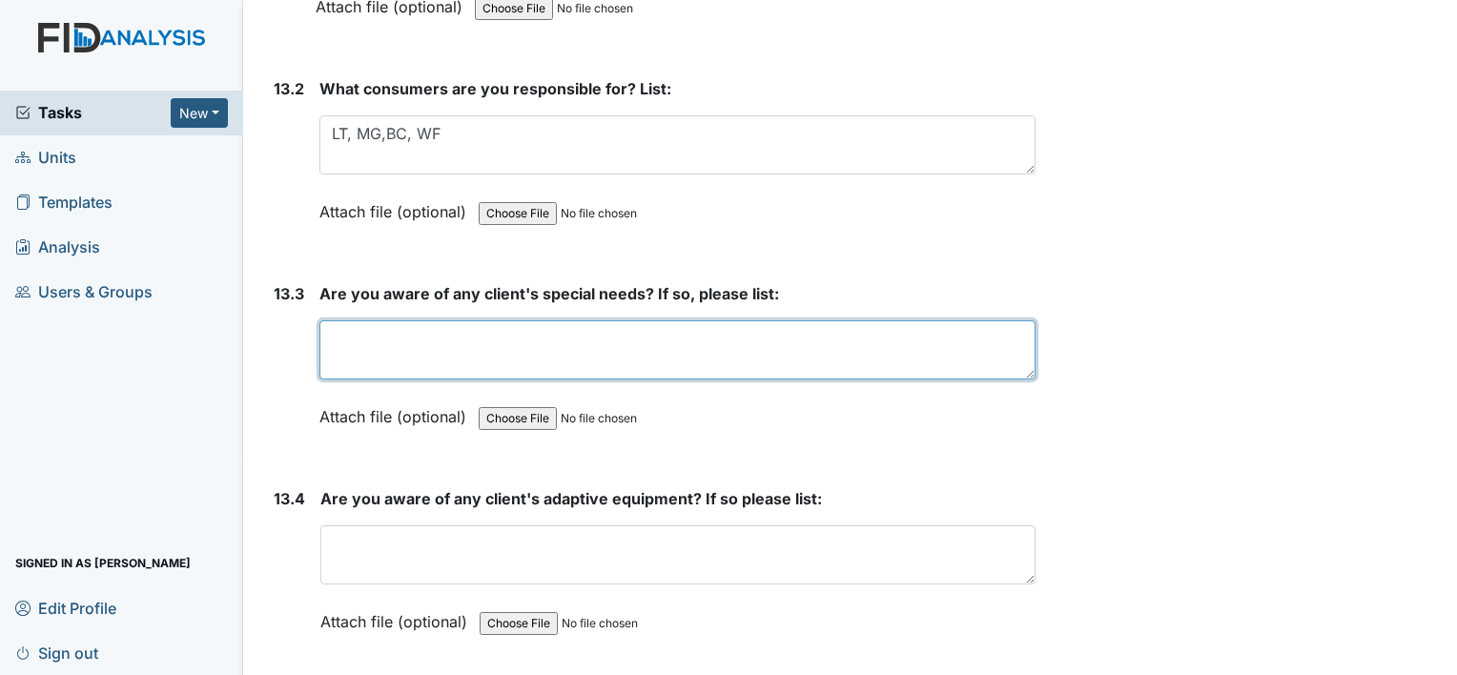
click at [387, 320] on textarea at bounding box center [677, 349] width 716 height 59
type textarea "no special needs"
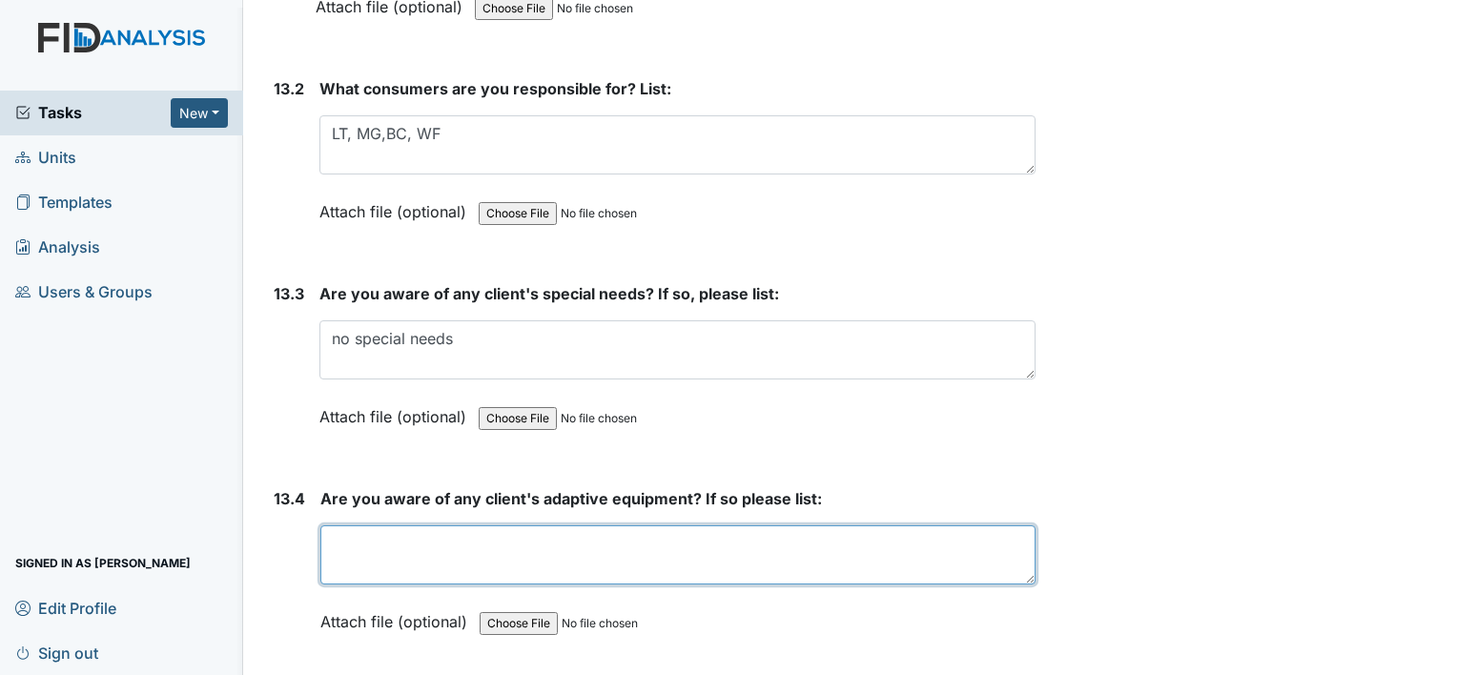
click at [384, 525] on textarea at bounding box center [677, 554] width 715 height 59
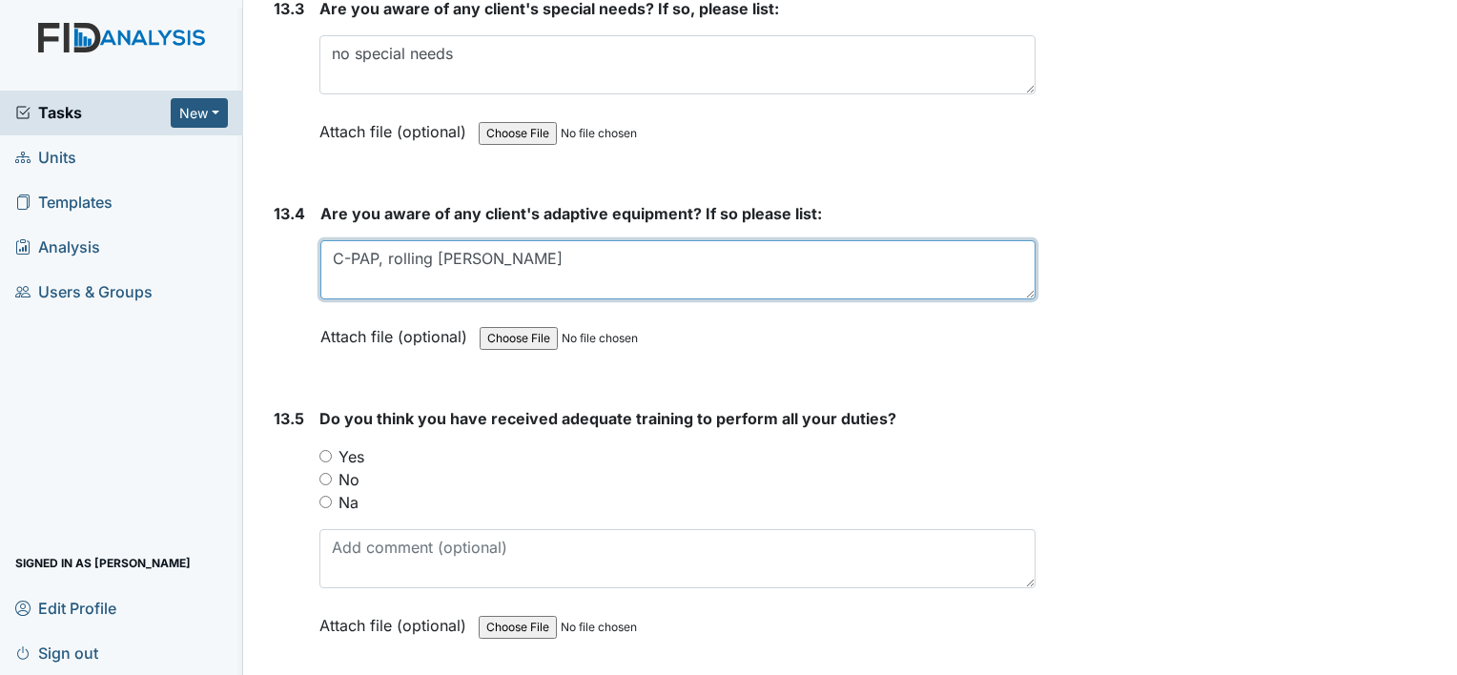
scroll to position [33463, 0]
type textarea "C-PAP, rolling walker"
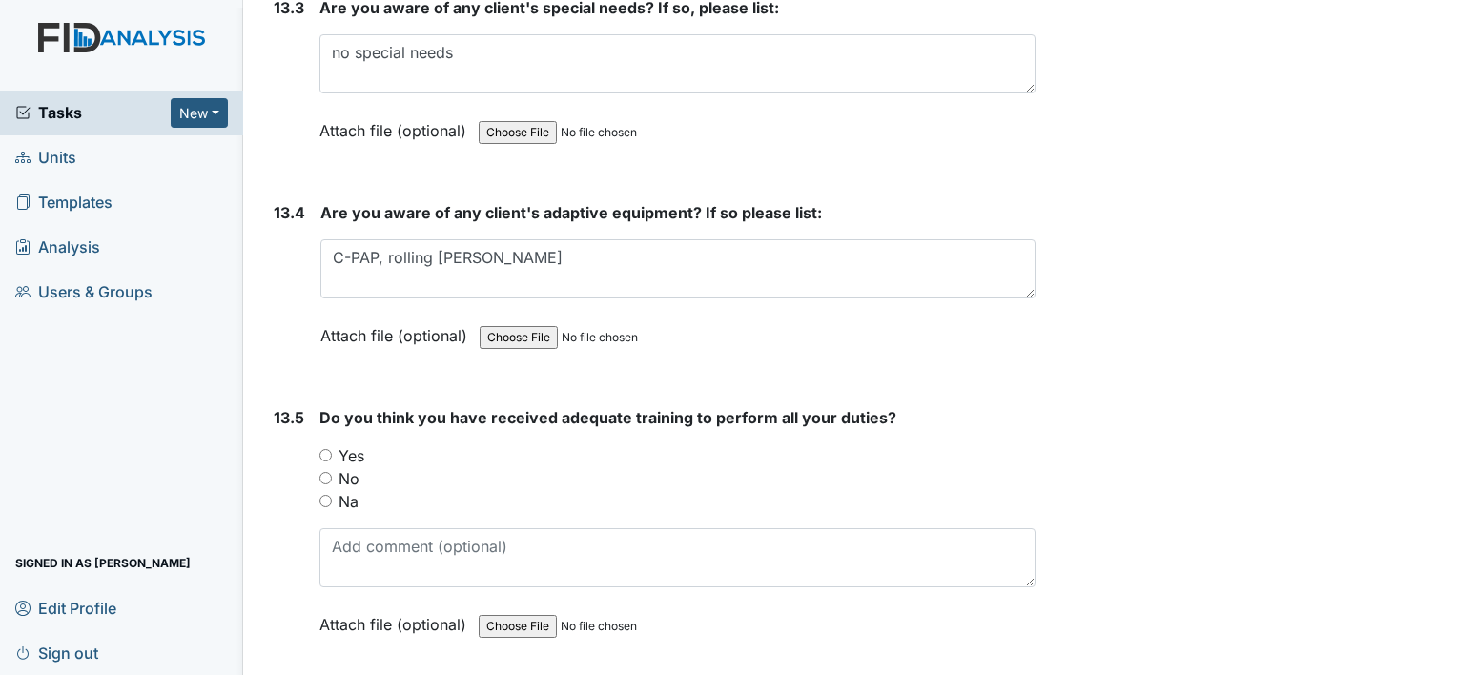
click at [320, 449] on input "Yes" at bounding box center [325, 455] width 12 height 12
radio input "true"
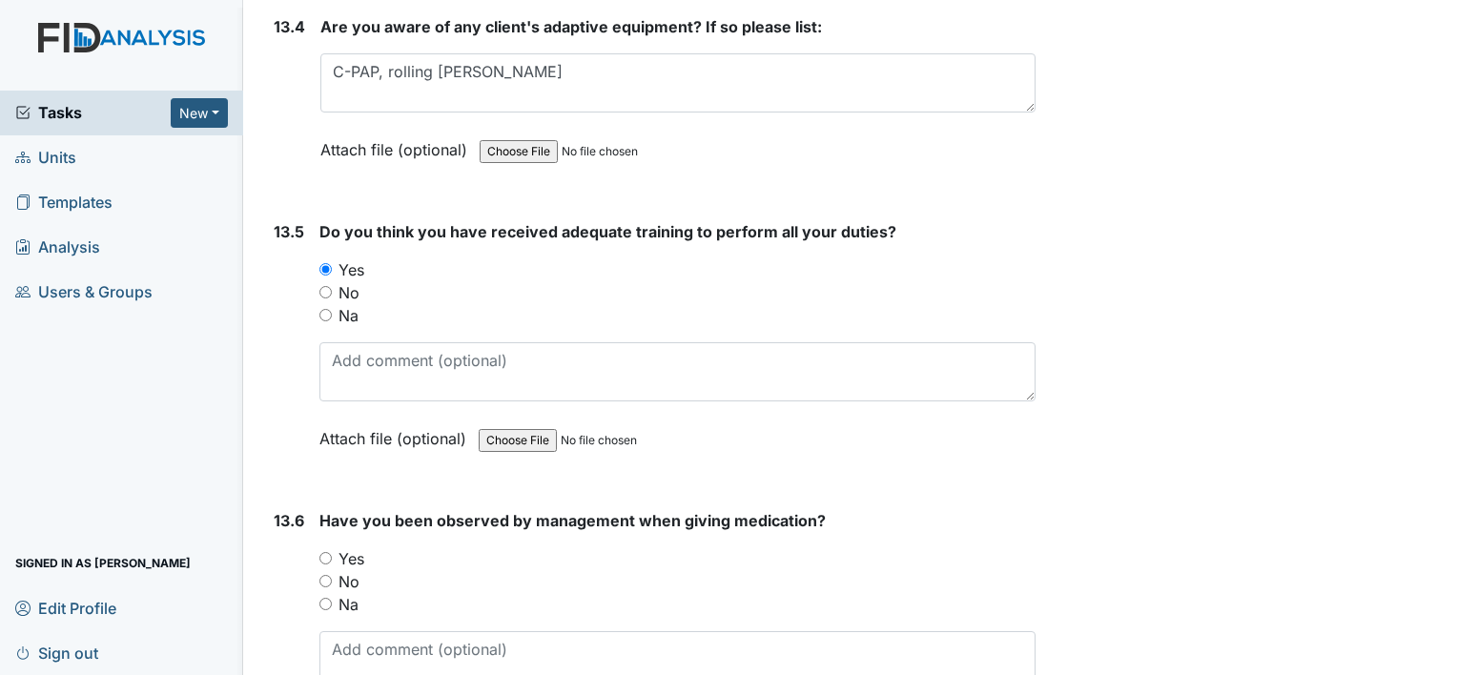
scroll to position [33653, 0]
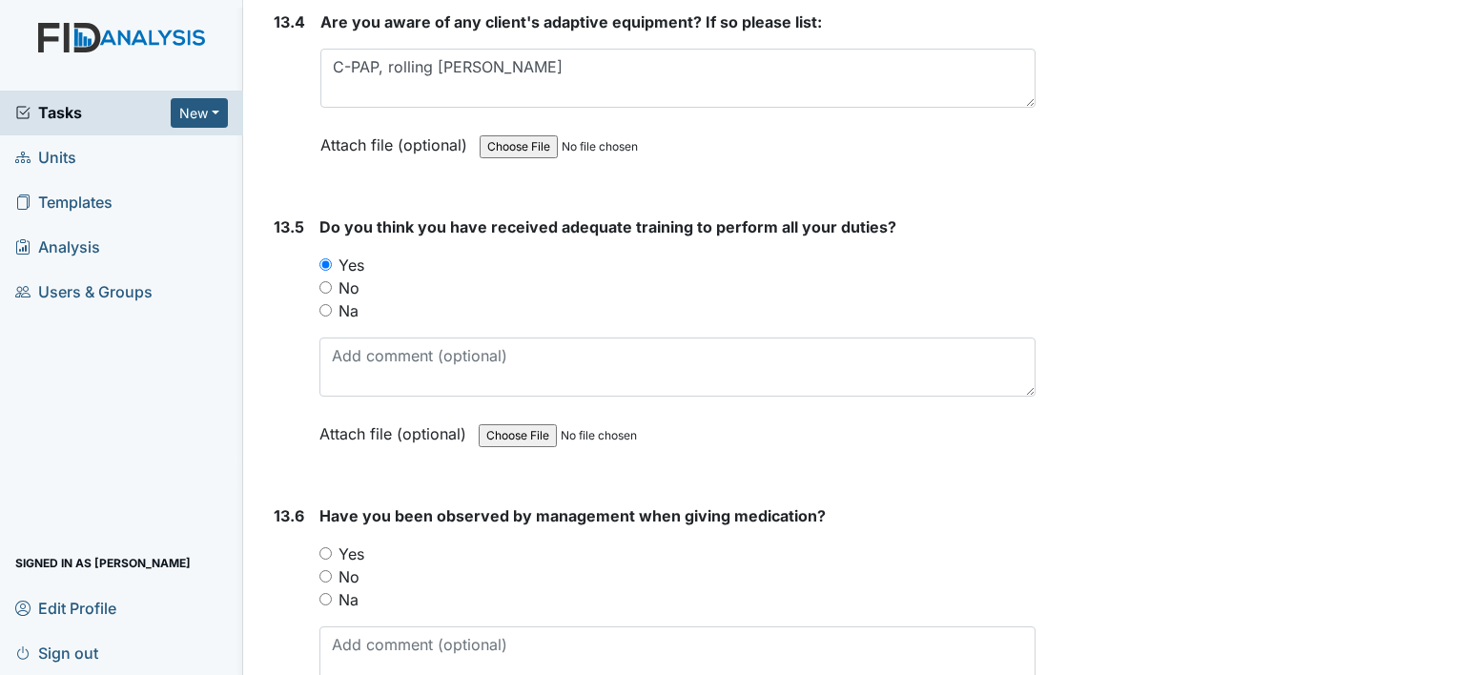
click at [325, 547] on input "Yes" at bounding box center [325, 553] width 12 height 12
radio input "true"
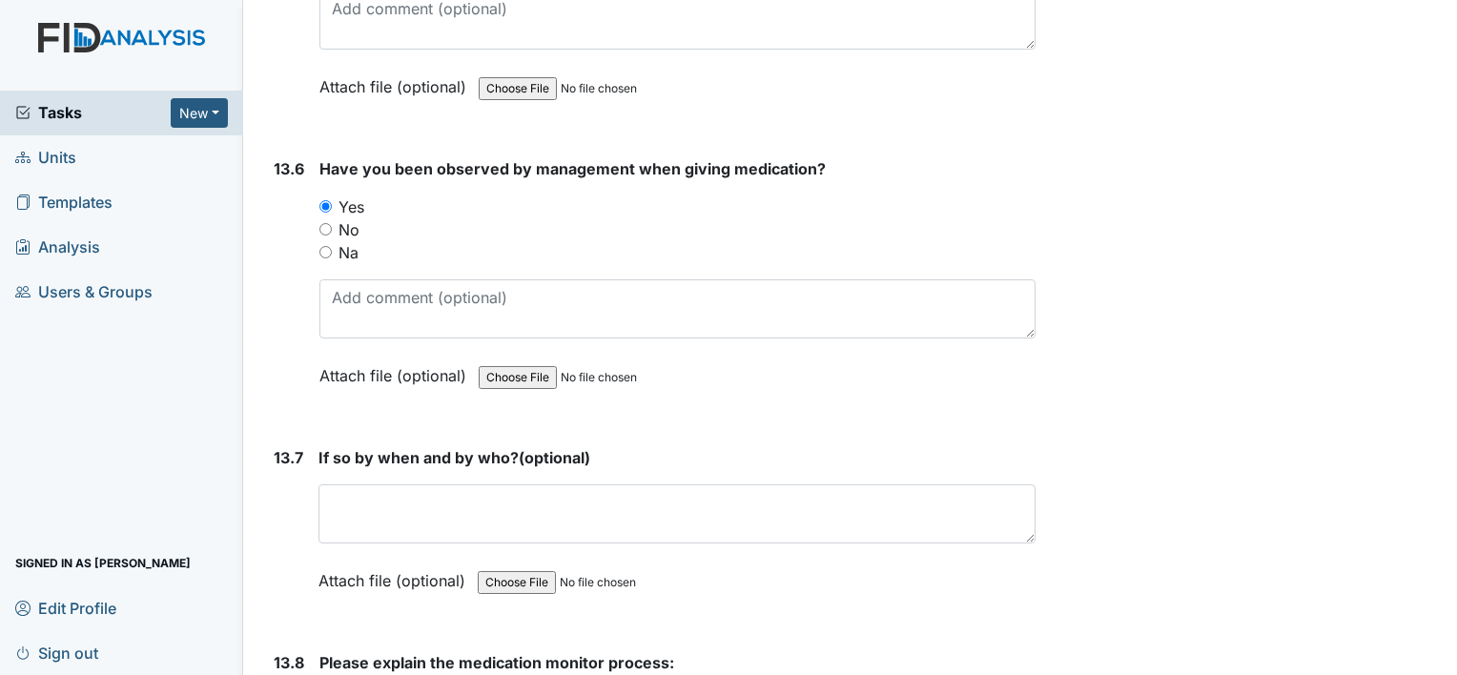
scroll to position [34035, 0]
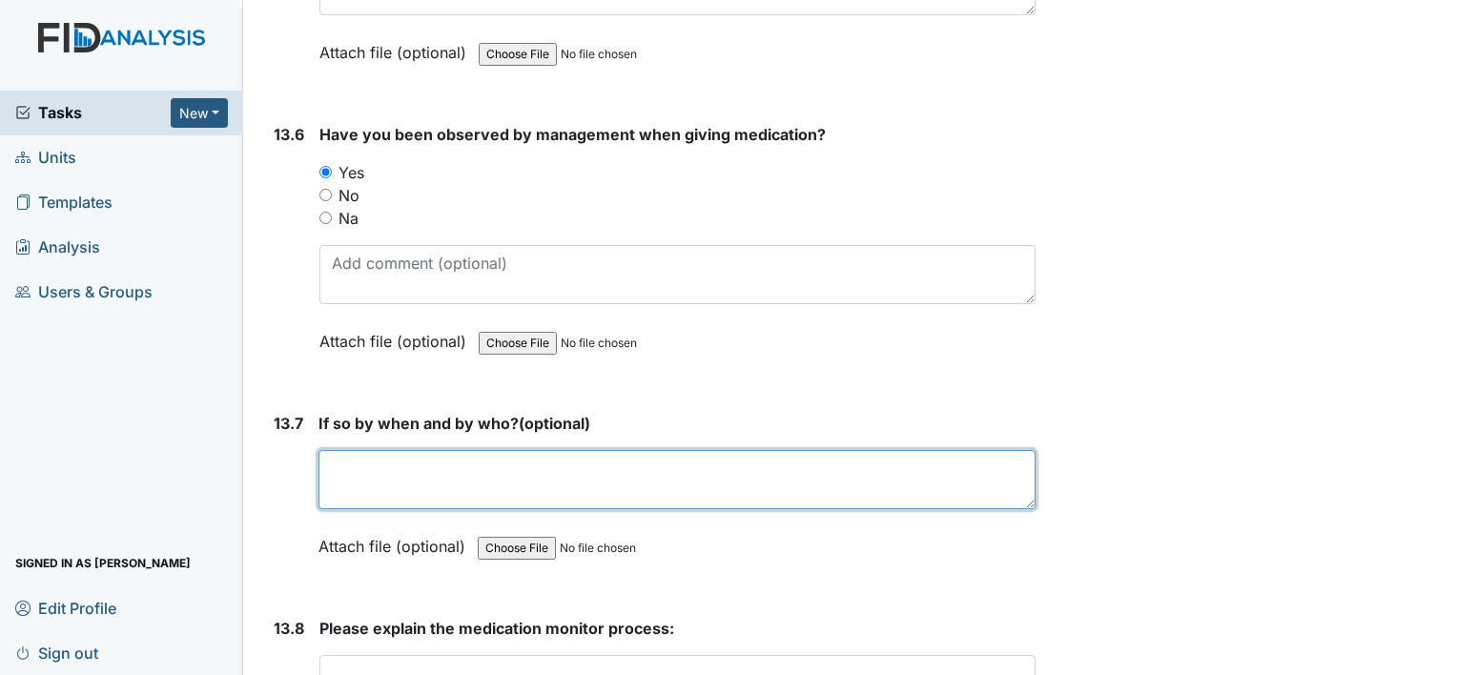
click at [358, 450] on textarea at bounding box center [676, 479] width 717 height 59
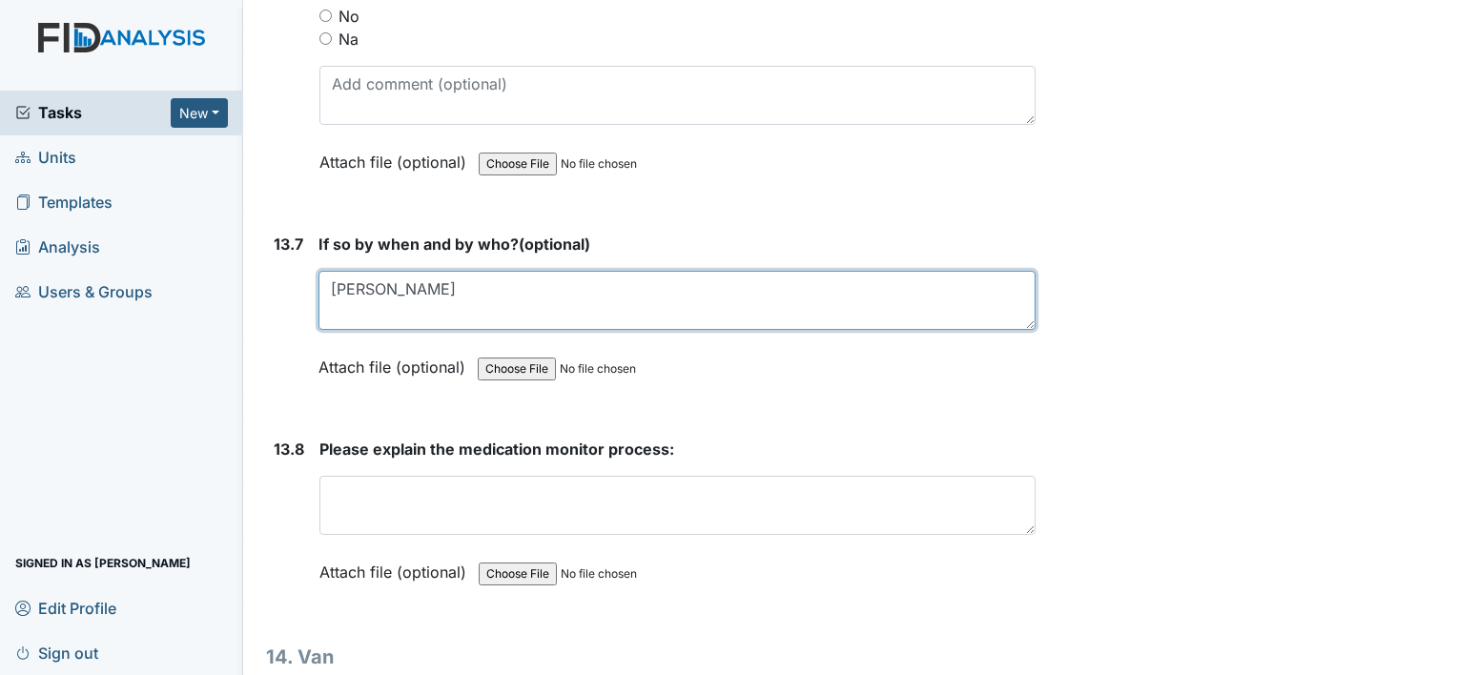
scroll to position [34225, 0]
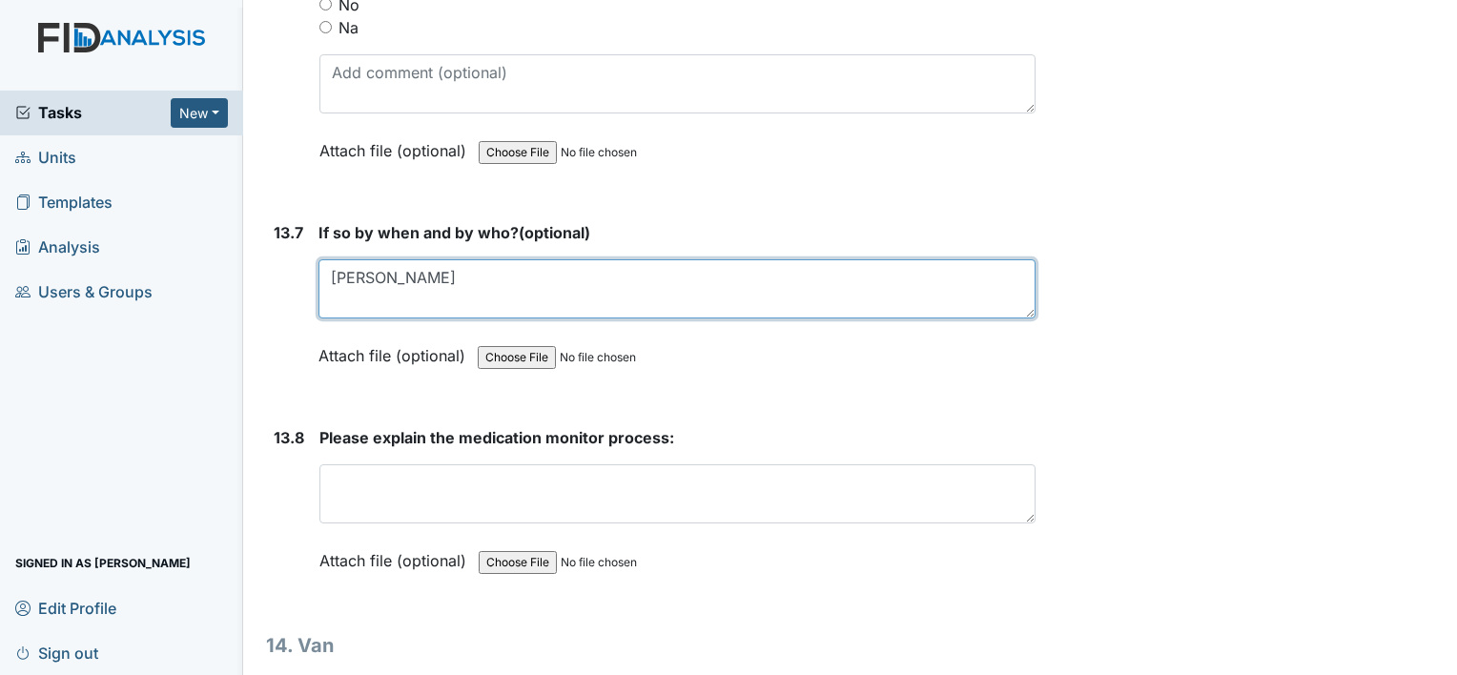
type textarea "Jennifer Winston"
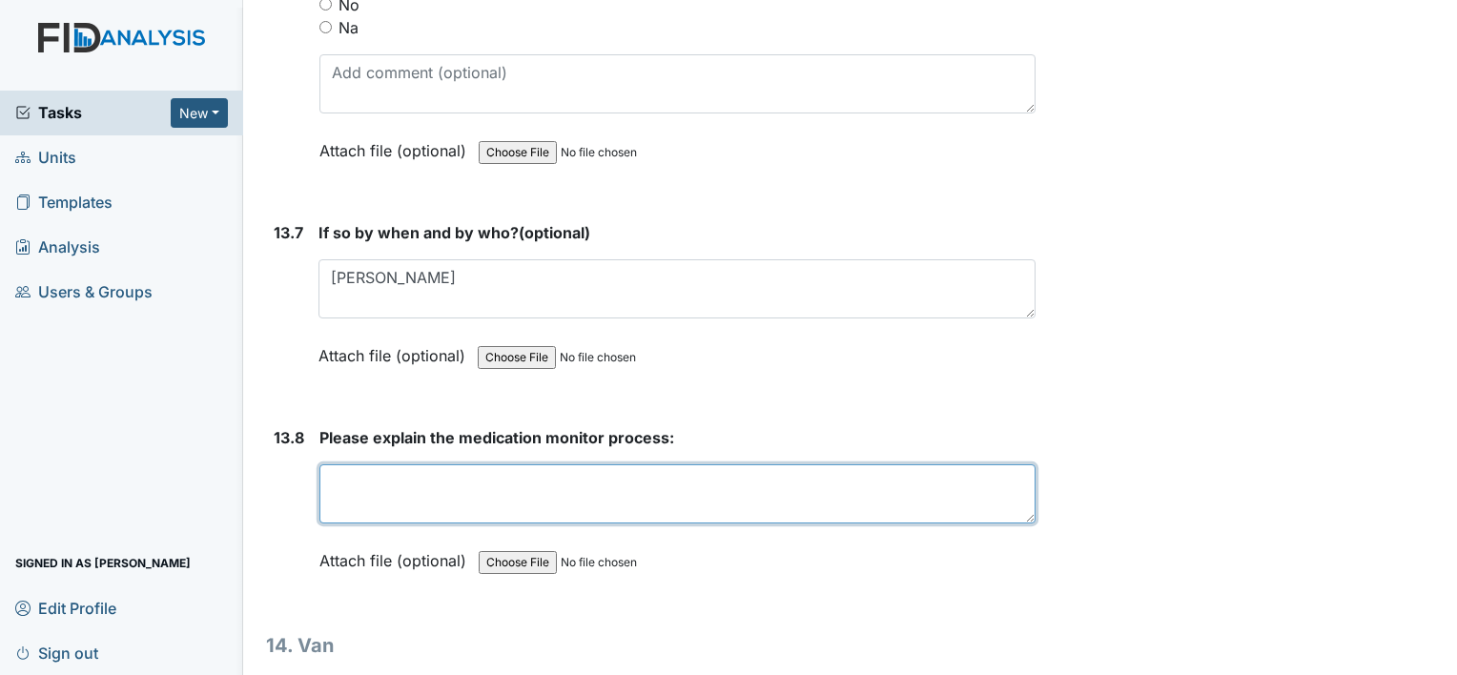
click at [389, 464] on textarea at bounding box center [677, 493] width 716 height 59
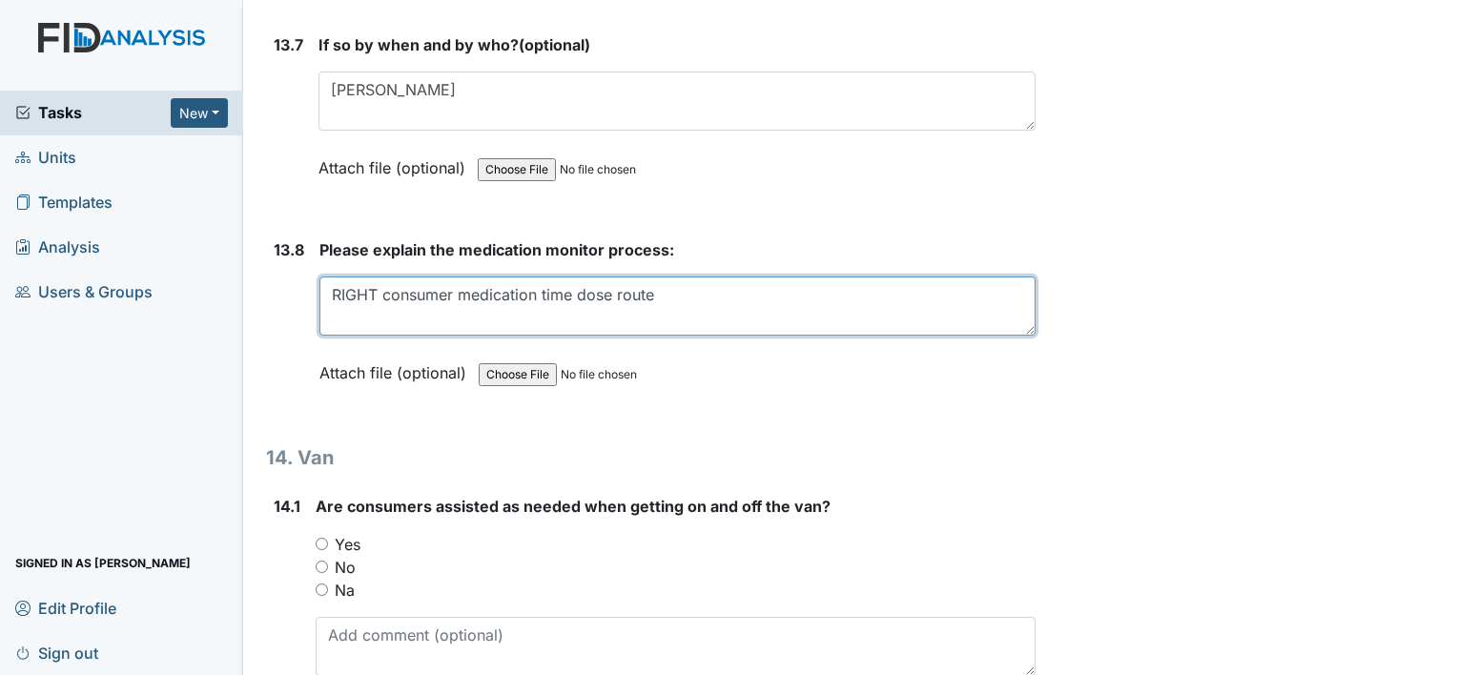
scroll to position [34416, 0]
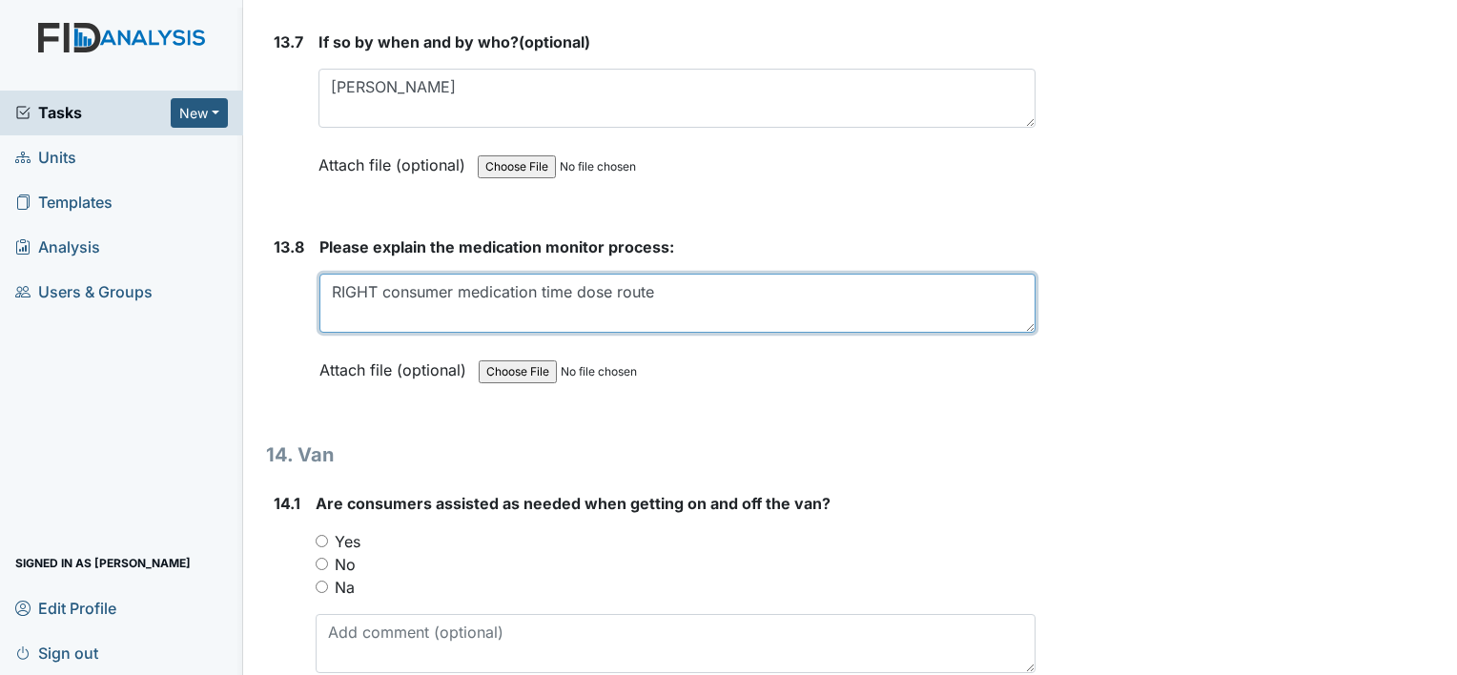
type textarea "RIGHT consumer medication time dose route"
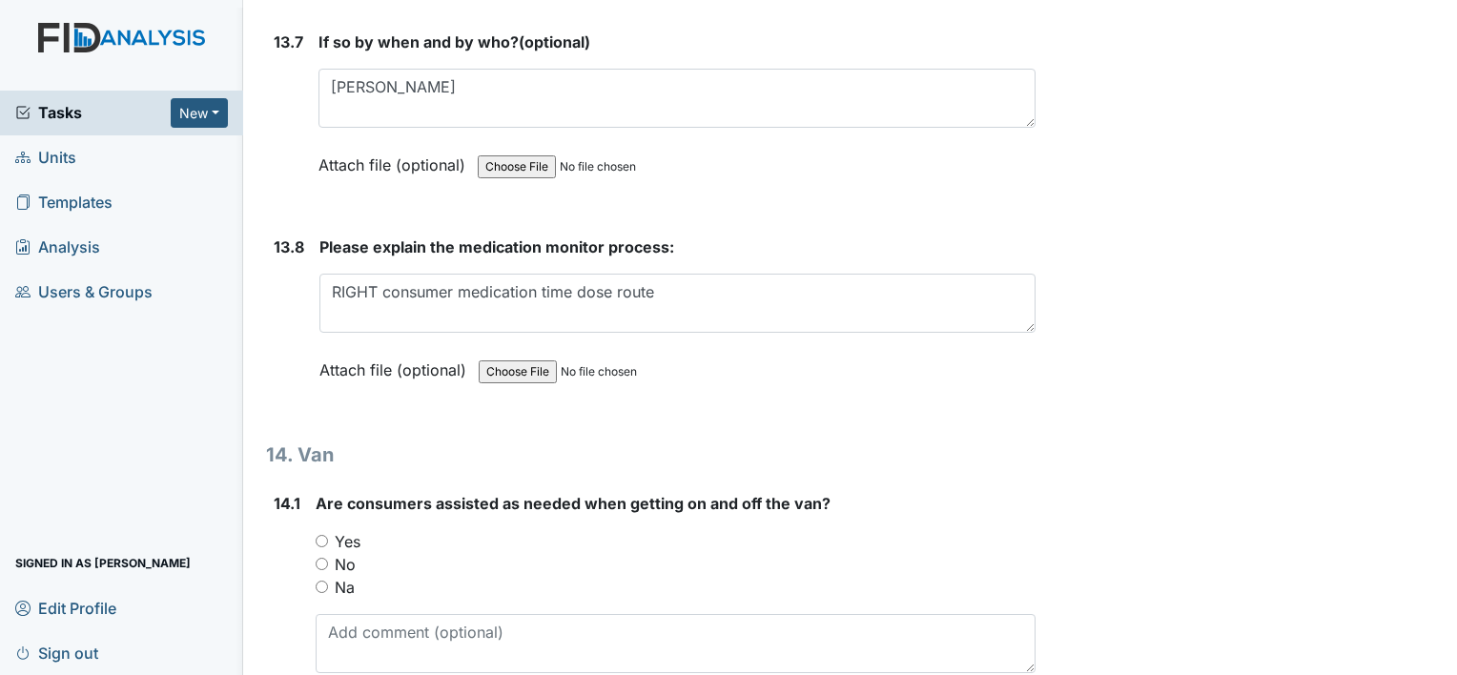
click at [320, 535] on input "Yes" at bounding box center [322, 541] width 12 height 12
radio input "true"
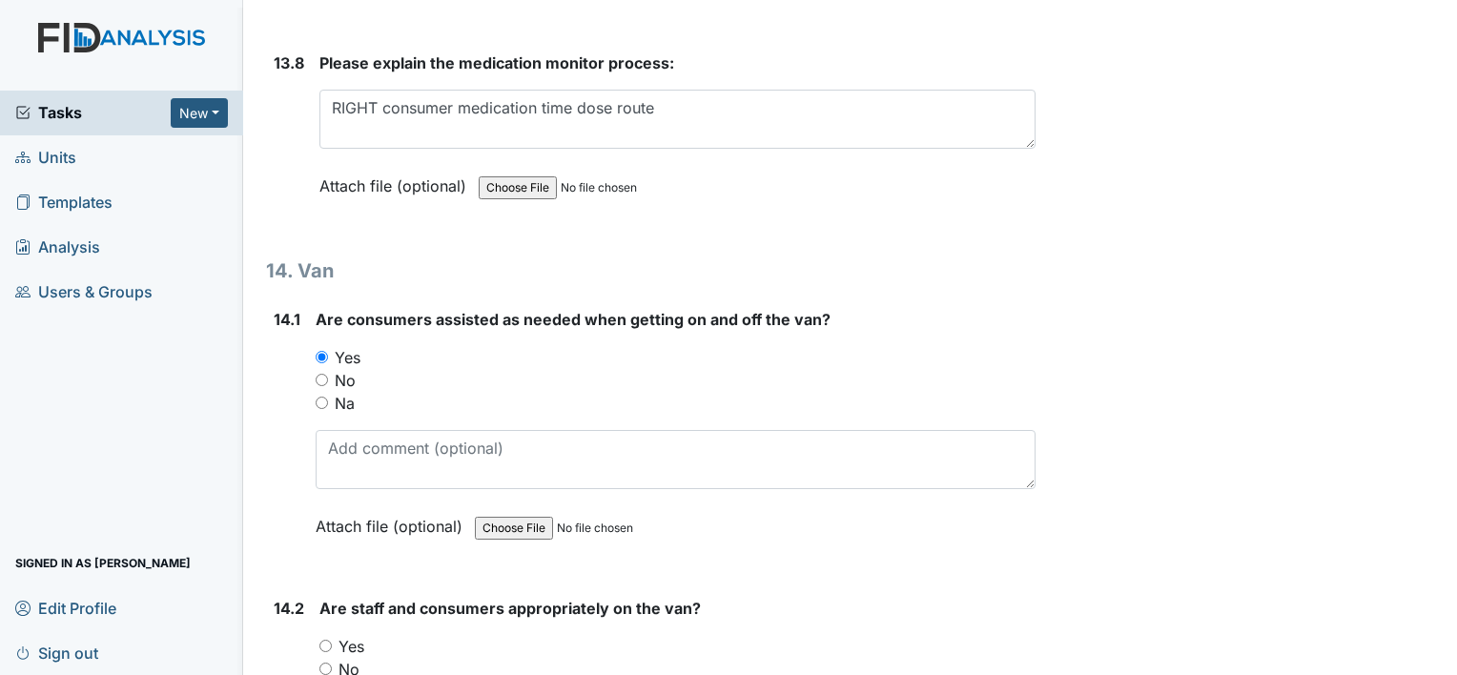
scroll to position [34702, 0]
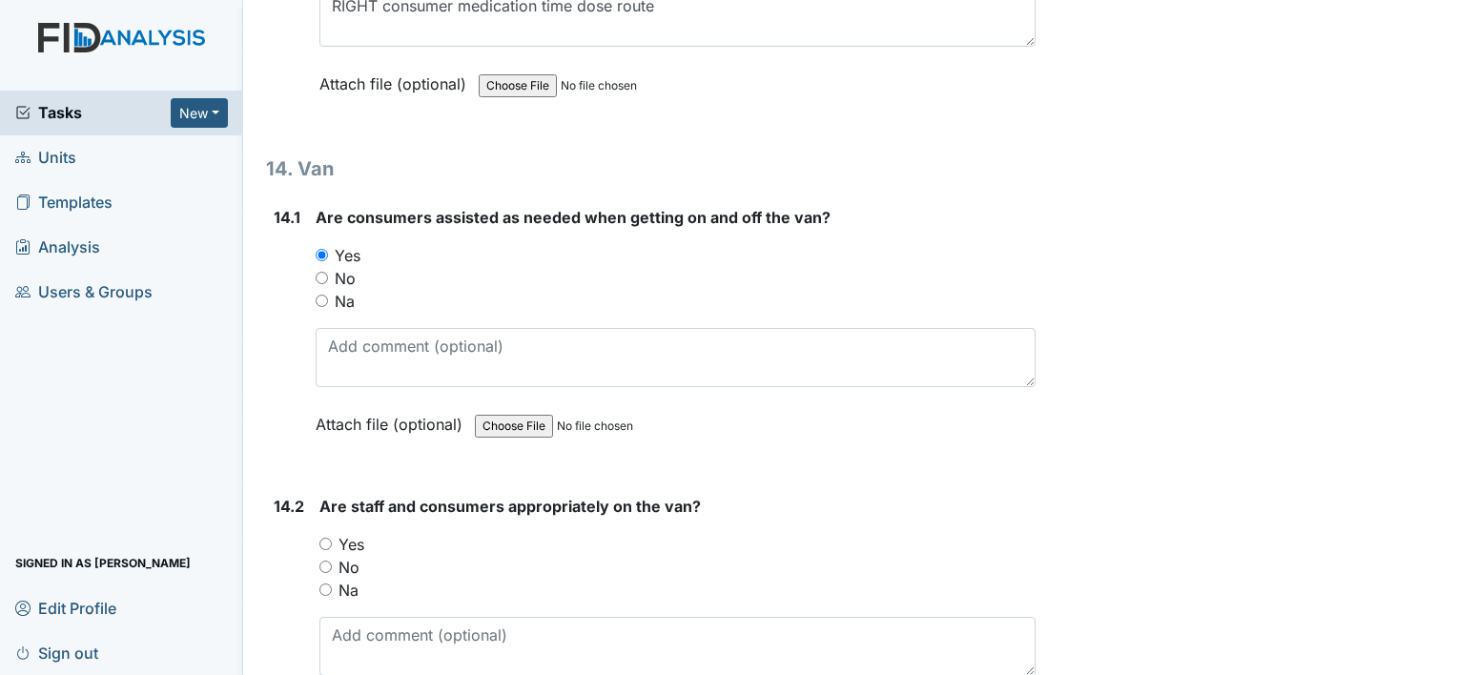
click at [332, 538] on input "Yes" at bounding box center [325, 544] width 12 height 12
radio input "true"
click at [319, 295] on input "Na" at bounding box center [322, 301] width 12 height 12
radio input "true"
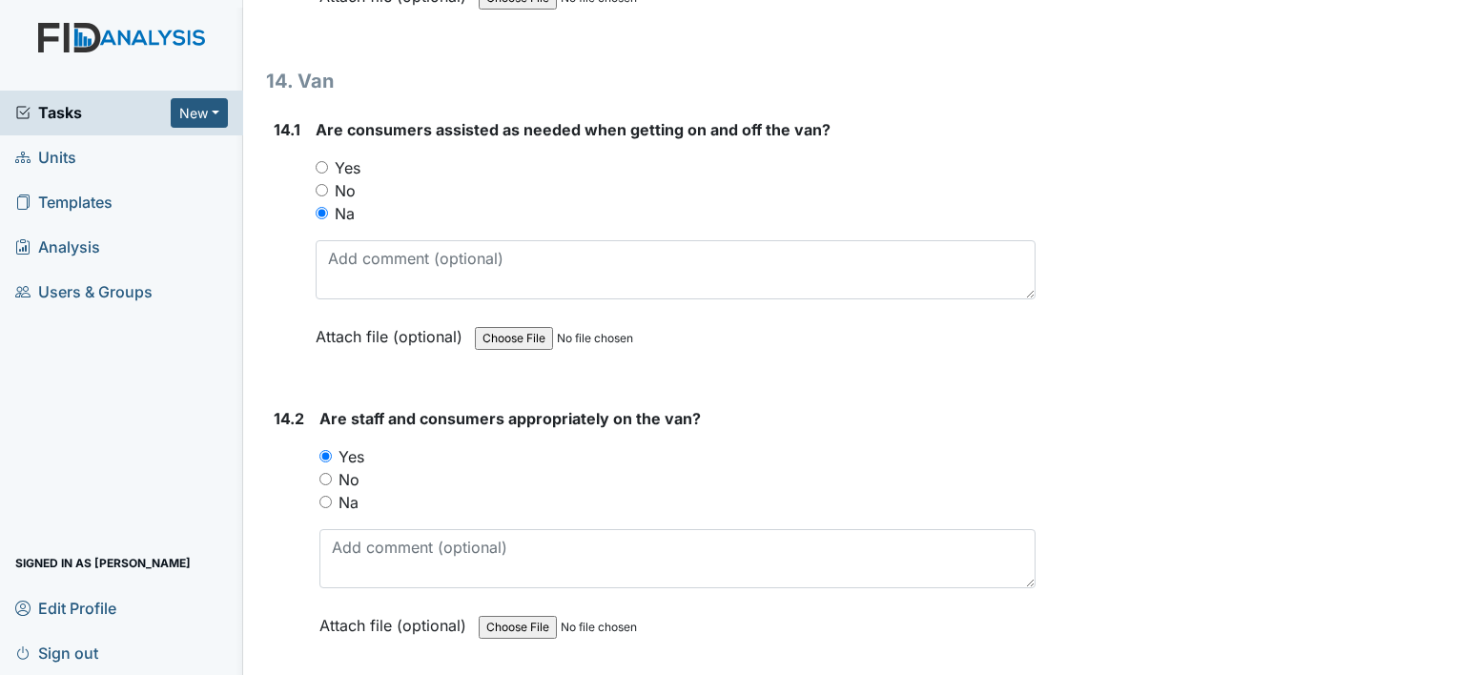
scroll to position [34893, 0]
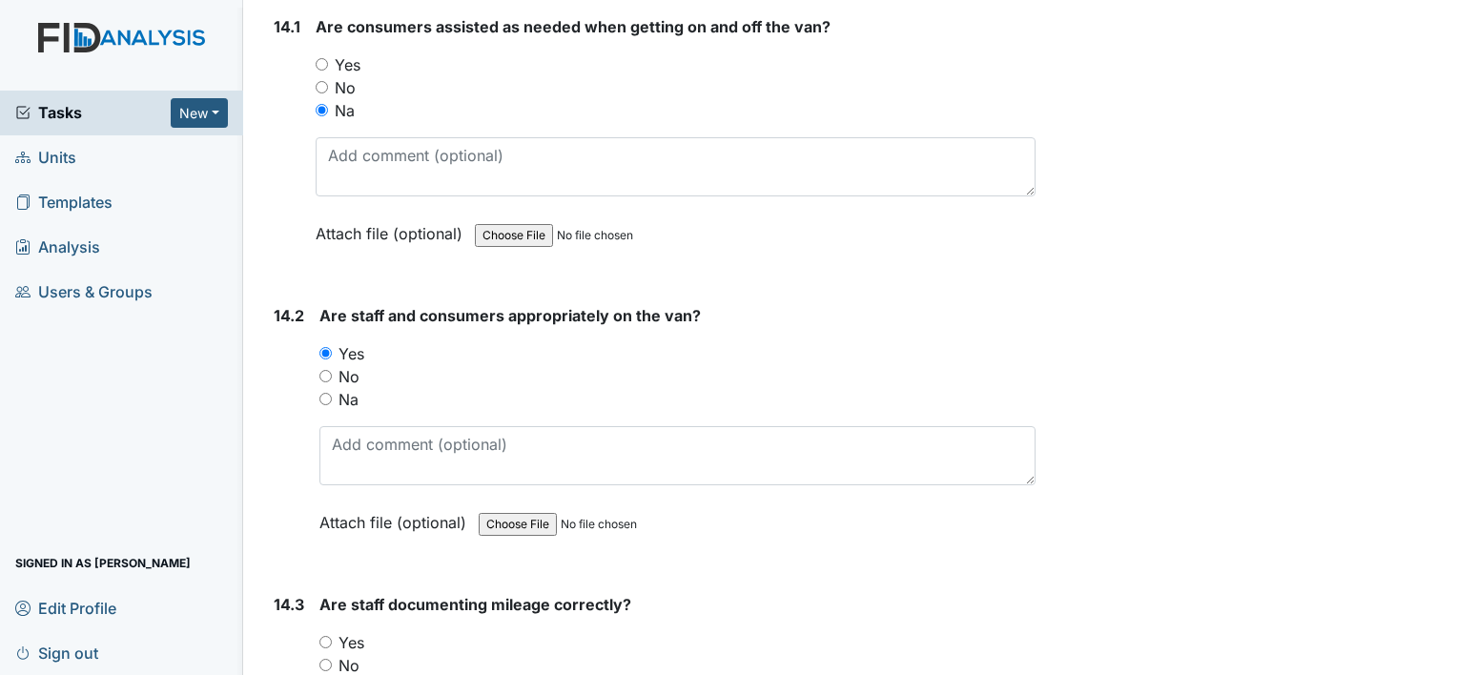
click at [323, 393] on input "Na" at bounding box center [325, 399] width 12 height 12
radio input "true"
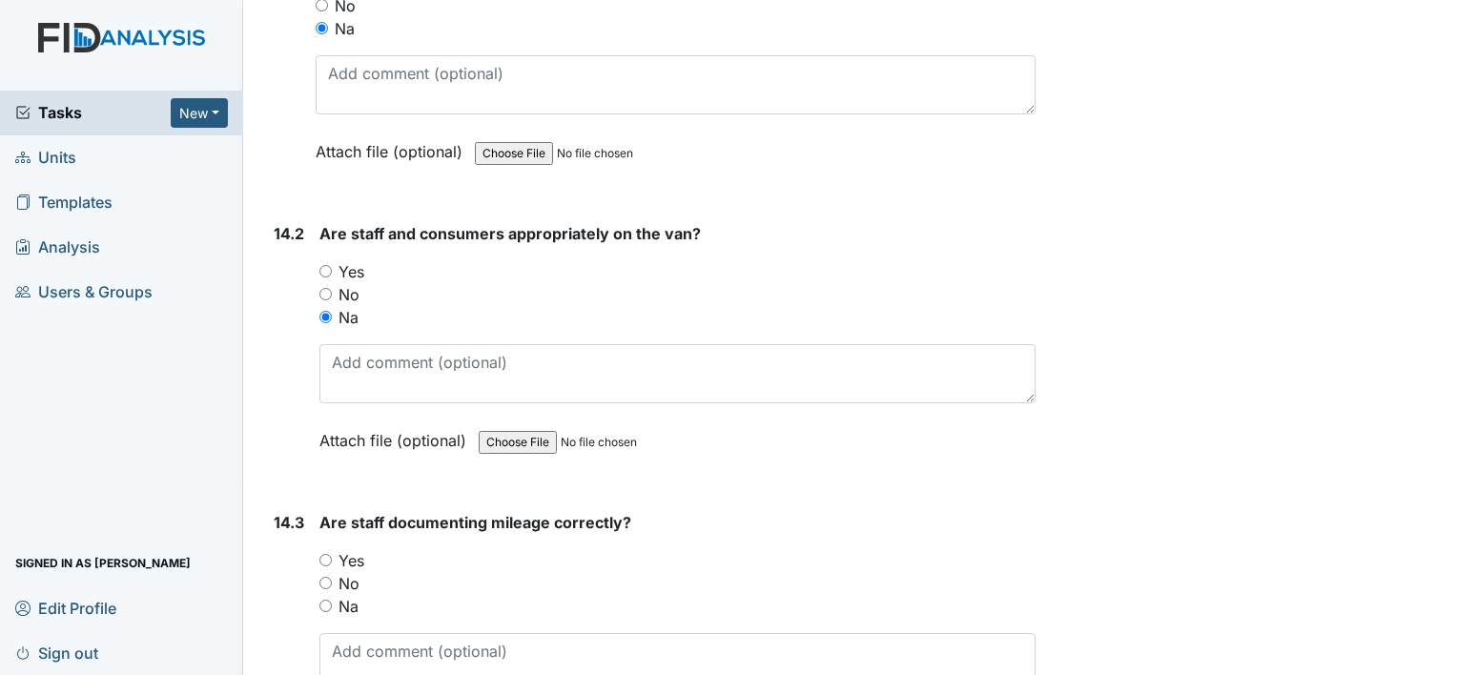
scroll to position [35179, 0]
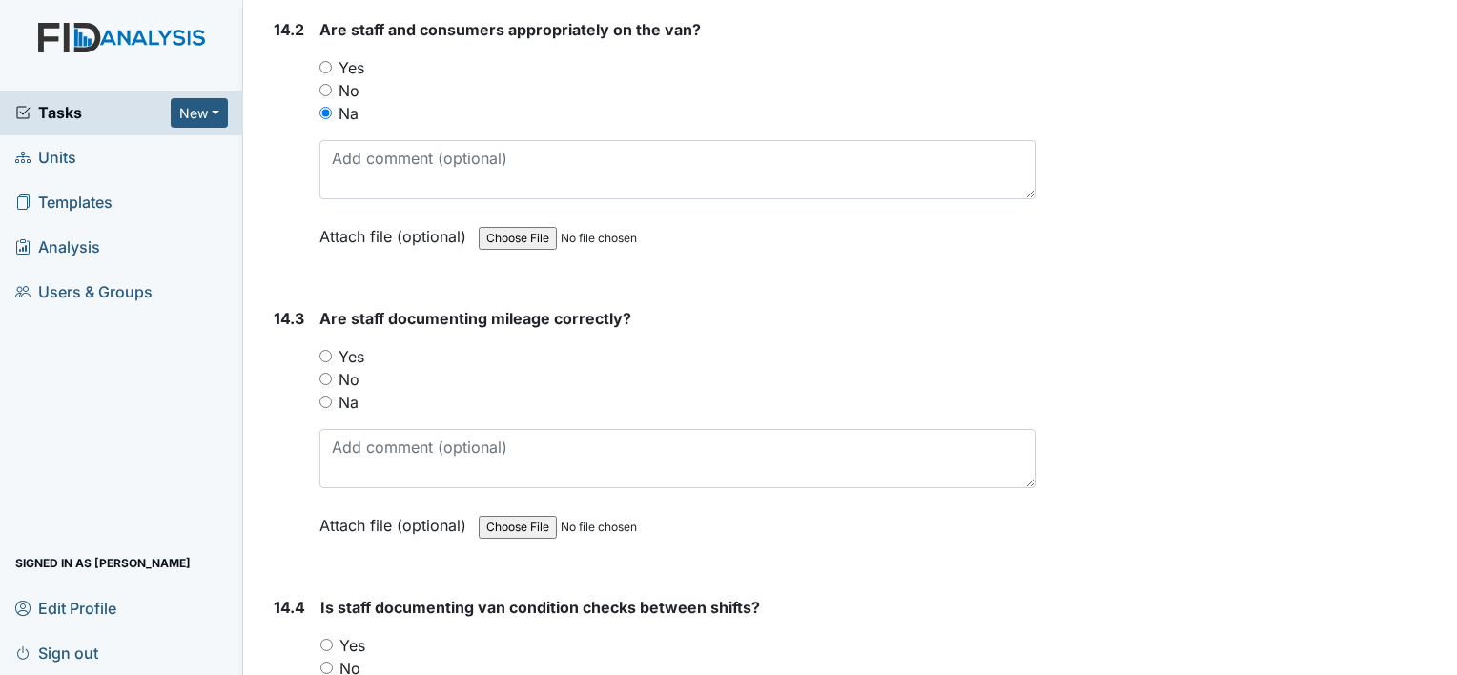
click at [325, 350] on input "Yes" at bounding box center [325, 356] width 12 height 12
radio input "true"
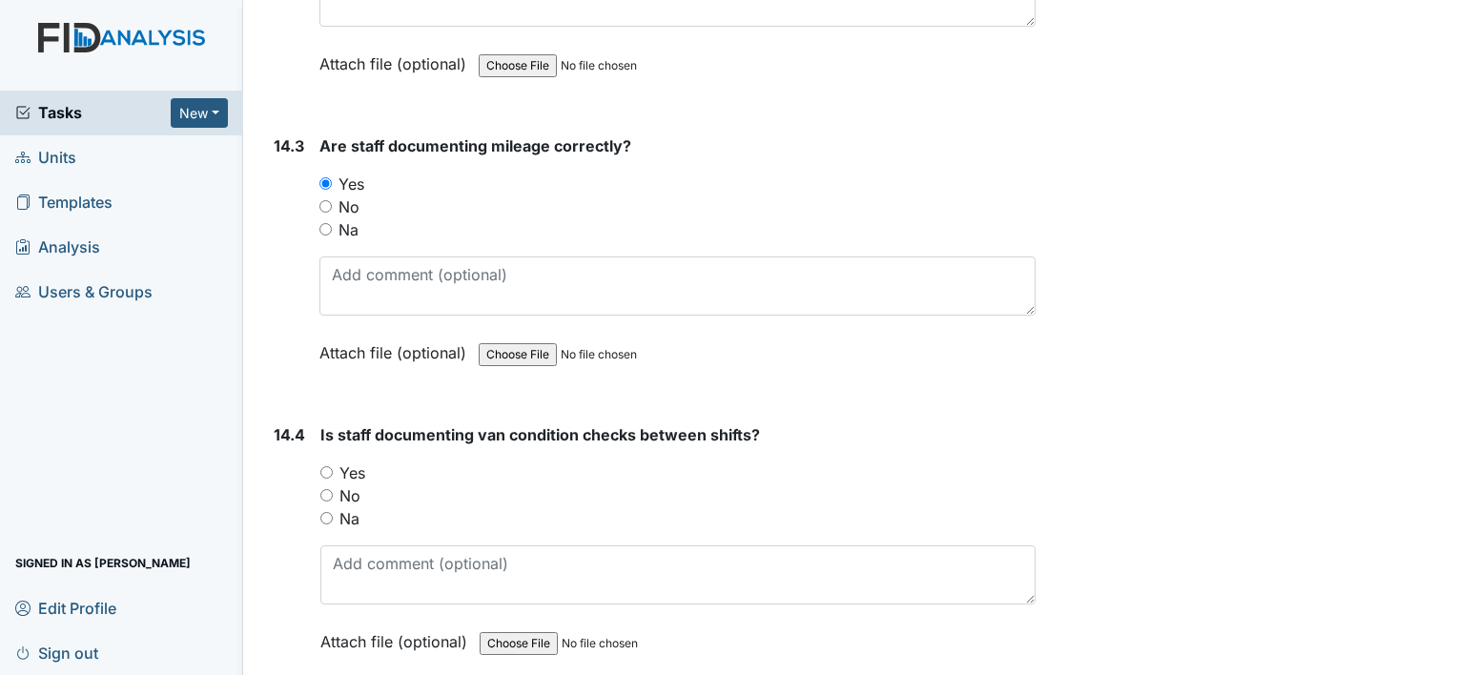
scroll to position [35369, 0]
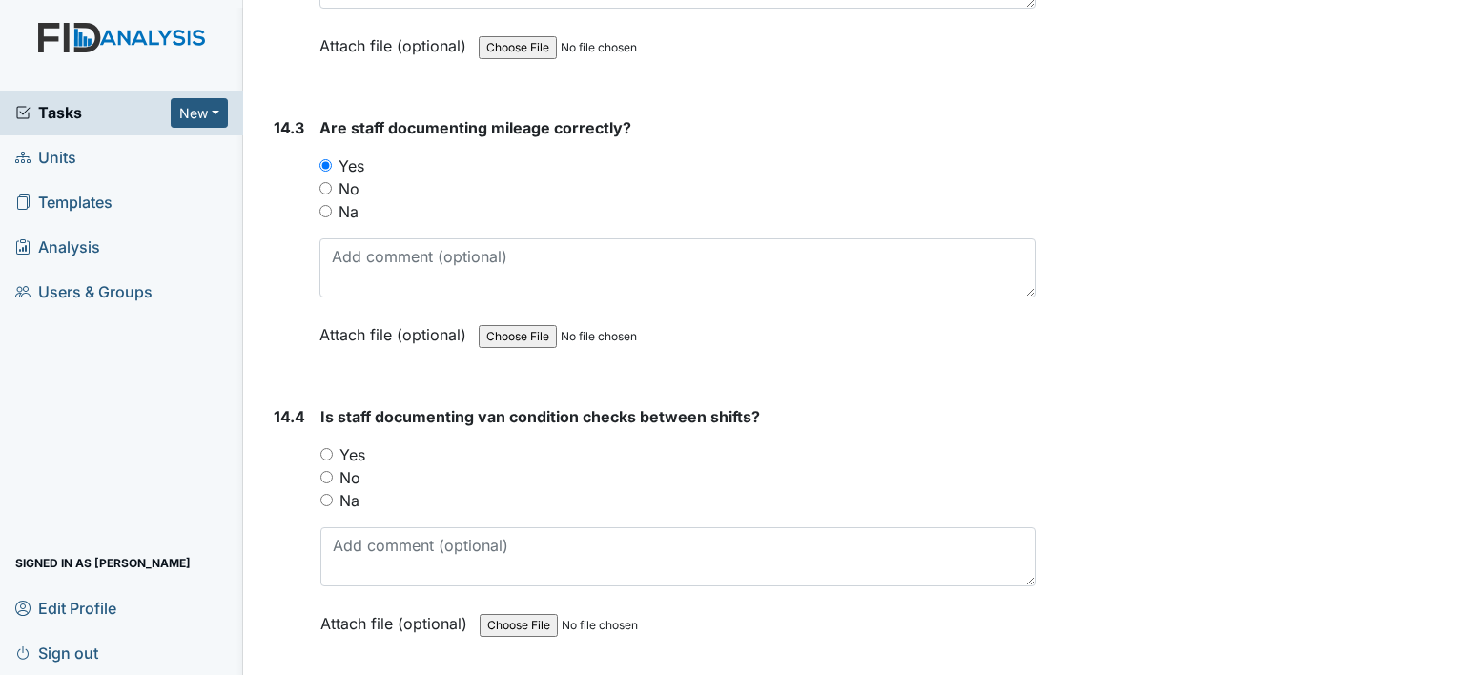
click at [328, 448] on input "Yes" at bounding box center [326, 454] width 12 height 12
radio input "true"
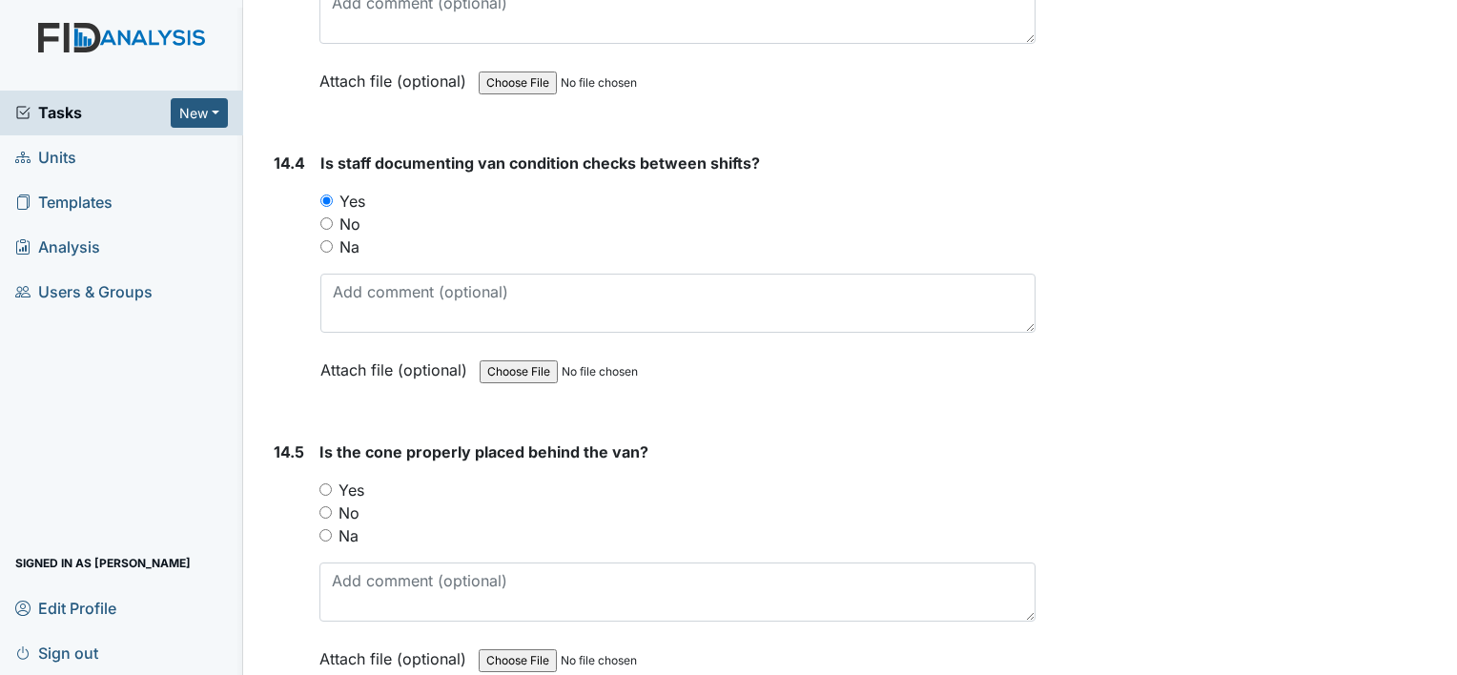
scroll to position [35655, 0]
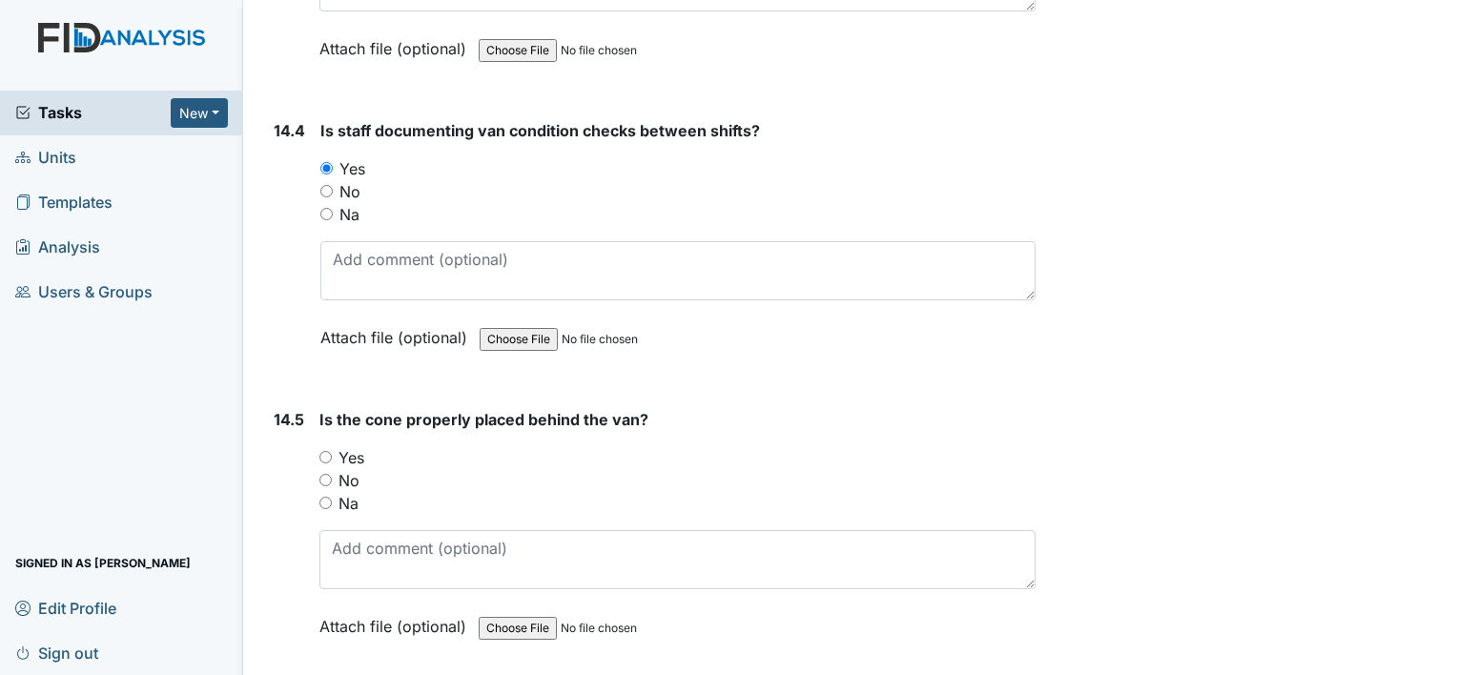
click at [320, 451] on input "Yes" at bounding box center [325, 457] width 12 height 12
radio input "true"
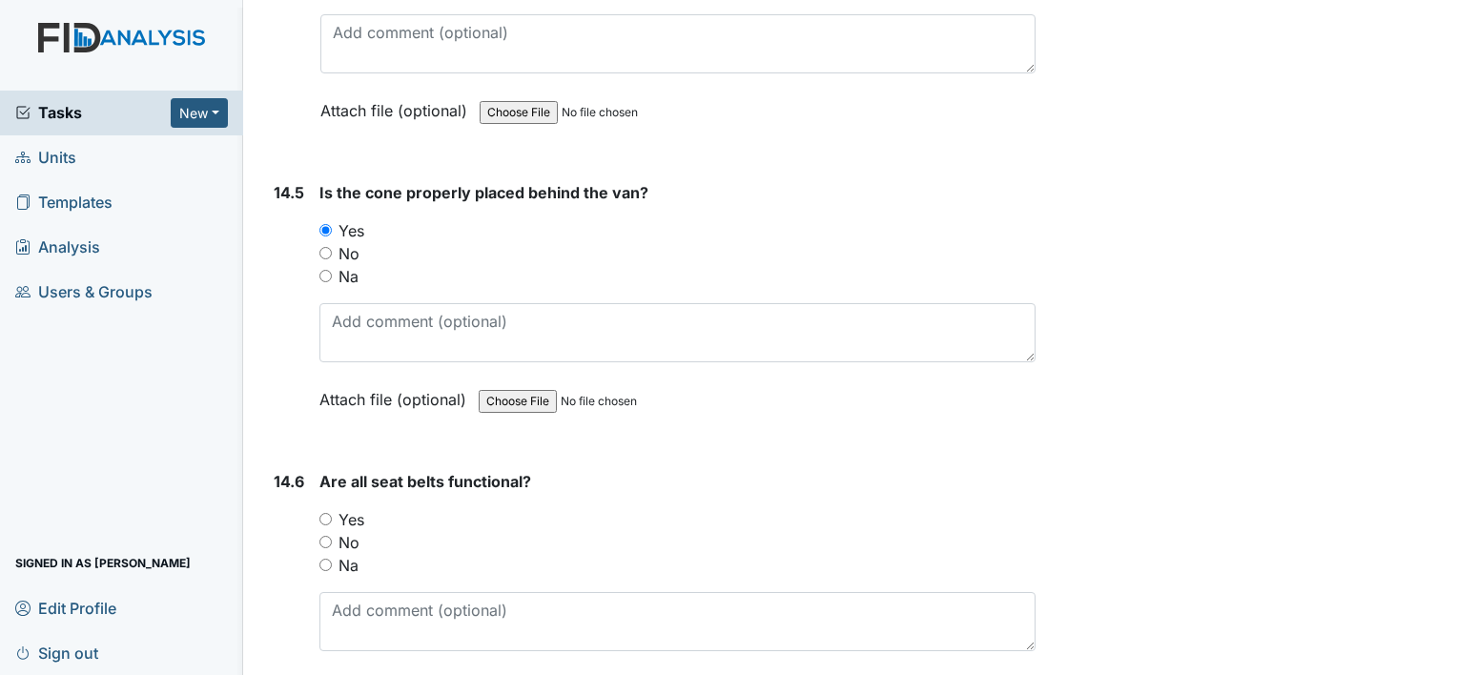
scroll to position [35941, 0]
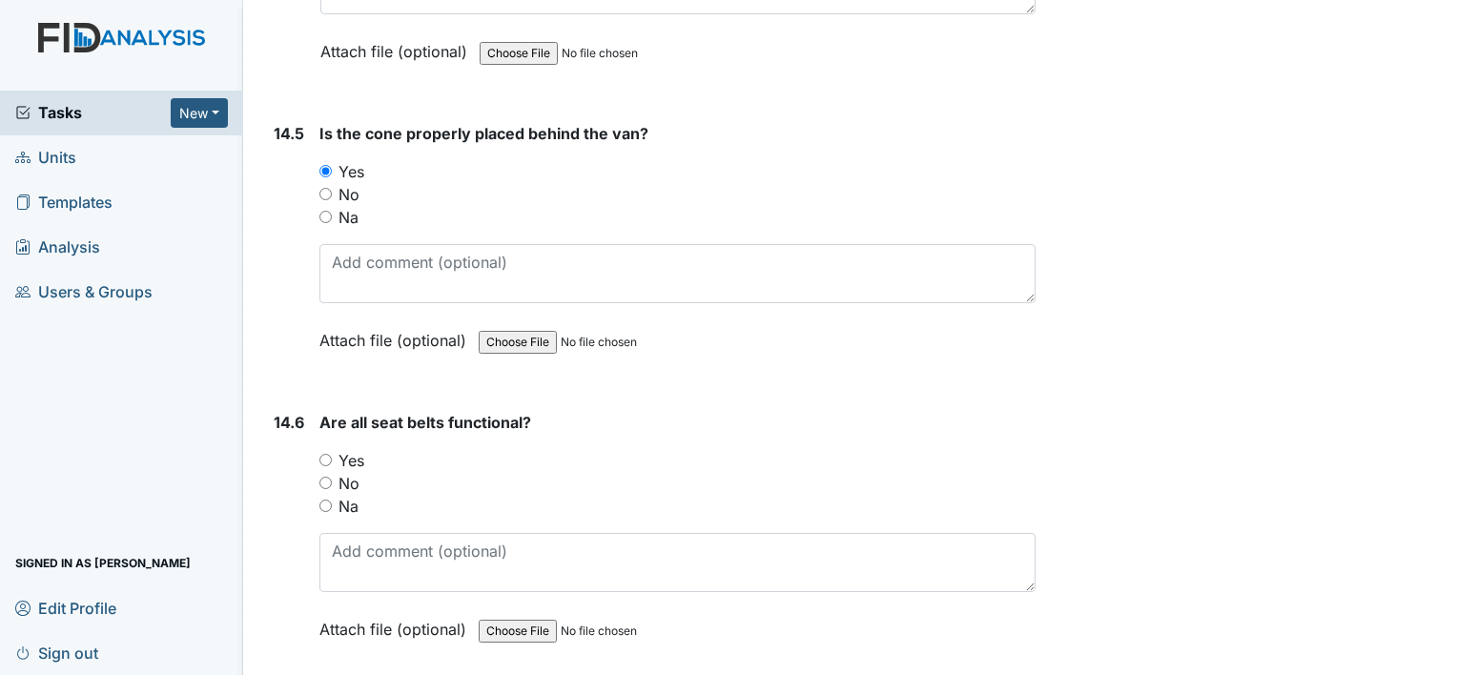
click at [323, 454] on input "Yes" at bounding box center [325, 460] width 12 height 12
radio input "true"
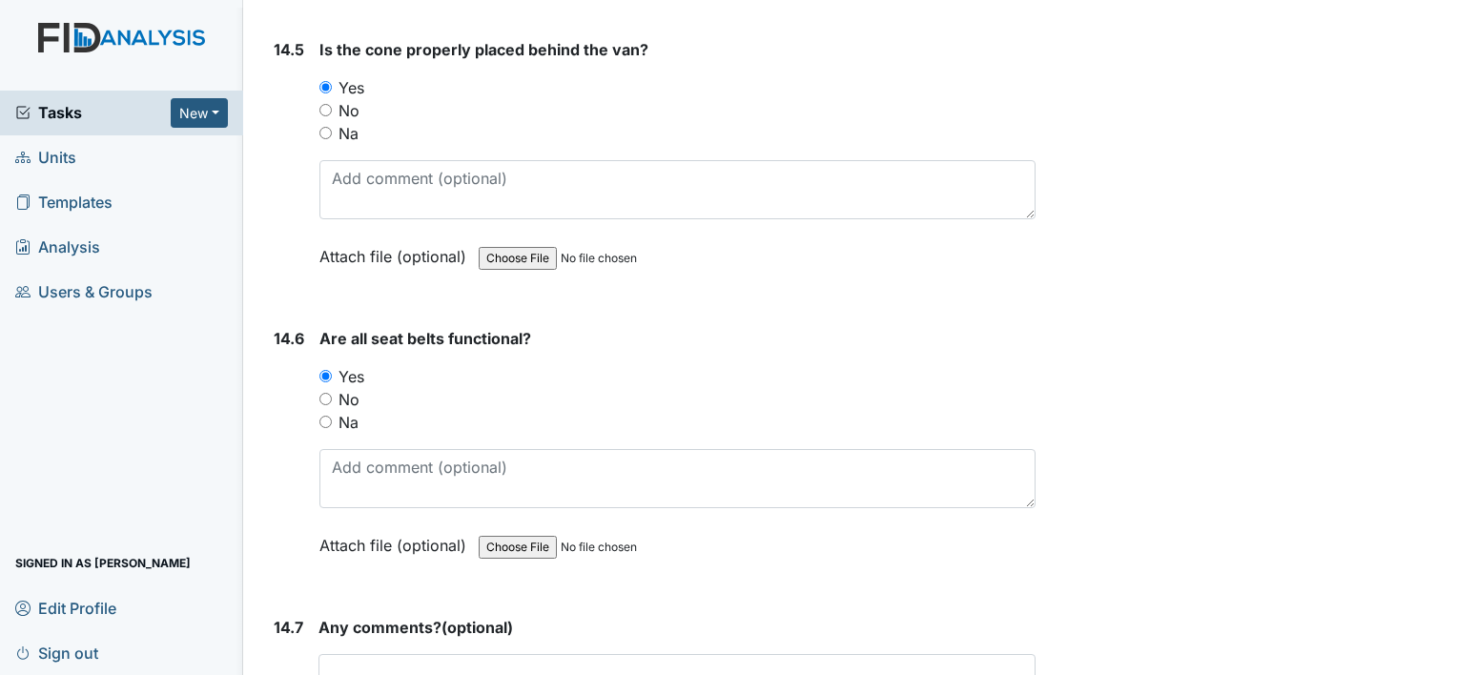
scroll to position [36099, 0]
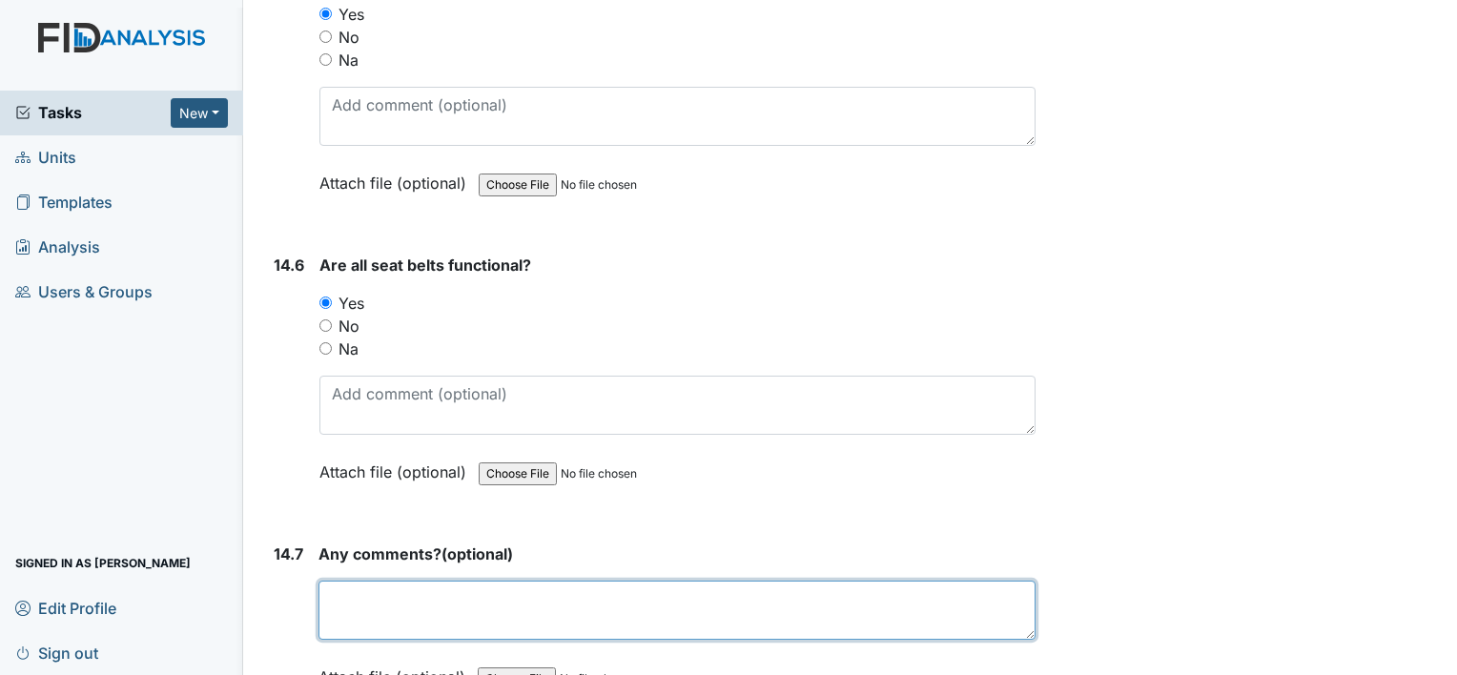
click at [359, 581] on textarea at bounding box center [676, 610] width 717 height 59
type textarea "no concerns"
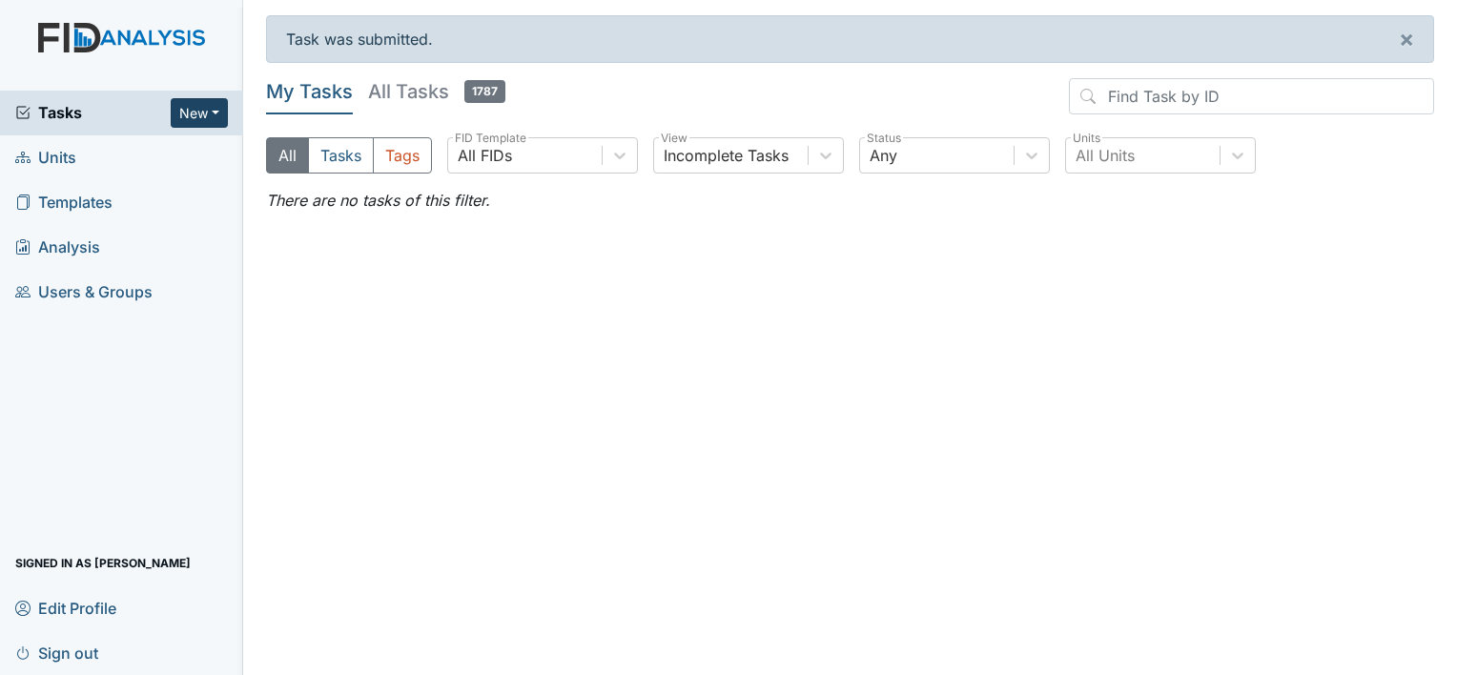
click at [190, 100] on button "New" at bounding box center [199, 113] width 57 height 30
click at [161, 143] on link "Form" at bounding box center [150, 152] width 151 height 31
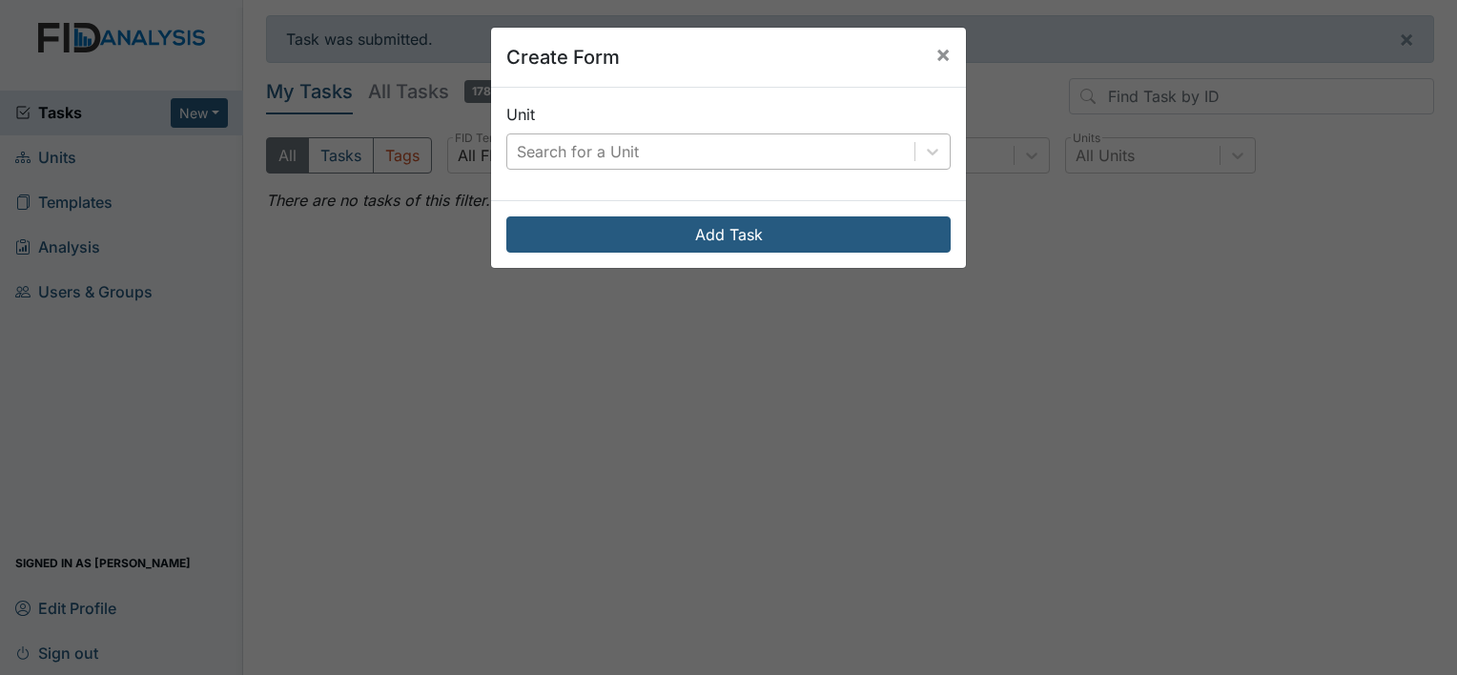
click at [530, 137] on div "Search for a Unit" at bounding box center [710, 151] width 407 height 34
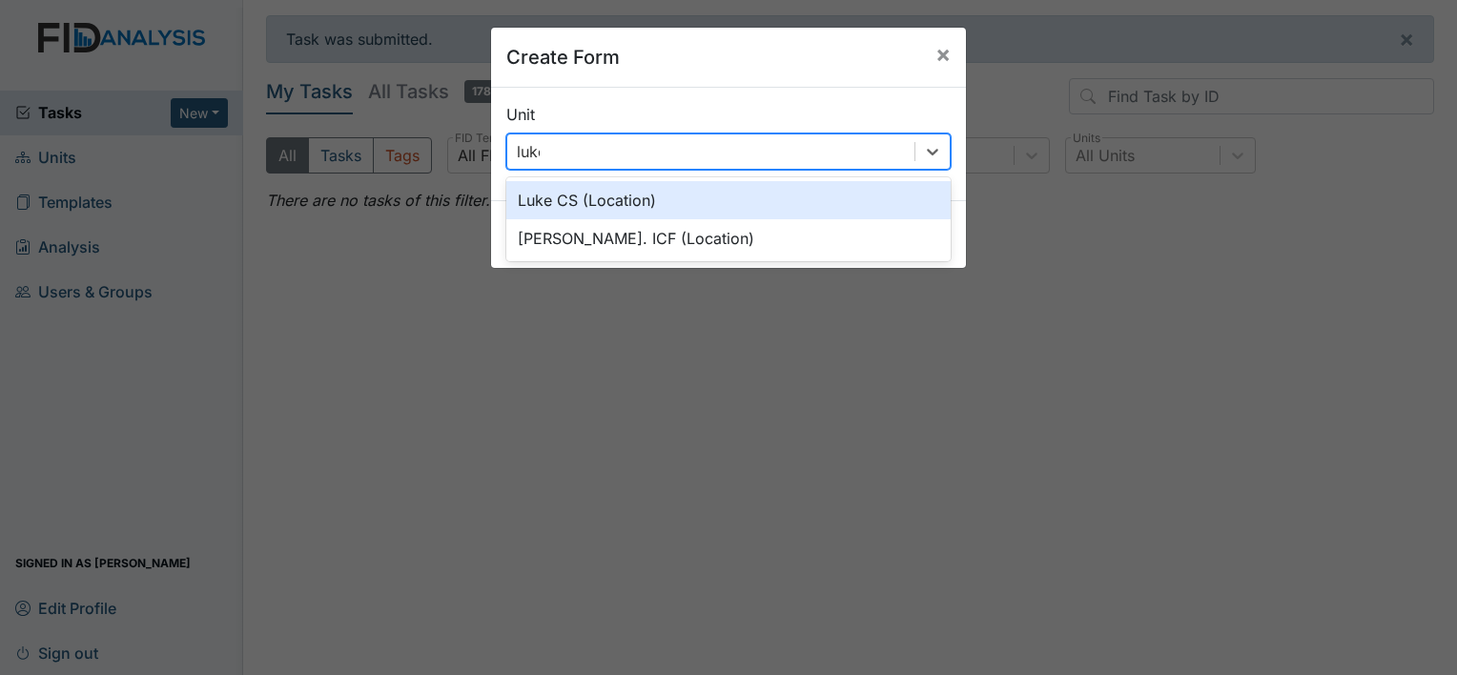
type input "luke"
click at [561, 191] on div "Luke CS (Location)" at bounding box center [728, 200] width 444 height 38
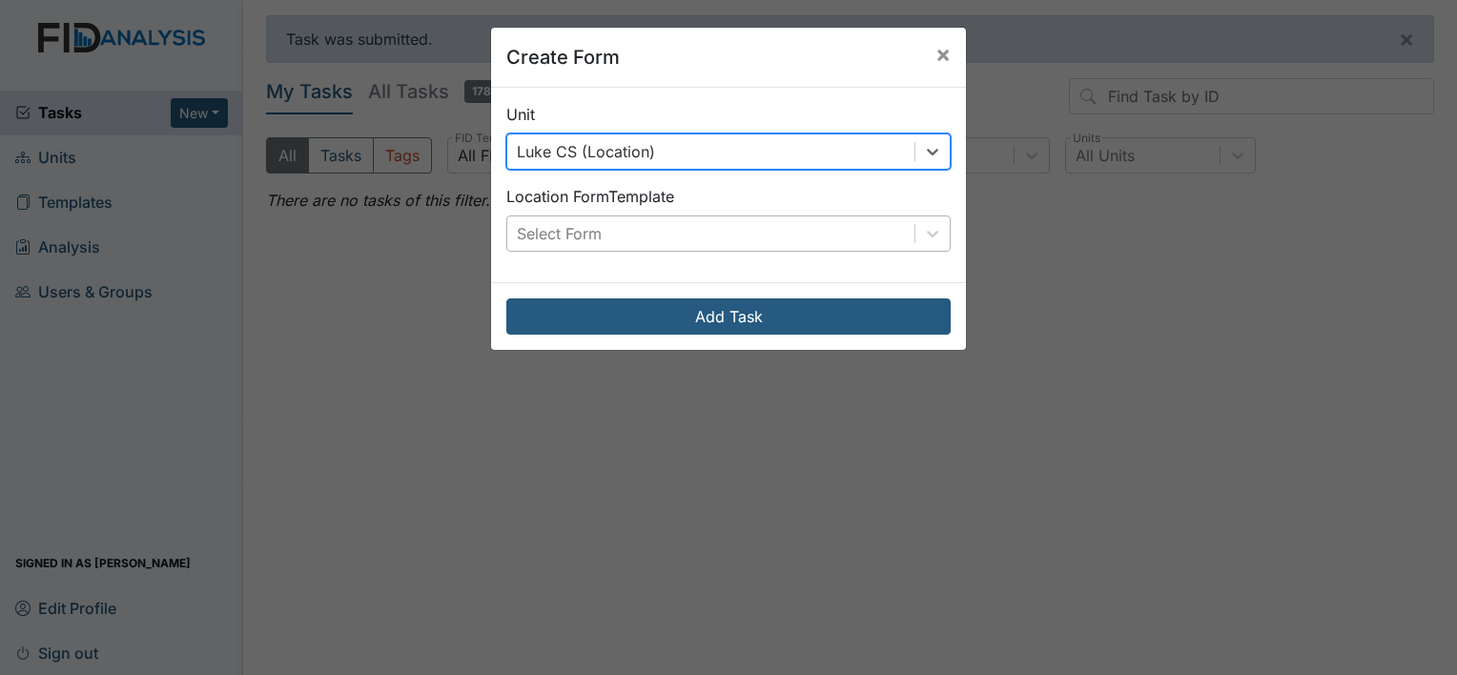
click at [556, 242] on div "Select Form" at bounding box center [559, 233] width 85 height 23
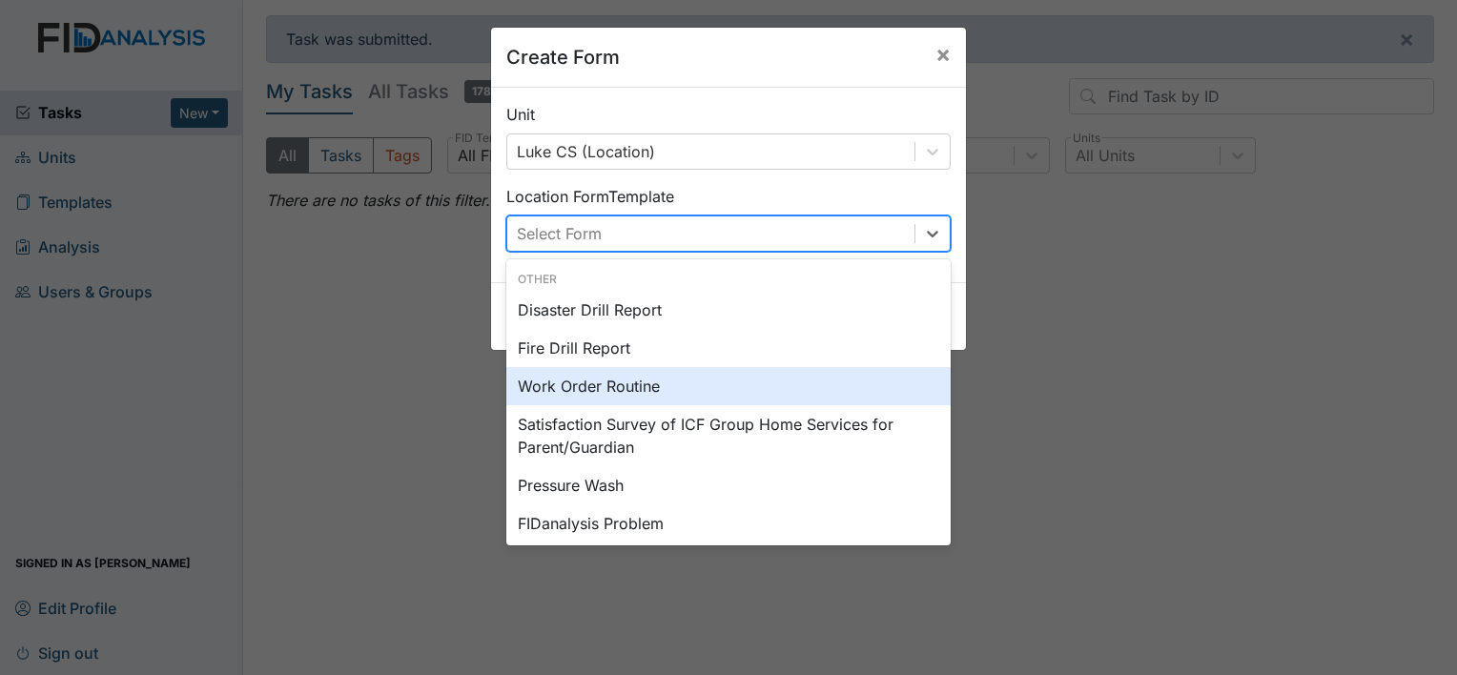
click at [549, 374] on div "Work Order Routine" at bounding box center [728, 386] width 444 height 38
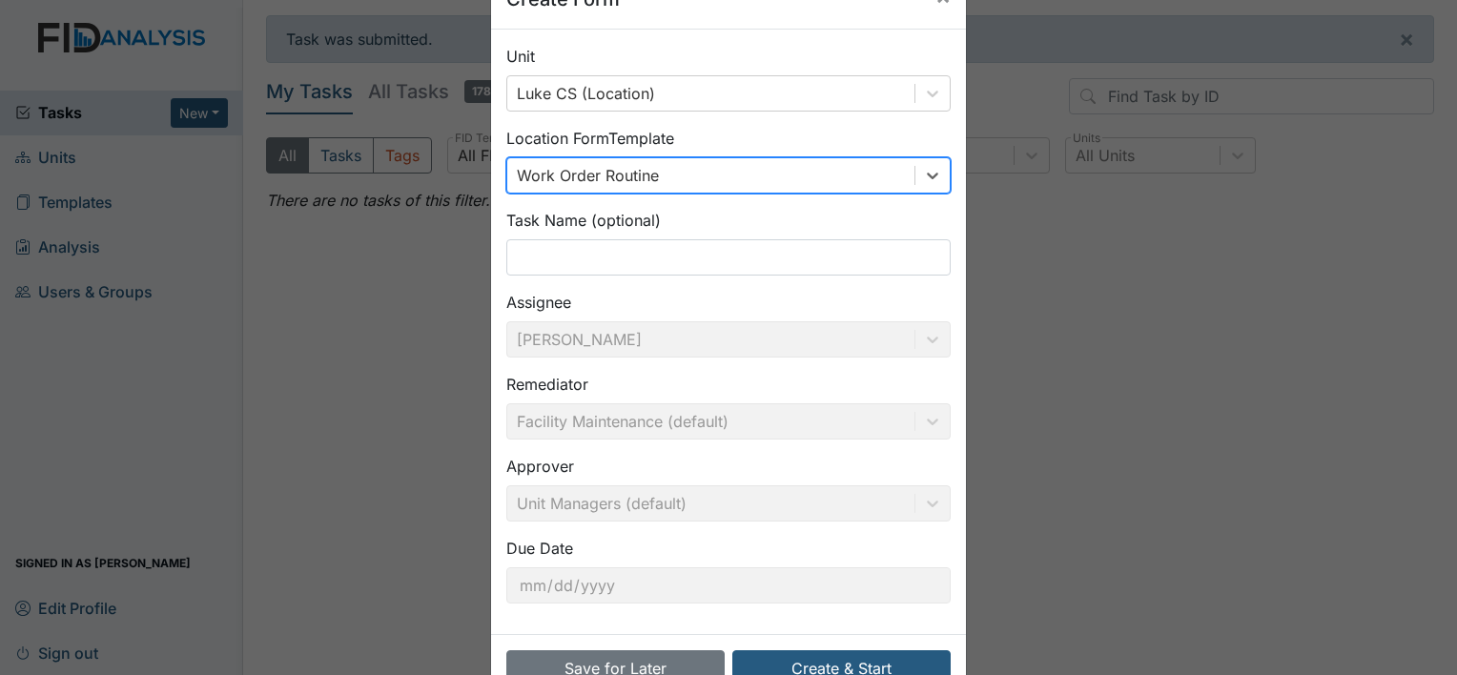
scroll to position [111, 0]
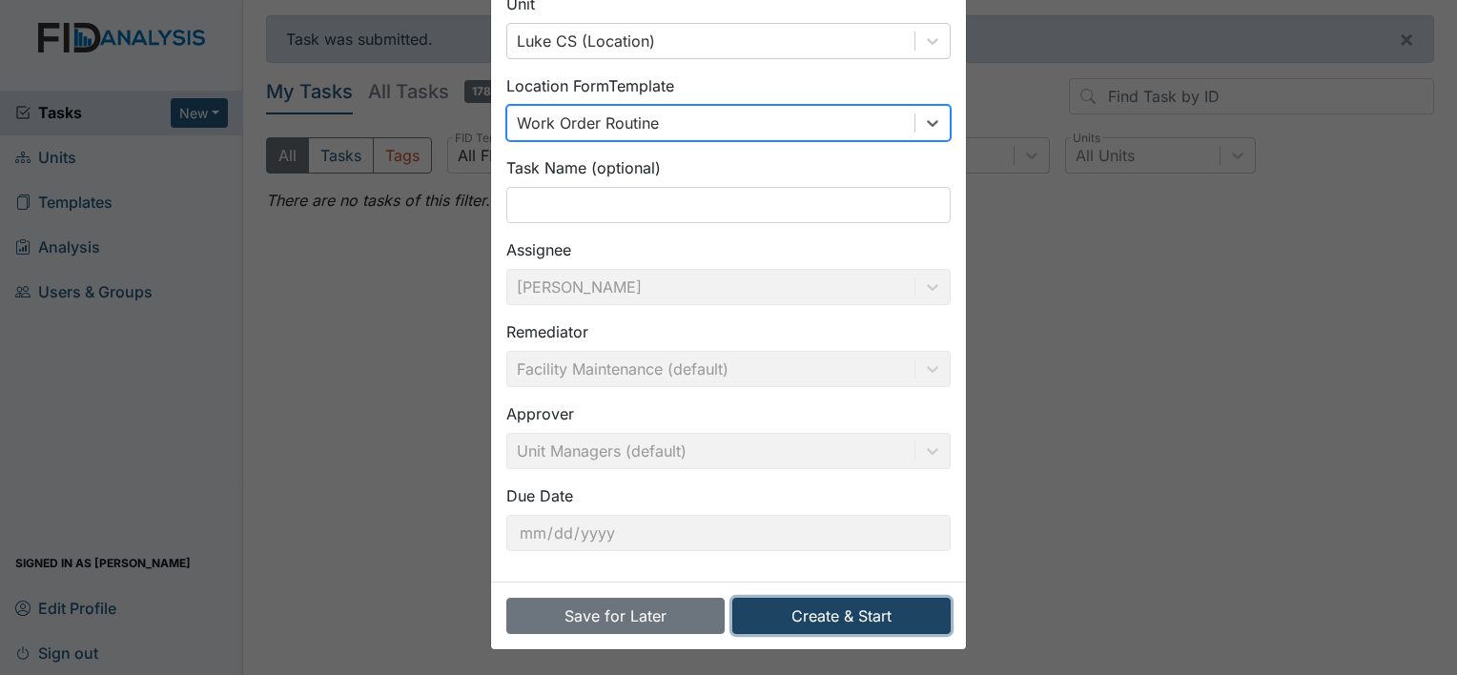
click at [870, 617] on button "Create & Start" at bounding box center [841, 616] width 218 height 36
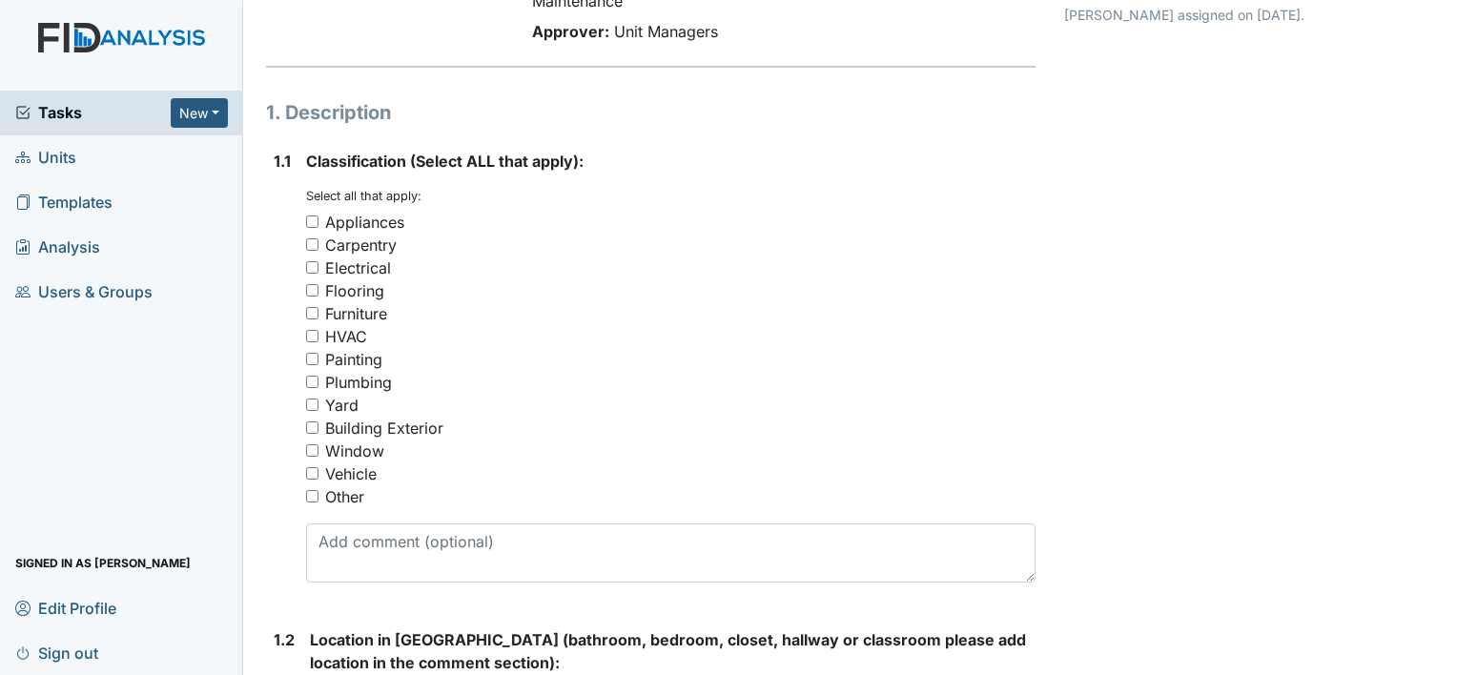
scroll to position [191, 0]
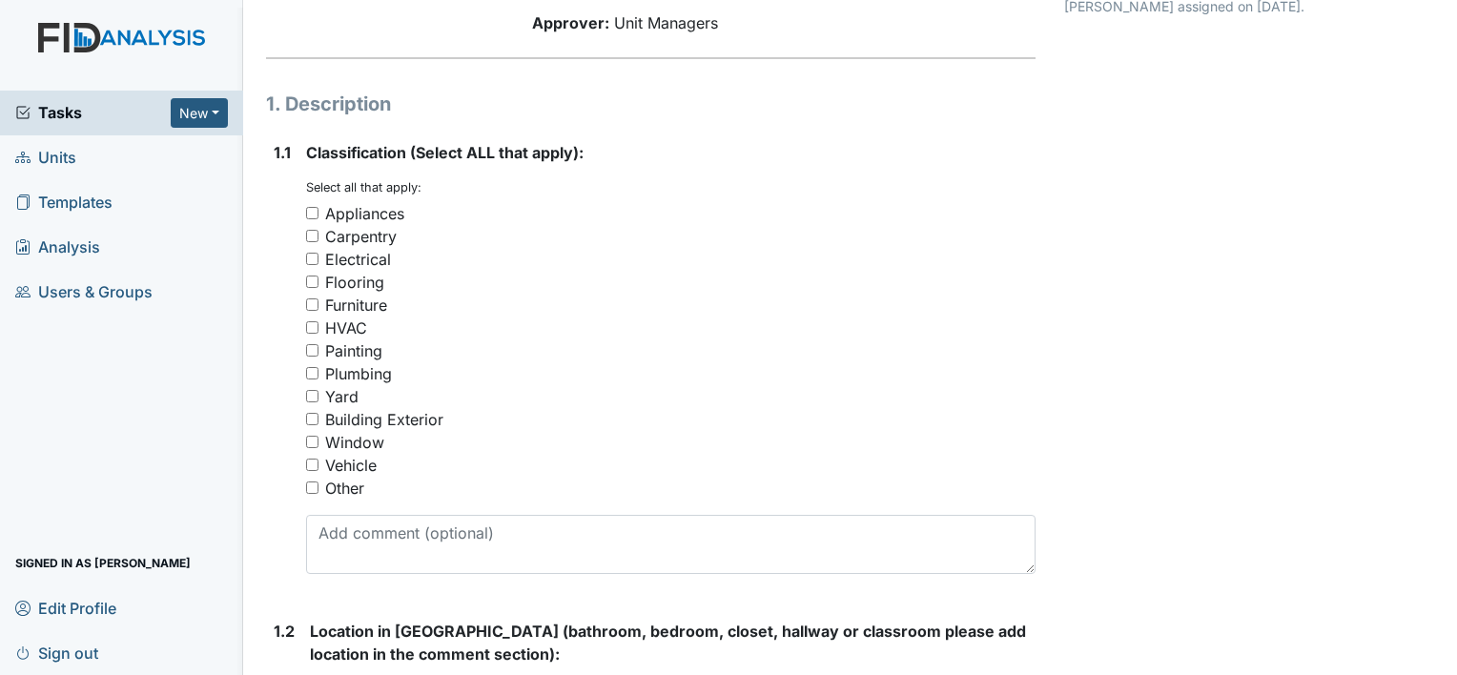
click at [309, 259] on input "Electrical" at bounding box center [312, 259] width 12 height 12
checkbox input "true"
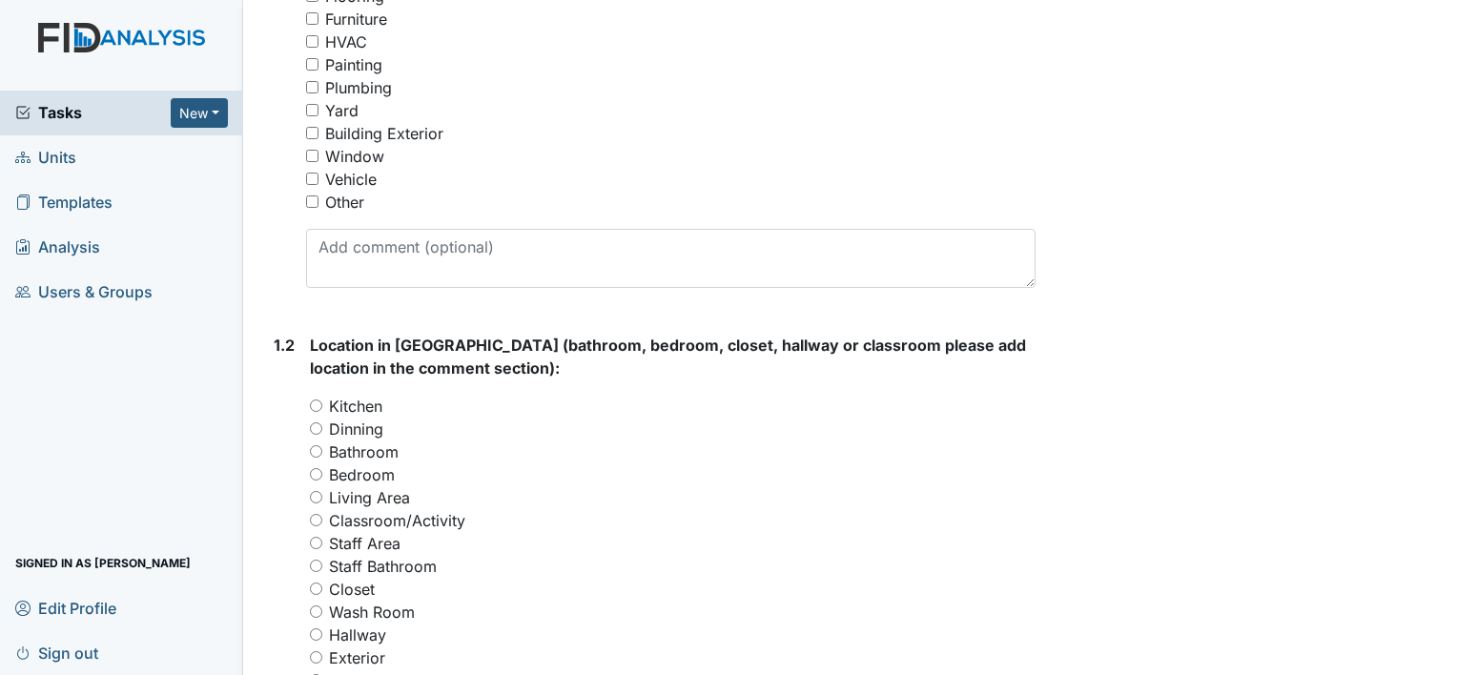
scroll to position [572, 0]
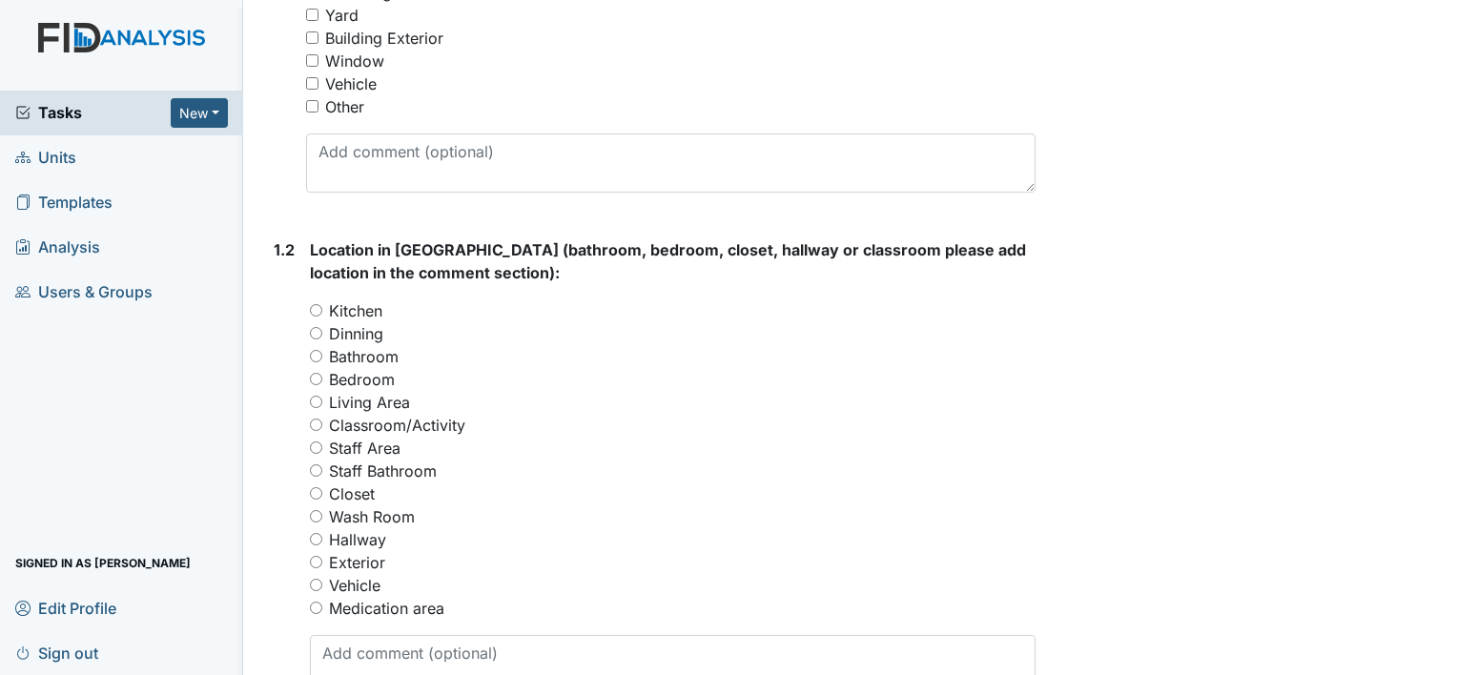
click at [317, 380] on input "Bedroom" at bounding box center [316, 379] width 12 height 12
radio input "true"
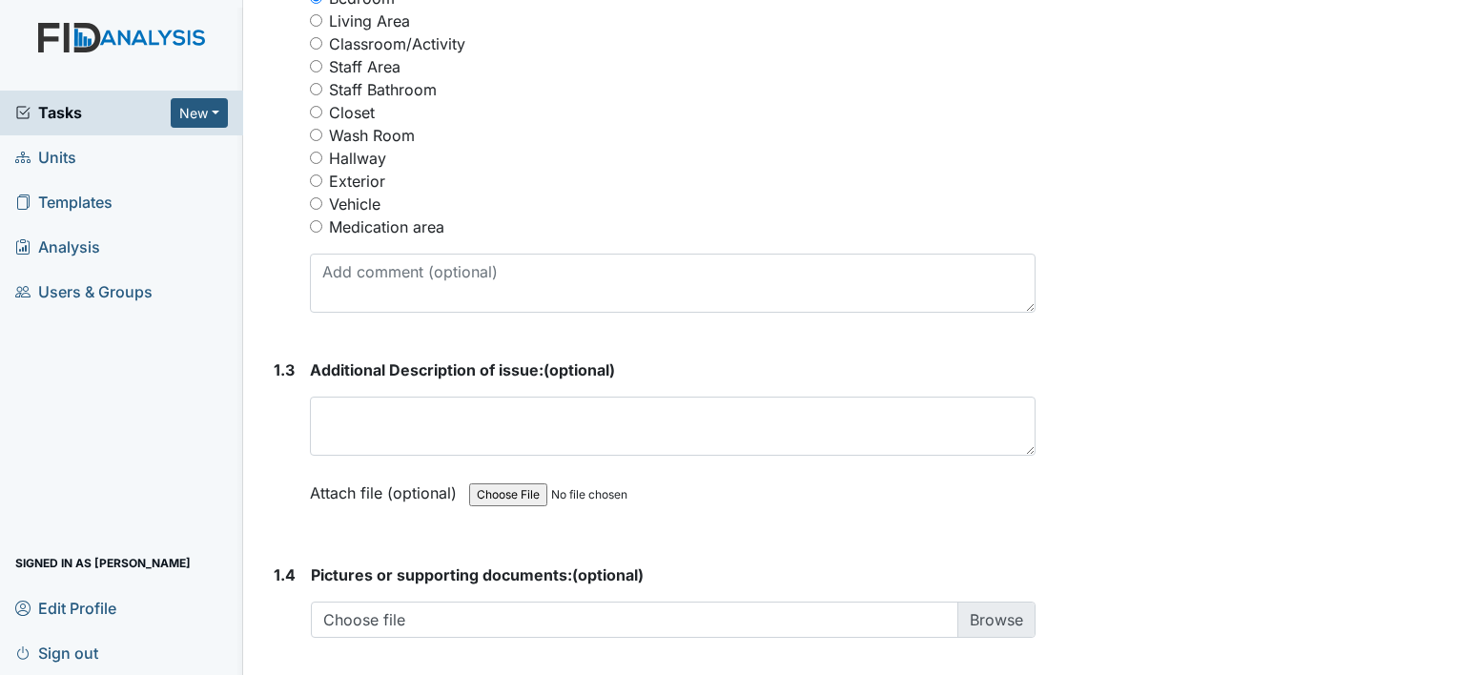
scroll to position [1049, 0]
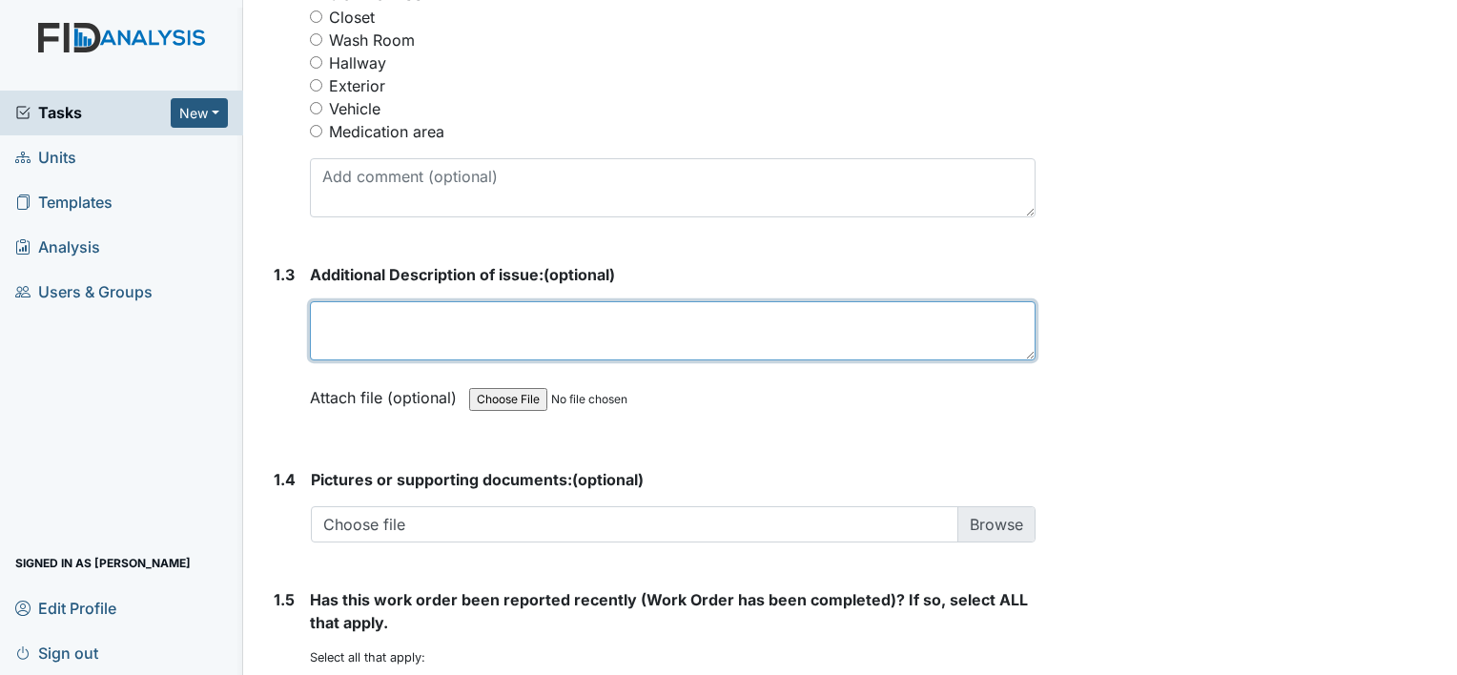
click at [336, 322] on textarea at bounding box center [672, 330] width 725 height 59
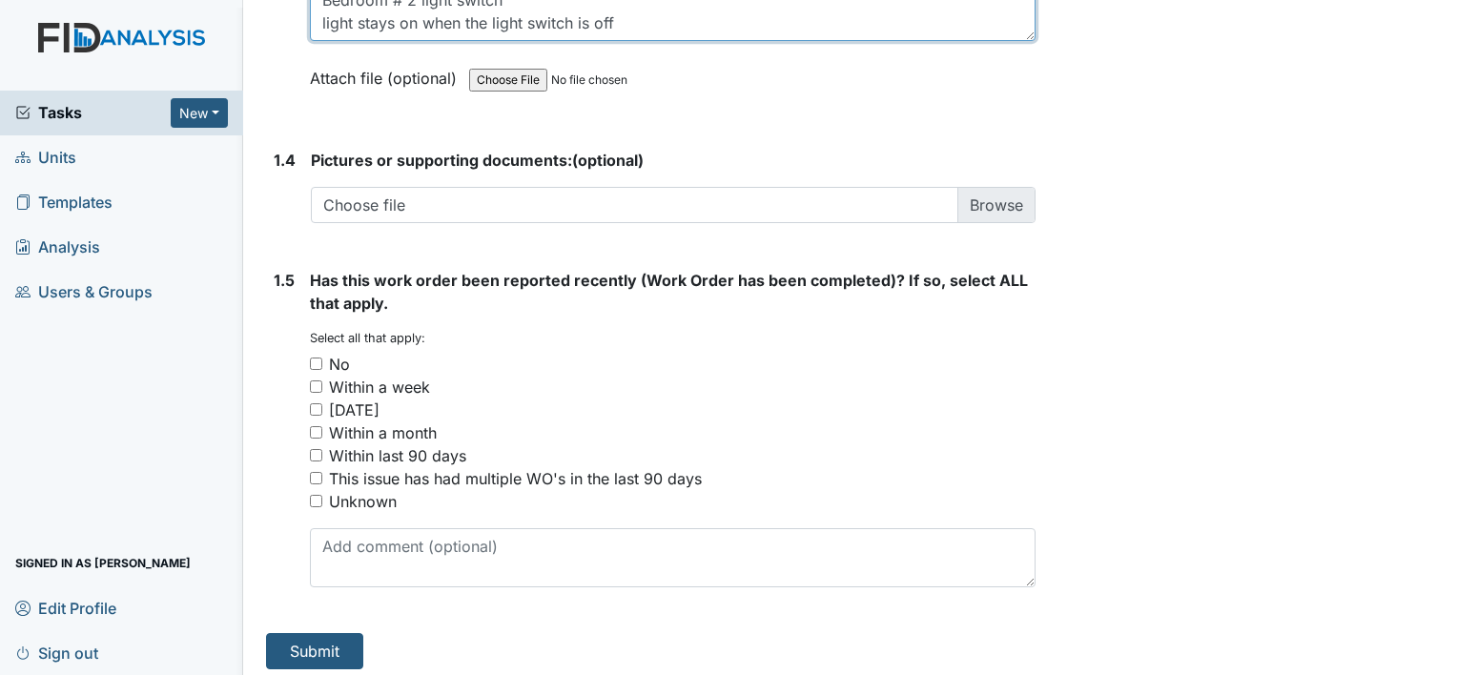
scroll to position [1375, 0]
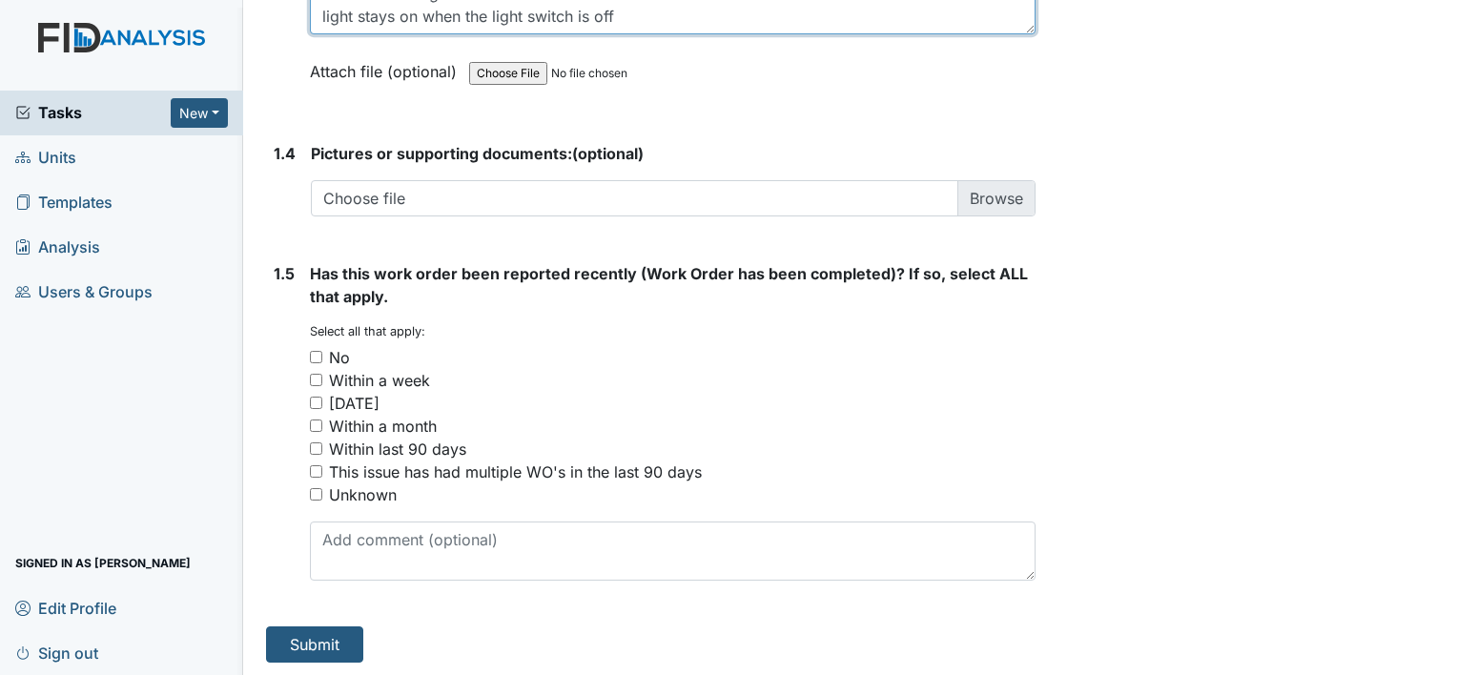
type textarea "Bedroom # 2 light switch light stays on when the light switch is off"
click at [317, 361] on div "No" at bounding box center [672, 357] width 725 height 23
click at [310, 352] on input "No" at bounding box center [316, 357] width 12 height 12
checkbox input "true"
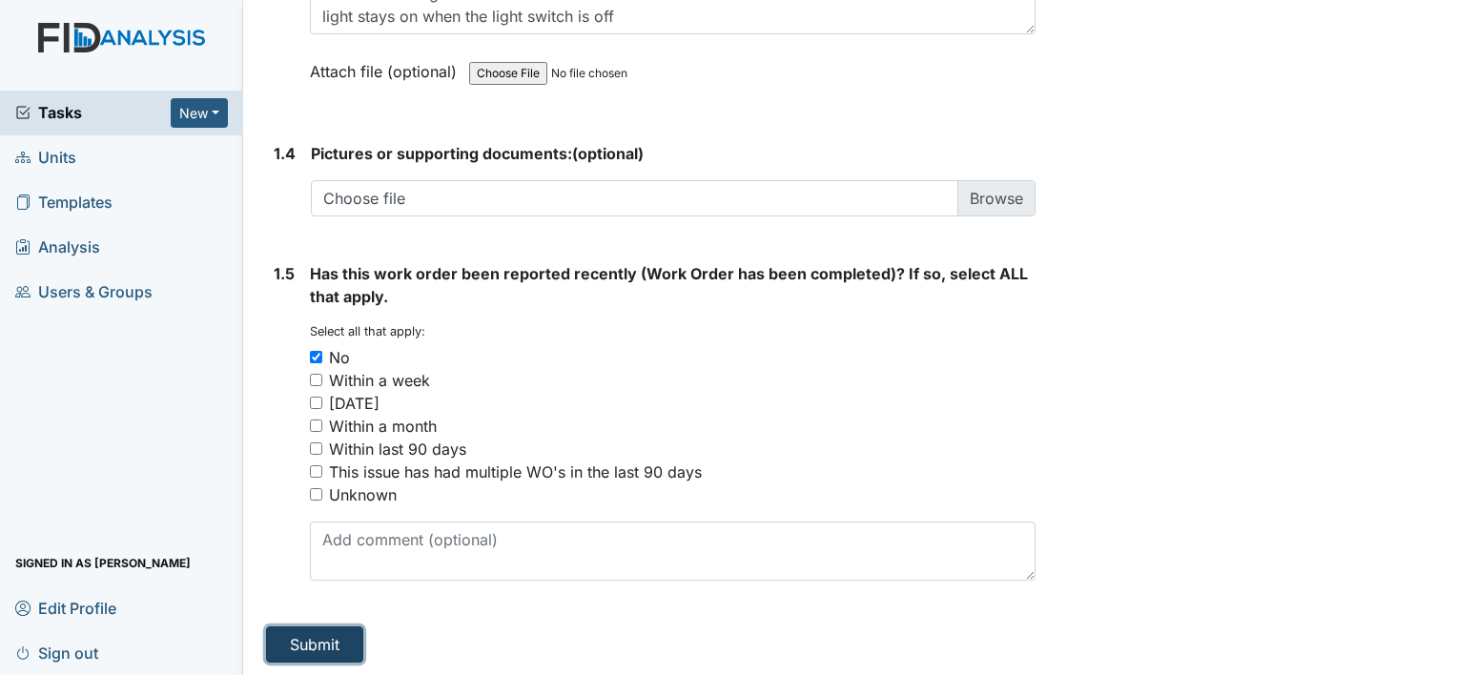
click at [306, 641] on button "Submit" at bounding box center [314, 644] width 97 height 36
